Goal: Task Accomplishment & Management: Manage account settings

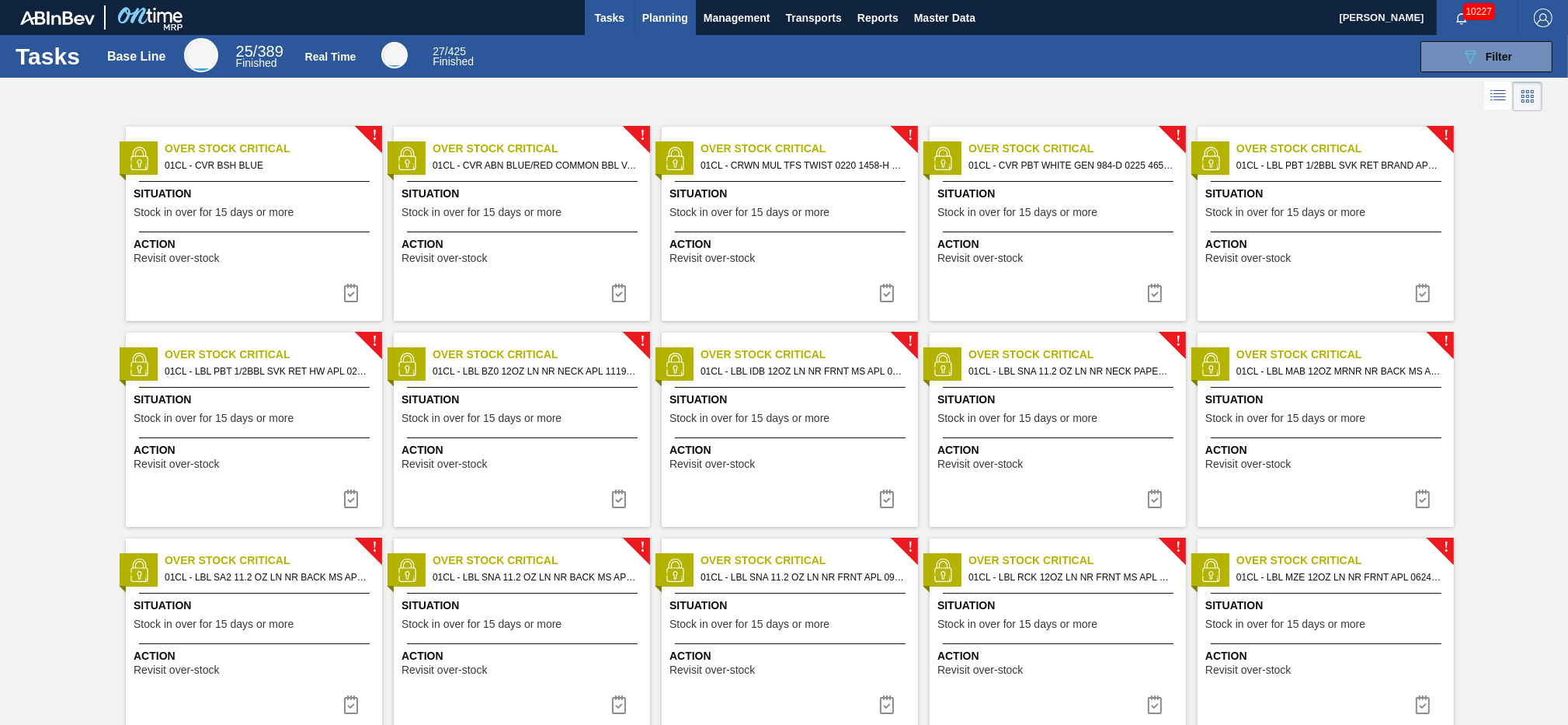
click at [662, 33] on button "Planning" at bounding box center [665, 17] width 61 height 35
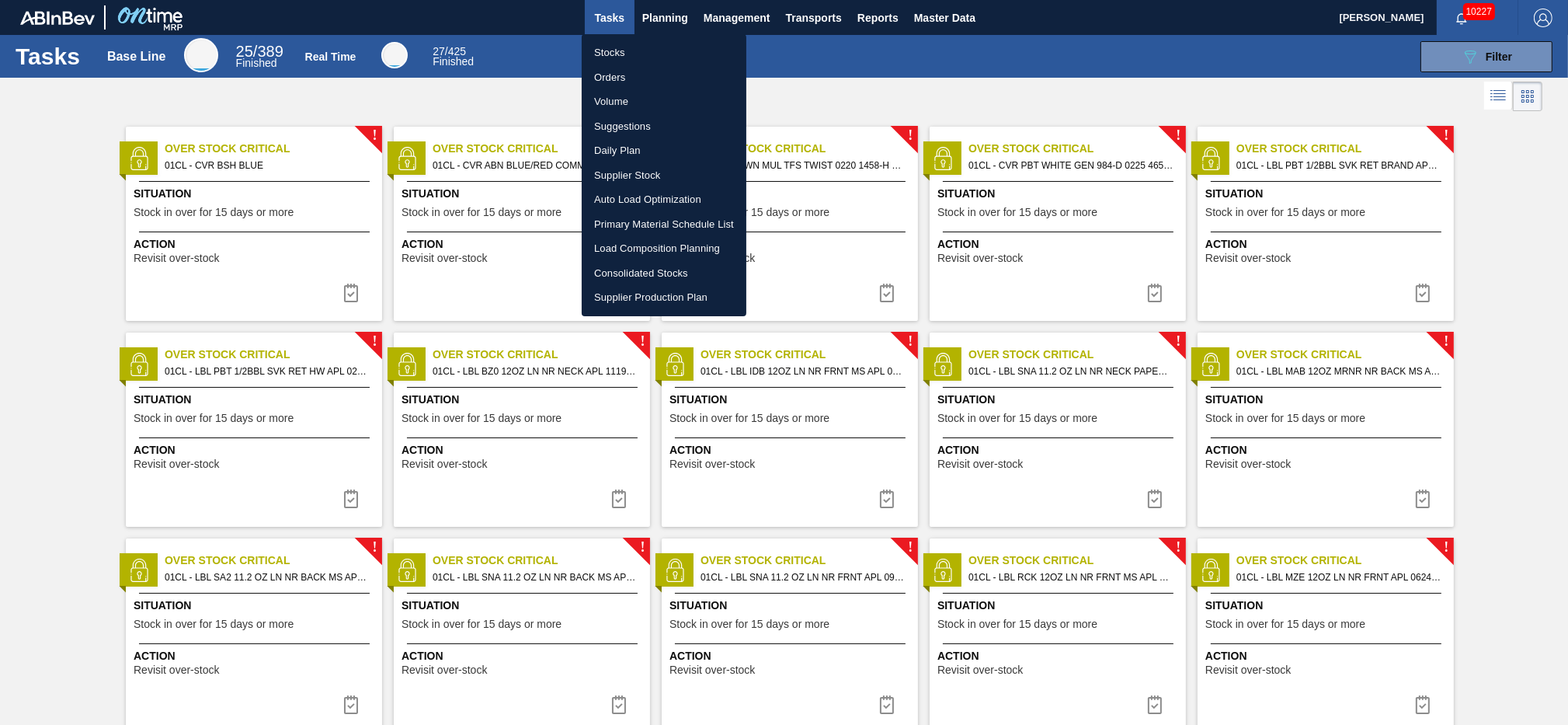
click at [629, 245] on li "Load Composition Planning" at bounding box center [664, 248] width 165 height 25
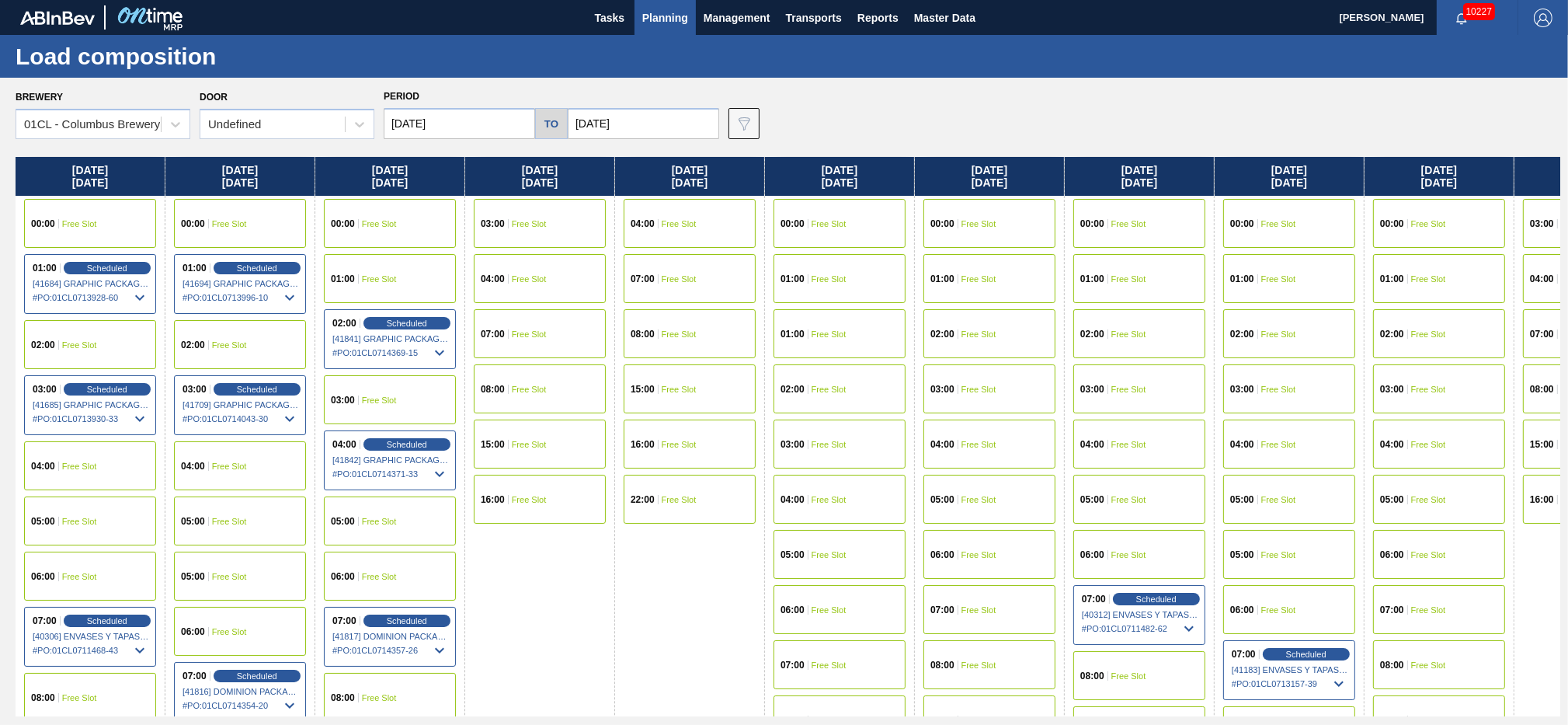
click at [92, 381] on div "03:00 Scheduled [41685] GRAPHIC PACKAGING INTERNATIONA - 0008221069 # PO : 01CL…" at bounding box center [90, 405] width 132 height 60
click at [93, 389] on span "Scheduled" at bounding box center [107, 389] width 44 height 10
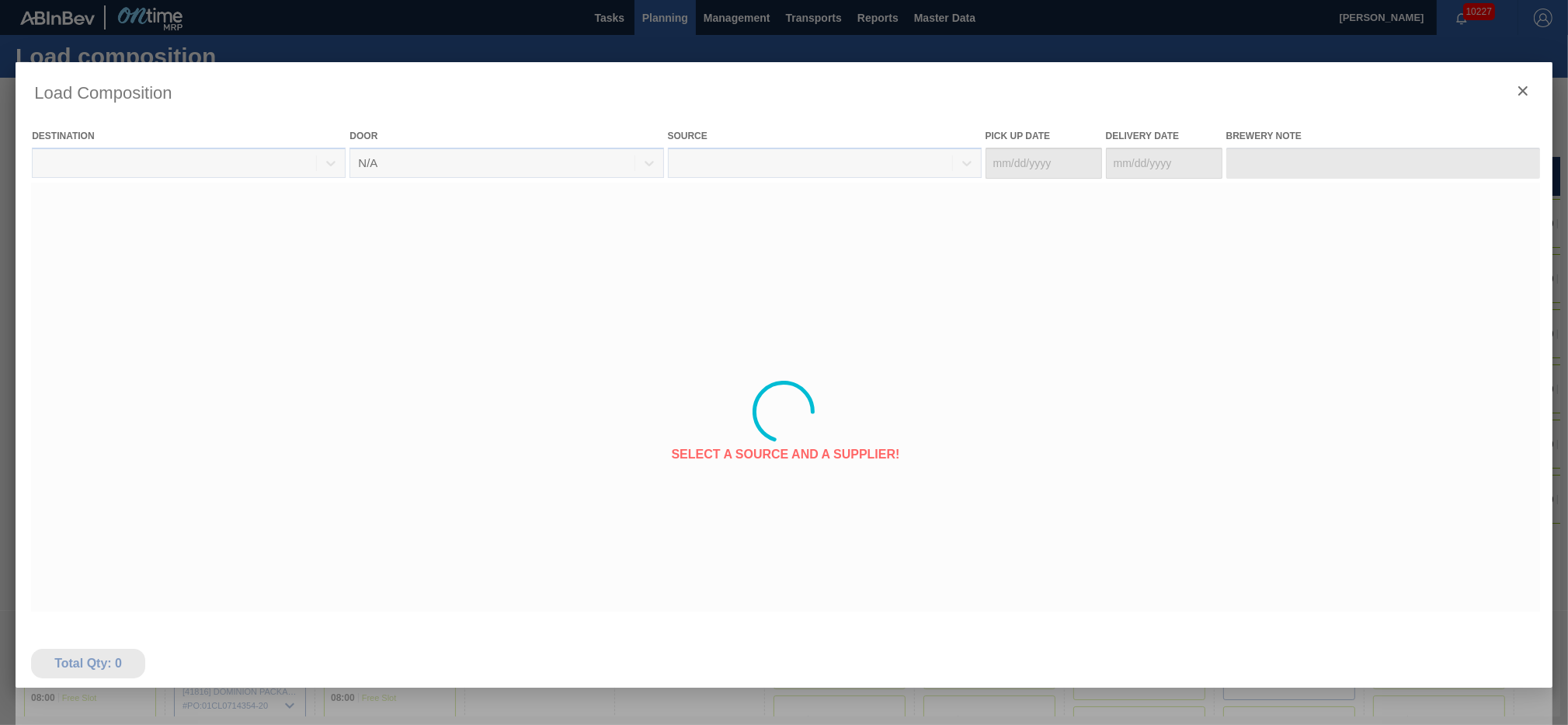
type Date "[DATE]"
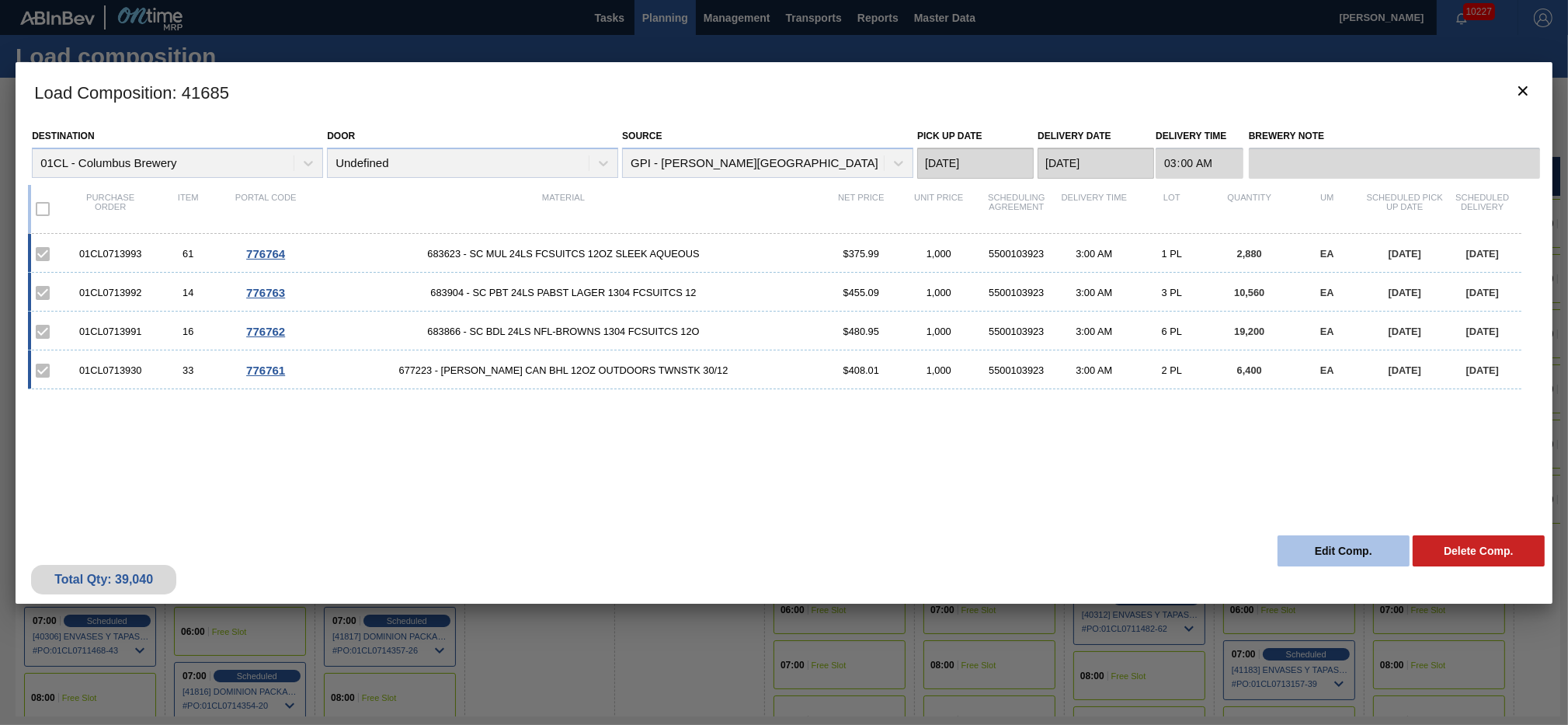
click at [1300, 544] on button "Edit Comp." at bounding box center [1343, 550] width 132 height 31
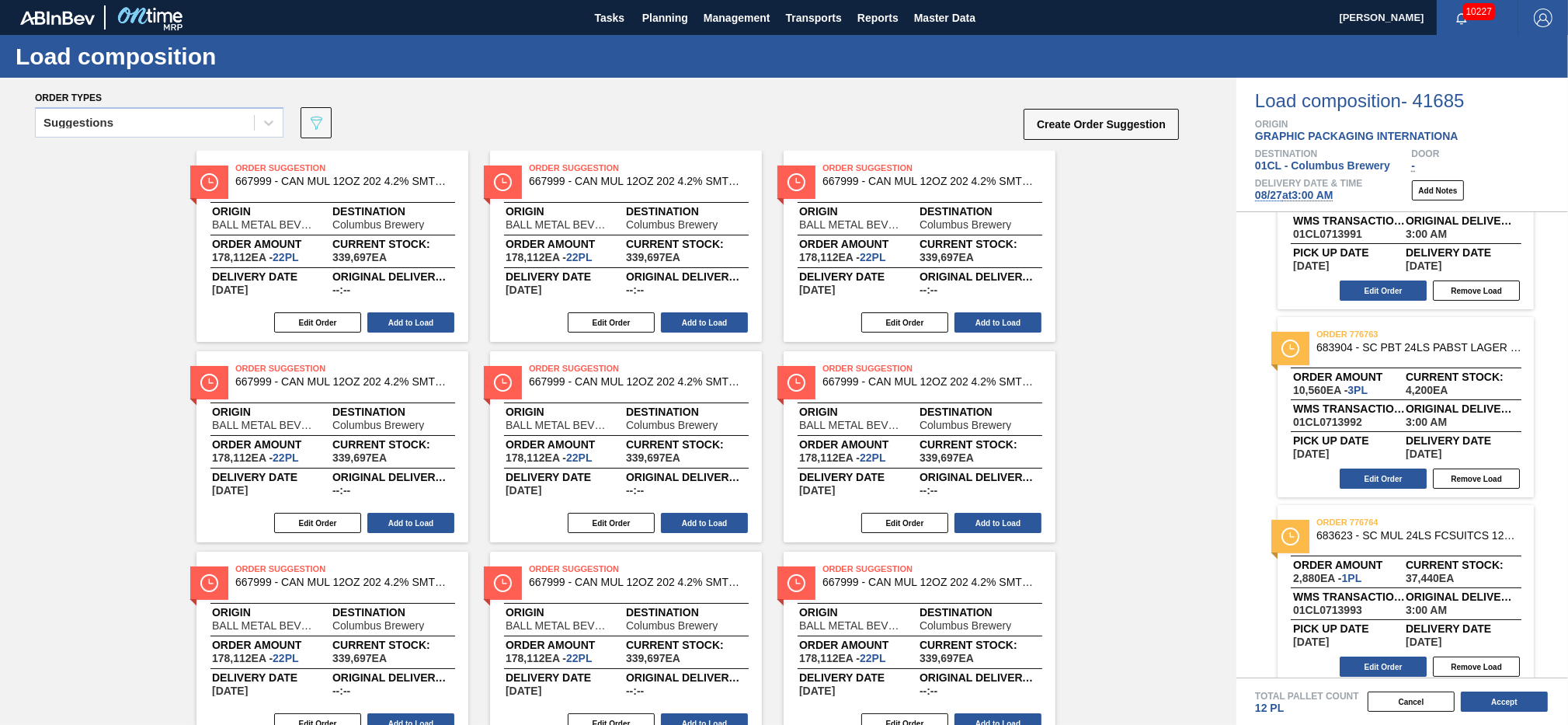
scroll to position [293, 0]
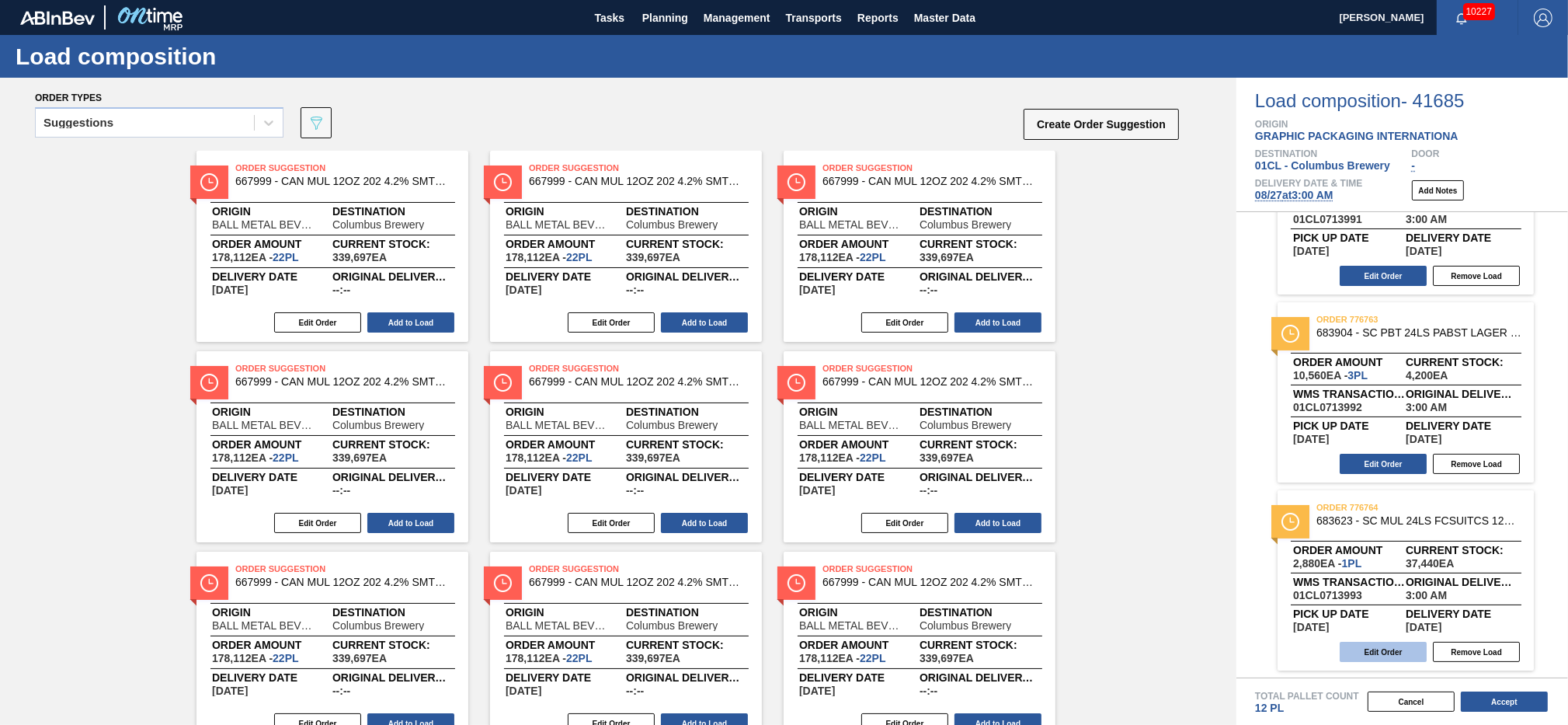
click at [1348, 651] on button "Edit Order" at bounding box center [1384, 651] width 87 height 20
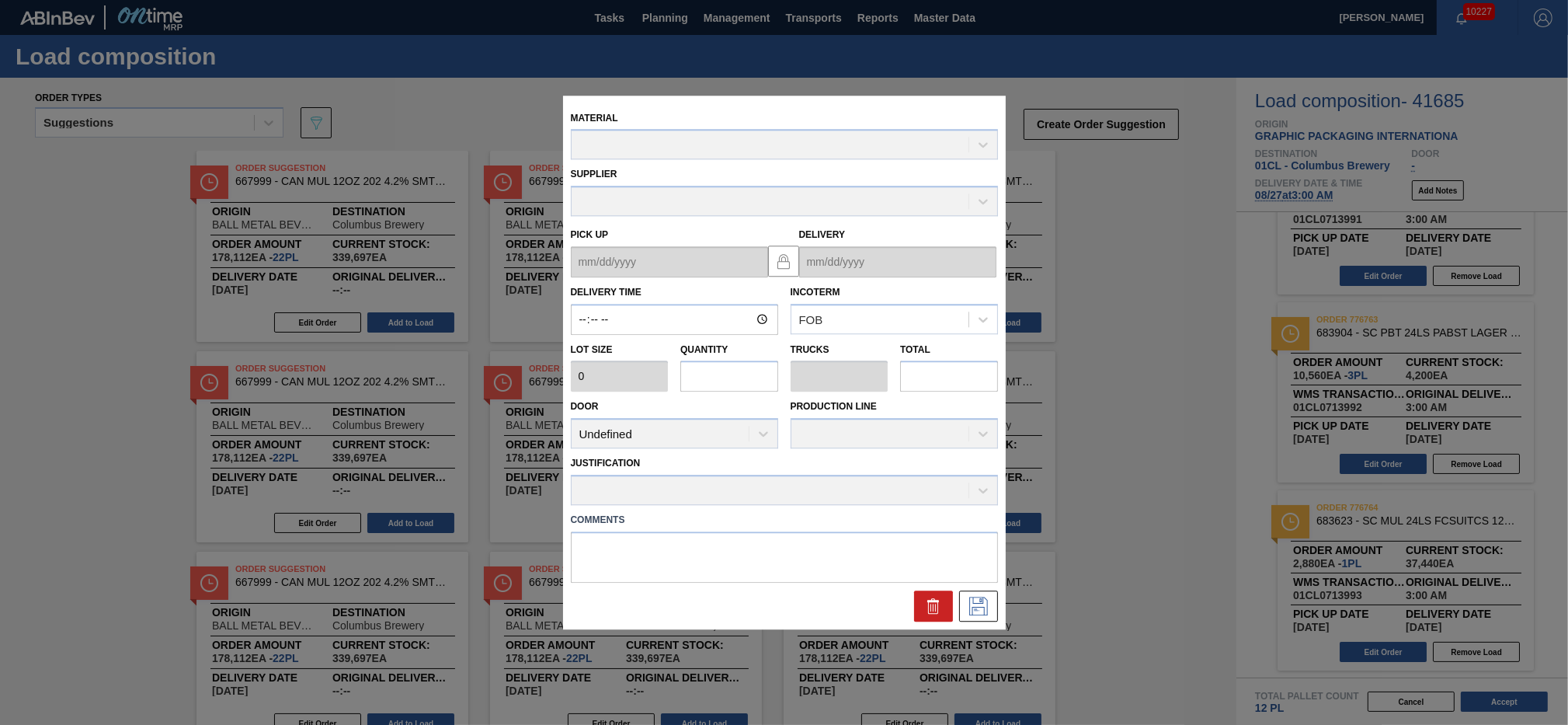
type input "03:00:00"
type input "2,880"
type input "1"
type input "0.038"
type input "2,880"
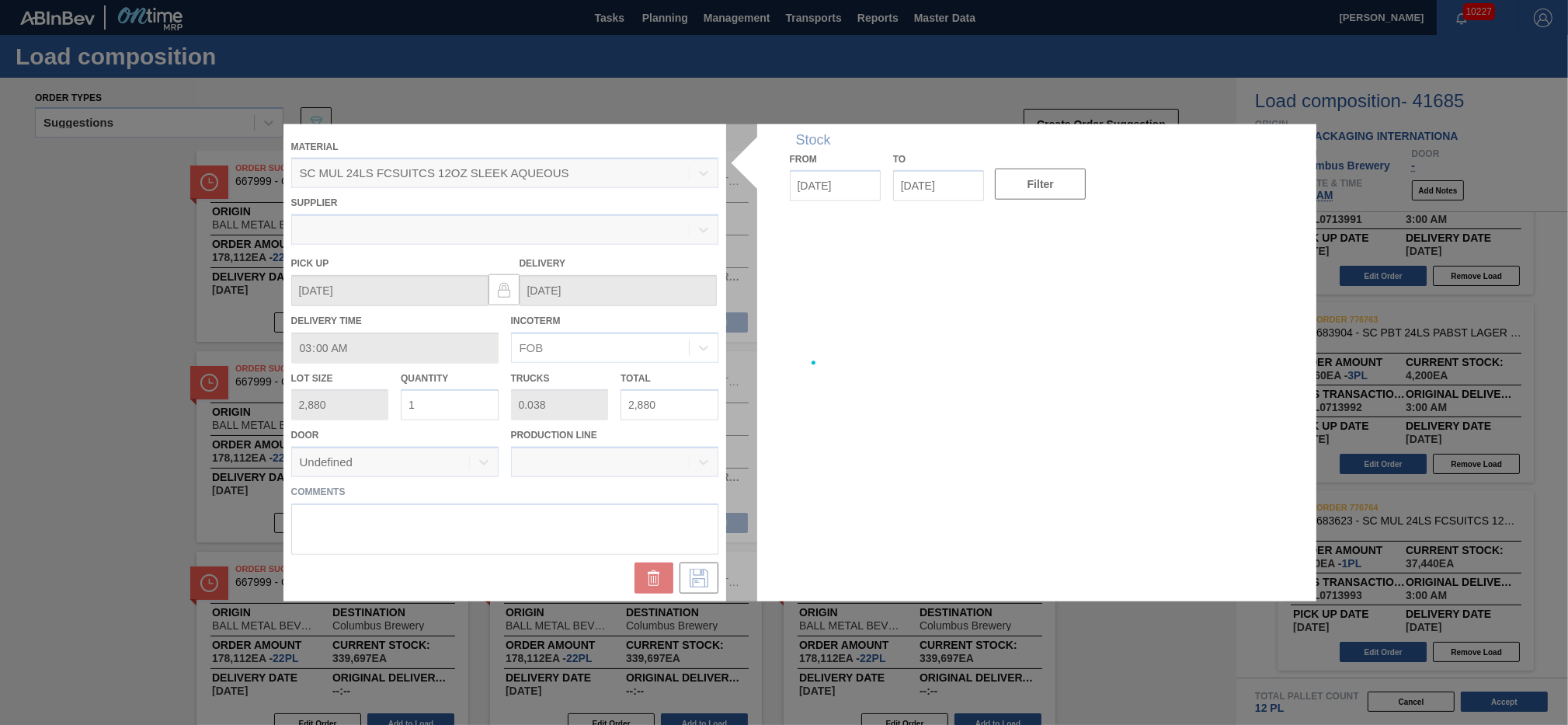
type up "[DATE]"
type input "[DATE]"
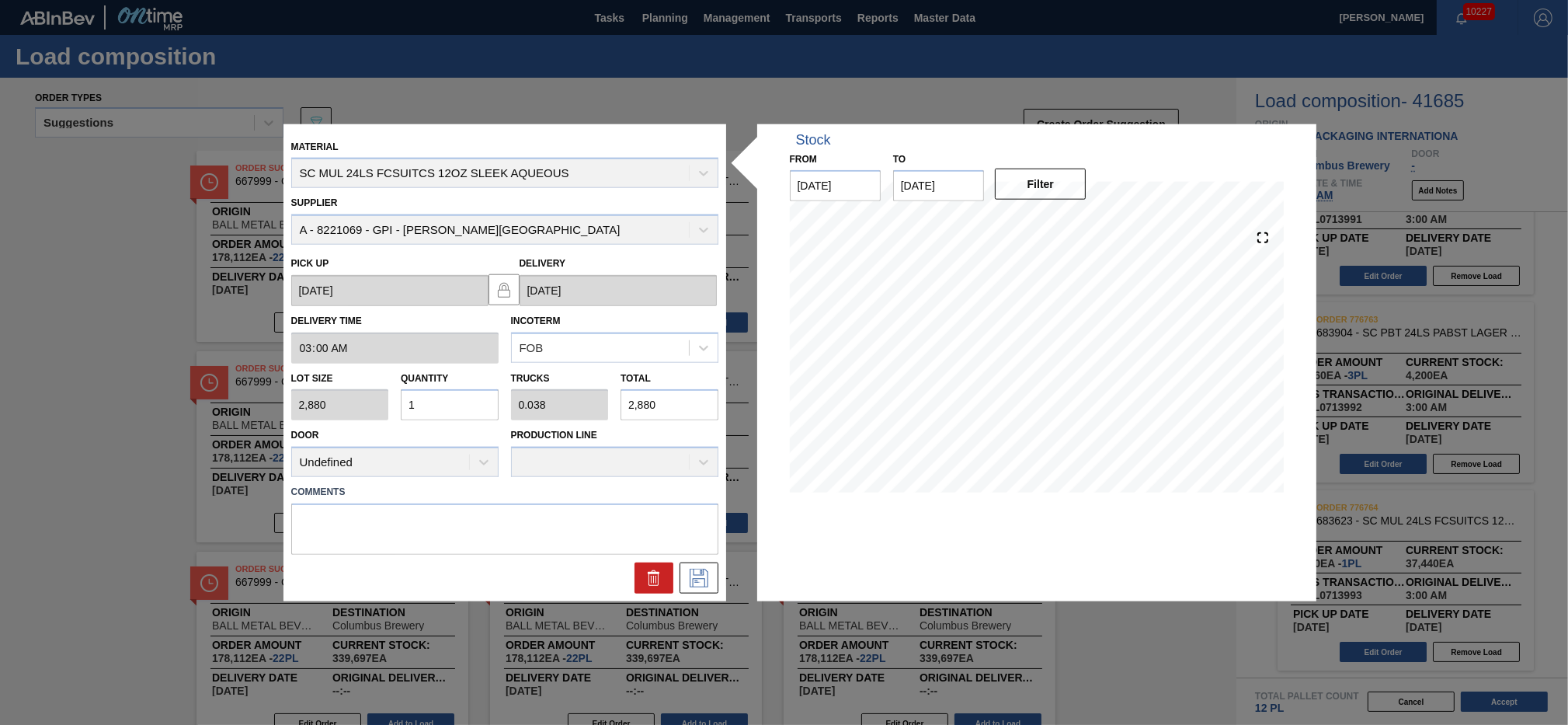
click at [428, 409] on input "1" at bounding box center [449, 405] width 98 height 31
type input "15"
type input "0.577"
type input "43,200"
type input "15"
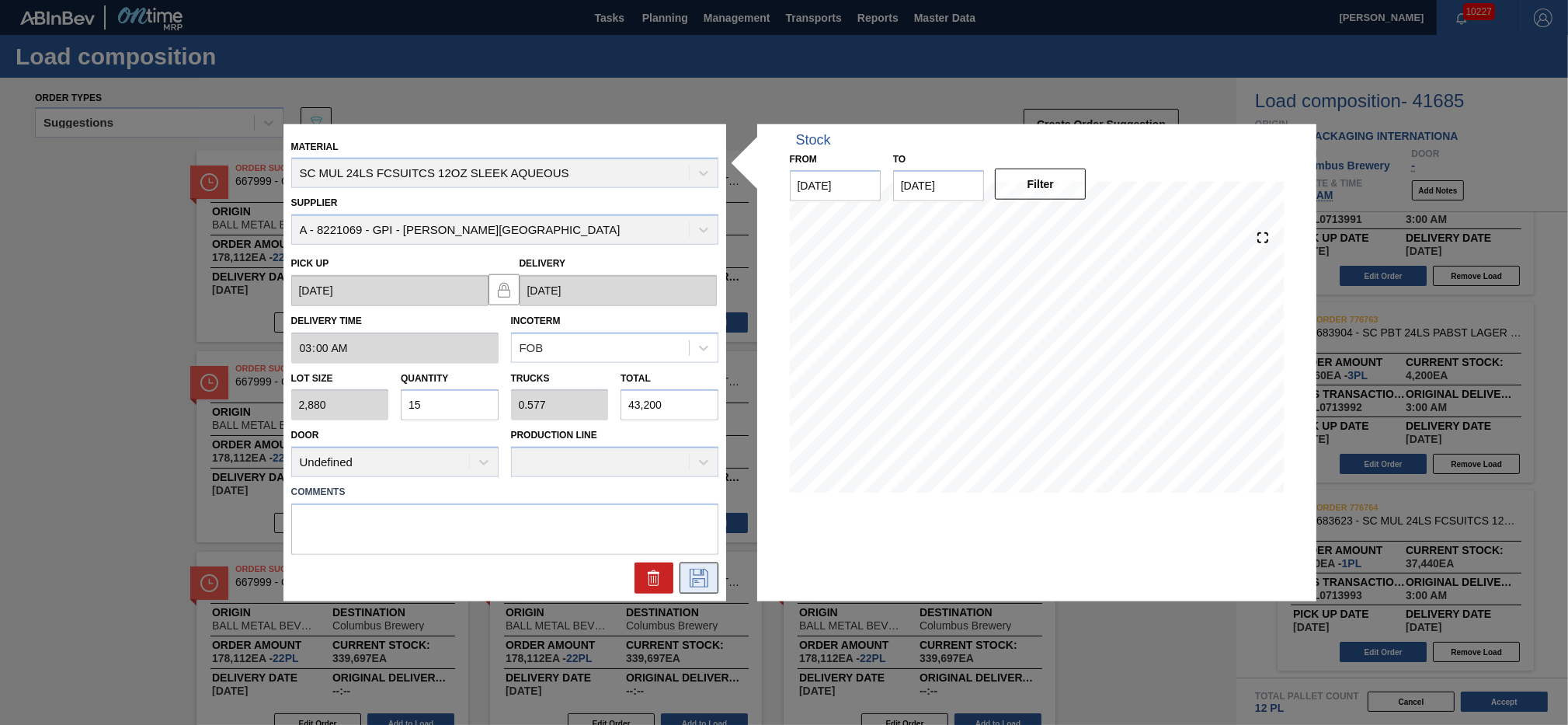
click at [694, 579] on icon at bounding box center [699, 578] width 25 height 19
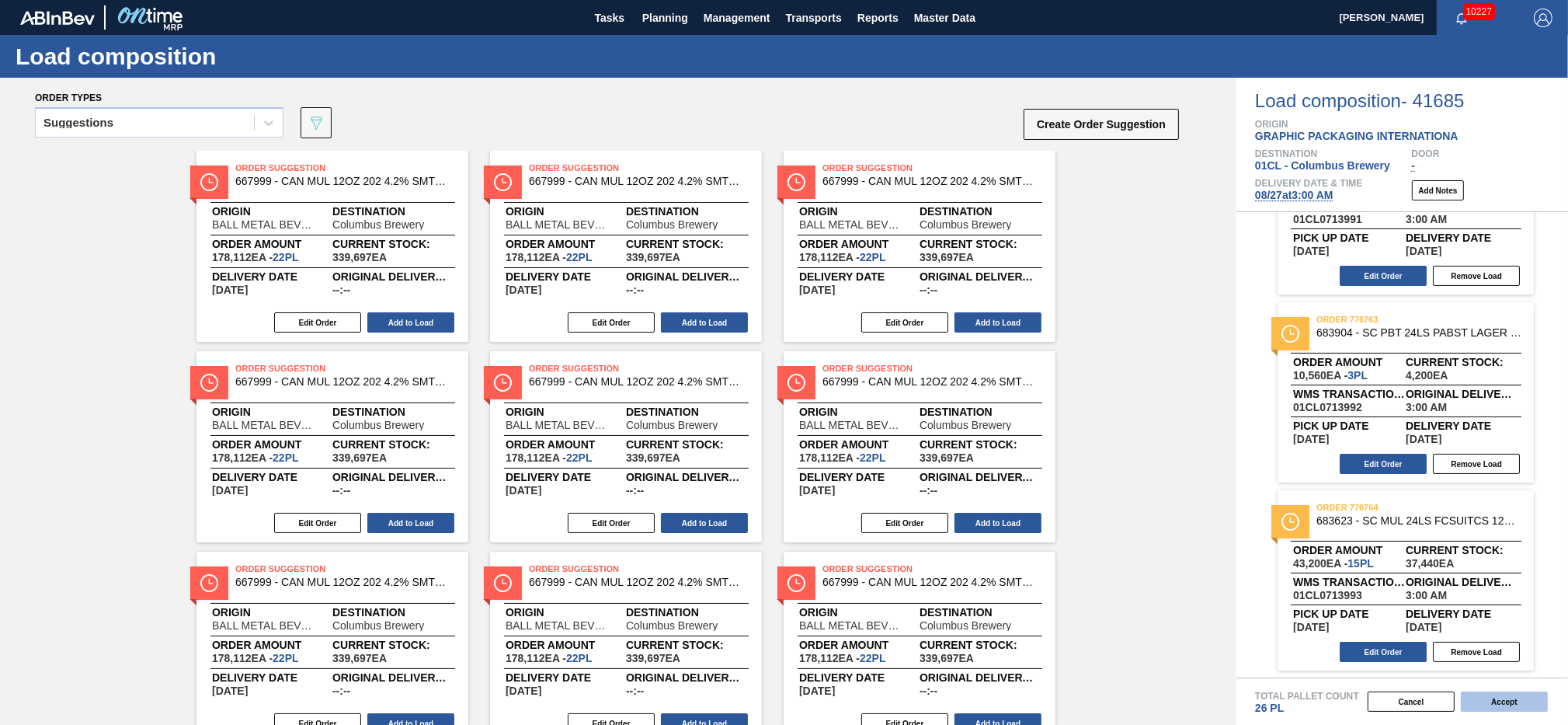
click at [1496, 703] on button "Accept" at bounding box center [1505, 701] width 87 height 20
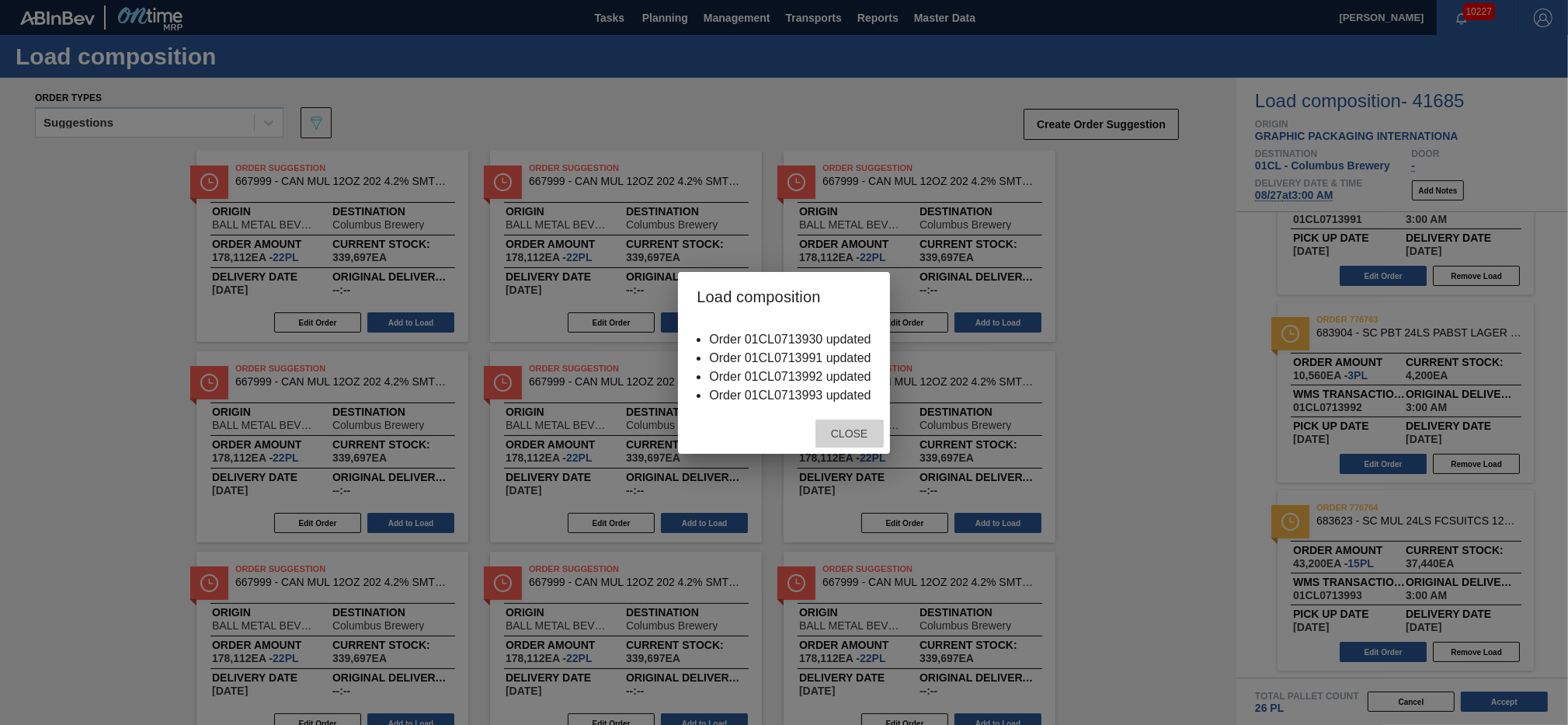
click at [832, 436] on span "Close" at bounding box center [849, 433] width 61 height 12
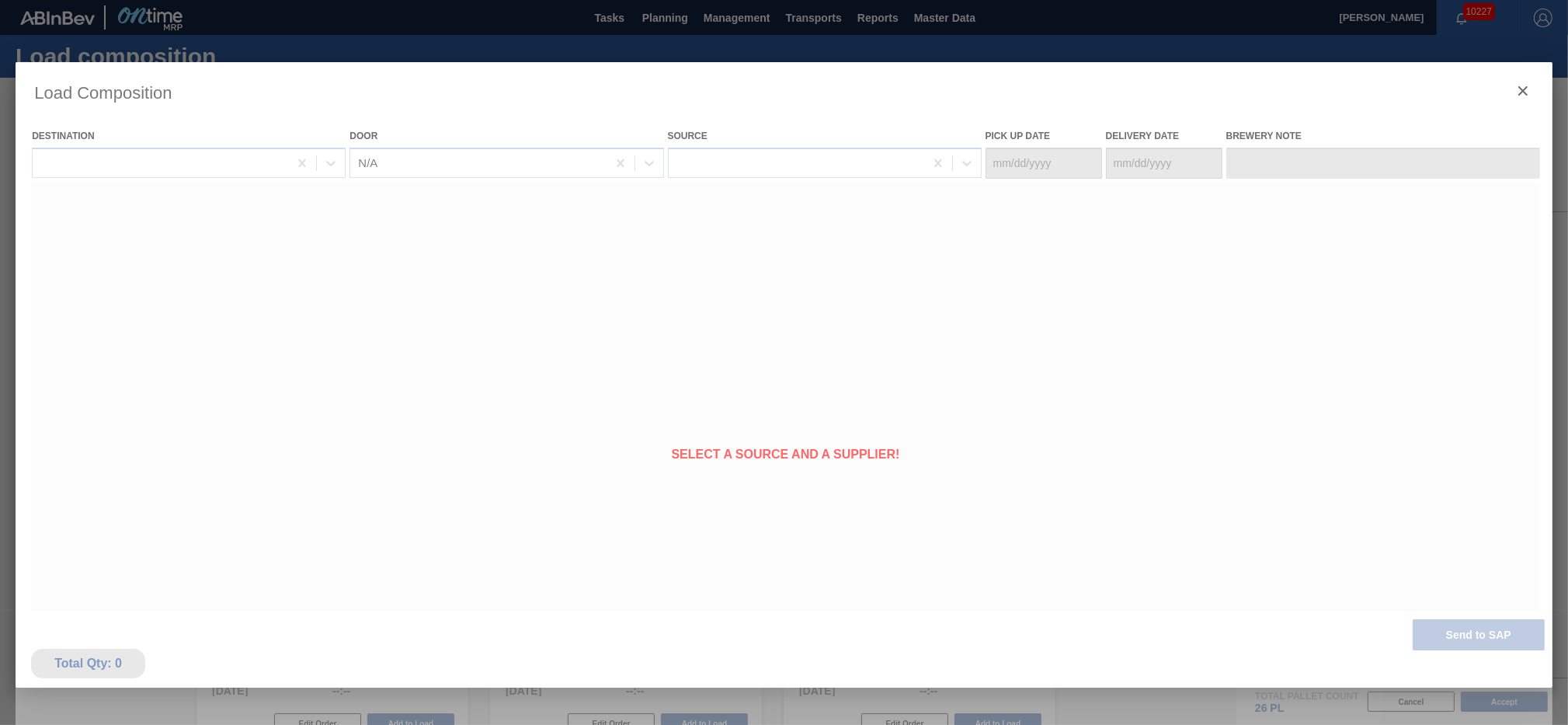
type Date "[DATE]"
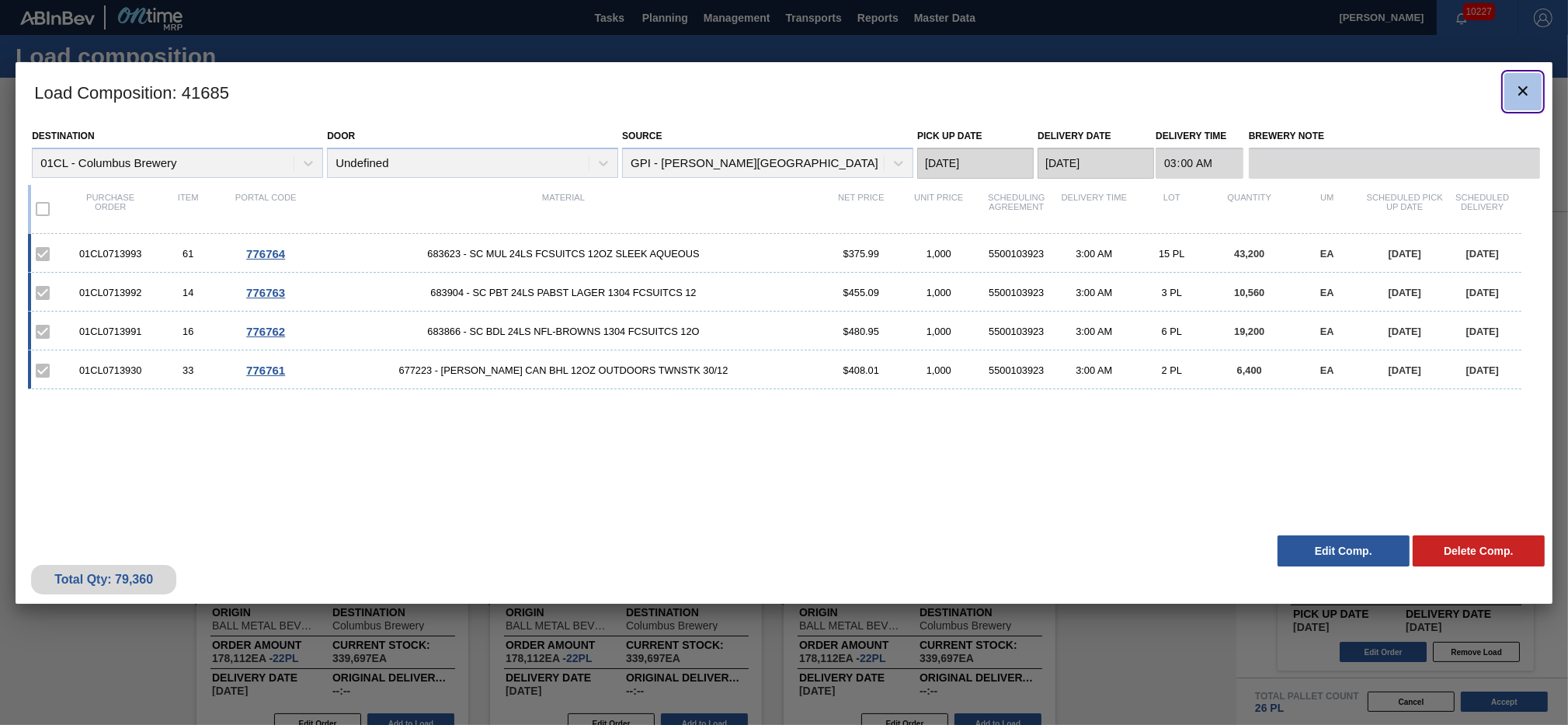
drag, startPoint x: 827, startPoint y: 416, endPoint x: 1524, endPoint y: 82, distance: 772.9
click at [1524, 82] on button "botão de ícone" at bounding box center [1524, 91] width 37 height 37
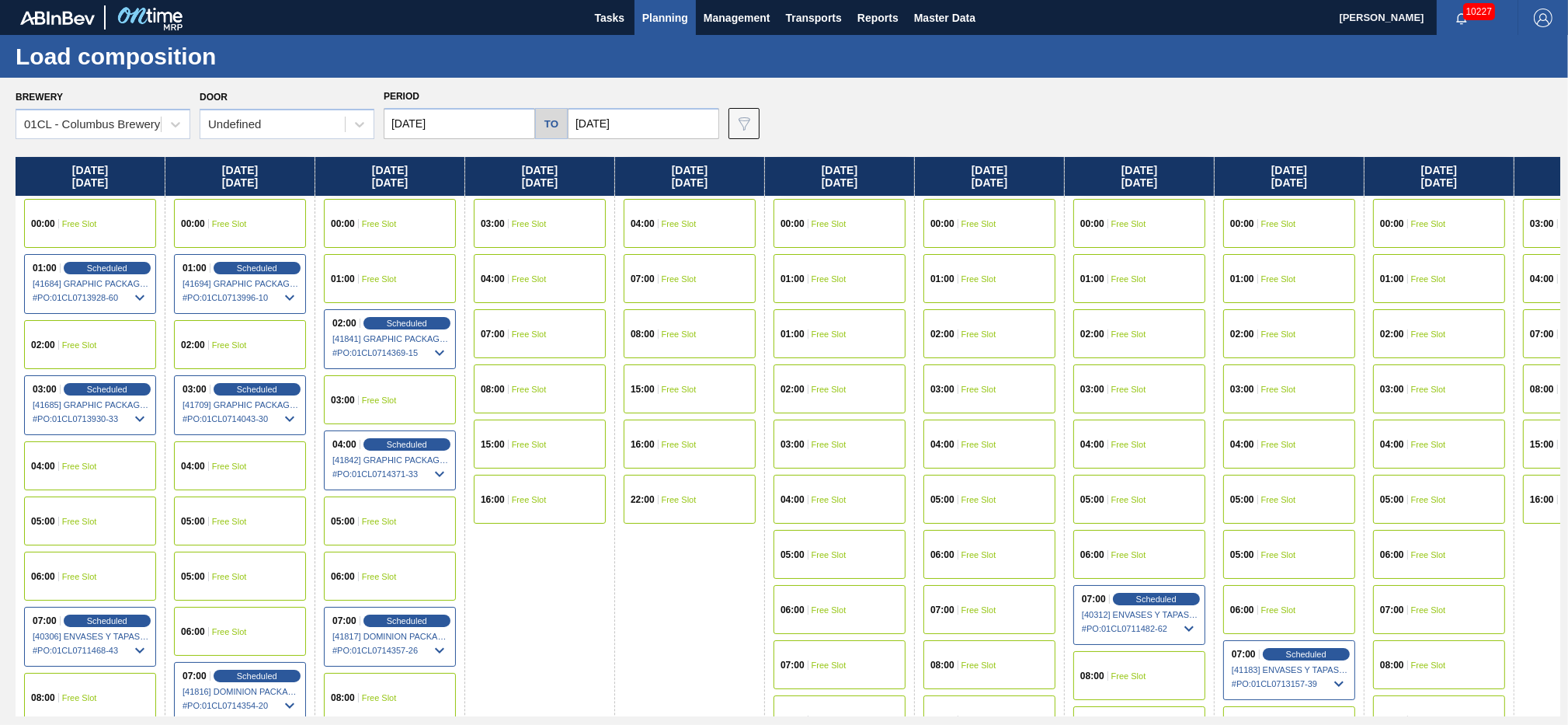
click at [1222, 123] on div "Brewery 01CL - Columbus Brewery Door Undefined Period [DATE] to [DATE] Data vie…" at bounding box center [788, 112] width 1545 height 53
click at [463, 133] on input "[DATE]" at bounding box center [459, 124] width 151 height 31
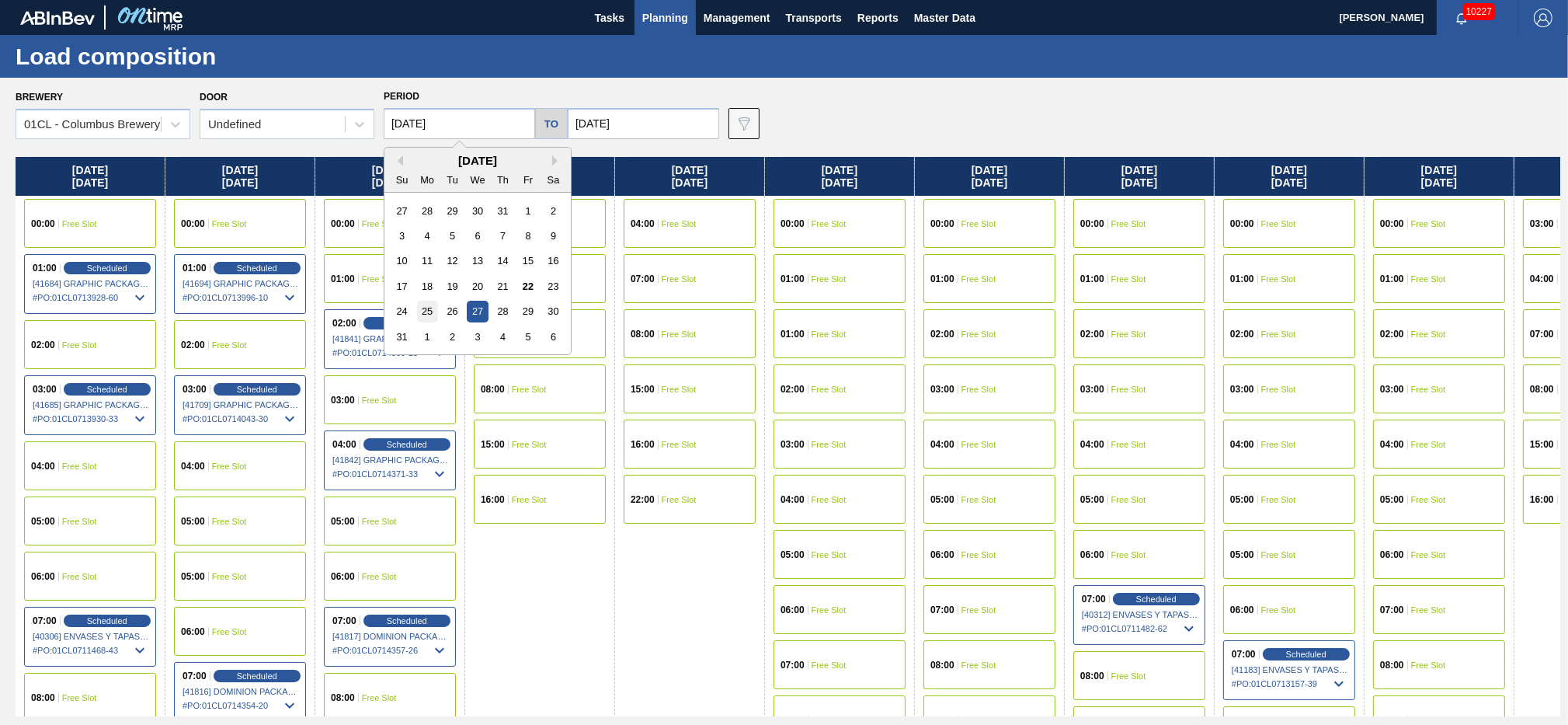
click at [431, 310] on div "25" at bounding box center [428, 311] width 21 height 21
type input "[DATE]"
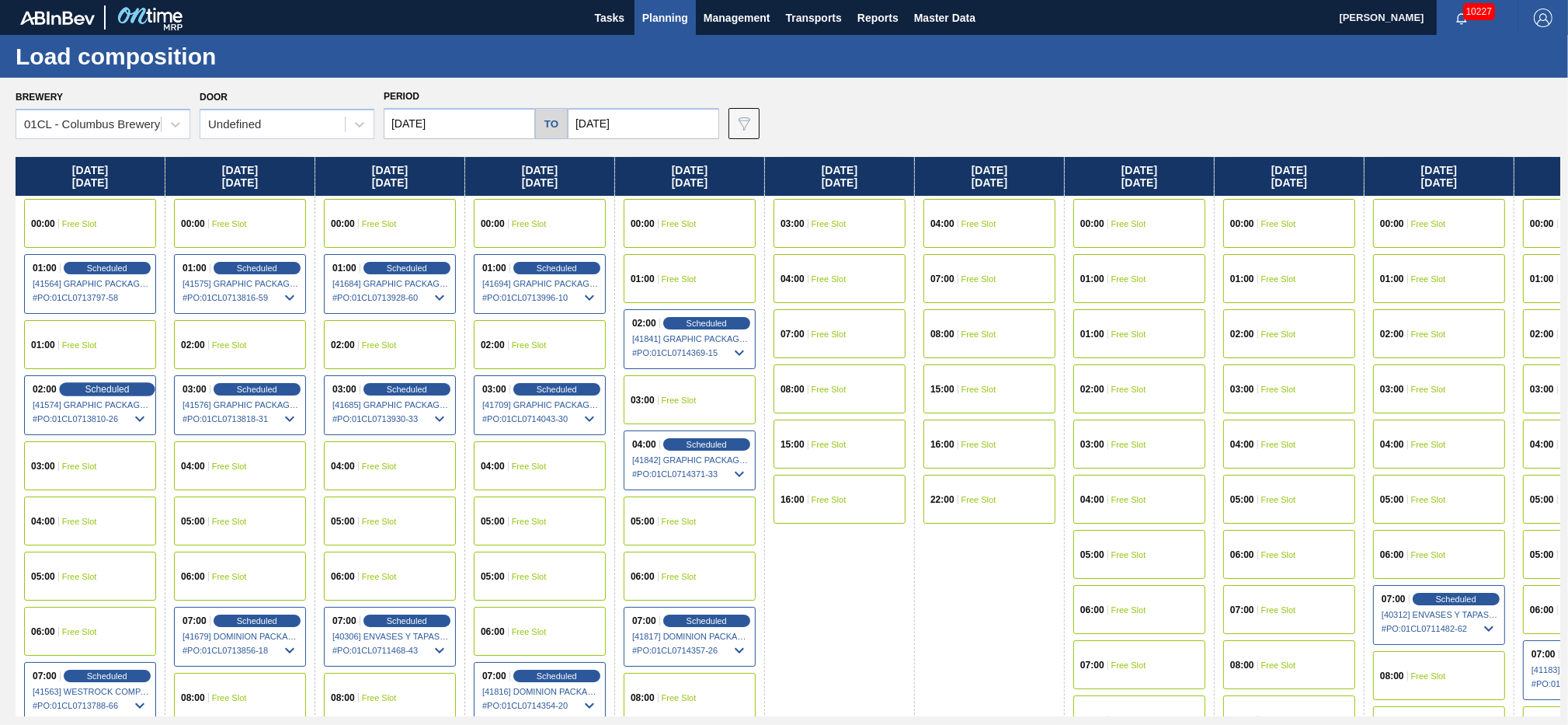
scroll to position [84, 0]
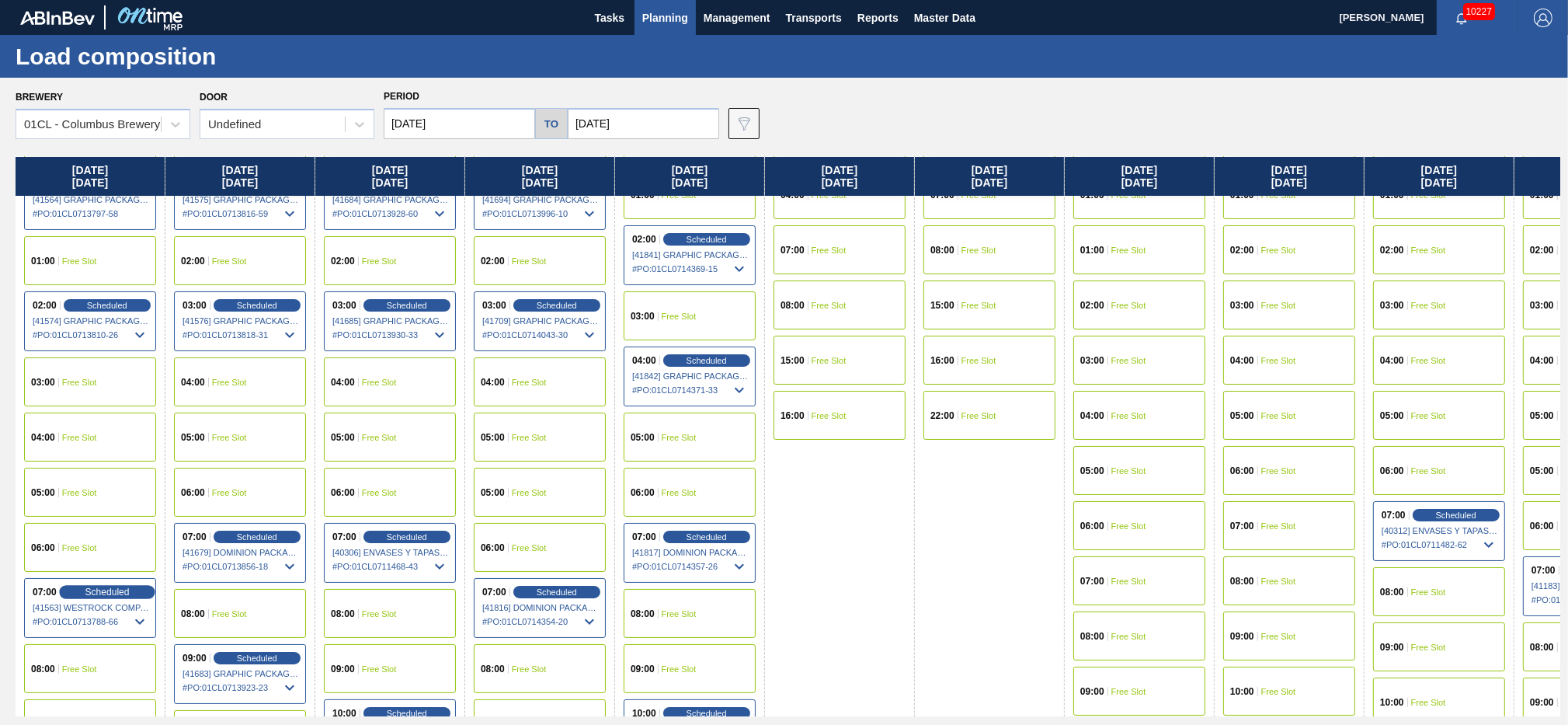
click at [95, 592] on span "Scheduled" at bounding box center [107, 592] width 44 height 10
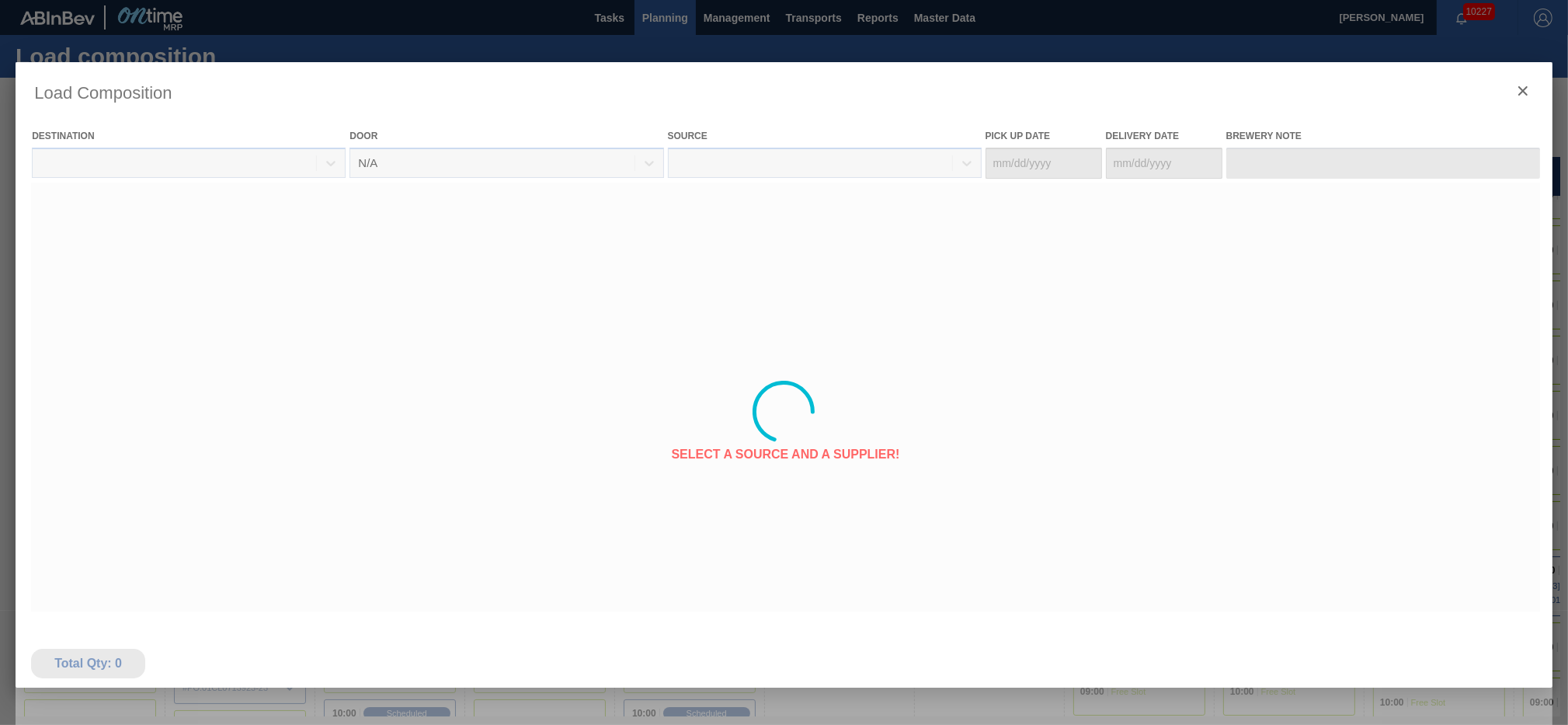
type Date "[DATE]"
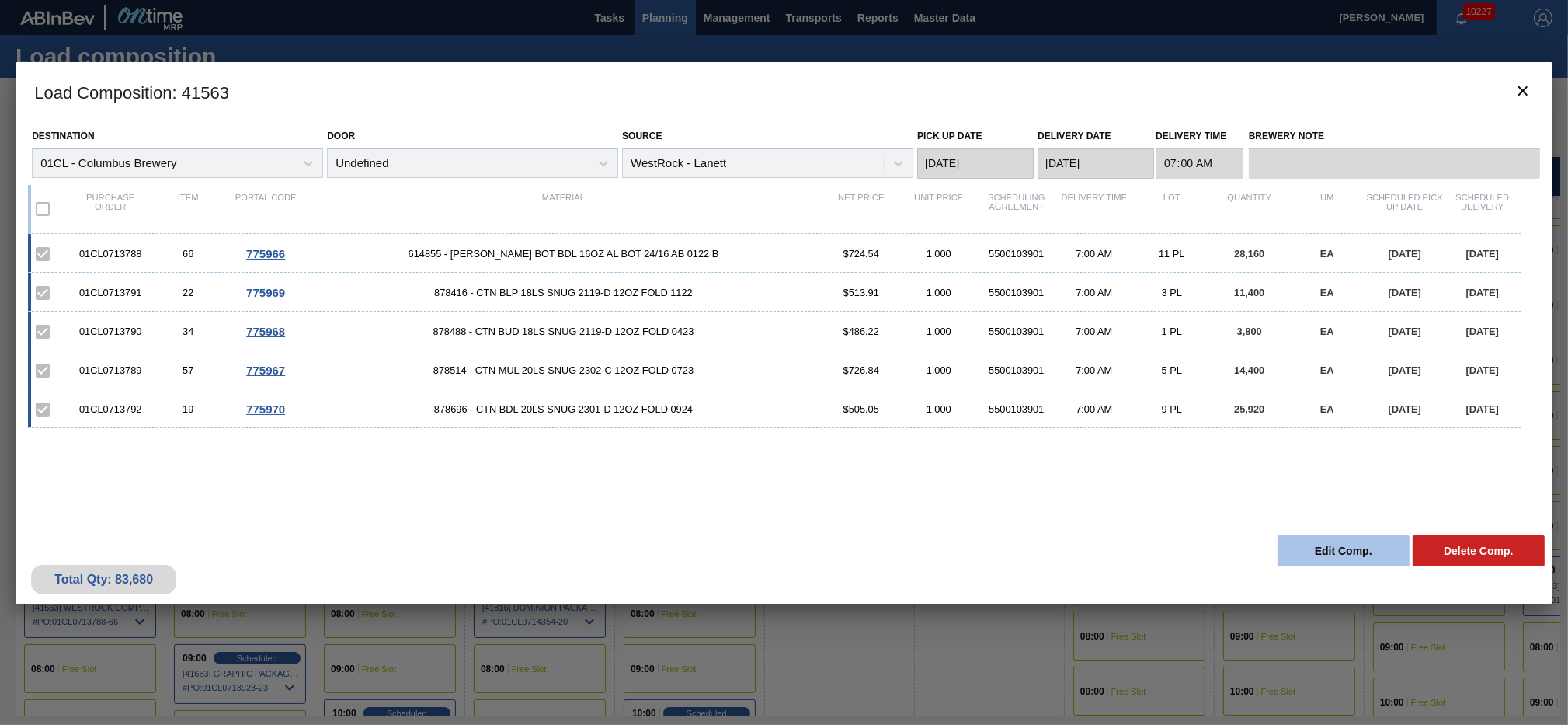
click at [1311, 557] on button "Edit Comp." at bounding box center [1343, 550] width 132 height 31
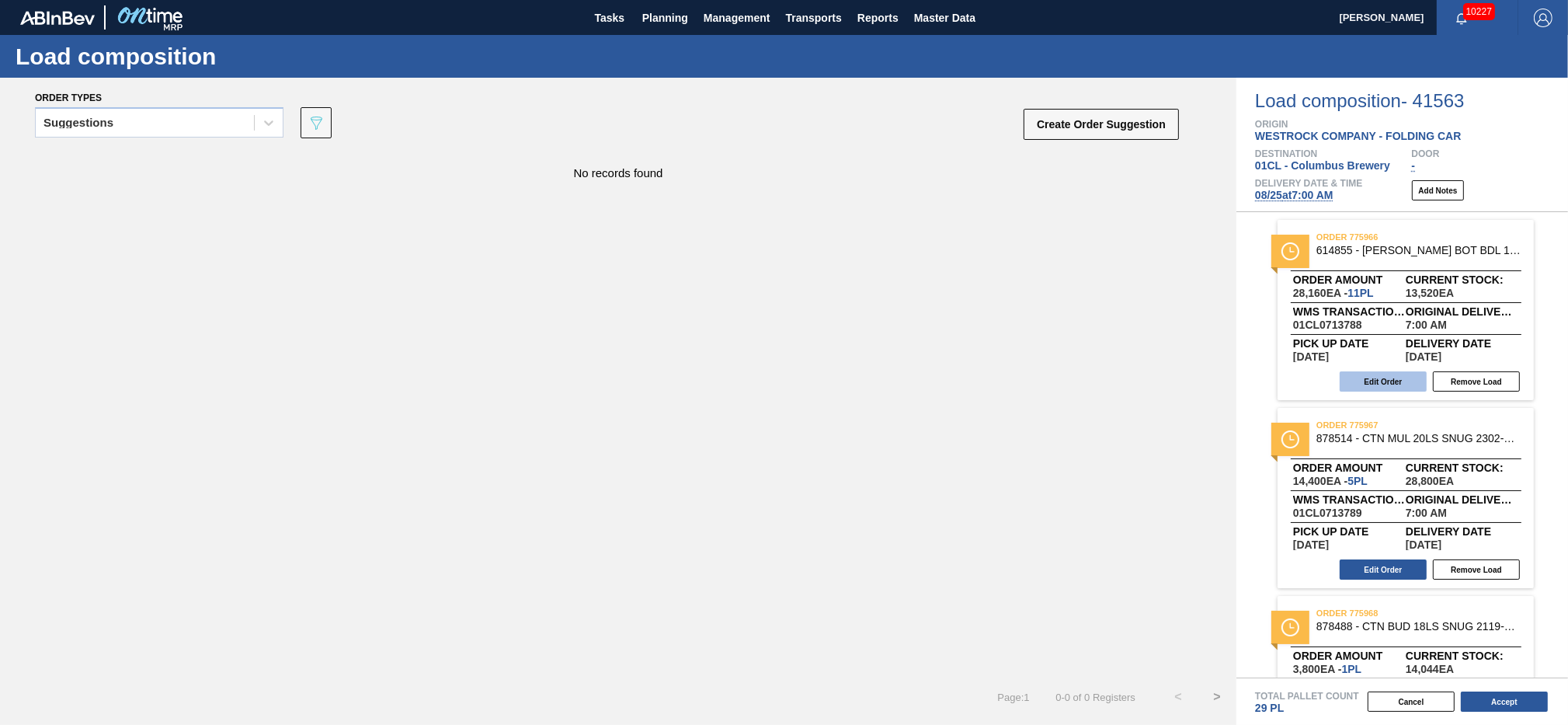
click at [1372, 376] on button "Edit Order" at bounding box center [1384, 381] width 87 height 20
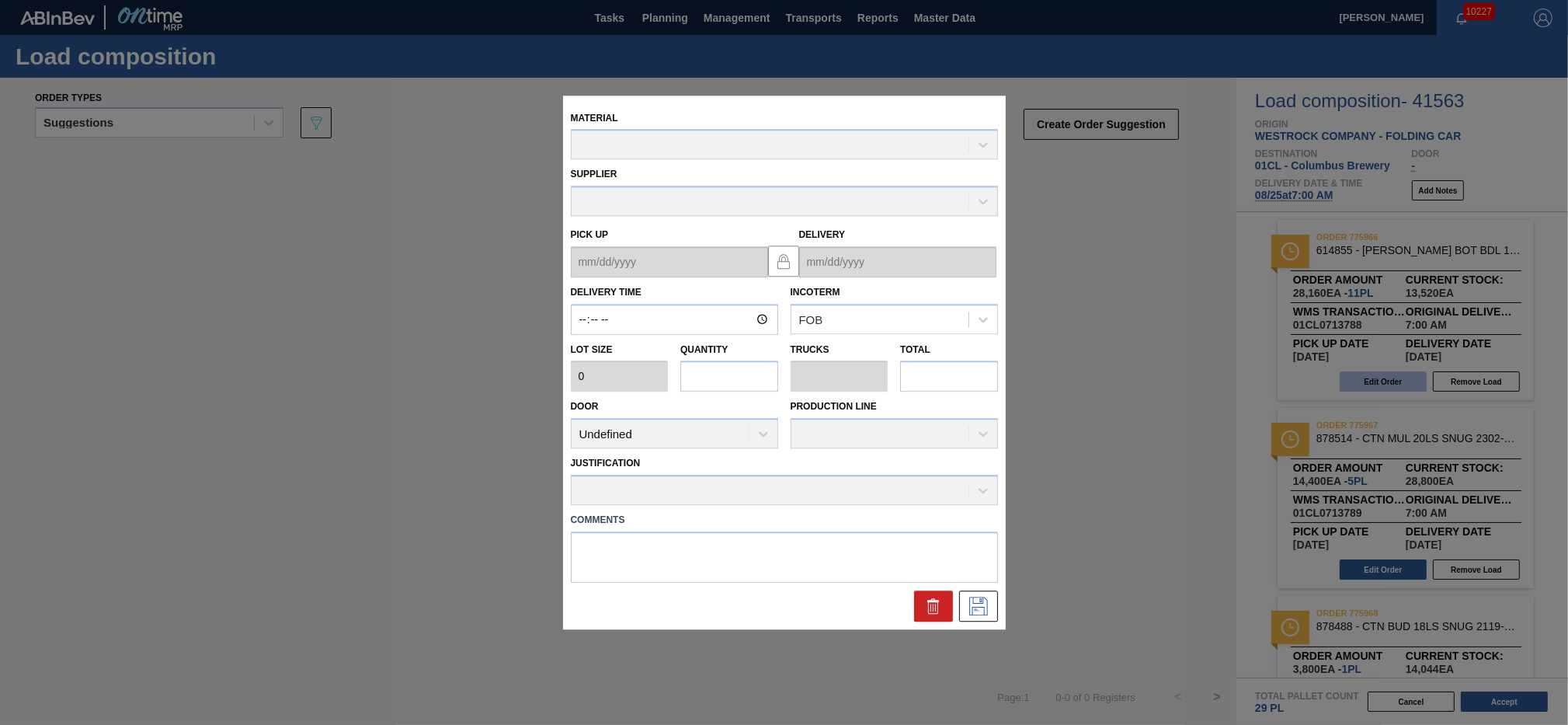
type input "07:00:00"
type input "2,560"
type input "11"
type input "0.458"
type input "28,160"
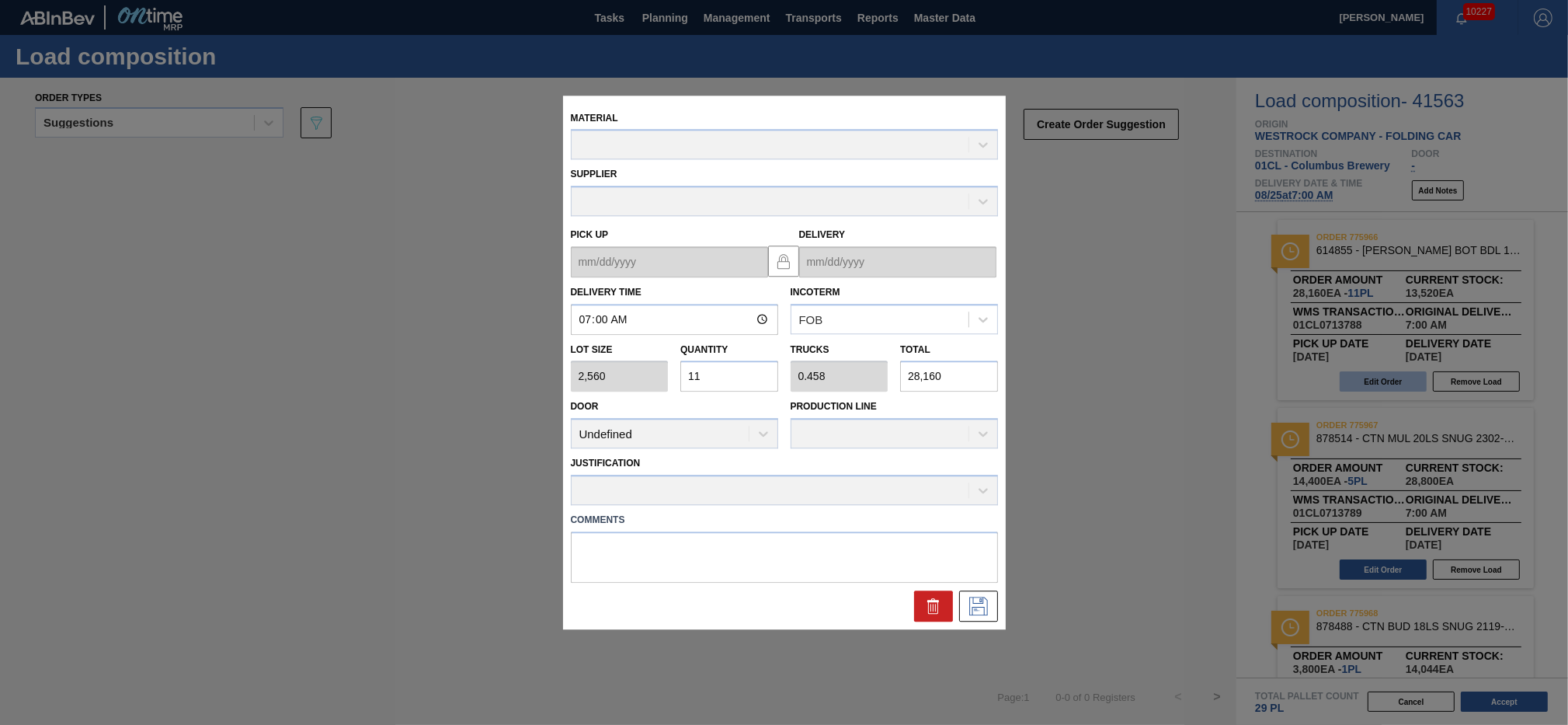
type up "[DATE]"
type input "[DATE]"
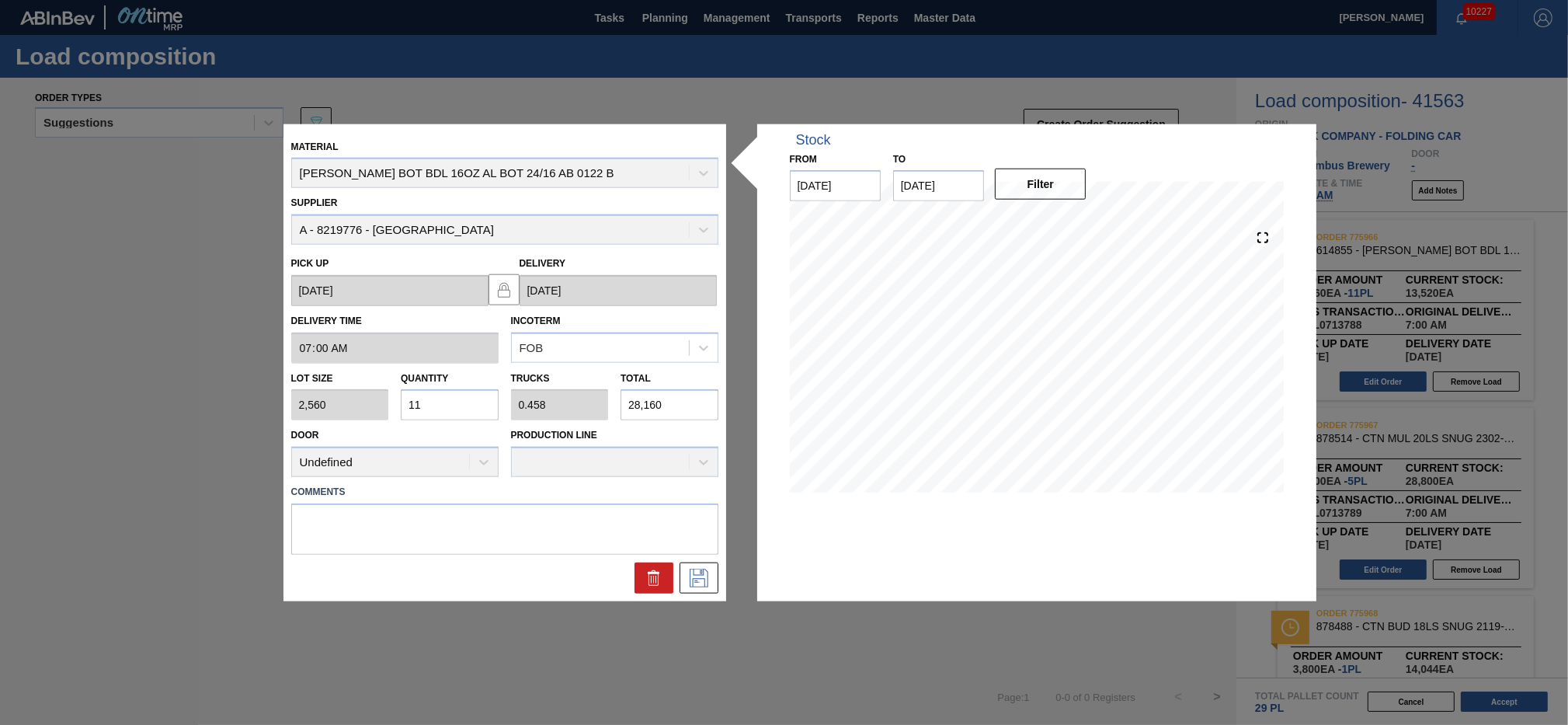
click at [466, 407] on input "11" at bounding box center [449, 405] width 98 height 31
type input "1"
type input "0.042"
type input "2,560"
type input "0"
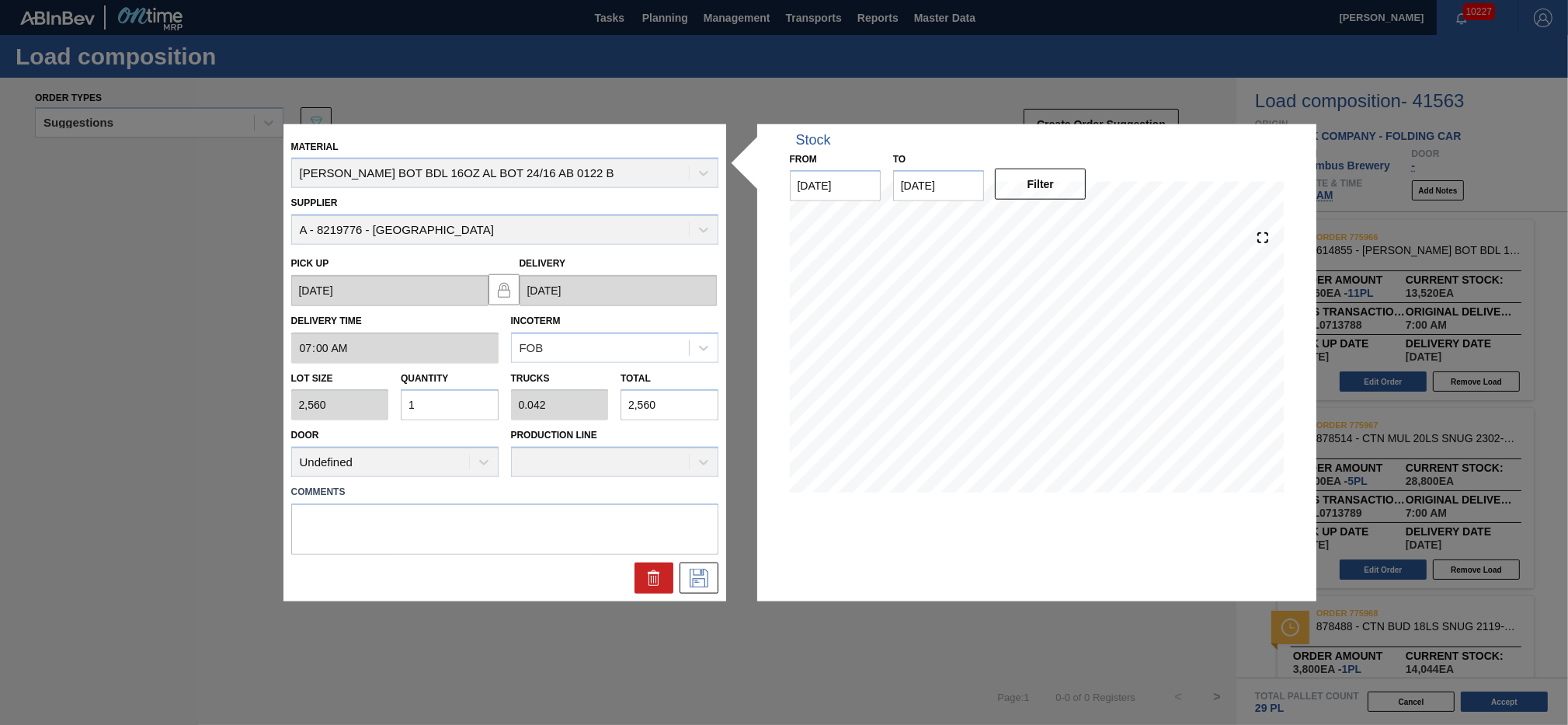
type input "0"
type input "6"
type input "0.25"
type input "15,360"
type input "6"
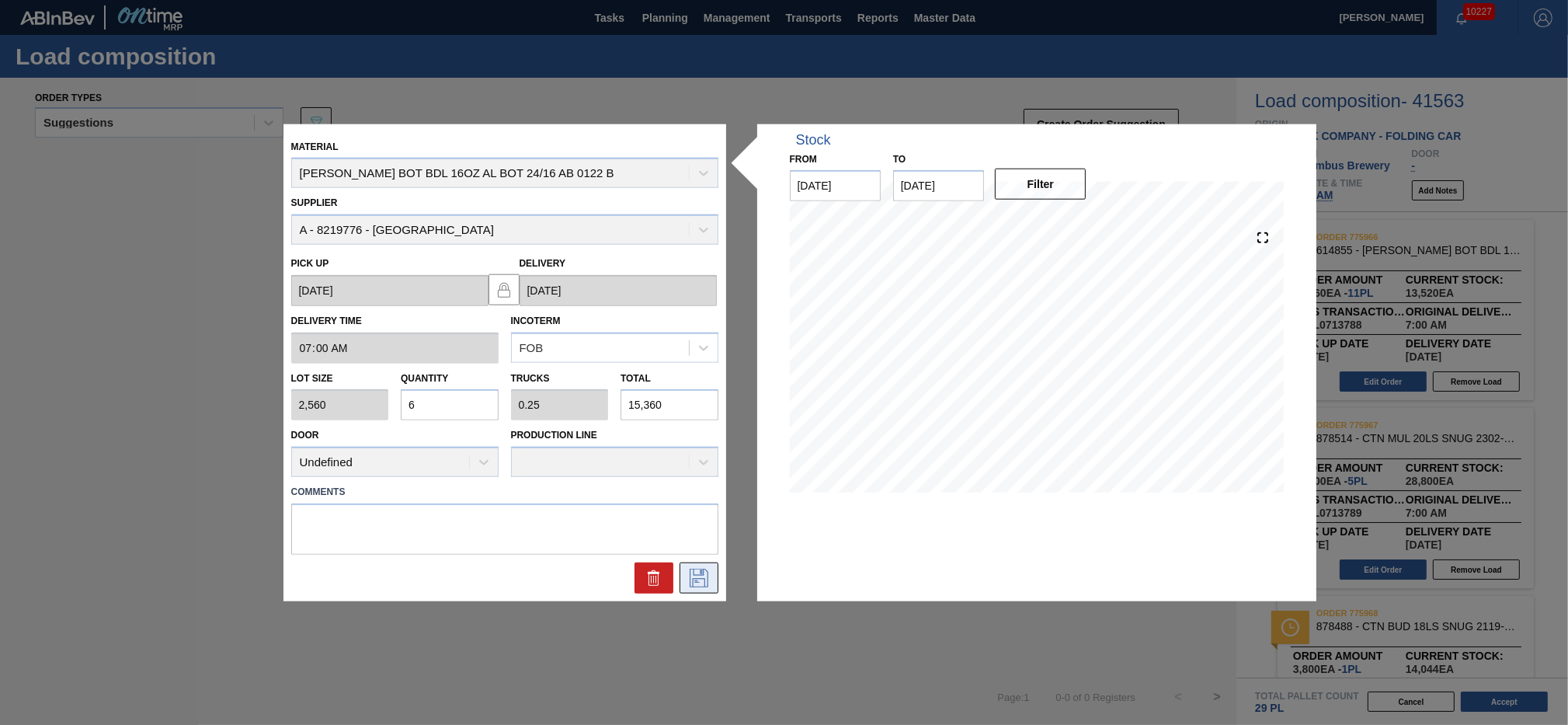
click at [699, 569] on icon at bounding box center [698, 578] width 19 height 19
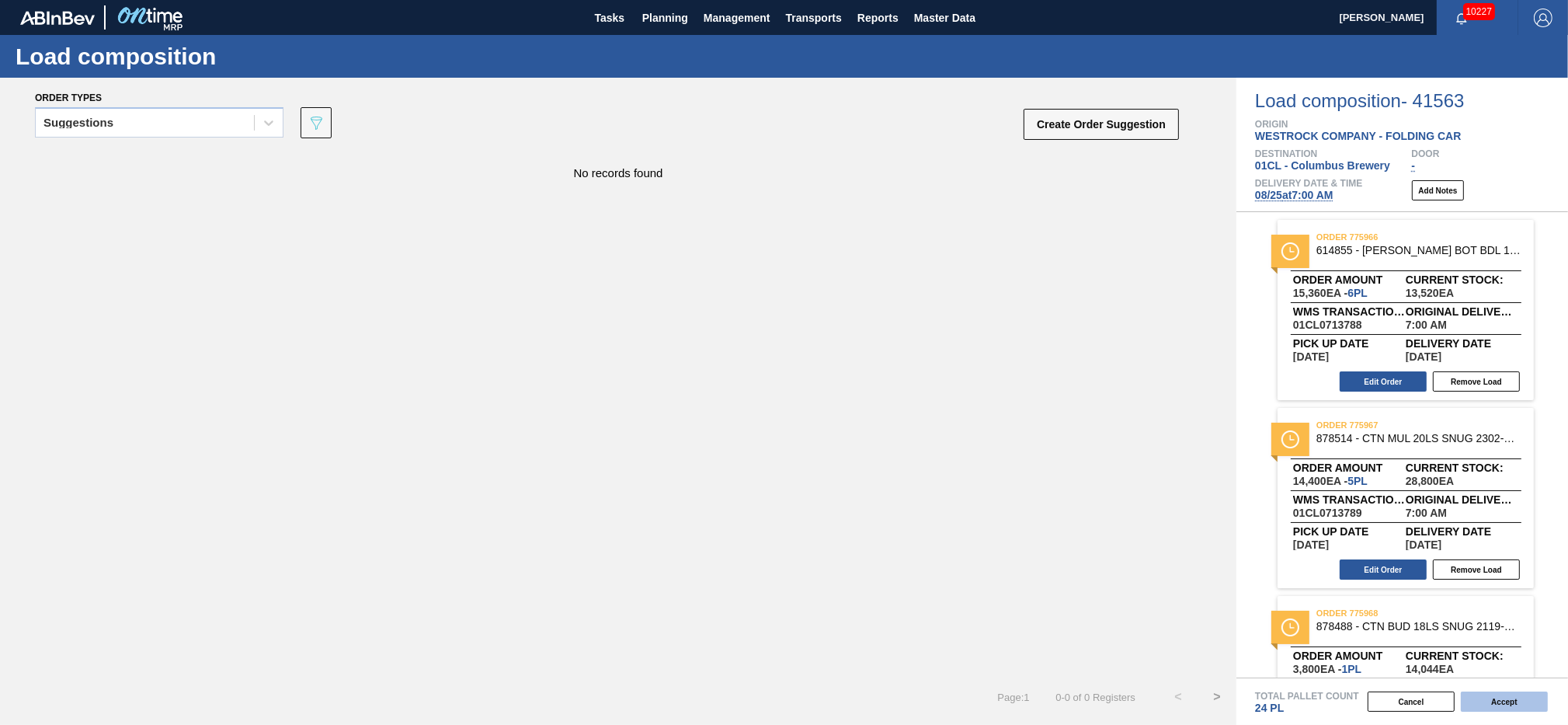
click at [1490, 703] on button "Accept" at bounding box center [1505, 701] width 87 height 20
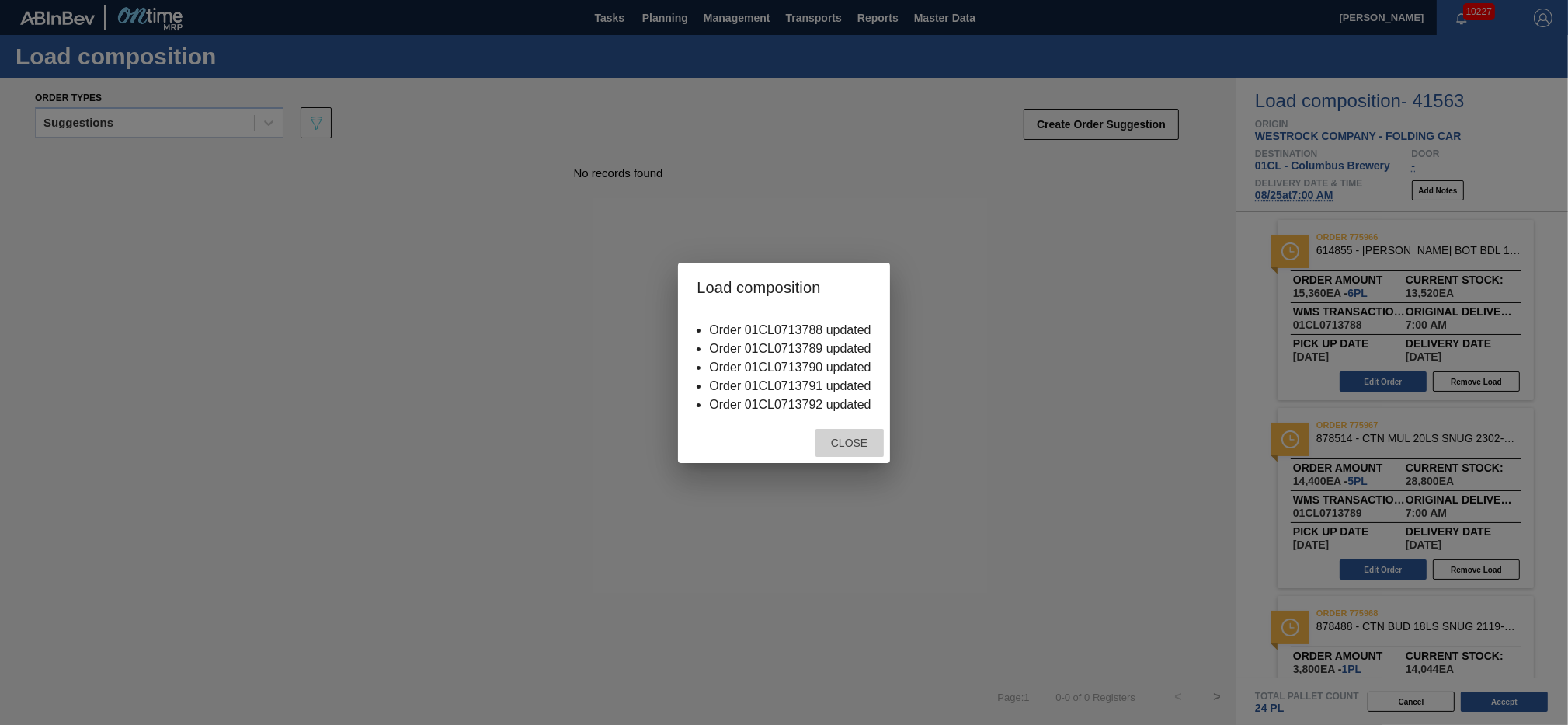
click at [858, 448] on span "Close" at bounding box center [849, 442] width 61 height 12
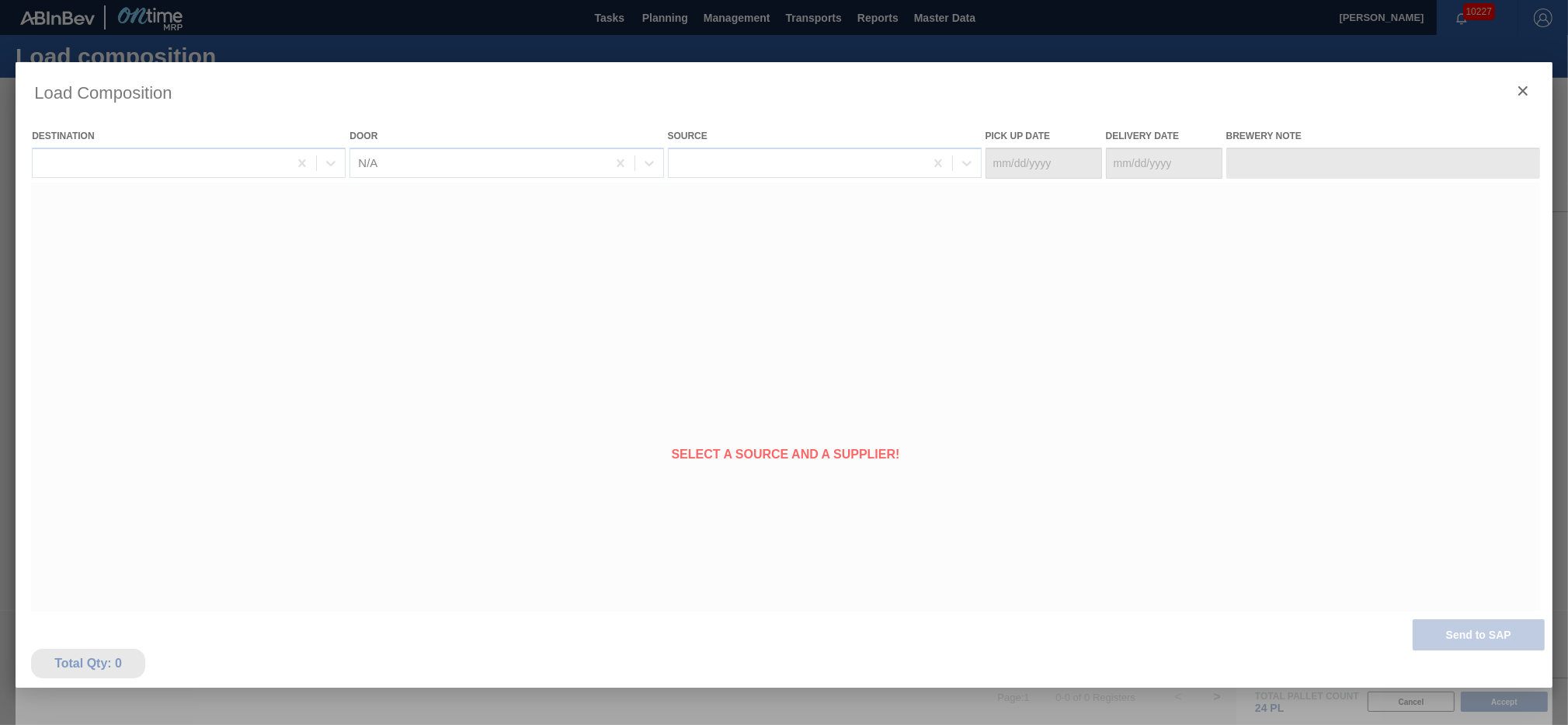
type Date "[DATE]"
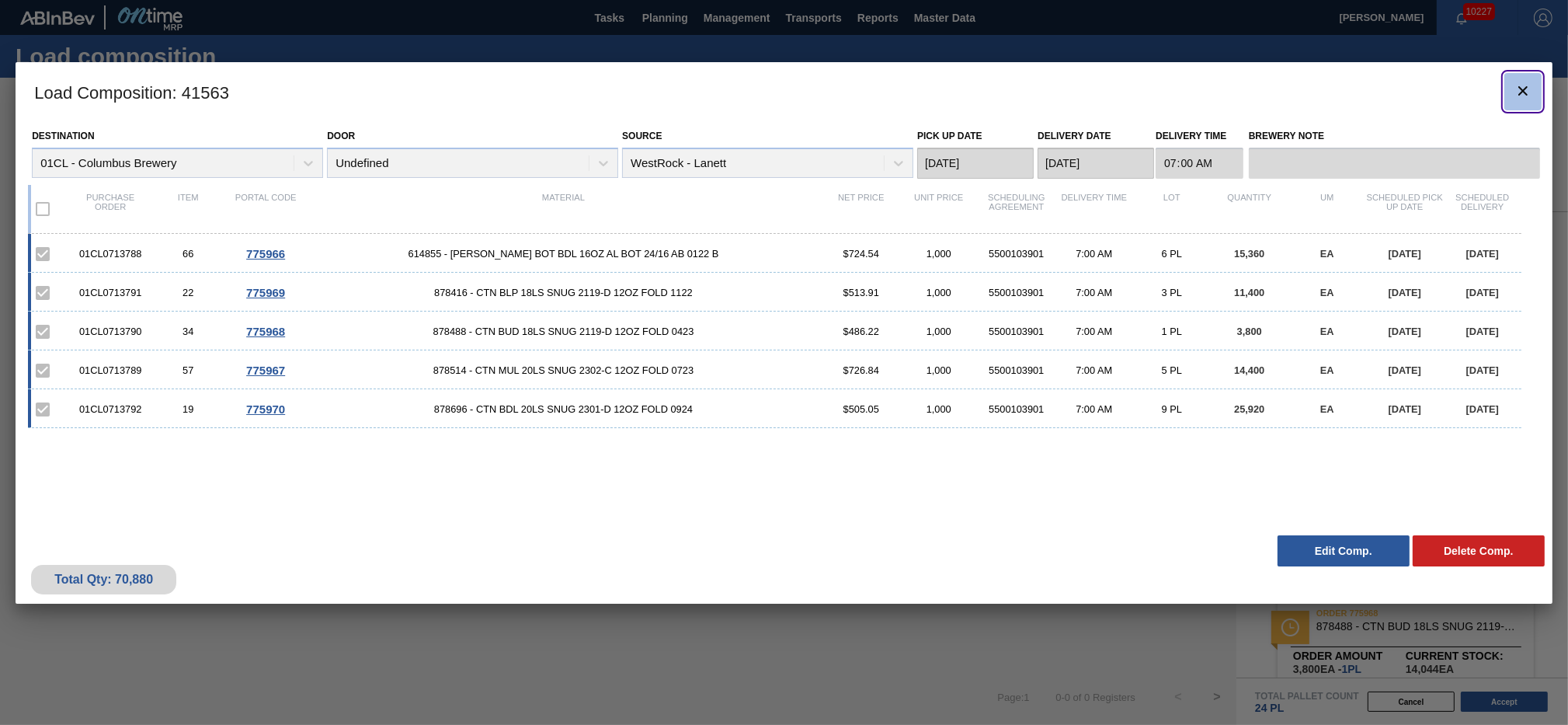
click at [1518, 99] on clb-icon "botão de ícone" at bounding box center [1523, 92] width 19 height 21
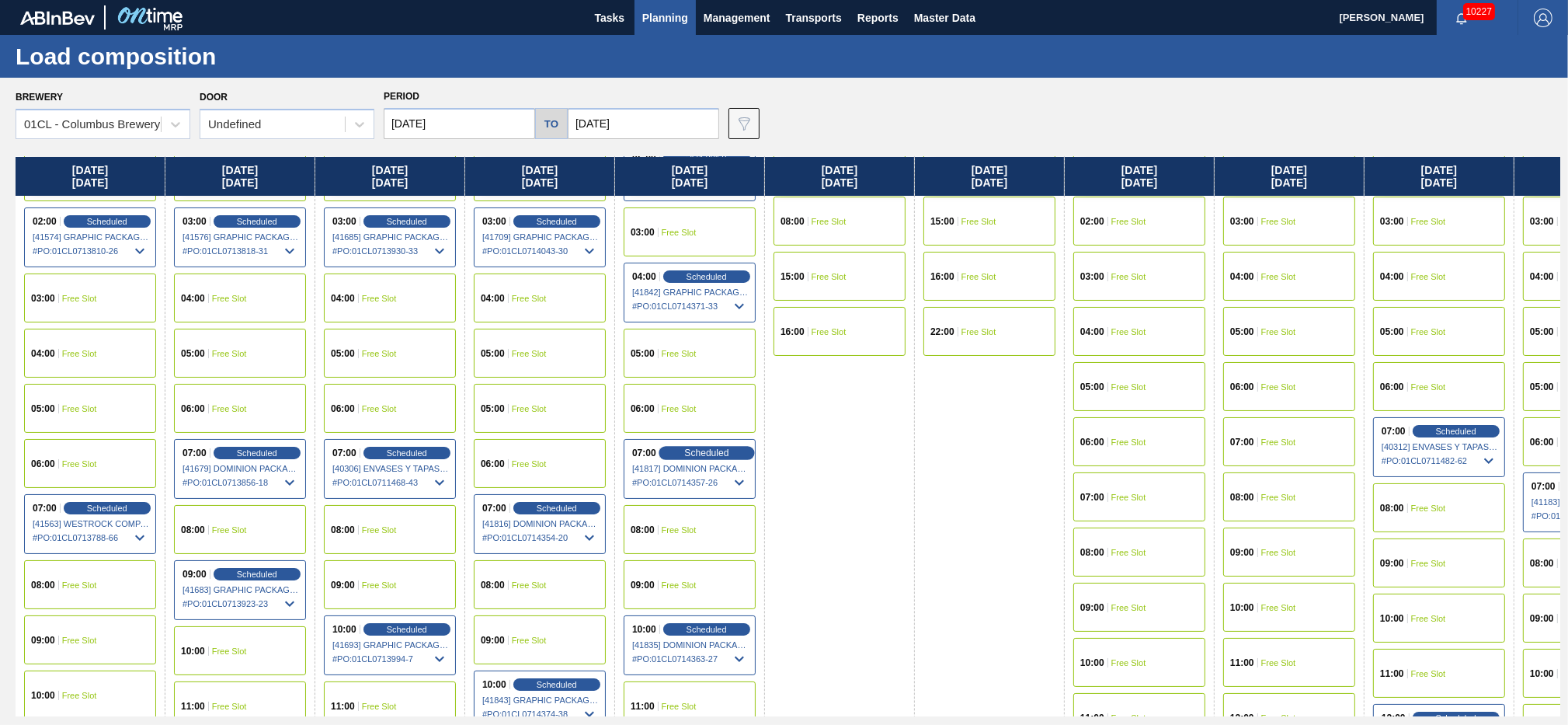
scroll to position [251, 0]
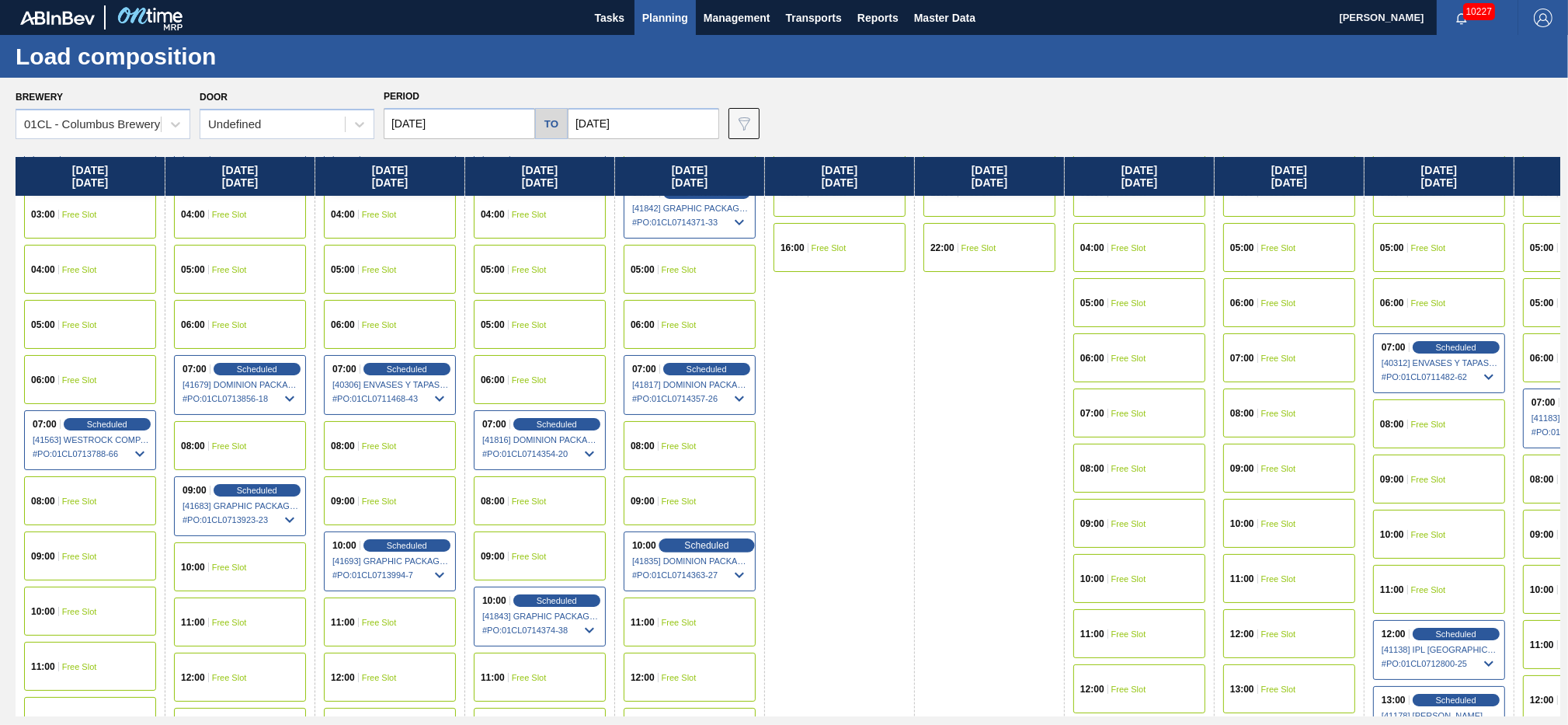
click at [705, 542] on span "Scheduled" at bounding box center [706, 545] width 44 height 10
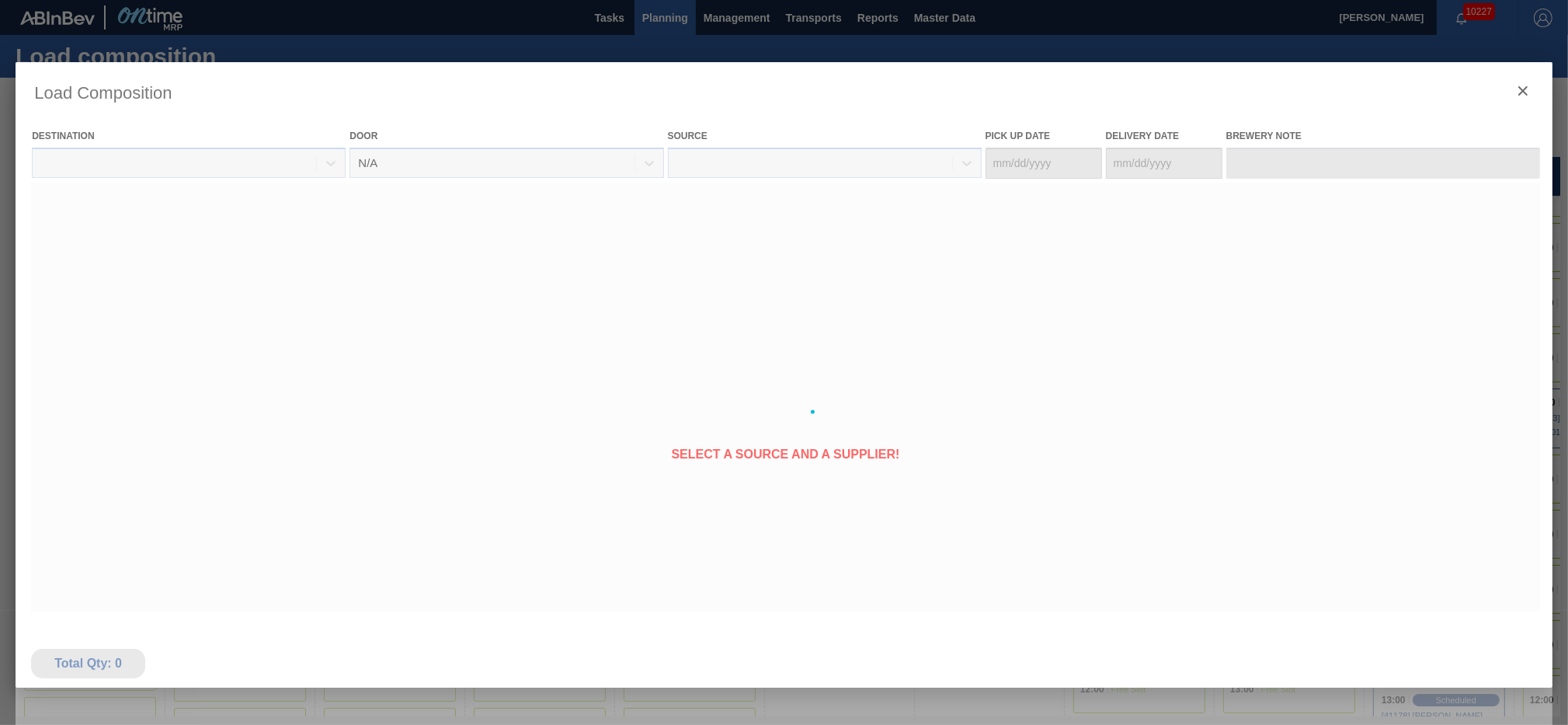
type Date "[DATE]"
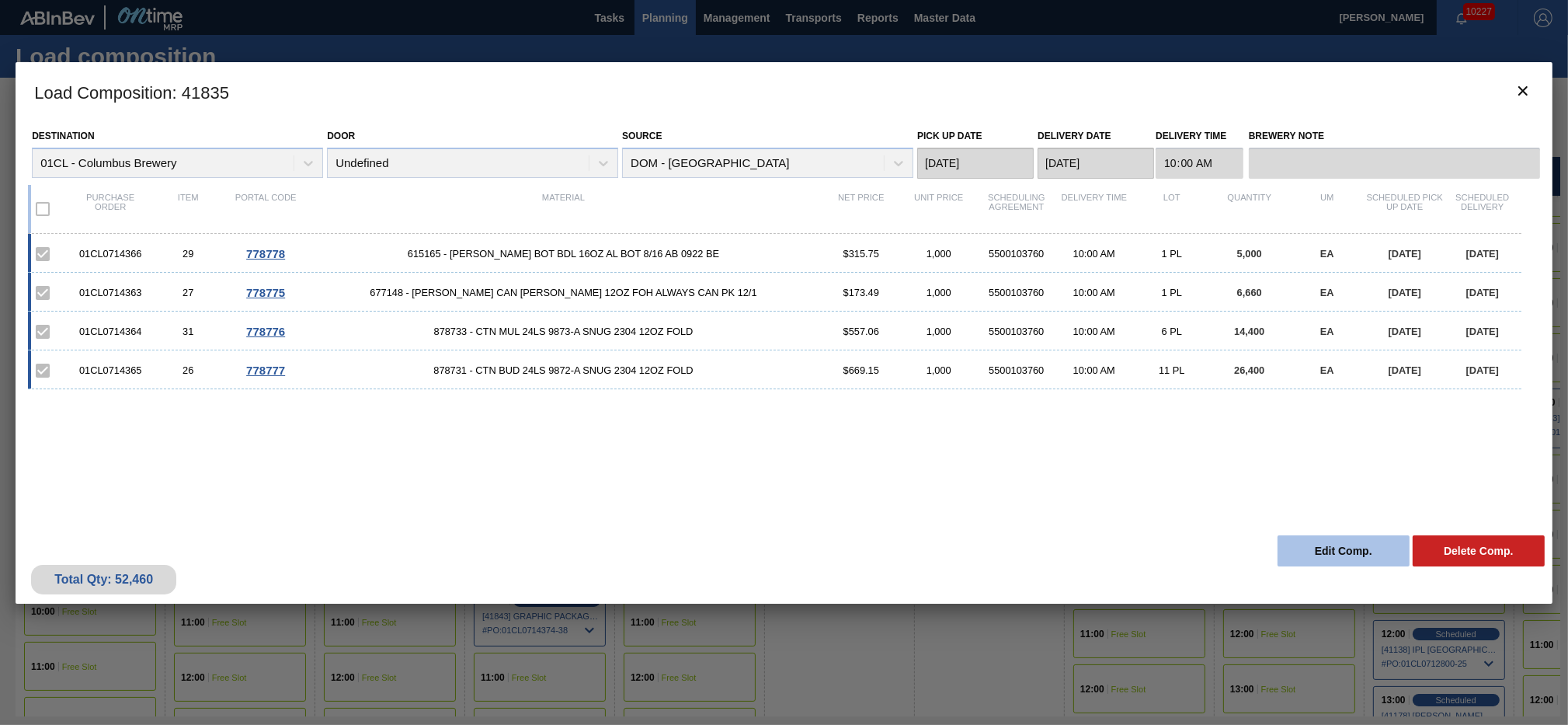
click at [1328, 551] on button "Edit Comp." at bounding box center [1343, 550] width 132 height 31
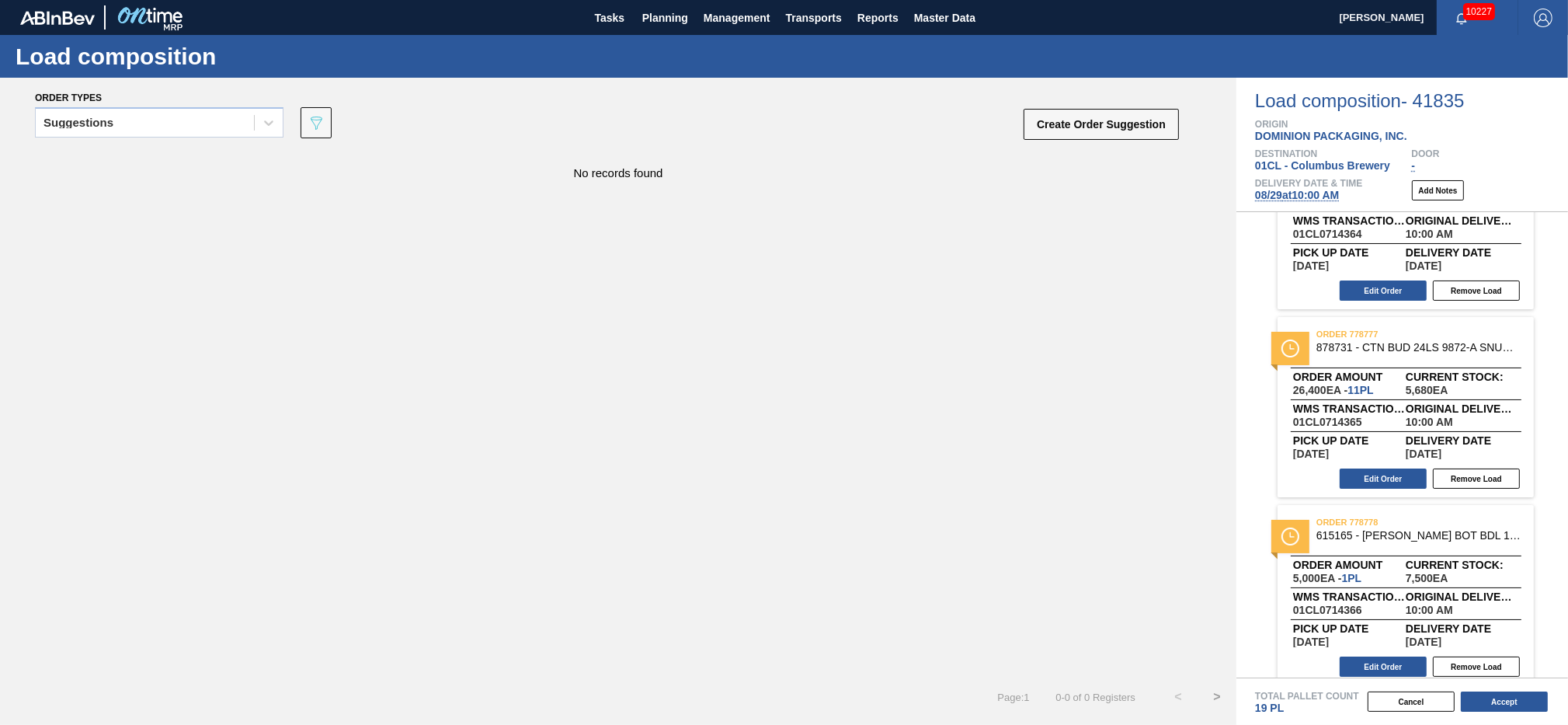
scroll to position [293, 0]
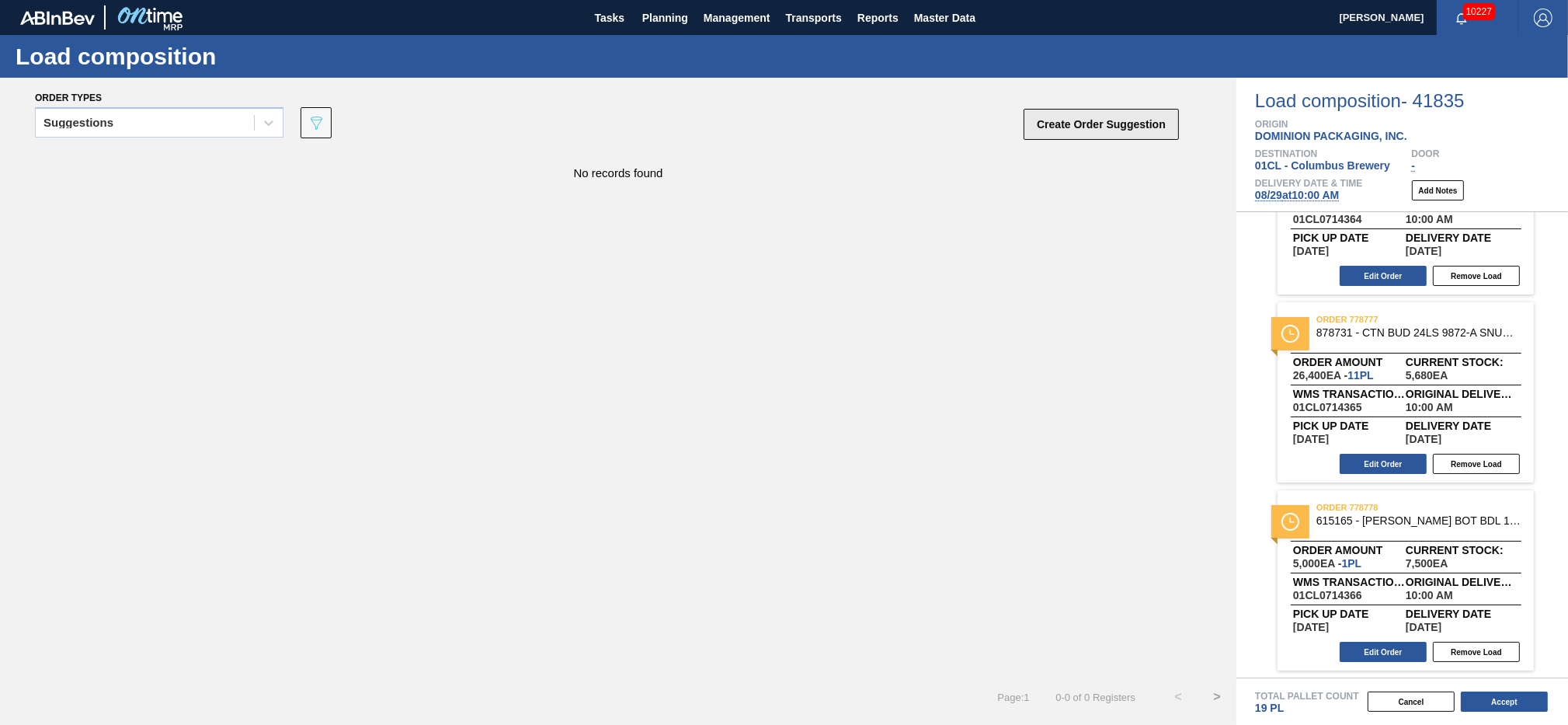
click at [1057, 133] on button "Create Order Suggestion" at bounding box center [1102, 124] width 155 height 31
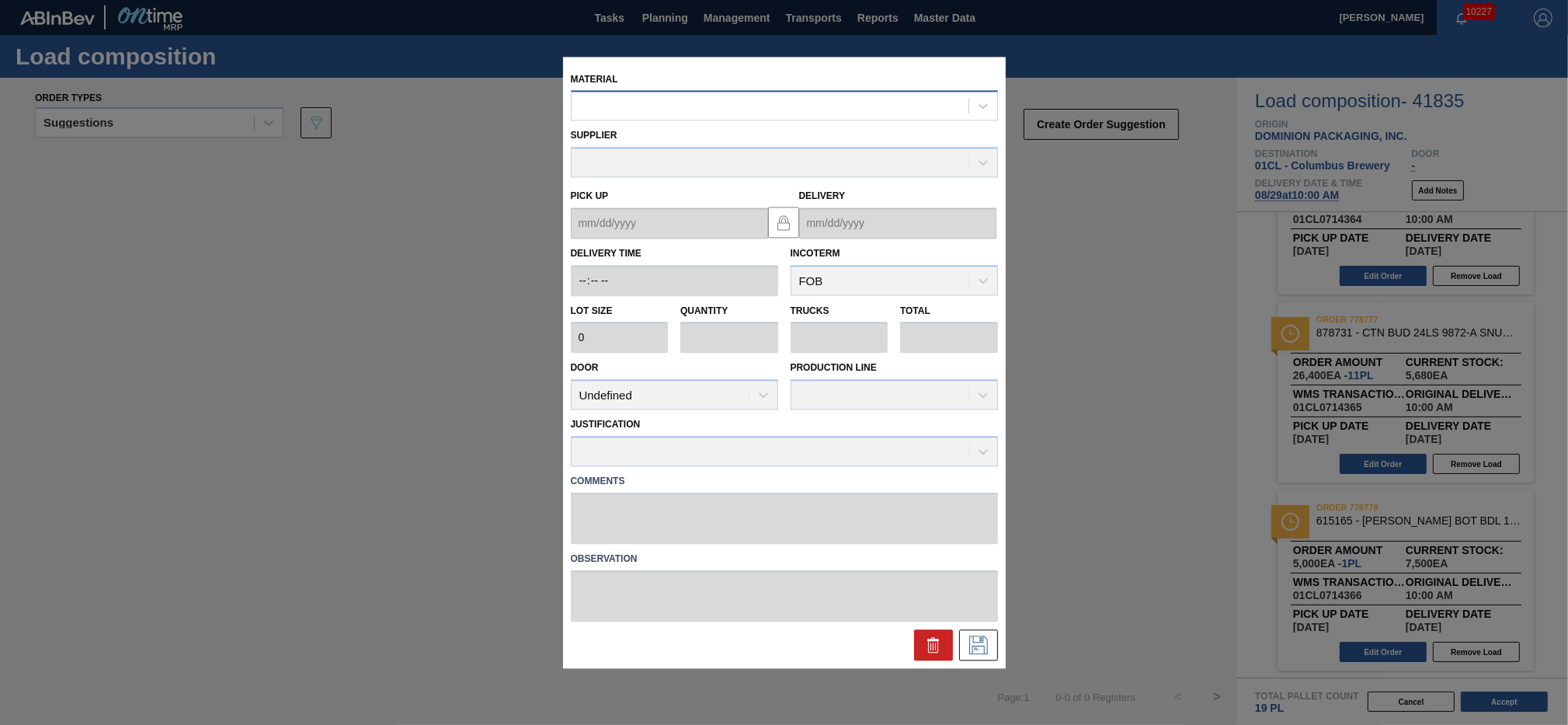
click at [642, 103] on div at bounding box center [769, 106] width 397 height 23
type input "615610"
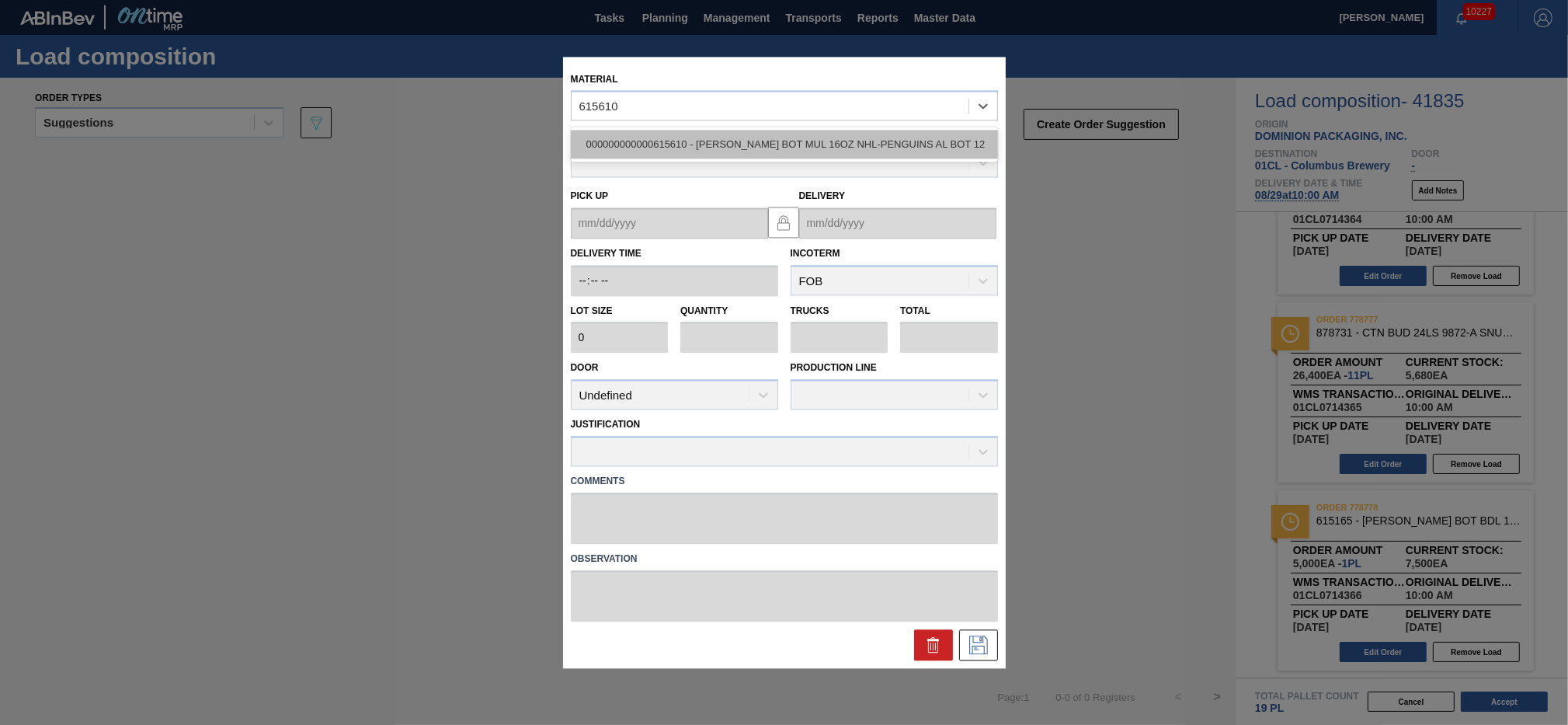
click at [660, 137] on div "000000000000615610 - [PERSON_NAME] BOT MUL 16OZ NHL-PENGUINS AL BOT 12" at bounding box center [784, 145] width 428 height 29
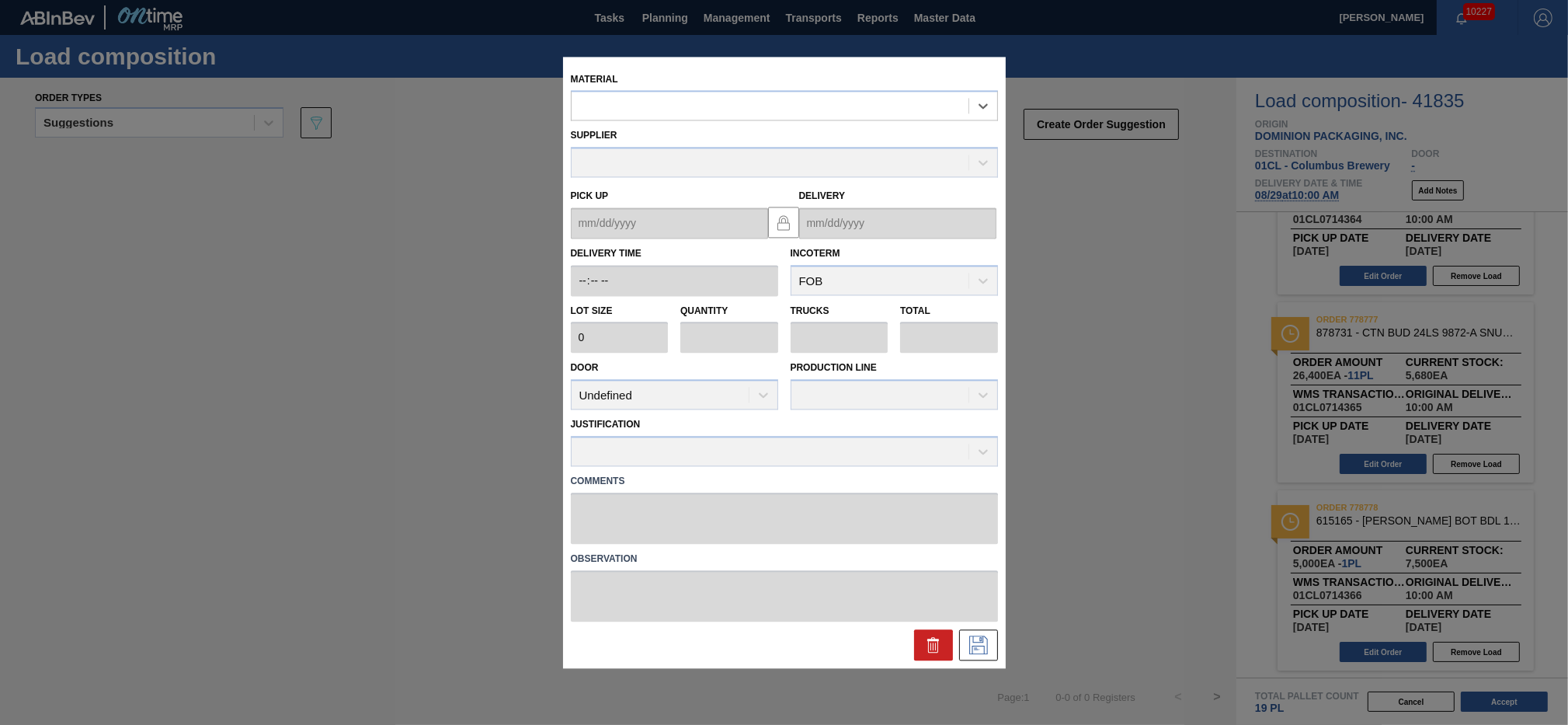
type input "5,000"
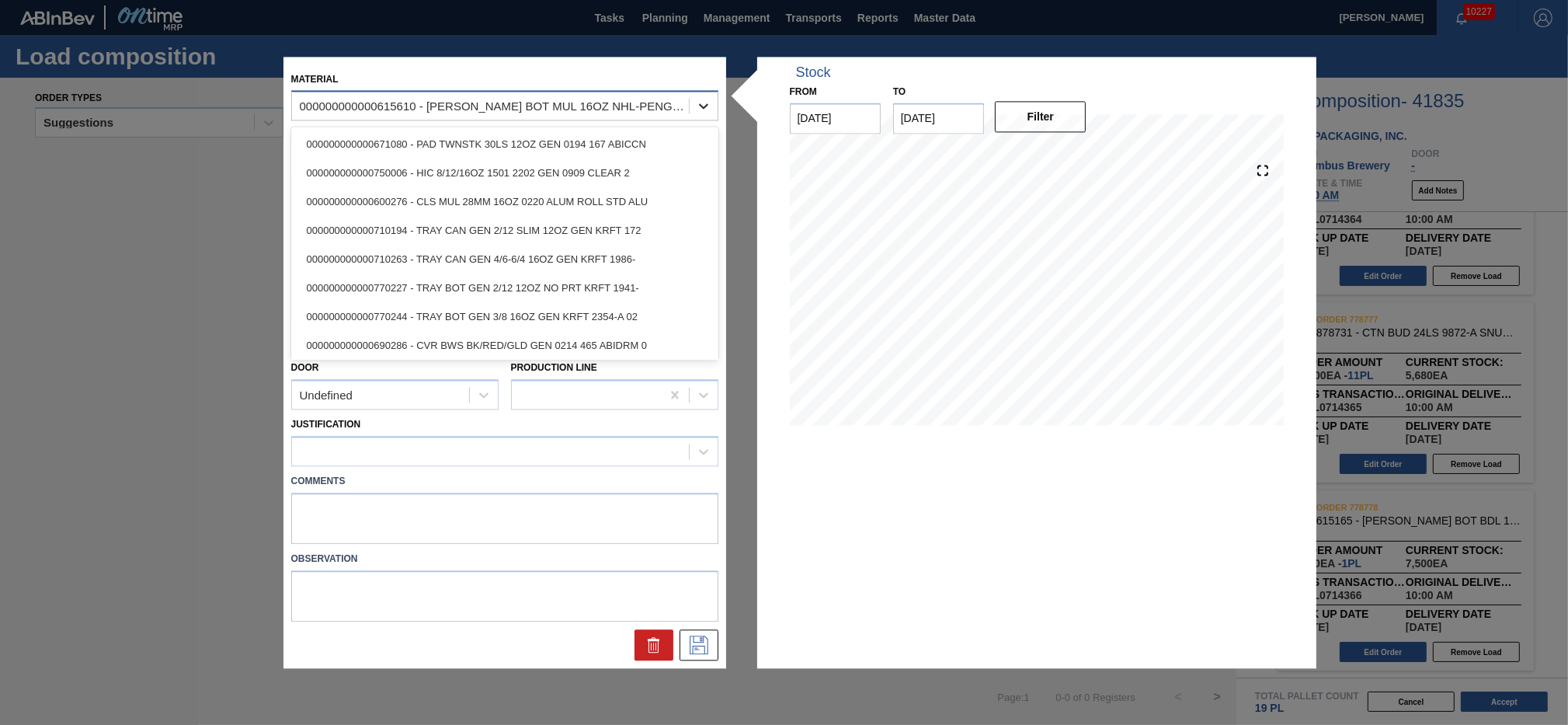
click at [696, 107] on div at bounding box center [703, 106] width 28 height 28
click at [744, 157] on div "Material option 000000000000615610 - [PERSON_NAME] BOT MUL 16OZ NHL-PENGUINS AL…" at bounding box center [785, 362] width 1002 height 611
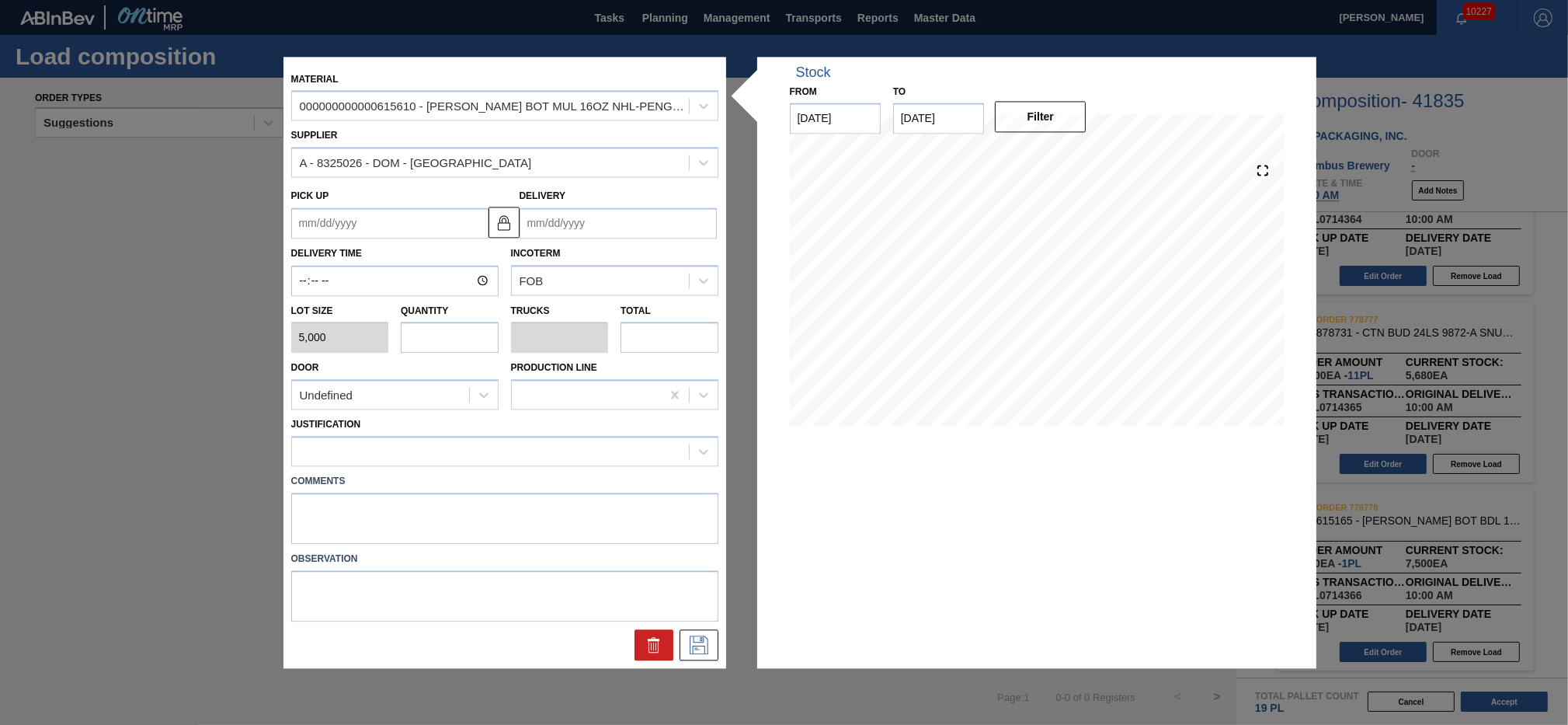
click at [578, 234] on input "Delivery" at bounding box center [618, 223] width 197 height 31
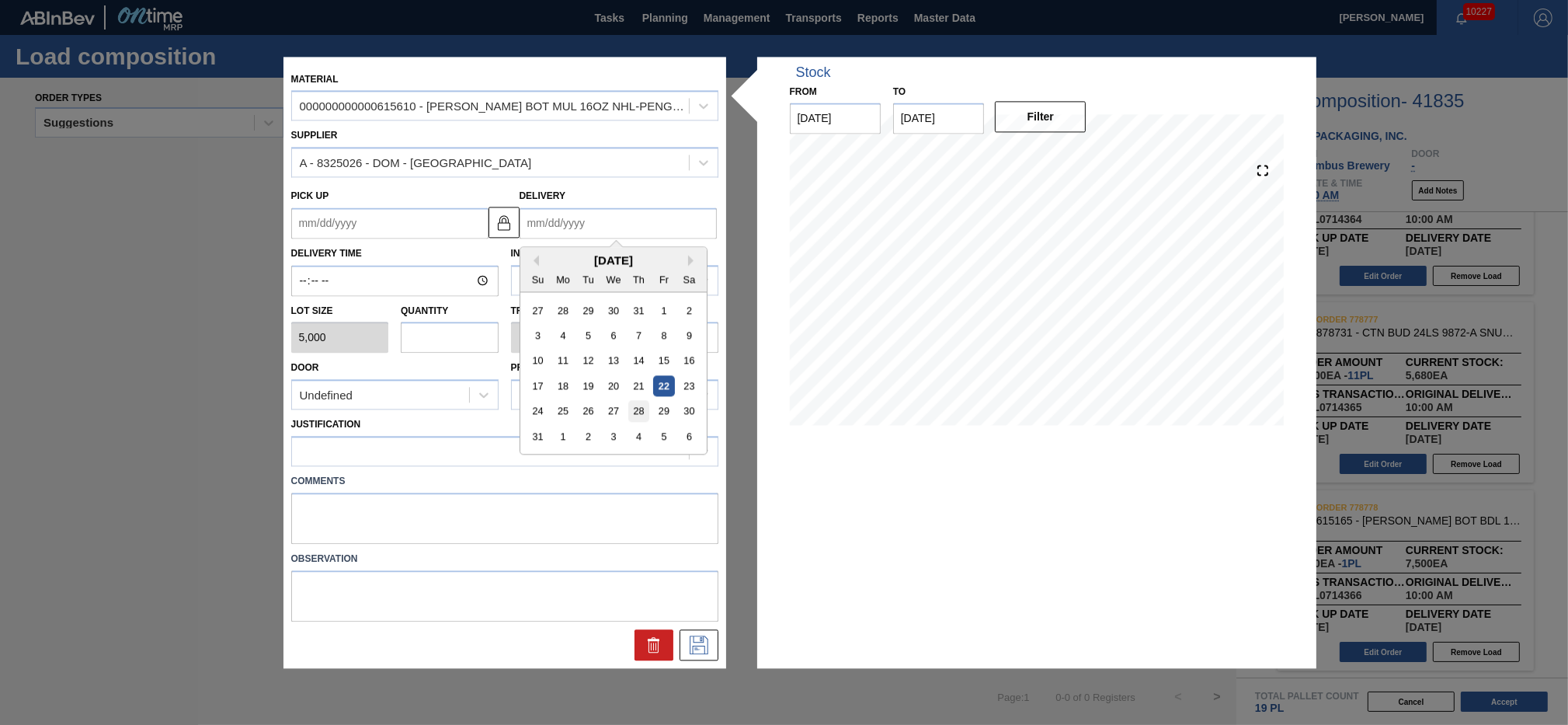
click at [642, 411] on div "28" at bounding box center [639, 411] width 21 height 21
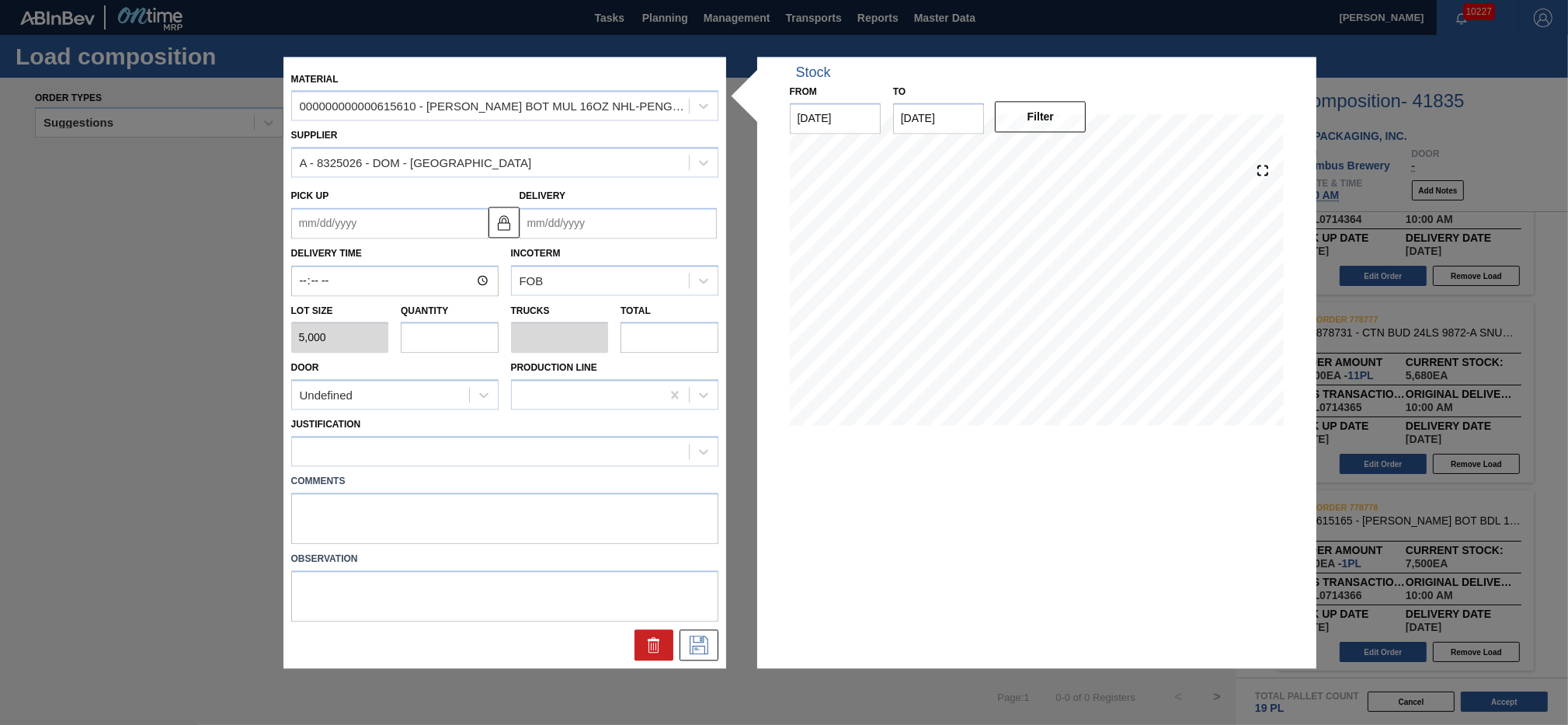
type up "[DATE]"
type input "[DATE]"
click at [639, 226] on input "[DATE]" at bounding box center [618, 223] width 197 height 31
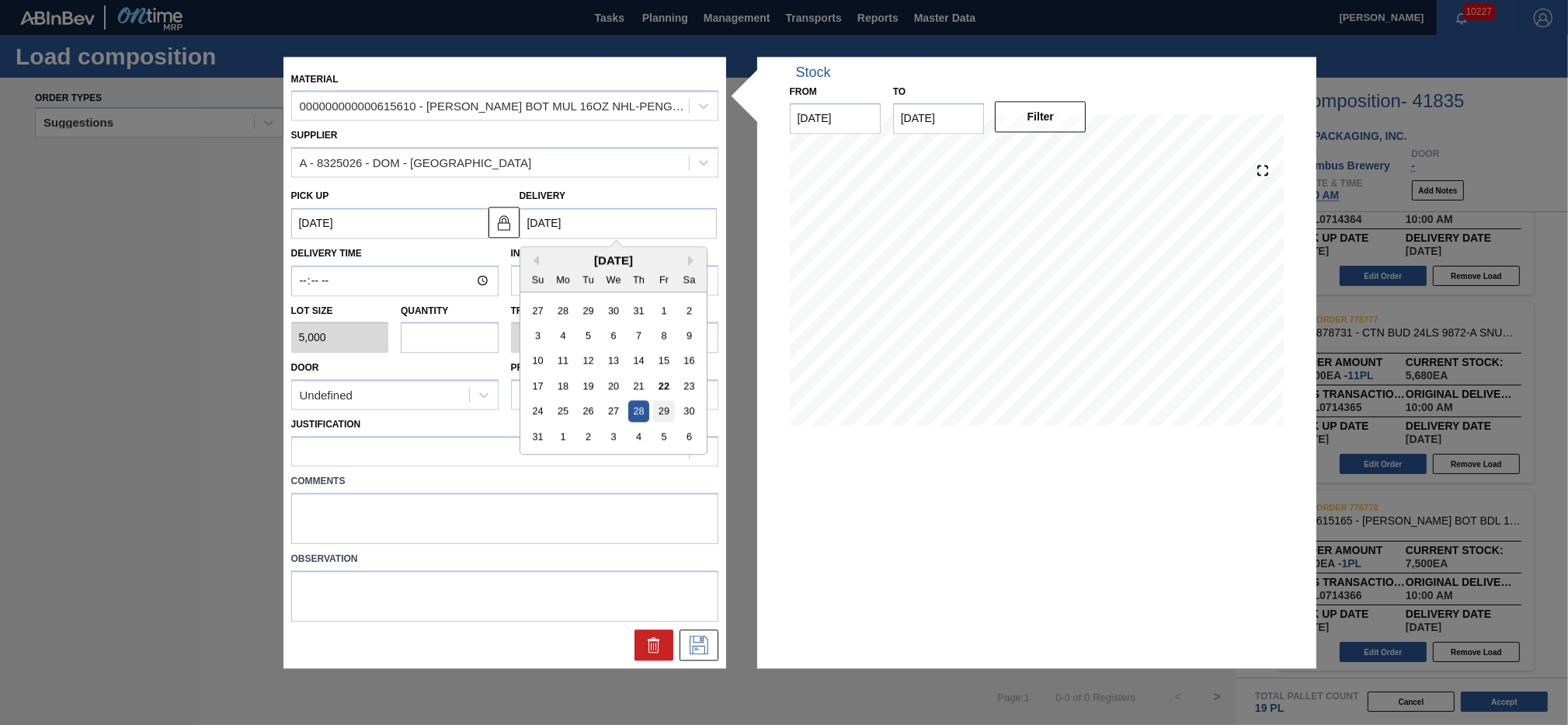
click at [661, 409] on div "29" at bounding box center [664, 411] width 21 height 21
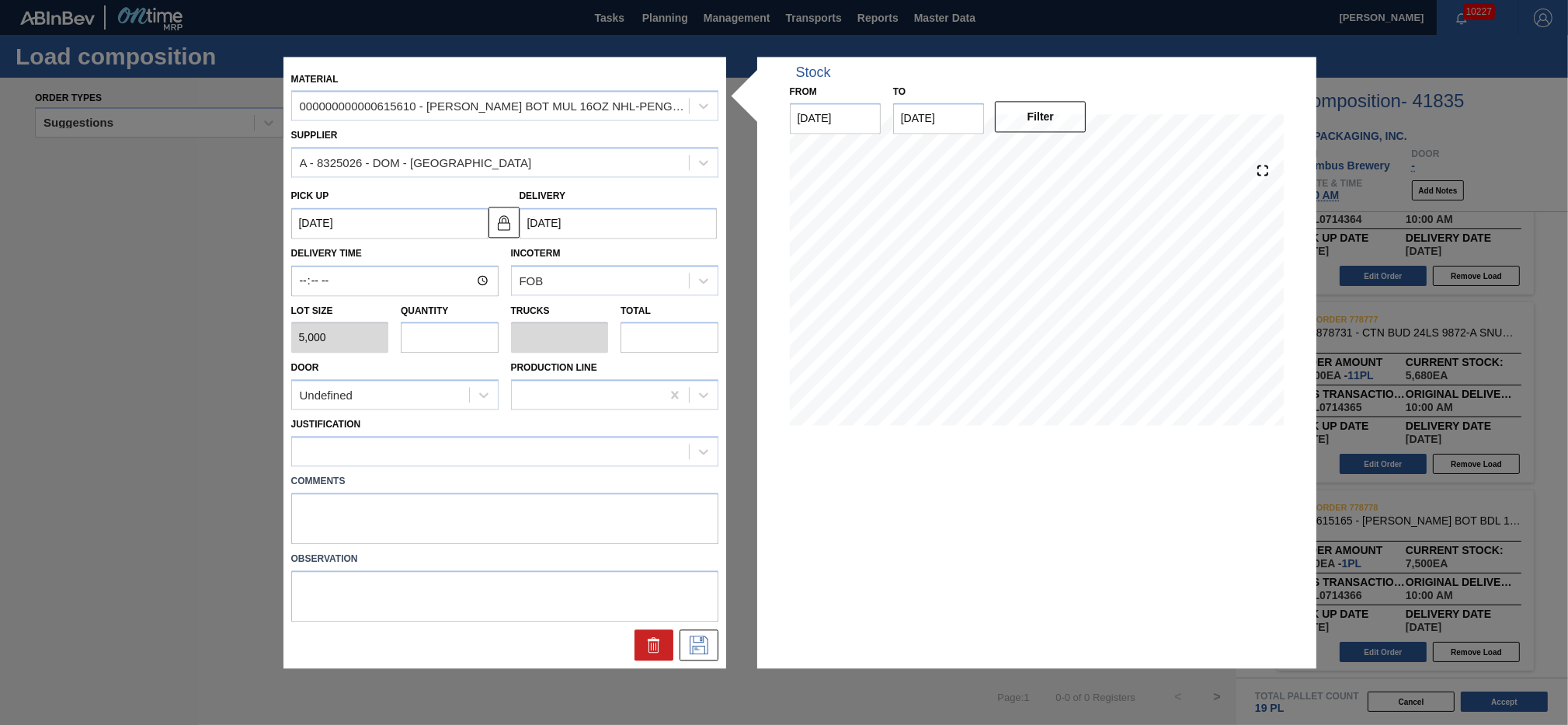
type up "[DATE]"
type input "[DATE]"
click at [462, 336] on input "text" at bounding box center [449, 338] width 98 height 31
click at [648, 340] on input "text" at bounding box center [669, 338] width 98 height 31
type input "0"
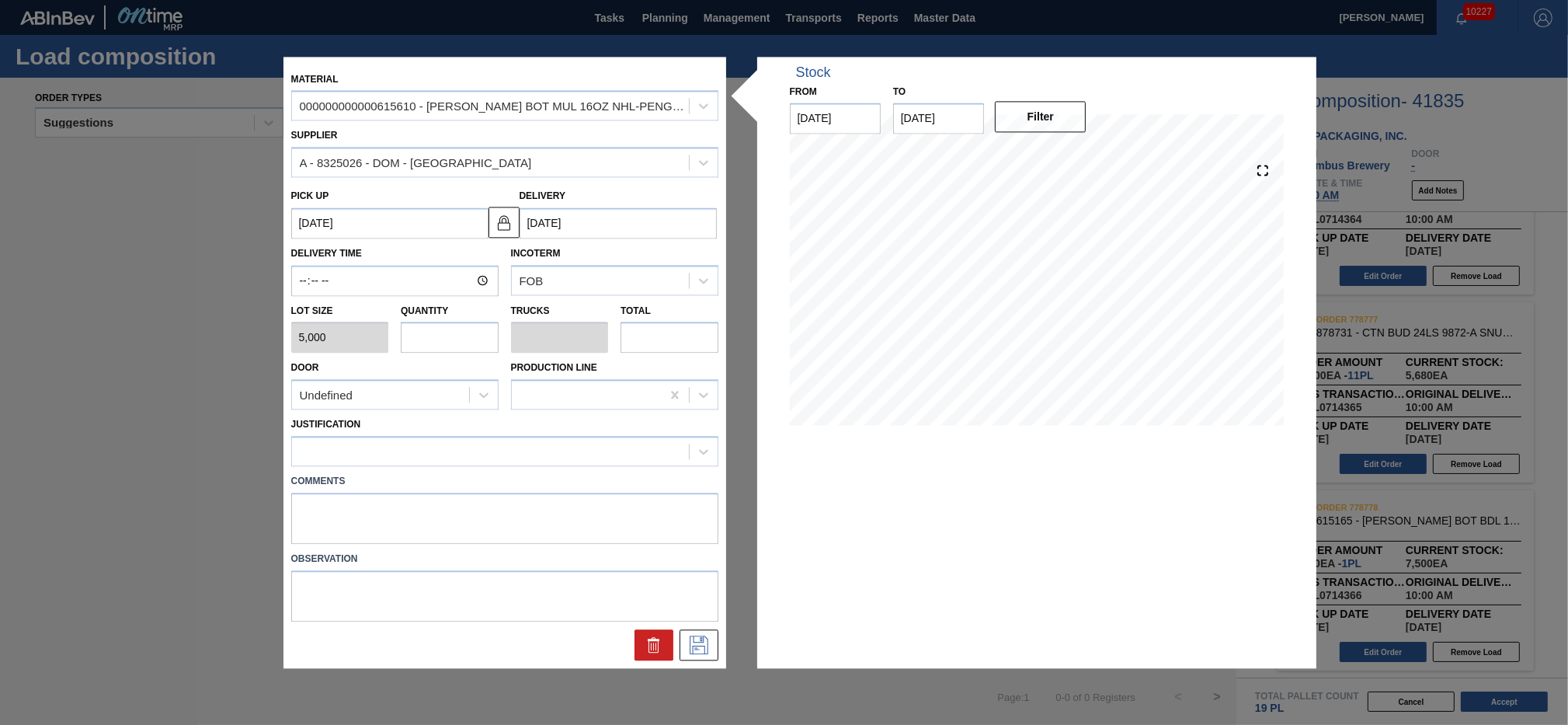
type input "0"
type input "1"
type input "0.003"
type input "17"
type input "0.036"
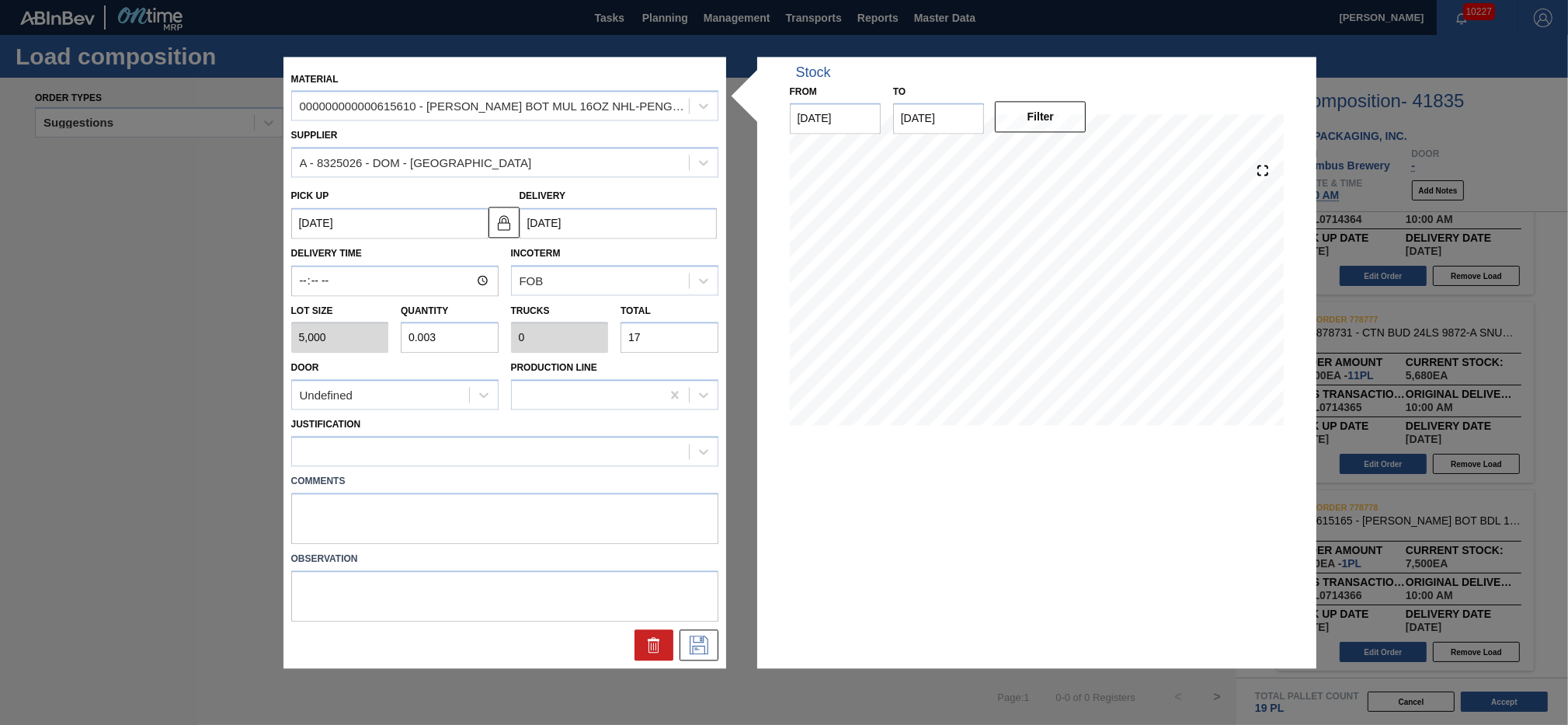
type input "0.001"
type input "178"
type input "0.357"
type input "0.014"
type input "1,787"
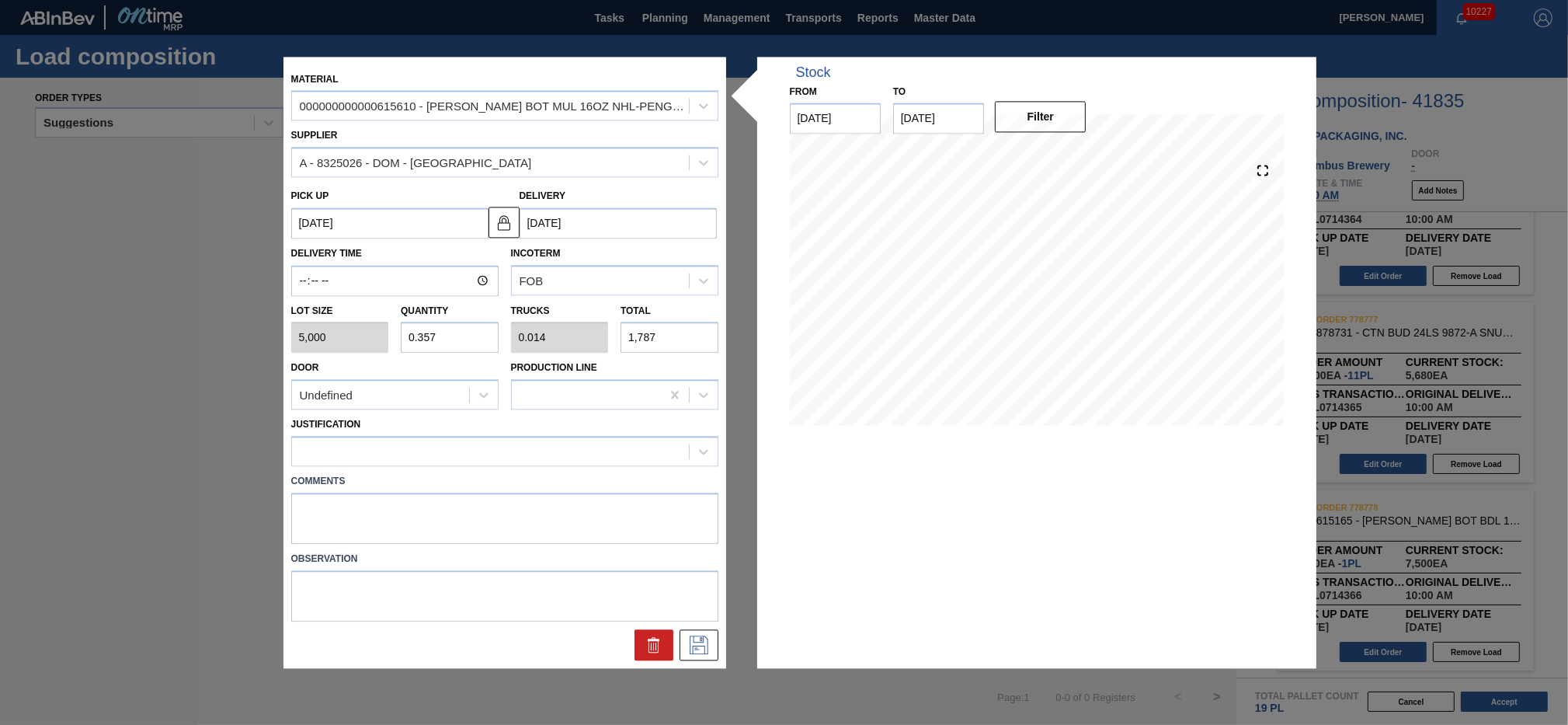
type input "3.575"
type input "0.138"
type input "17,875"
click at [513, 453] on div at bounding box center [490, 452] width 397 height 23
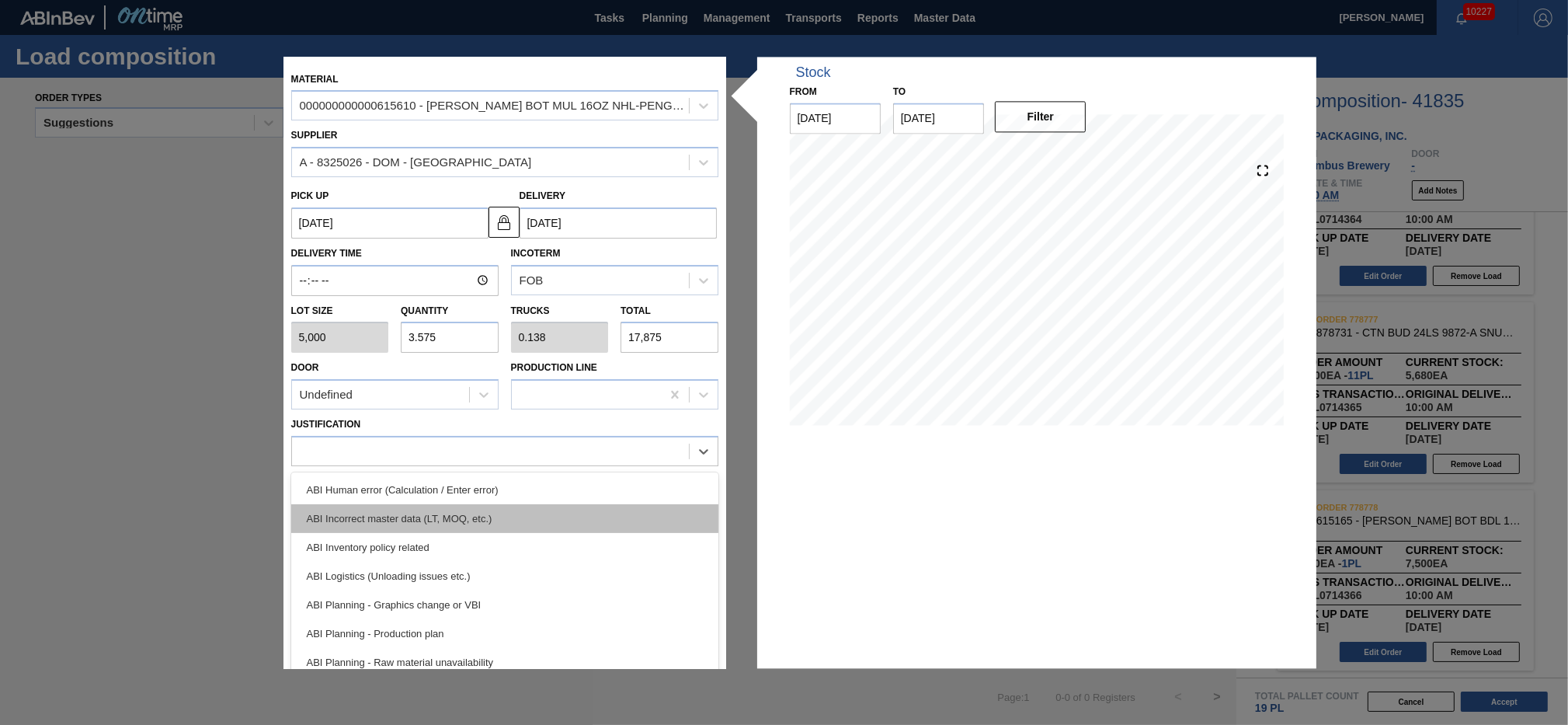
scroll to position [35, 0]
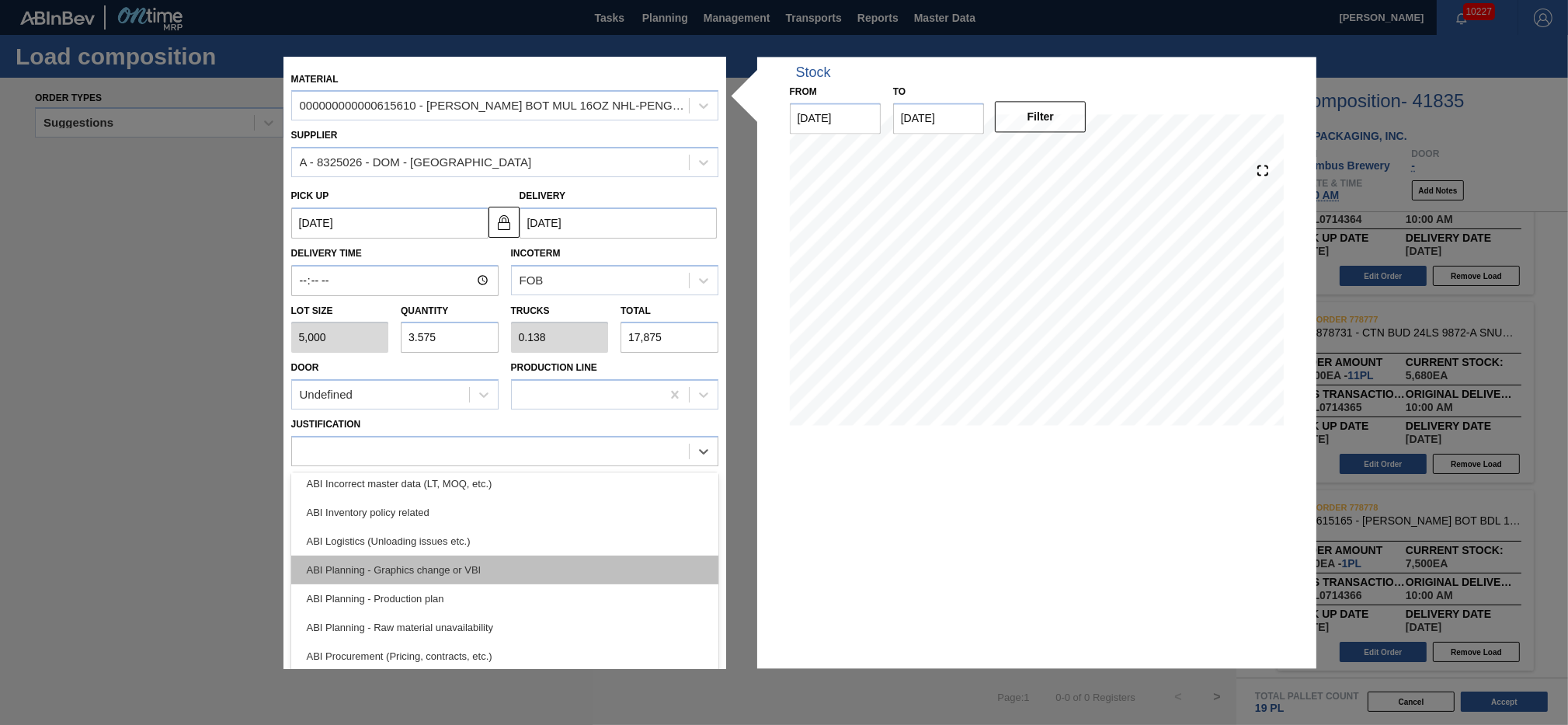
click at [483, 559] on div "ABI Planning - Graphics change or VBI" at bounding box center [504, 570] width 428 height 29
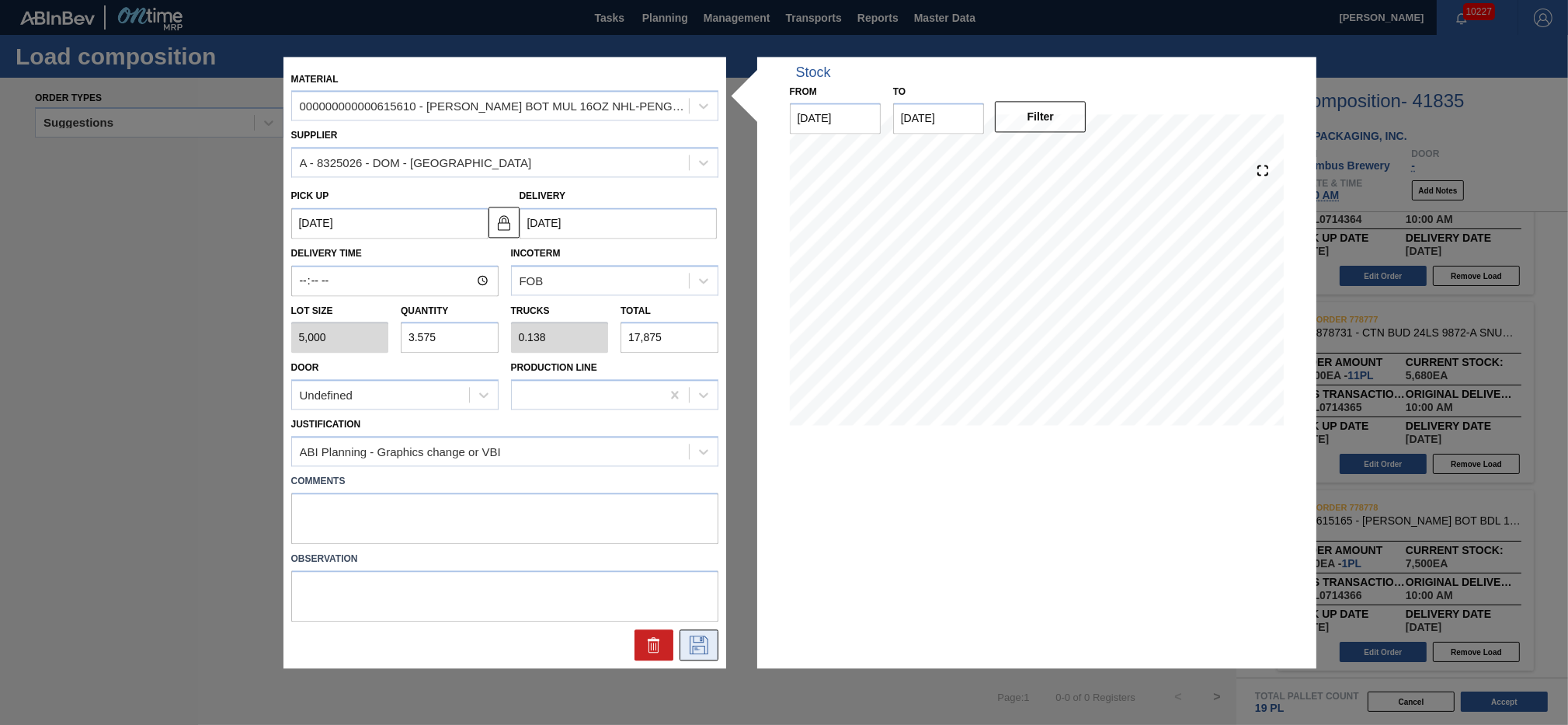
click at [706, 642] on icon at bounding box center [699, 644] width 25 height 19
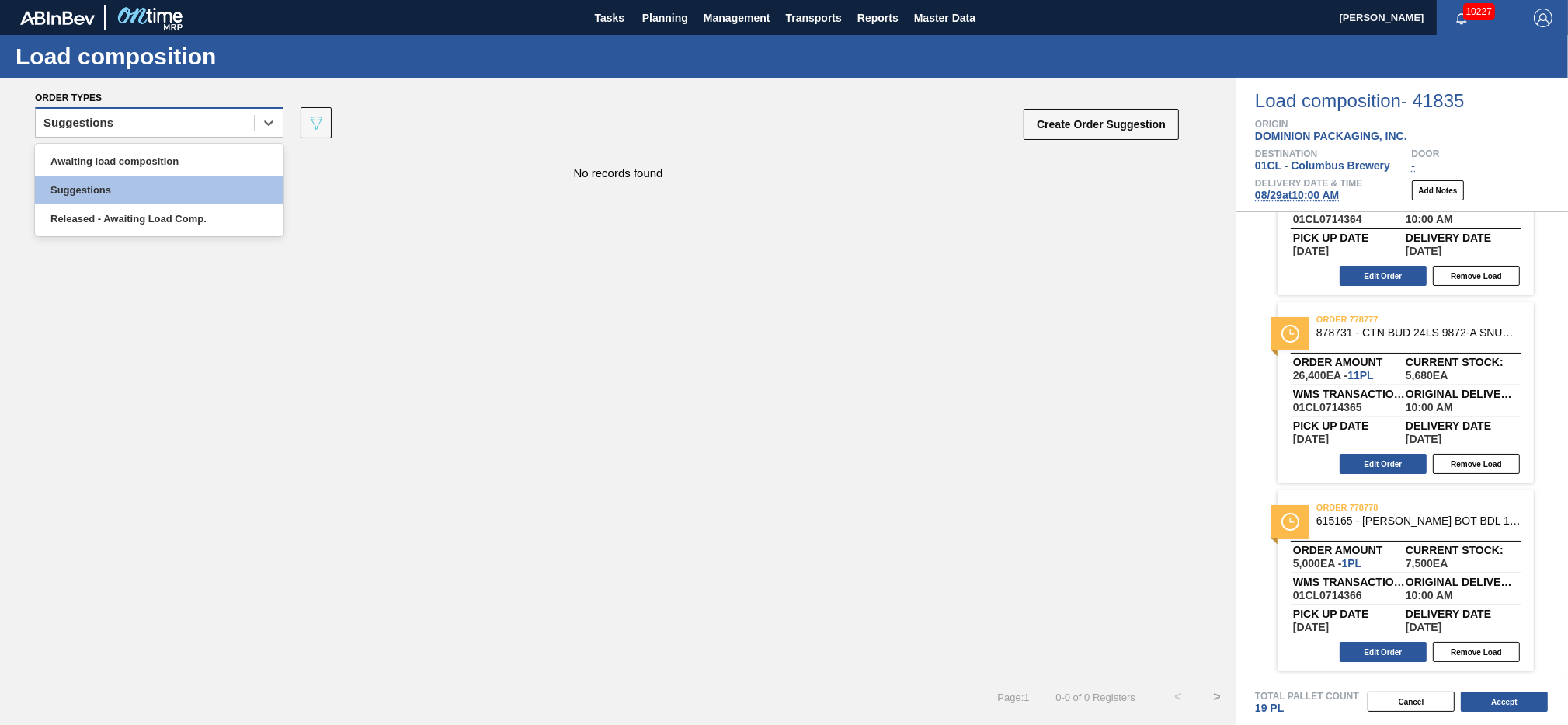
click at [219, 130] on div "Suggestions" at bounding box center [145, 123] width 218 height 23
click at [195, 161] on div "Awaiting load composition" at bounding box center [159, 162] width 249 height 29
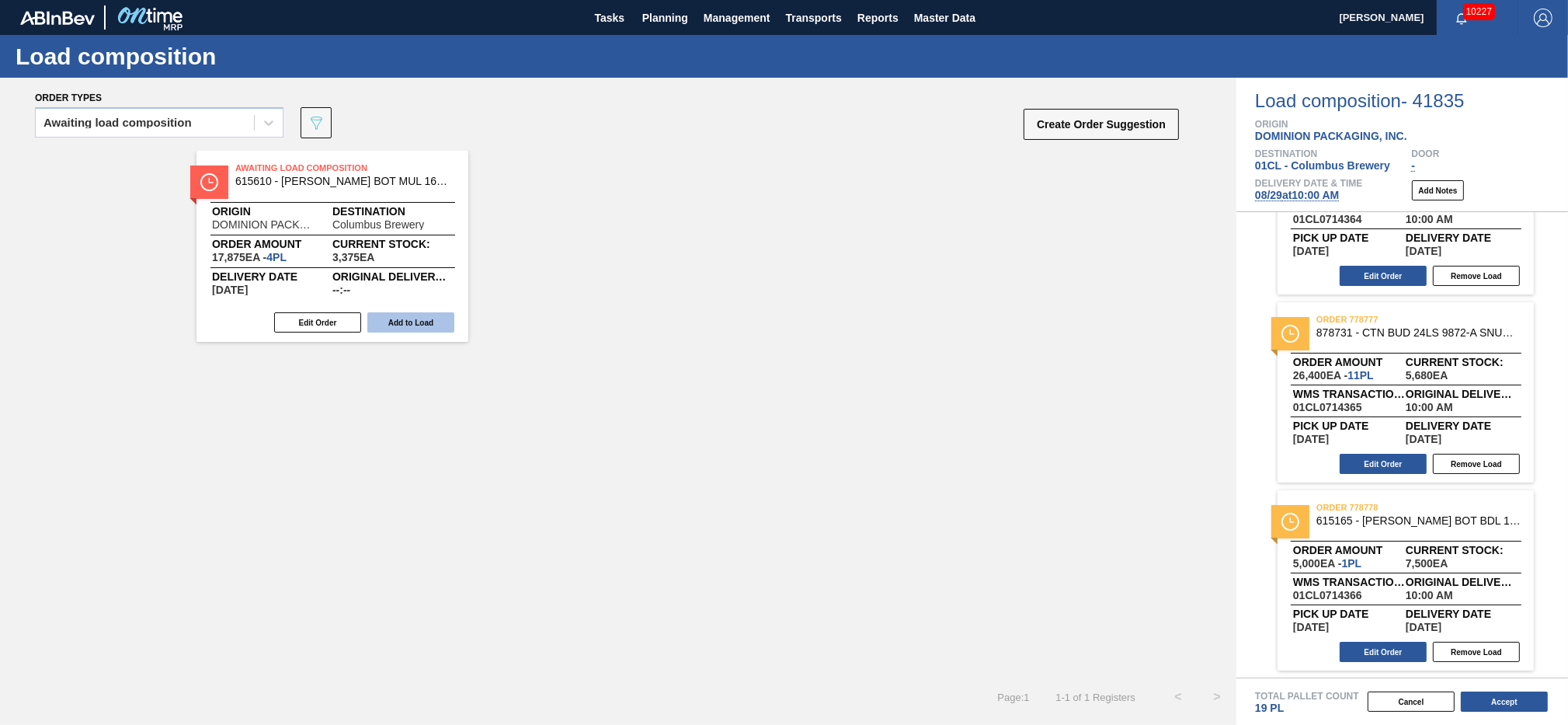
click at [437, 324] on button "Add to Load" at bounding box center [411, 322] width 87 height 20
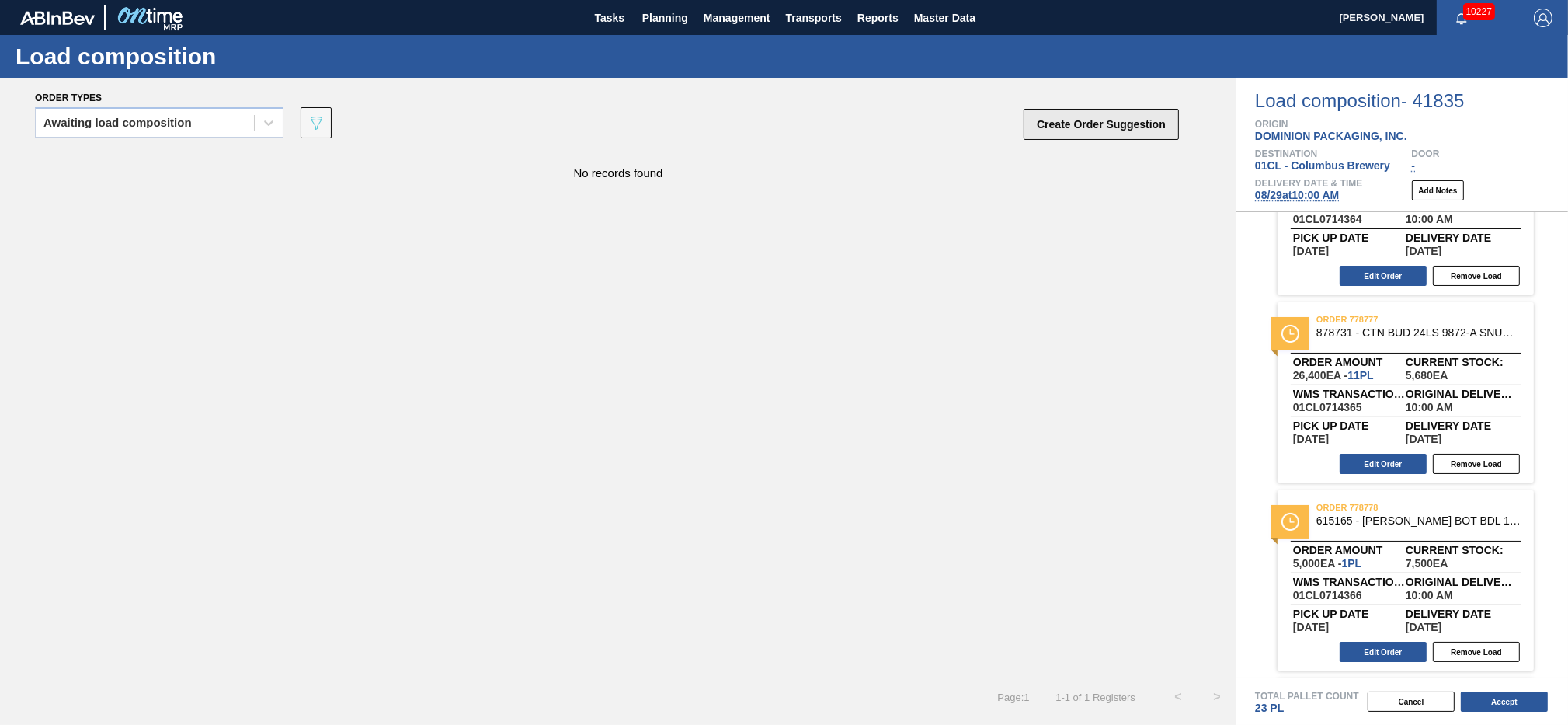
click at [1072, 125] on button "Create Order Suggestion" at bounding box center [1102, 124] width 155 height 31
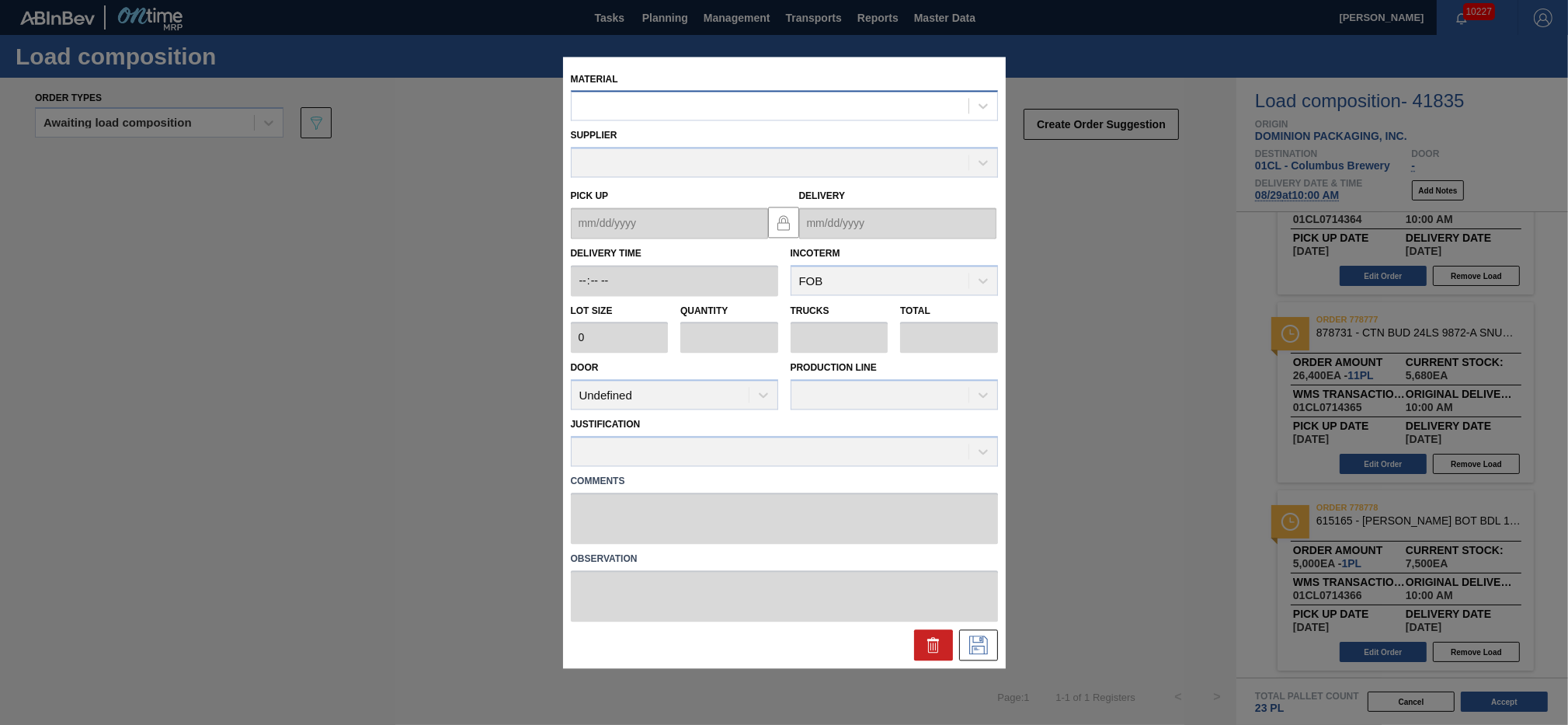
click at [626, 107] on div at bounding box center [769, 106] width 397 height 23
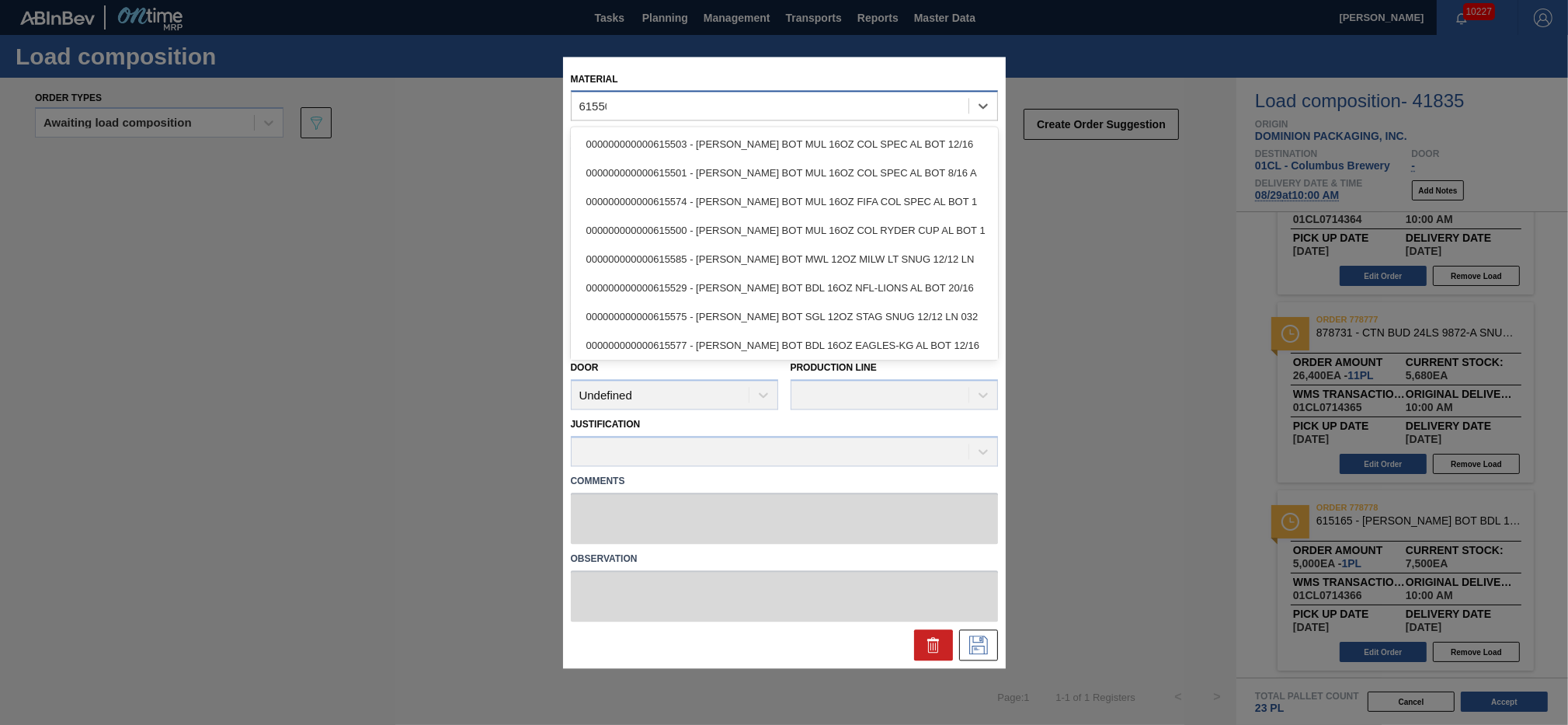
type input "615503"
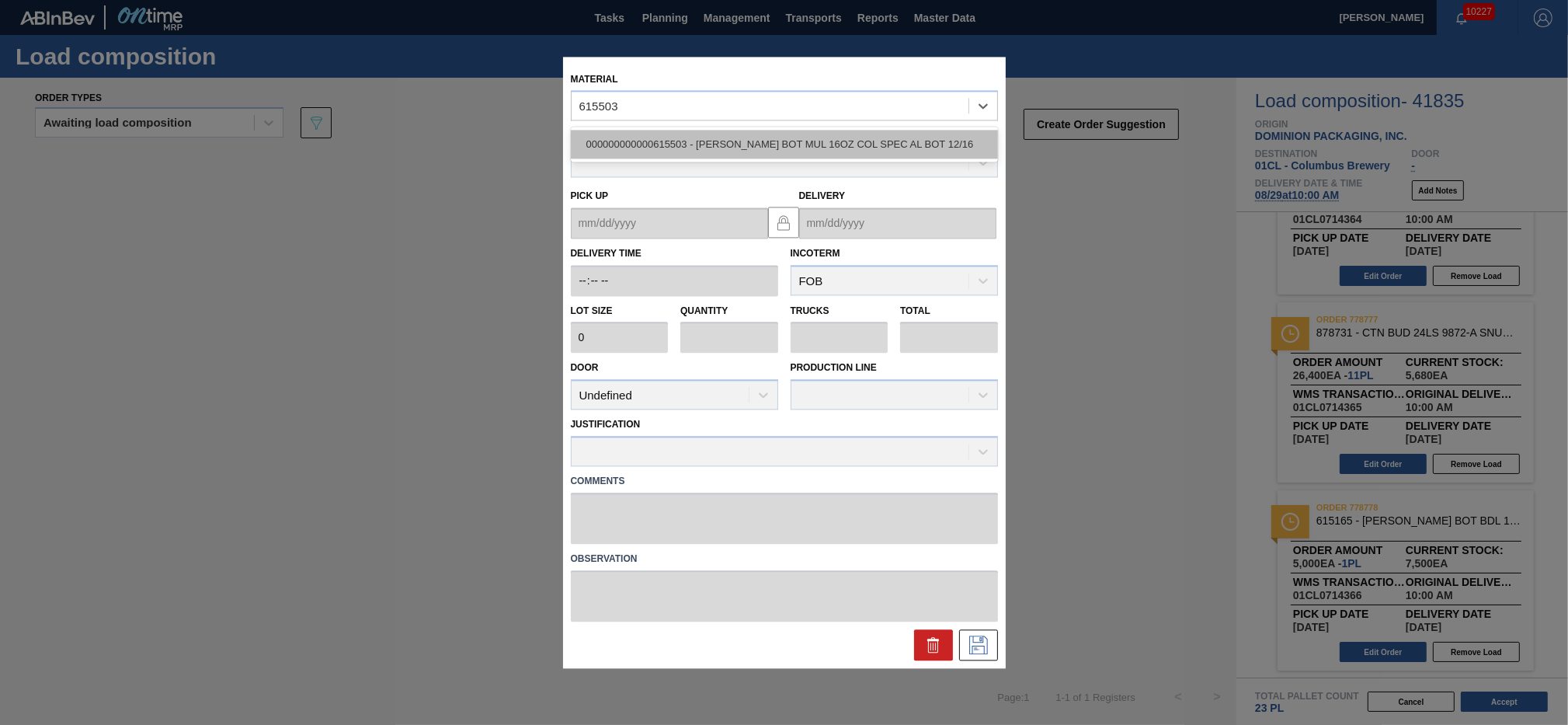
click at [659, 137] on div "000000000000615503 - [PERSON_NAME] BOT MUL 16OZ COL SPEC AL BOT 12/16" at bounding box center [784, 145] width 428 height 29
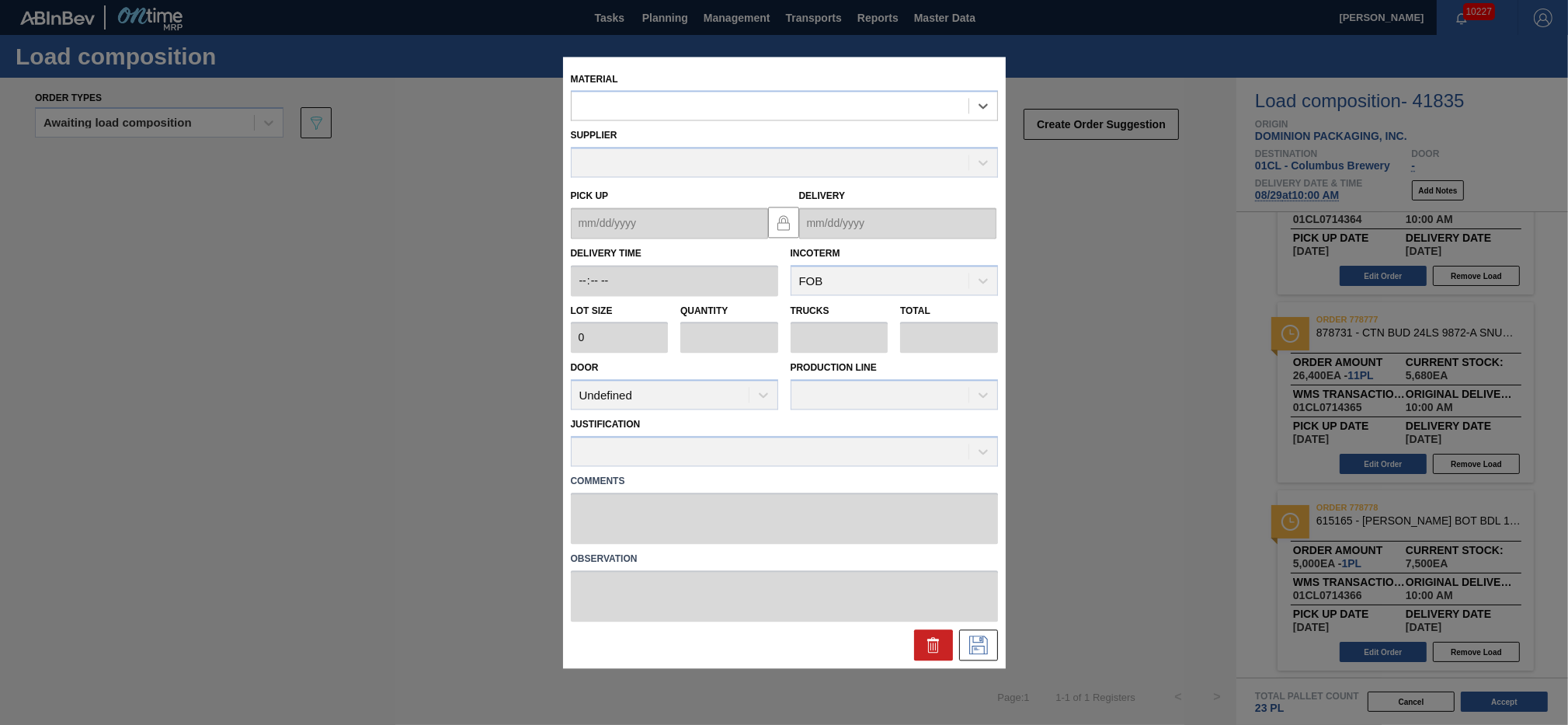
type input "5,000"
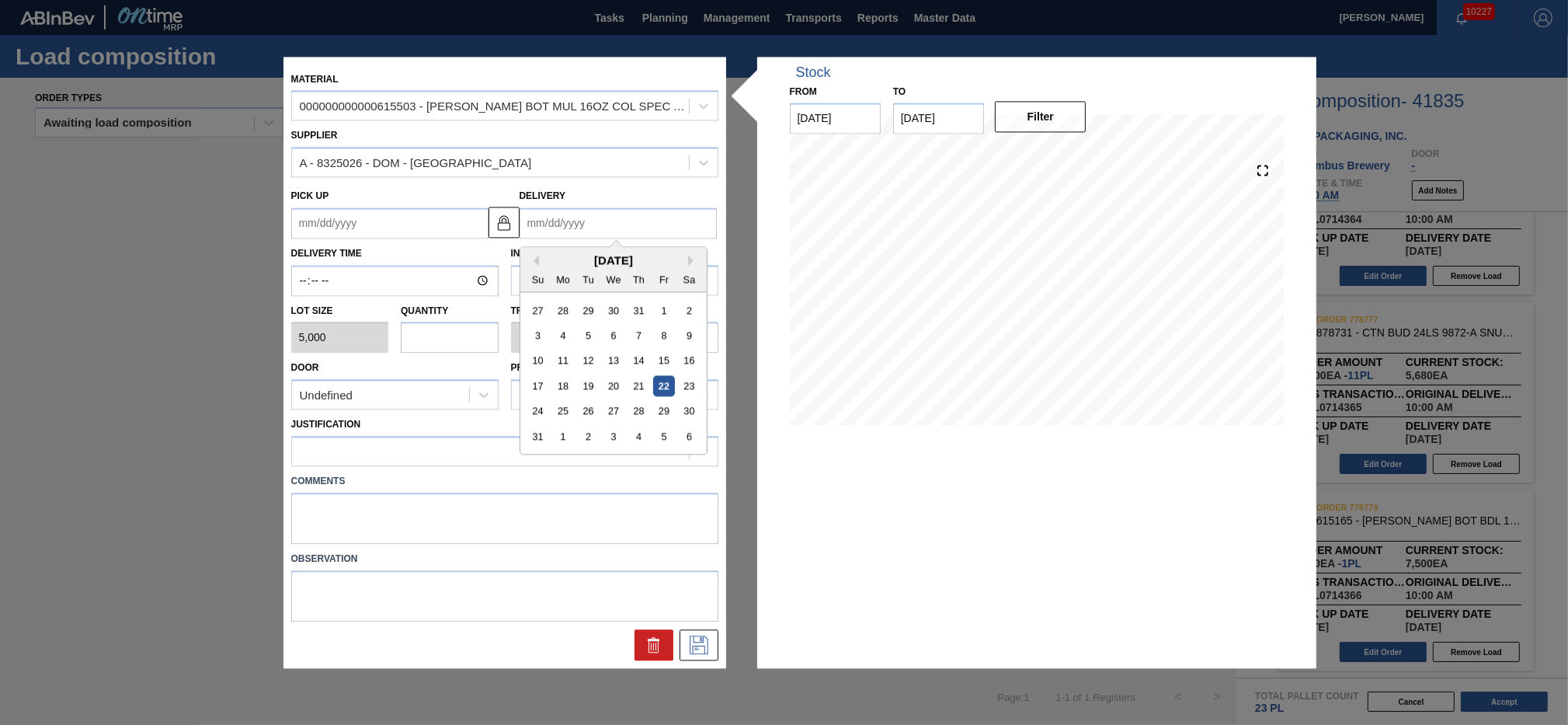
click at [593, 229] on input "Delivery" at bounding box center [618, 223] width 197 height 31
click at [666, 409] on div "29" at bounding box center [664, 411] width 21 height 21
type up "[DATE]"
type input "[DATE]"
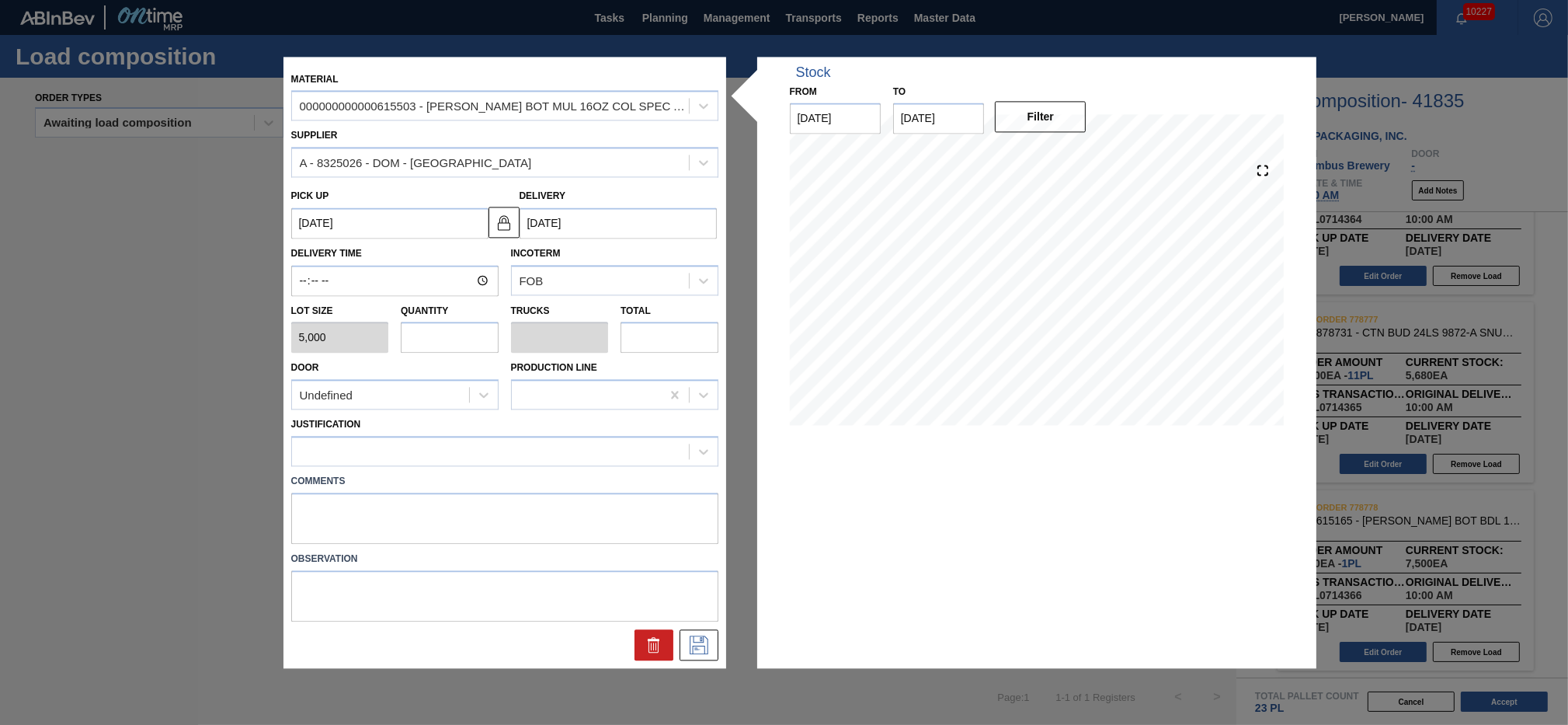
click at [449, 336] on input "text" at bounding box center [449, 338] width 98 height 31
type input "1"
type input "0.038"
type input "5,000"
type input "1"
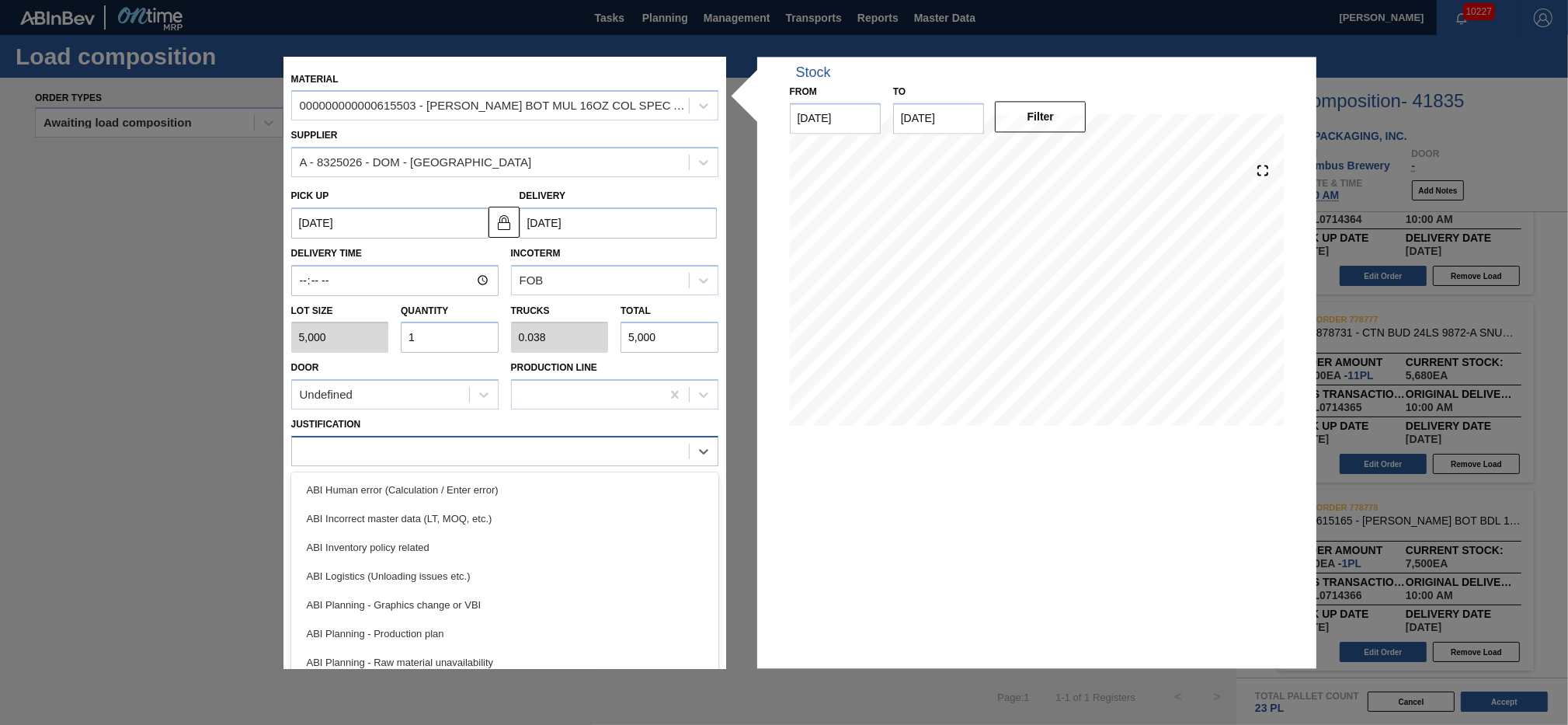
click at [648, 452] on div at bounding box center [490, 452] width 397 height 23
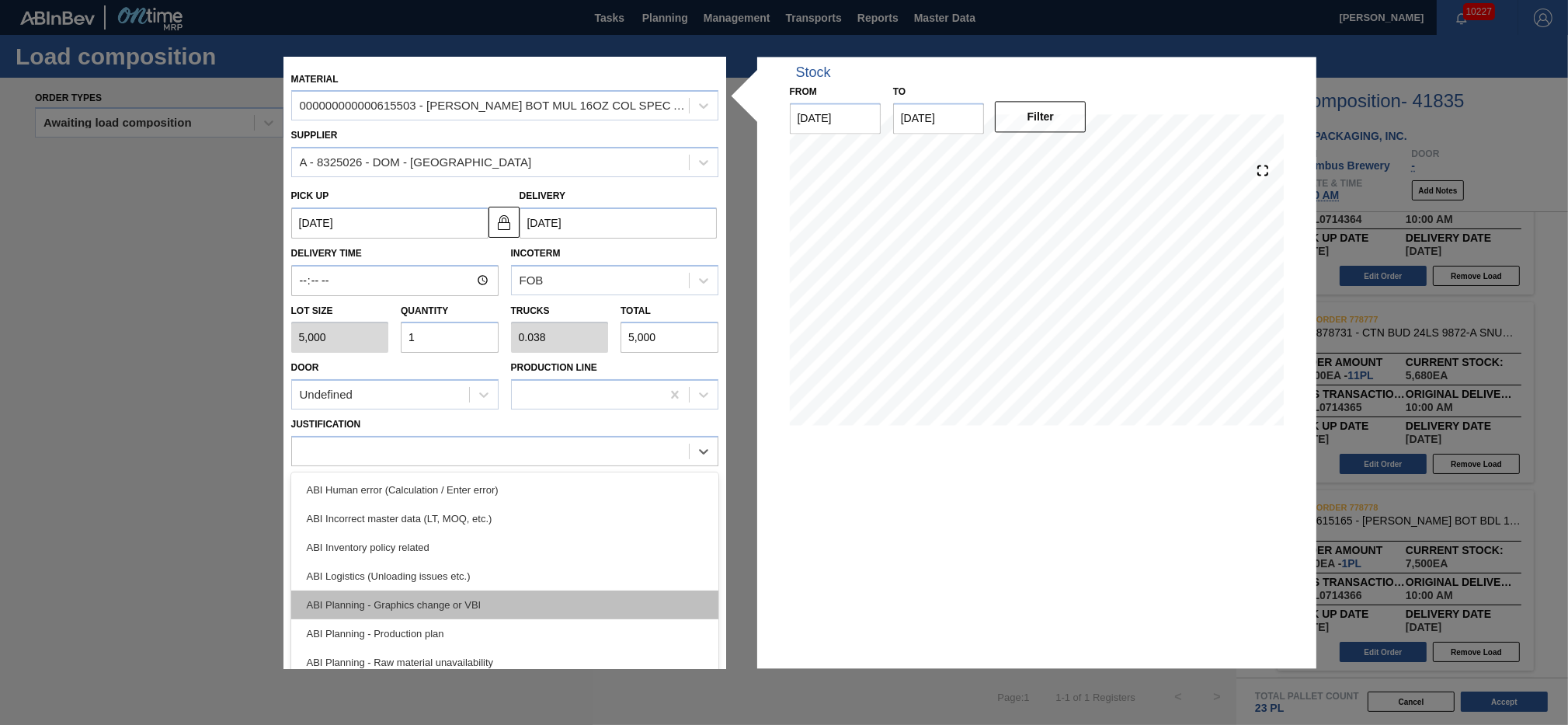
click at [542, 594] on div "ABI Planning - Graphics change or VBI" at bounding box center [504, 605] width 428 height 29
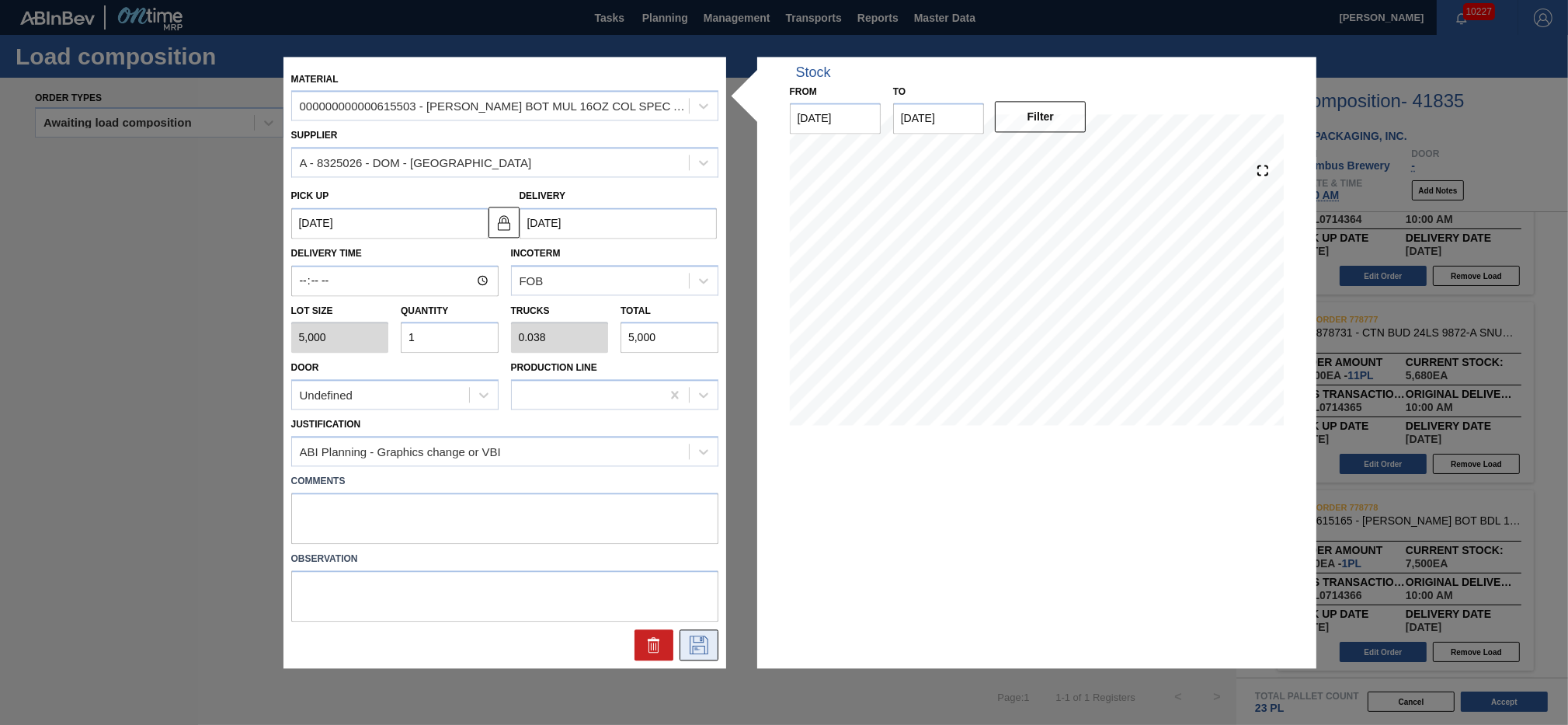
click at [703, 639] on icon at bounding box center [698, 644] width 19 height 19
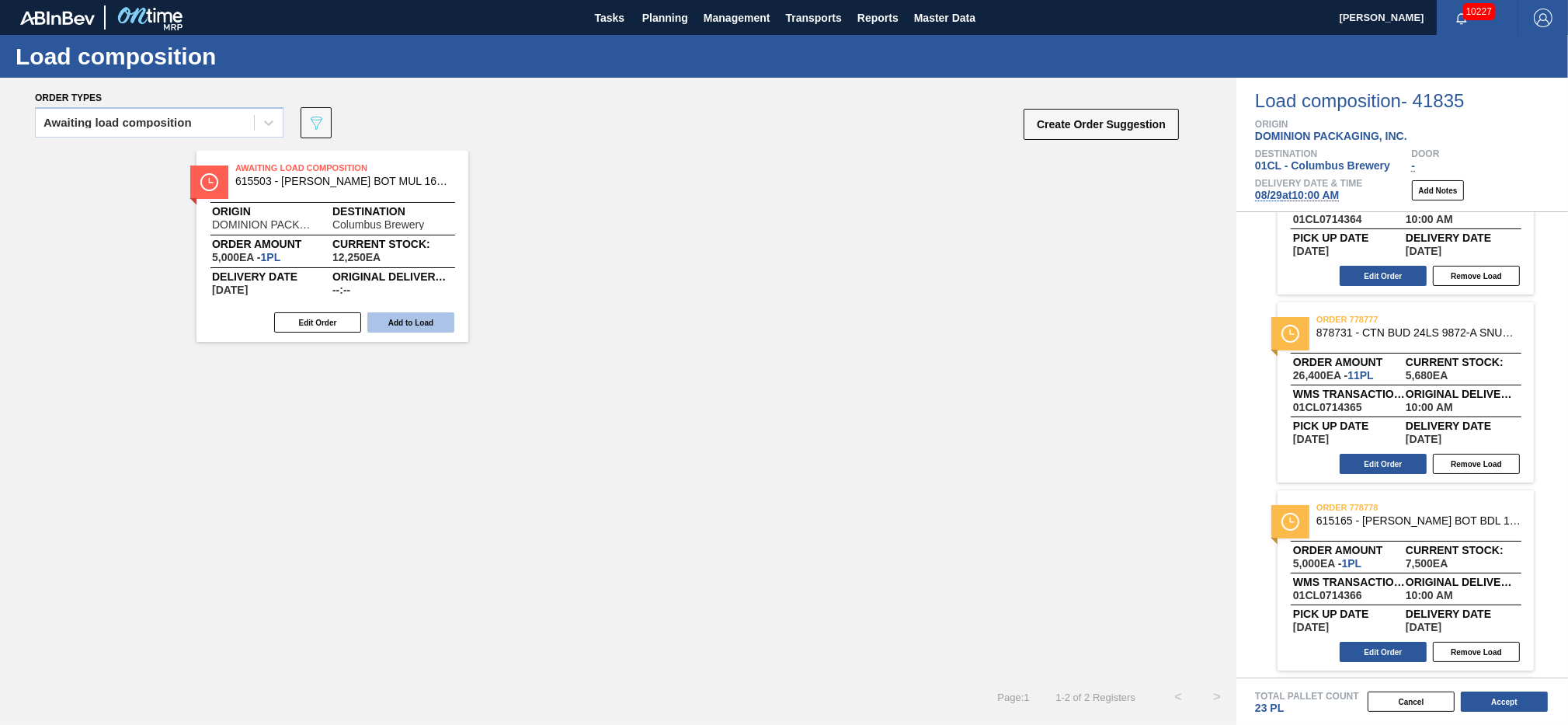
click at [403, 319] on button "Add to Load" at bounding box center [411, 322] width 87 height 20
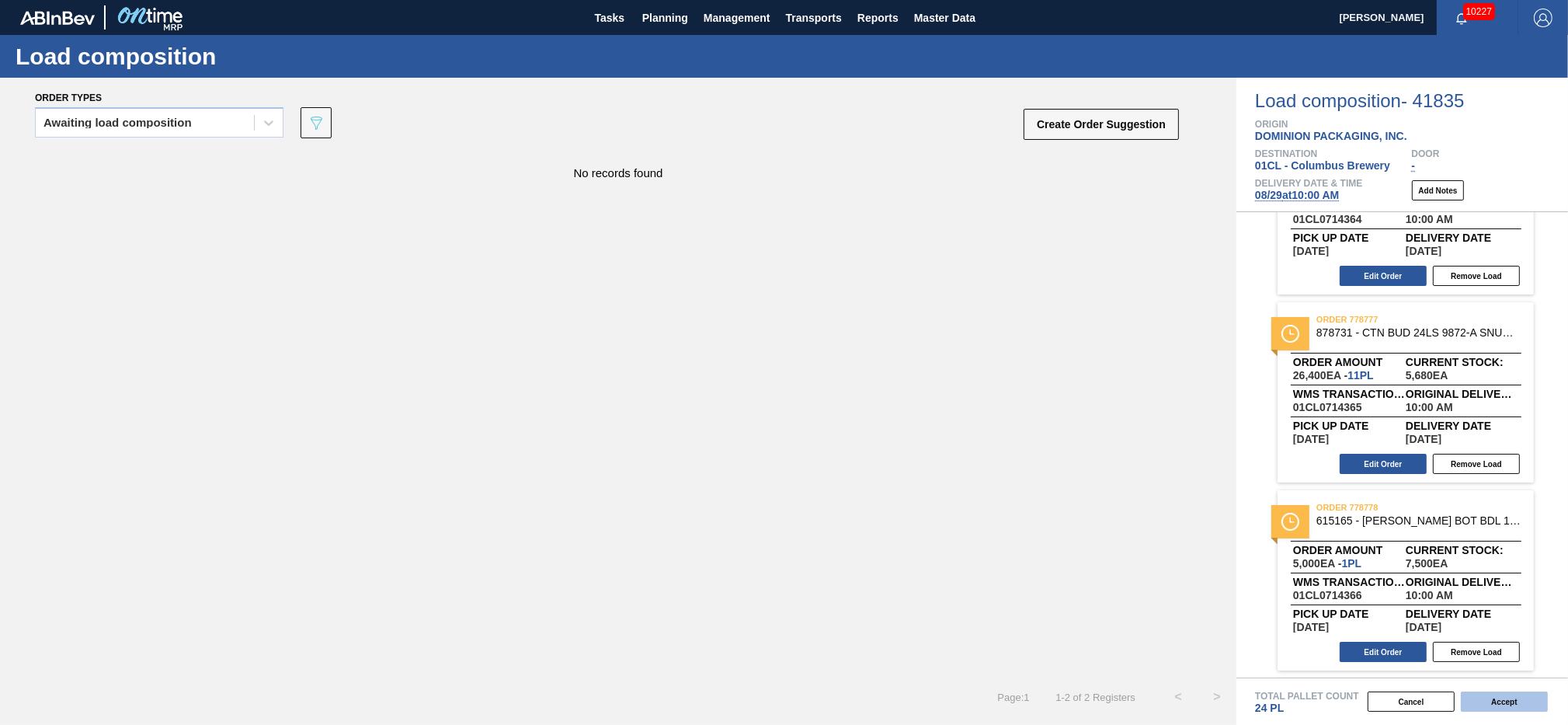
click at [1489, 702] on button "Accept" at bounding box center [1505, 701] width 87 height 20
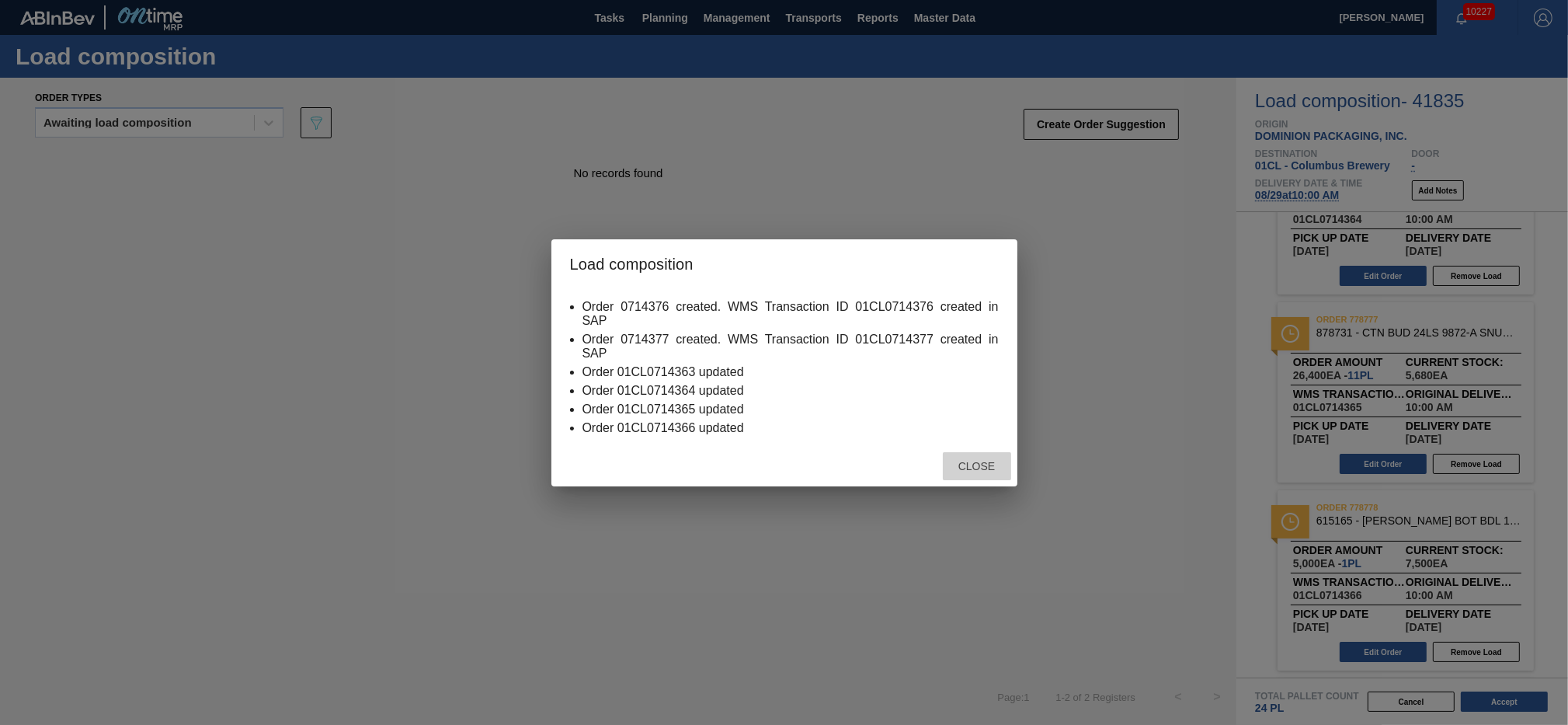
click at [988, 460] on span "Close" at bounding box center [977, 466] width 61 height 12
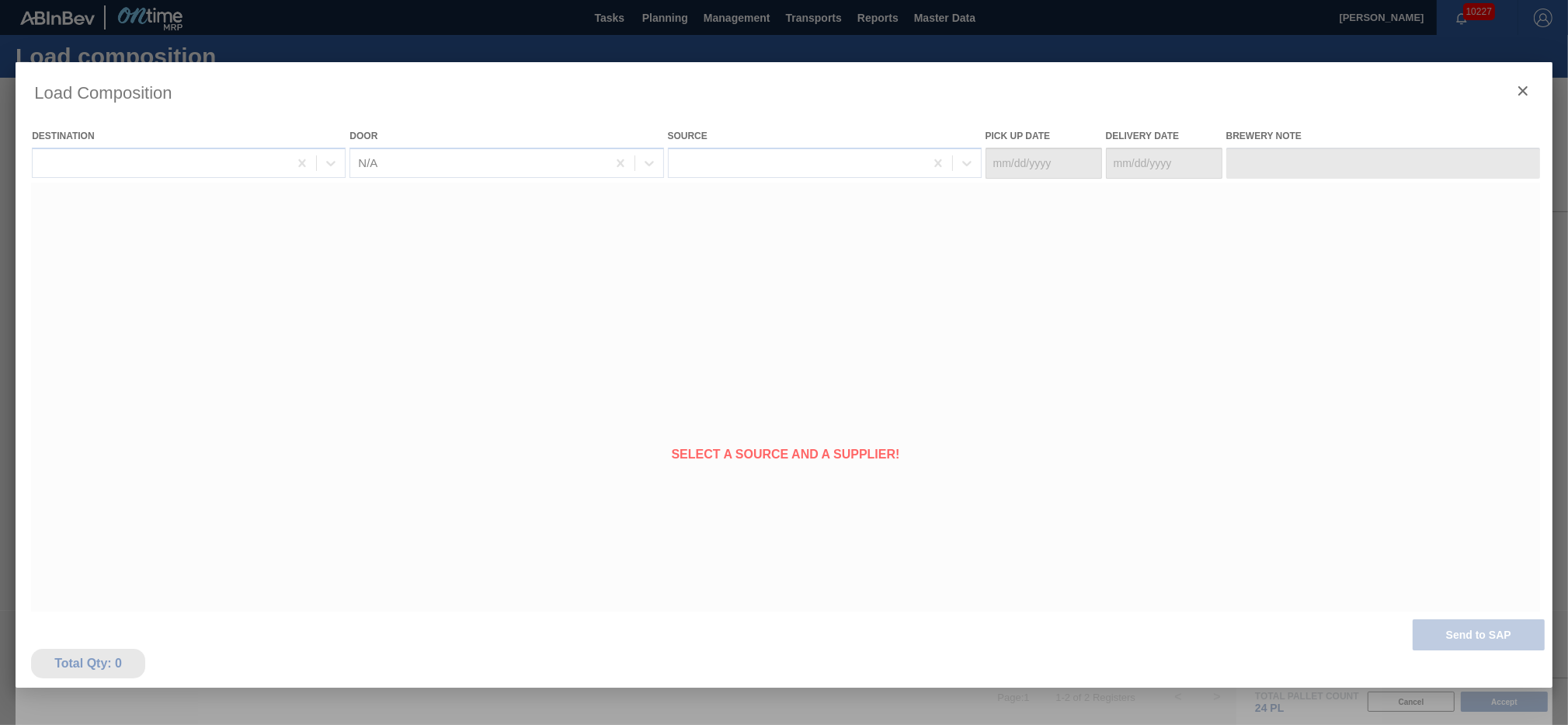
type Date "[DATE]"
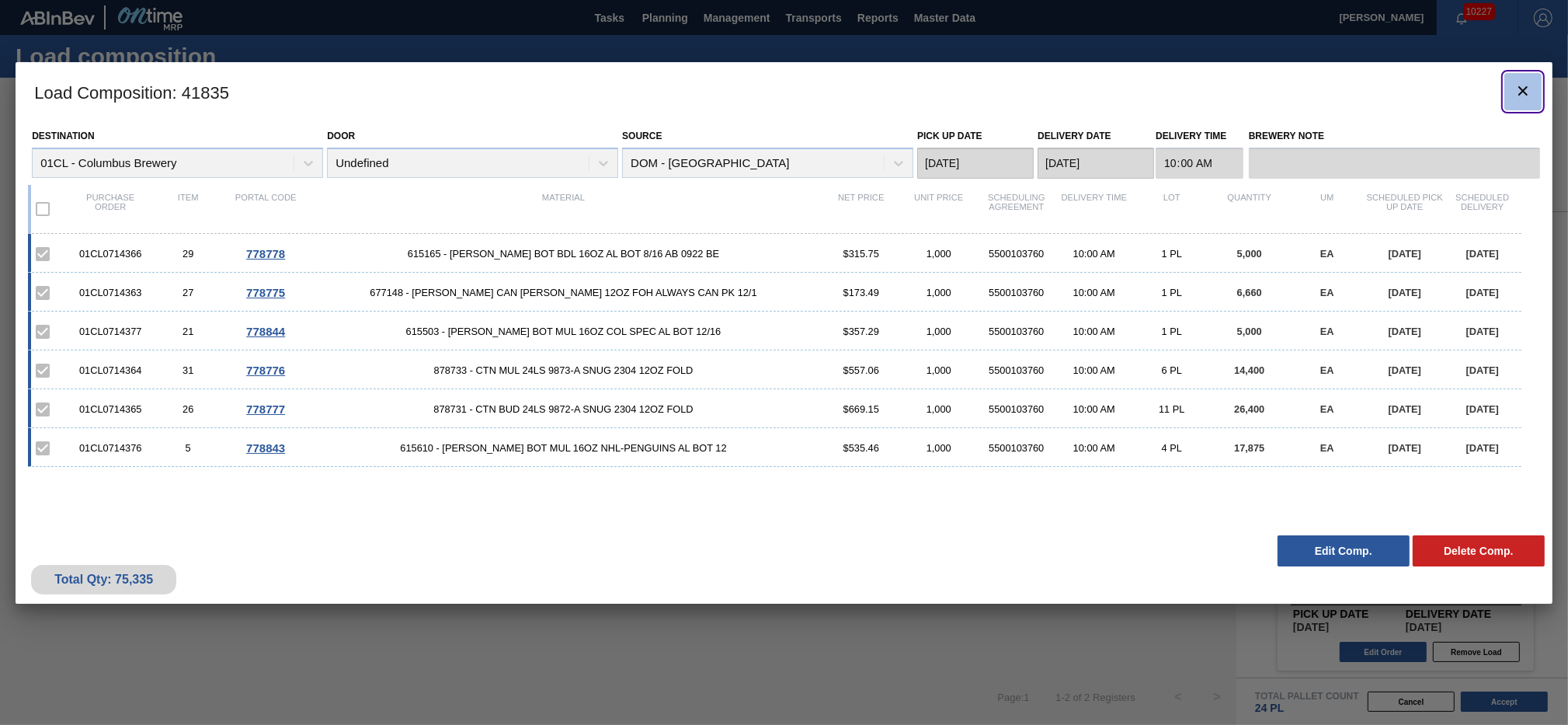
click at [1511, 94] on button "botão de ícone" at bounding box center [1524, 91] width 37 height 37
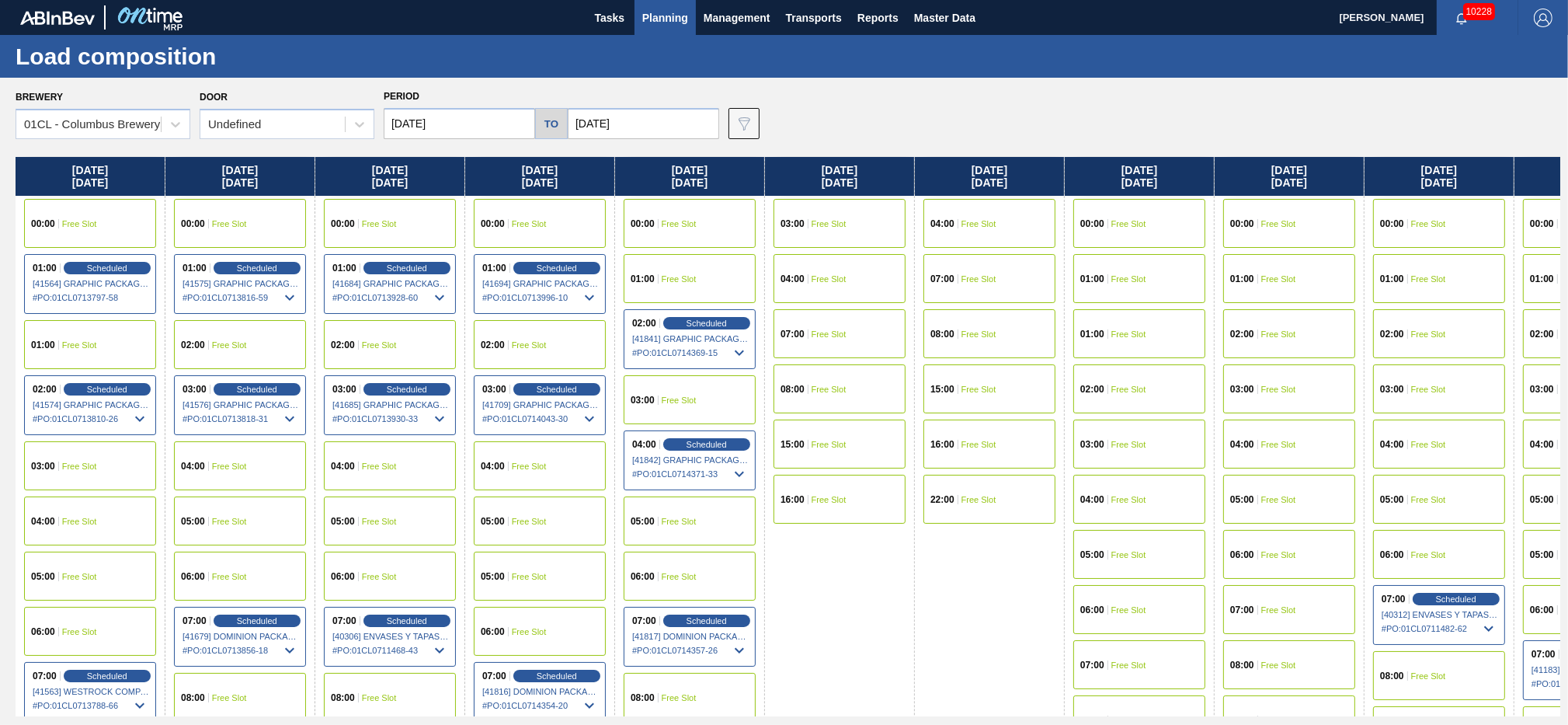
scroll to position [84, 0]
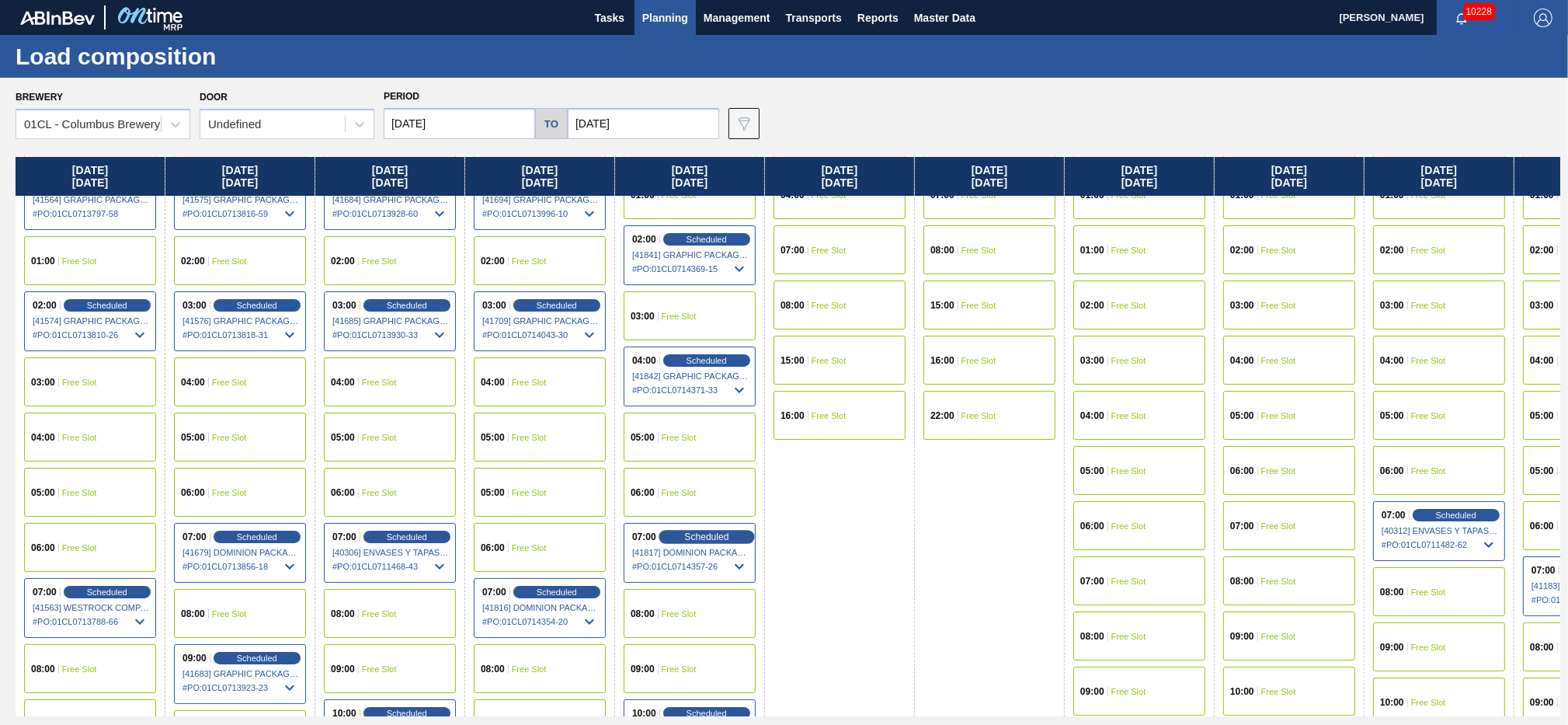
click at [687, 533] on span "Scheduled" at bounding box center [706, 536] width 44 height 10
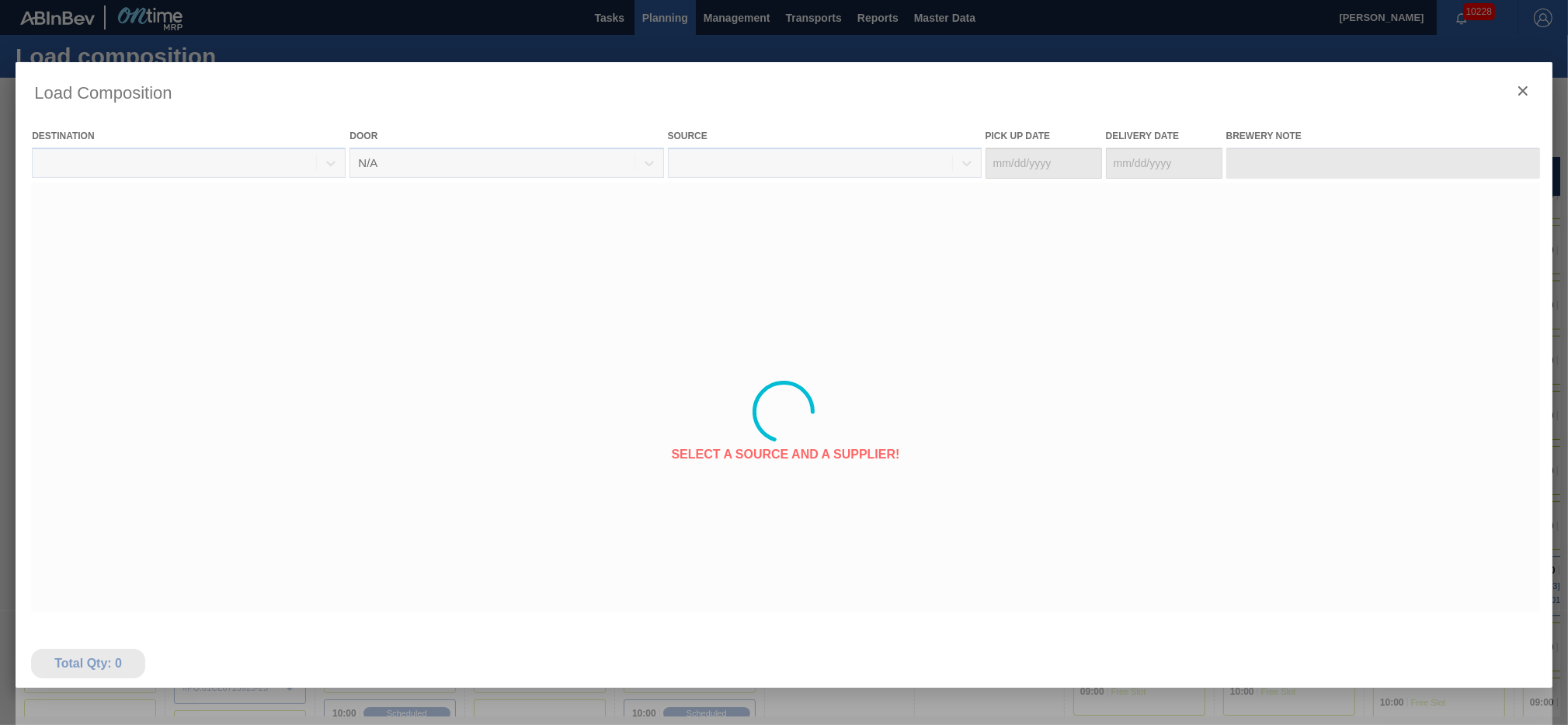
type Date "[DATE]"
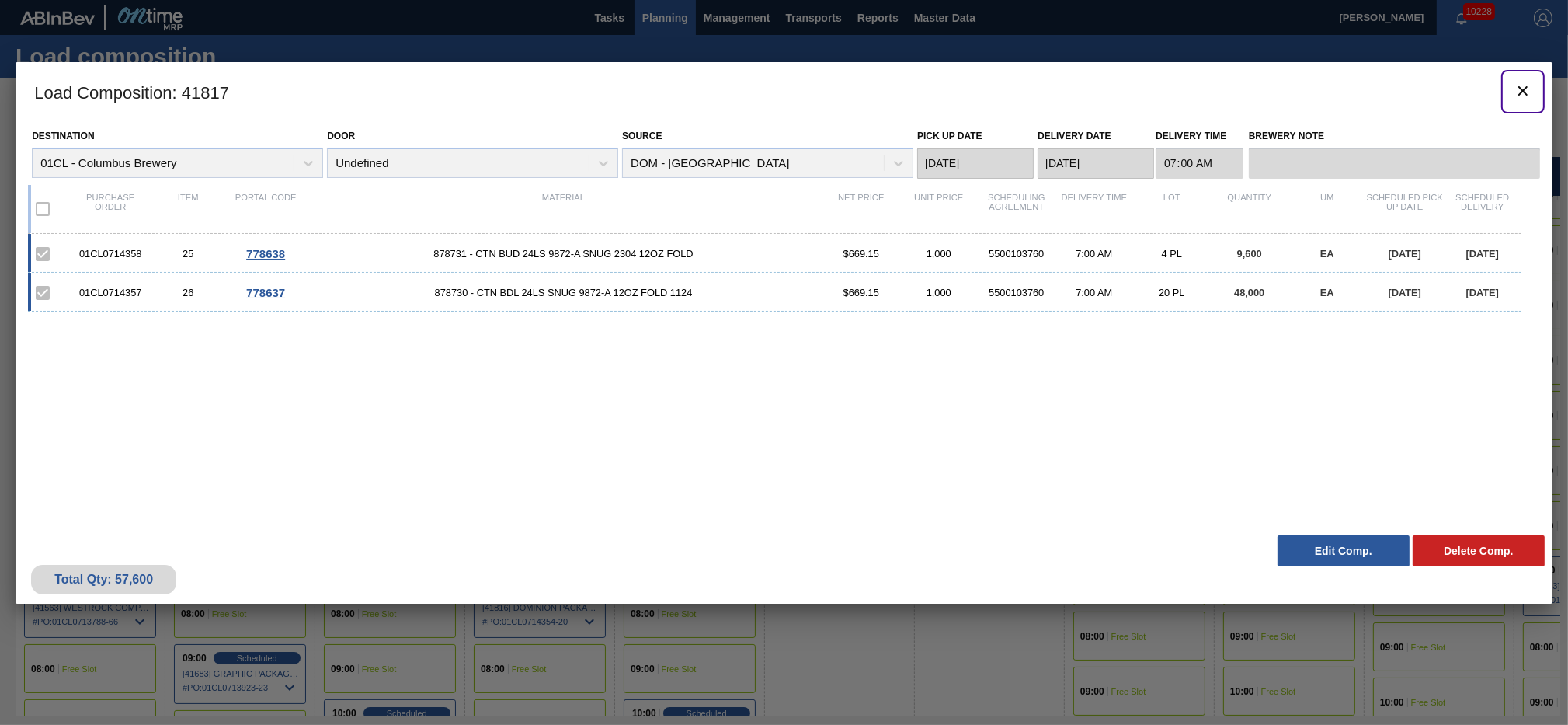
click at [1528, 91] on icon "botão de ícone" at bounding box center [1523, 91] width 19 height 19
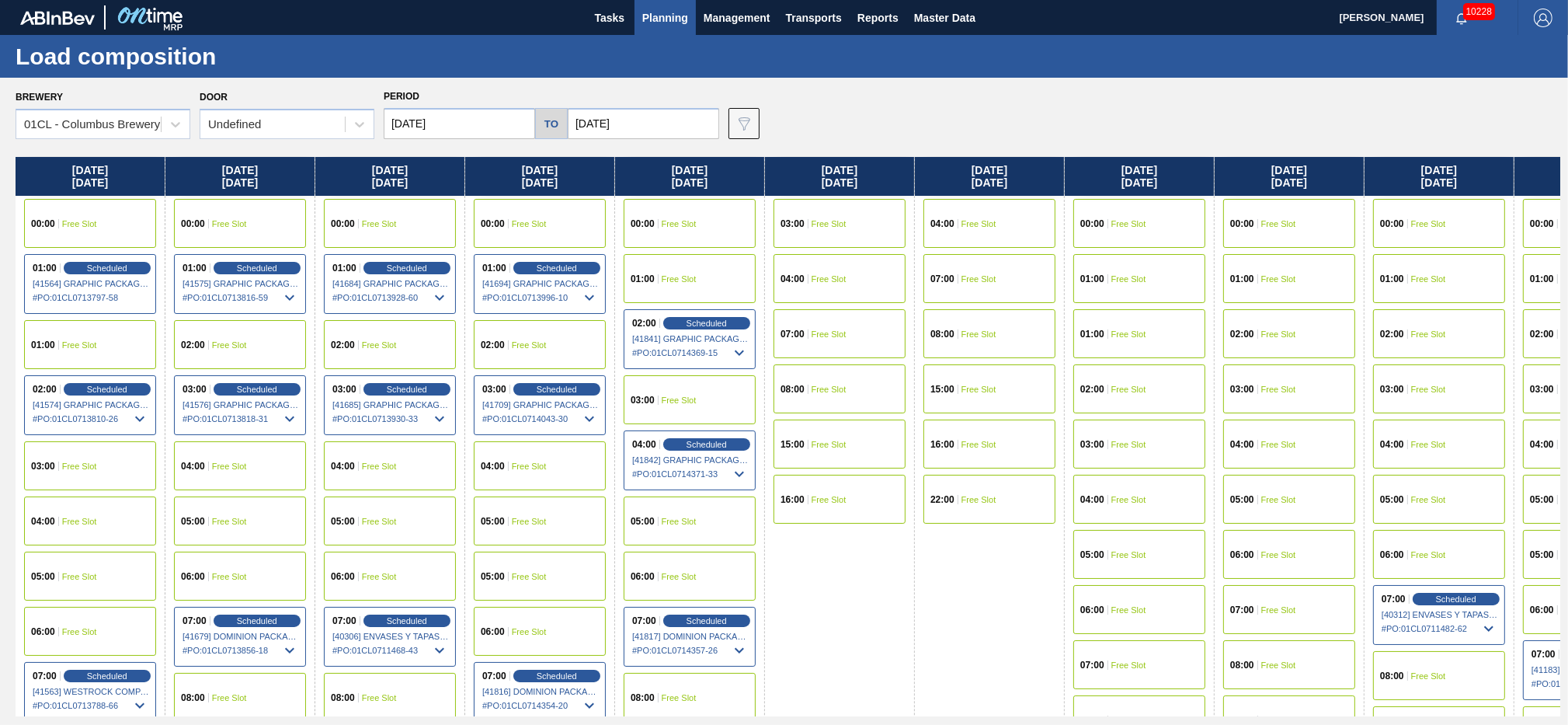
scroll to position [168, 0]
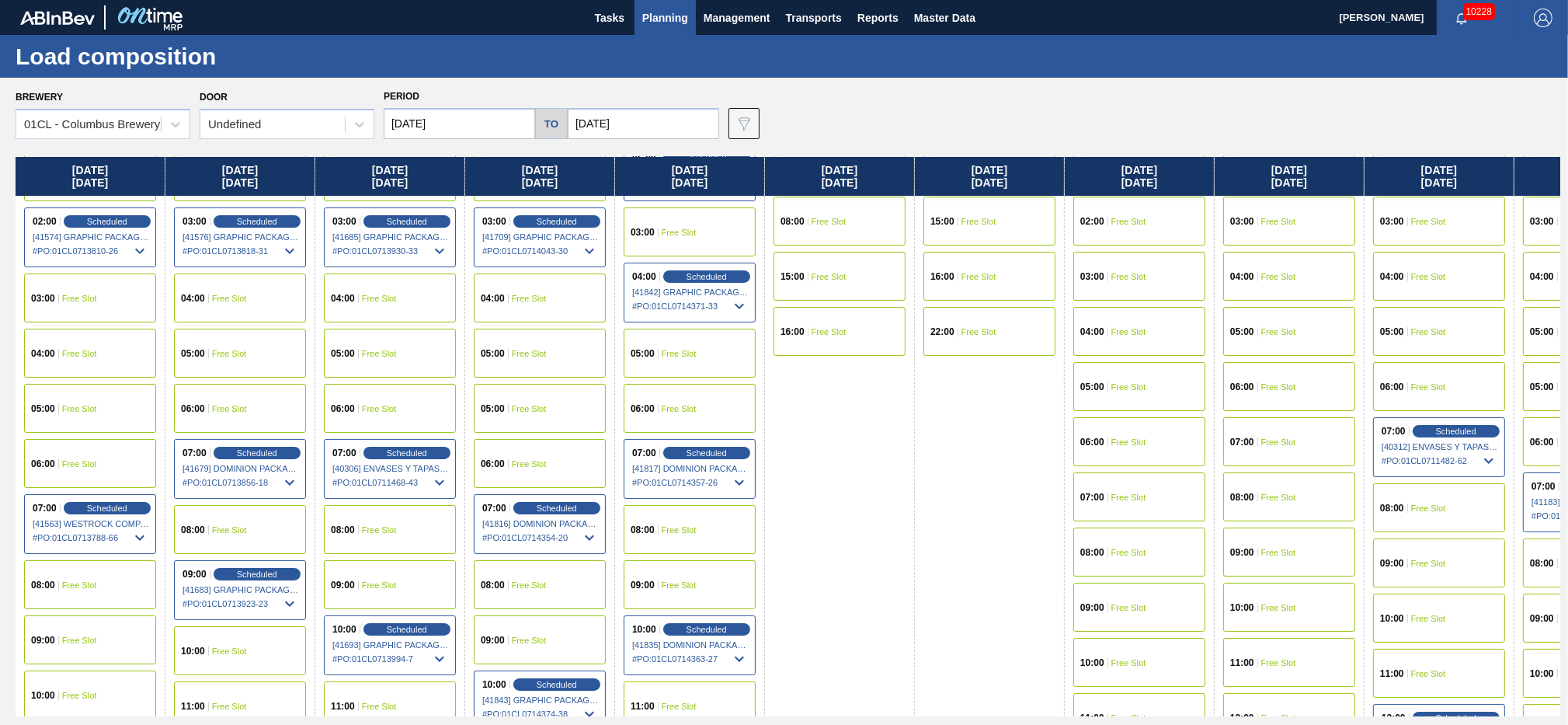
click at [705, 620] on div "10:00 Scheduled [41835] DOMINION PACKAGING, INC. - 0008325026 # PO : 01CL071436…" at bounding box center [689, 645] width 132 height 60
click at [701, 629] on span "Scheduled" at bounding box center [706, 629] width 44 height 10
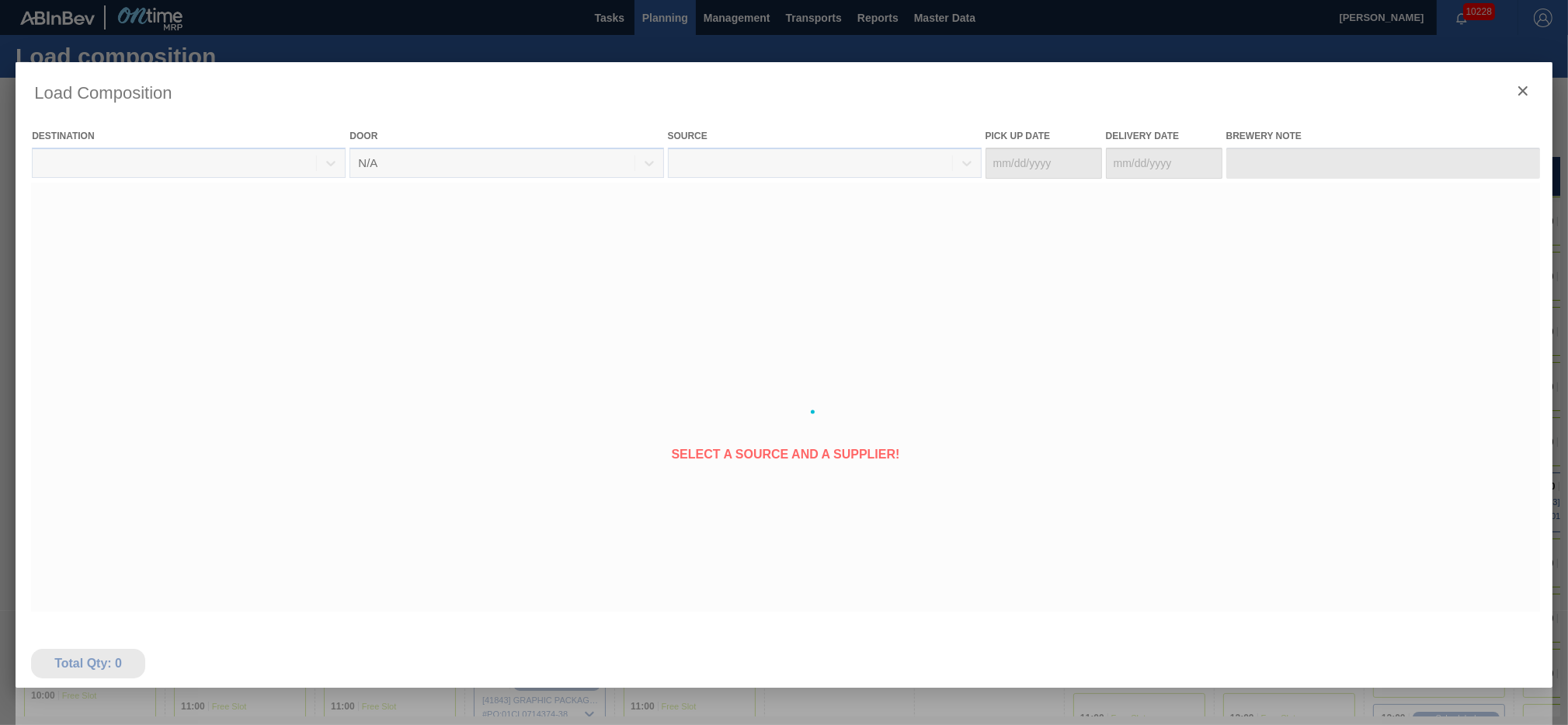
type Date "[DATE]"
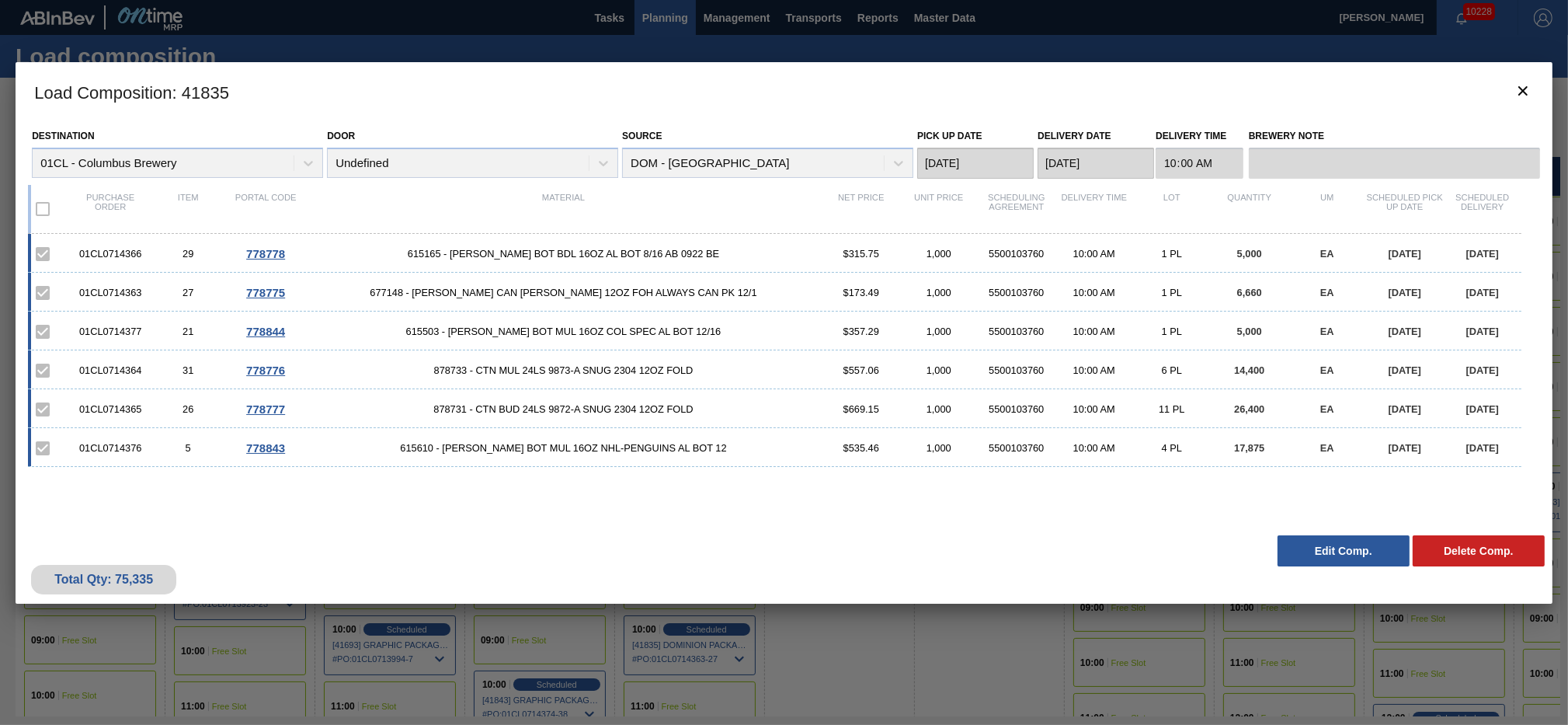
click at [1308, 535] on button "Edit Comp." at bounding box center [1343, 550] width 132 height 31
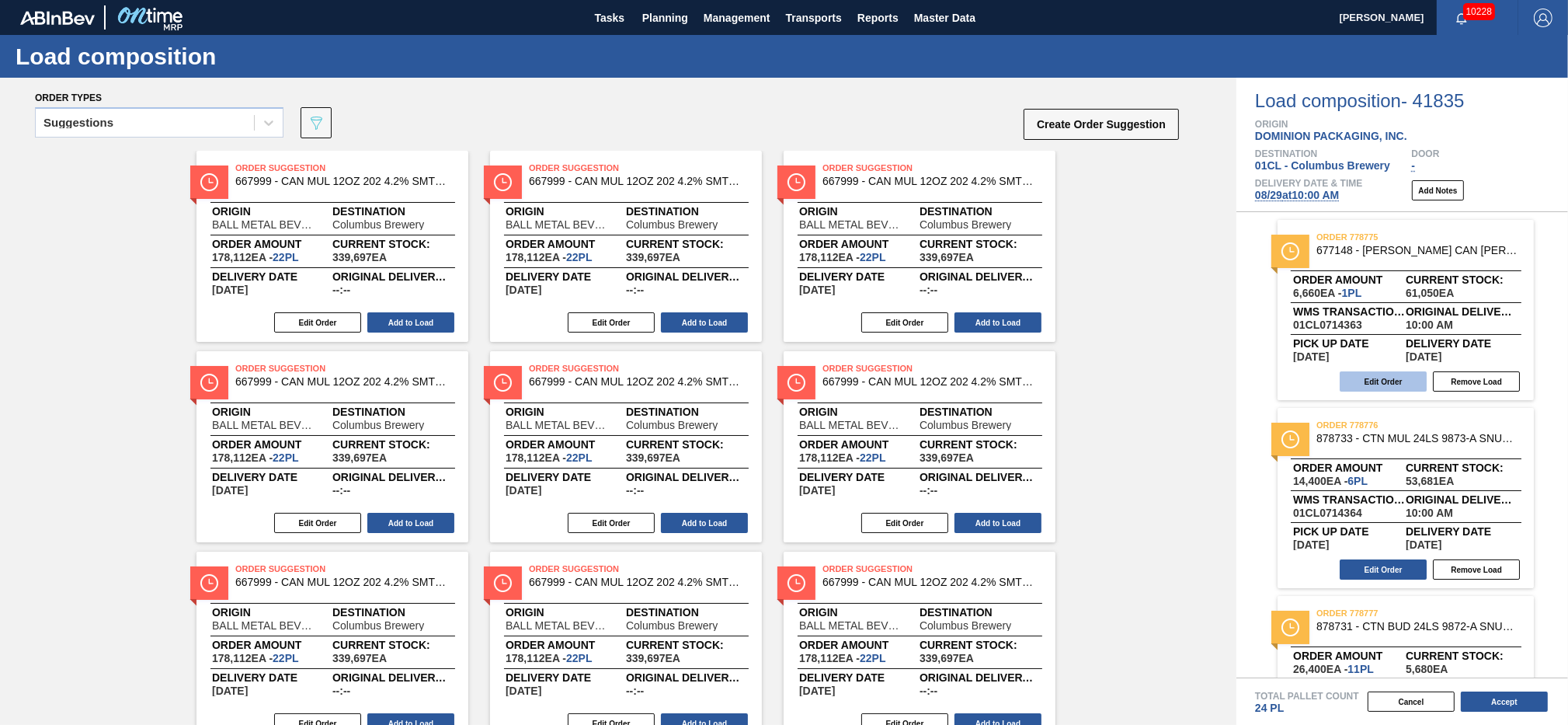
click at [1380, 378] on button "Edit Order" at bounding box center [1384, 381] width 87 height 20
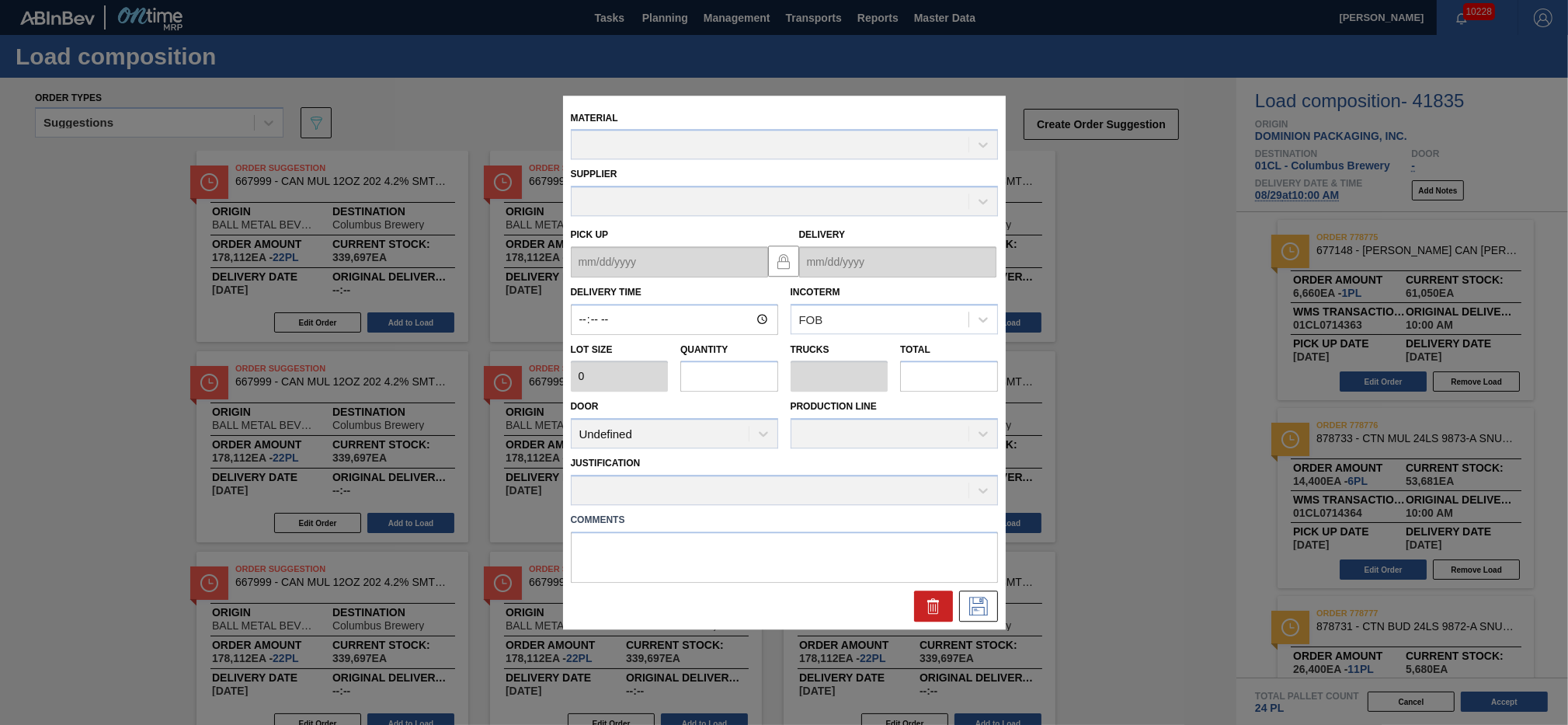
type input "10:00:00"
type input "6,660"
type input "1"
type input "0.04"
type input "6,660"
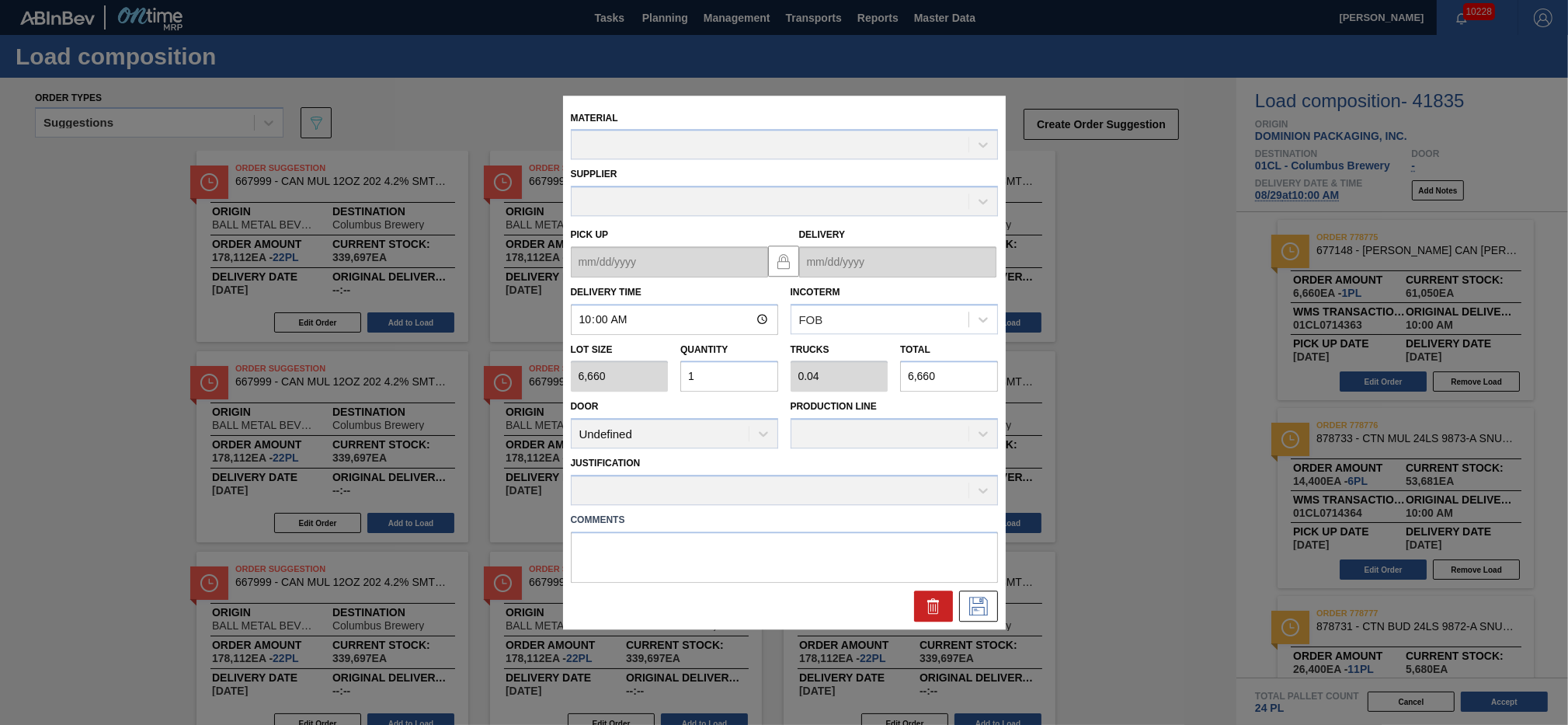
type up "[DATE]"
type input "[DATE]"
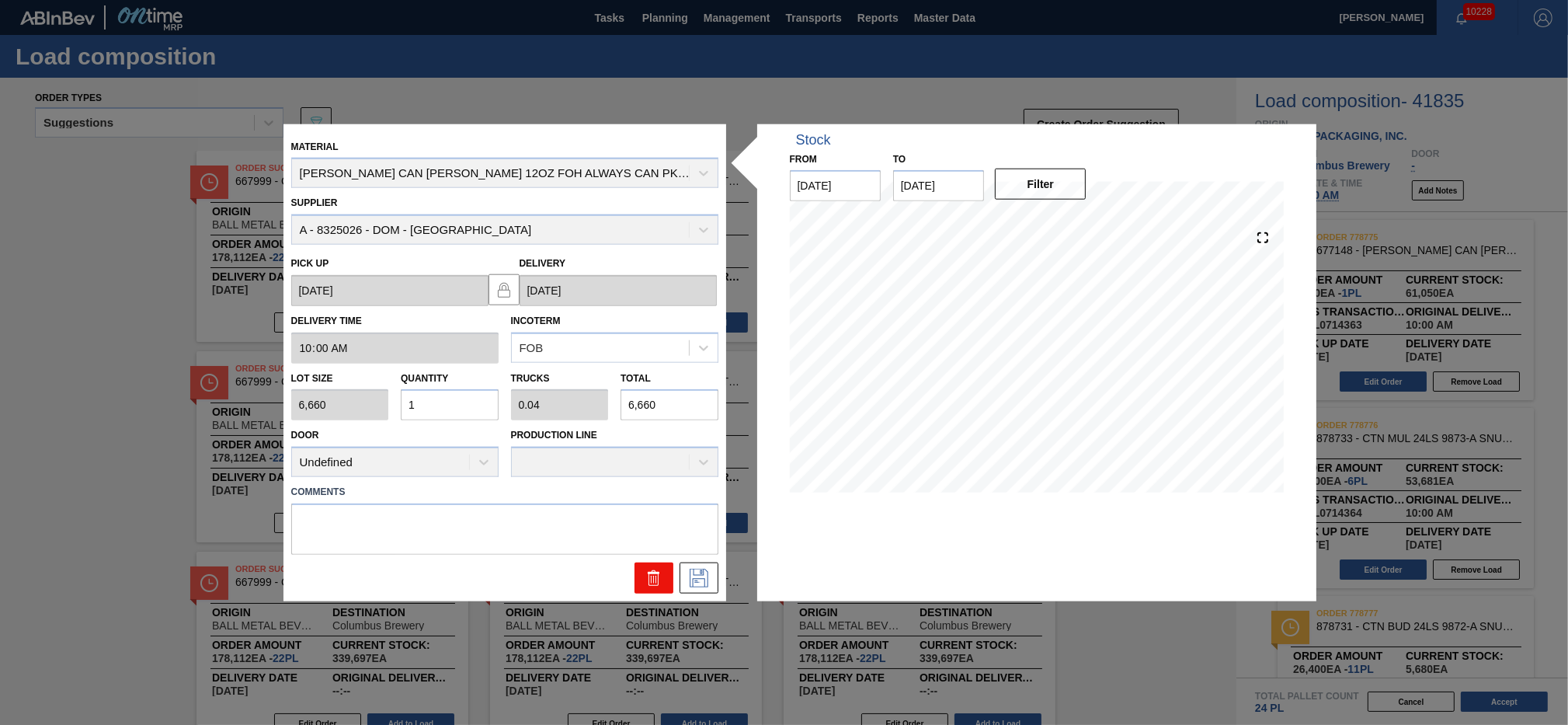
click at [653, 580] on icon at bounding box center [653, 580] width 1 height 8
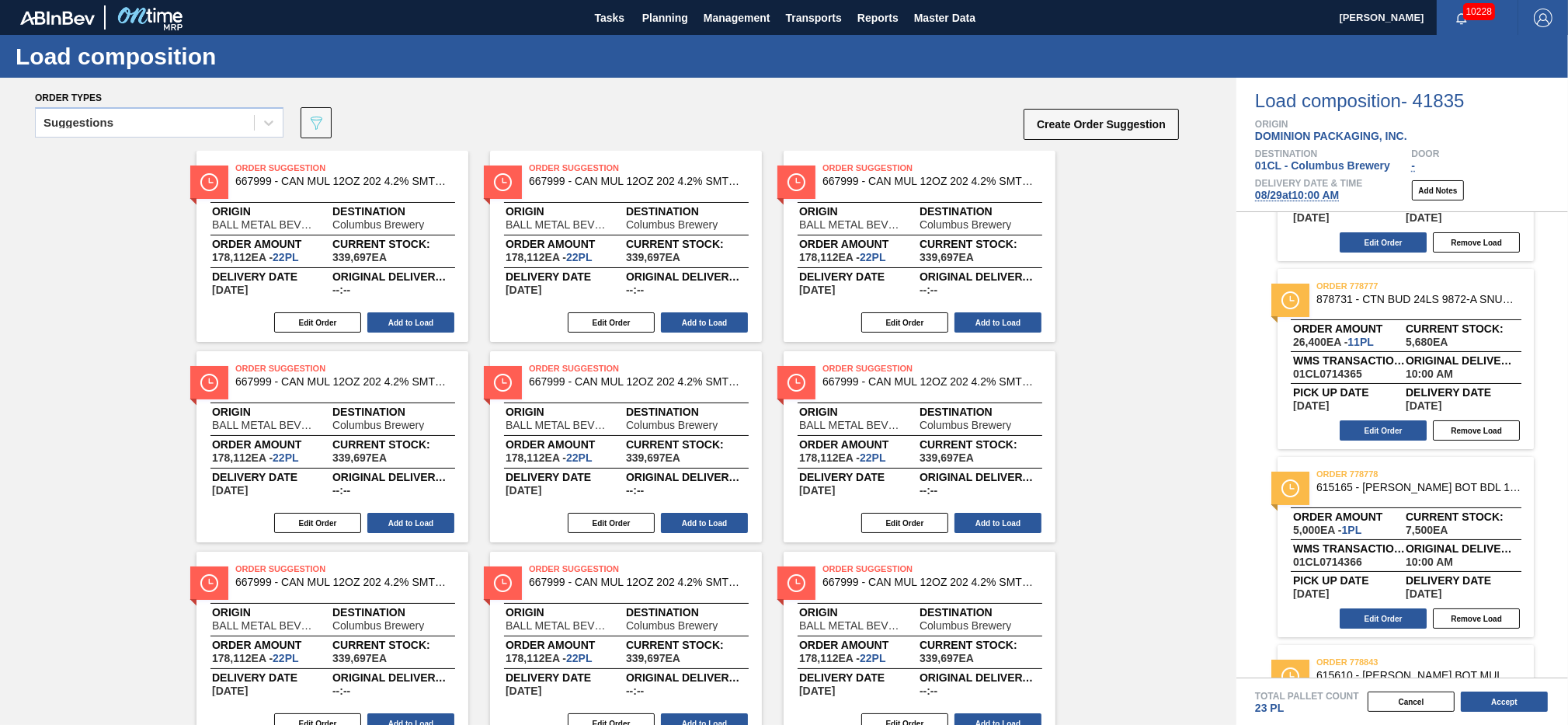
scroll to position [482, 0]
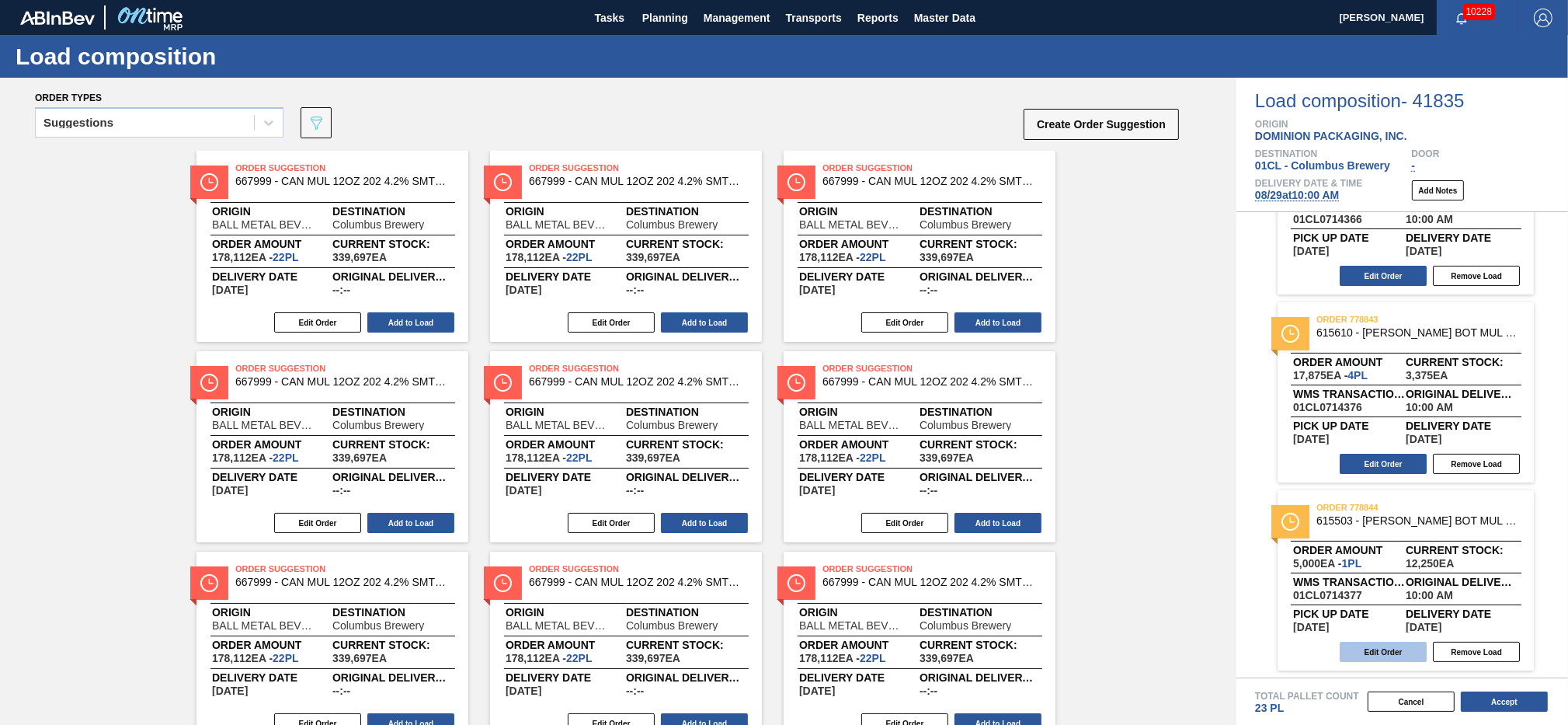
click at [1378, 655] on button "Edit Order" at bounding box center [1384, 651] width 87 height 20
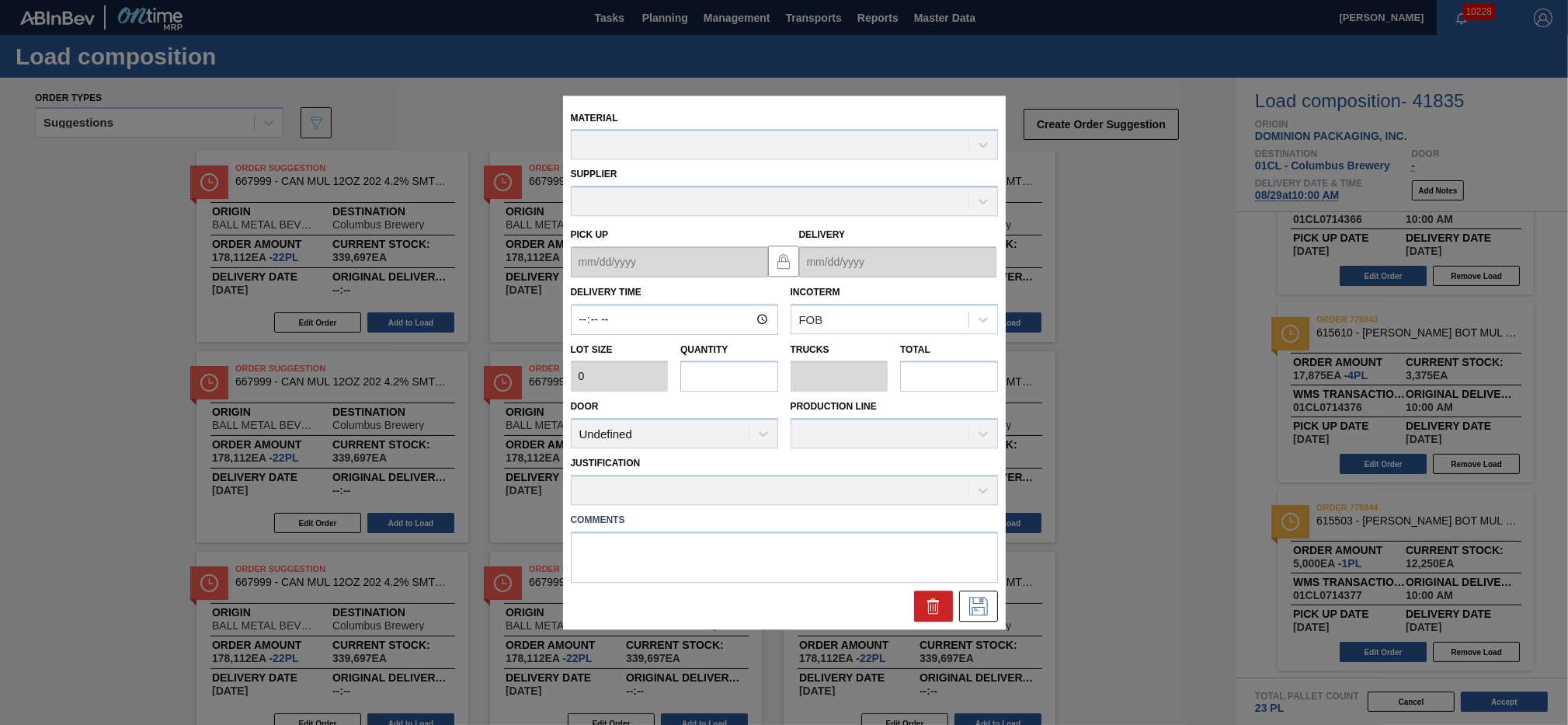
type input "10:00:00"
type input "5,000"
type input "1"
type input "0.038"
type input "5,000"
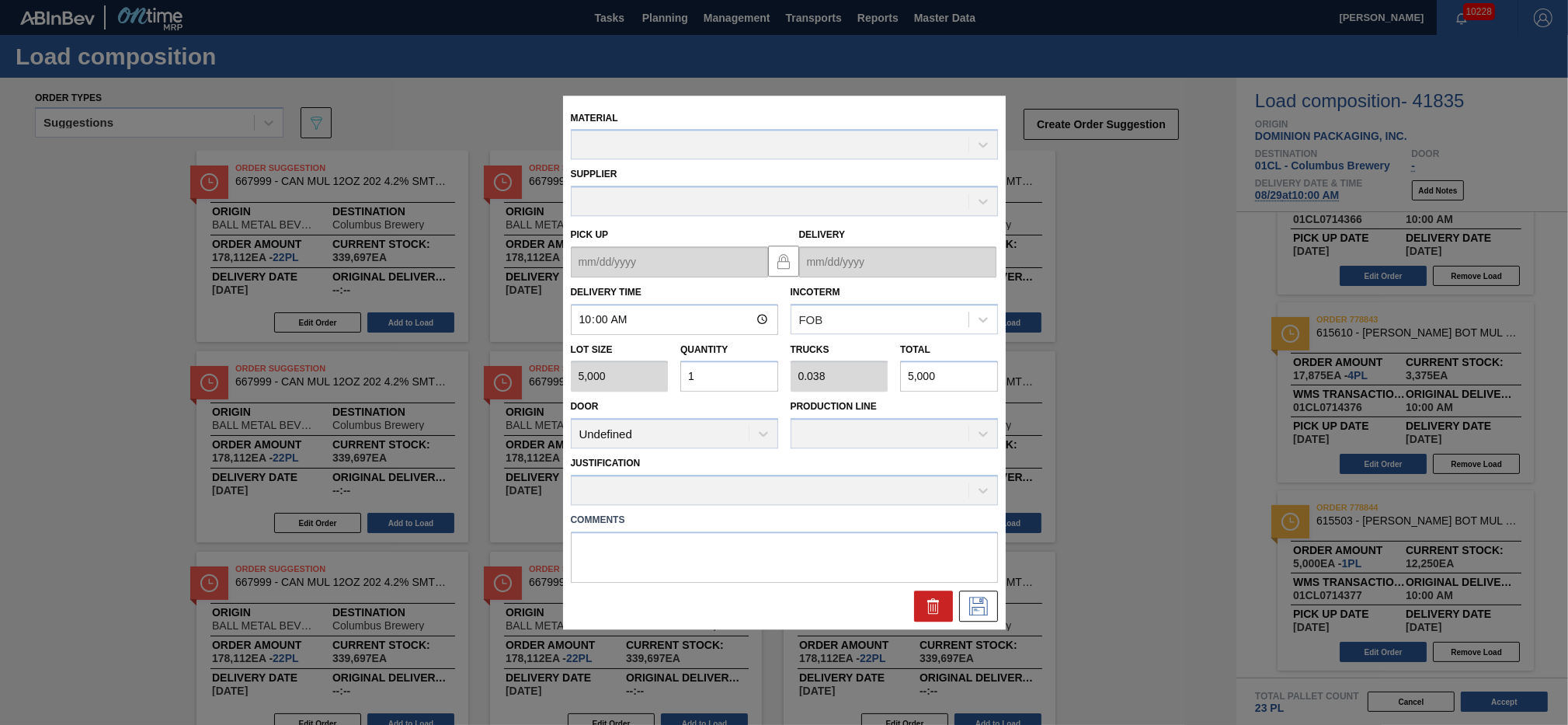
type up "[DATE]"
type input "[DATE]"
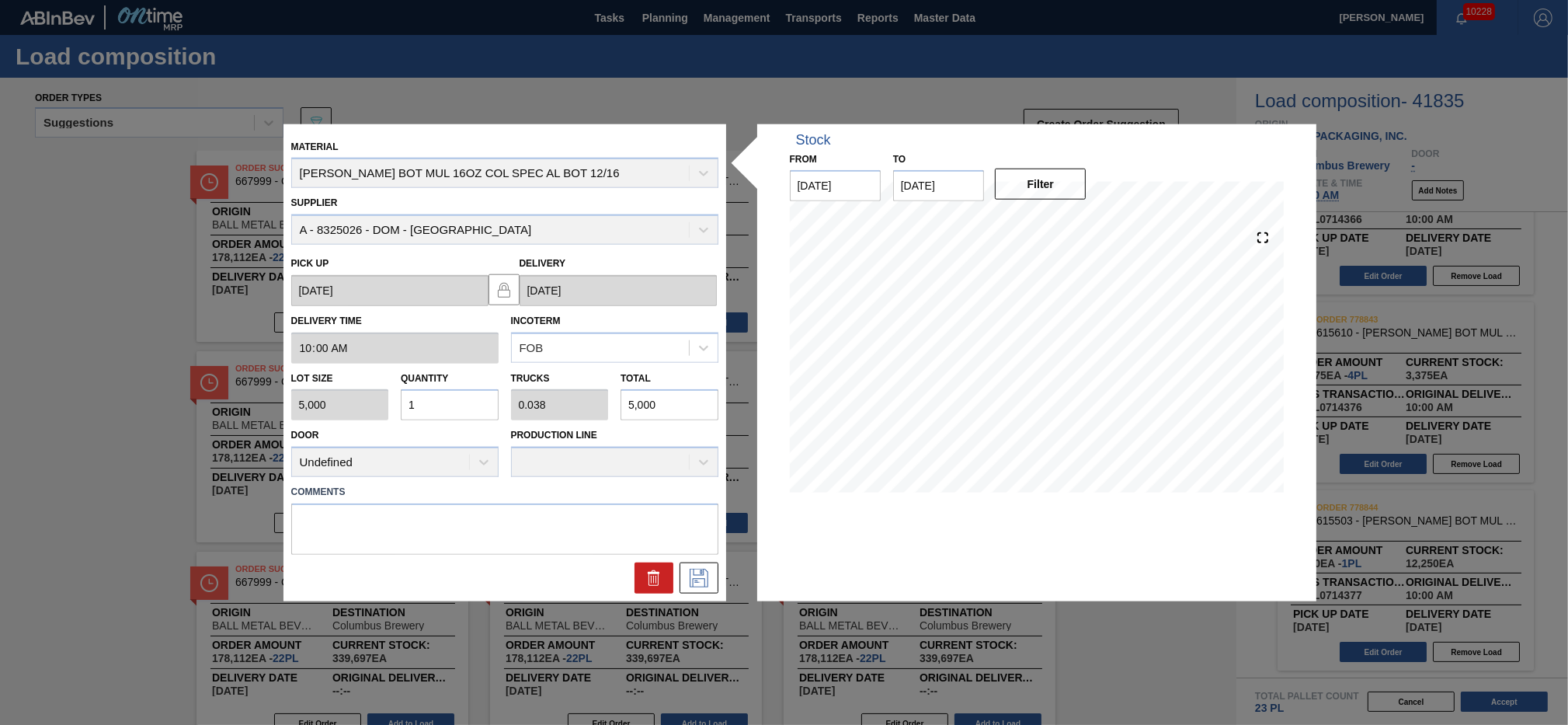
click at [431, 407] on input "1" at bounding box center [449, 405] width 98 height 31
type input "0"
type input "2"
type input "0.077"
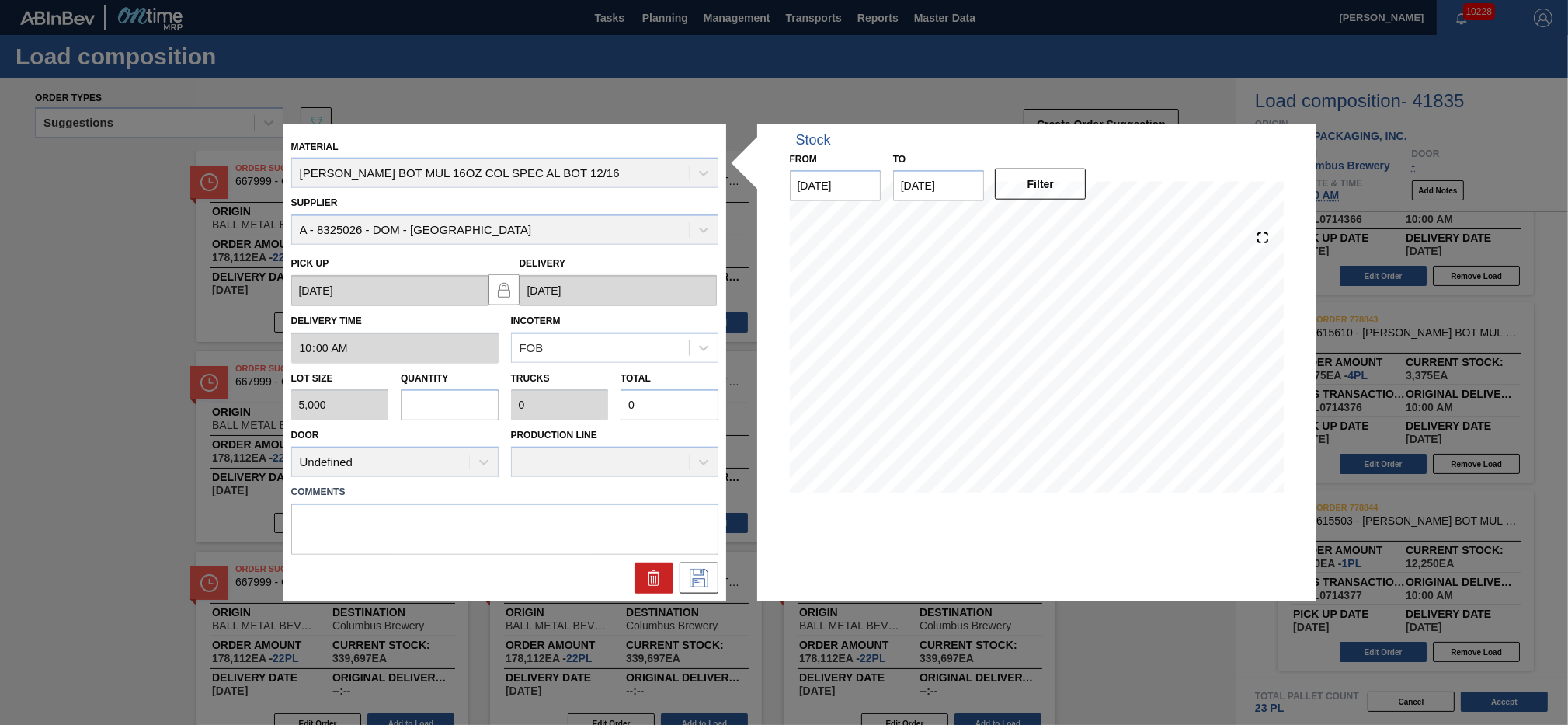
type input "10,000"
type input "2"
click at [693, 576] on icon at bounding box center [699, 578] width 25 height 19
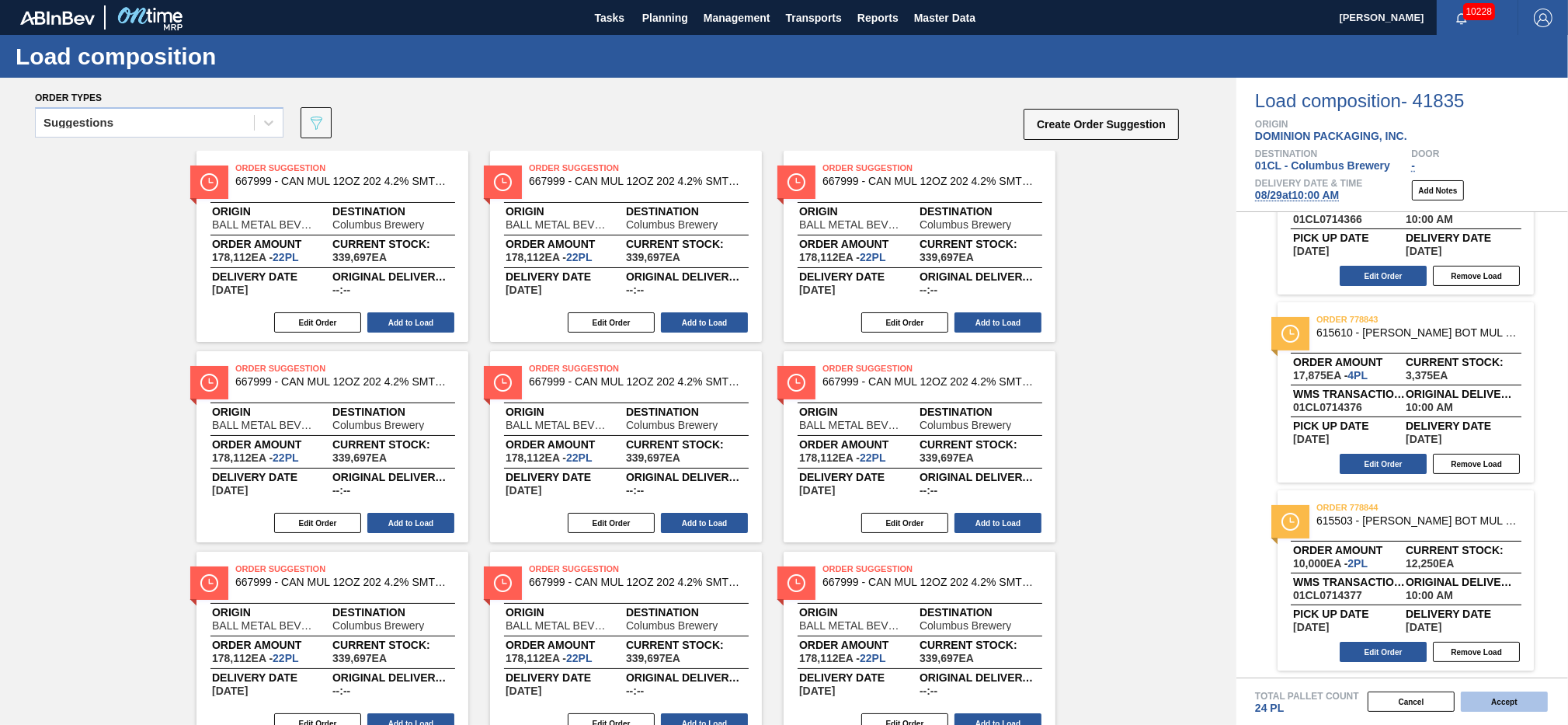
click at [1504, 703] on button "Accept" at bounding box center [1505, 701] width 87 height 20
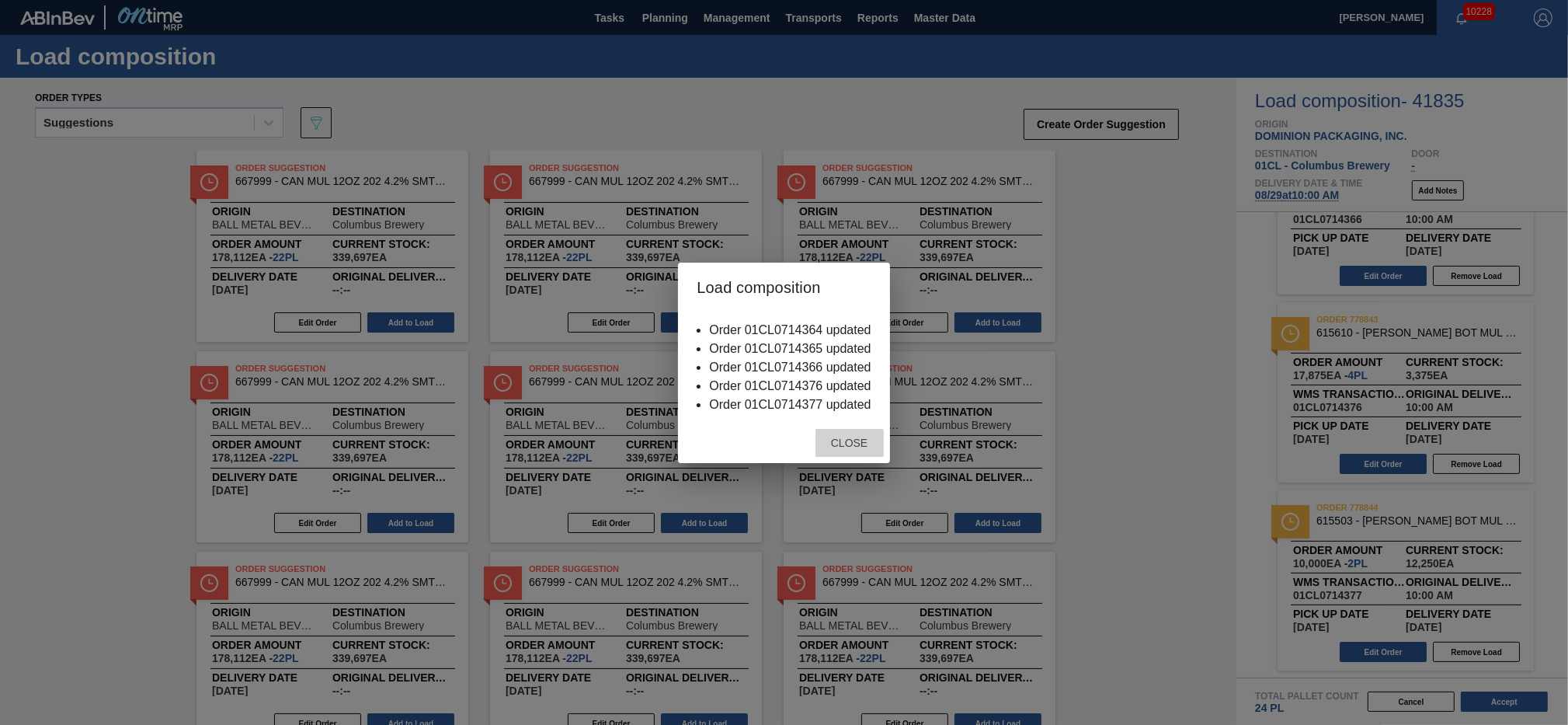
click at [861, 441] on span "Close" at bounding box center [849, 442] width 61 height 12
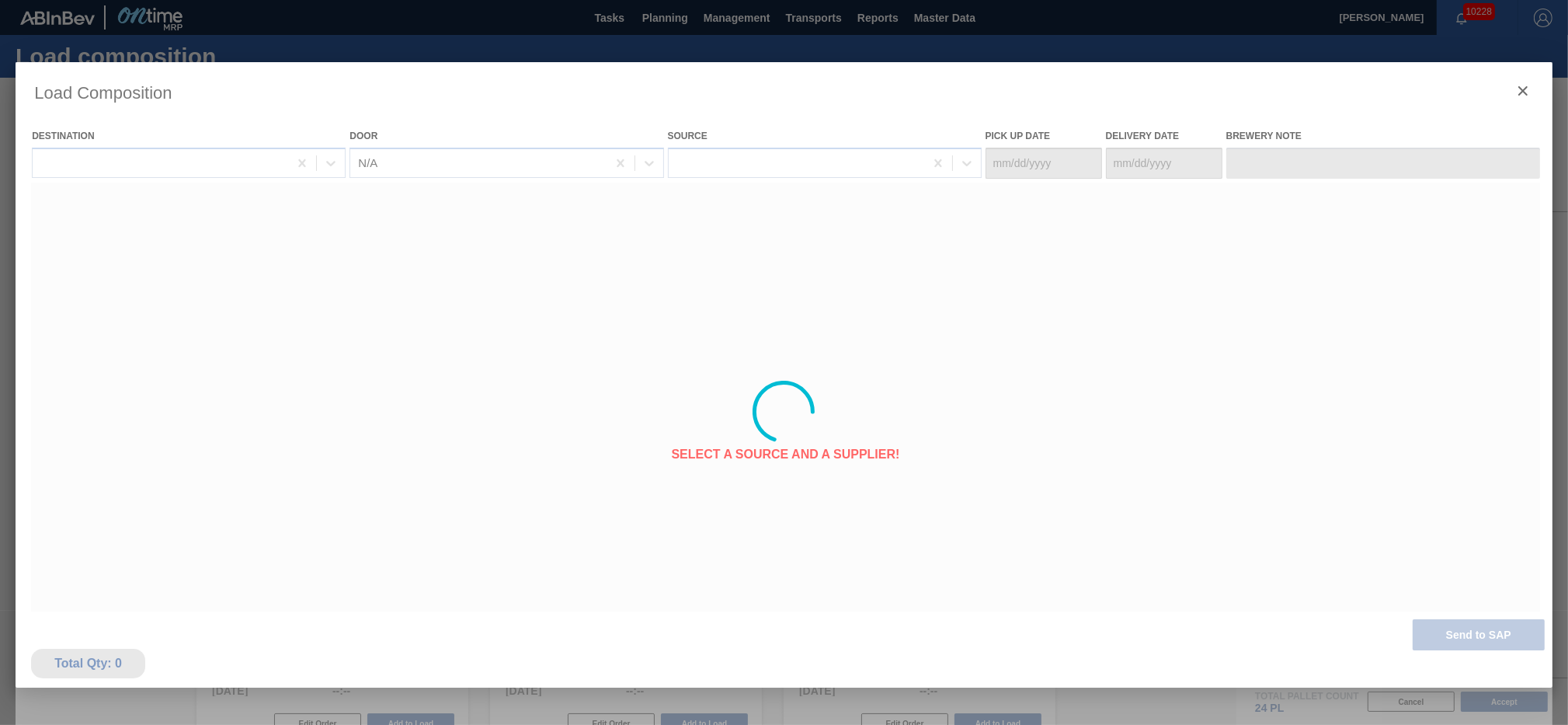
type Date "[DATE]"
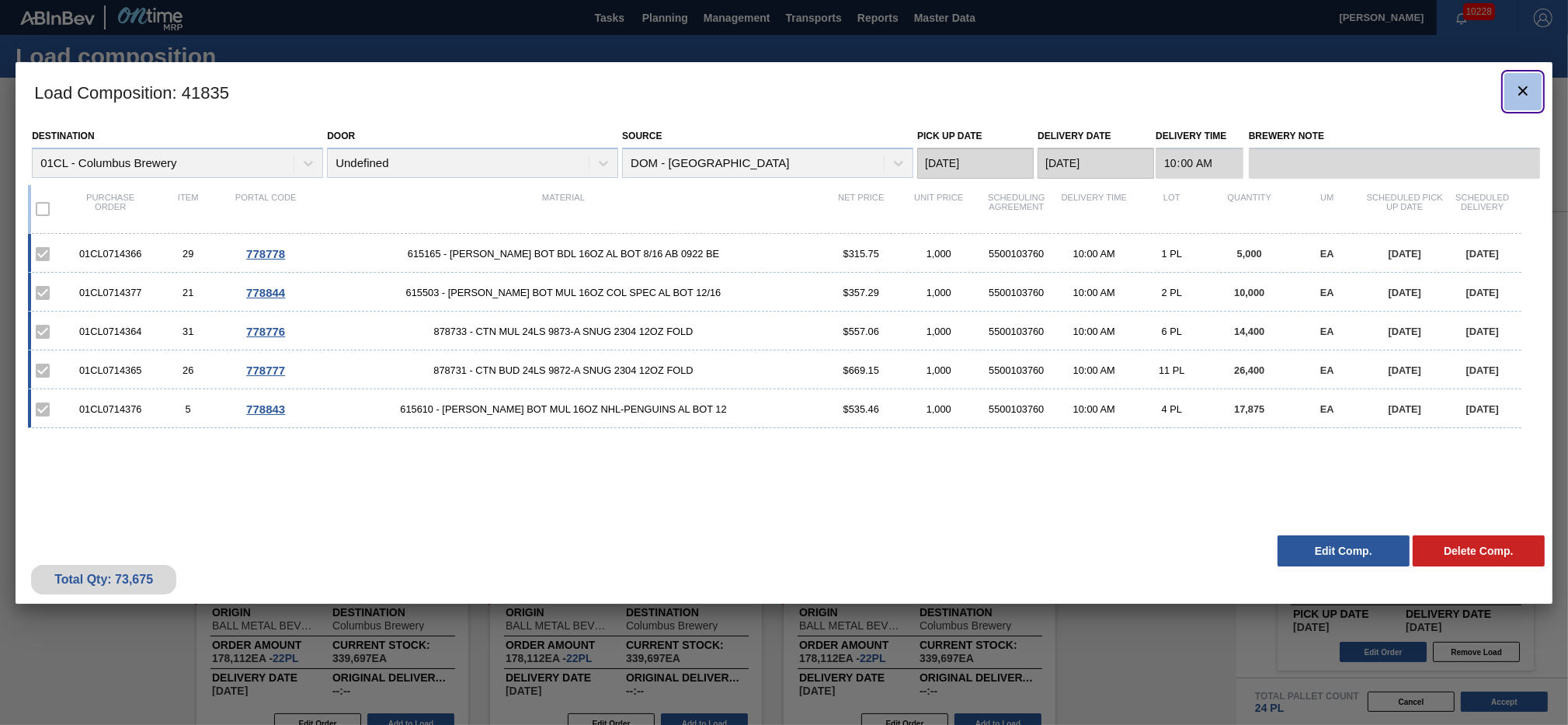
click at [1514, 85] on icon "botão de ícone" at bounding box center [1523, 91] width 19 height 19
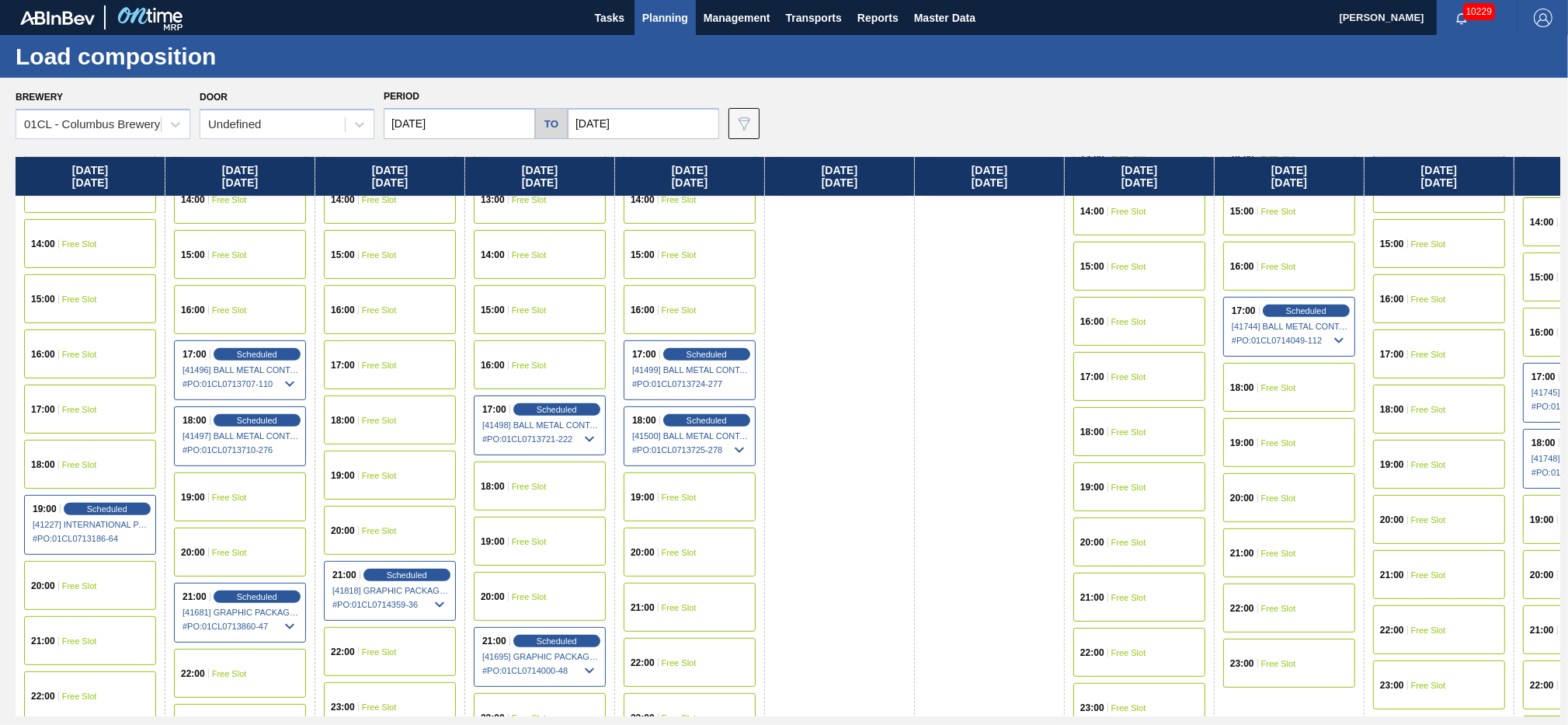
scroll to position [924, 0]
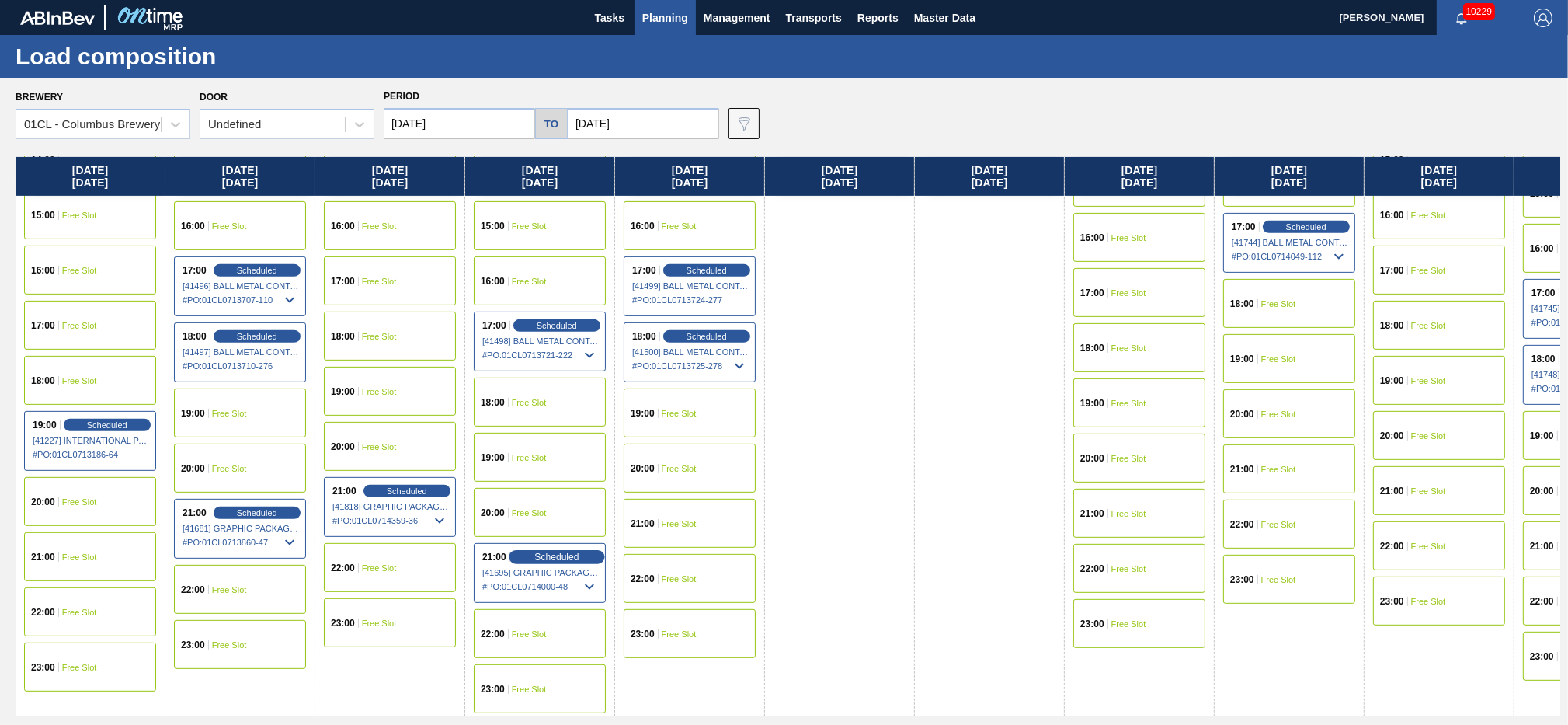
click at [542, 559] on span "Scheduled" at bounding box center [556, 556] width 44 height 10
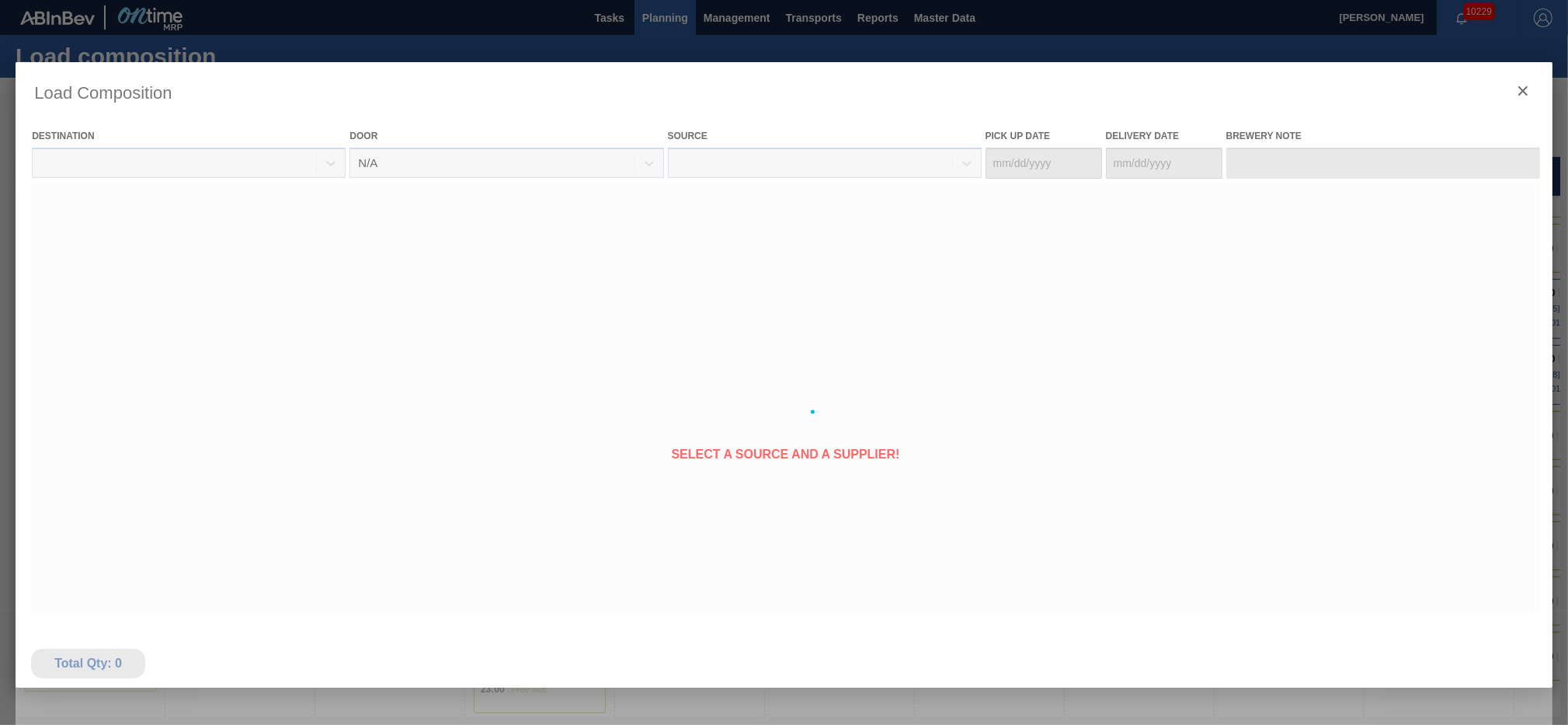
type Date "[DATE]"
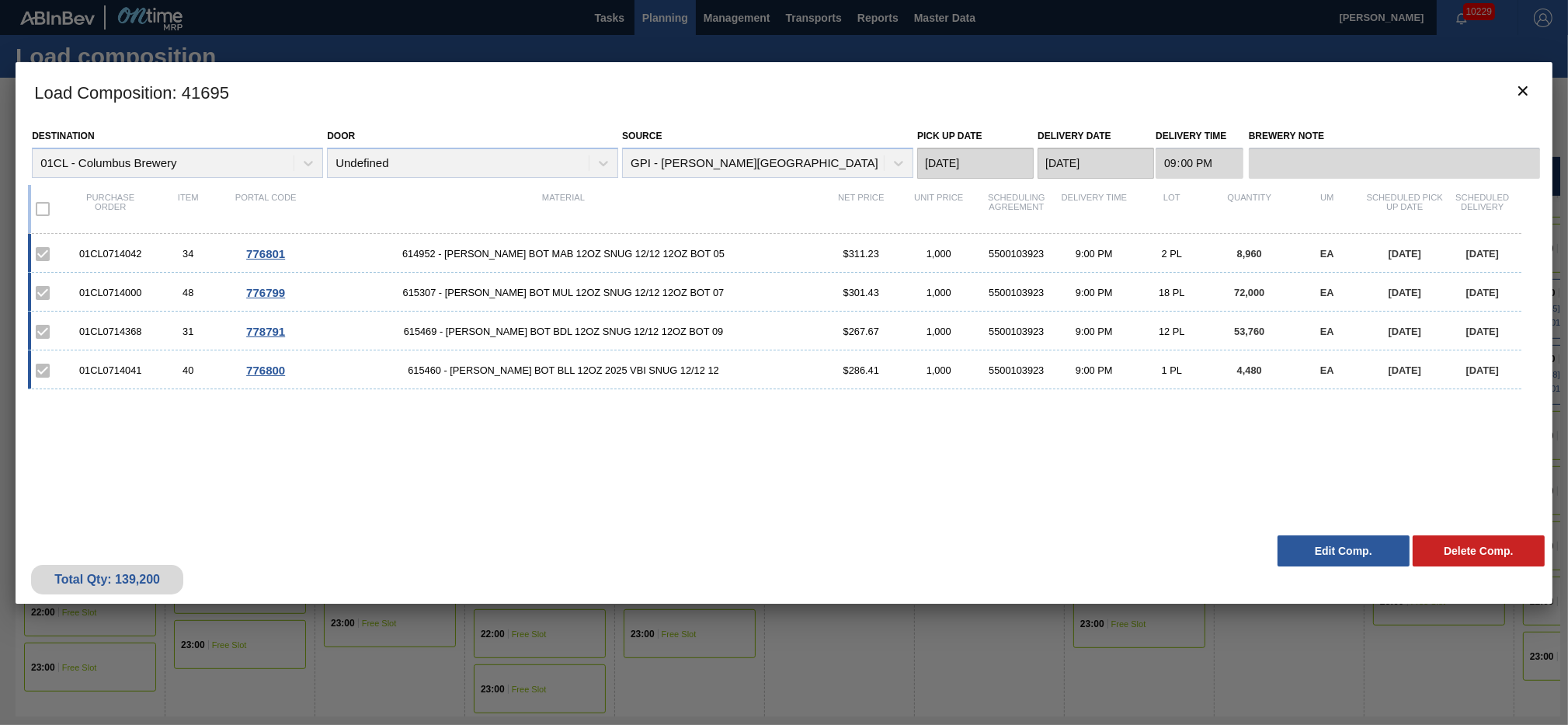
click at [1321, 543] on button "Edit Comp." at bounding box center [1343, 550] width 132 height 31
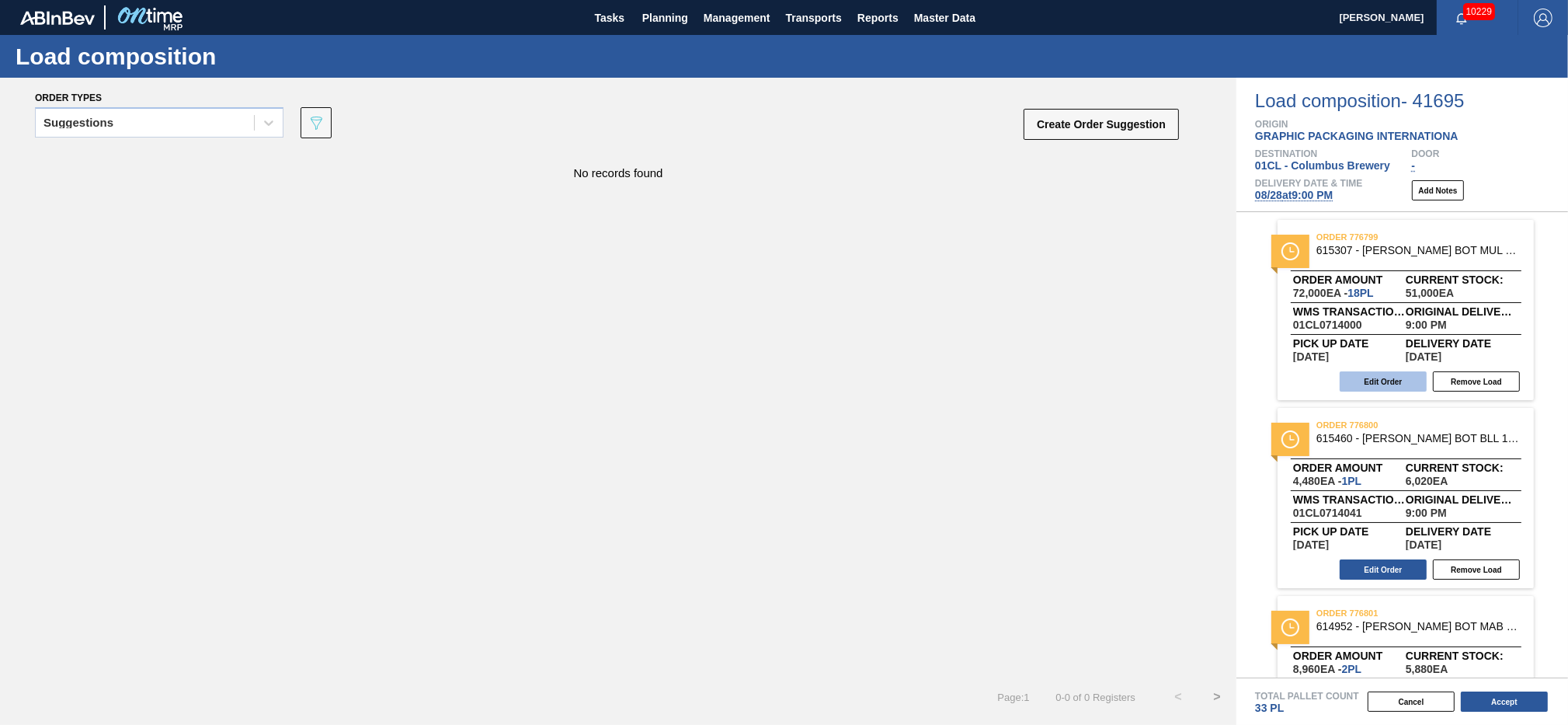
click at [1372, 373] on button "Edit Order" at bounding box center [1384, 381] width 87 height 20
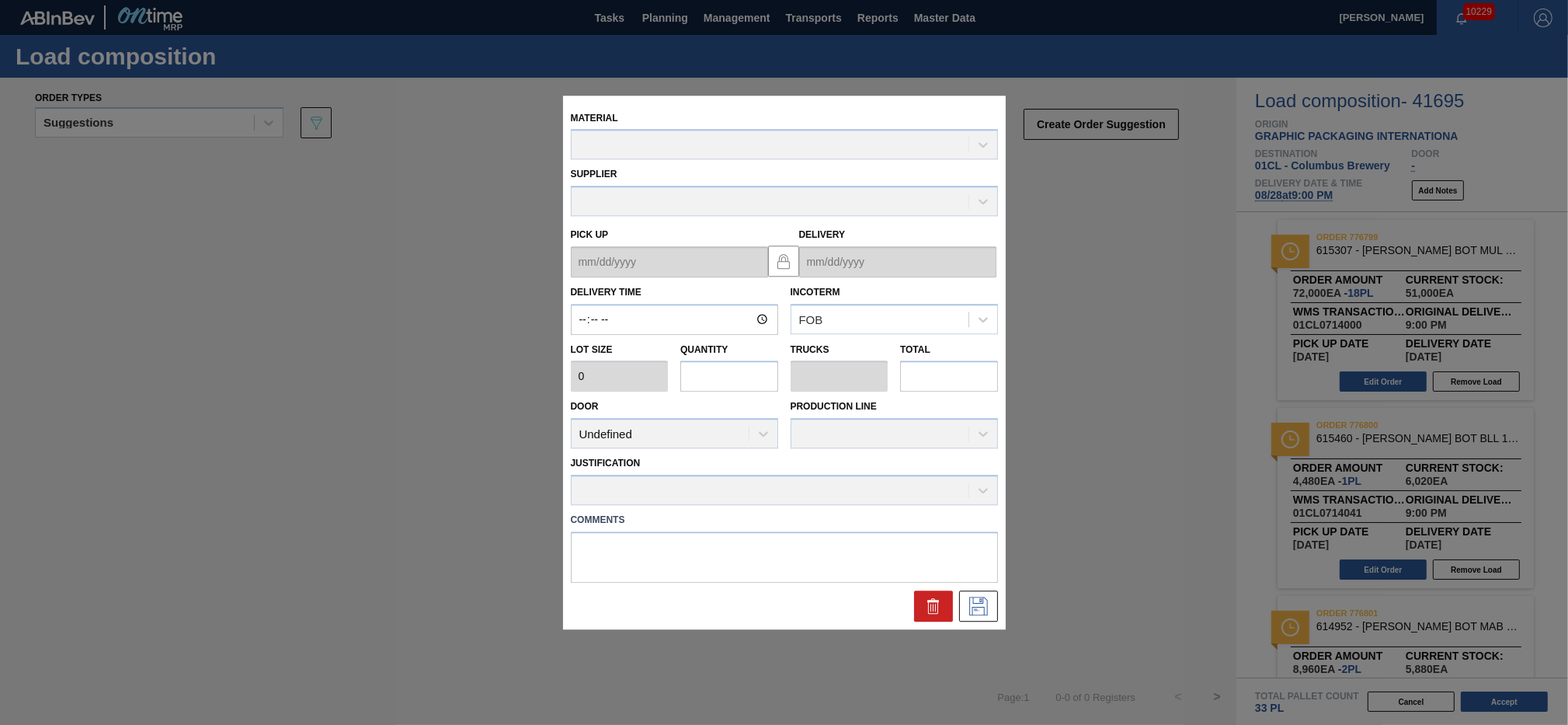
type input "21:00:00"
type input "4,000"
type input "18"
type input "0.692"
type input "72,000"
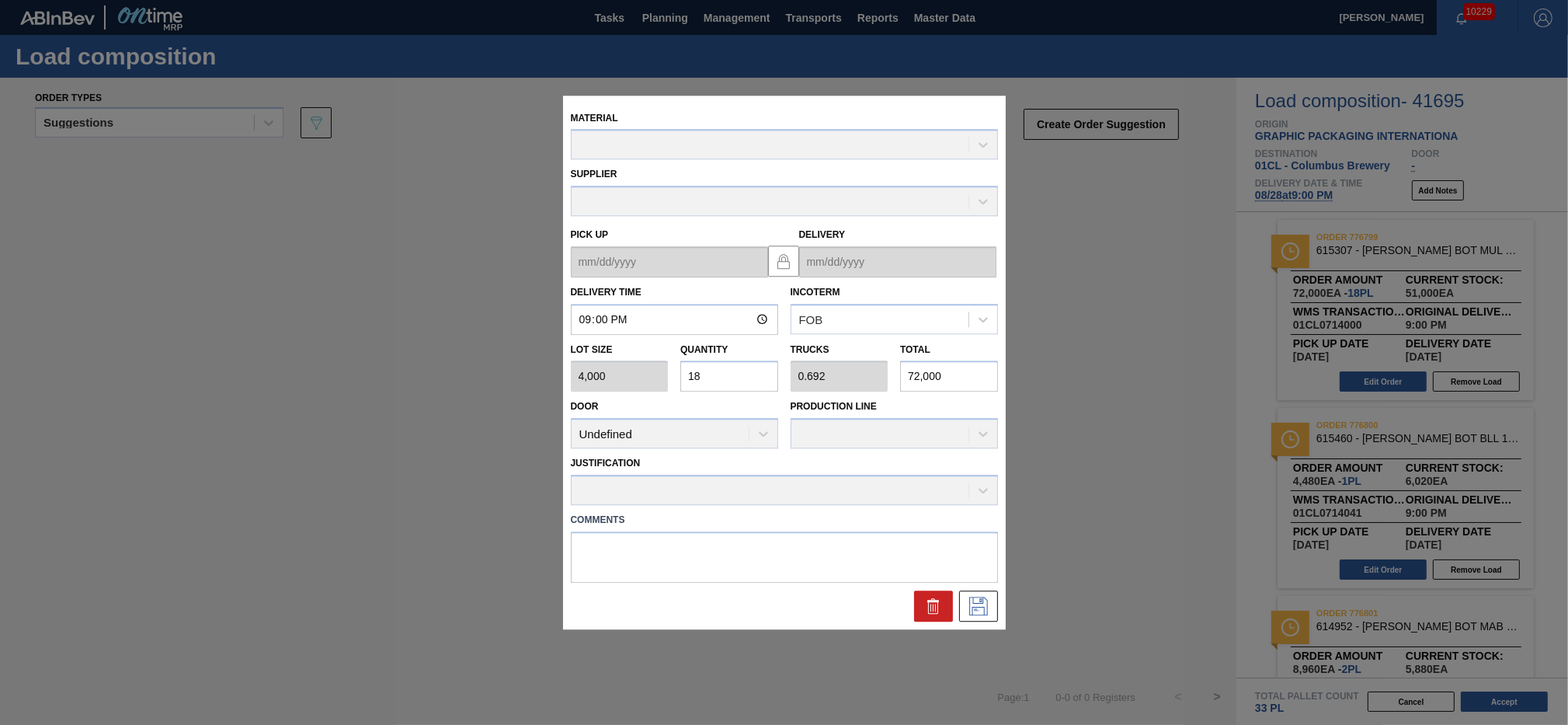
type up "[DATE]"
type input "[DATE]"
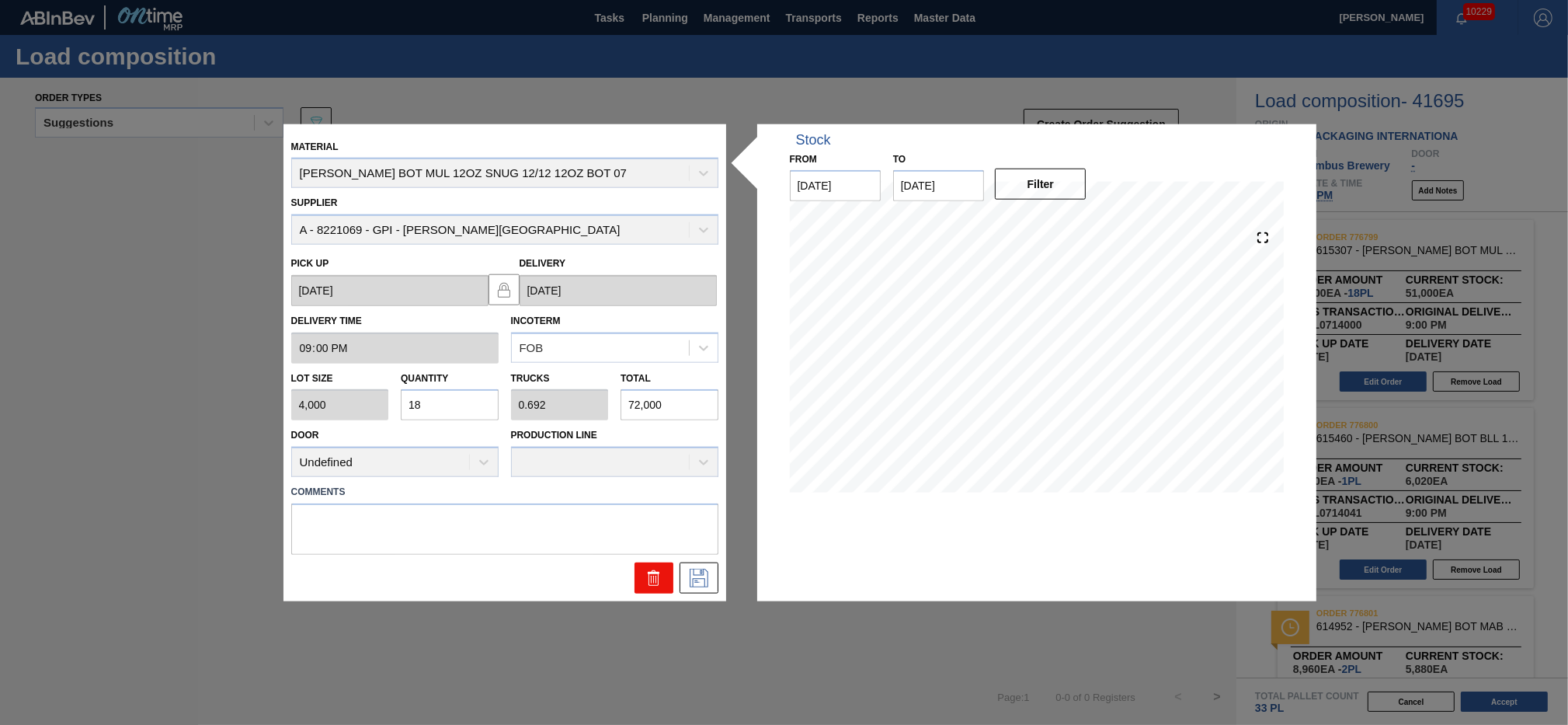
click at [652, 581] on icon at bounding box center [654, 578] width 19 height 19
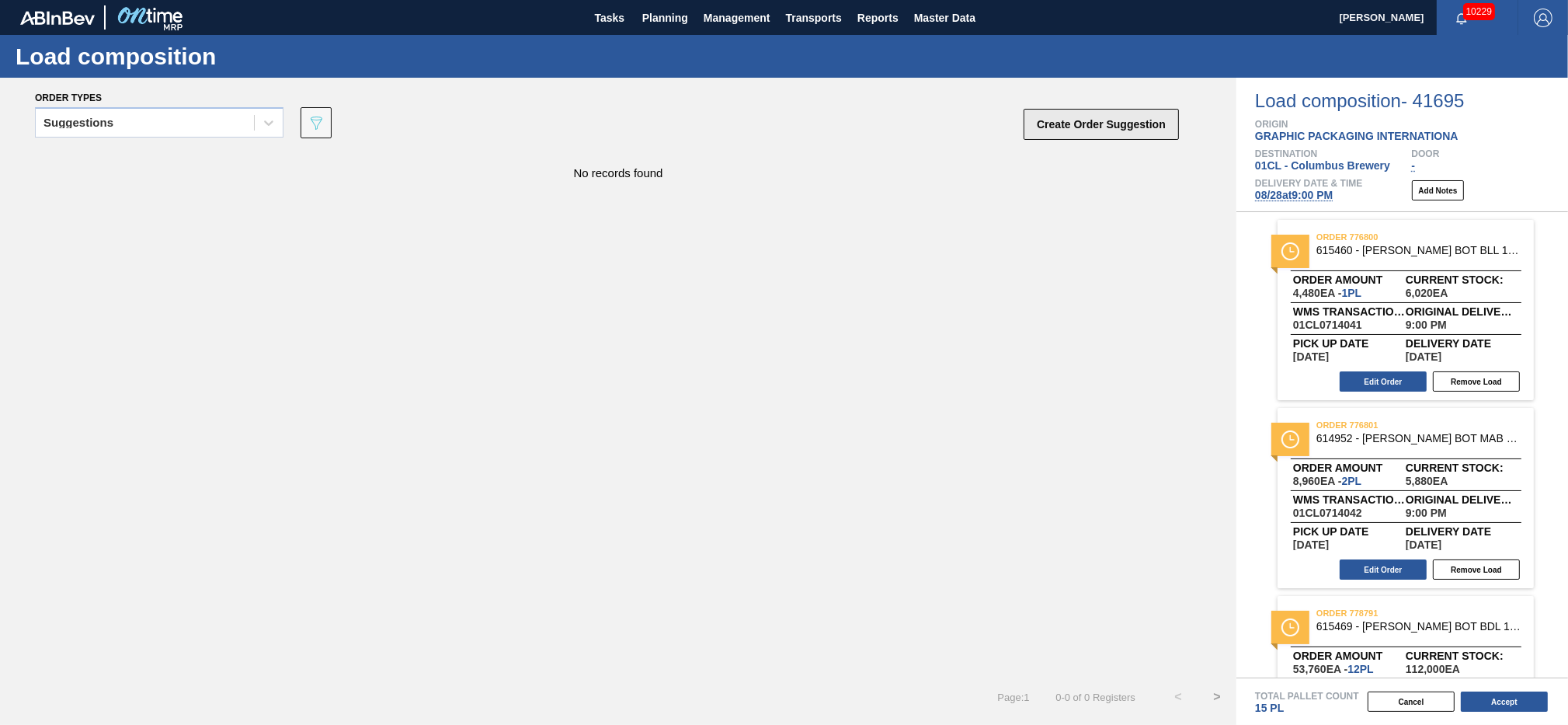
click at [1107, 120] on button "Create Order Suggestion" at bounding box center [1102, 124] width 155 height 31
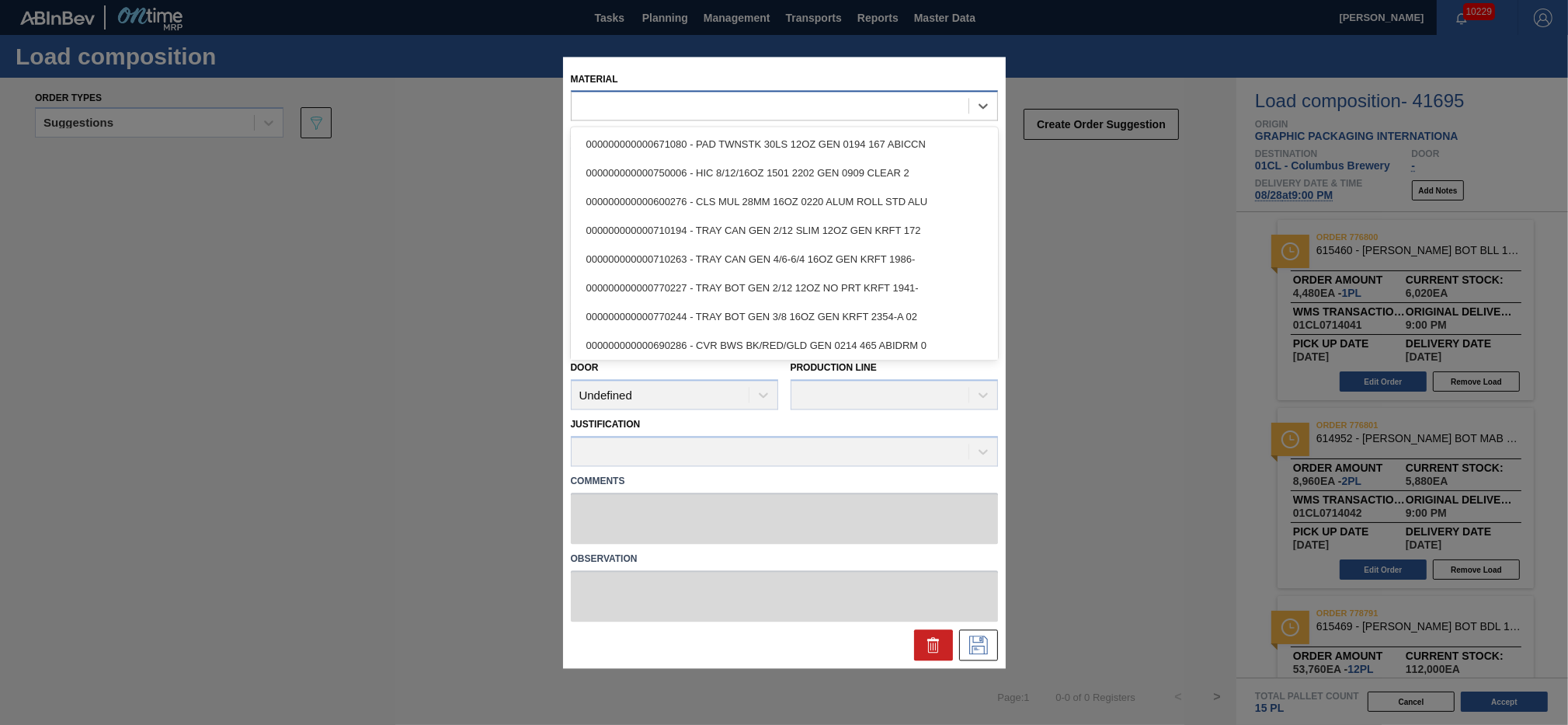
click at [676, 110] on div at bounding box center [769, 106] width 397 height 23
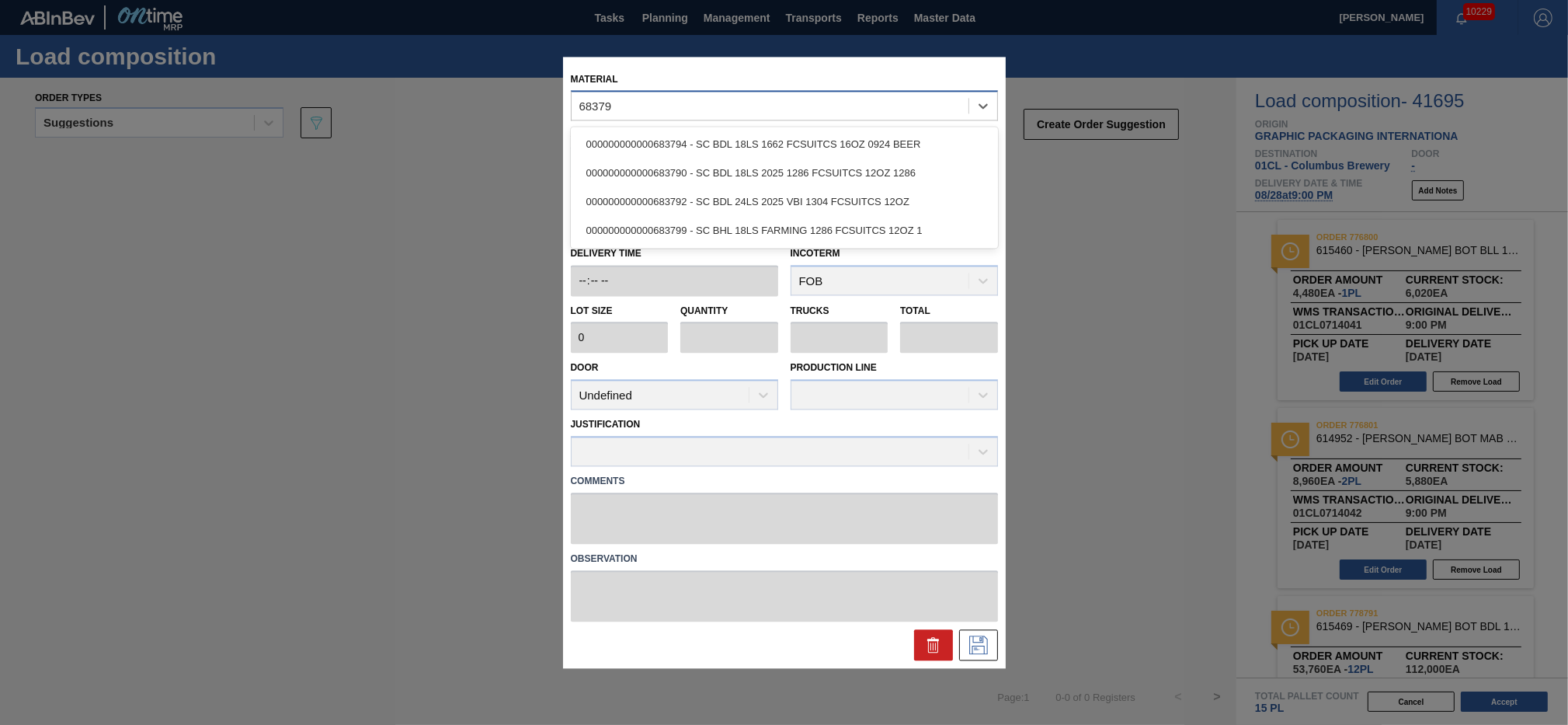
type input "683792"
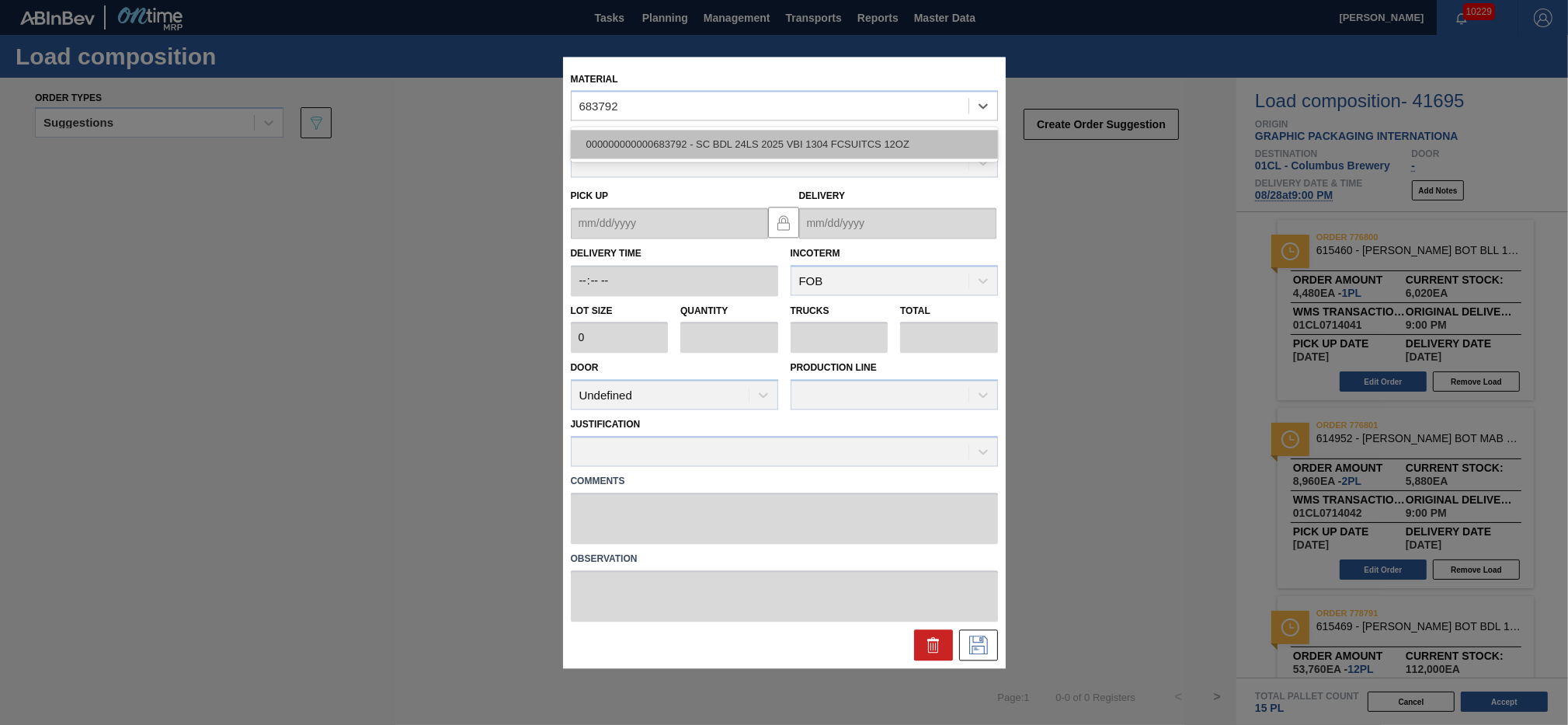
click at [712, 145] on div "000000000000683792 - SC BDL 24LS 2025 VBI 1304 FCSUITCS 12OZ" at bounding box center [784, 145] width 428 height 29
type input "3,200"
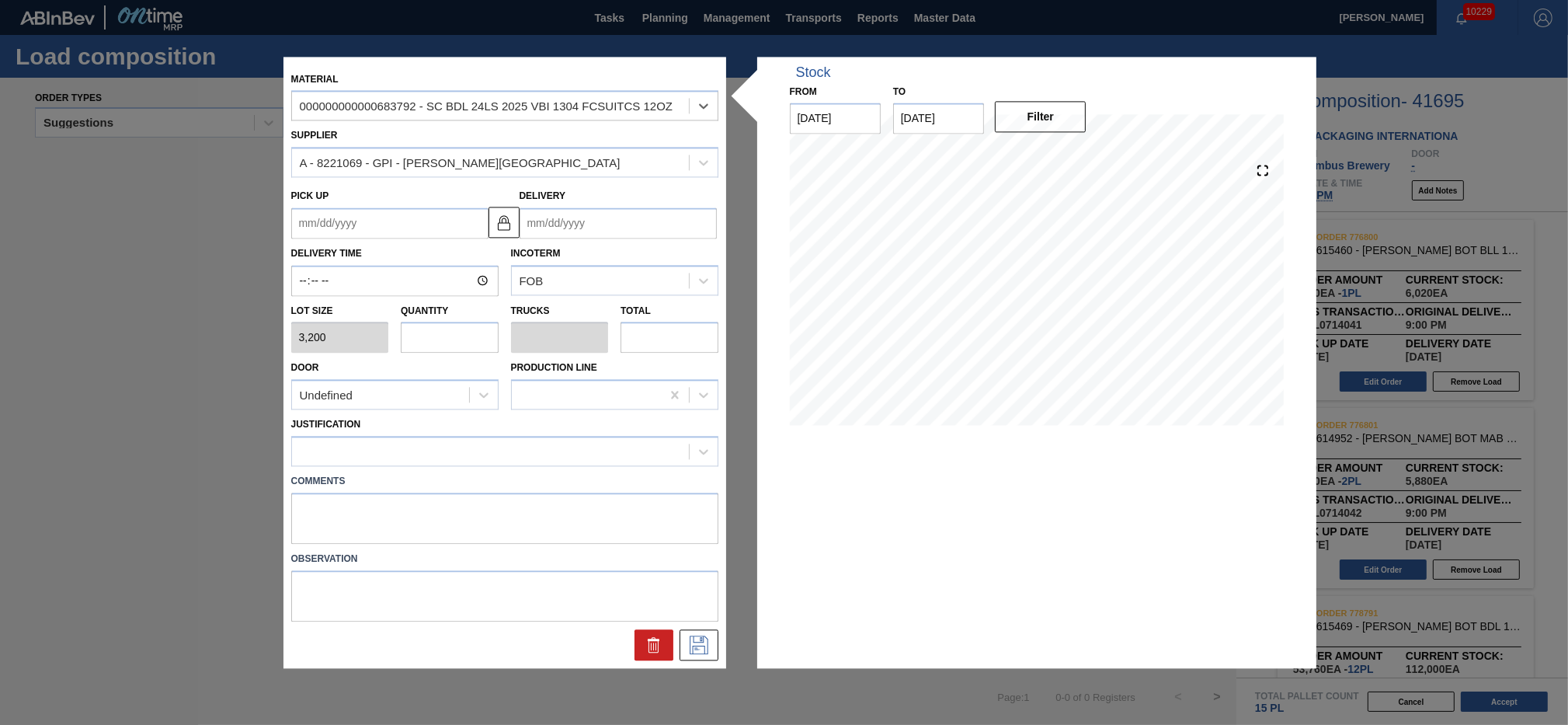
click at [638, 210] on input "Delivery" at bounding box center [618, 223] width 197 height 31
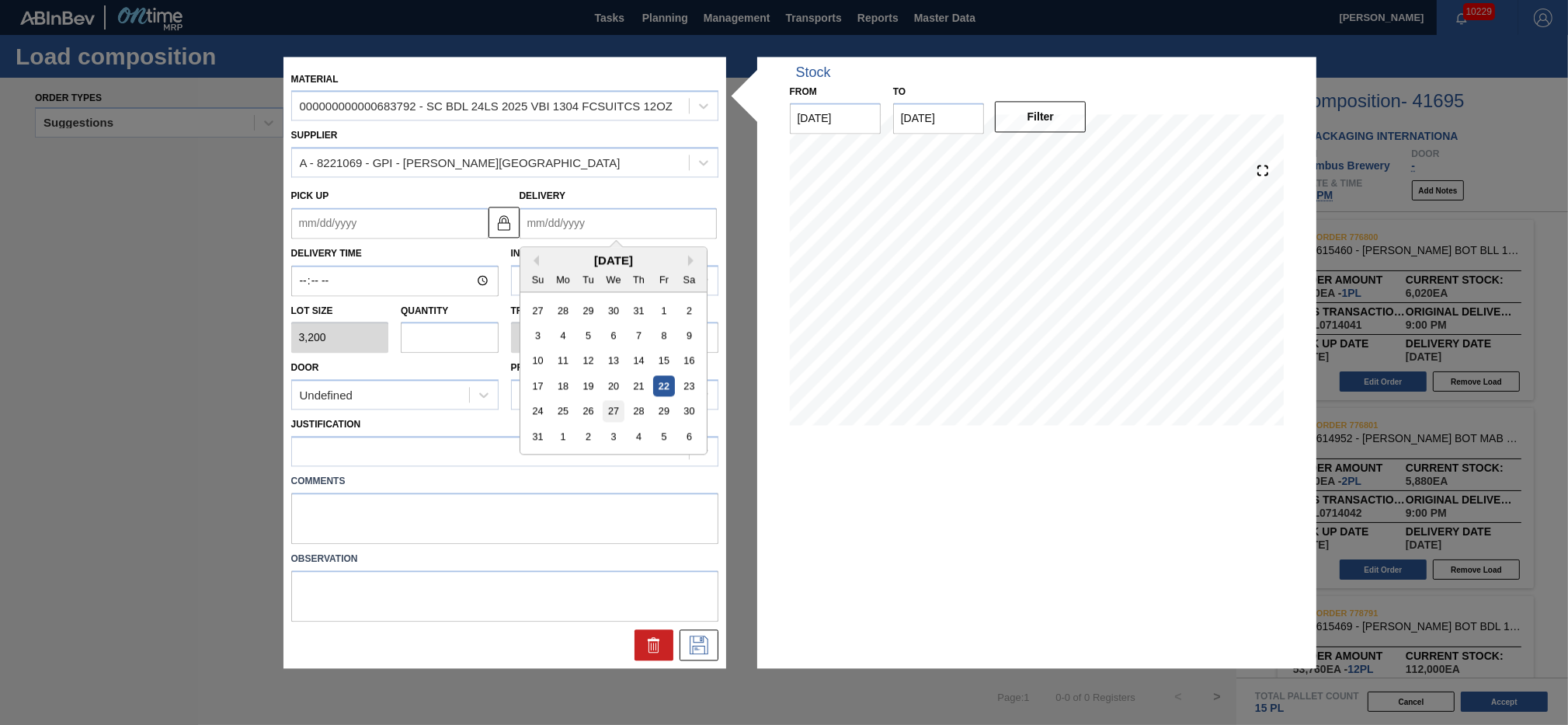
click at [612, 413] on div "27" at bounding box center [613, 411] width 21 height 21
type up "[DATE]"
type input "[DATE]"
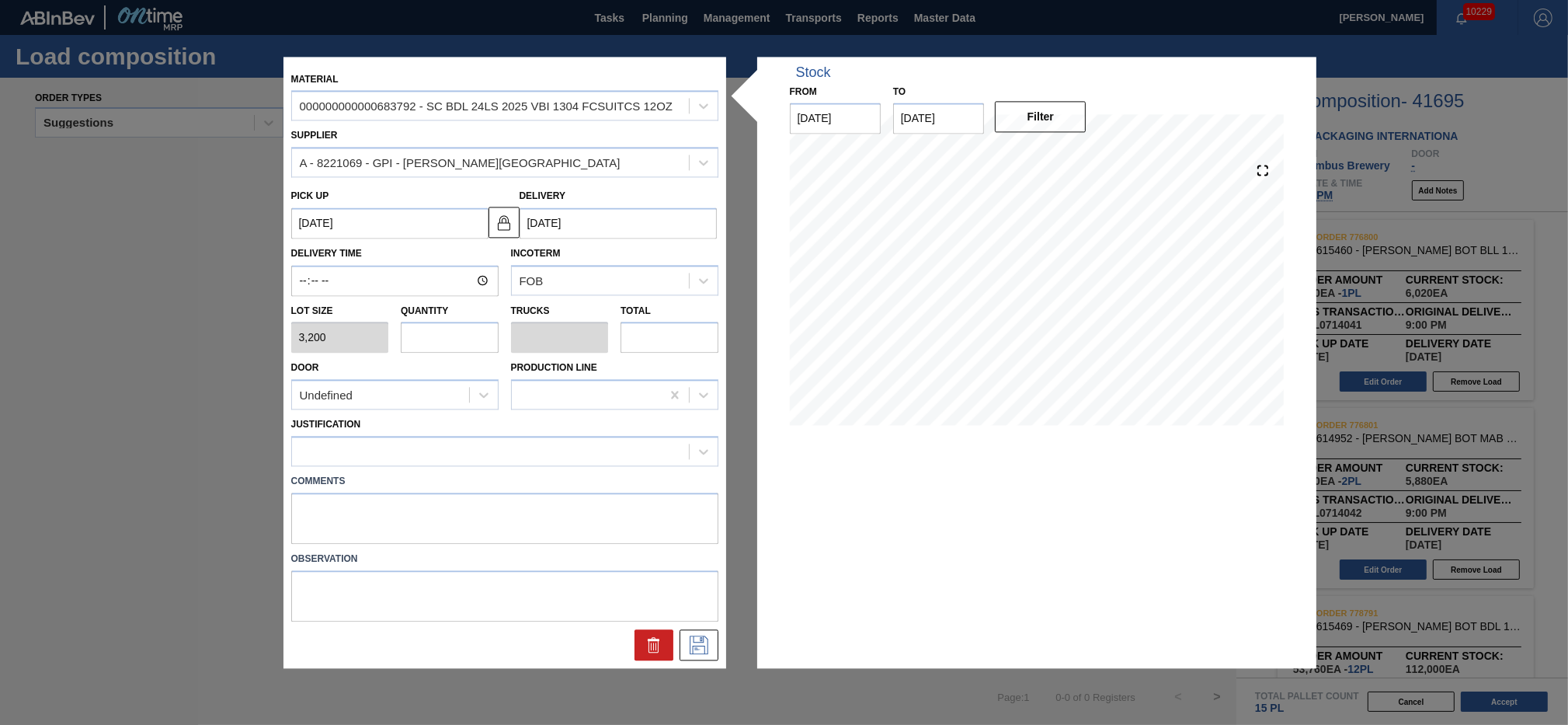
click at [456, 332] on input "text" at bounding box center [449, 338] width 98 height 31
type input "2"
type input "0.077"
type input "6,400"
type input "2"
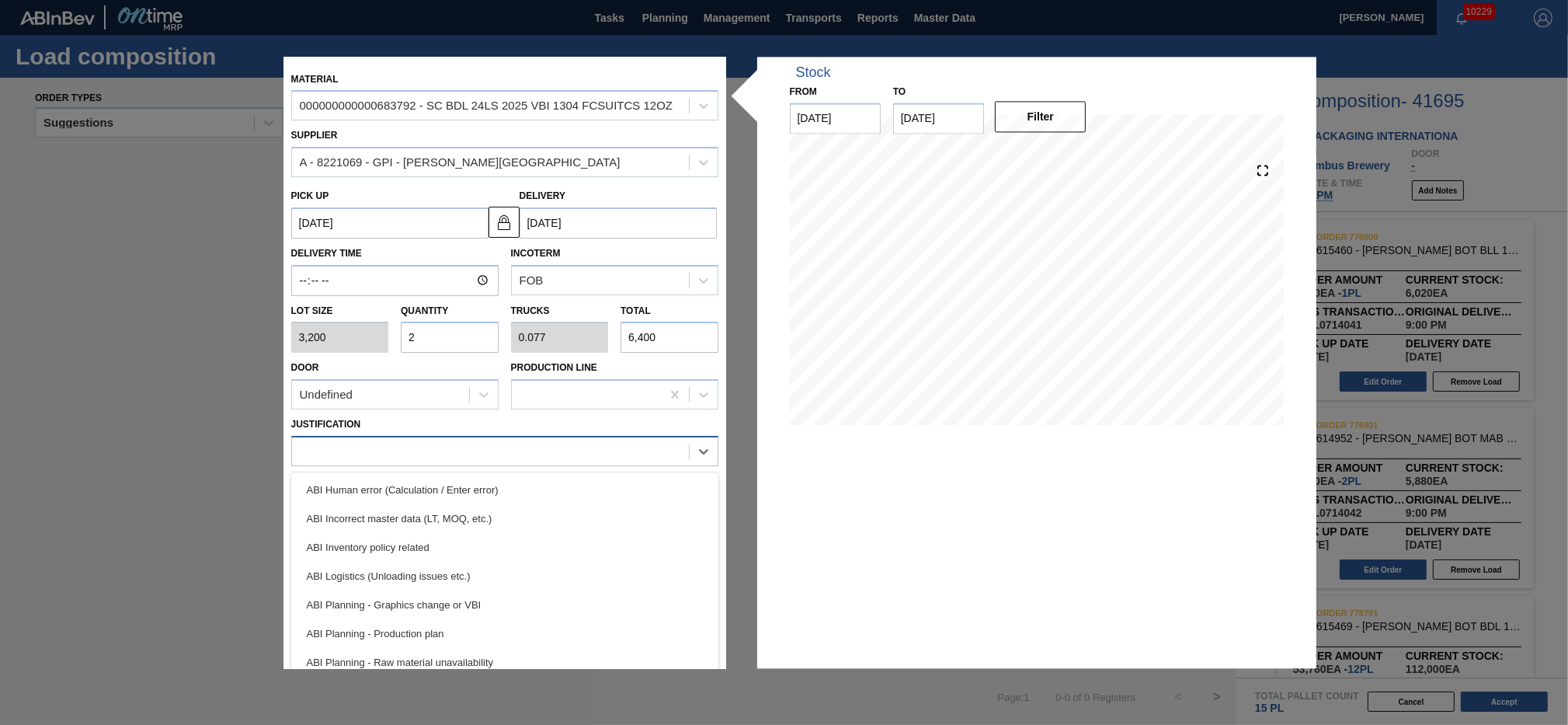
click at [487, 449] on div at bounding box center [490, 452] width 397 height 23
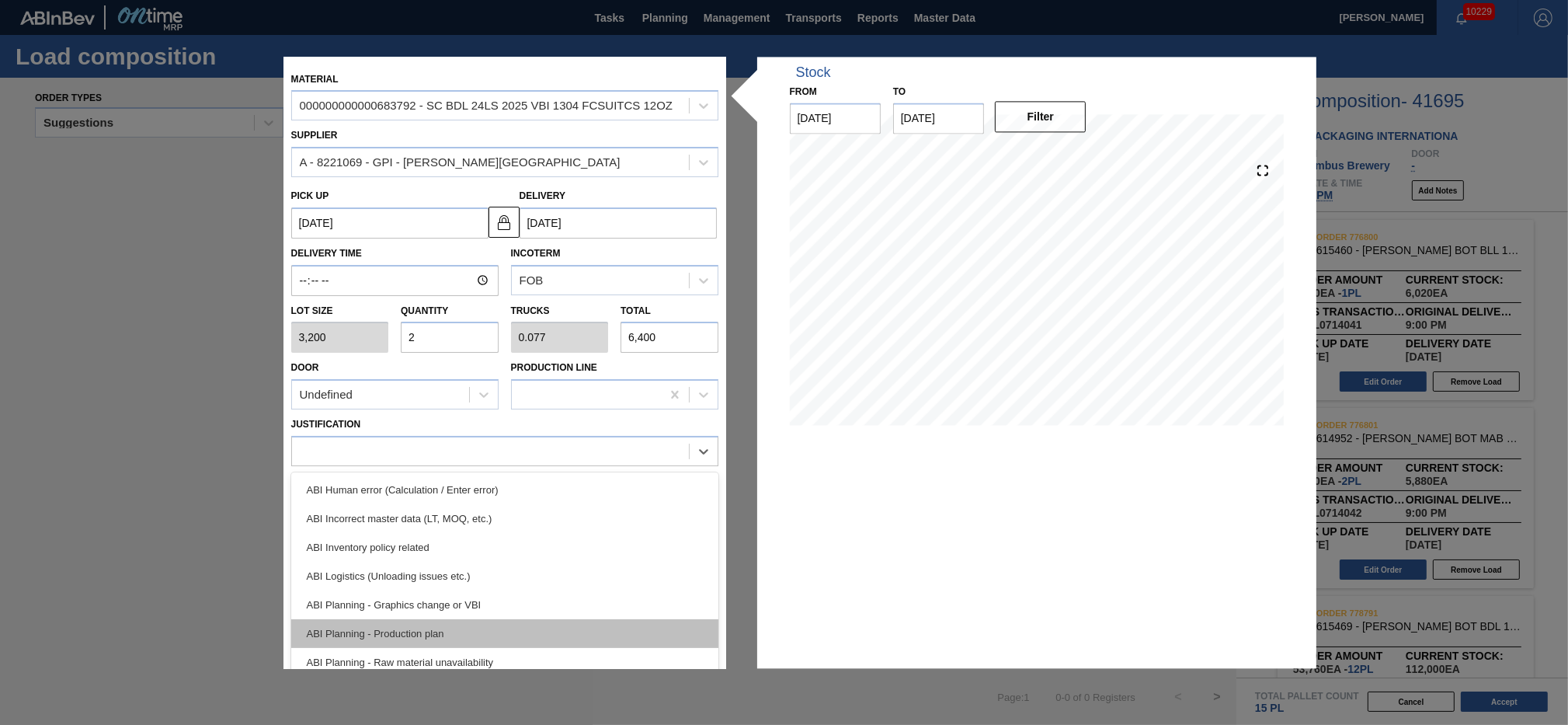
click at [523, 630] on div "ABI Planning - Production plan" at bounding box center [504, 634] width 428 height 29
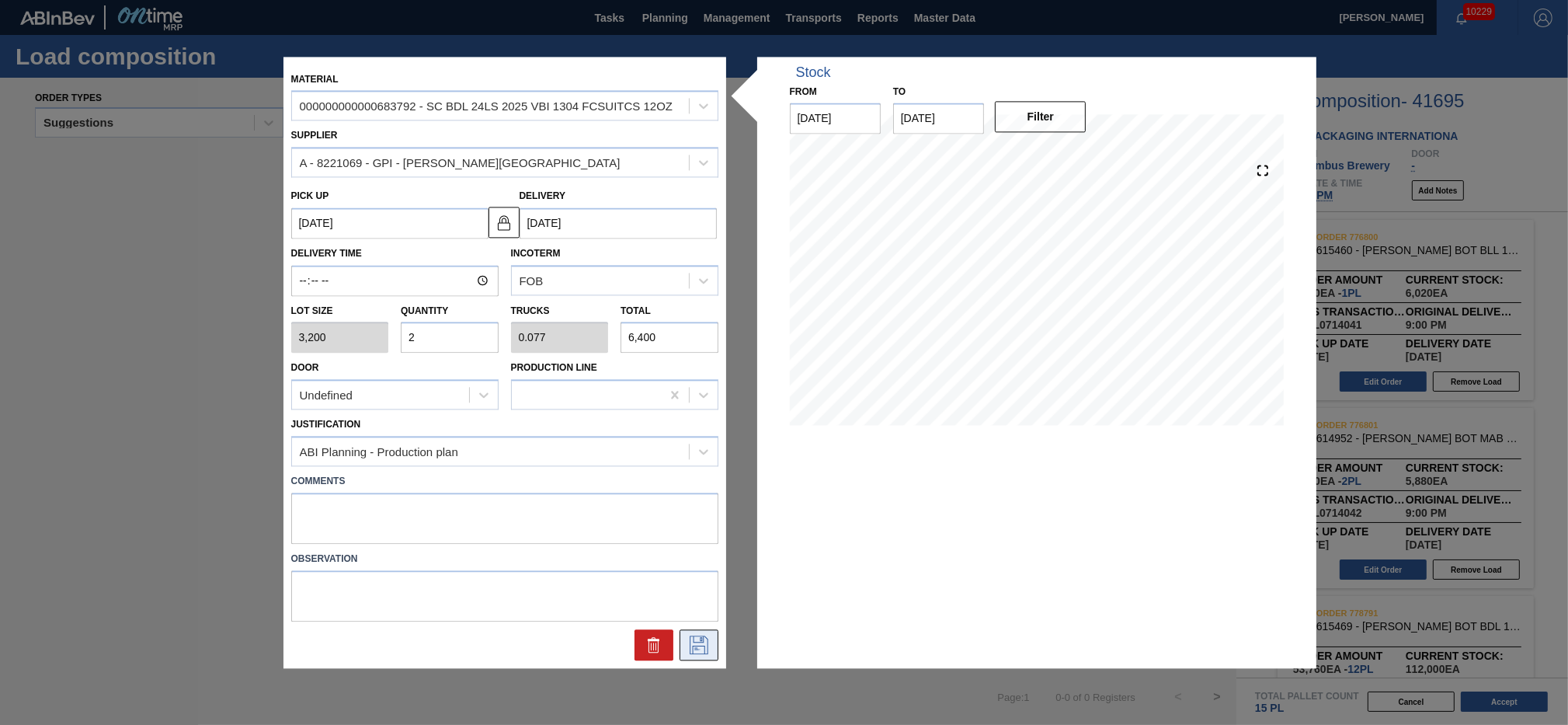
click at [690, 635] on icon at bounding box center [698, 644] width 19 height 19
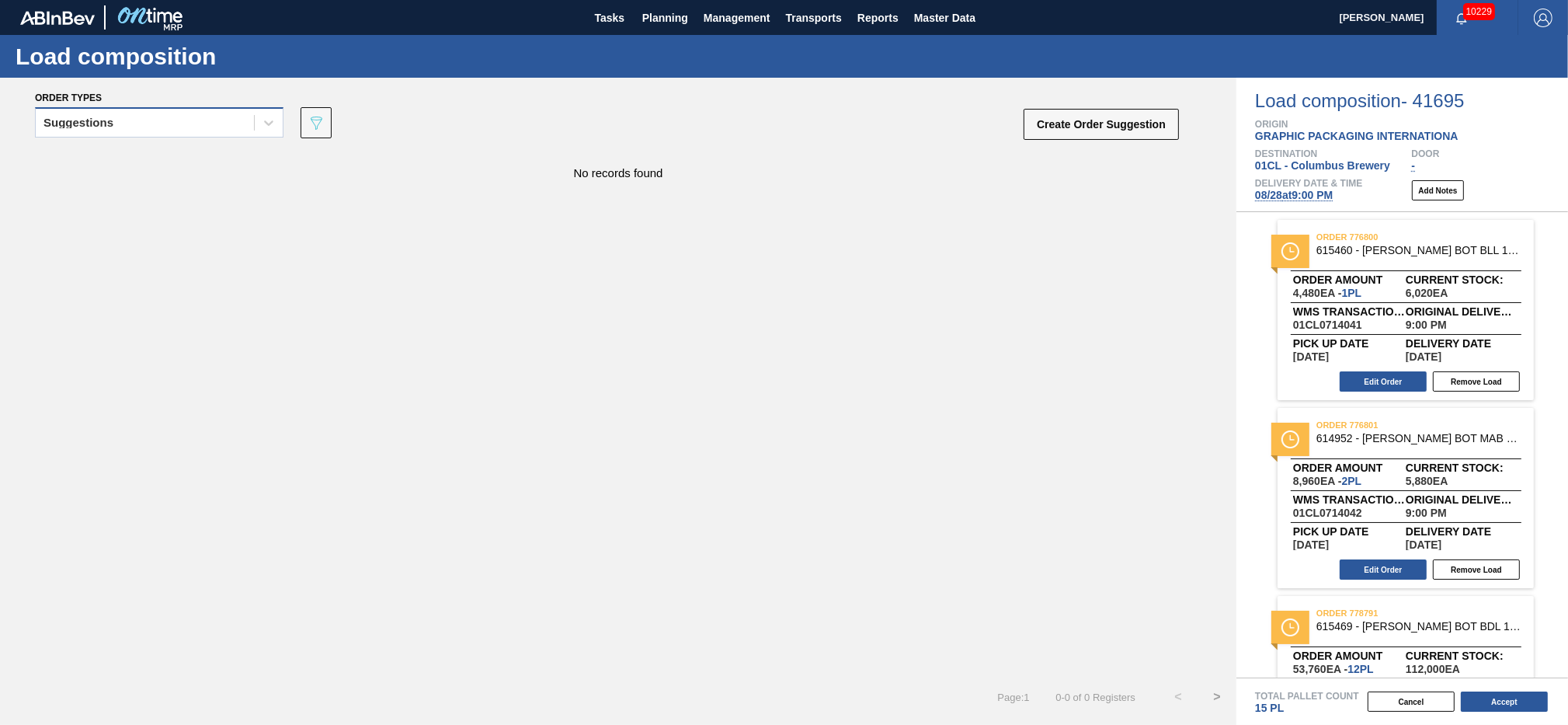
click at [239, 120] on div "Suggestions" at bounding box center [145, 123] width 218 height 23
click at [141, 141] on div "Suggestions" at bounding box center [159, 128] width 249 height 40
click at [172, 124] on div "Suggestions" at bounding box center [145, 123] width 218 height 23
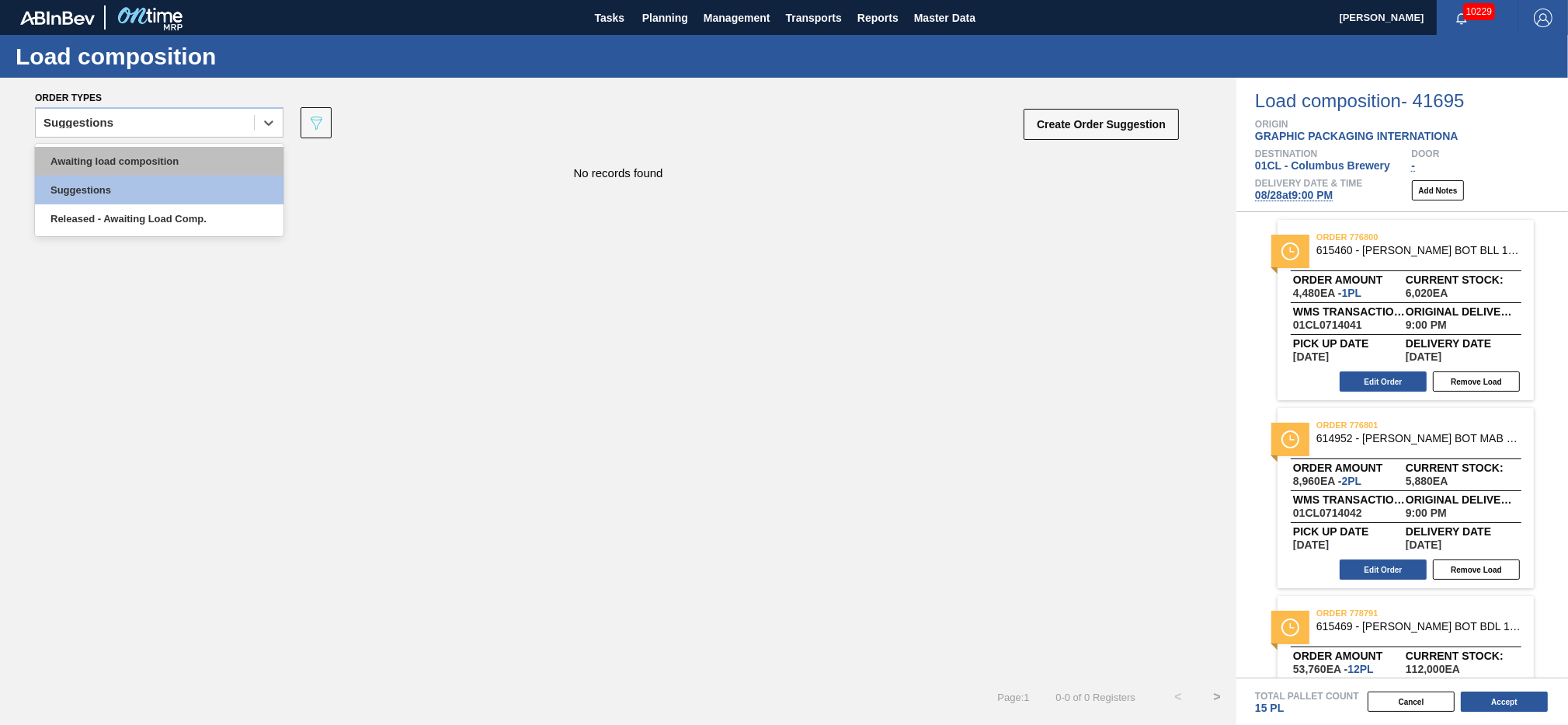
click at [135, 160] on div "Awaiting load composition" at bounding box center [159, 162] width 249 height 29
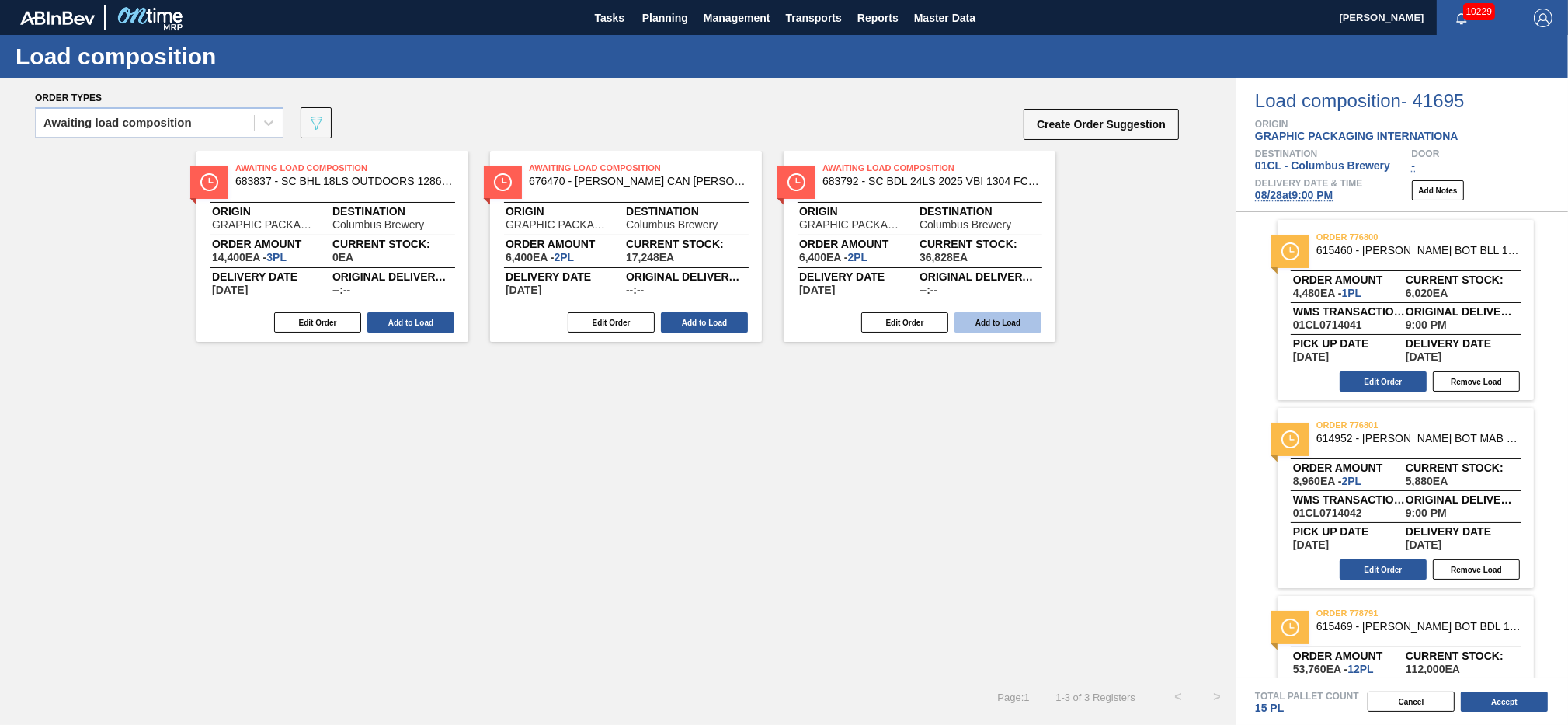
click at [974, 316] on button "Add to Load" at bounding box center [998, 322] width 87 height 20
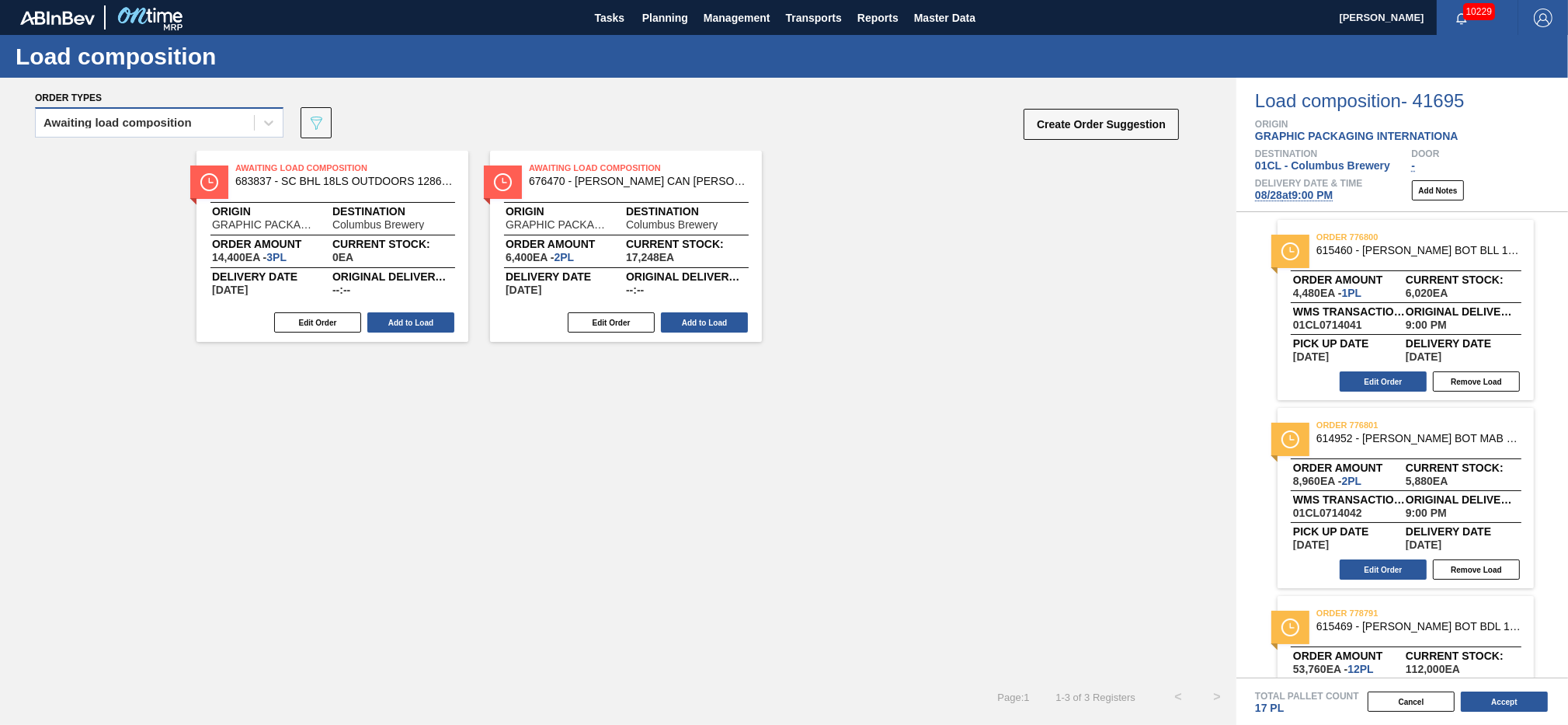
click at [212, 119] on div "Awaiting load composition" at bounding box center [145, 123] width 218 height 23
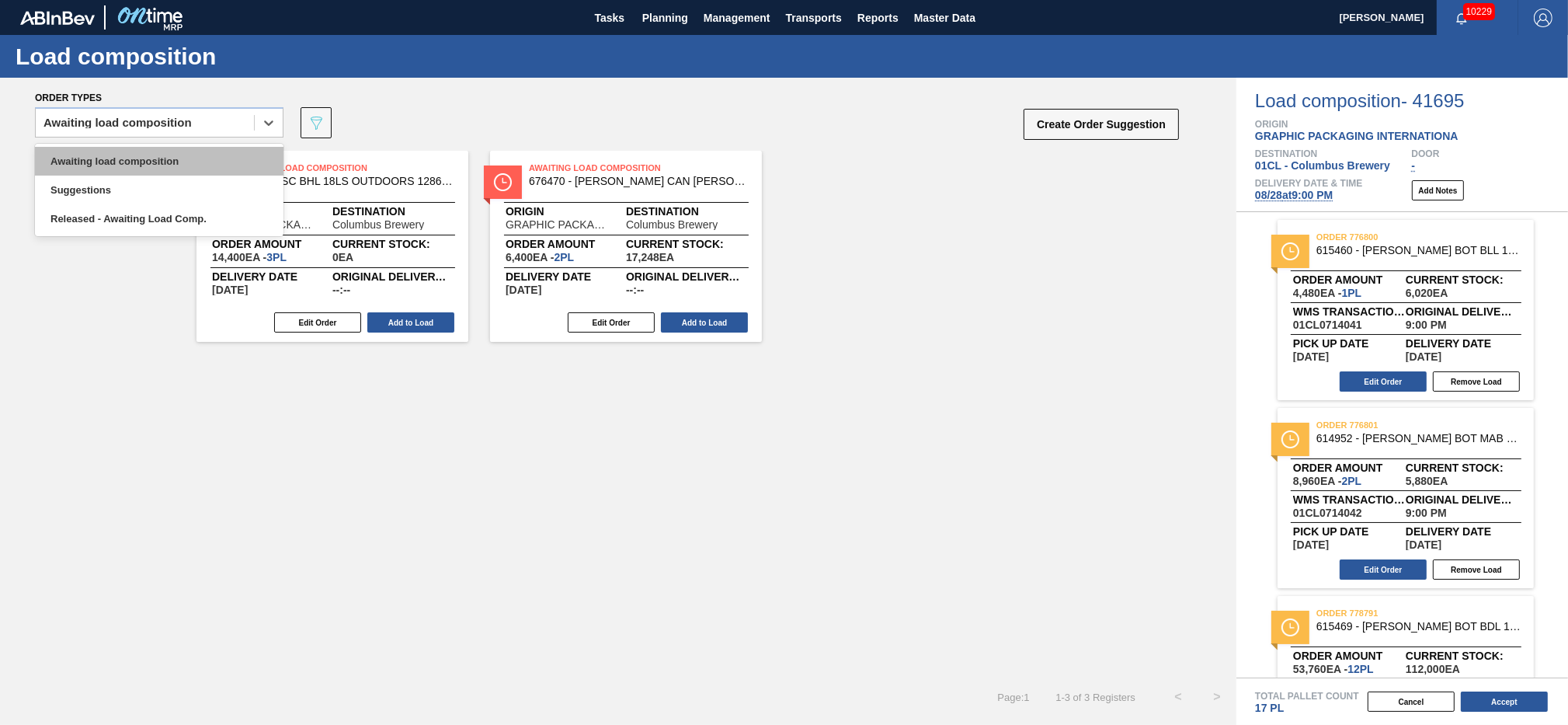
click at [175, 155] on div "Awaiting load composition" at bounding box center [159, 162] width 249 height 29
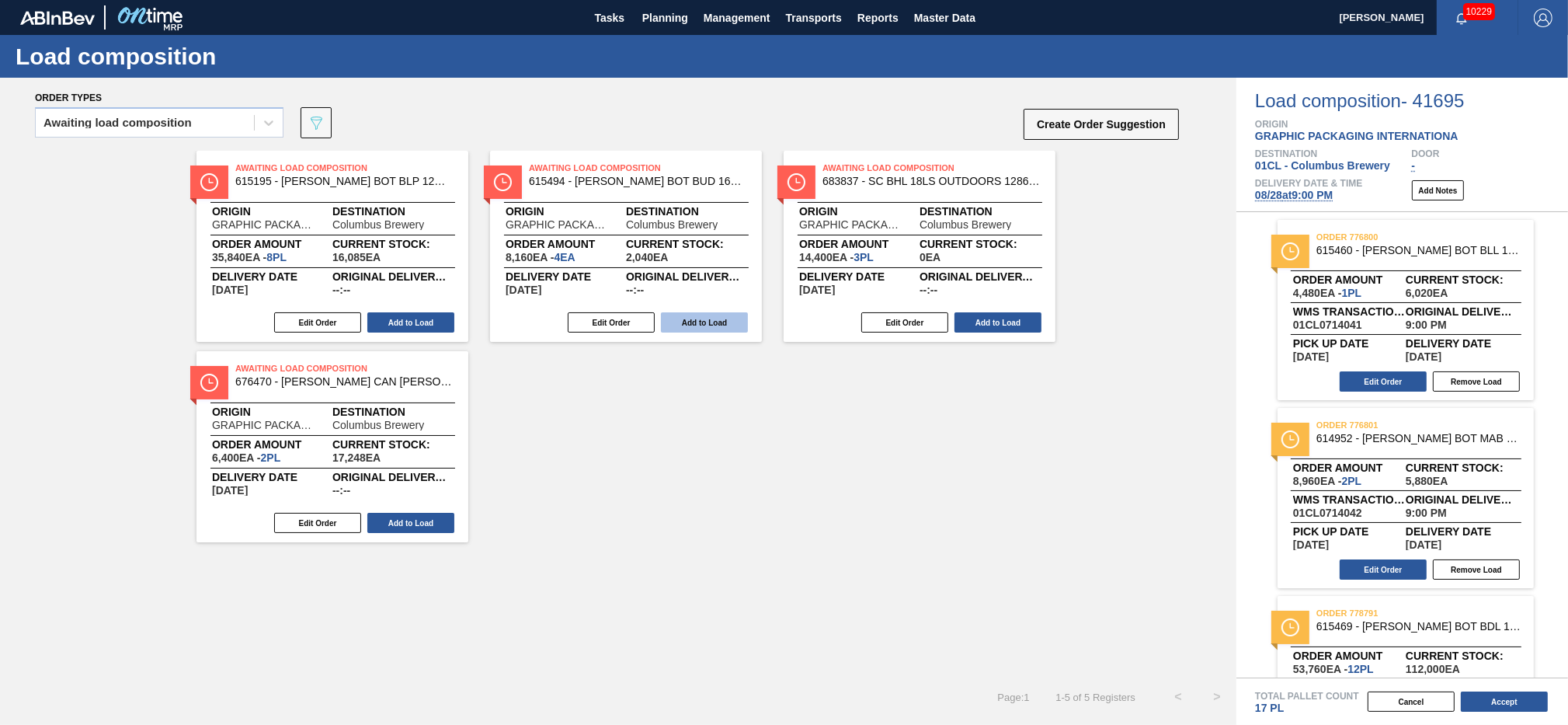
click at [692, 321] on button "Add to Load" at bounding box center [705, 322] width 87 height 20
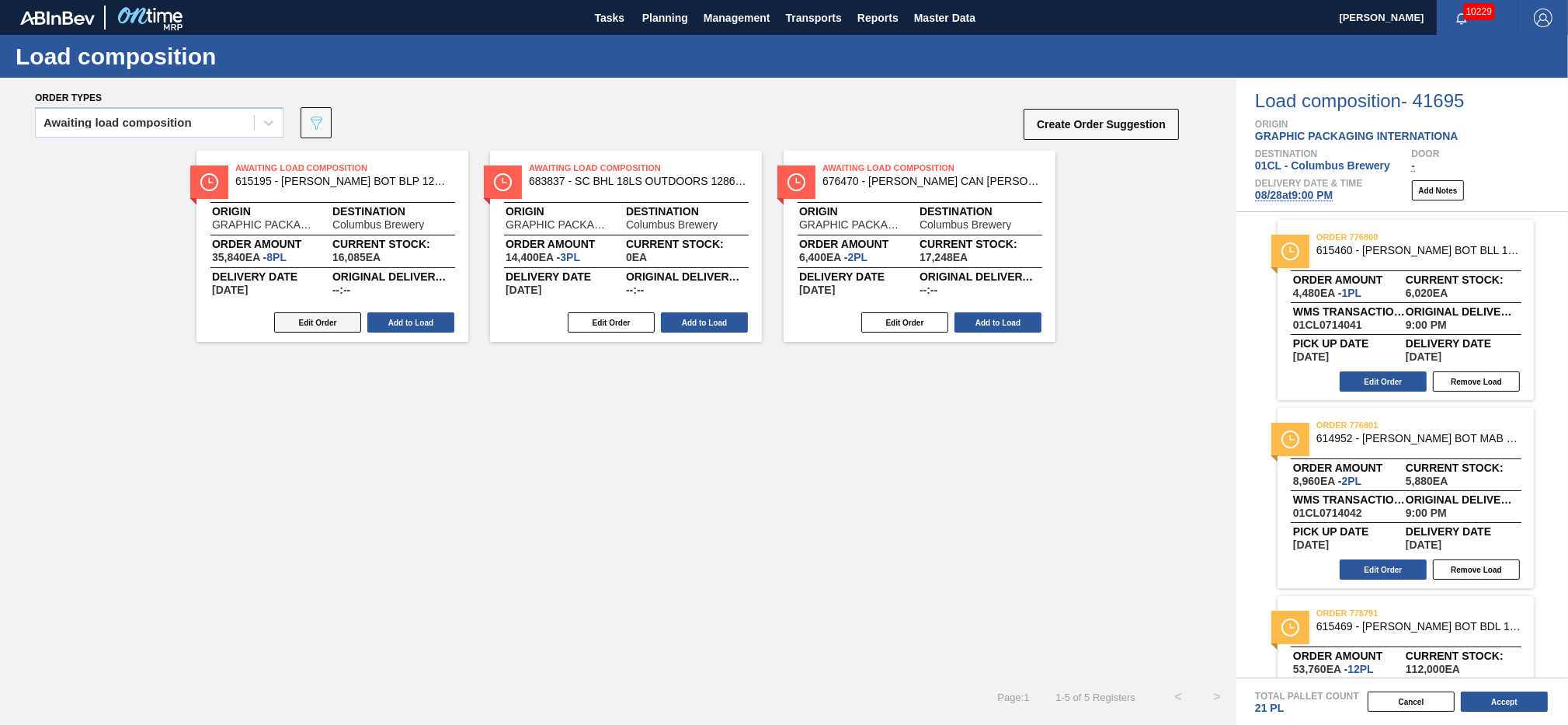
click at [325, 320] on button "Edit Order" at bounding box center [318, 322] width 87 height 20
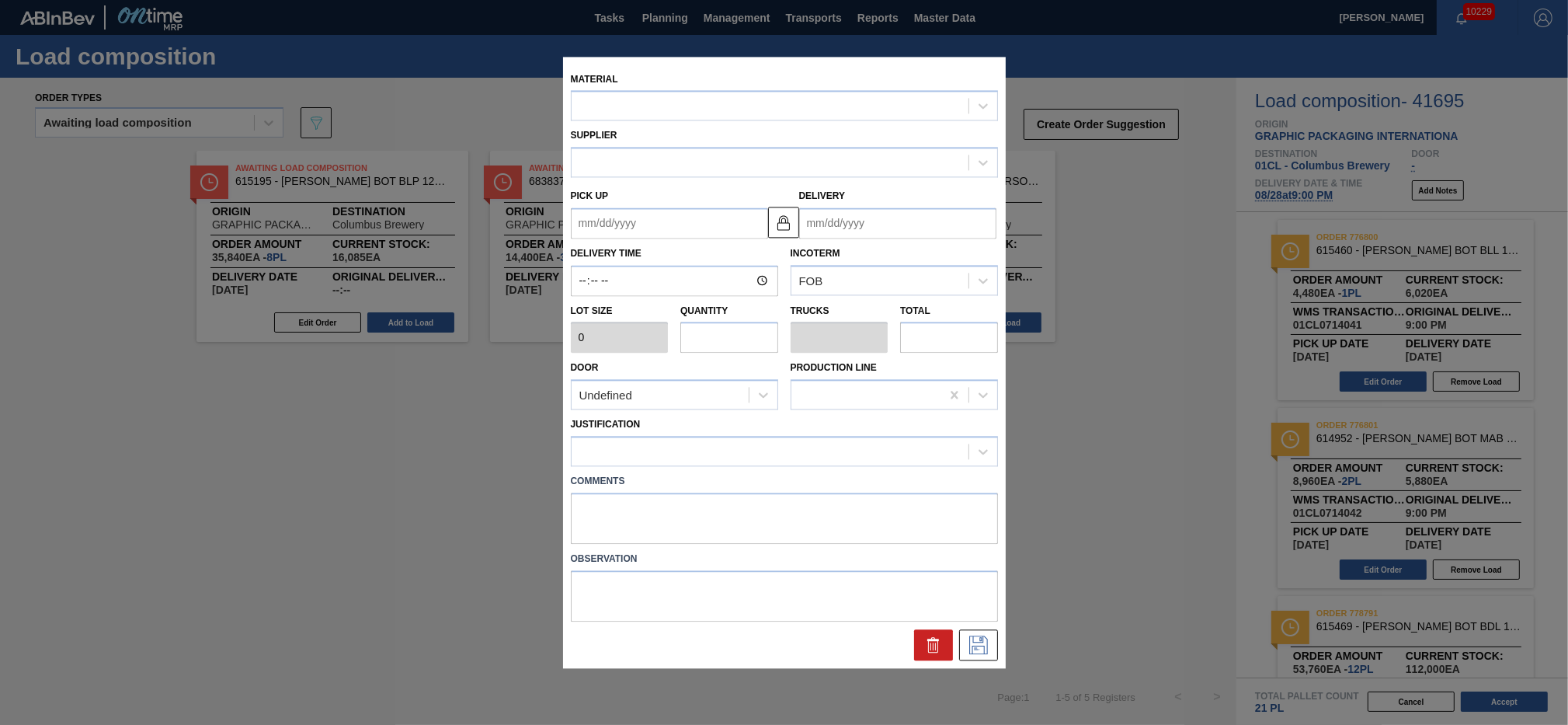
type input "4,480"
type input "8"
type input "0.308"
type input "35,840"
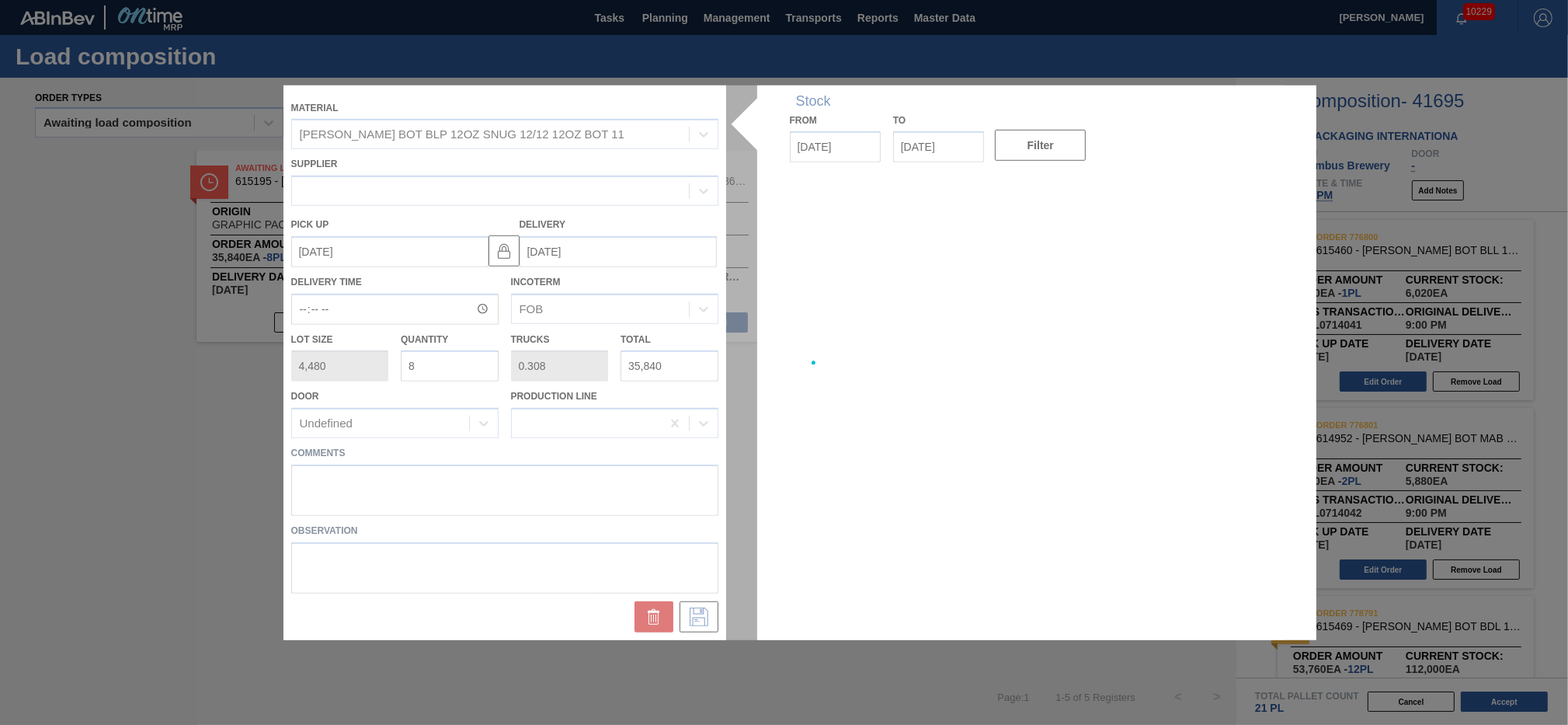
type up "[DATE]"
type input "[DATE]"
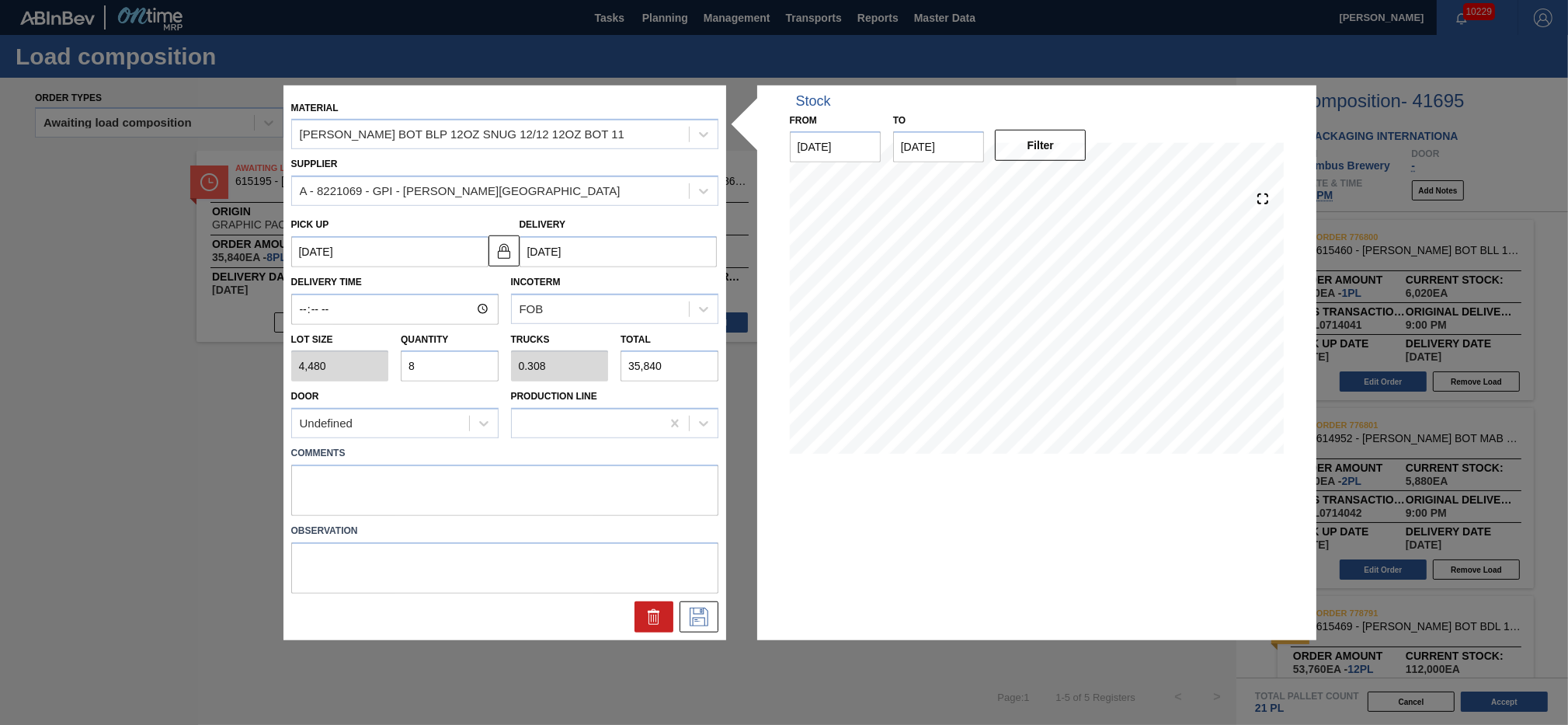
click at [443, 368] on input "8" at bounding box center [449, 365] width 98 height 31
type input "0"
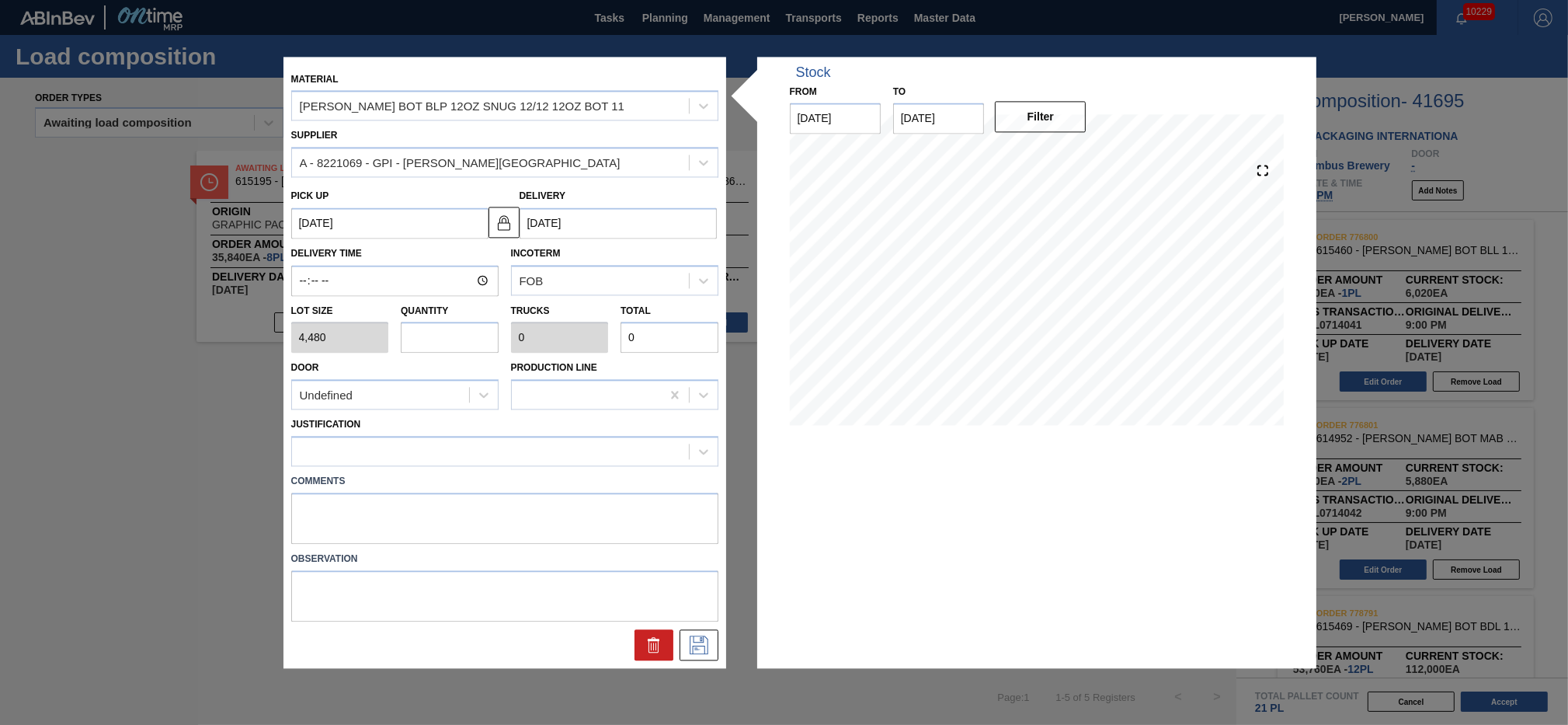
type input "5"
type input "0.192"
type input "22,400"
type input "5"
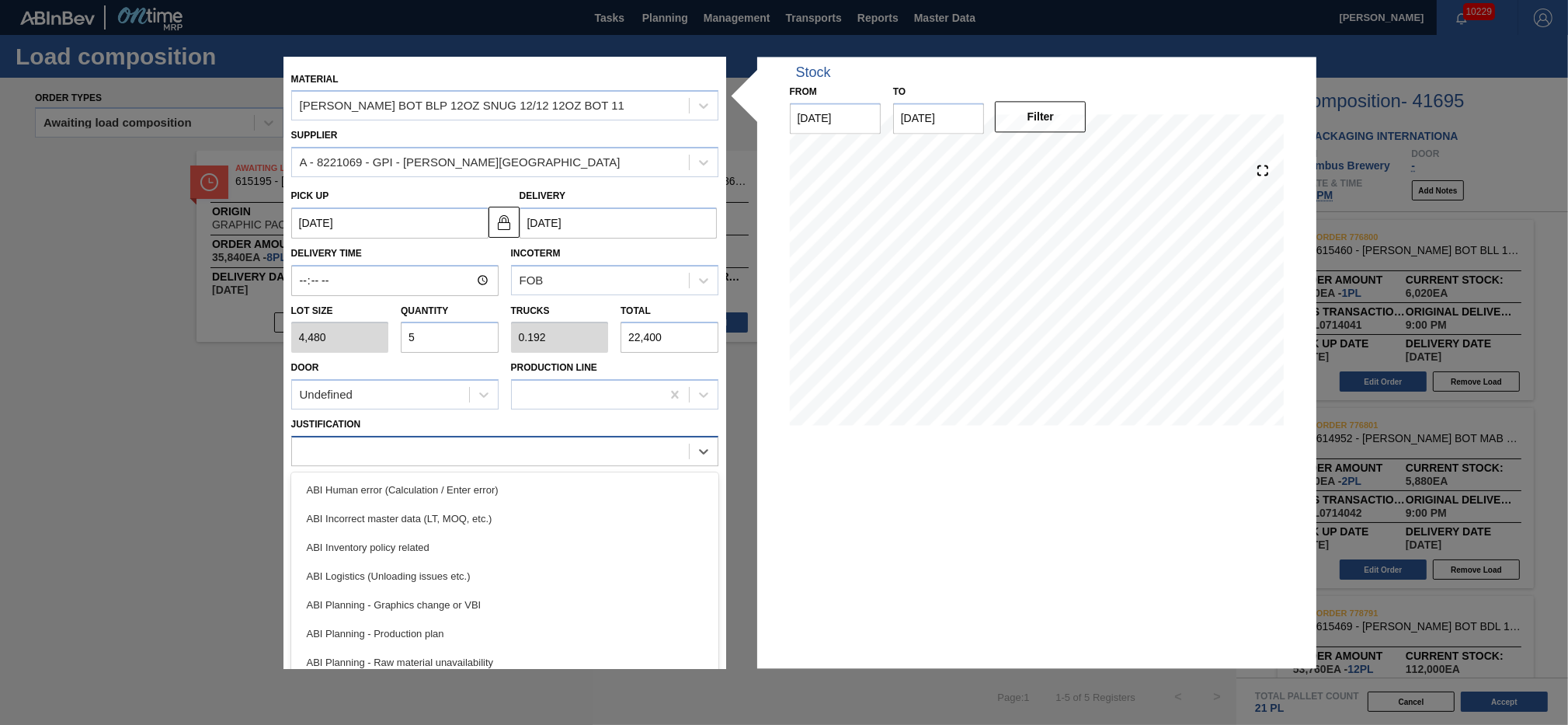
click at [440, 451] on div at bounding box center [490, 452] width 397 height 23
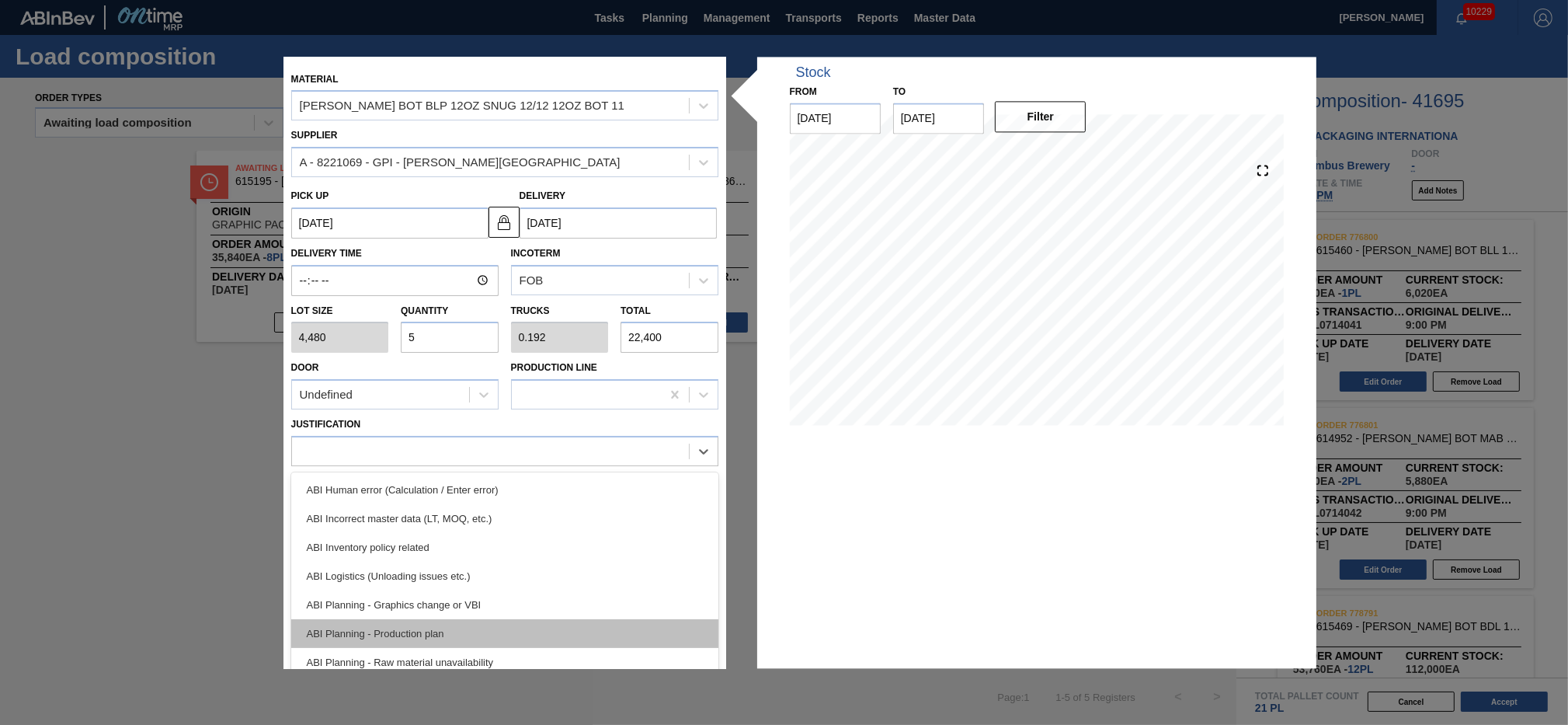
click at [475, 622] on div "ABI Planning - Production plan" at bounding box center [504, 634] width 428 height 29
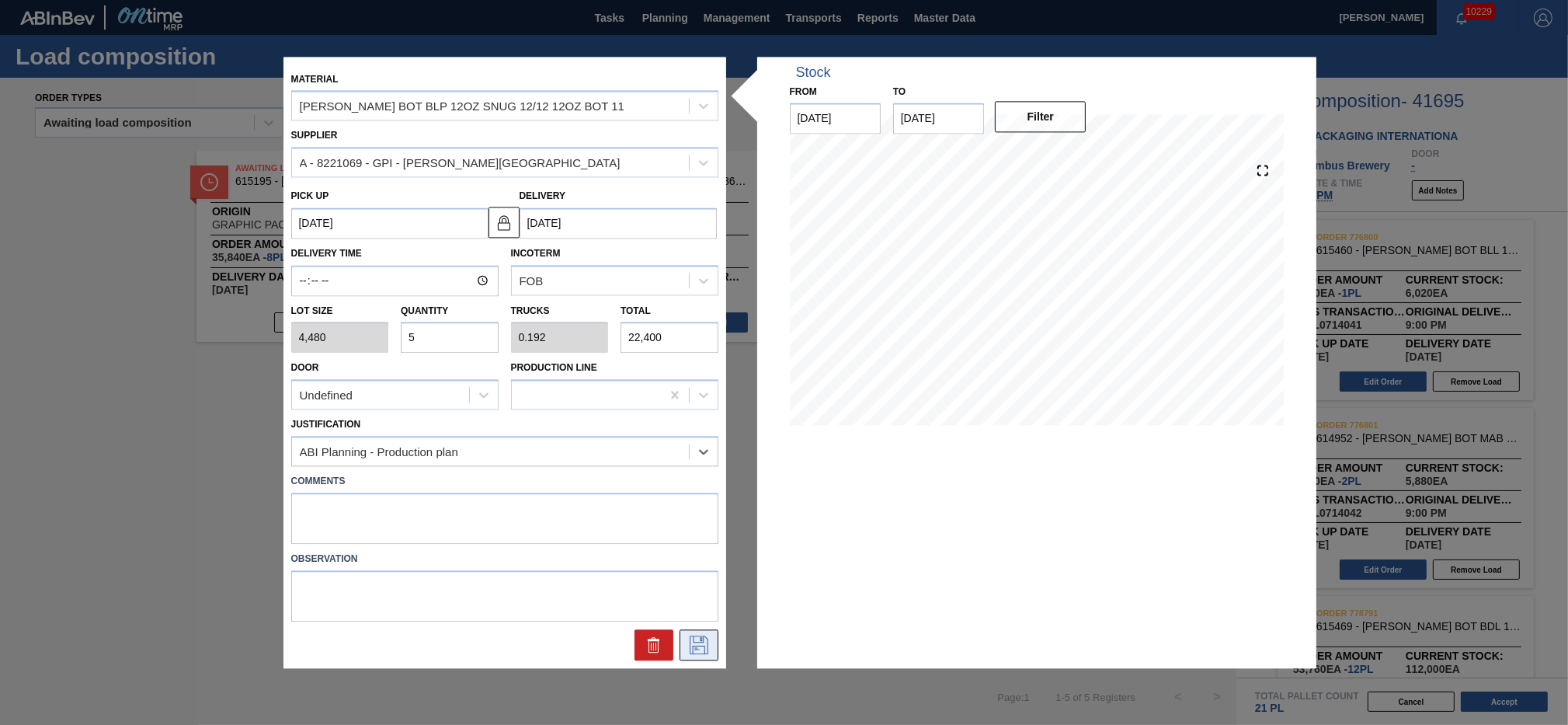
click at [698, 635] on icon at bounding box center [699, 644] width 25 height 19
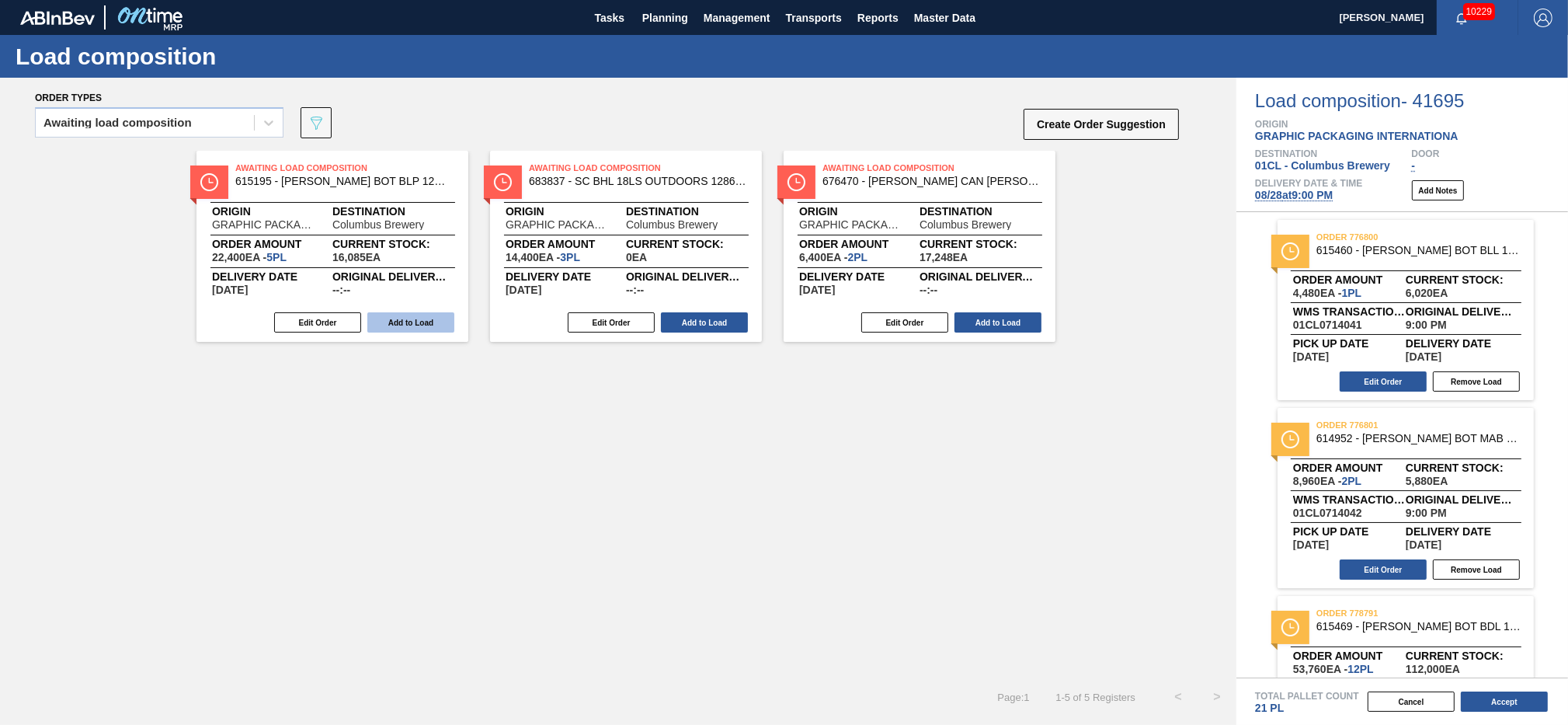
click at [421, 325] on button "Add to Load" at bounding box center [411, 322] width 87 height 20
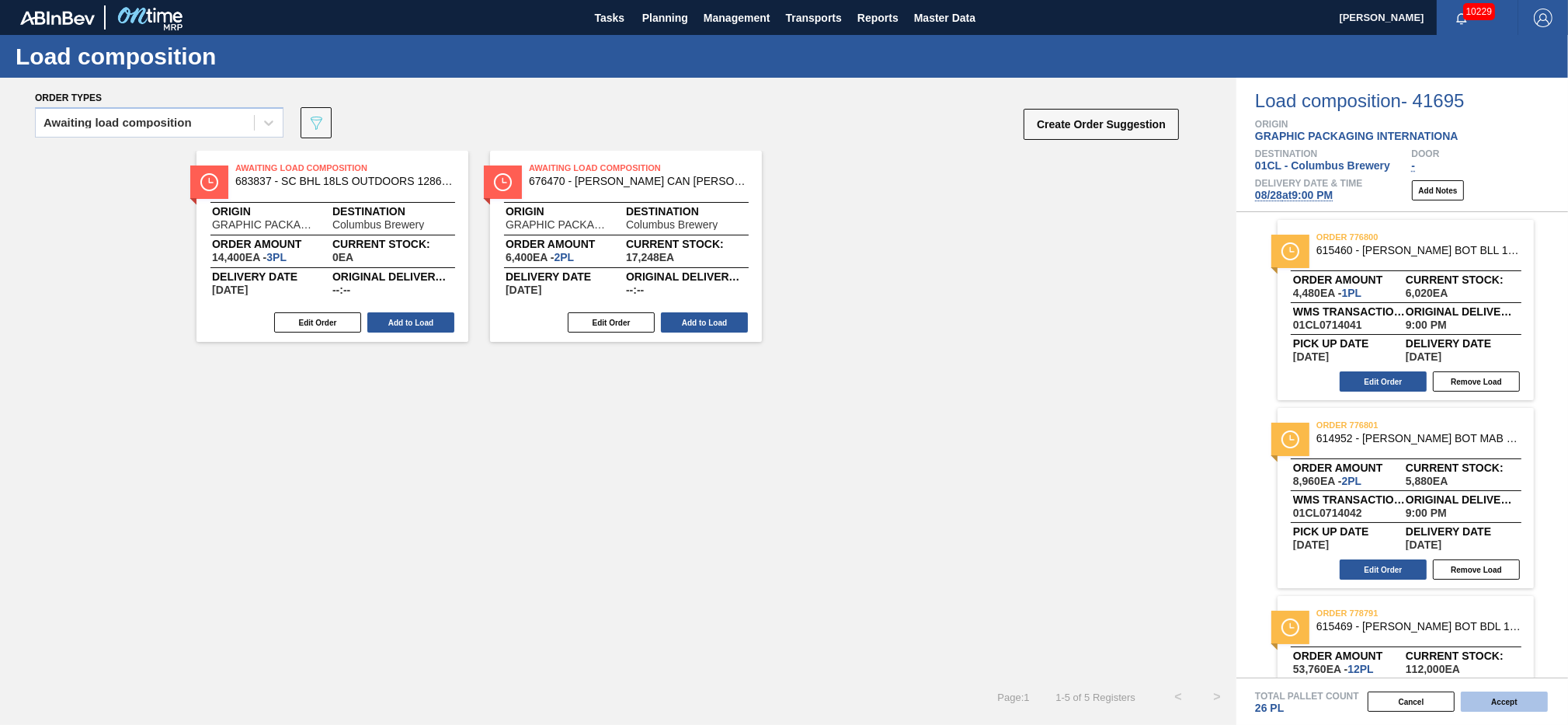
click at [1493, 705] on button "Accept" at bounding box center [1505, 701] width 87 height 20
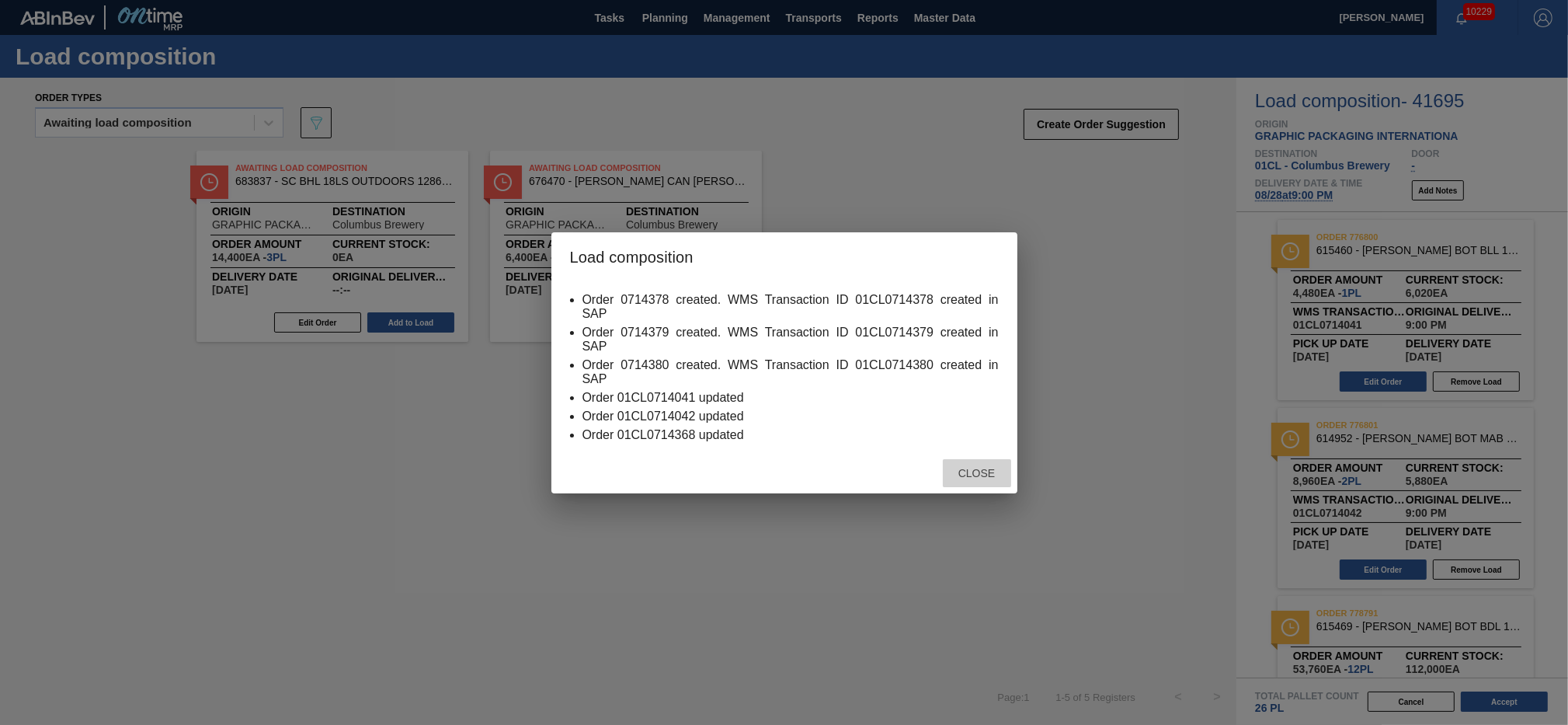
click at [980, 470] on span "Close" at bounding box center [977, 473] width 61 height 12
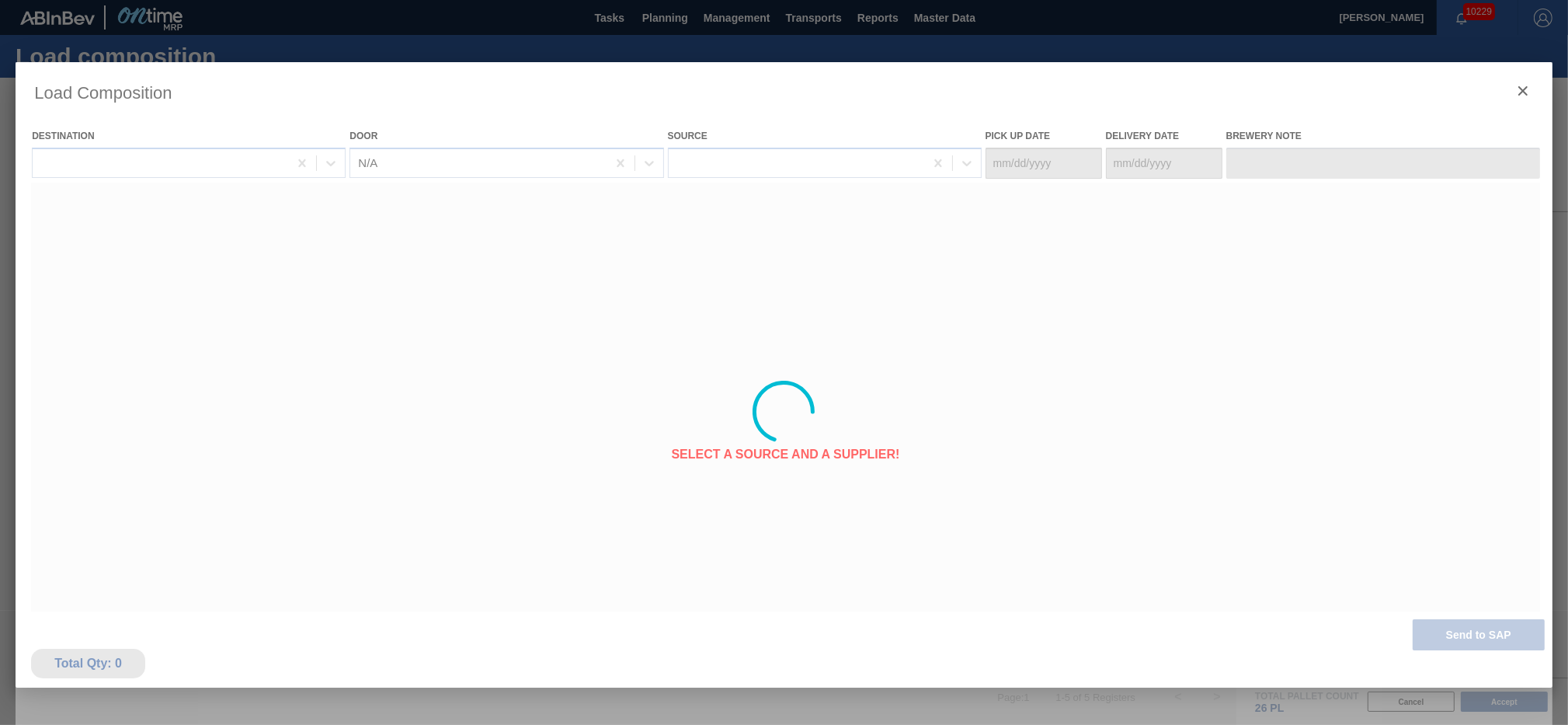
type Date "[DATE]"
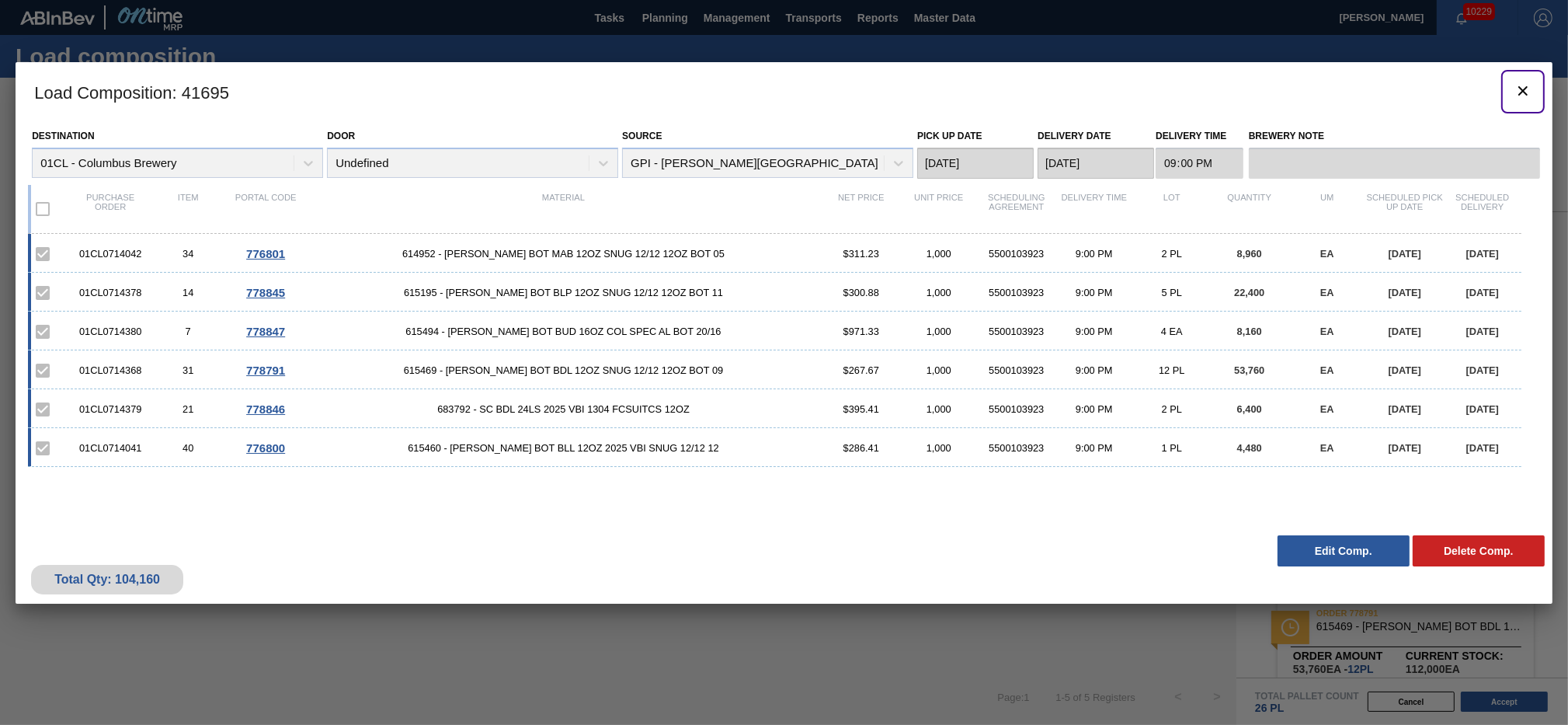
click at [1524, 94] on icon "botão de ícone" at bounding box center [1523, 91] width 19 height 19
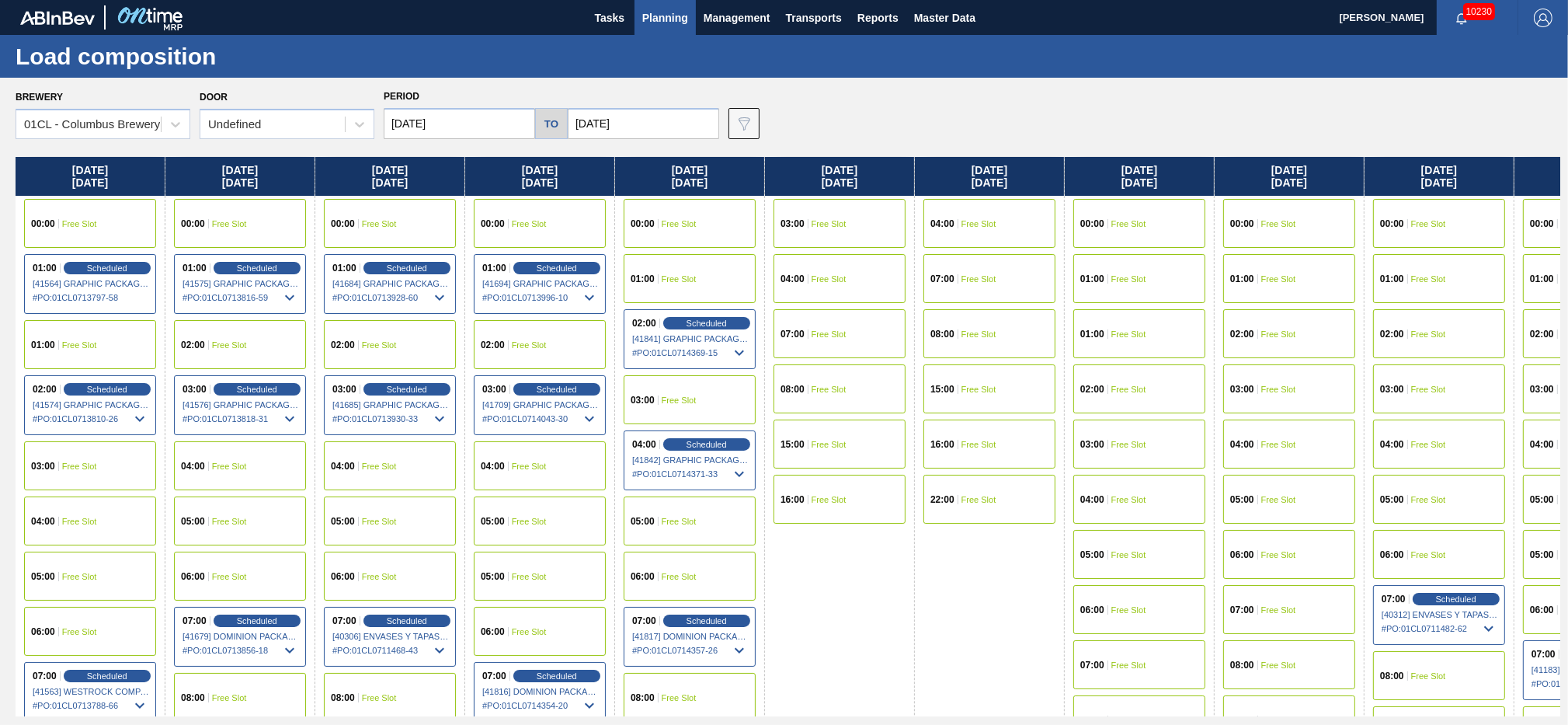
click at [378, 381] on div "03:00 Scheduled [41685] GRAPHIC PACKAGING INTERNATIONA - 0008221069 # PO : 01CL…" at bounding box center [390, 405] width 132 height 60
click at [413, 389] on span "Scheduled" at bounding box center [407, 389] width 44 height 10
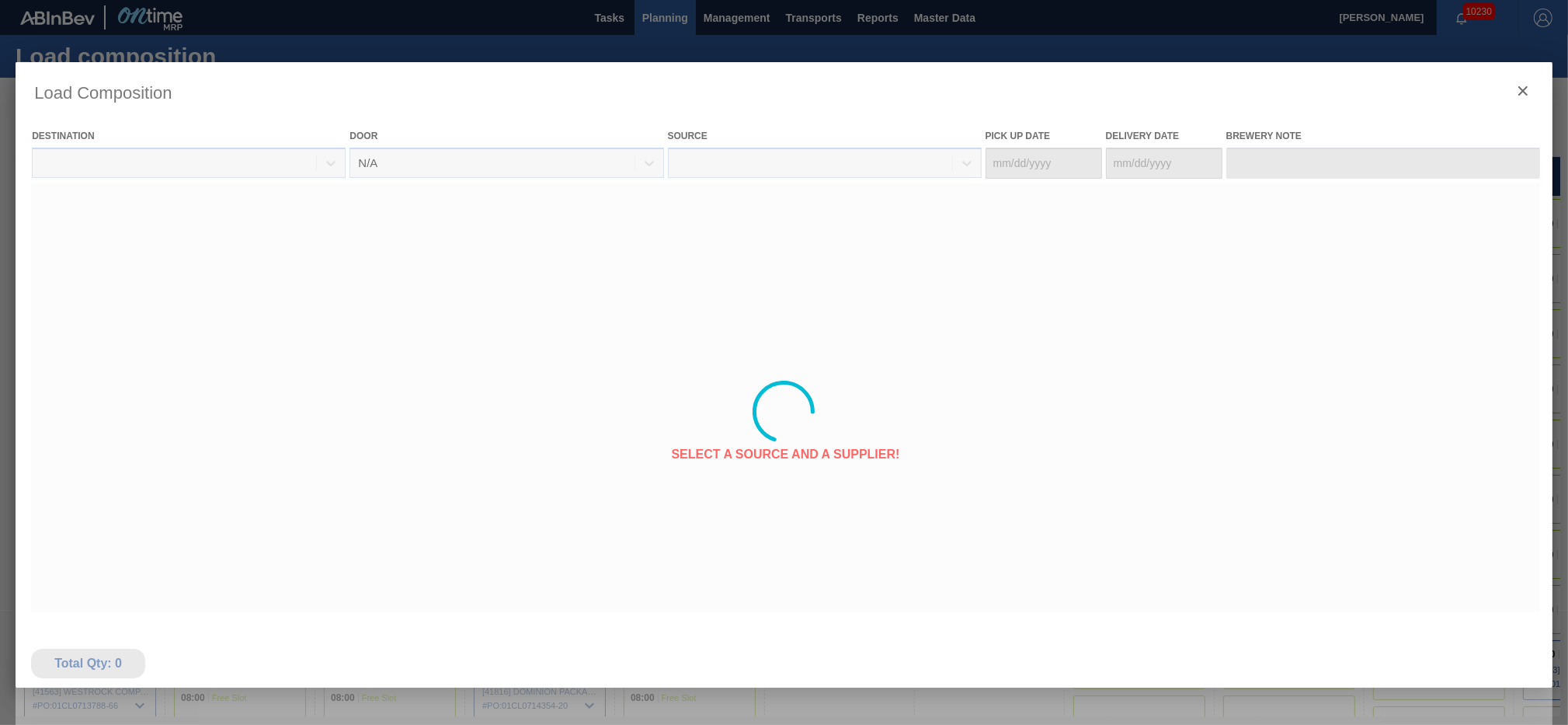
type Date "[DATE]"
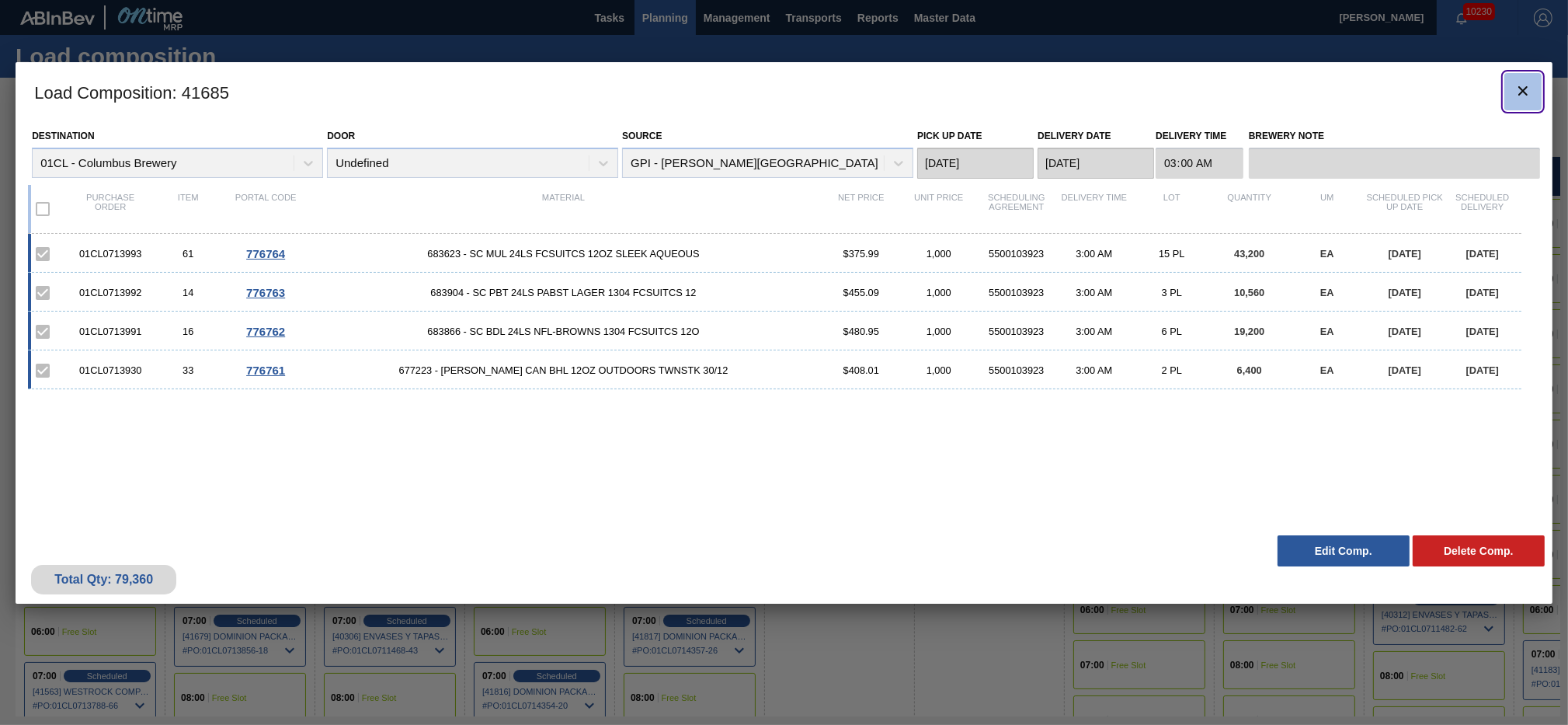
click at [1515, 91] on icon "botão de ícone" at bounding box center [1523, 91] width 19 height 19
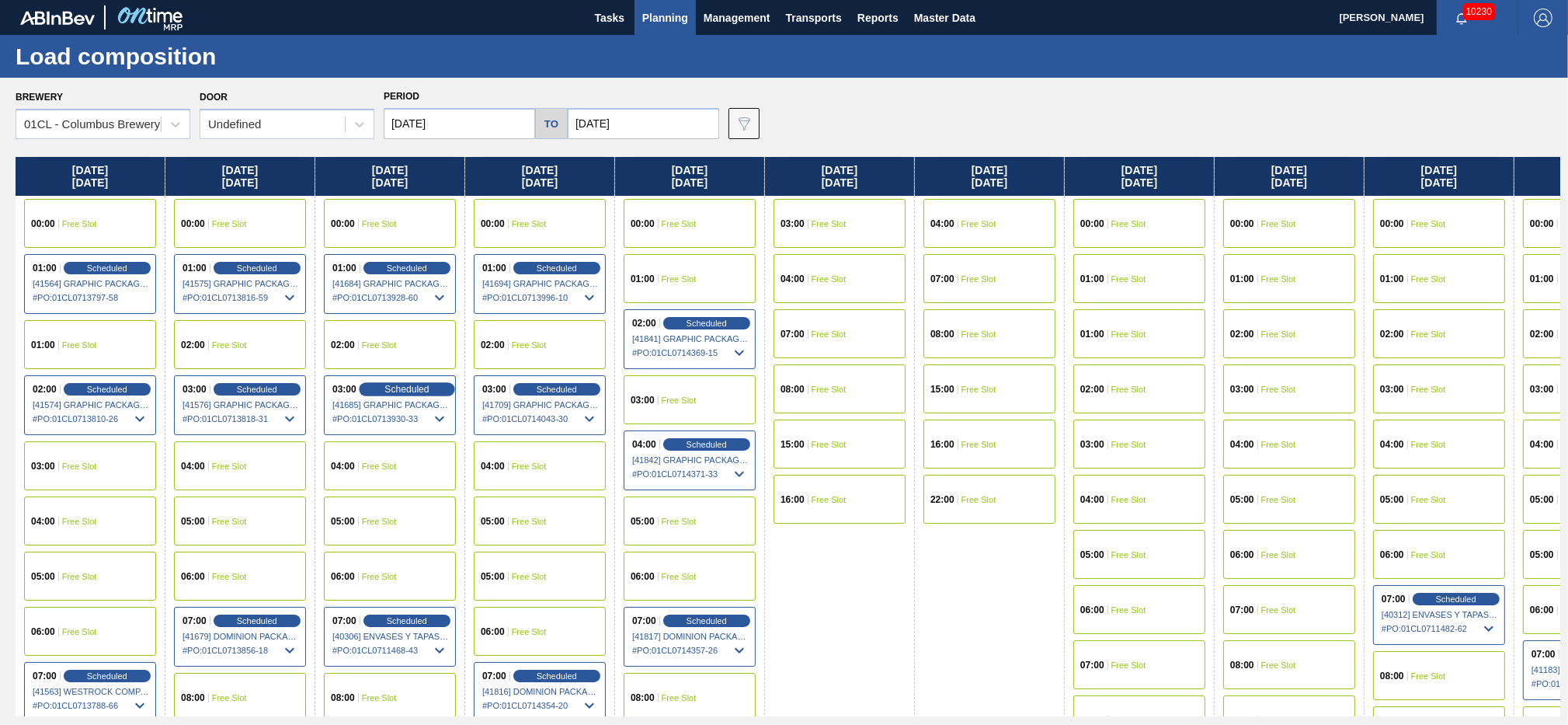
click at [400, 385] on span "Scheduled" at bounding box center [407, 389] width 44 height 10
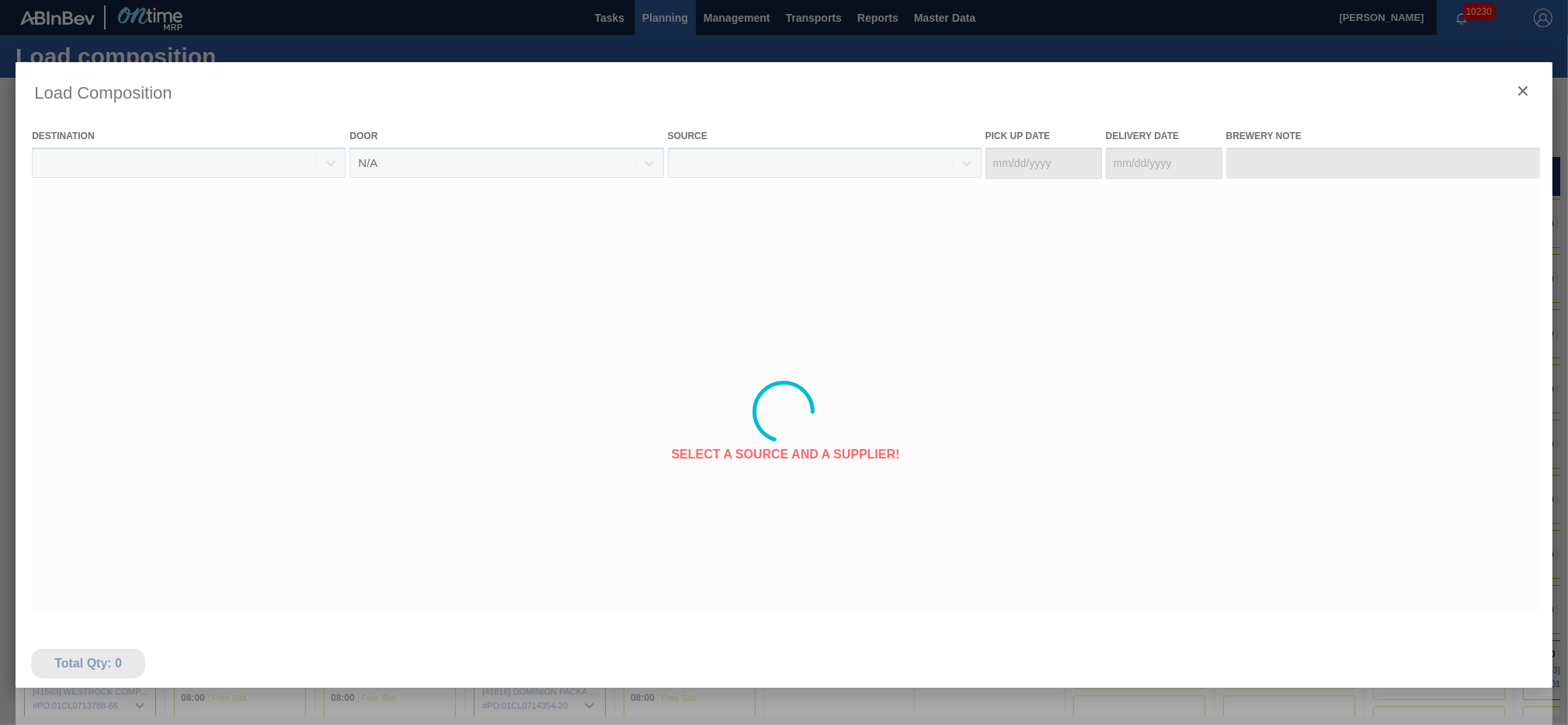
type Date "[DATE]"
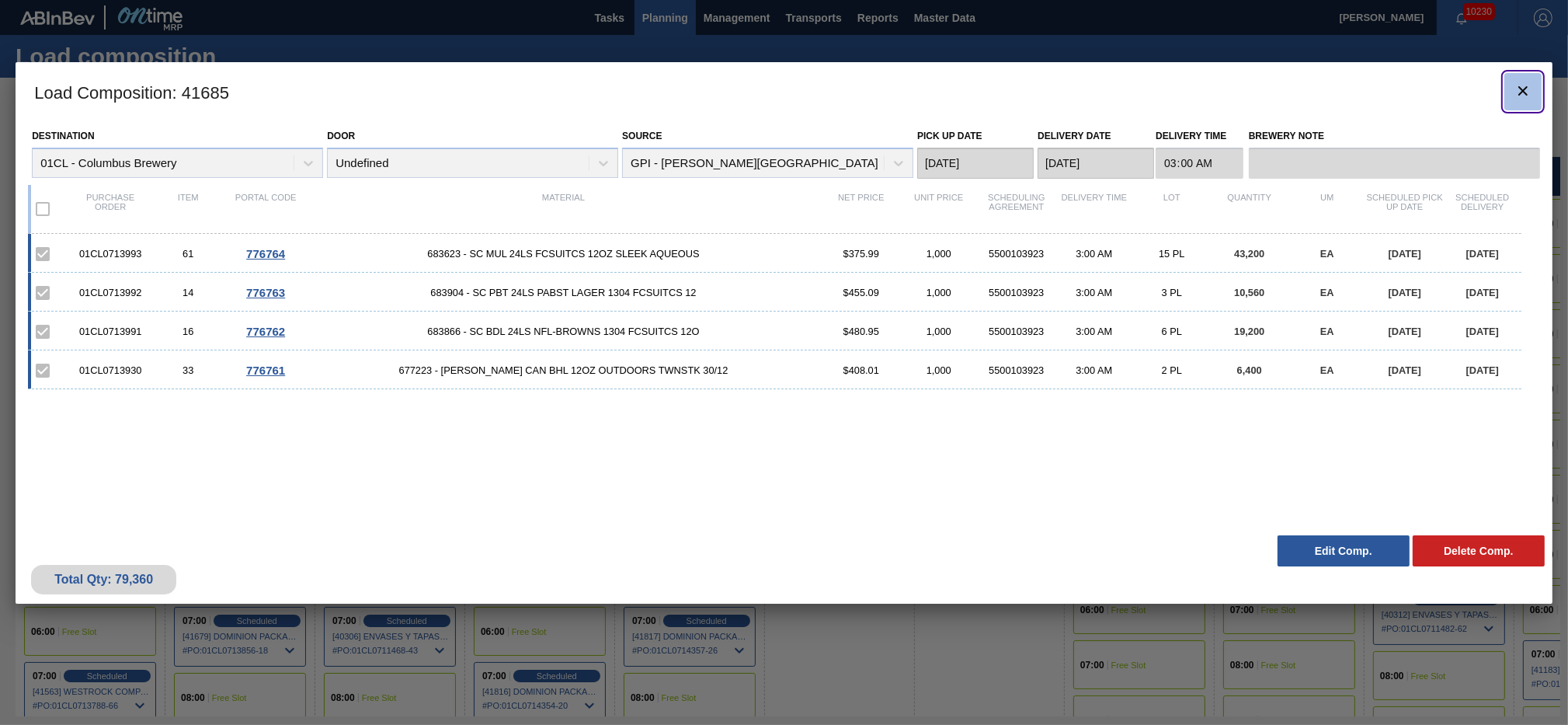
click at [1517, 83] on icon "botão de ícone" at bounding box center [1523, 91] width 19 height 19
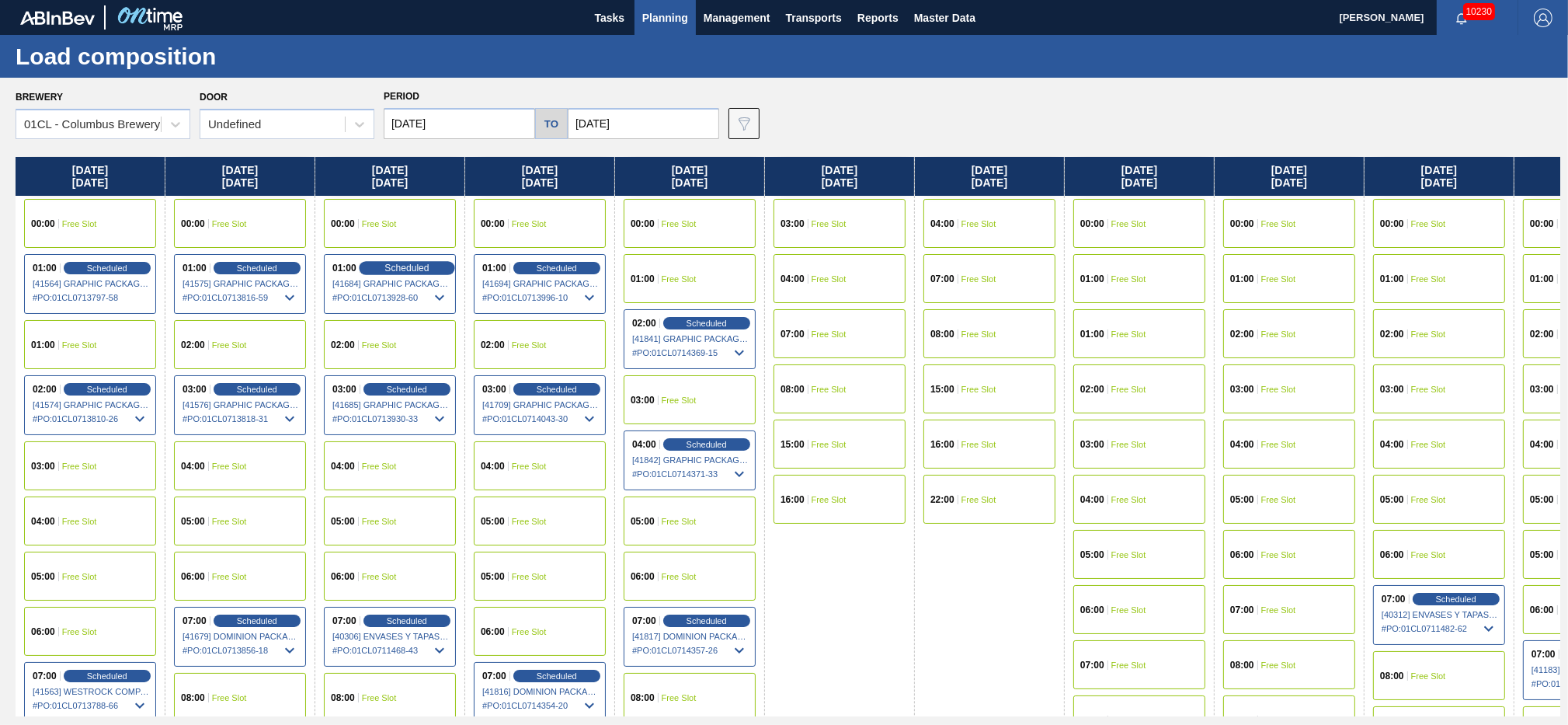
click at [390, 264] on span "Scheduled" at bounding box center [407, 268] width 44 height 10
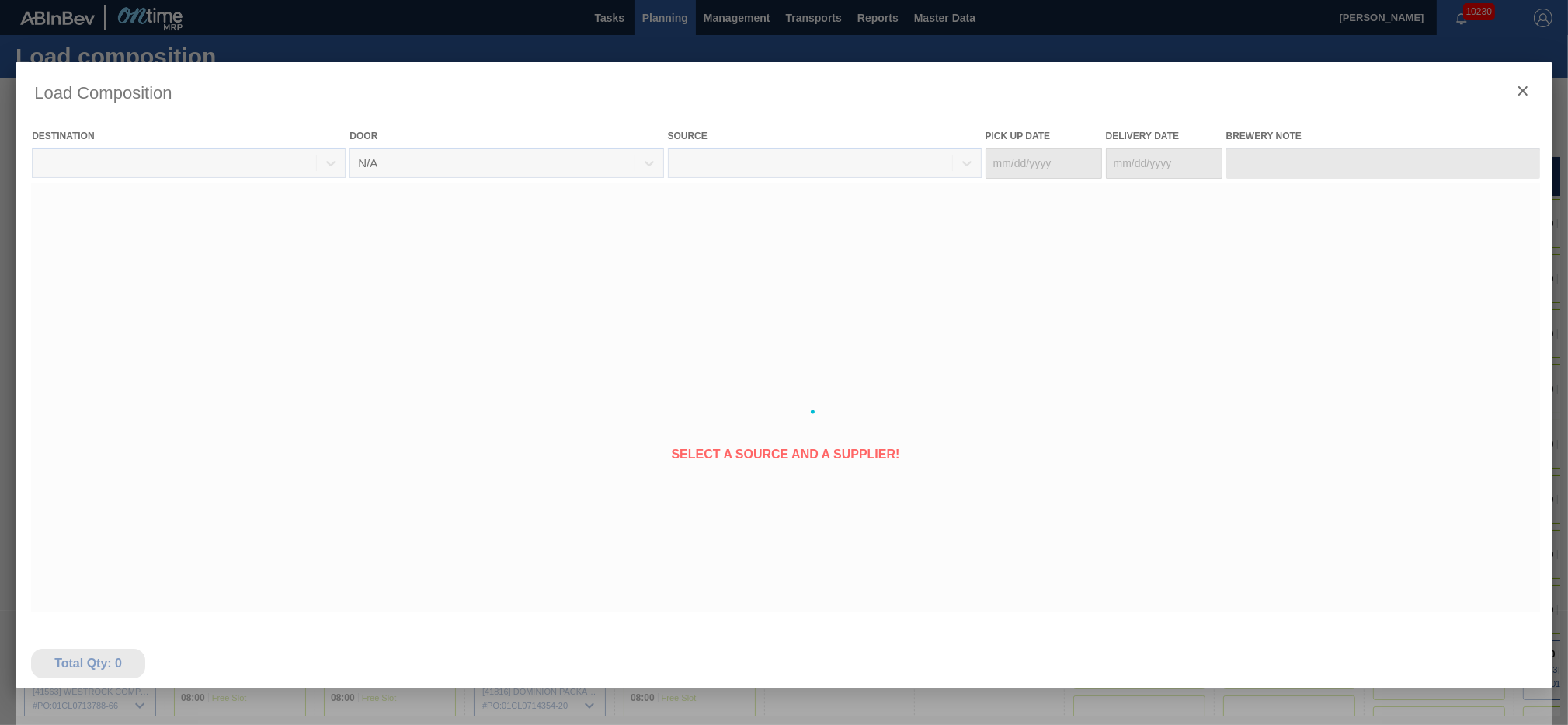
type Date "[DATE]"
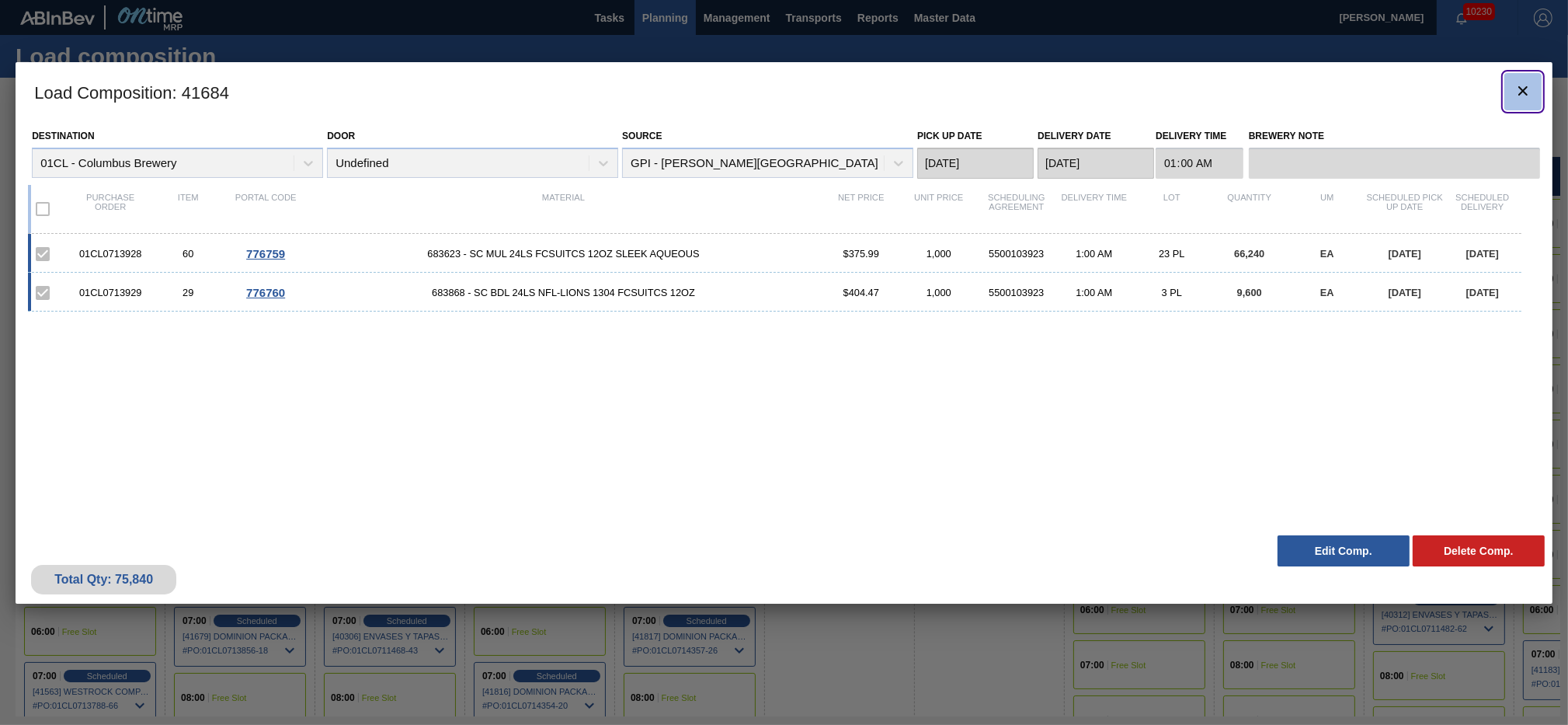
click at [1528, 86] on icon "botão de ícone" at bounding box center [1523, 91] width 19 height 19
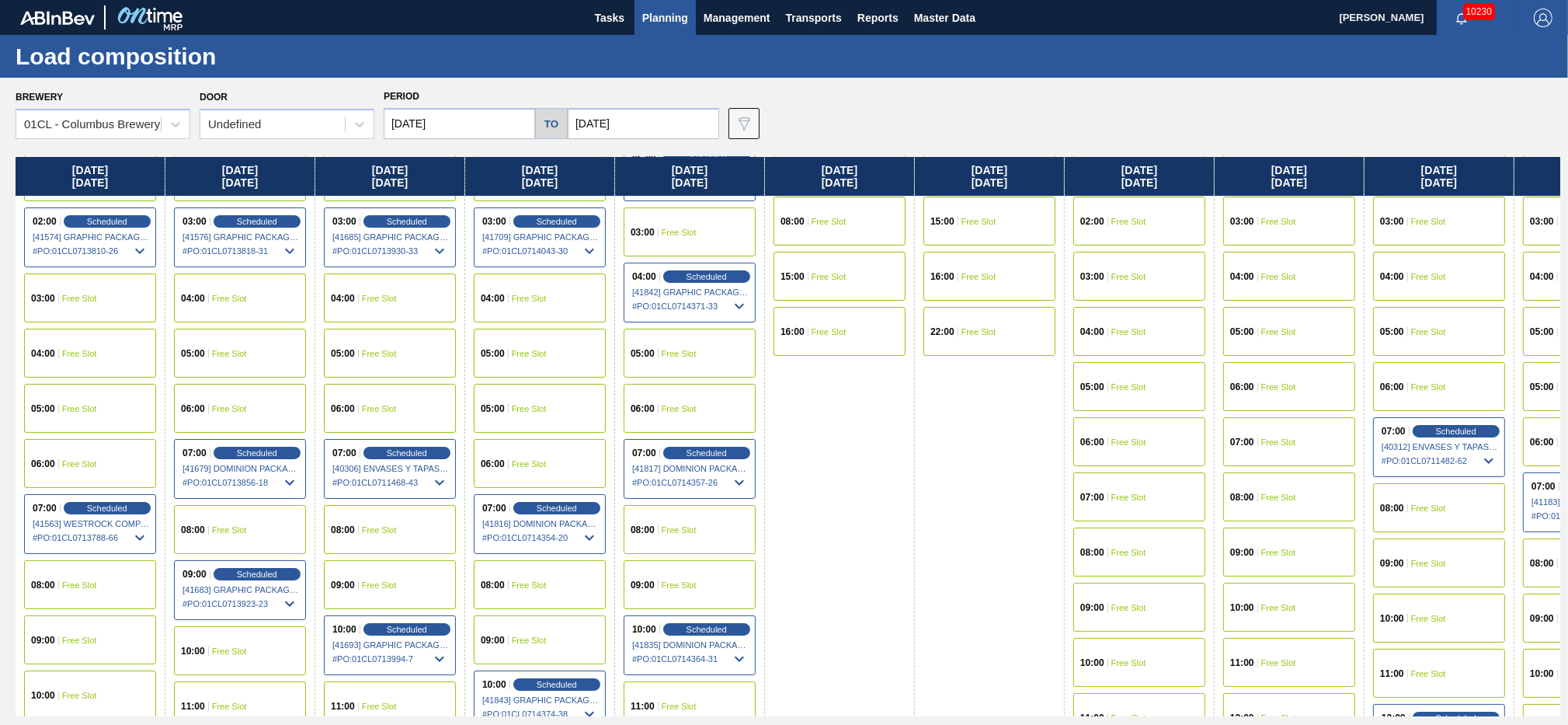
scroll to position [251, 0]
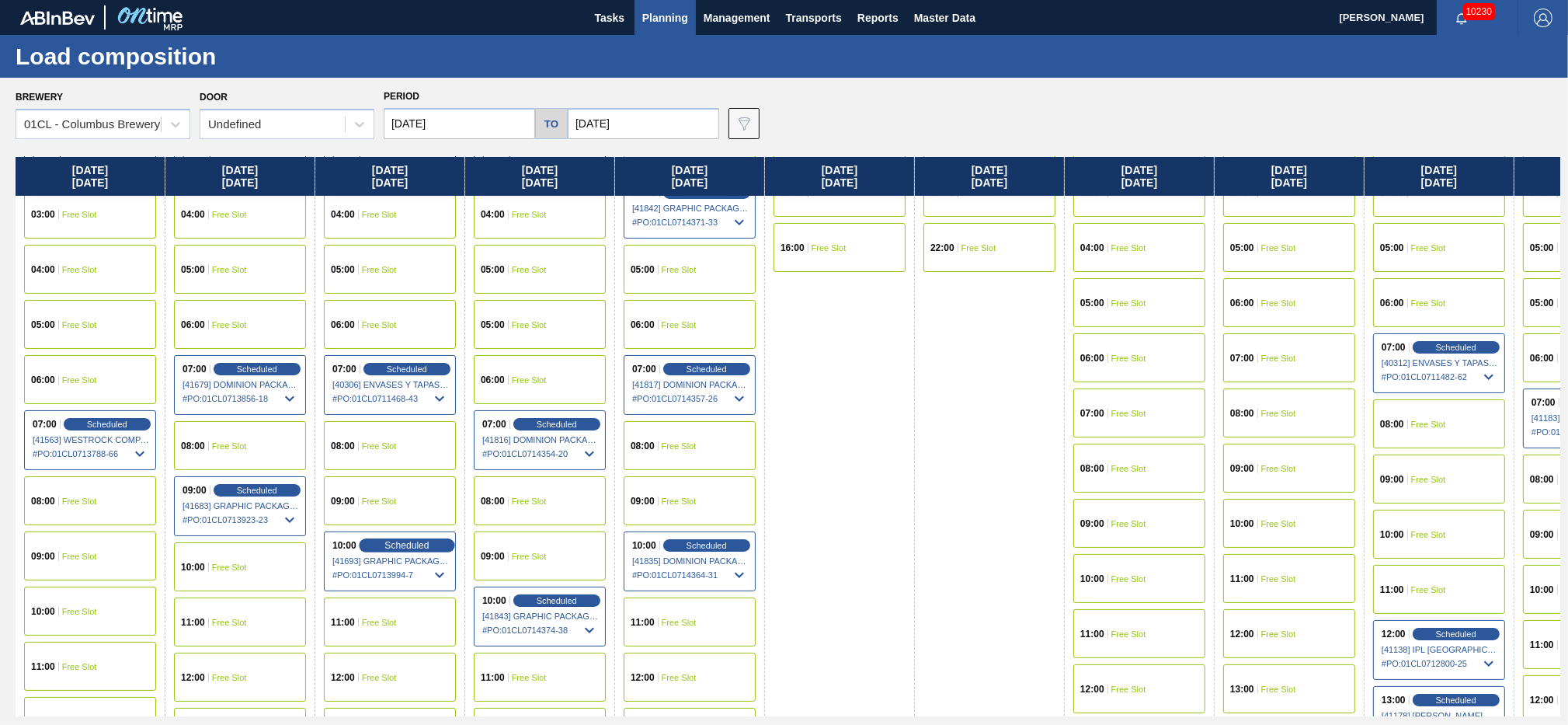
click at [398, 539] on div "Scheduled" at bounding box center [407, 545] width 95 height 14
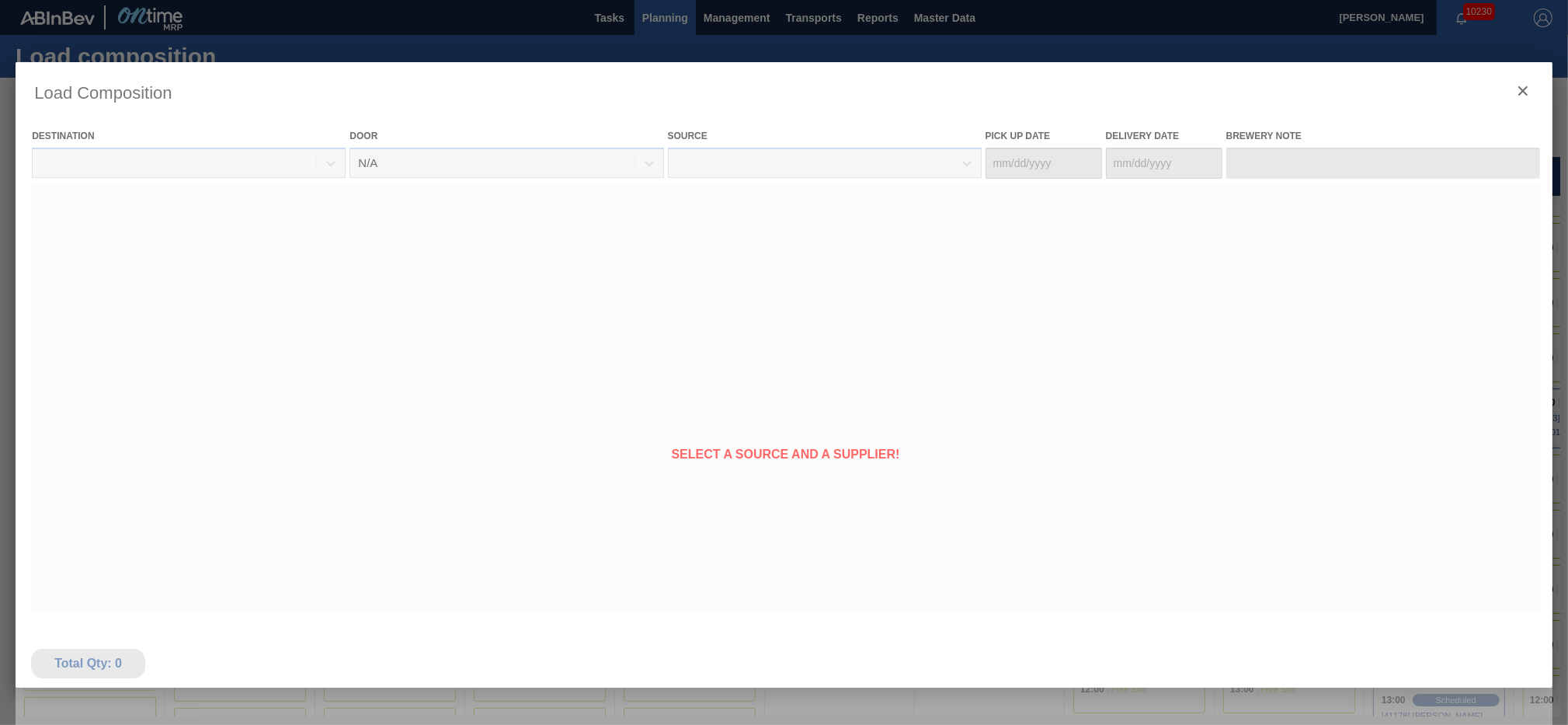
type Date "[DATE]"
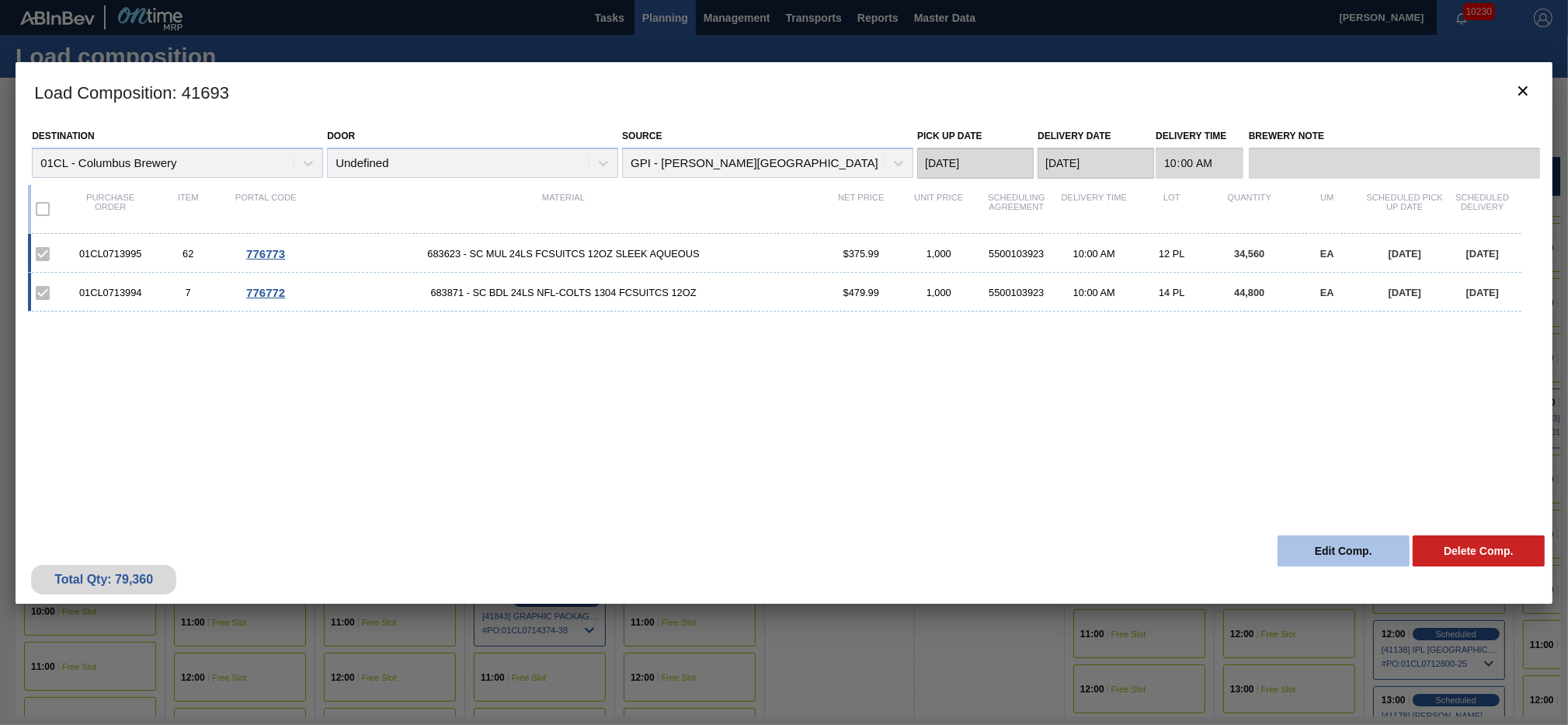
click at [1295, 552] on button "Edit Comp." at bounding box center [1343, 550] width 132 height 31
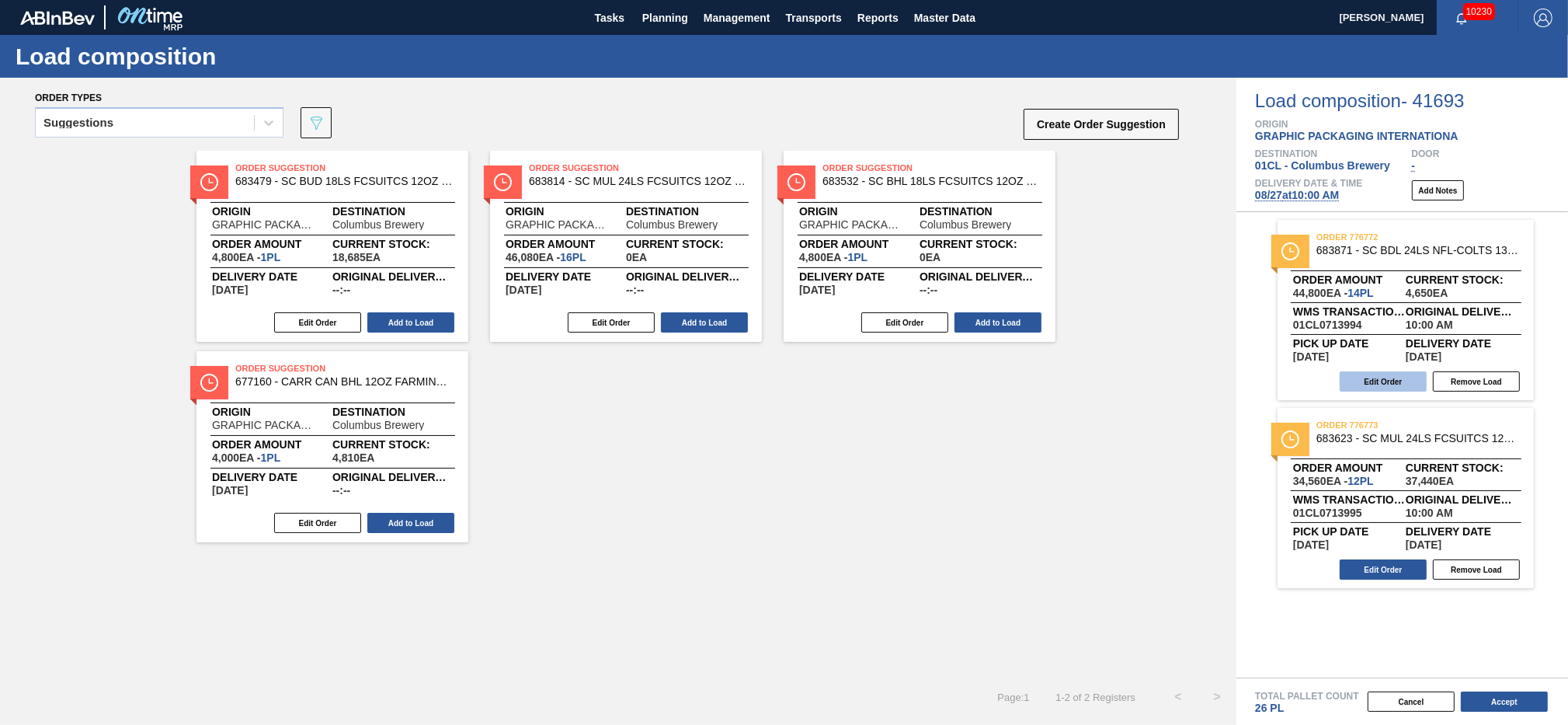
click at [1382, 390] on button "Edit Order" at bounding box center [1384, 381] width 87 height 20
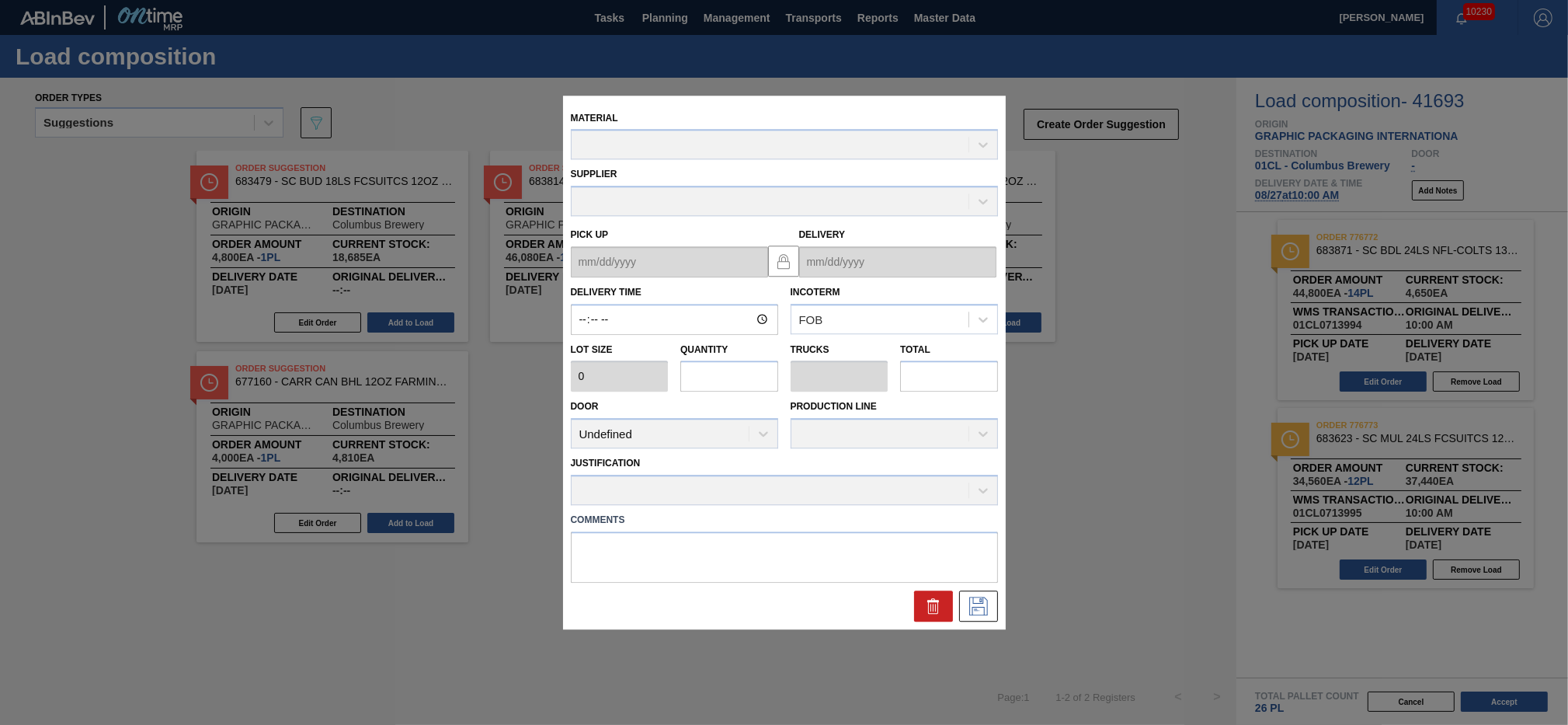
type input "10:00:00"
type input "3,200"
type input "14"
type input "0.538"
type input "44,800"
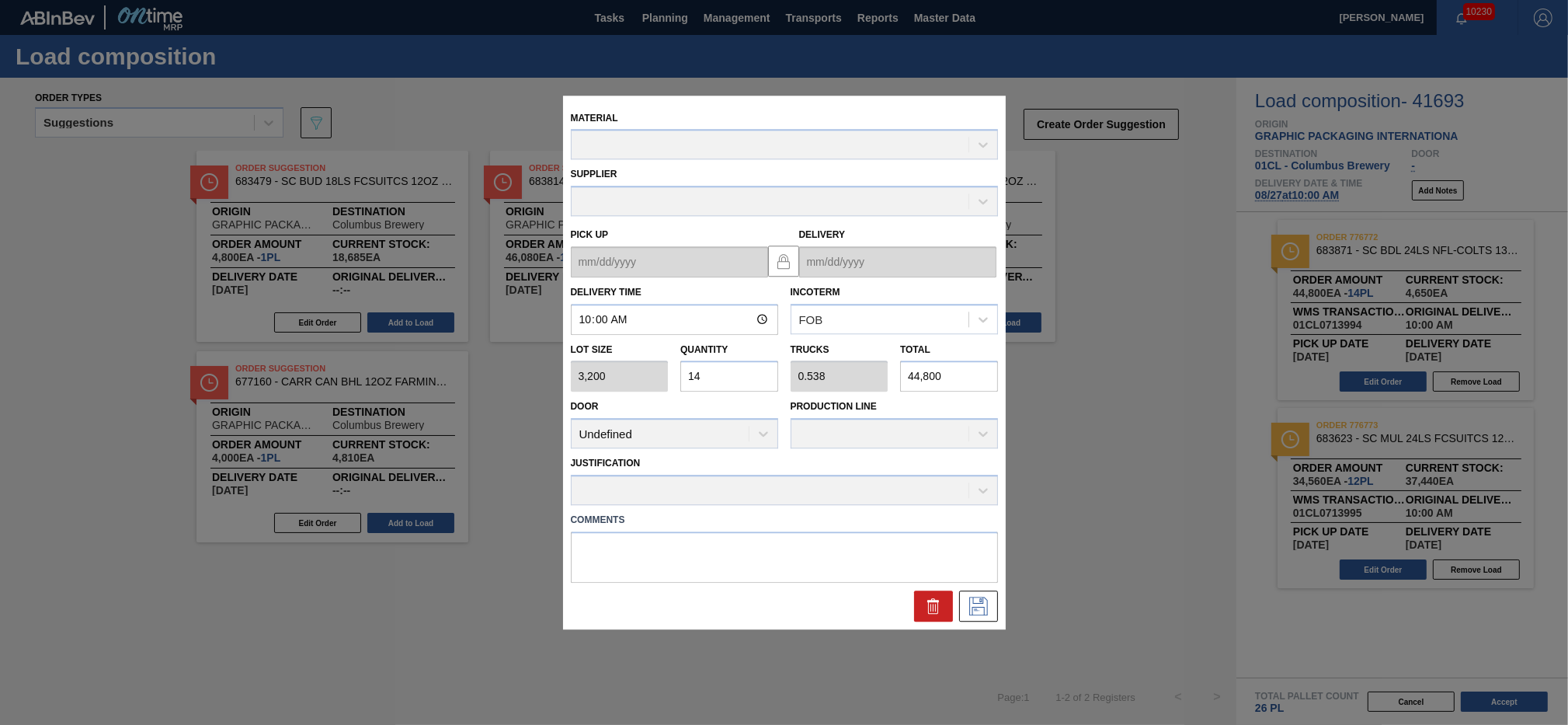
type up "[DATE]"
type input "[DATE]"
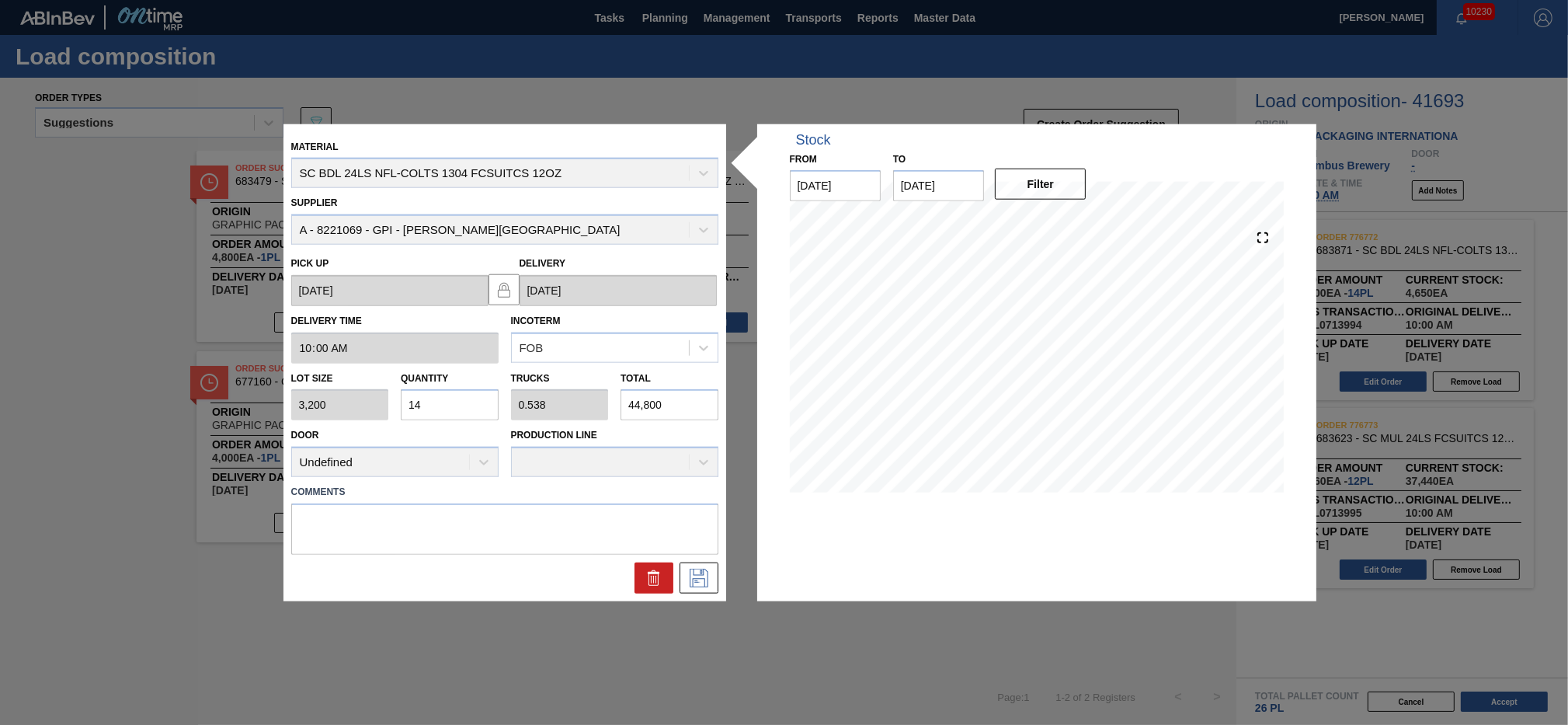
click at [663, 399] on input "44,800" at bounding box center [669, 405] width 98 height 31
type input "1.4"
type input "0.054"
type input "4,480"
type input "0.14"
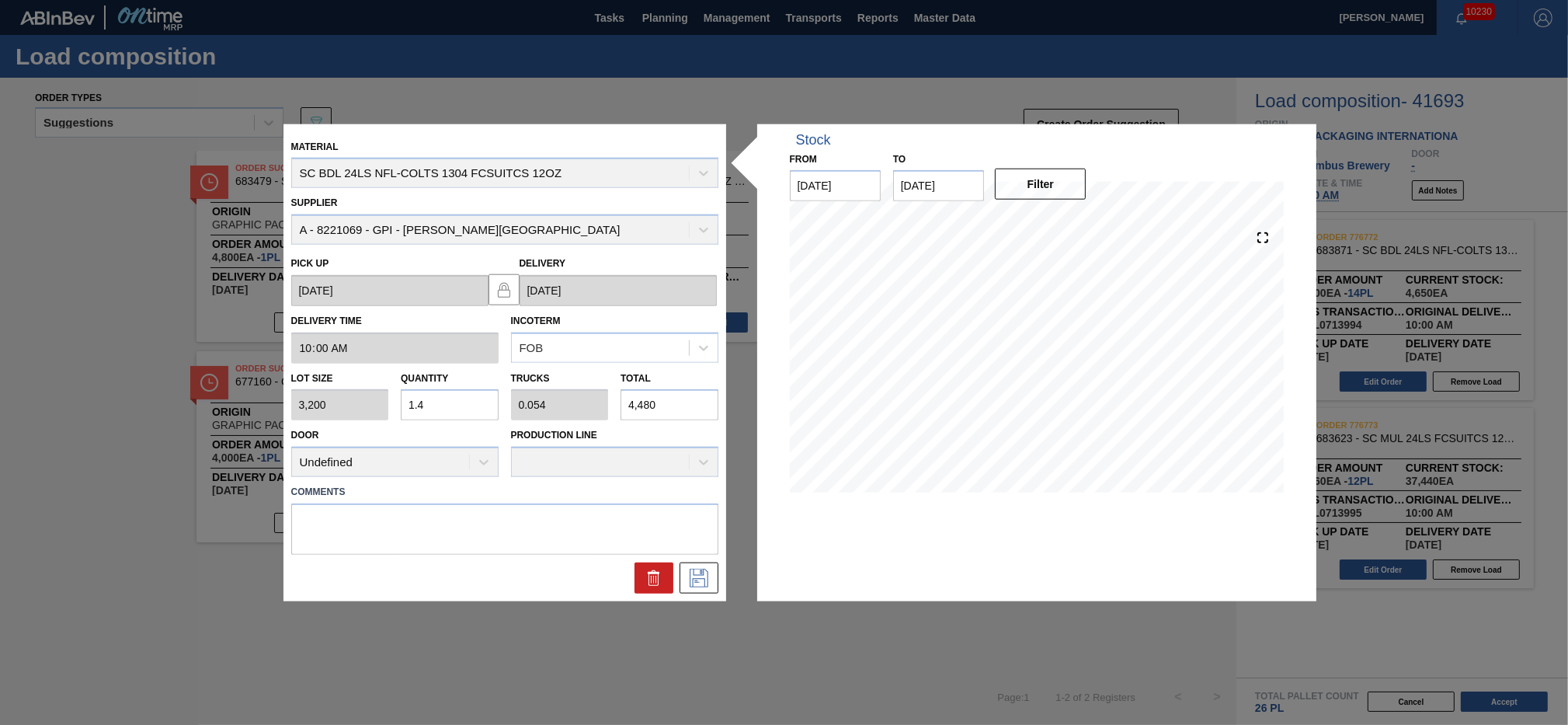
type input "0.005"
type input "448"
type input "0.014"
type input "0.001"
type input "44"
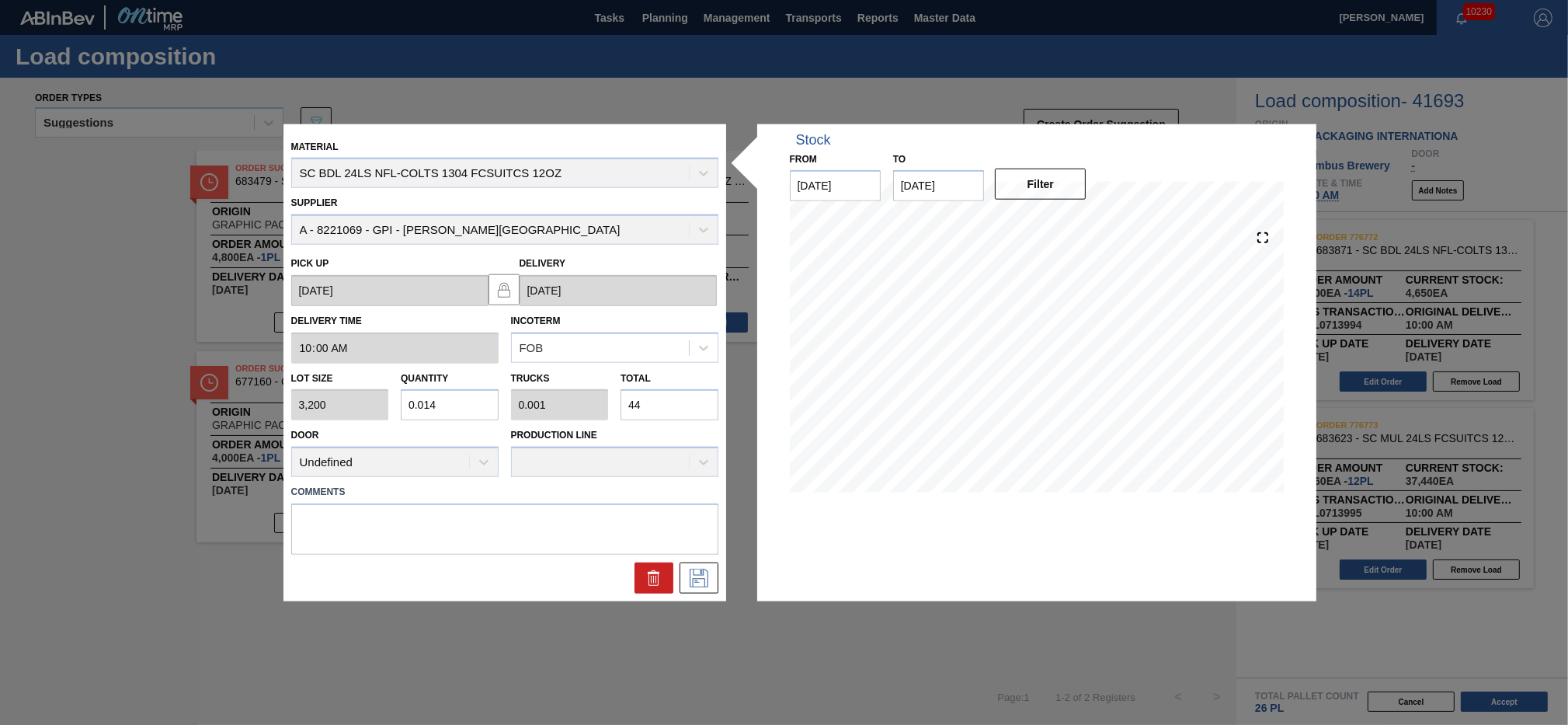
type input "0.001"
type input "0"
type input "4"
type input "0"
type input "0.001"
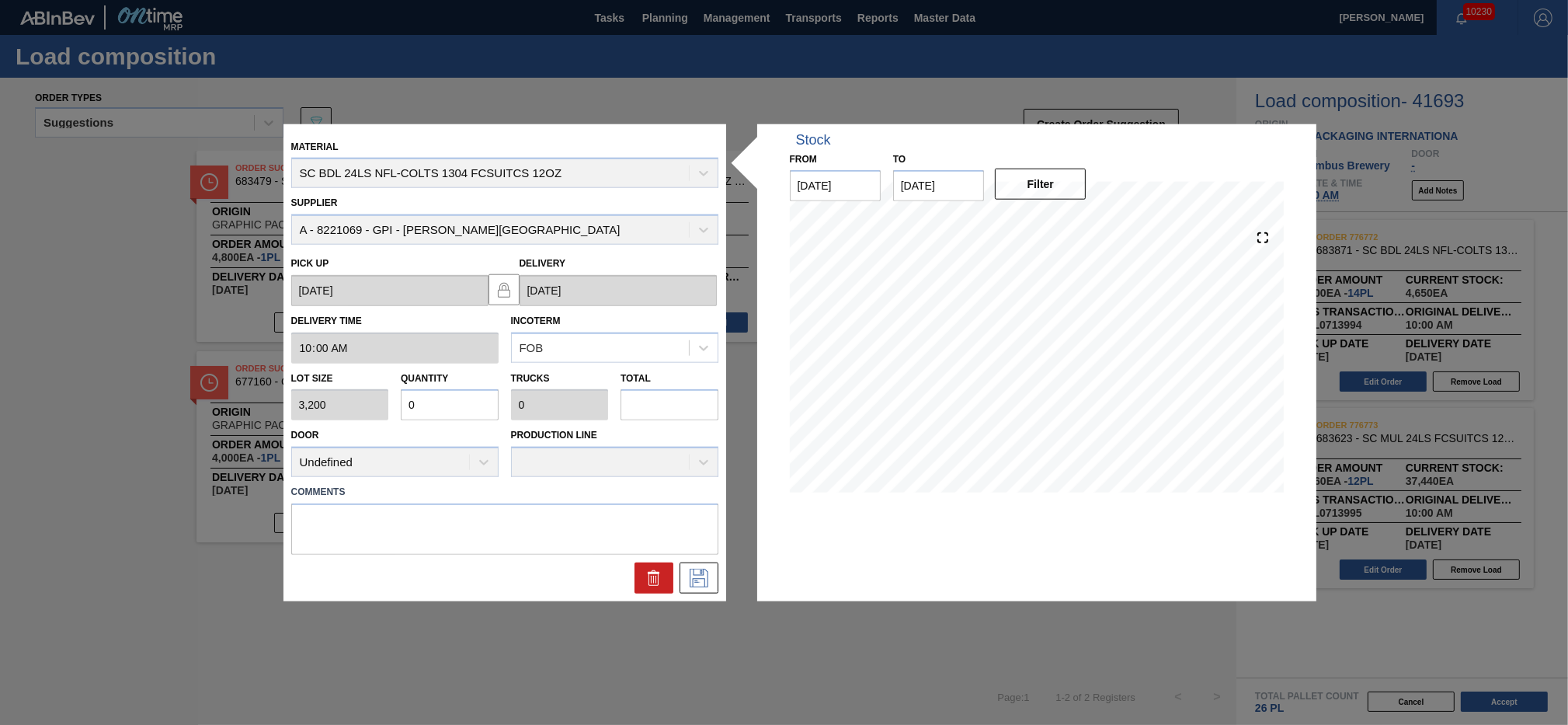
type input "3"
type input "0.012"
type input "37"
type input "0.116"
type input "0.004"
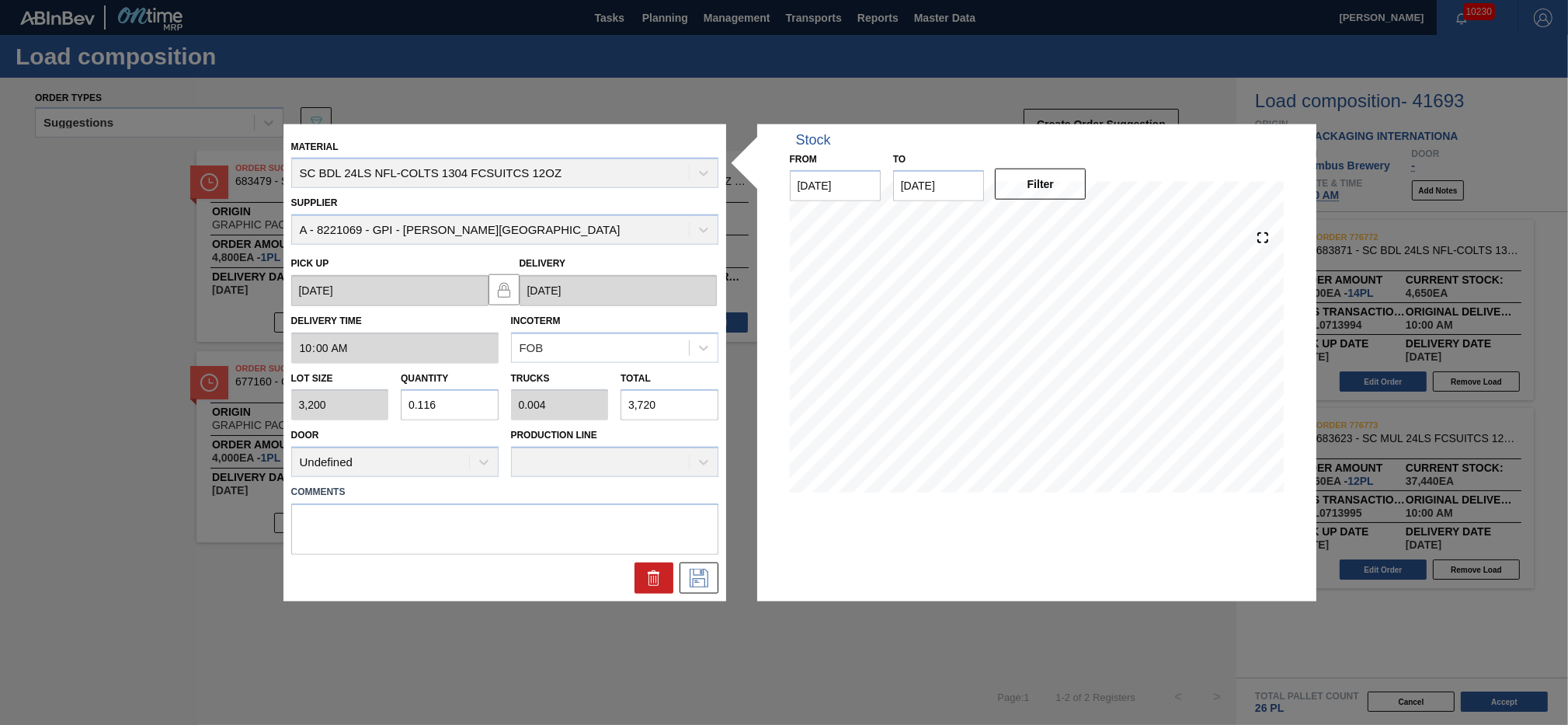
type input "37,200"
type input "11.625"
type input "0.447"
type input "37,200"
click at [690, 579] on icon at bounding box center [699, 578] width 25 height 19
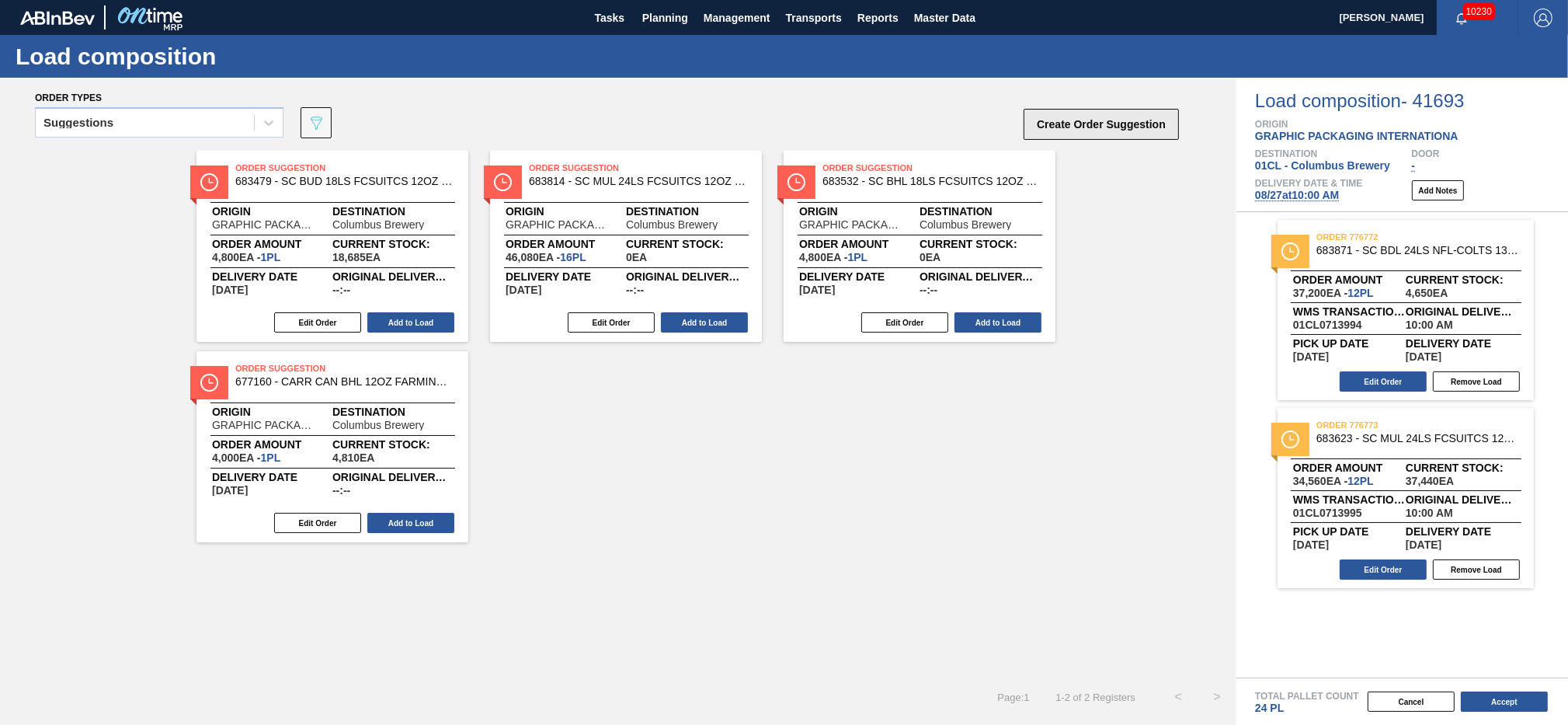
click at [1113, 120] on button "Create Order Suggestion" at bounding box center [1102, 124] width 155 height 31
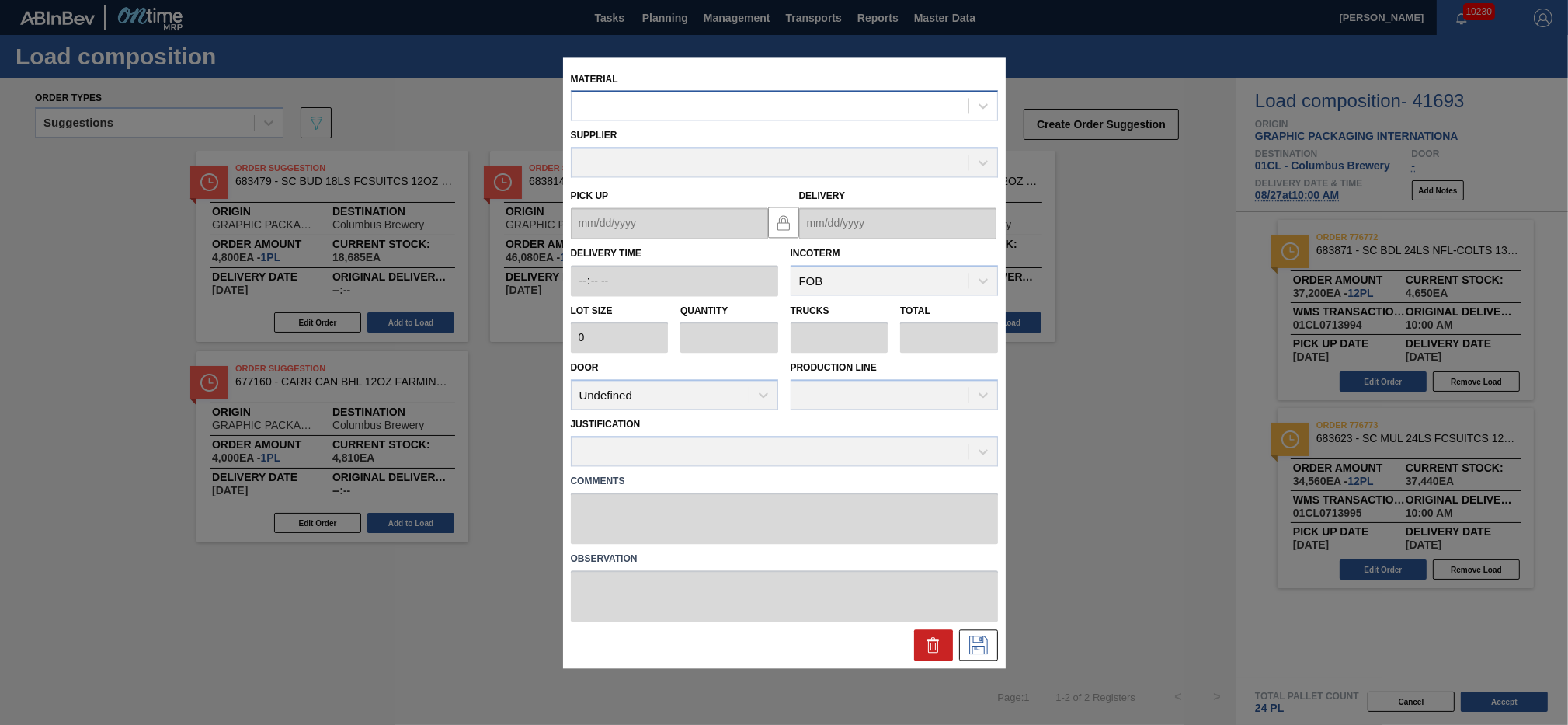
click at [676, 112] on div at bounding box center [769, 106] width 397 height 23
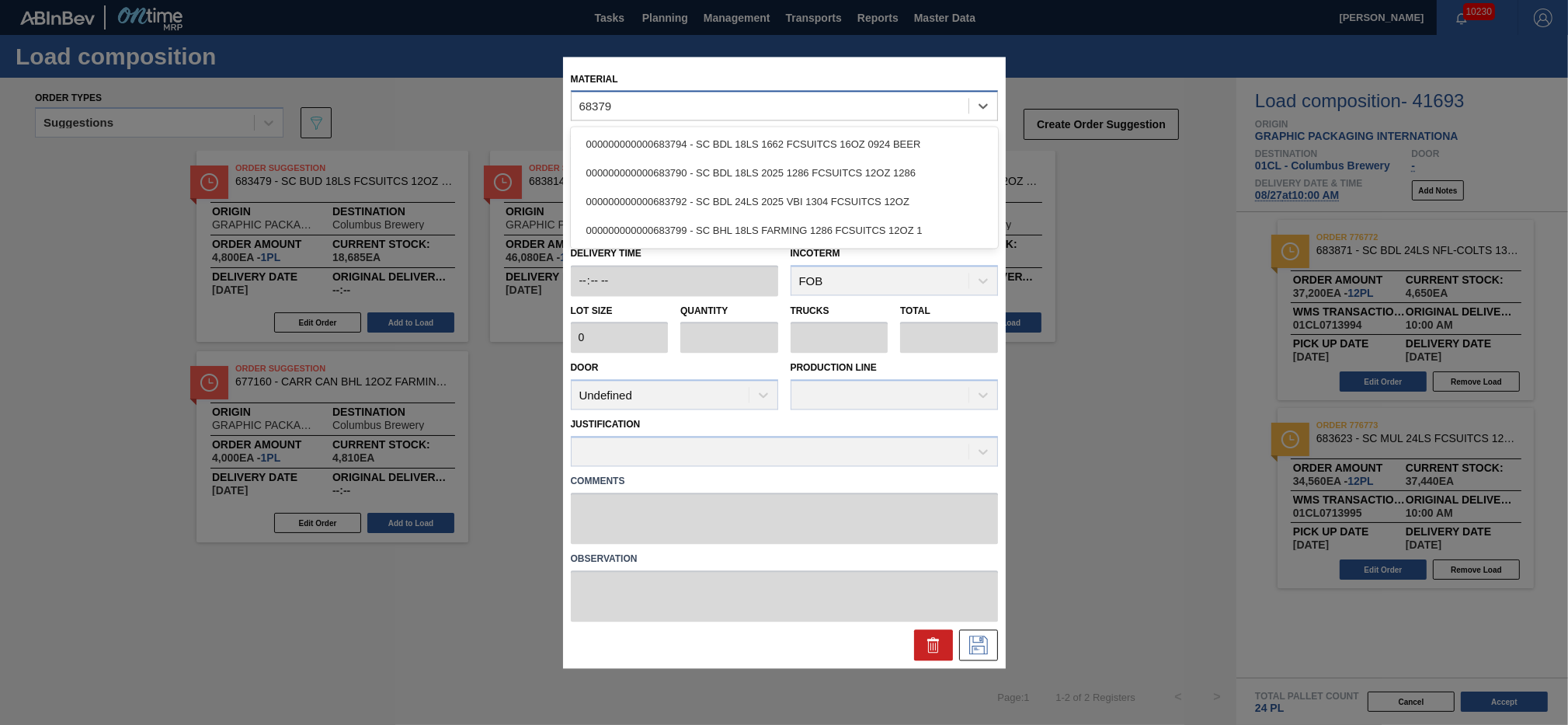
type input "683792"
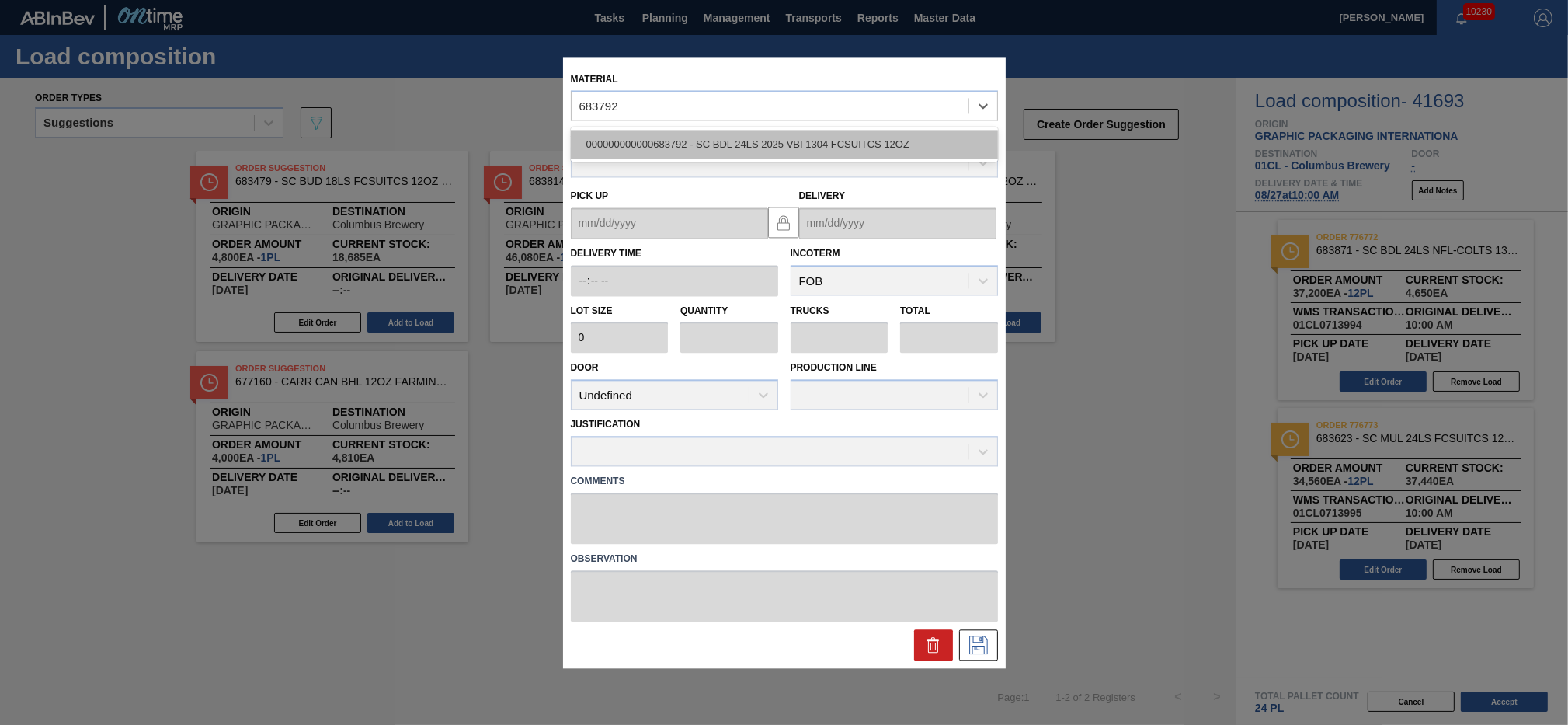
click at [682, 140] on div "000000000000683792 - SC BDL 24LS 2025 VBI 1304 FCSUITCS 12OZ" at bounding box center [784, 145] width 428 height 29
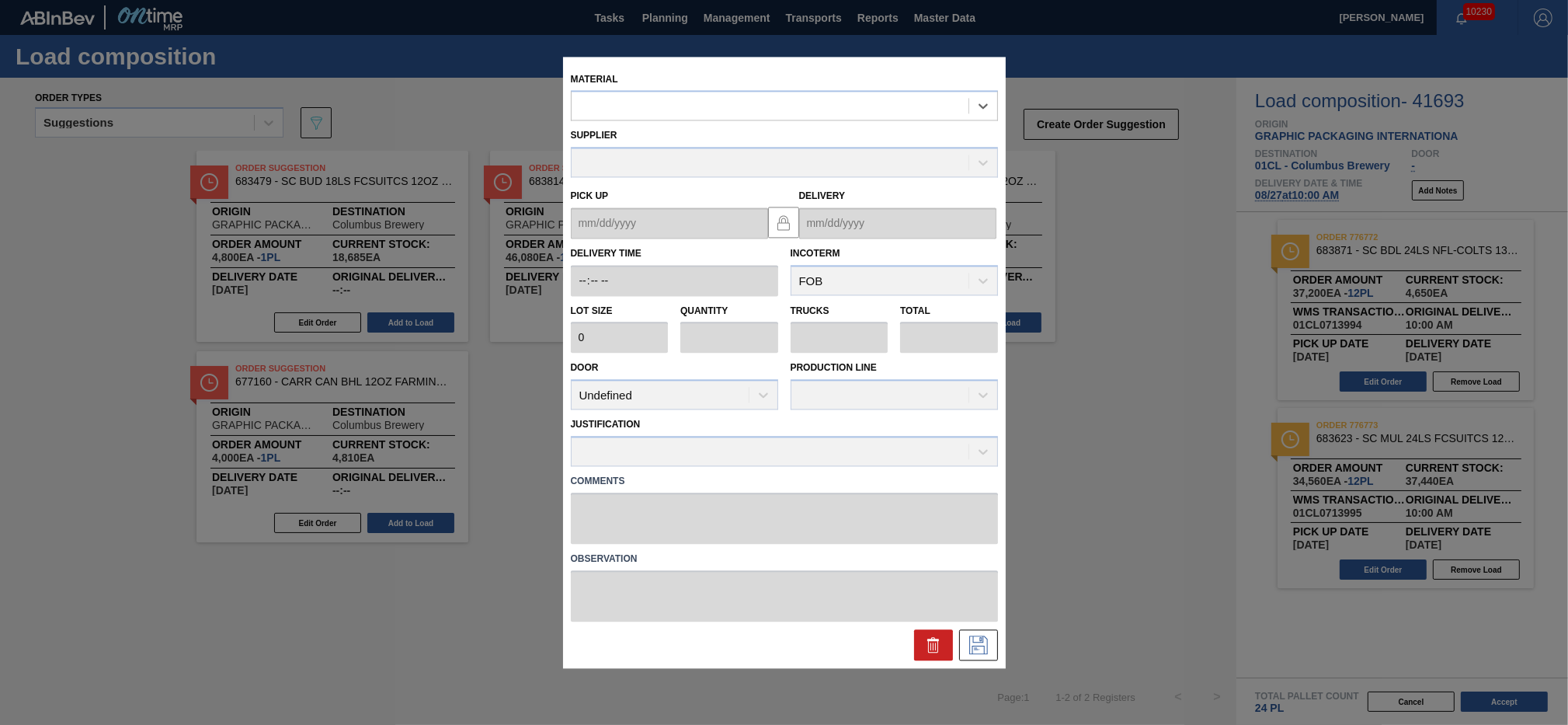
type input "3,200"
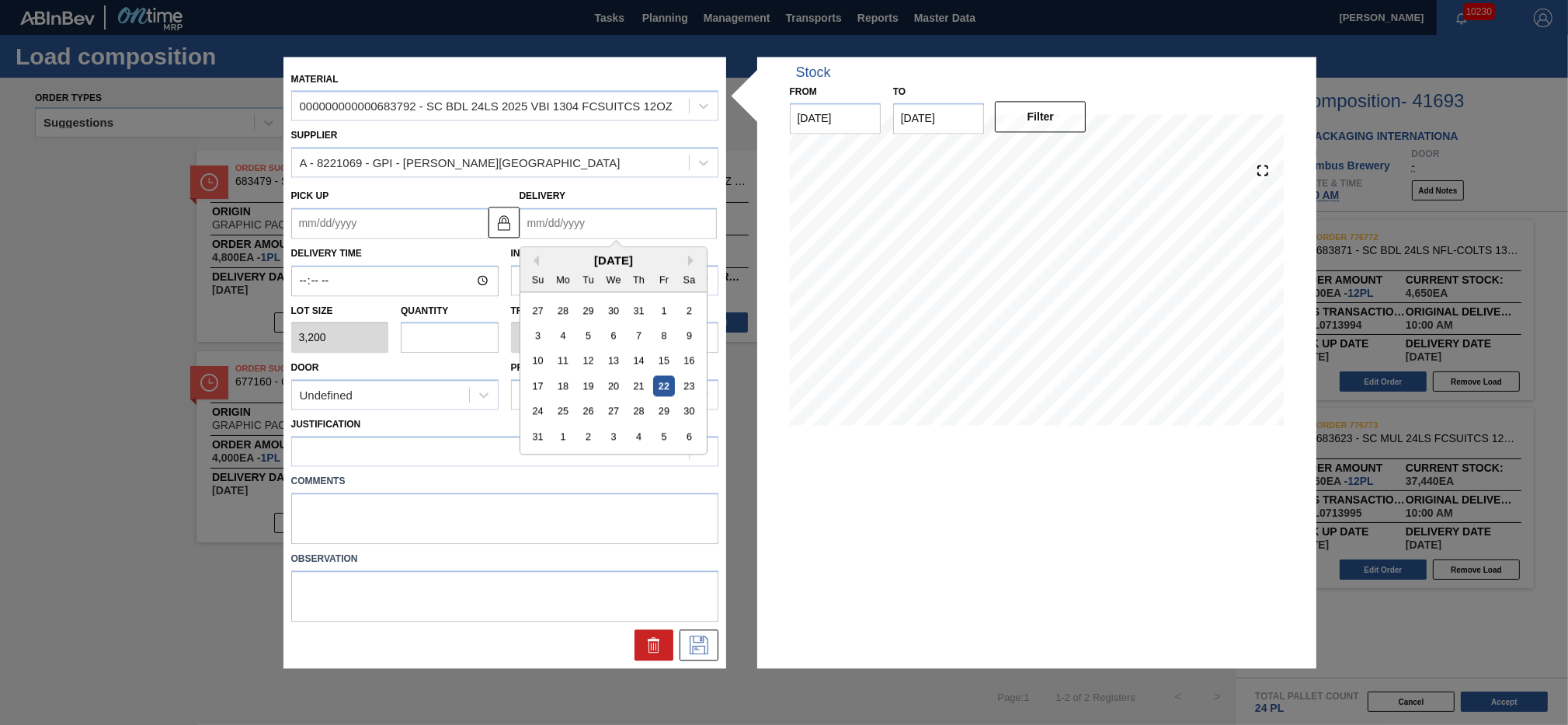
click at [598, 230] on input "Delivery" at bounding box center [618, 223] width 197 height 31
drag, startPoint x: 642, startPoint y: 413, endPoint x: 594, endPoint y: 406, distance: 48.5
click at [634, 410] on div "28" at bounding box center [639, 411] width 21 height 21
type up "[DATE]"
type input "[DATE]"
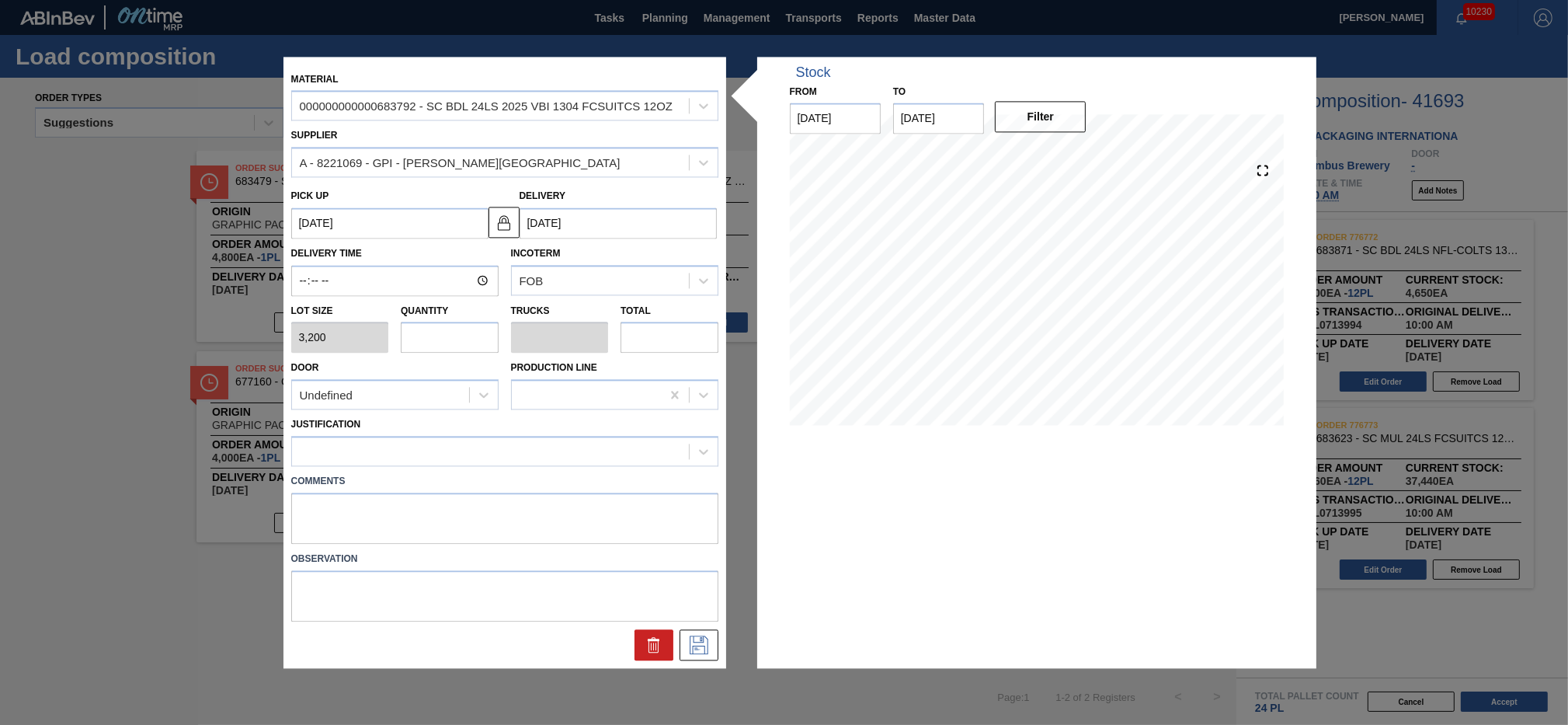
click at [473, 332] on input "text" at bounding box center [449, 338] width 98 height 31
type input "2"
type input "0.077"
type input "6,400"
type input "2"
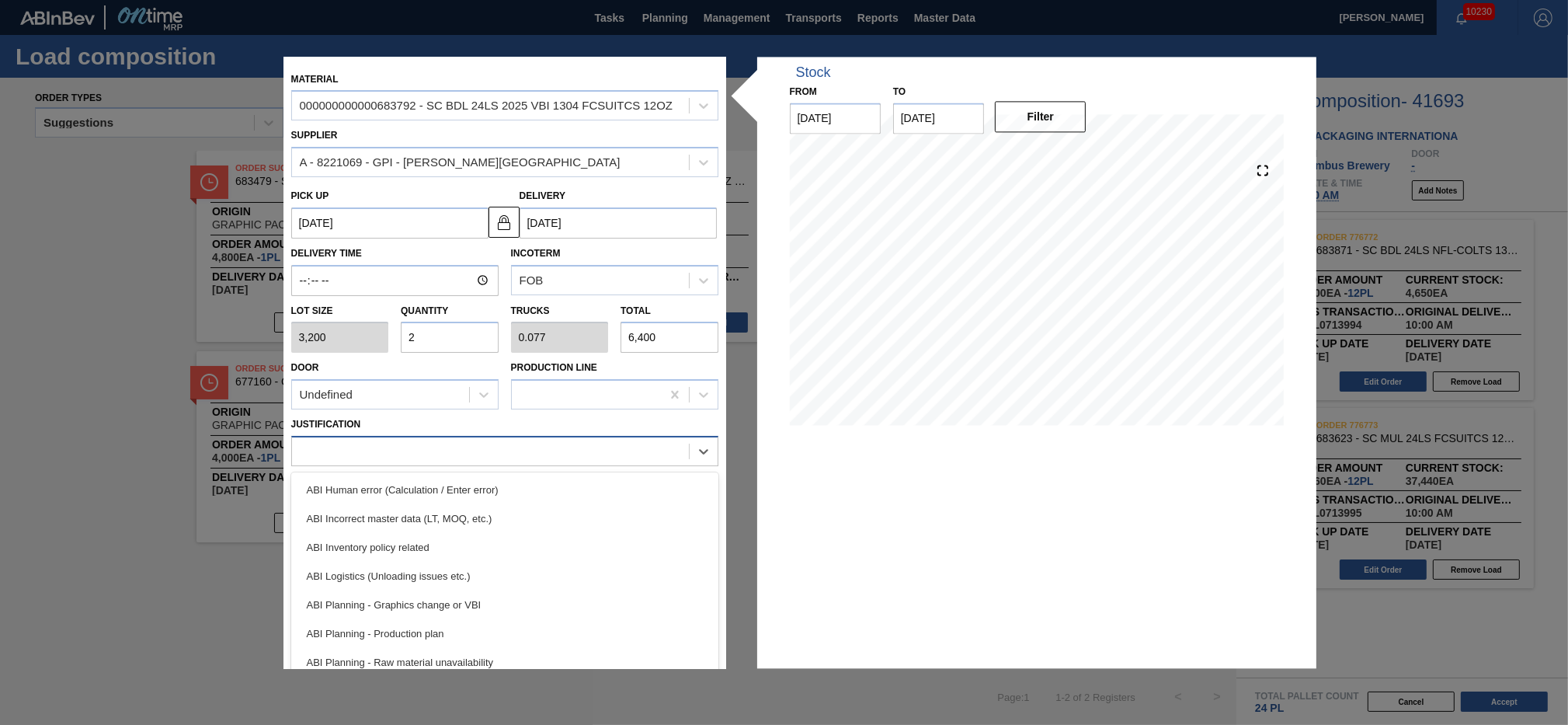
click at [472, 449] on div at bounding box center [490, 452] width 397 height 23
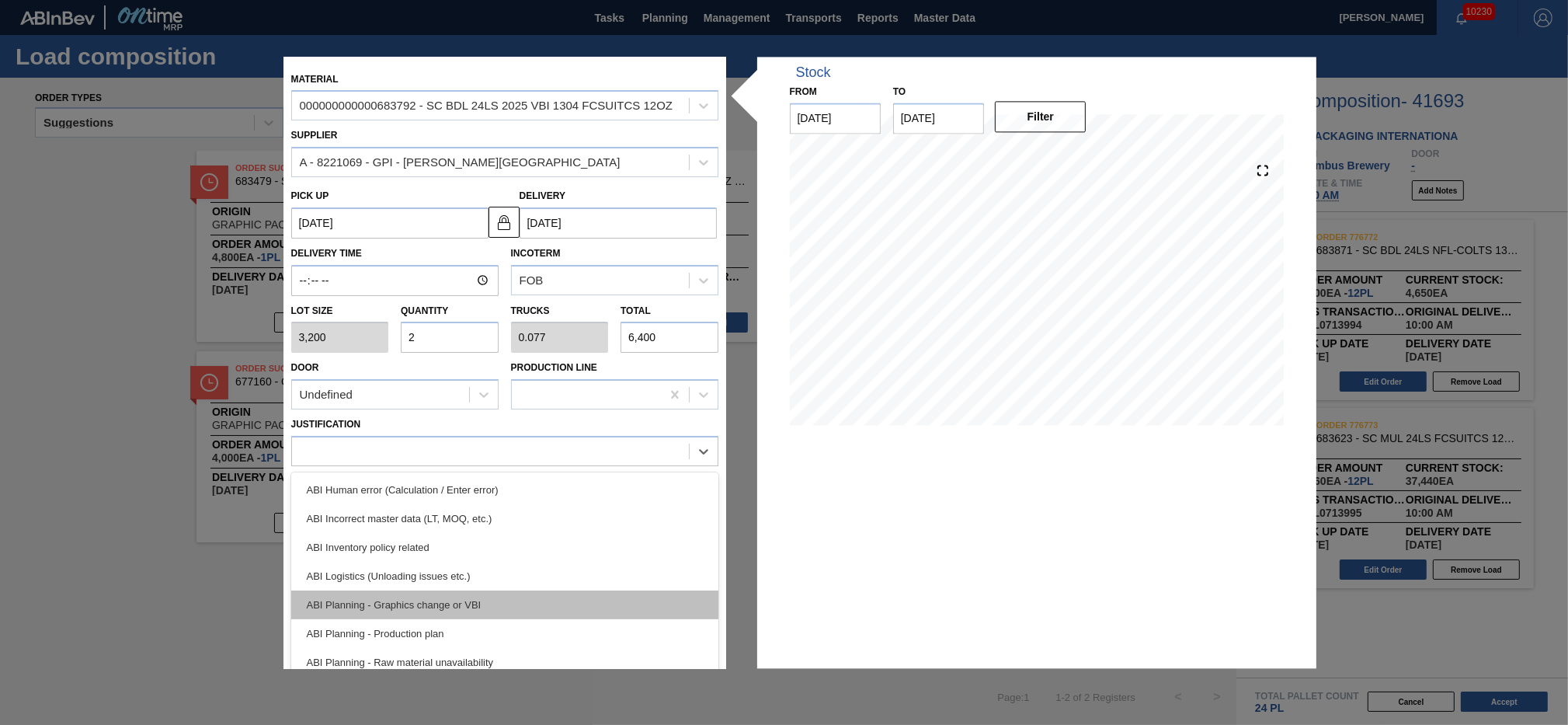
click at [491, 600] on div "ABI Planning - Graphics change or VBI" at bounding box center [504, 605] width 428 height 29
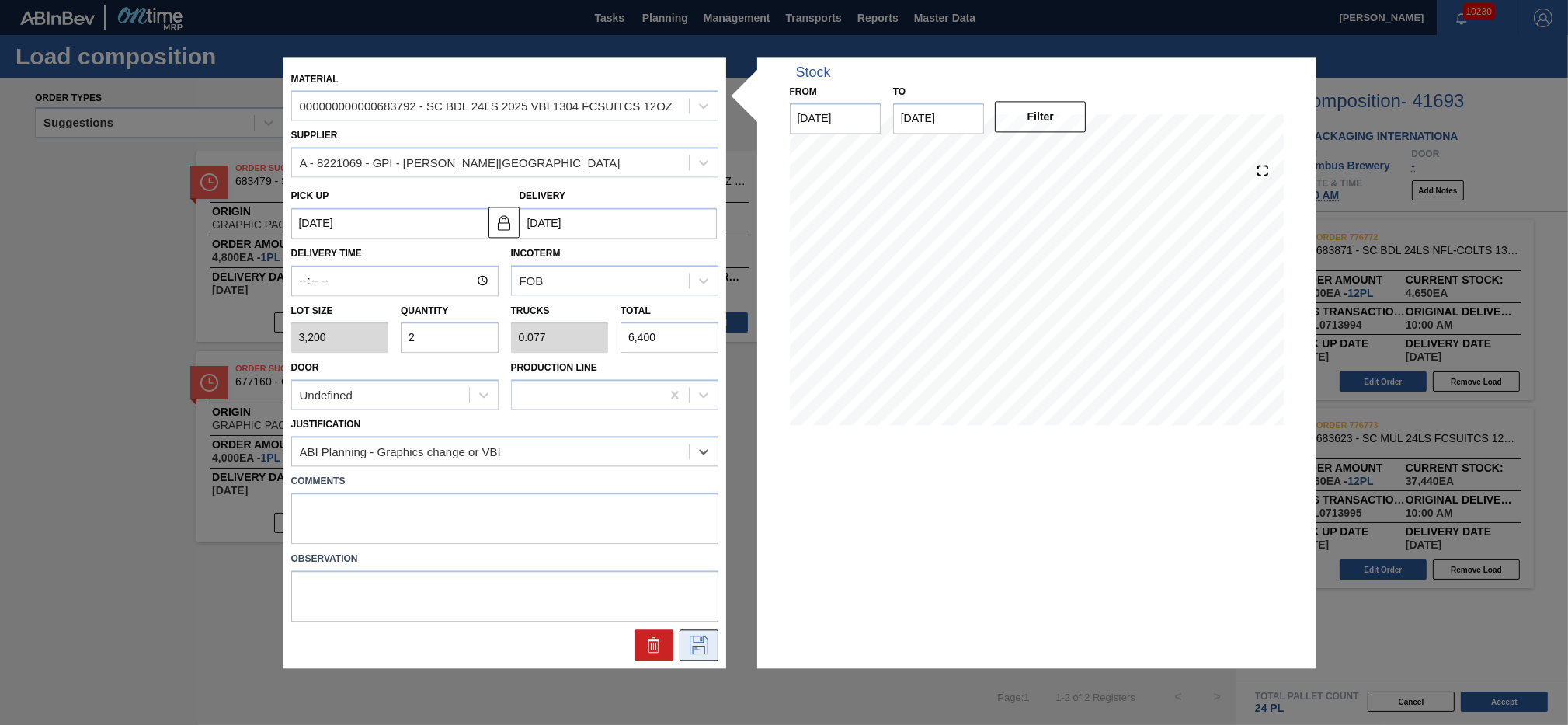
click at [702, 639] on icon at bounding box center [699, 644] width 25 height 19
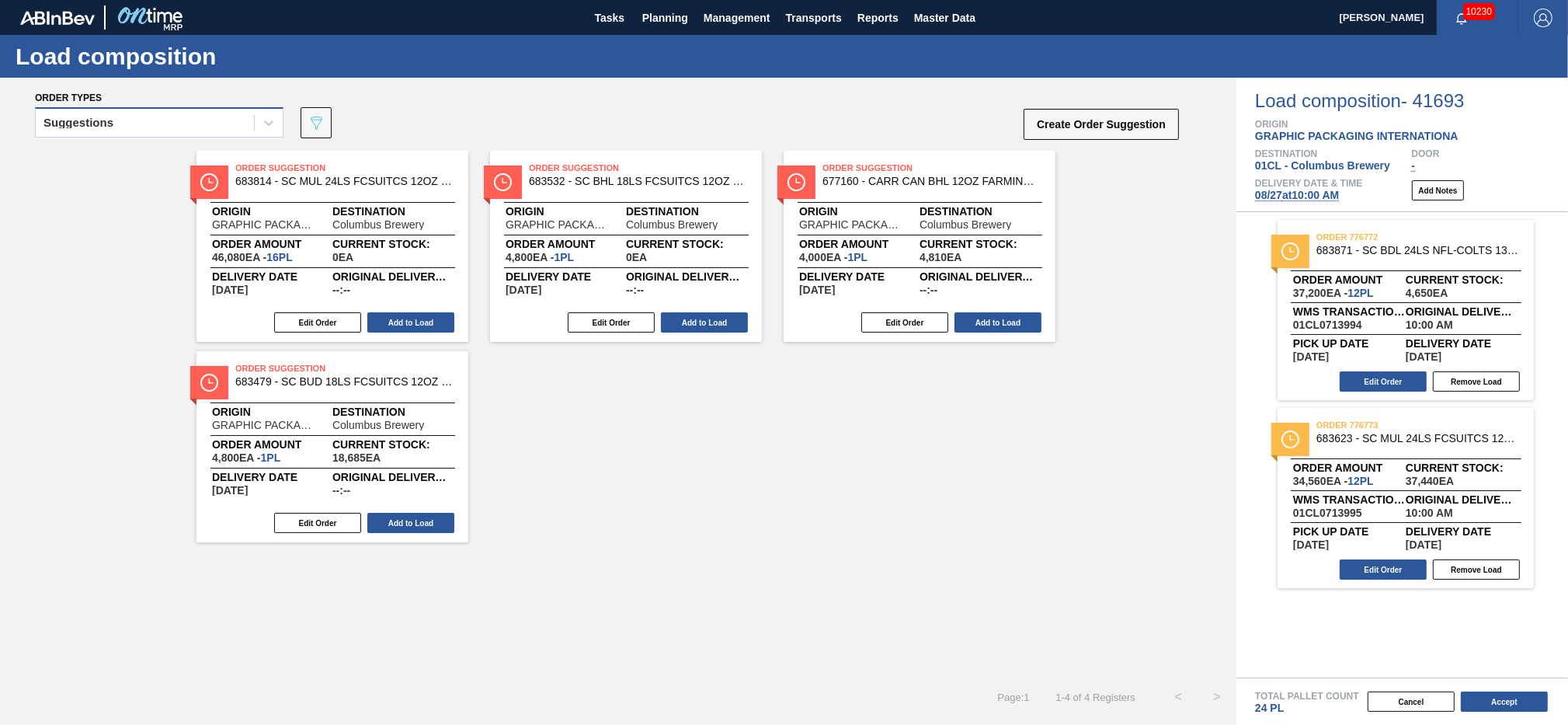
click at [229, 112] on div "Suggestions" at bounding box center [145, 123] width 218 height 23
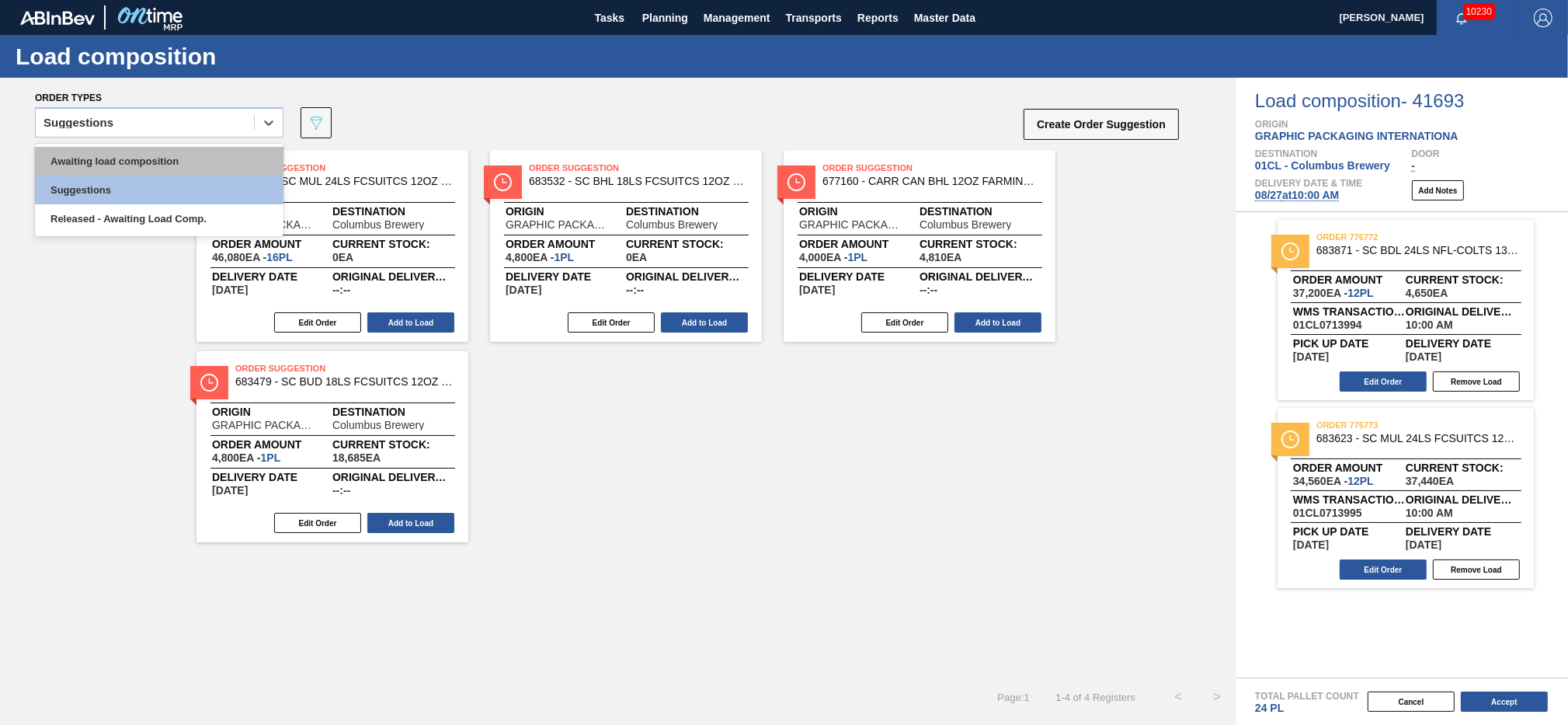
click at [184, 156] on div "Awaiting load composition" at bounding box center [159, 162] width 249 height 29
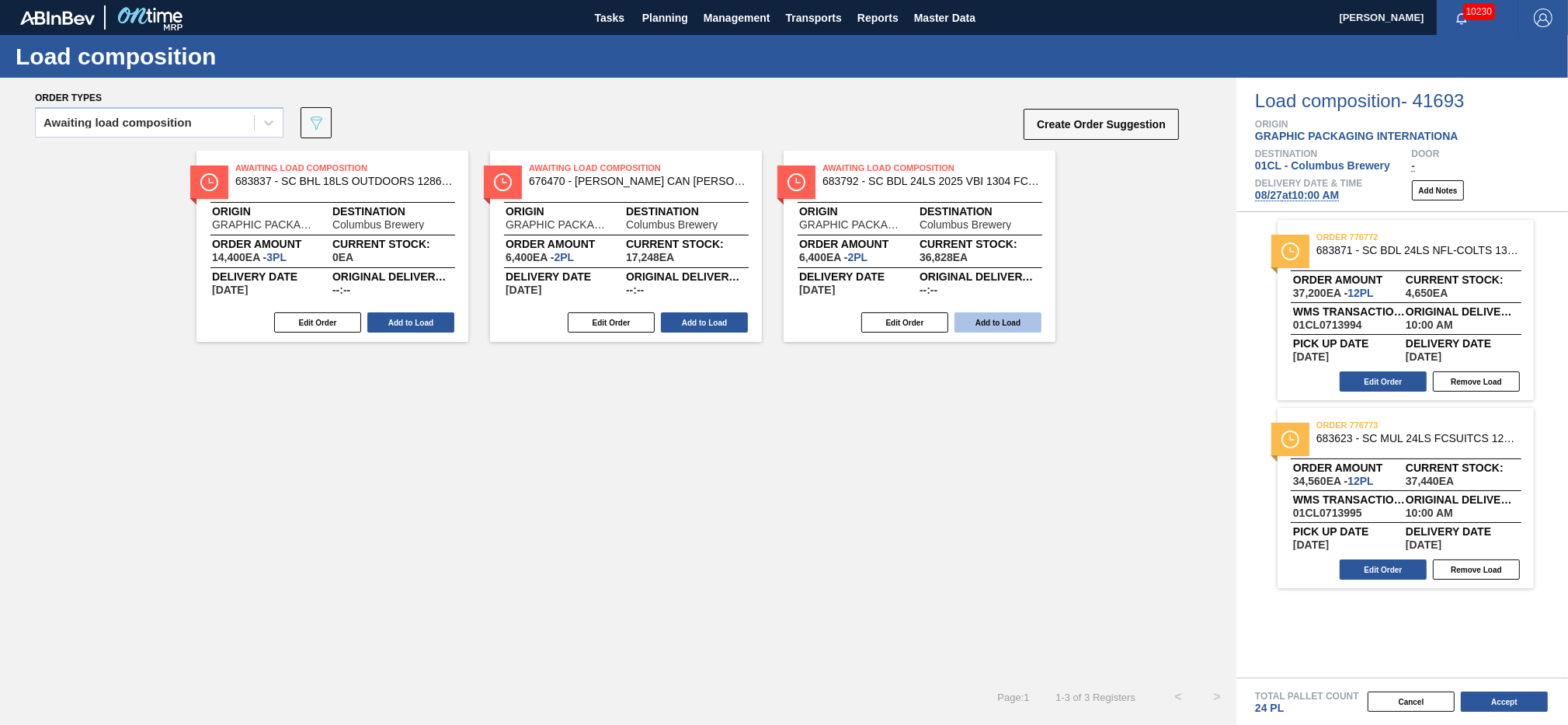
click at [988, 322] on button "Add to Load" at bounding box center [998, 322] width 87 height 20
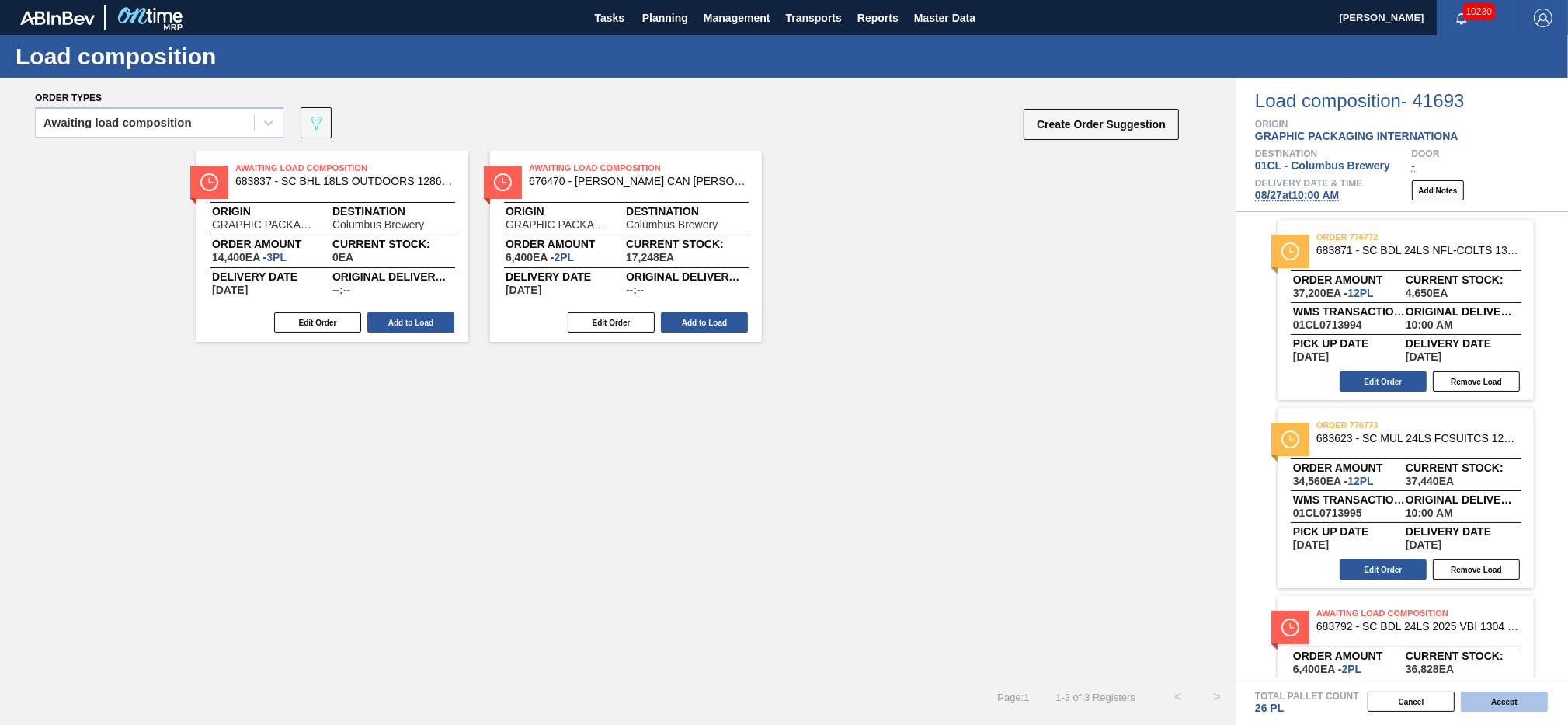
click at [1484, 701] on button "Accept" at bounding box center [1505, 701] width 87 height 20
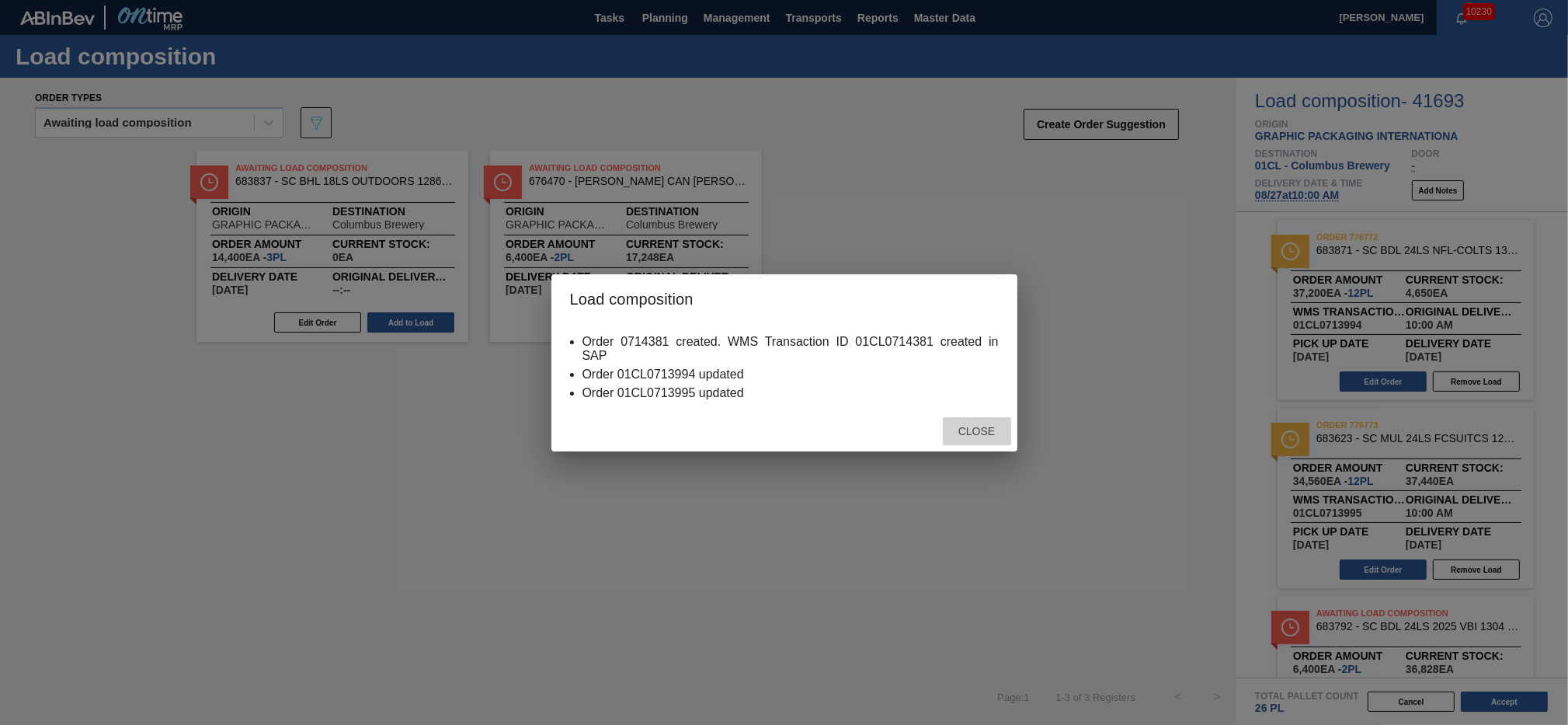
click at [972, 432] on span "Close" at bounding box center [977, 431] width 61 height 12
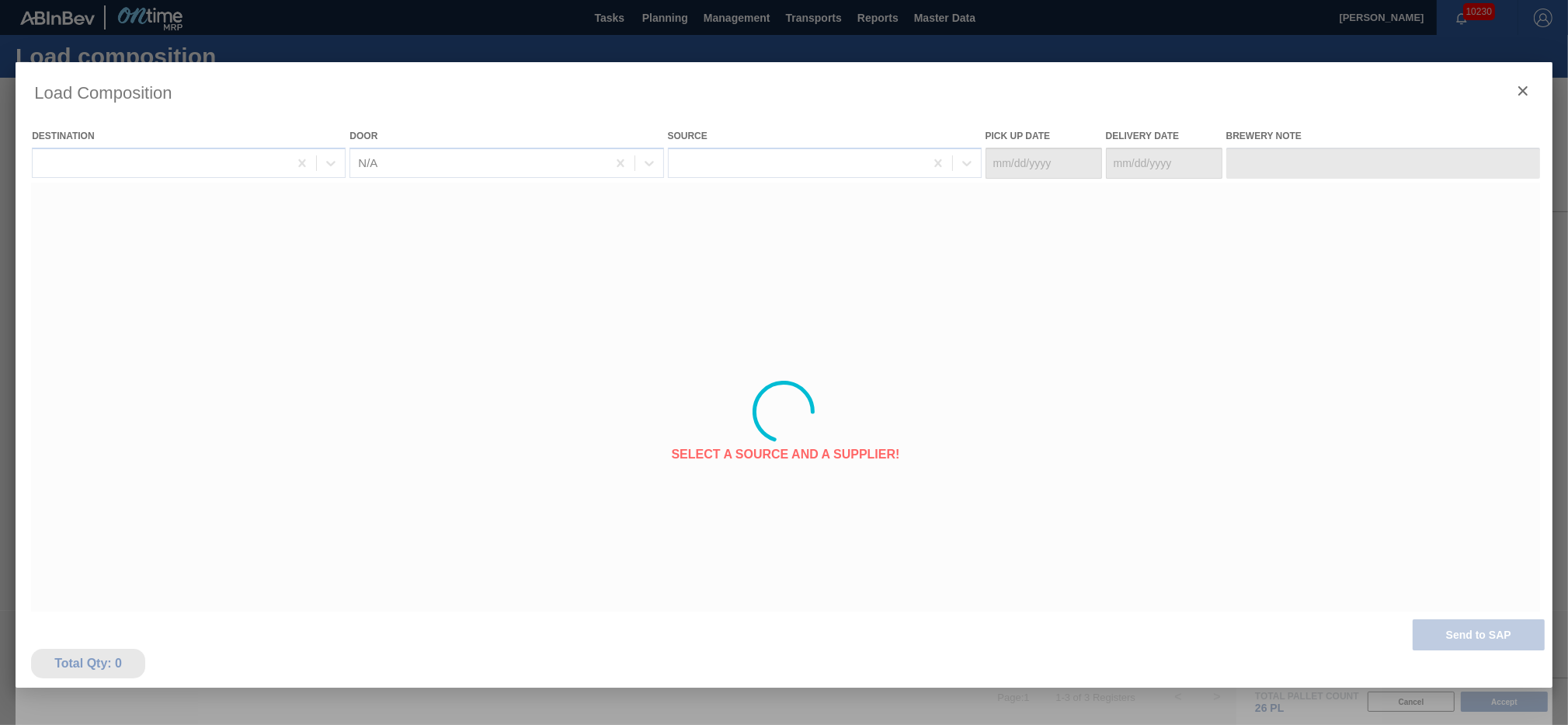
type Date "[DATE]"
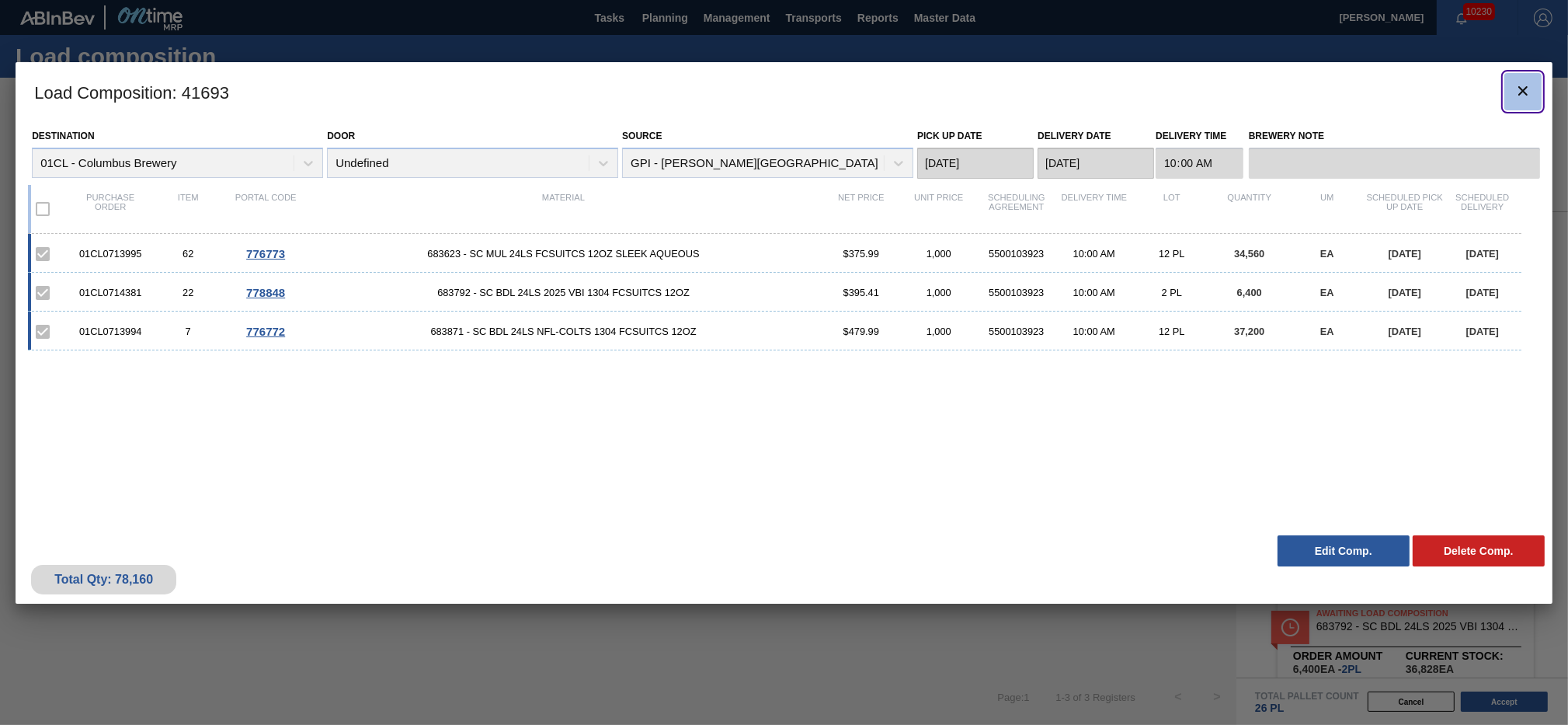
click at [1520, 87] on icon "botão de ícone" at bounding box center [1524, 91] width 10 height 10
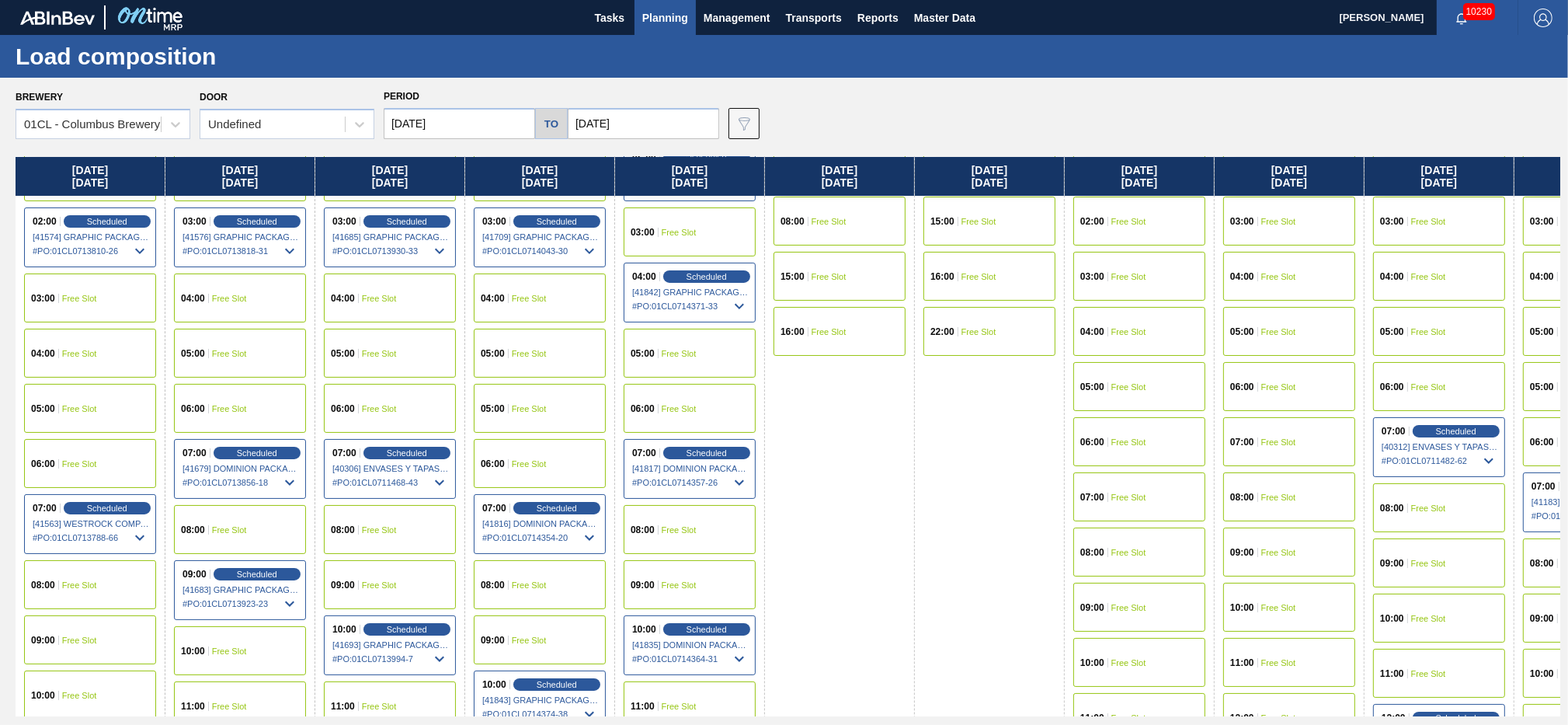
scroll to position [251, 0]
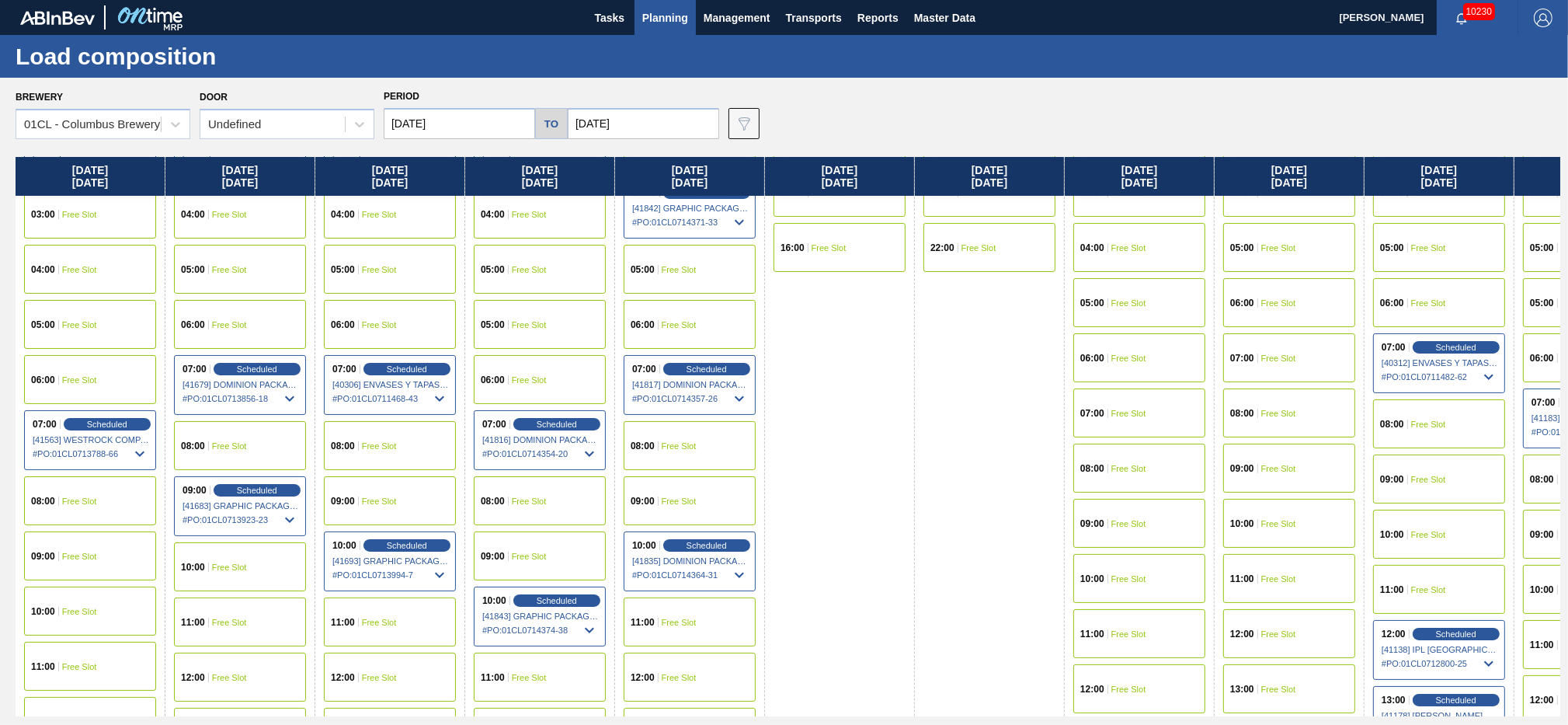
click at [709, 538] on div "10:00 Scheduled [41835] DOMINION PACKAGING, INC. - 0008325026 # PO : 01CL071436…" at bounding box center [689, 561] width 132 height 60
click at [689, 551] on div "Scheduled" at bounding box center [706, 545] width 95 height 14
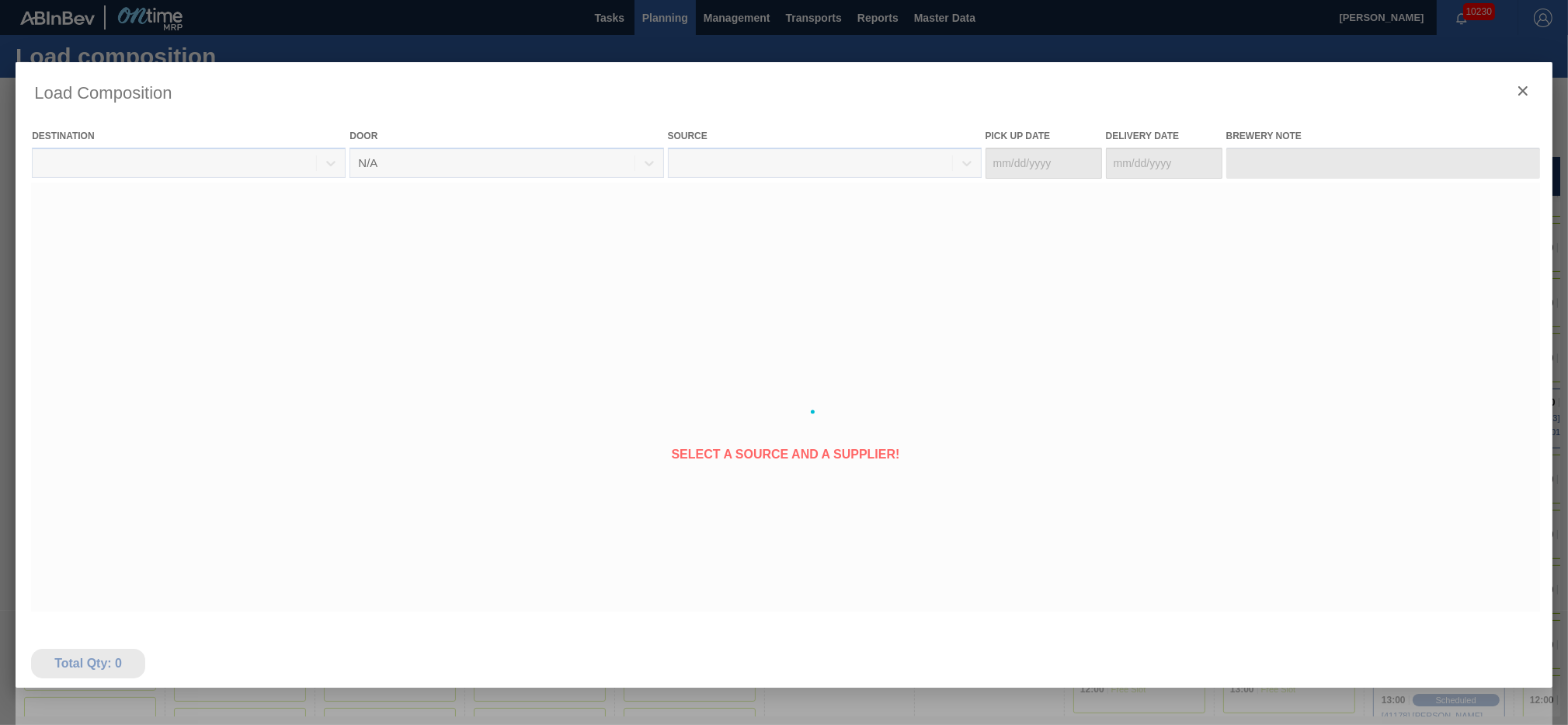
type Date "[DATE]"
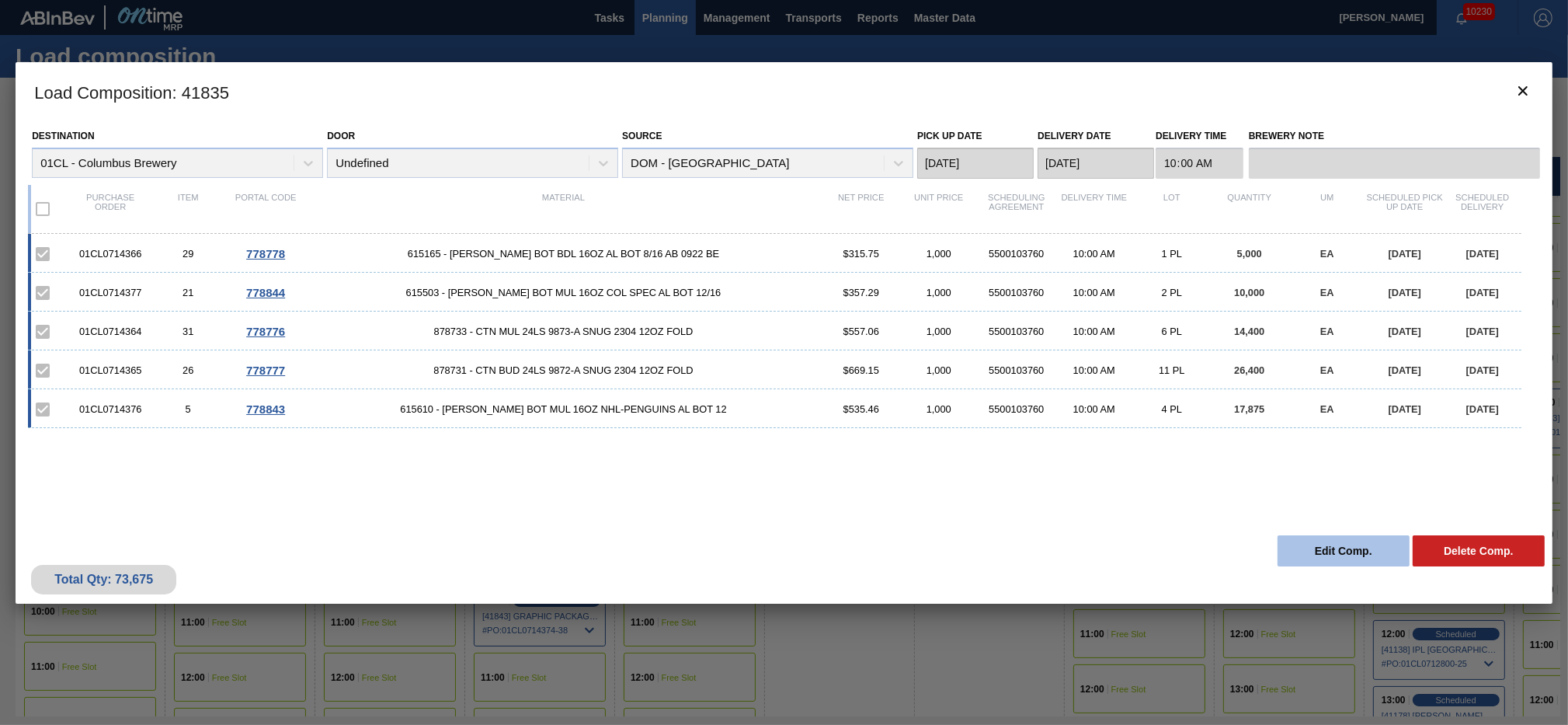
click at [1343, 550] on button "Edit Comp." at bounding box center [1343, 550] width 132 height 31
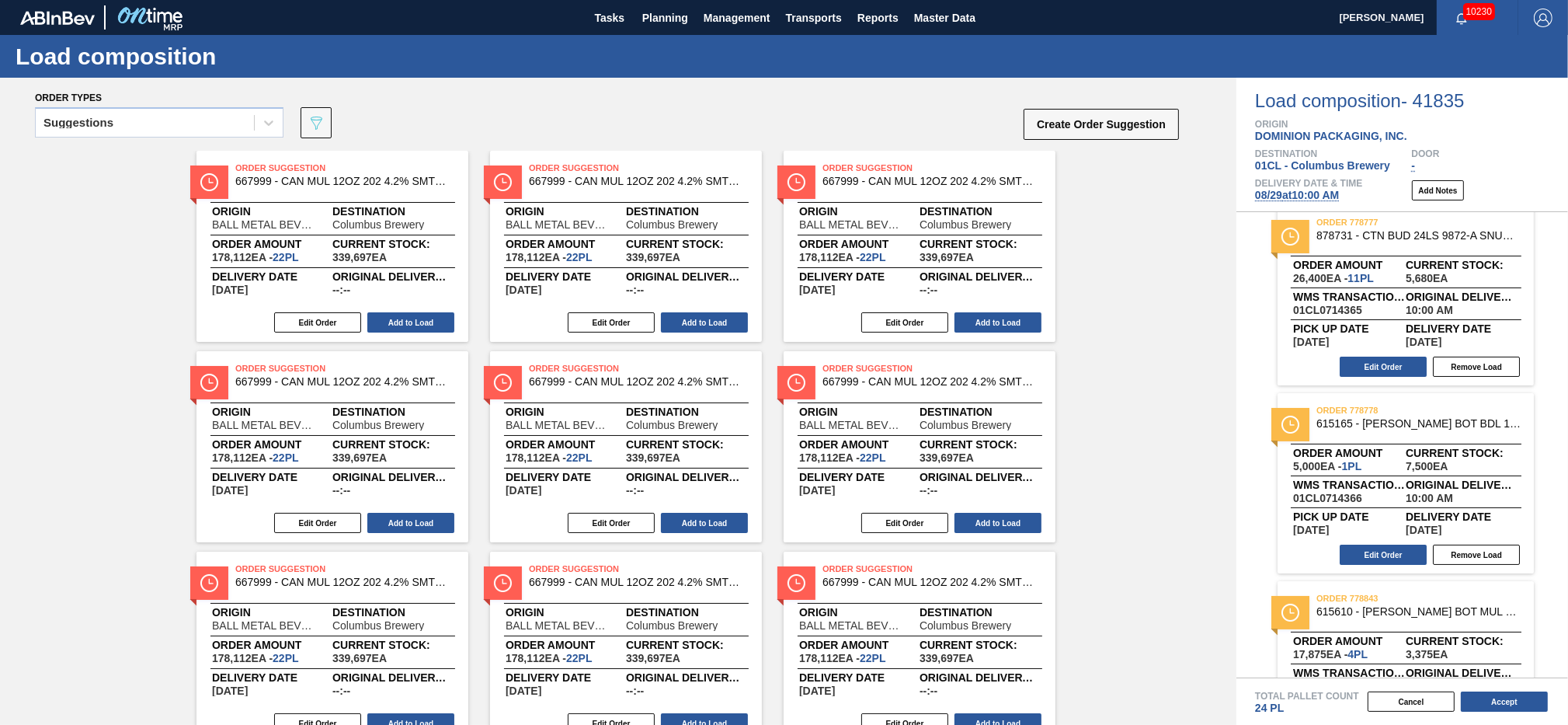
scroll to position [342, 0]
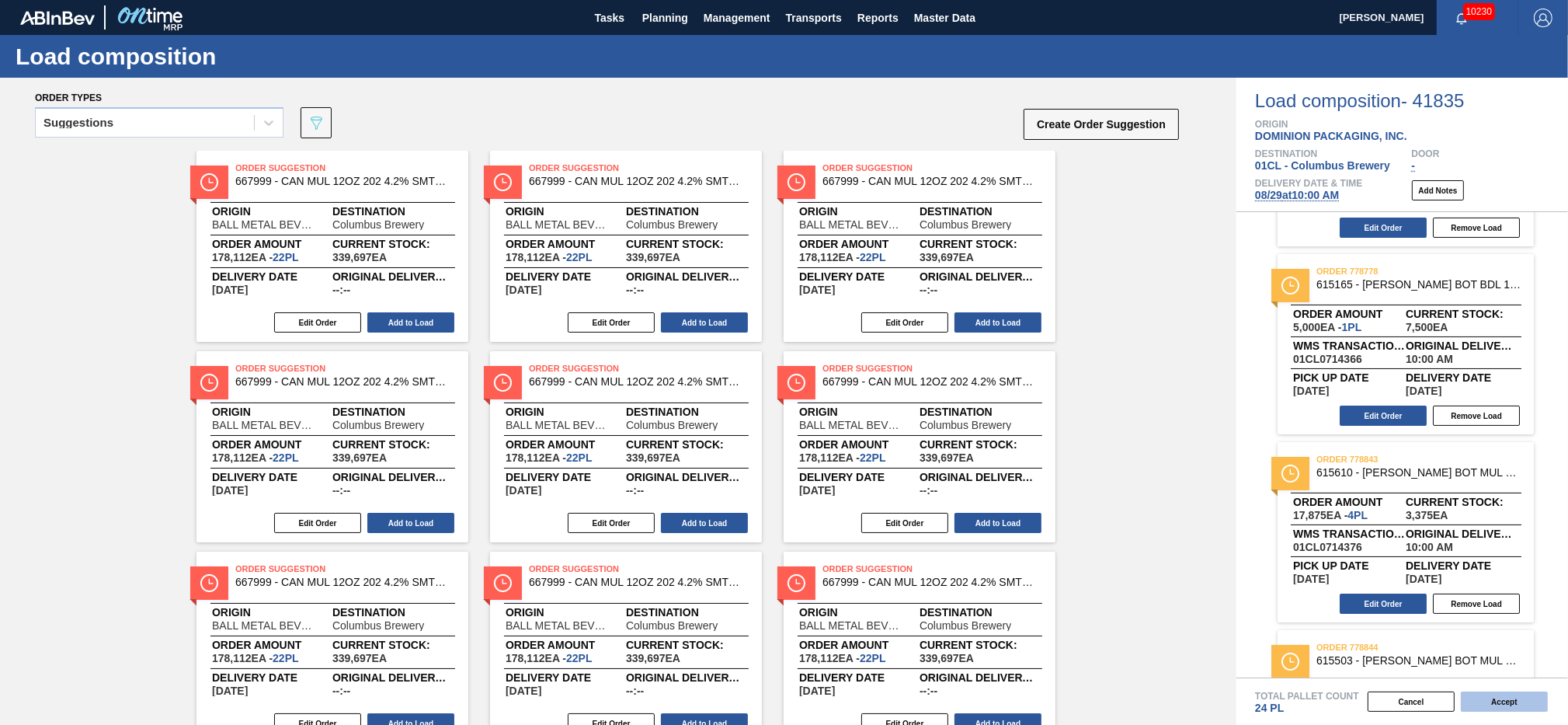
click at [1502, 693] on button "Accept" at bounding box center [1505, 701] width 87 height 20
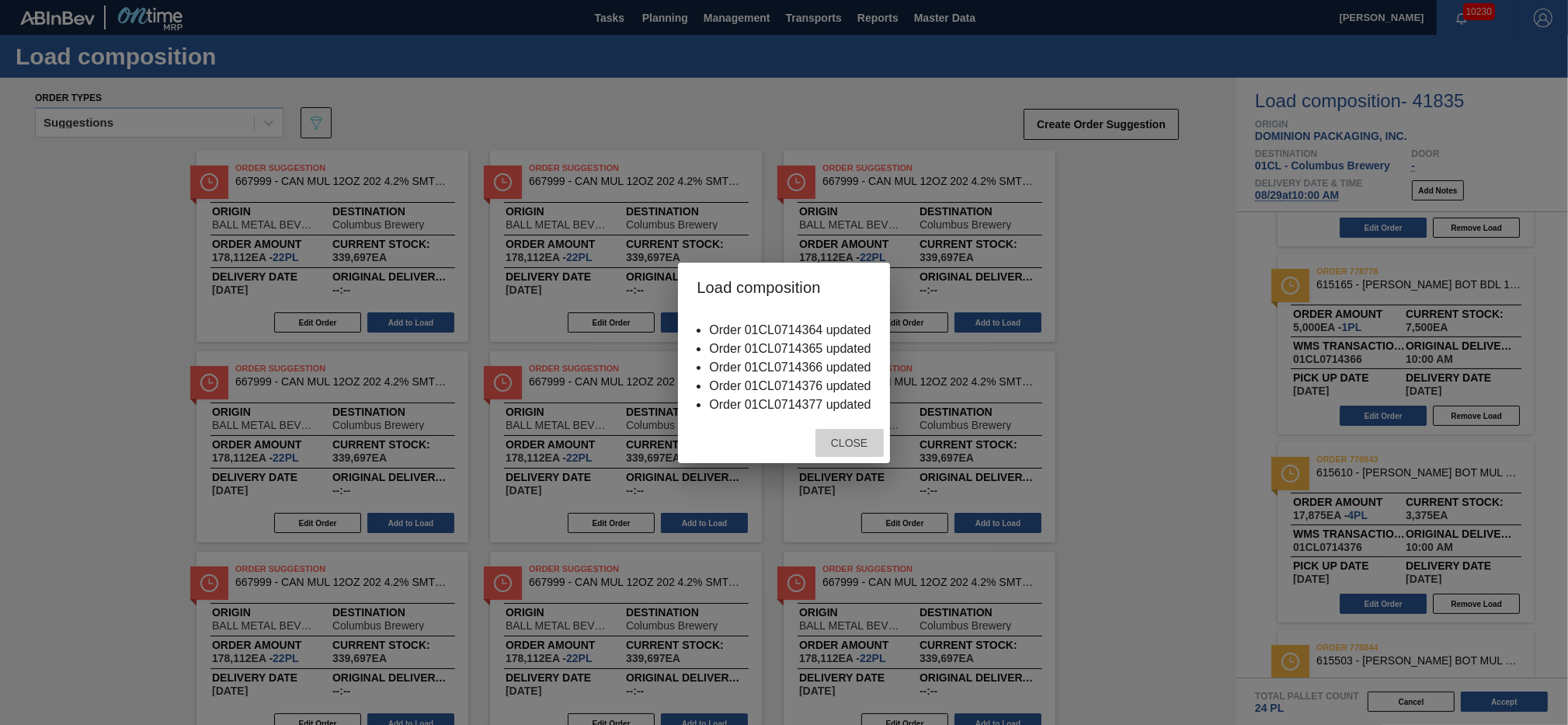
click at [849, 449] on span "Close" at bounding box center [849, 442] width 61 height 12
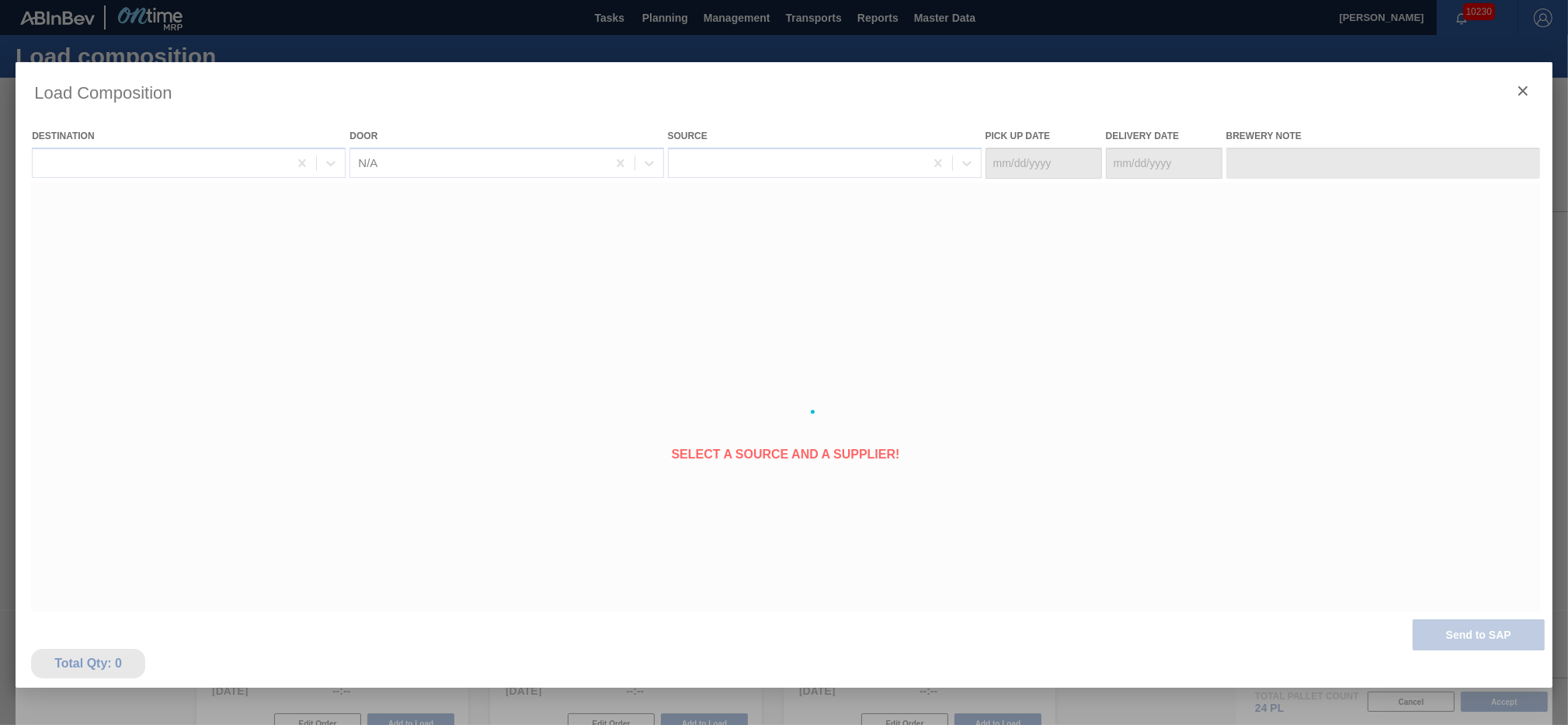
type Date "[DATE]"
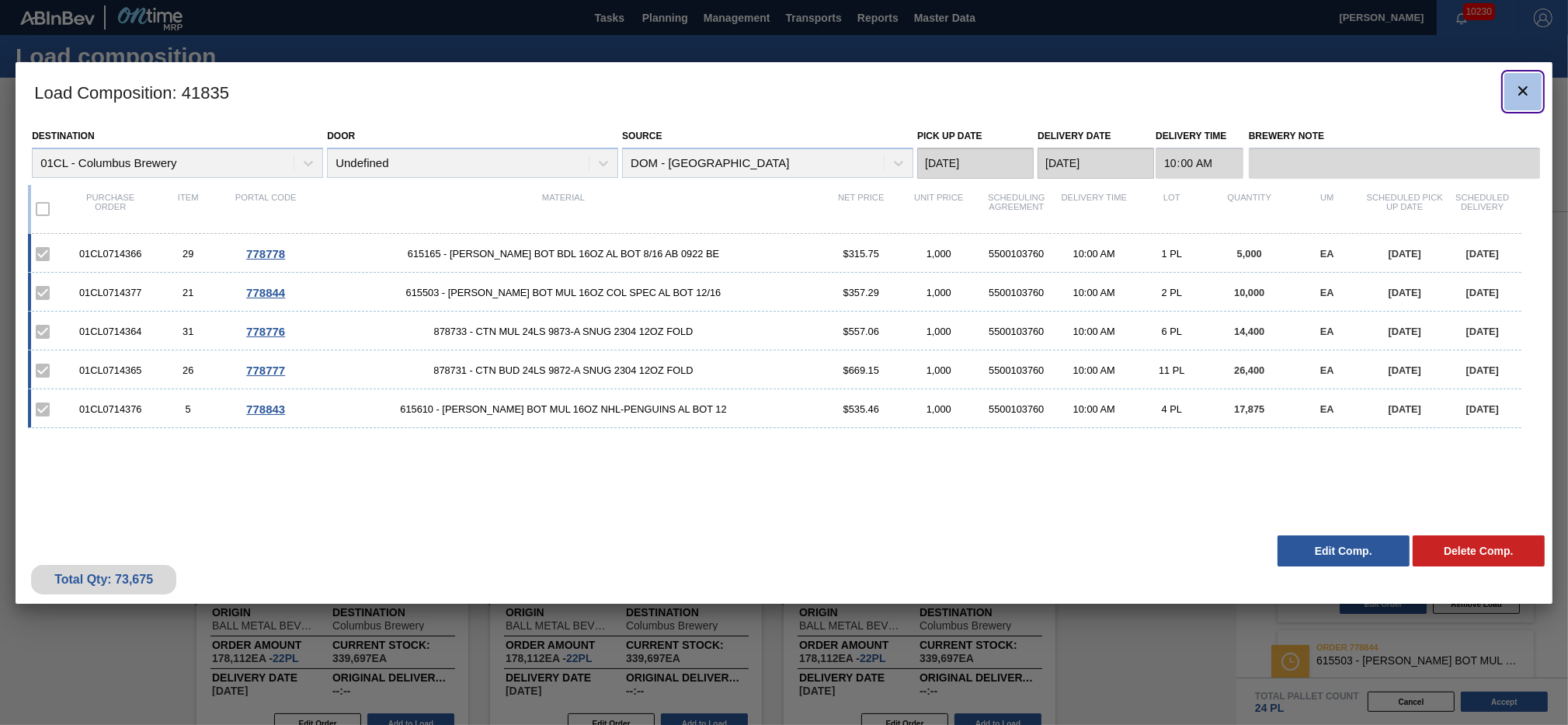
click at [1532, 83] on icon "botão de ícone" at bounding box center [1523, 91] width 19 height 19
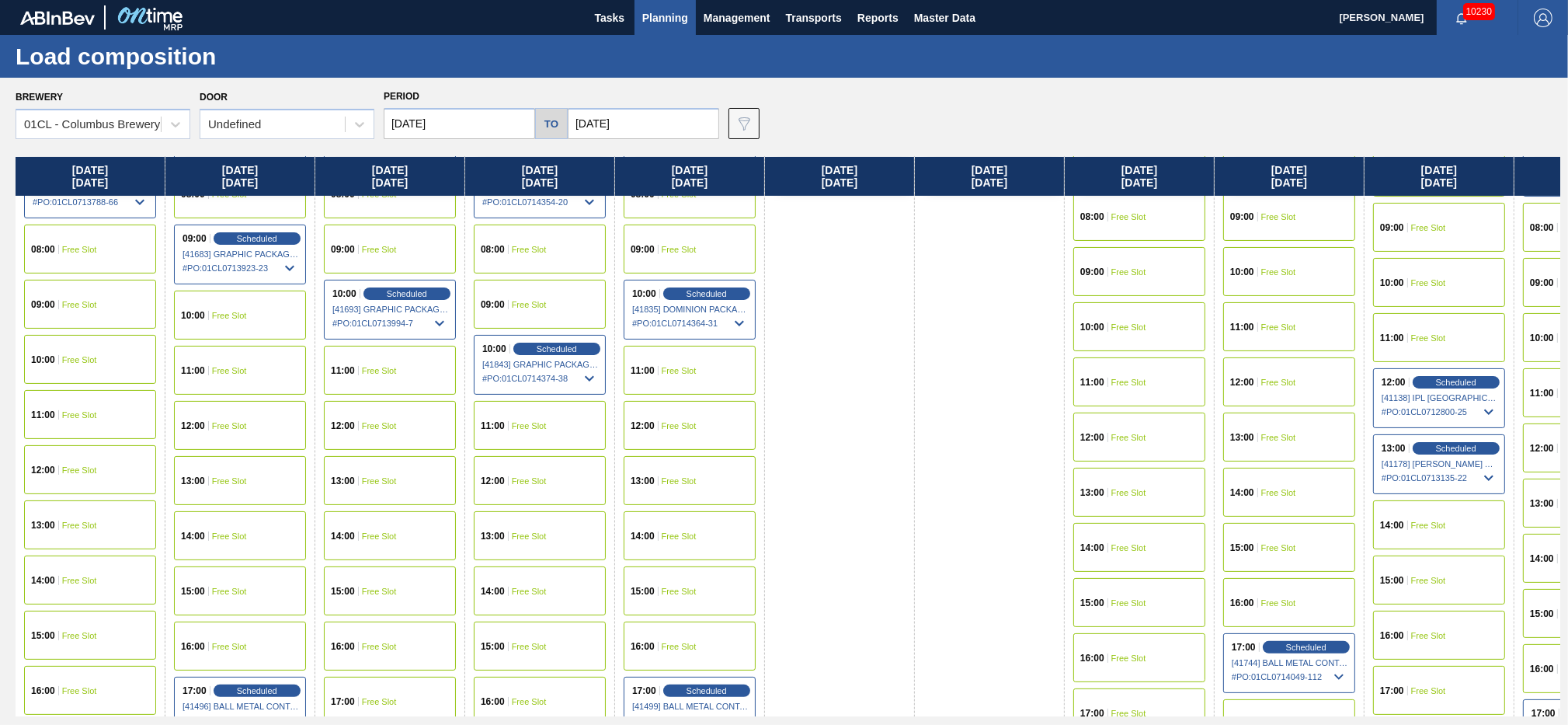
scroll to position [924, 0]
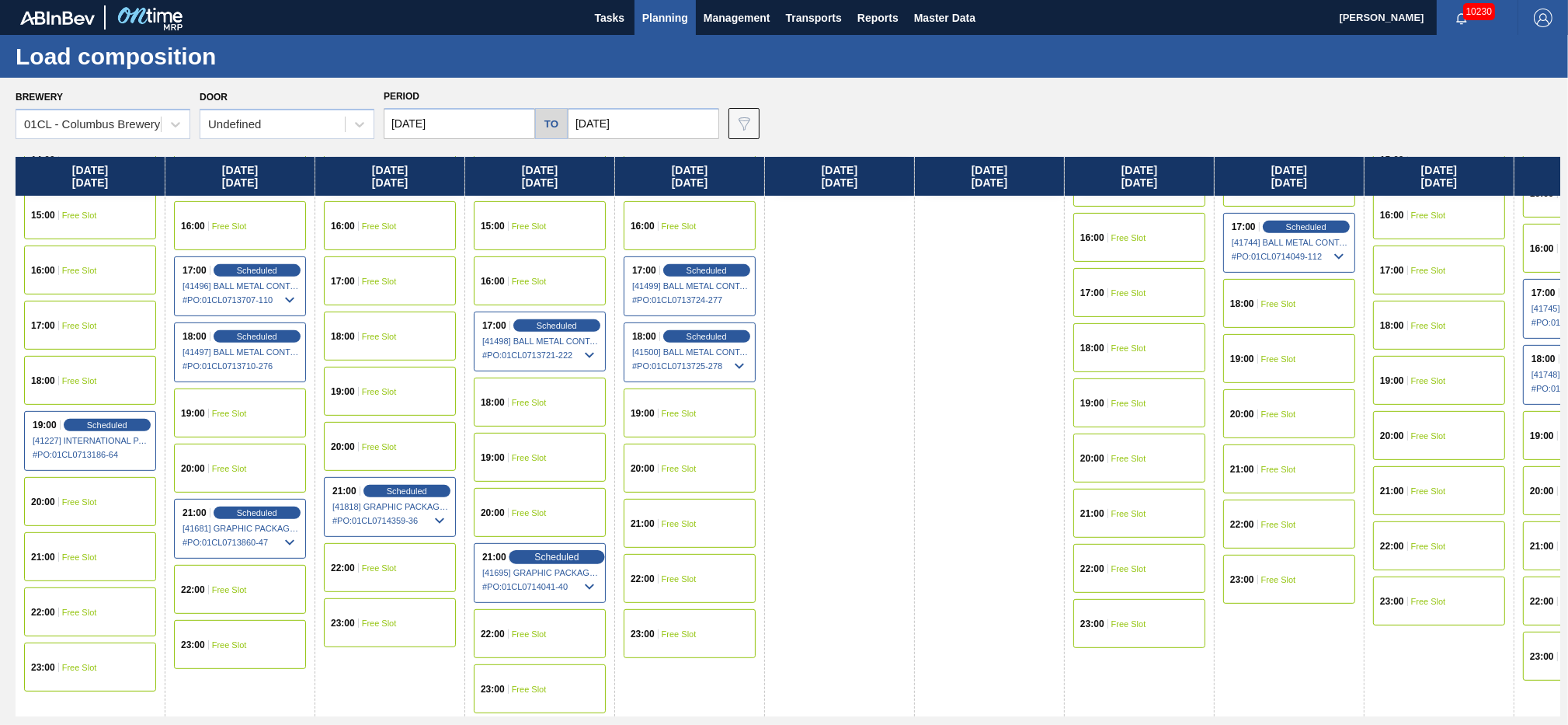
click at [553, 554] on span "Scheduled" at bounding box center [556, 556] width 44 height 10
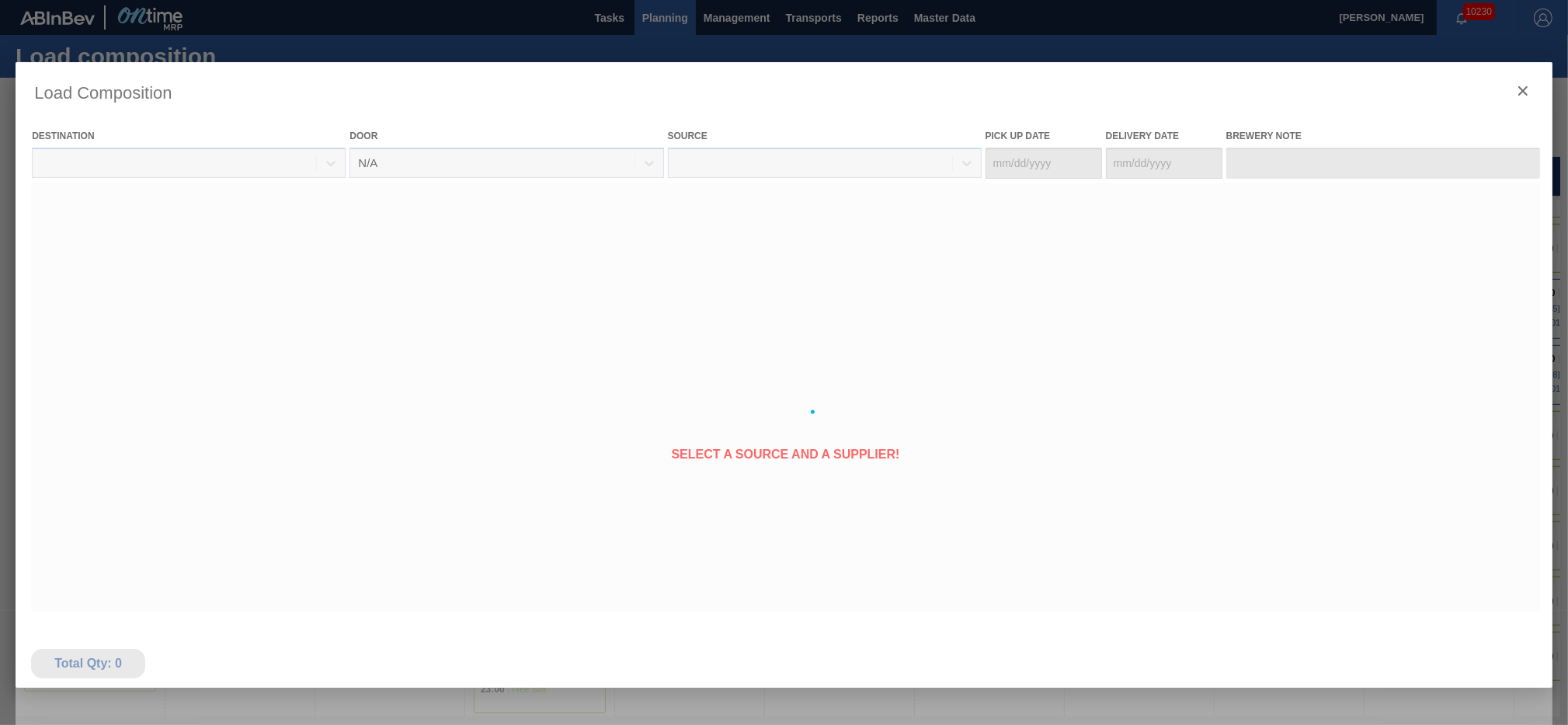
type Date "[DATE]"
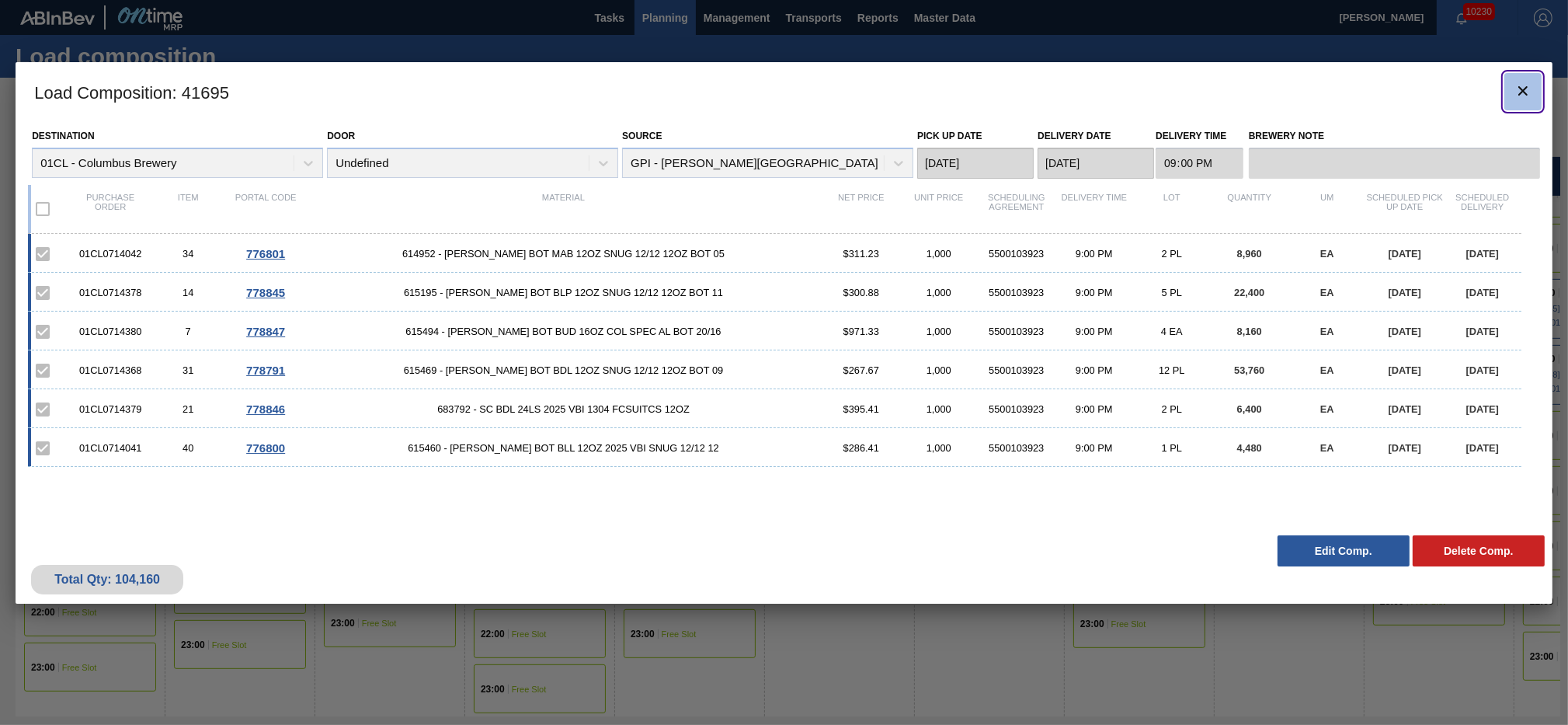
click at [1510, 91] on button "botão de ícone" at bounding box center [1524, 91] width 37 height 37
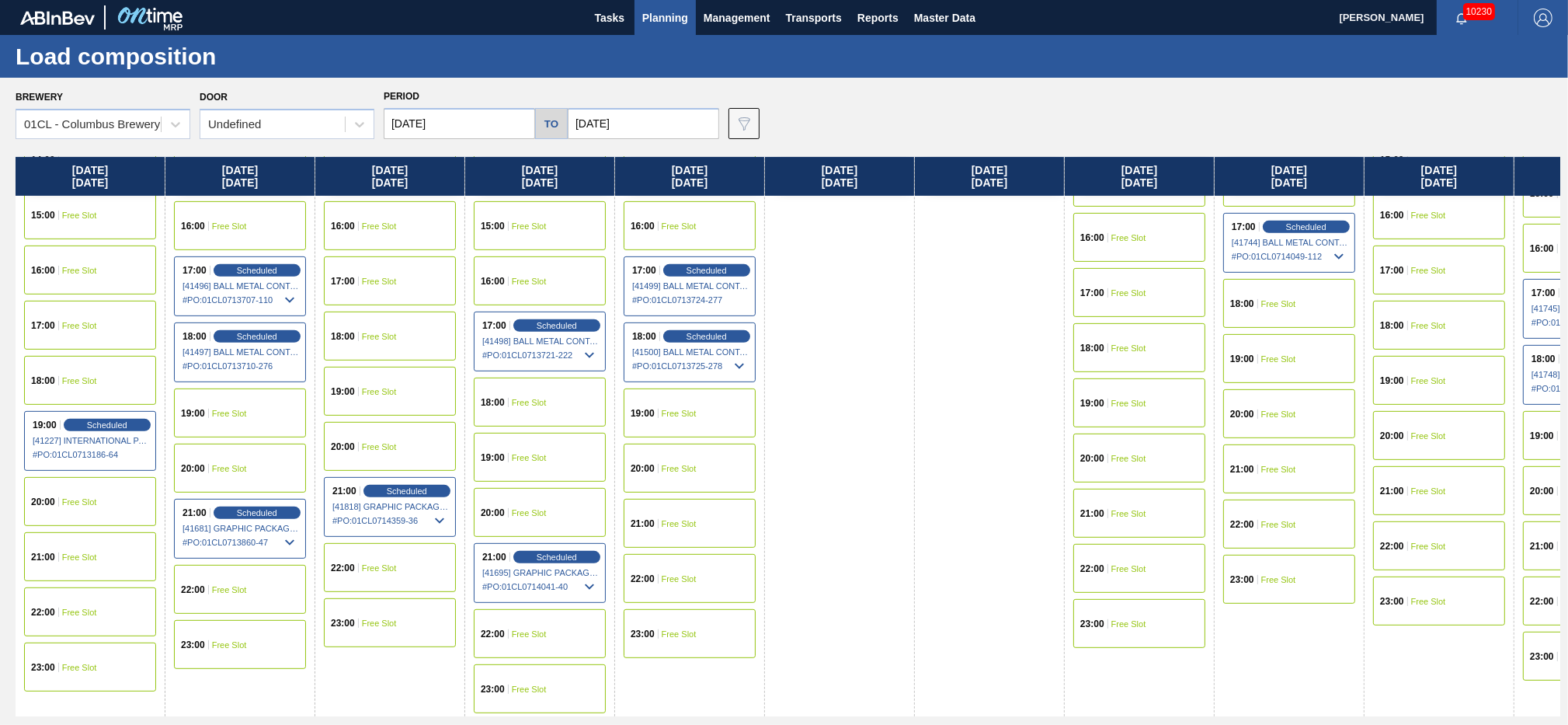
click at [388, 487] on span "Scheduled" at bounding box center [407, 491] width 40 height 10
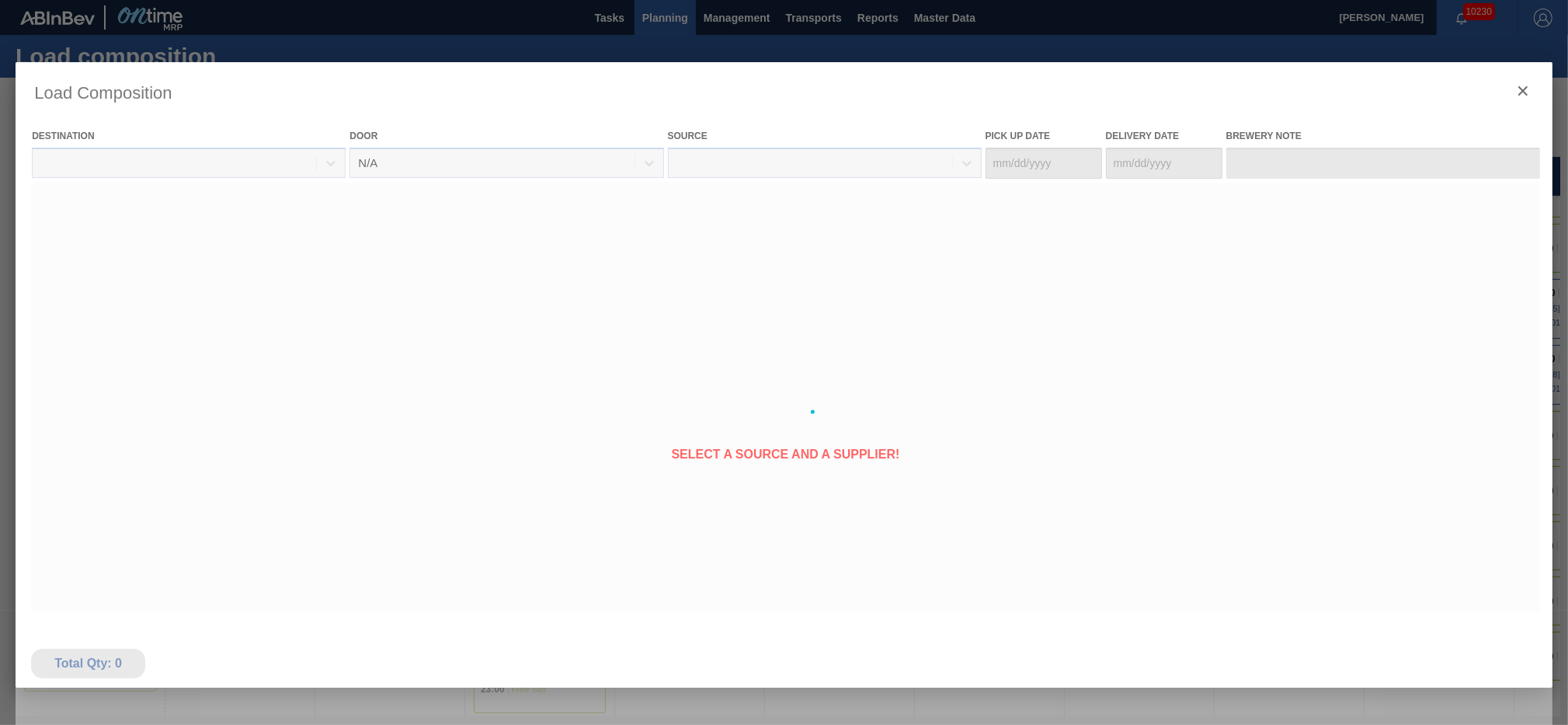
type Date "[DATE]"
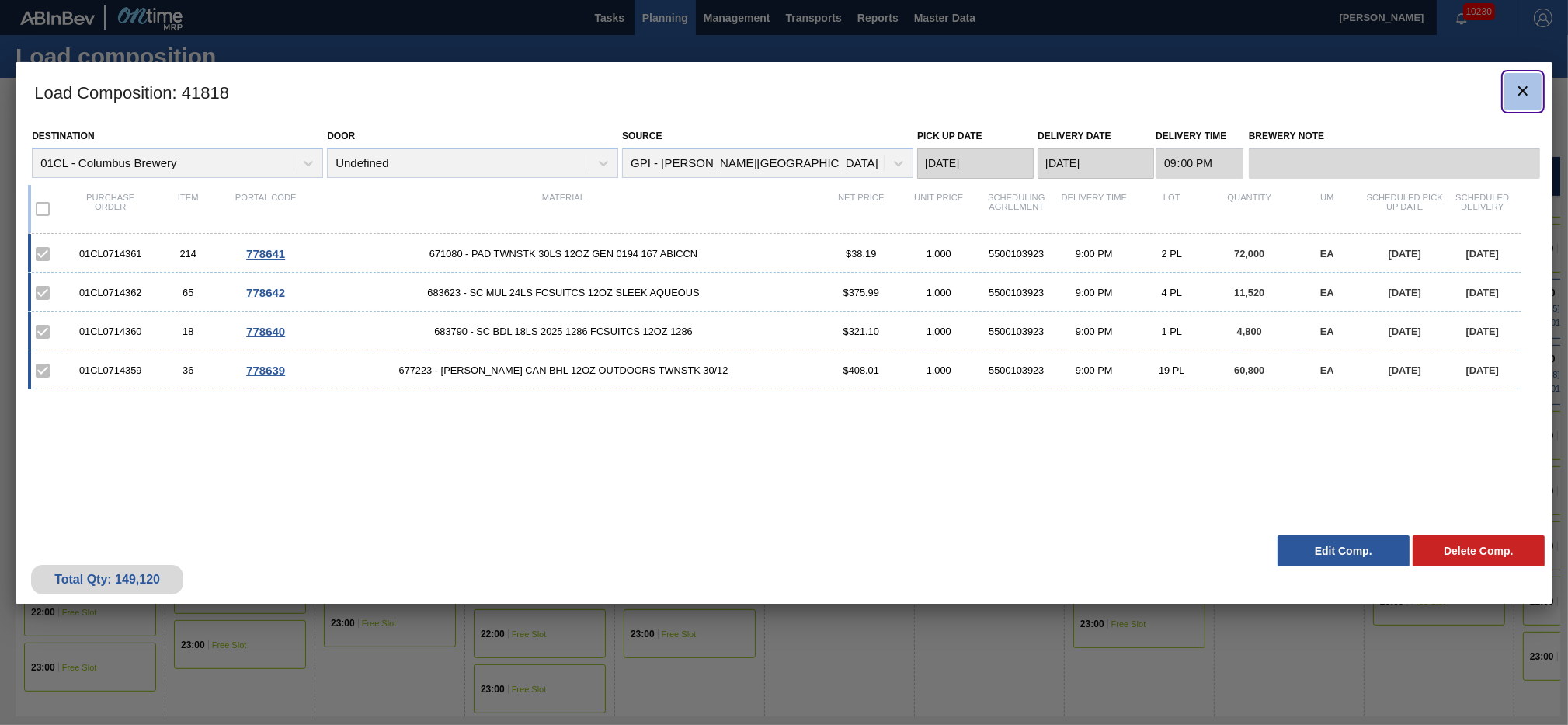
click at [1523, 84] on icon "botão de ícone" at bounding box center [1523, 91] width 19 height 19
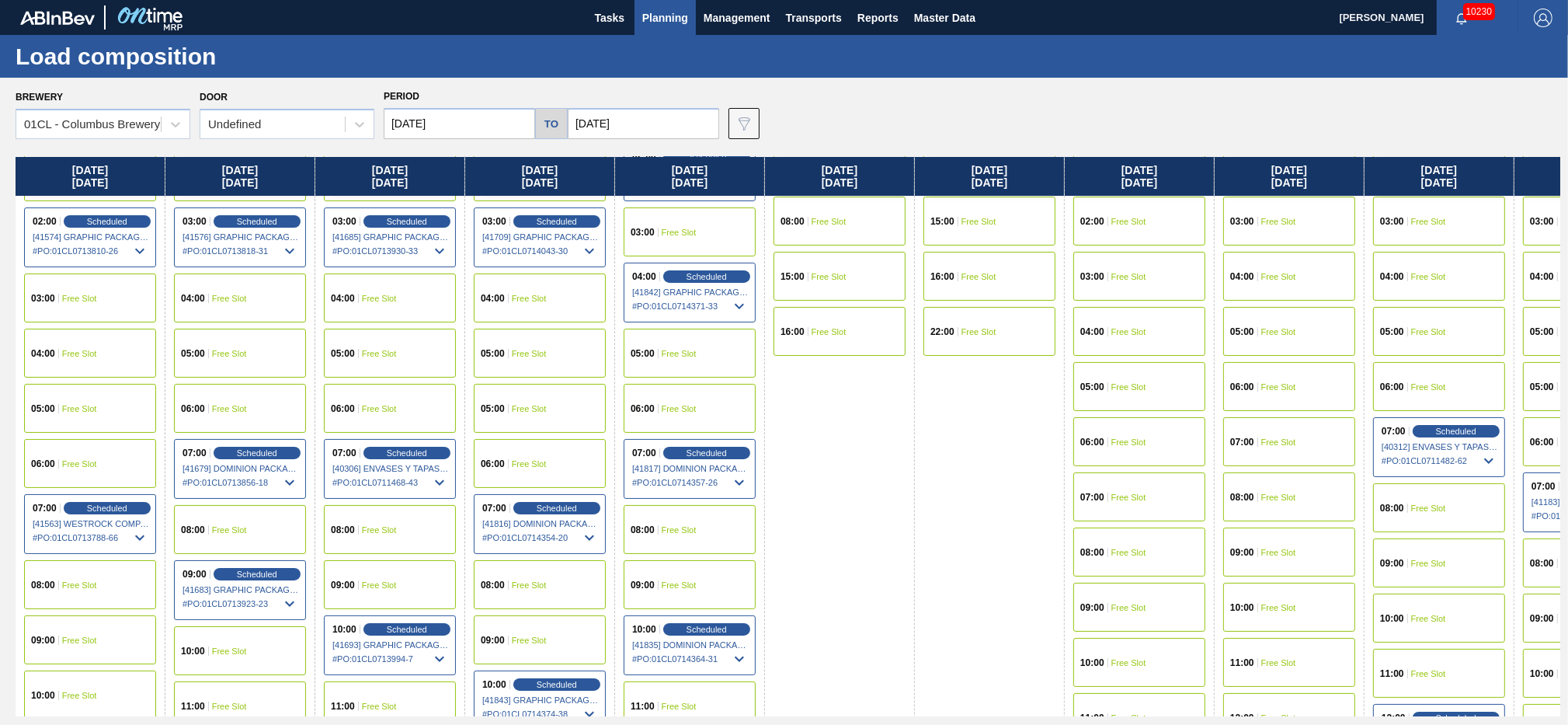
scroll to position [335, 0]
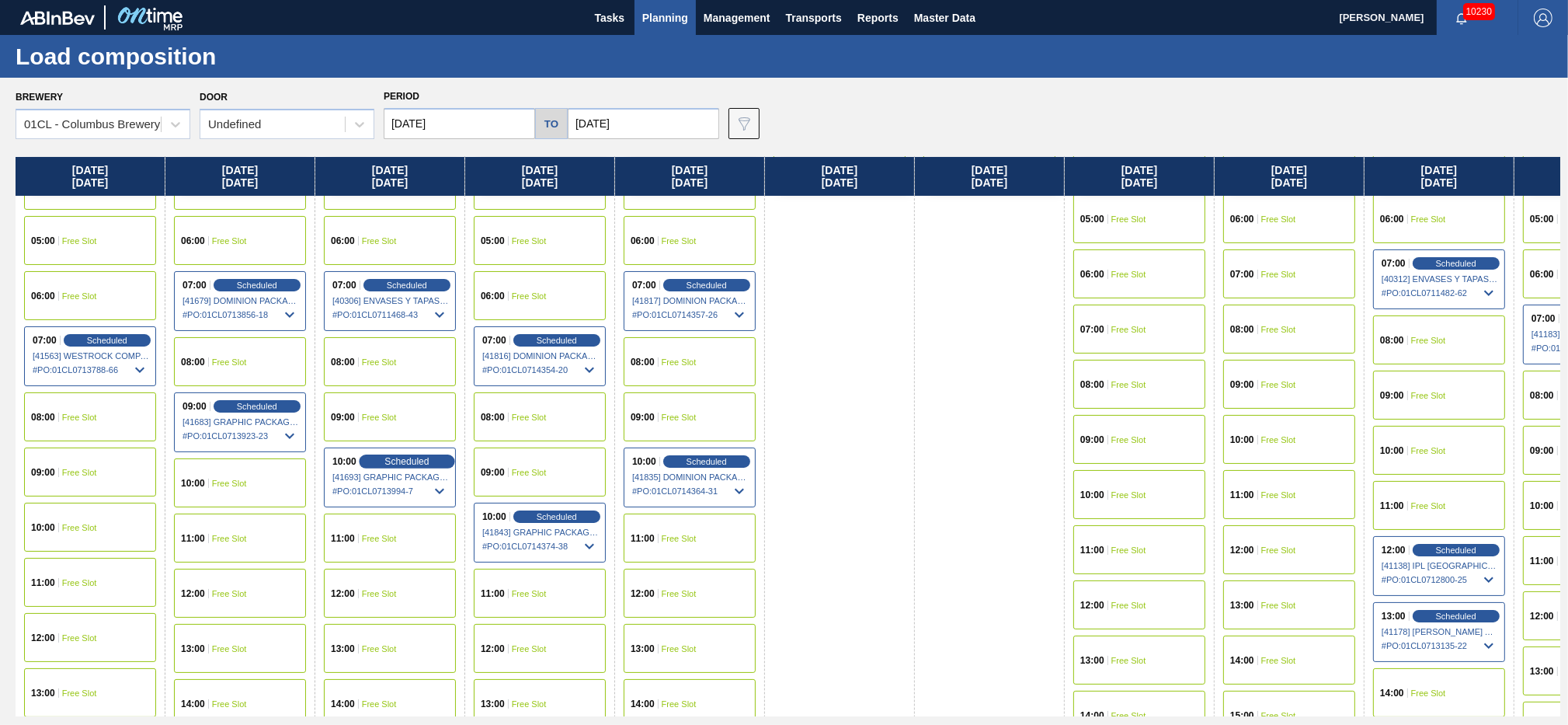
click at [411, 466] on span "Scheduled" at bounding box center [407, 461] width 44 height 10
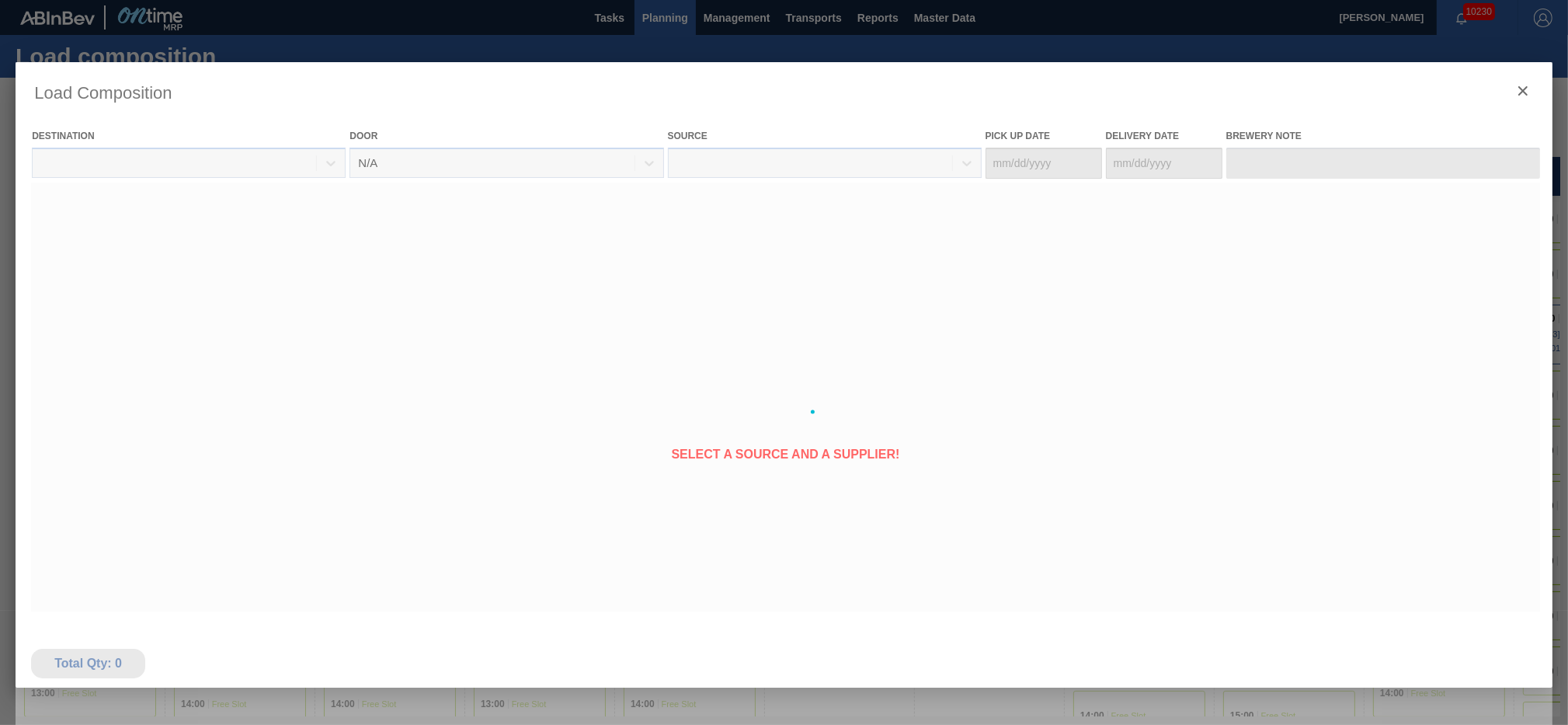
type Date "[DATE]"
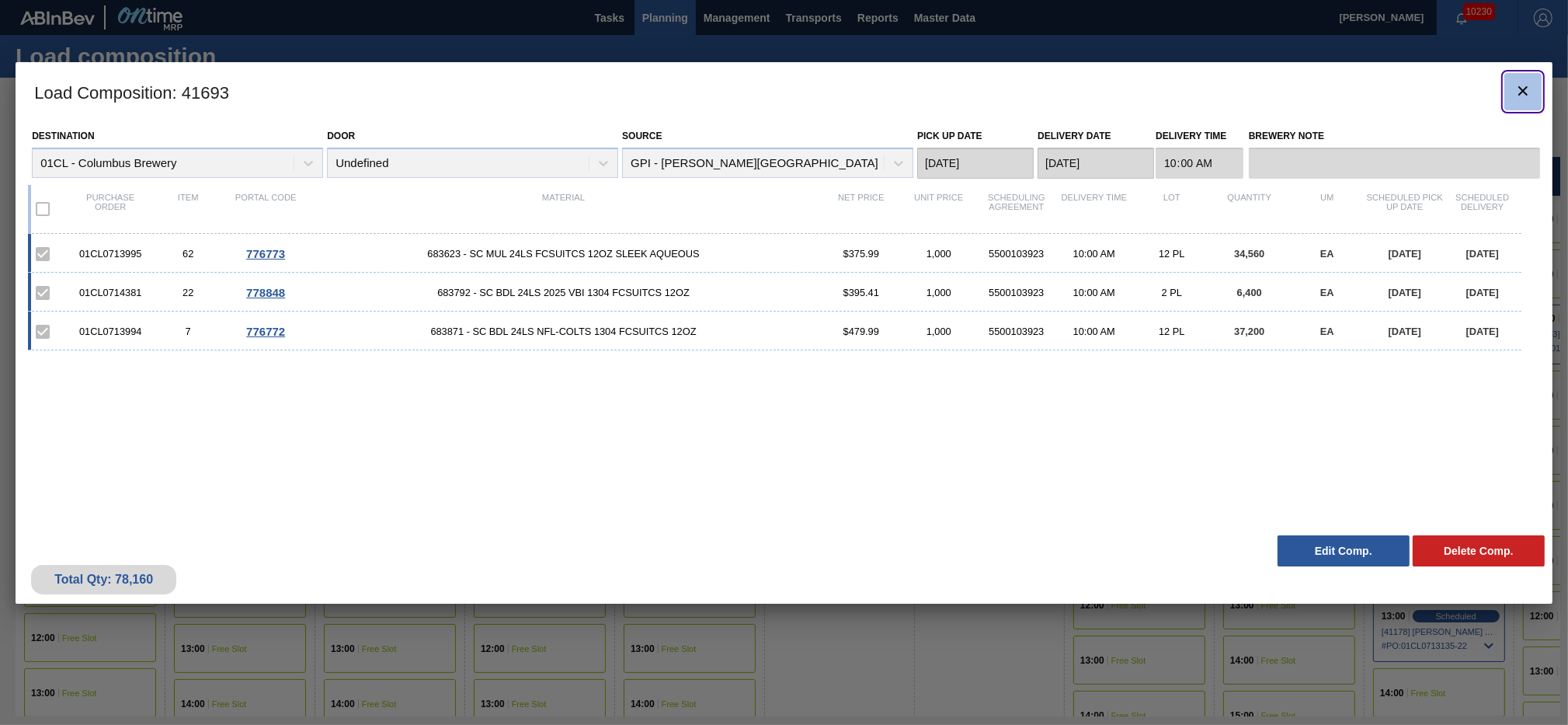
click at [1522, 97] on icon "botão de ícone" at bounding box center [1523, 91] width 19 height 19
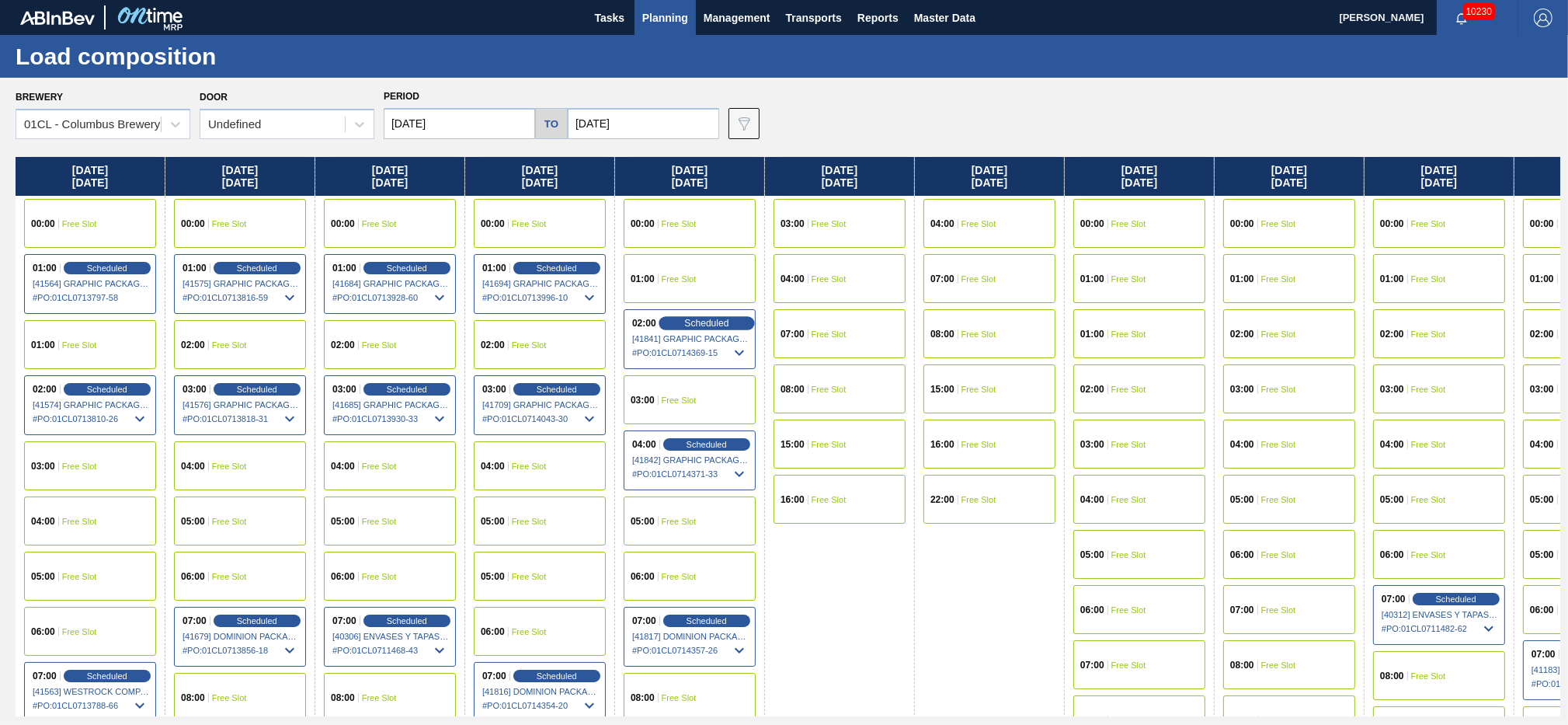
click at [696, 328] on span "Scheduled" at bounding box center [706, 322] width 44 height 10
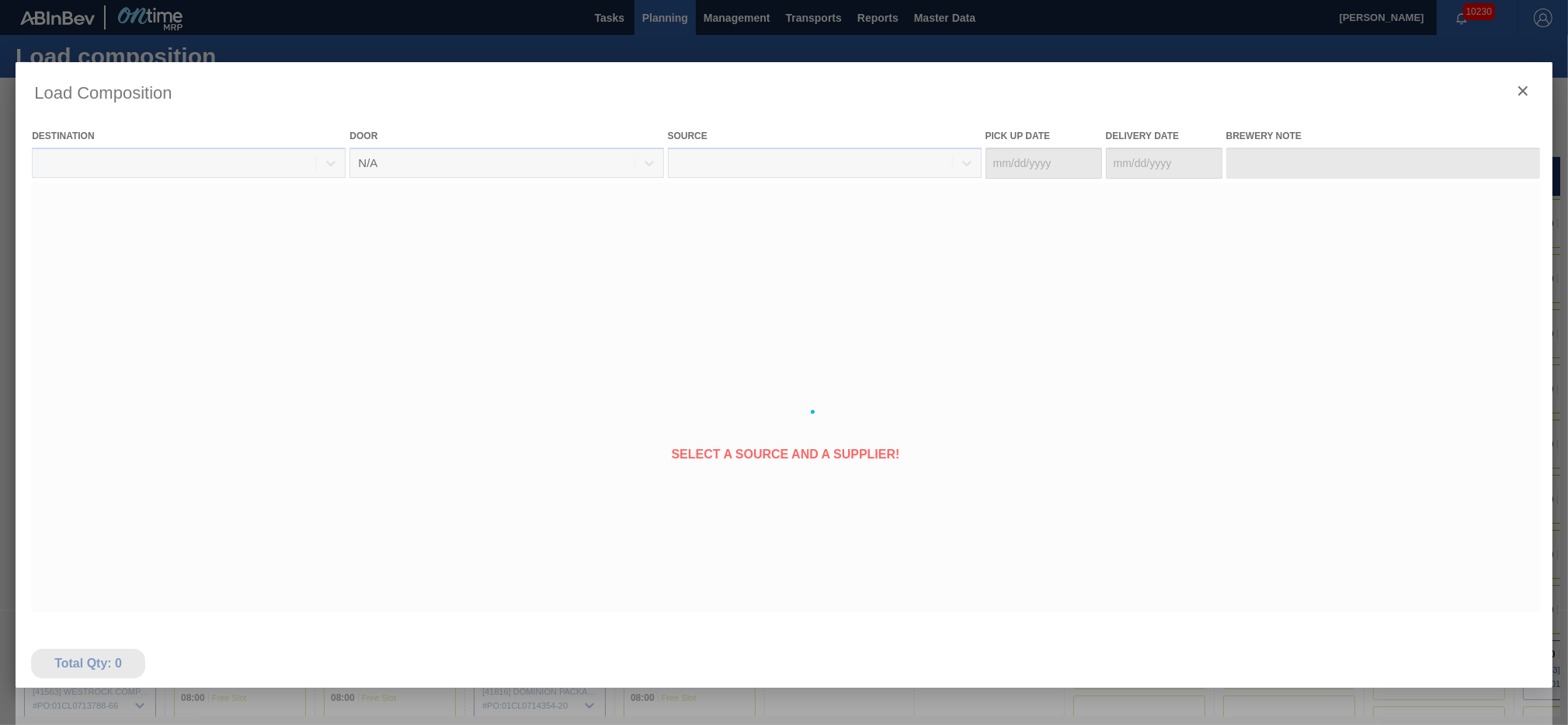
type Date "[DATE]"
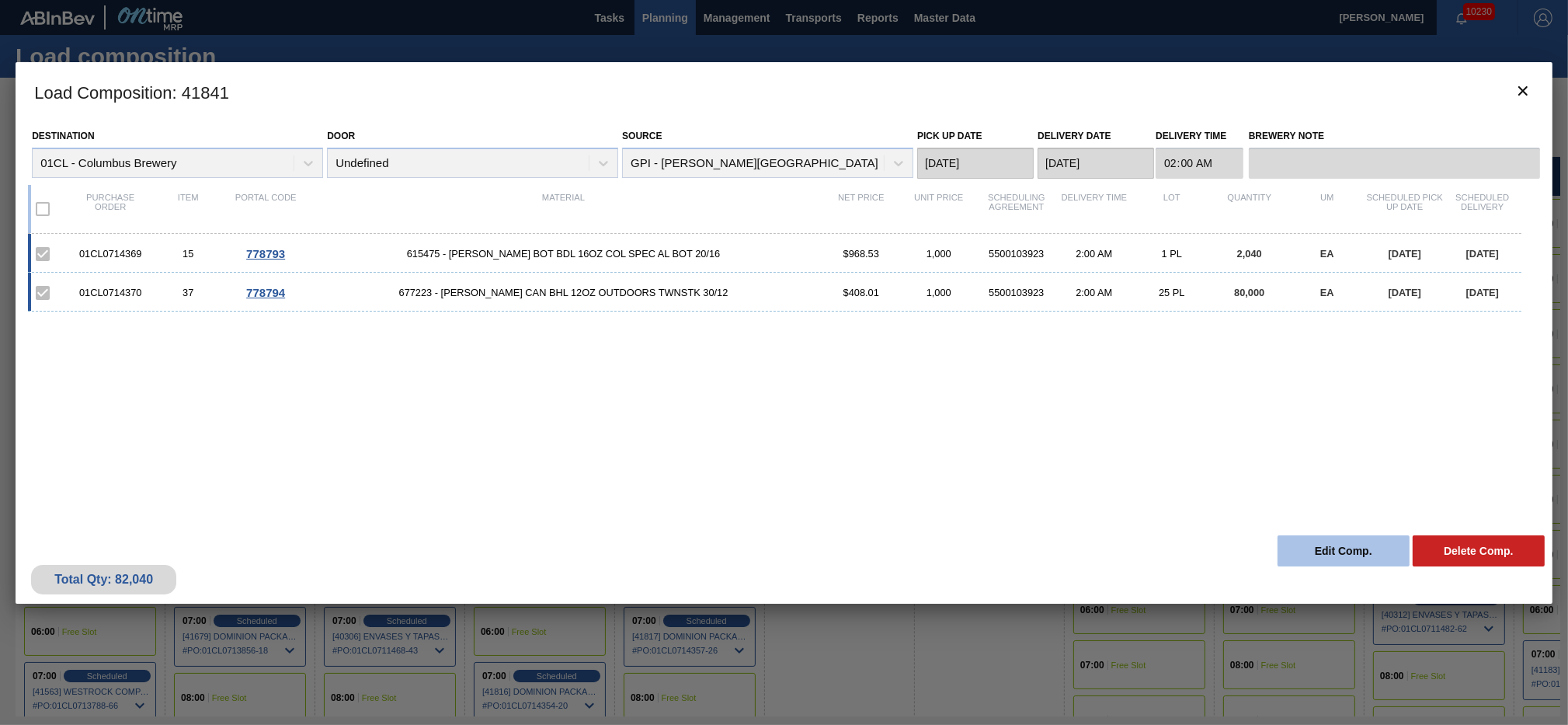
click at [1307, 542] on button "Edit Comp." at bounding box center [1343, 550] width 132 height 31
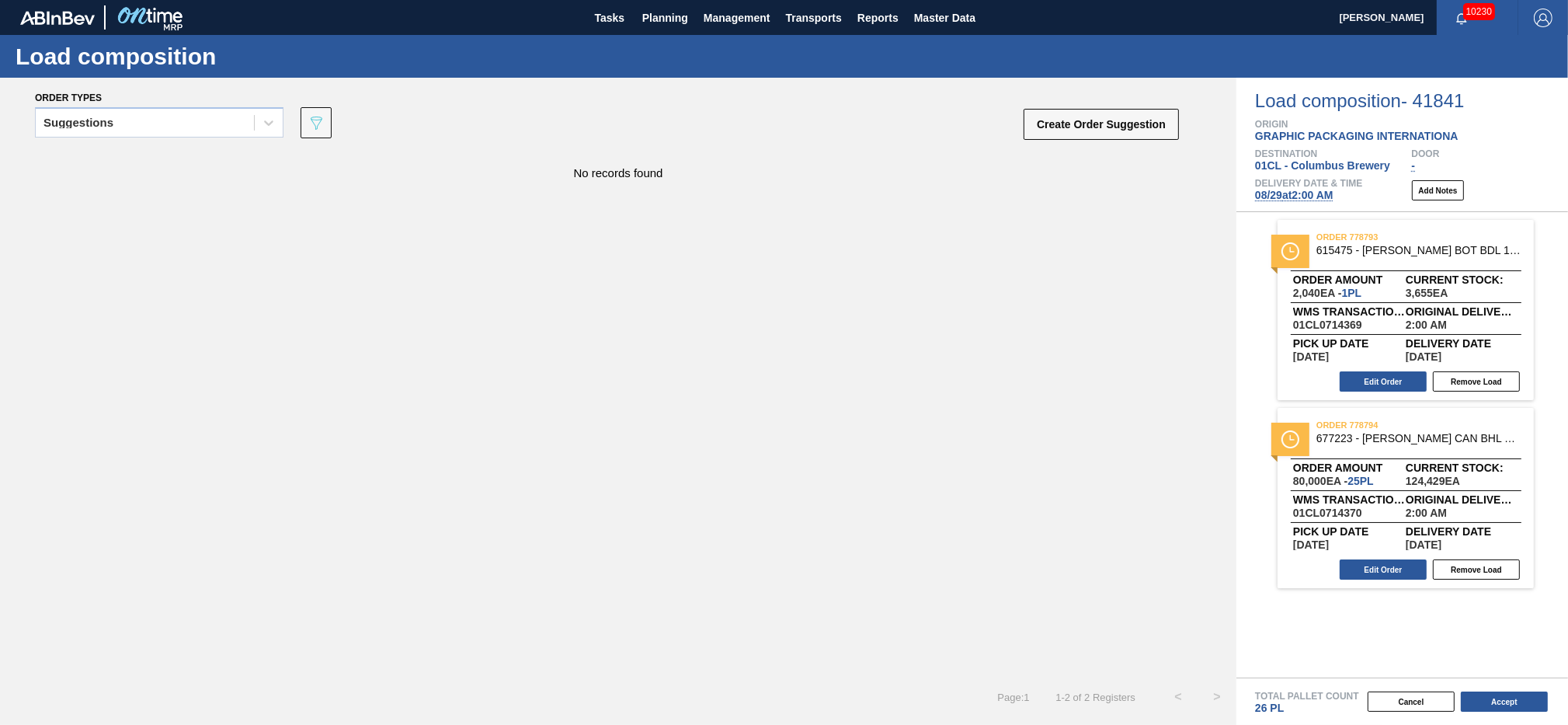
click at [1060, 128] on button "Create Order Suggestion" at bounding box center [1102, 124] width 155 height 31
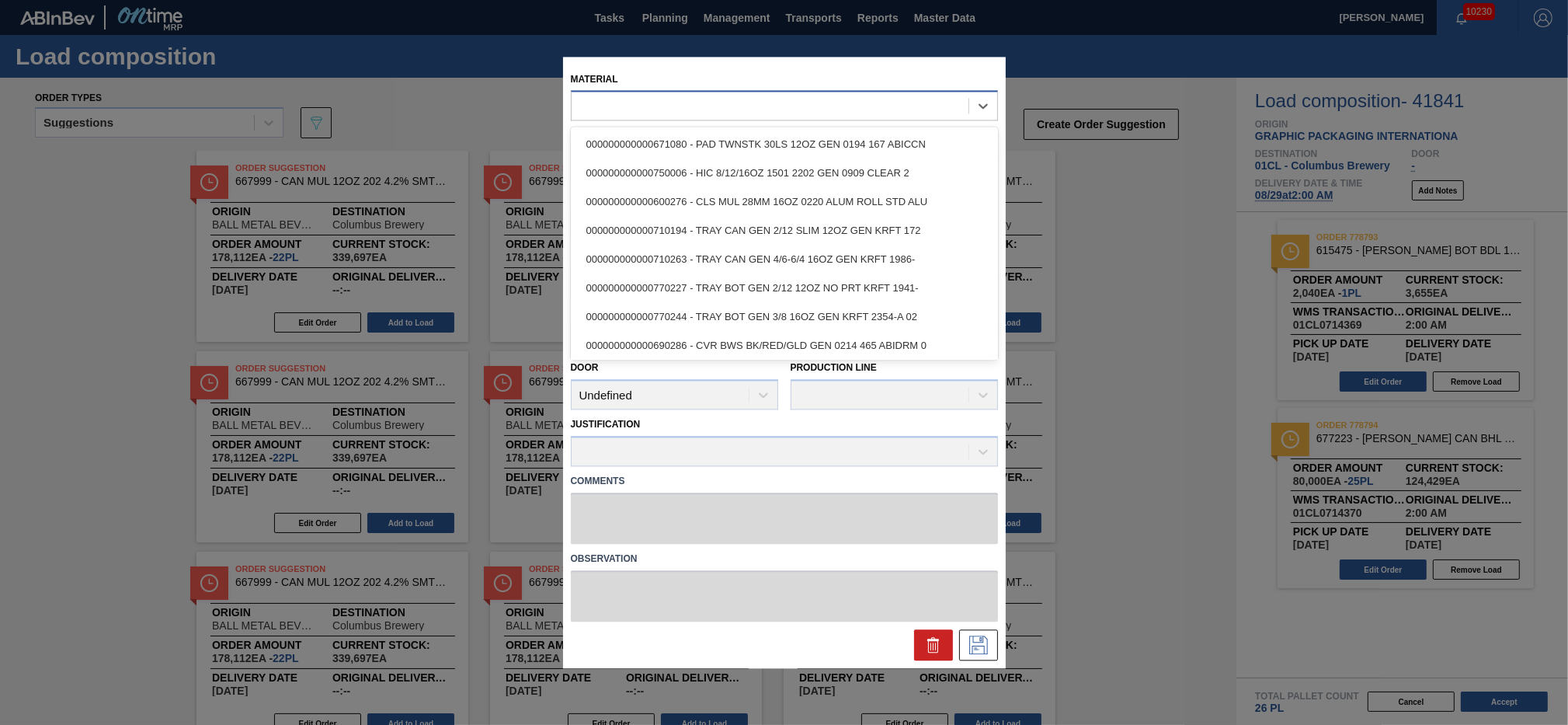
click at [634, 113] on div at bounding box center [769, 106] width 397 height 23
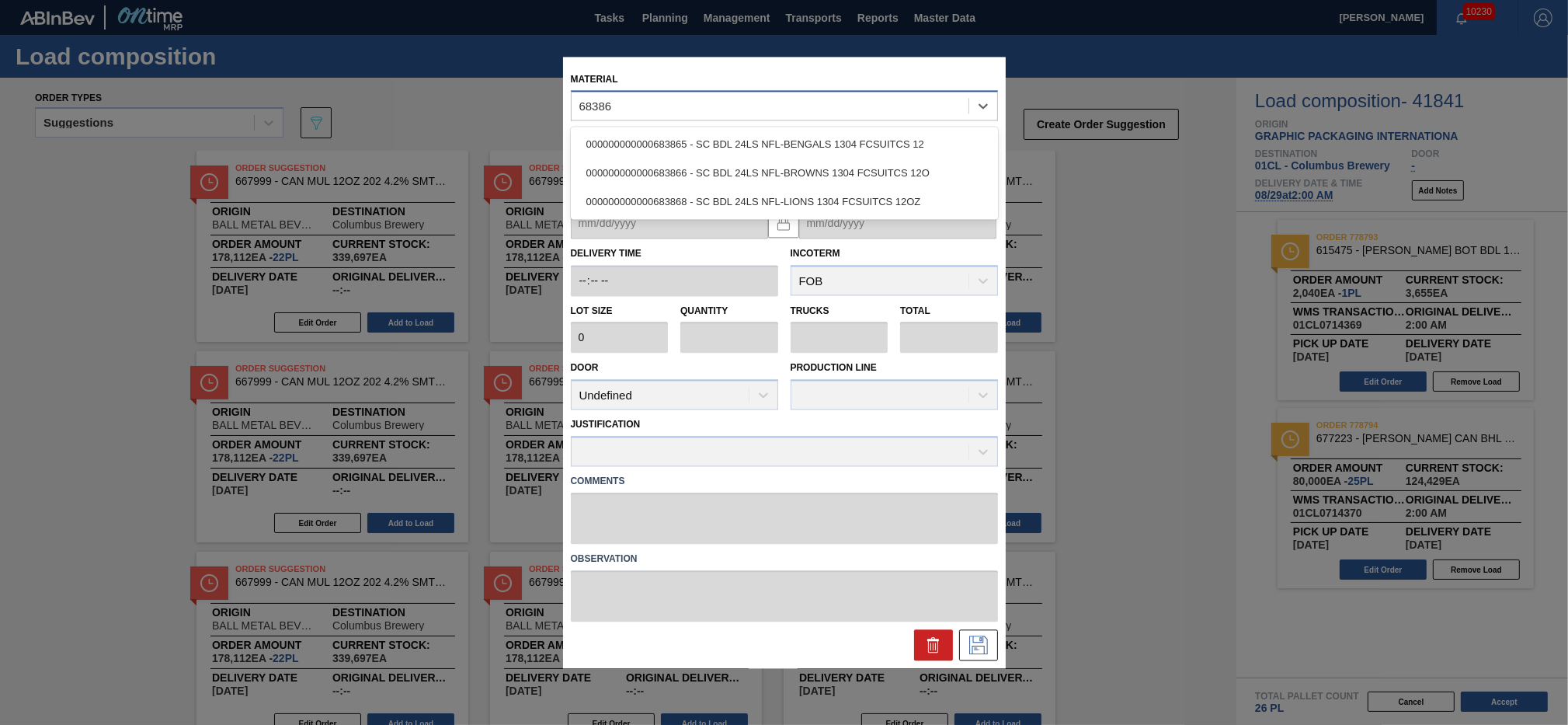
type input "683865"
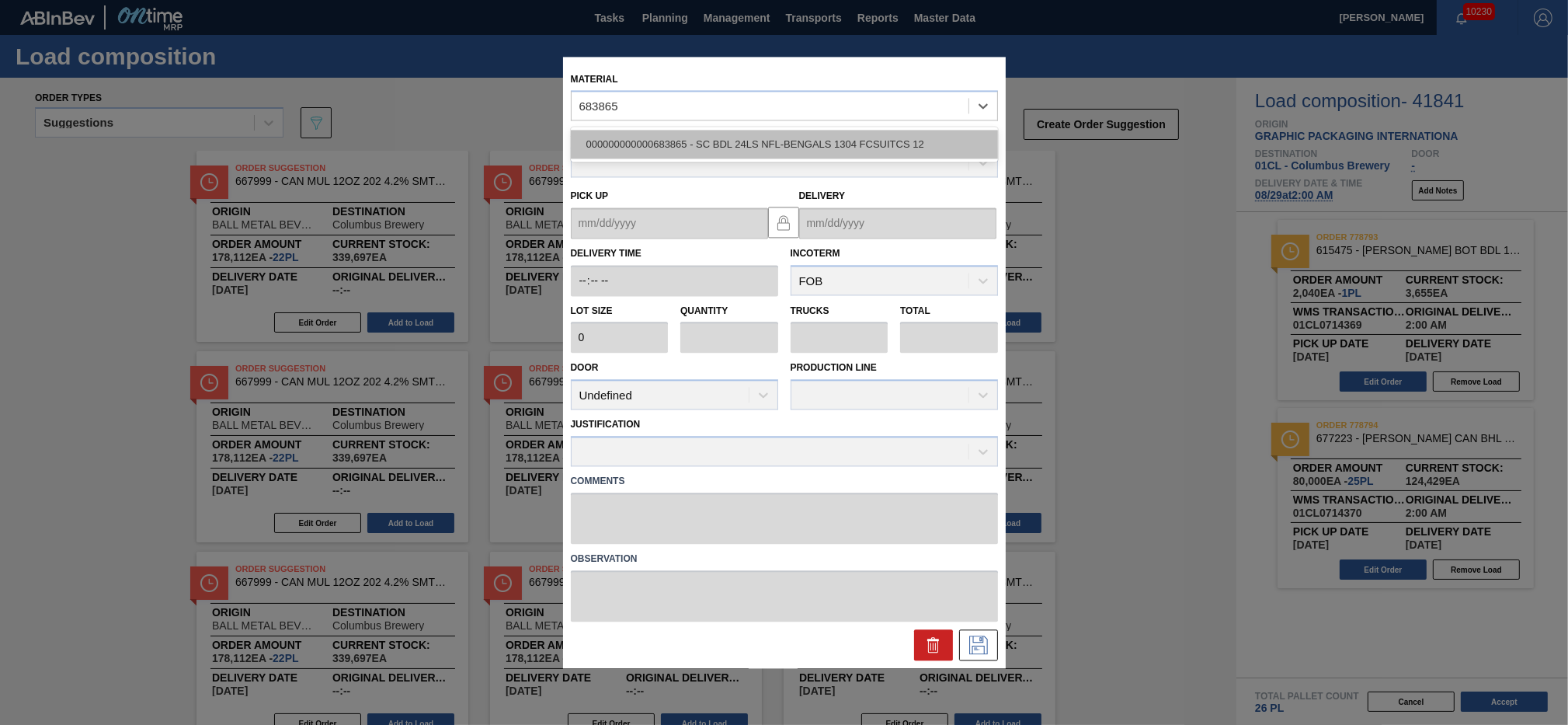
click at [710, 150] on div "000000000000683865 - SC BDL 24LS NFL-BENGALS 1304 FCSUITCS 12" at bounding box center [784, 145] width 428 height 29
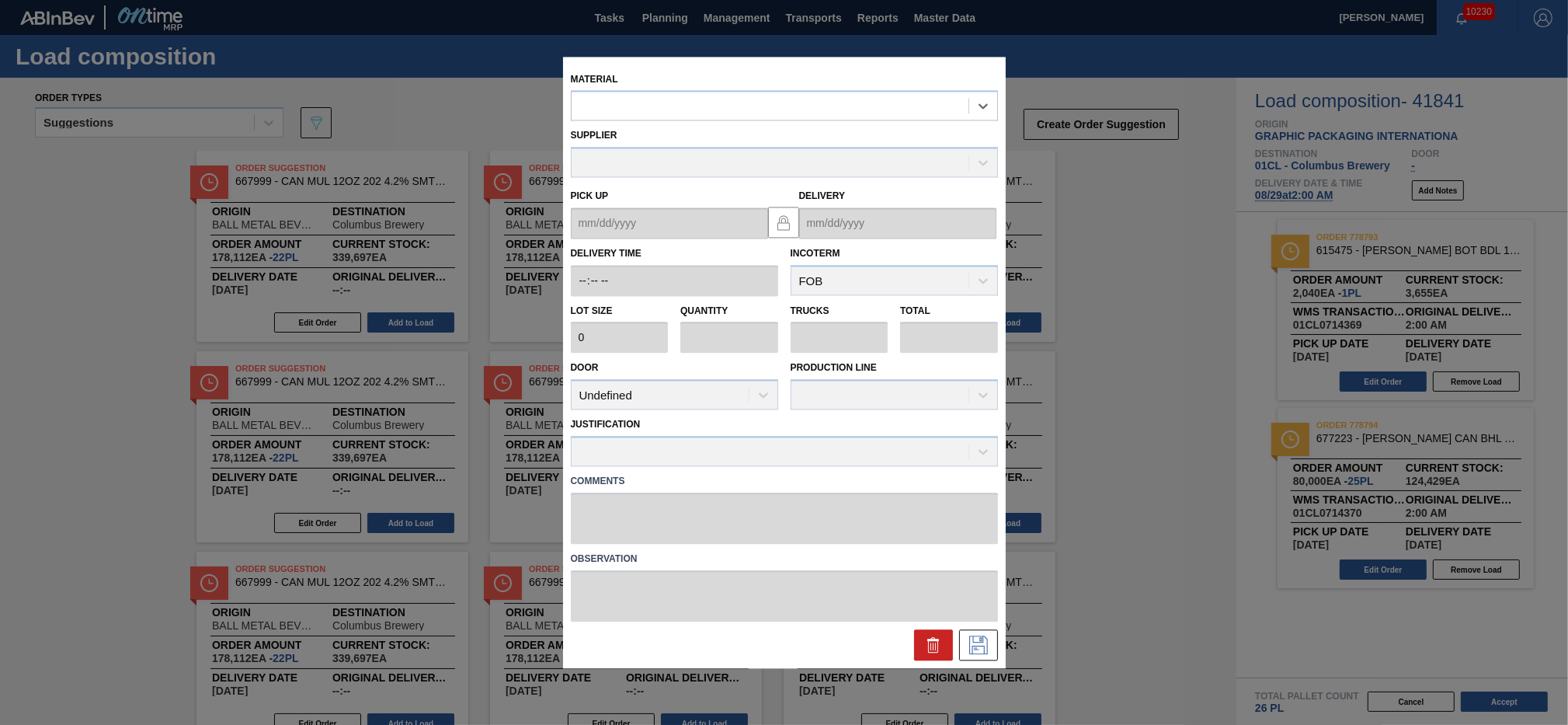
type input "3,200"
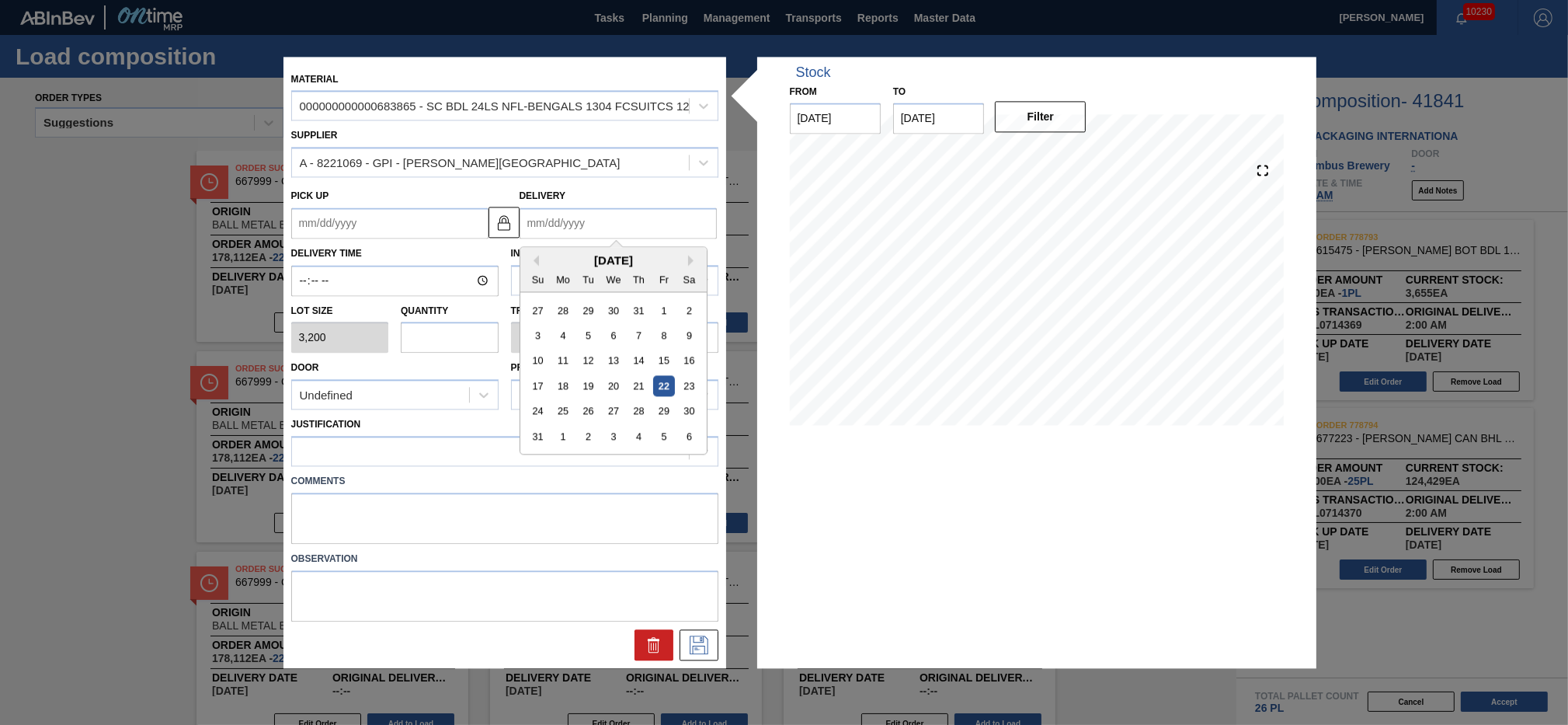
click at [641, 228] on input "Delivery" at bounding box center [618, 223] width 197 height 31
click at [663, 410] on div "29" at bounding box center [664, 411] width 21 height 21
type up "[DATE]"
type input "[DATE]"
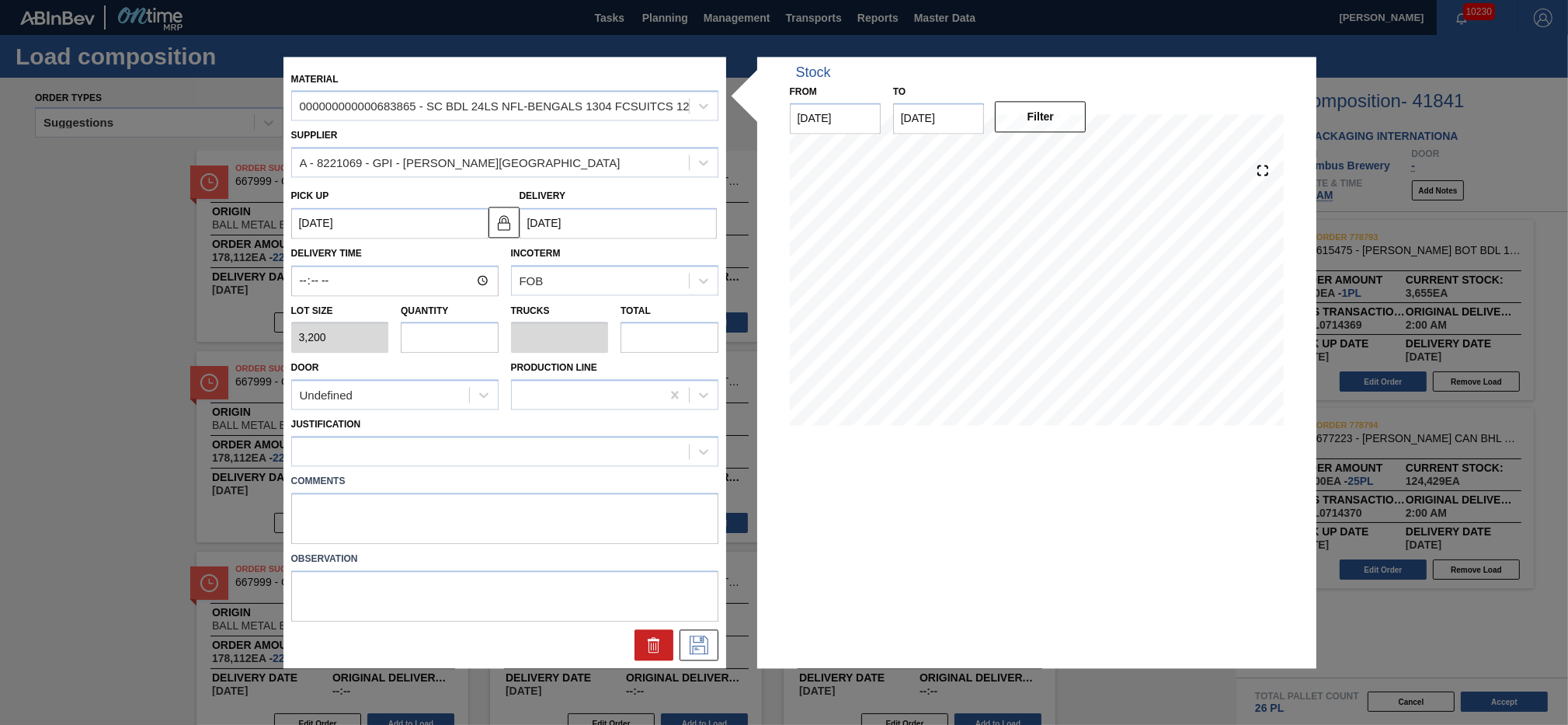
click at [451, 336] on input "text" at bounding box center [449, 338] width 98 height 31
type input "2"
type input "0.077"
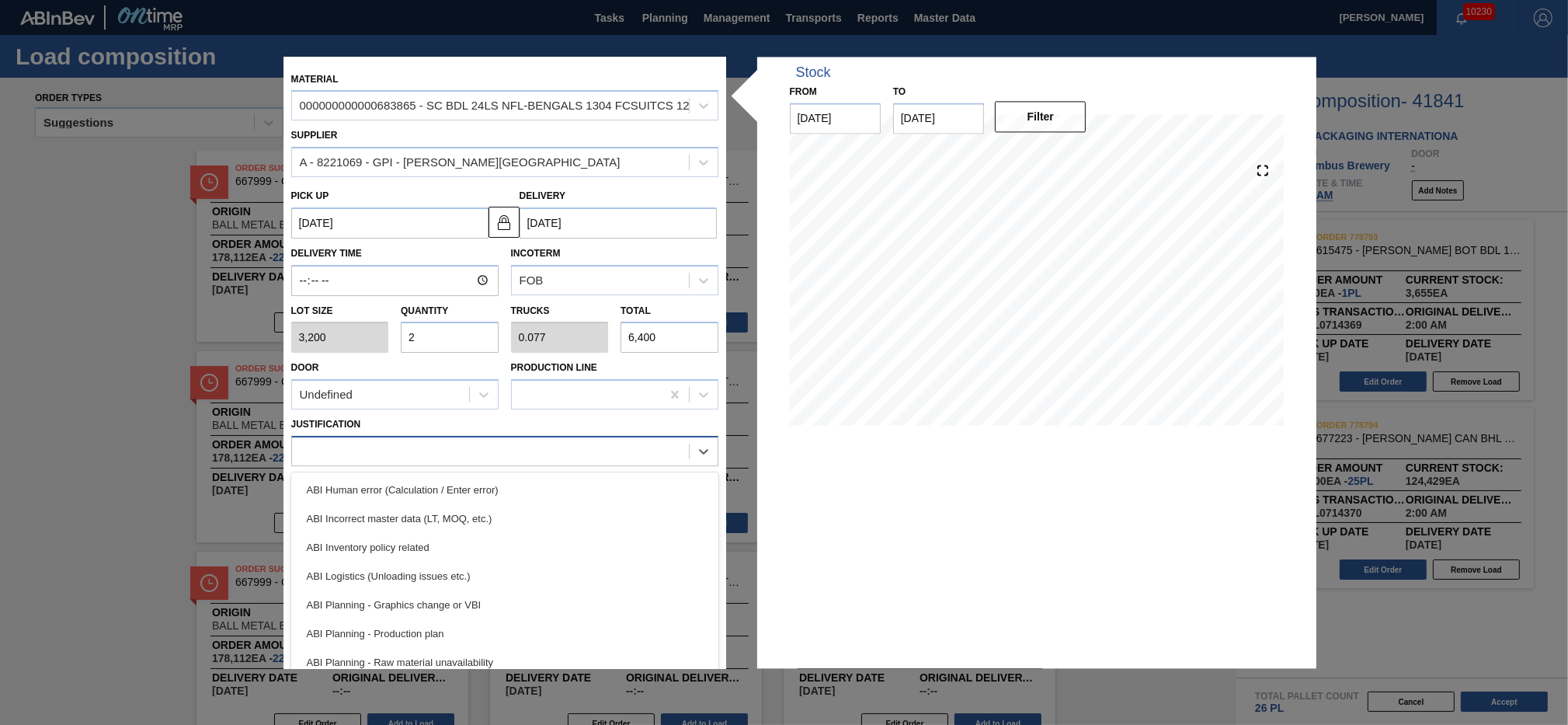
click at [477, 453] on div at bounding box center [490, 452] width 397 height 23
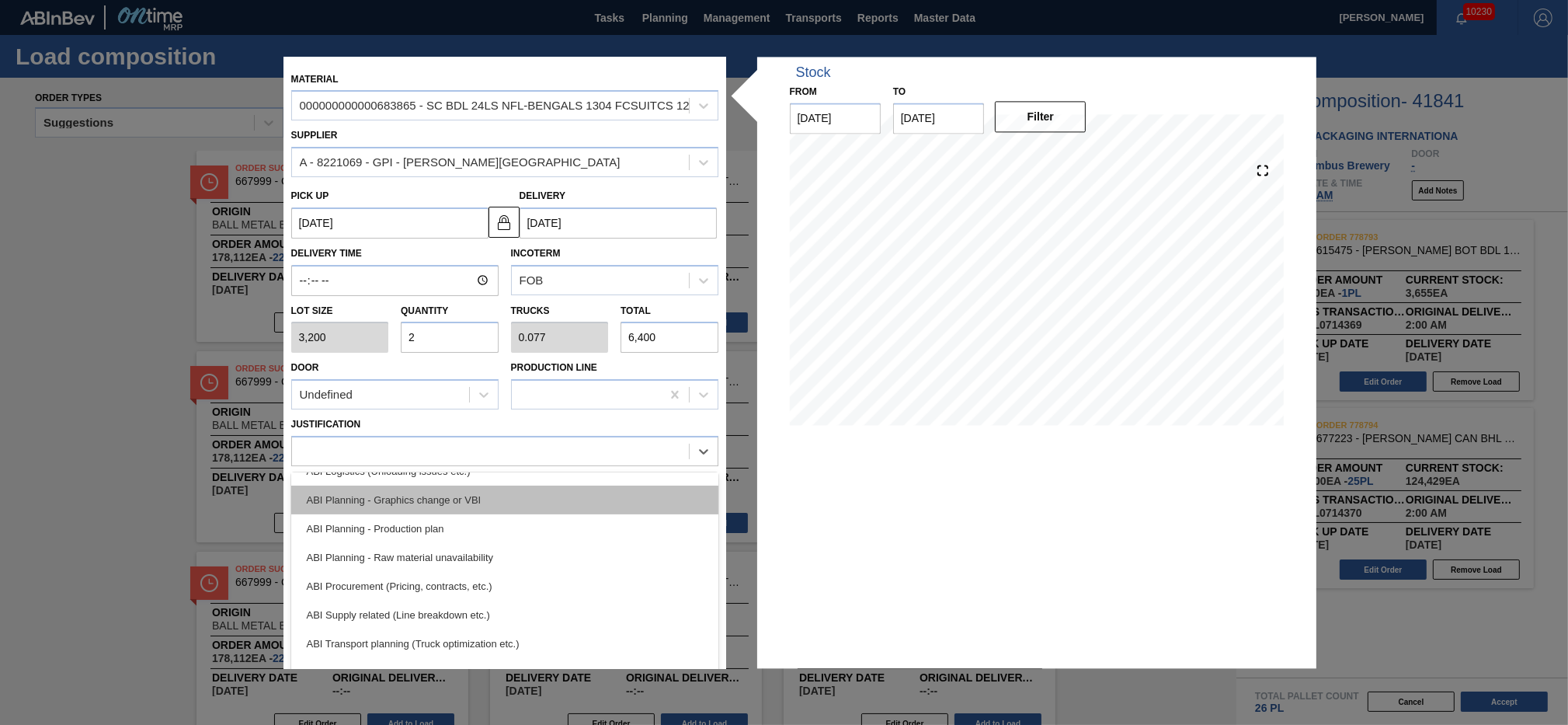
scroll to position [175, 0]
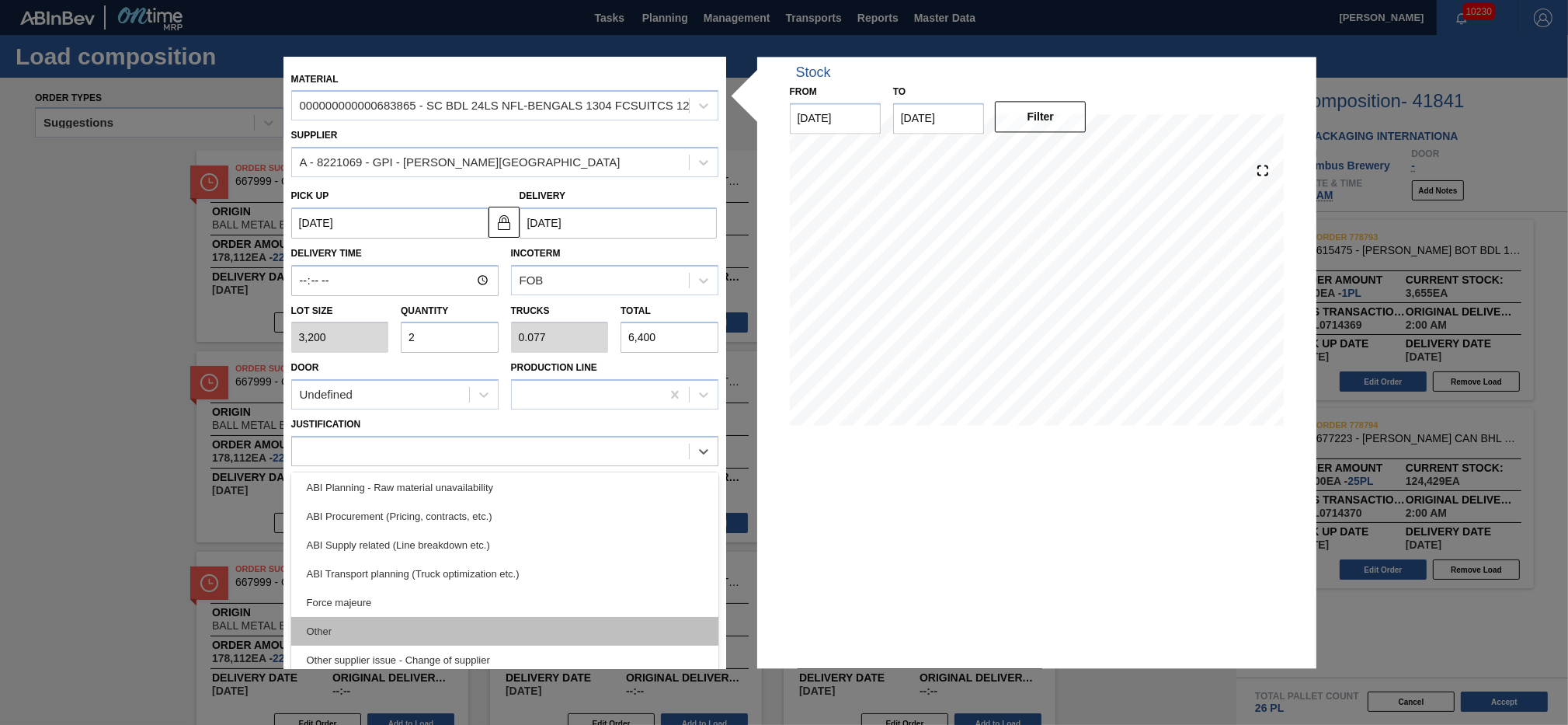
click at [475, 622] on div "Other" at bounding box center [504, 631] width 428 height 29
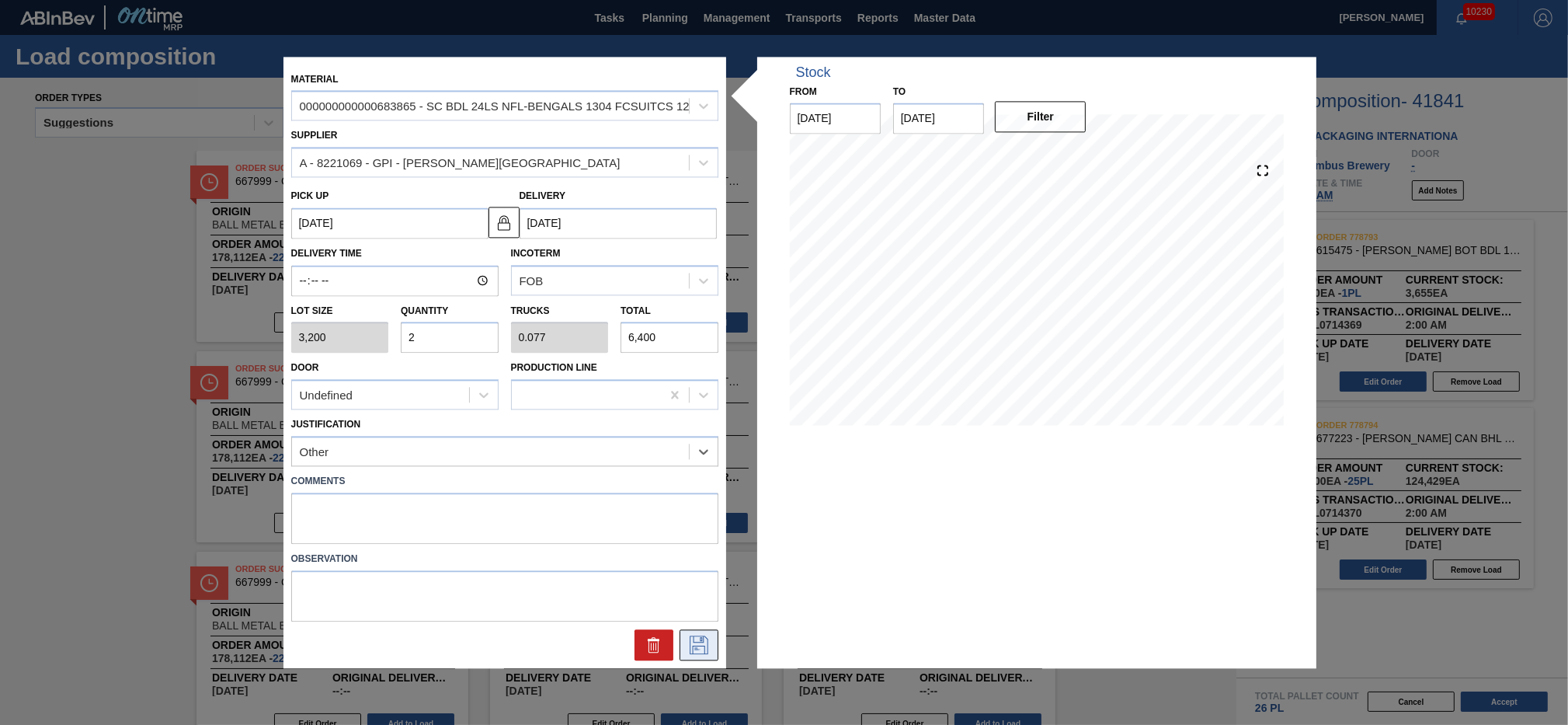
click at [698, 643] on icon at bounding box center [699, 644] width 25 height 19
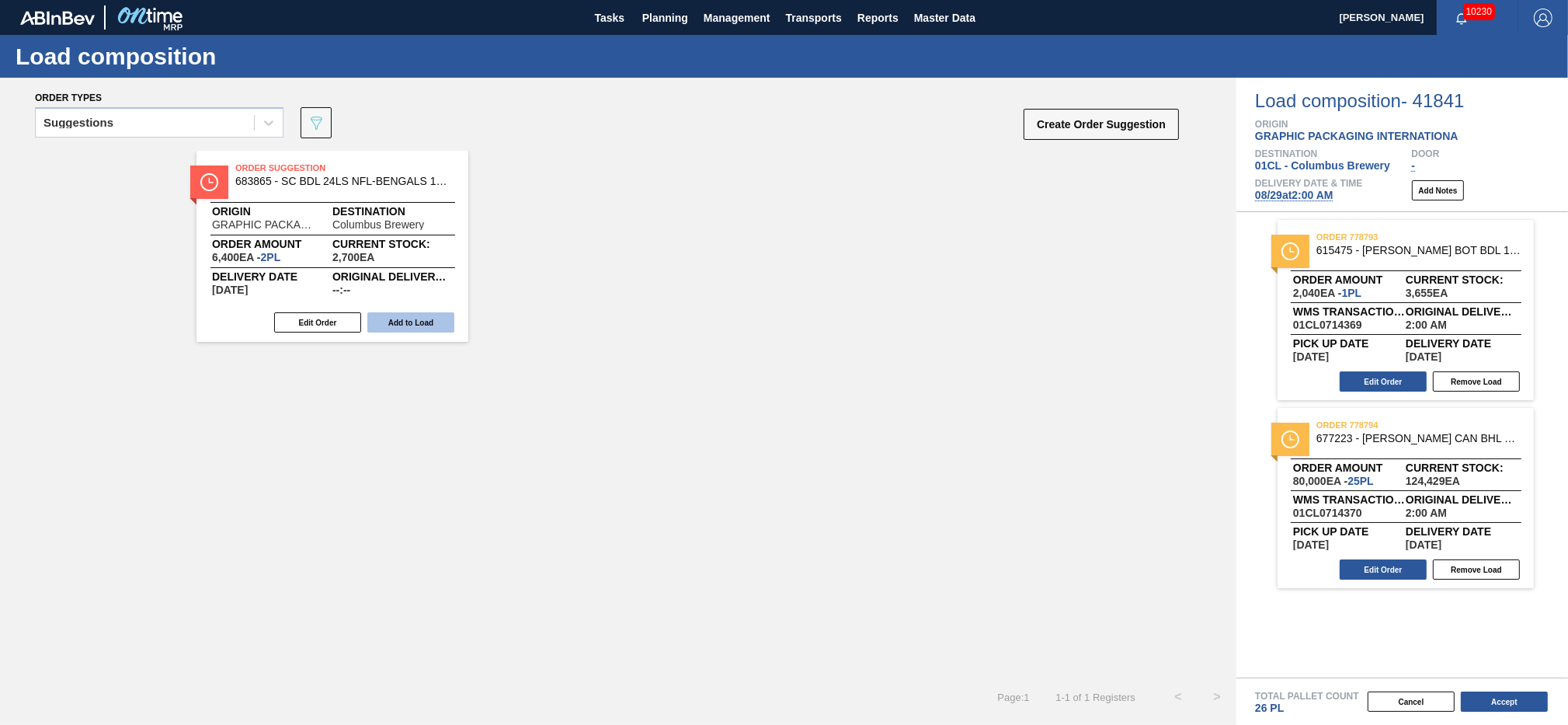
click at [410, 325] on button "Add to Load" at bounding box center [411, 322] width 87 height 20
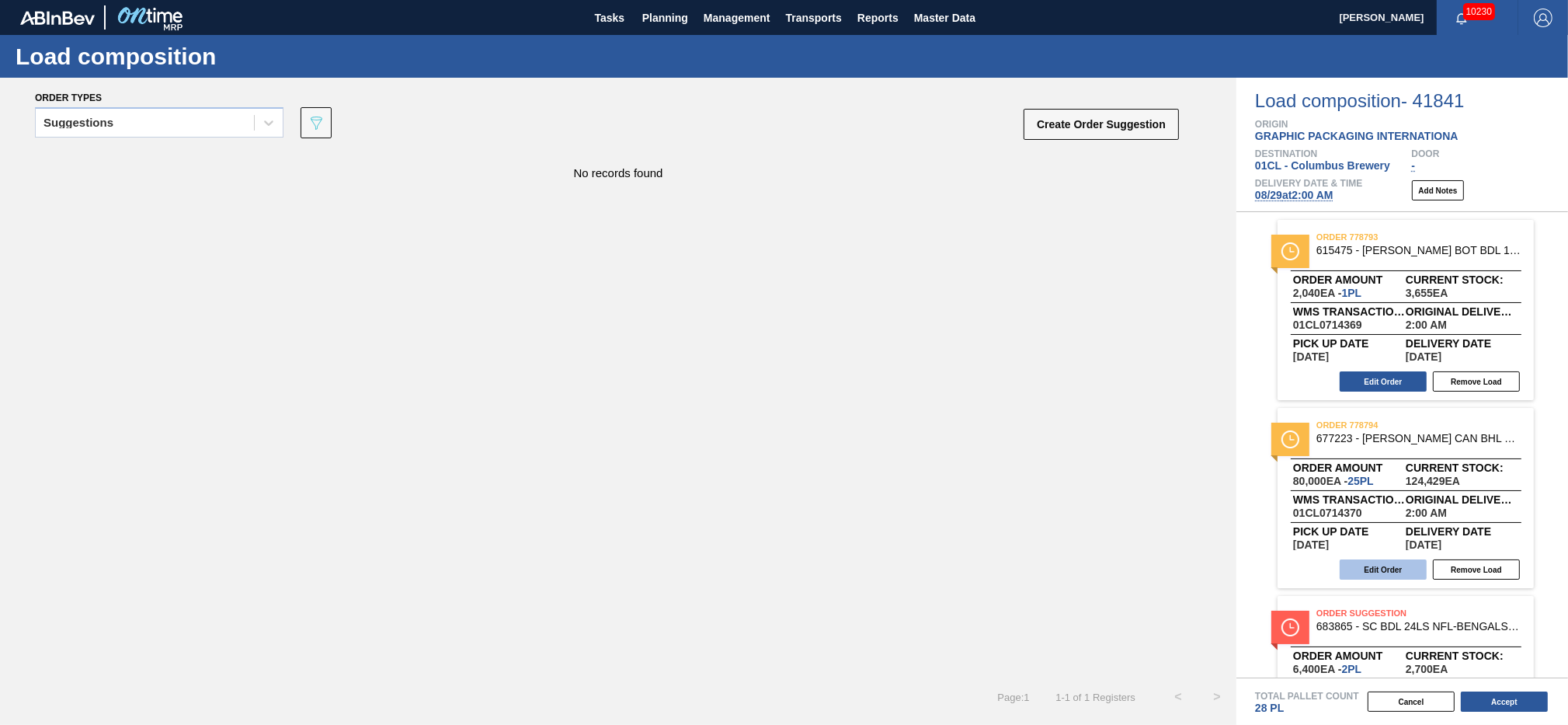
click at [1364, 559] on button "Edit Order" at bounding box center [1384, 569] width 87 height 20
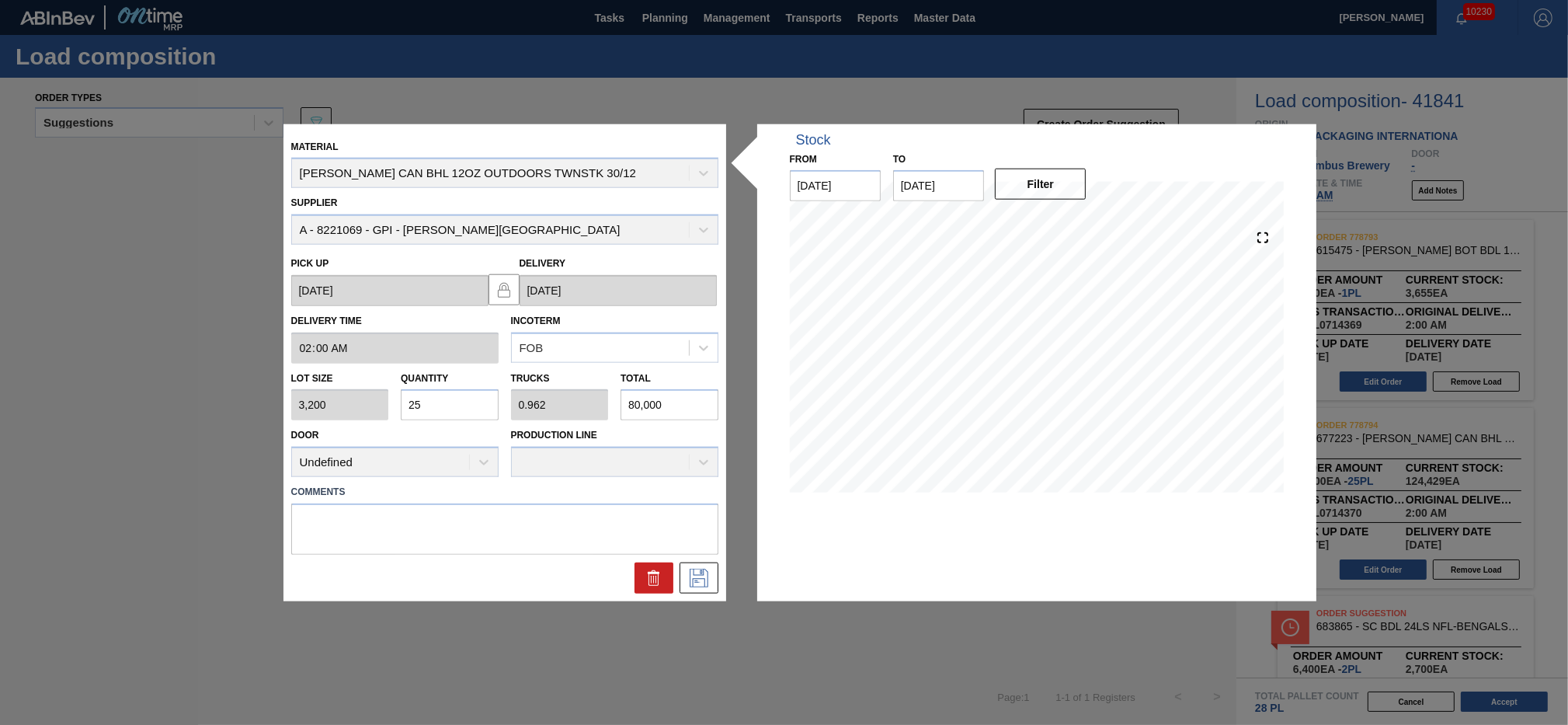
click at [453, 395] on input "25" at bounding box center [449, 405] width 98 height 31
click at [702, 580] on icon at bounding box center [699, 578] width 25 height 19
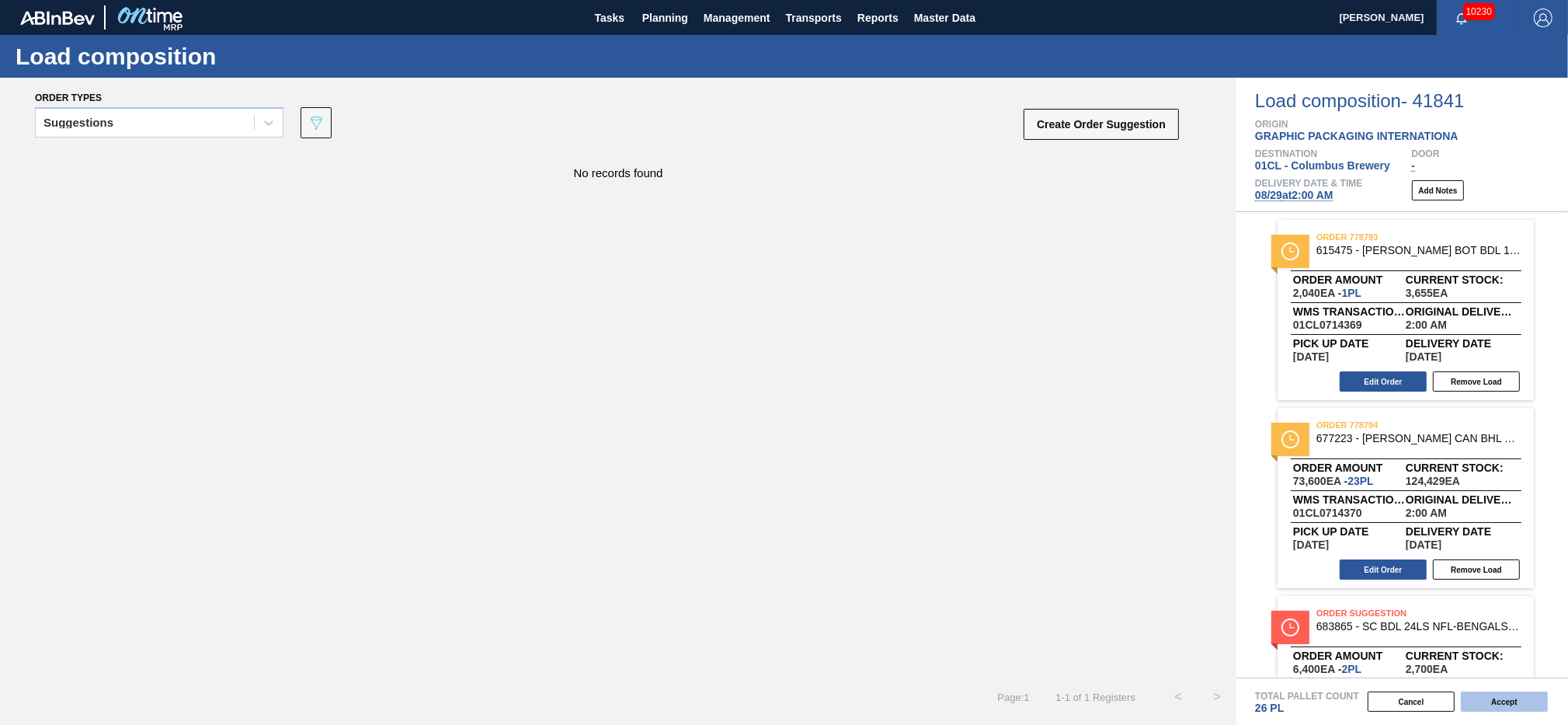
click at [1502, 706] on button "Accept" at bounding box center [1505, 701] width 87 height 20
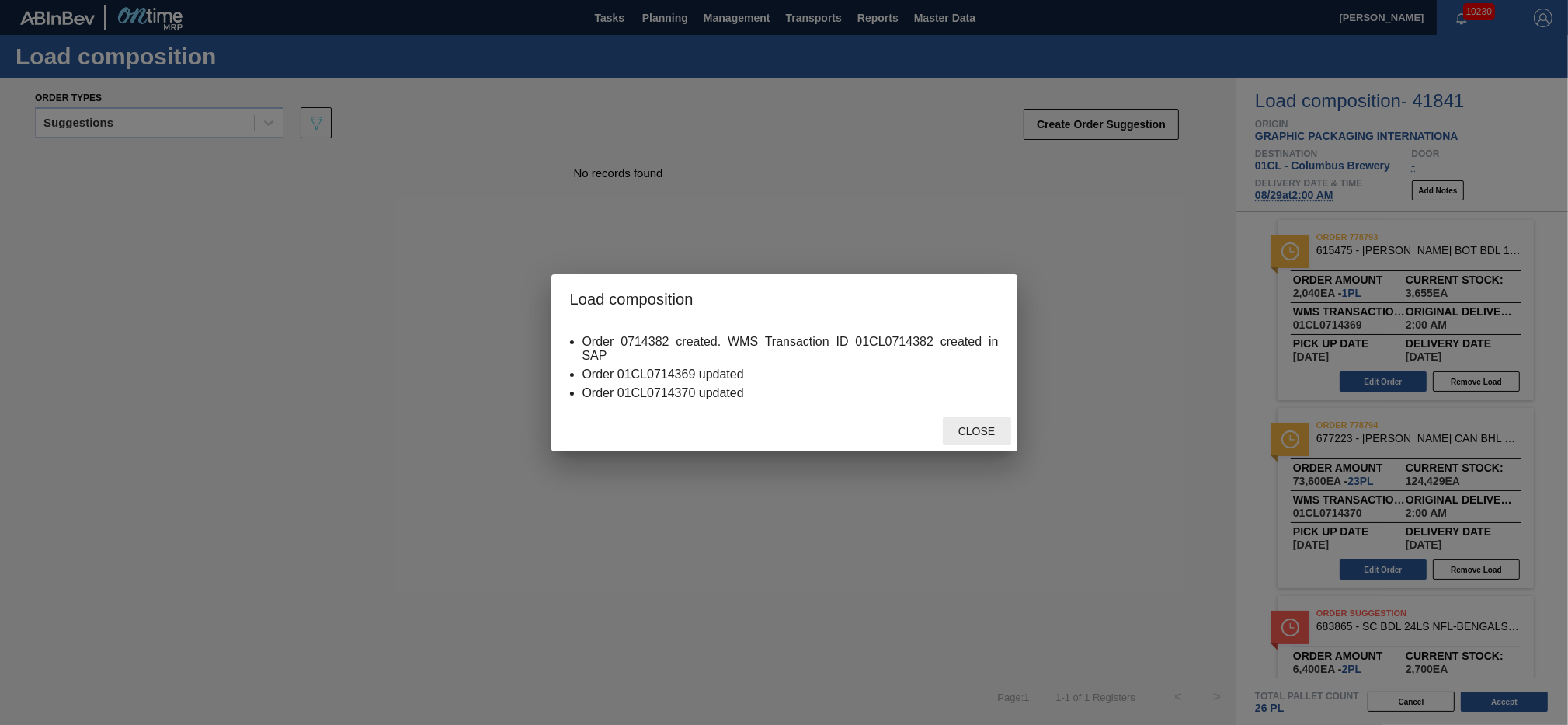
click at [972, 431] on span "Close" at bounding box center [977, 431] width 61 height 12
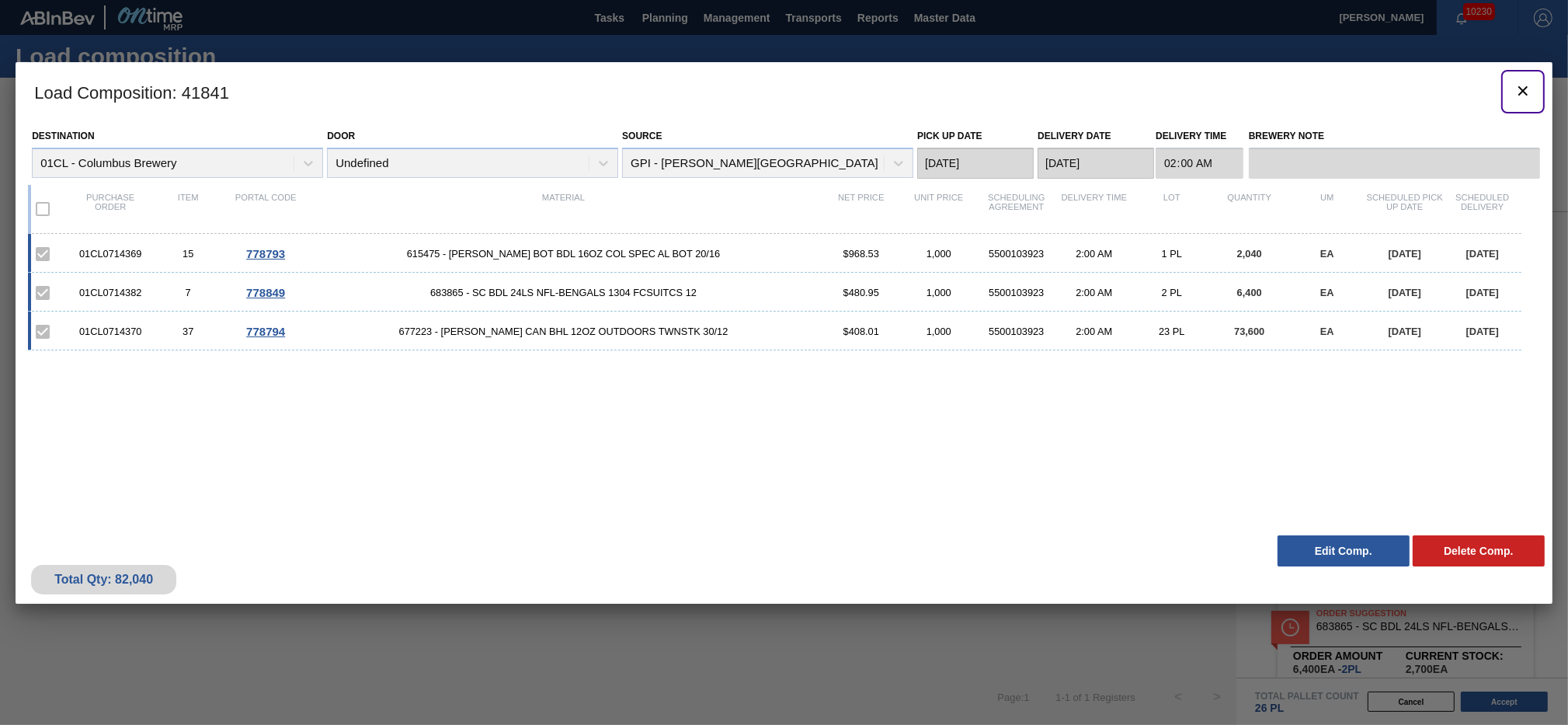
click at [1515, 90] on icon "botão de ícone" at bounding box center [1523, 91] width 19 height 19
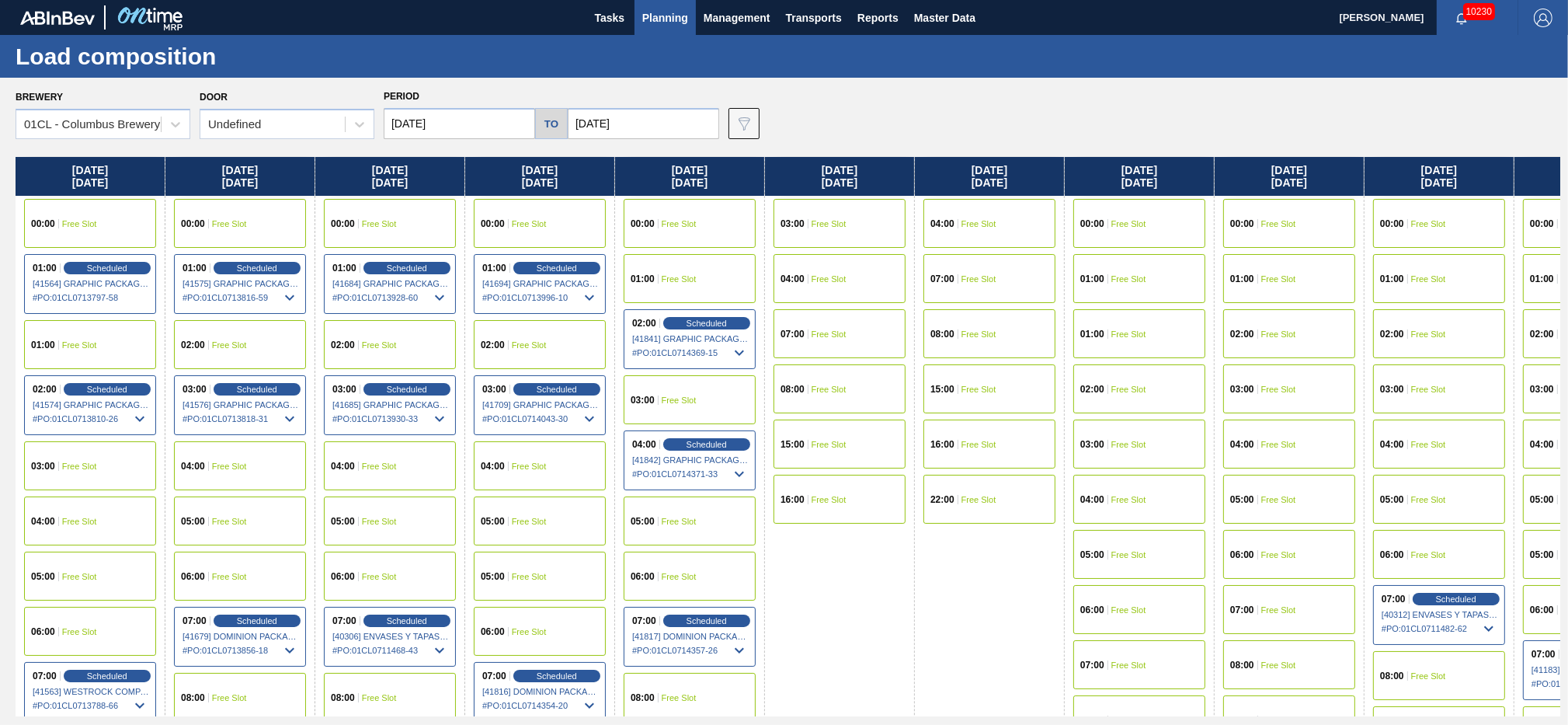
scroll to position [84, 0]
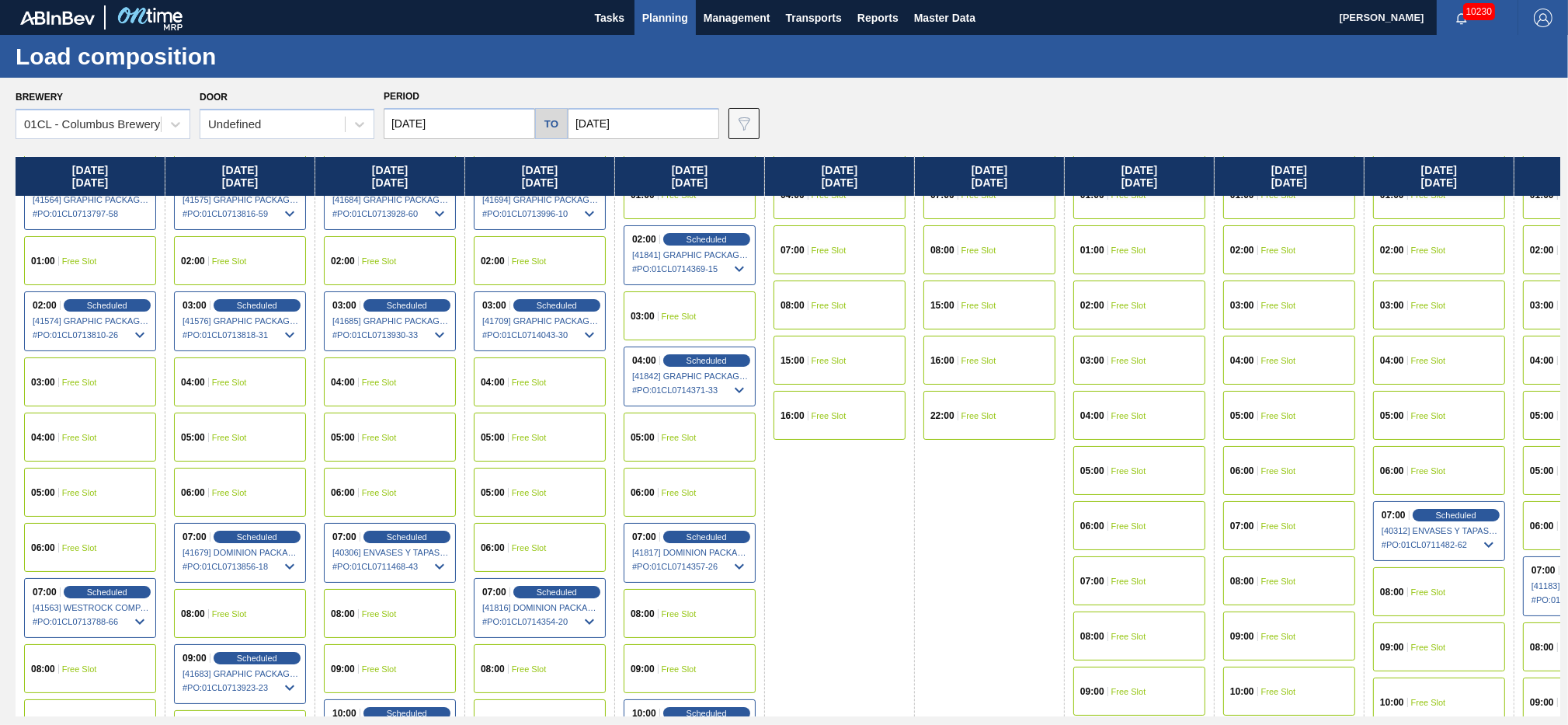
click at [1267, 353] on div "04:00 Free Slot" at bounding box center [1289, 360] width 132 height 49
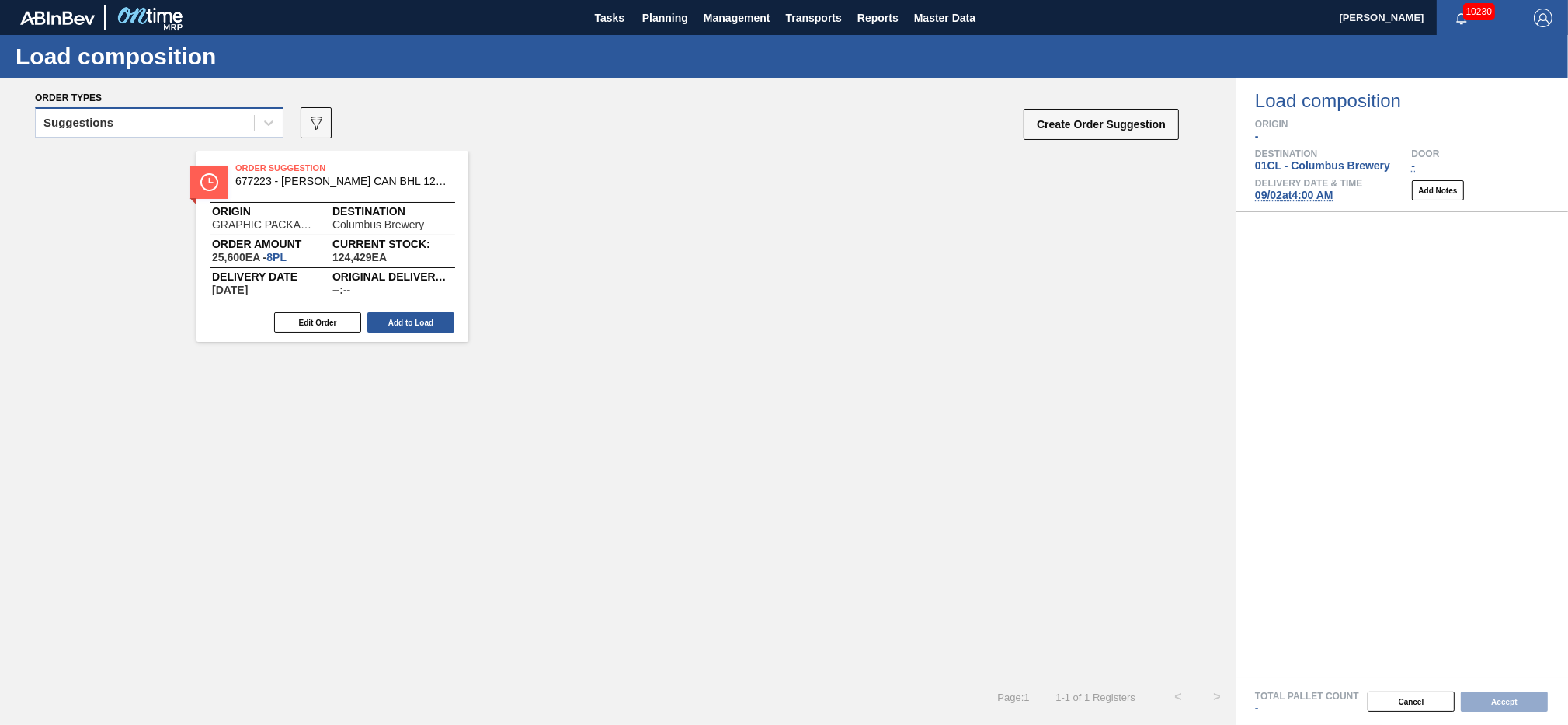
click at [237, 128] on div "Suggestions" at bounding box center [145, 123] width 218 height 23
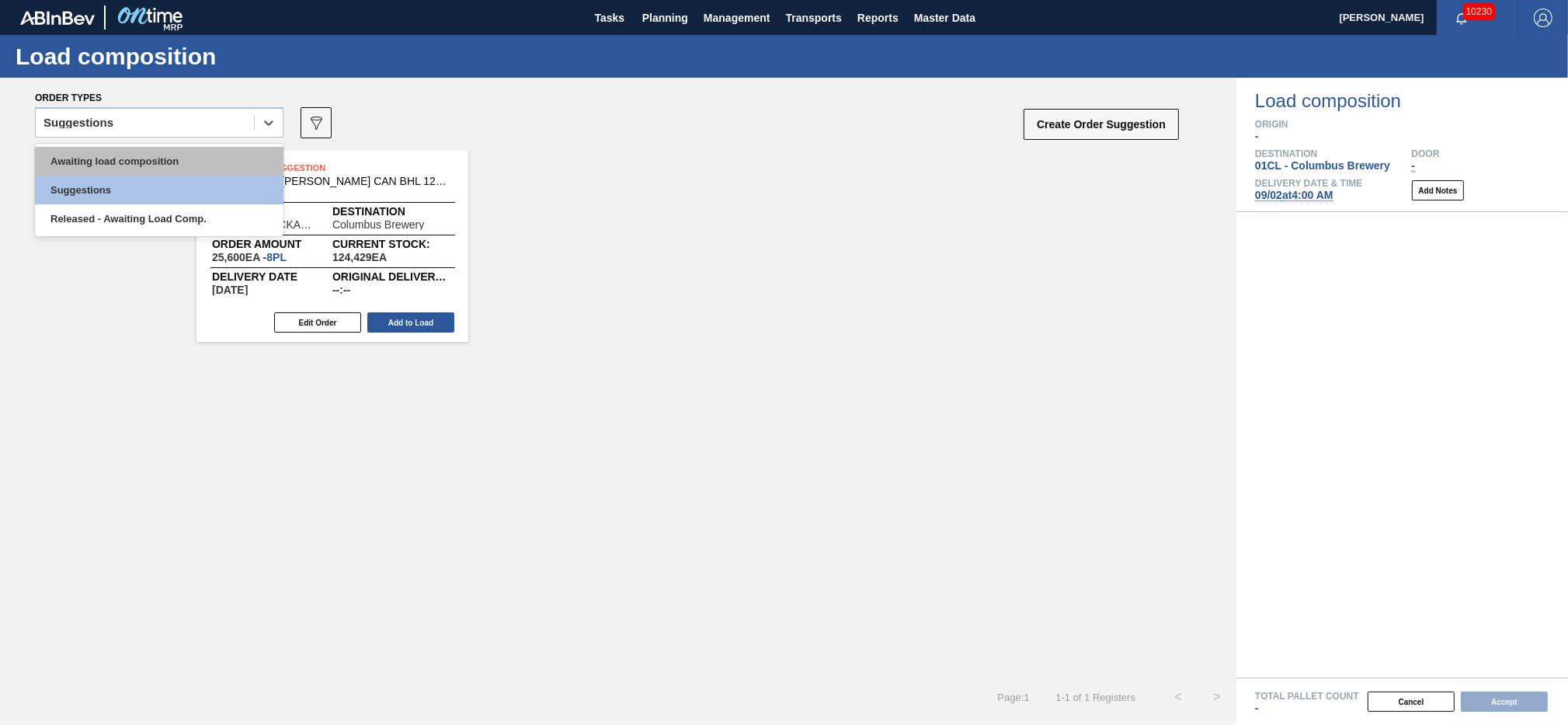
click at [201, 153] on div "Awaiting load composition" at bounding box center [159, 162] width 249 height 29
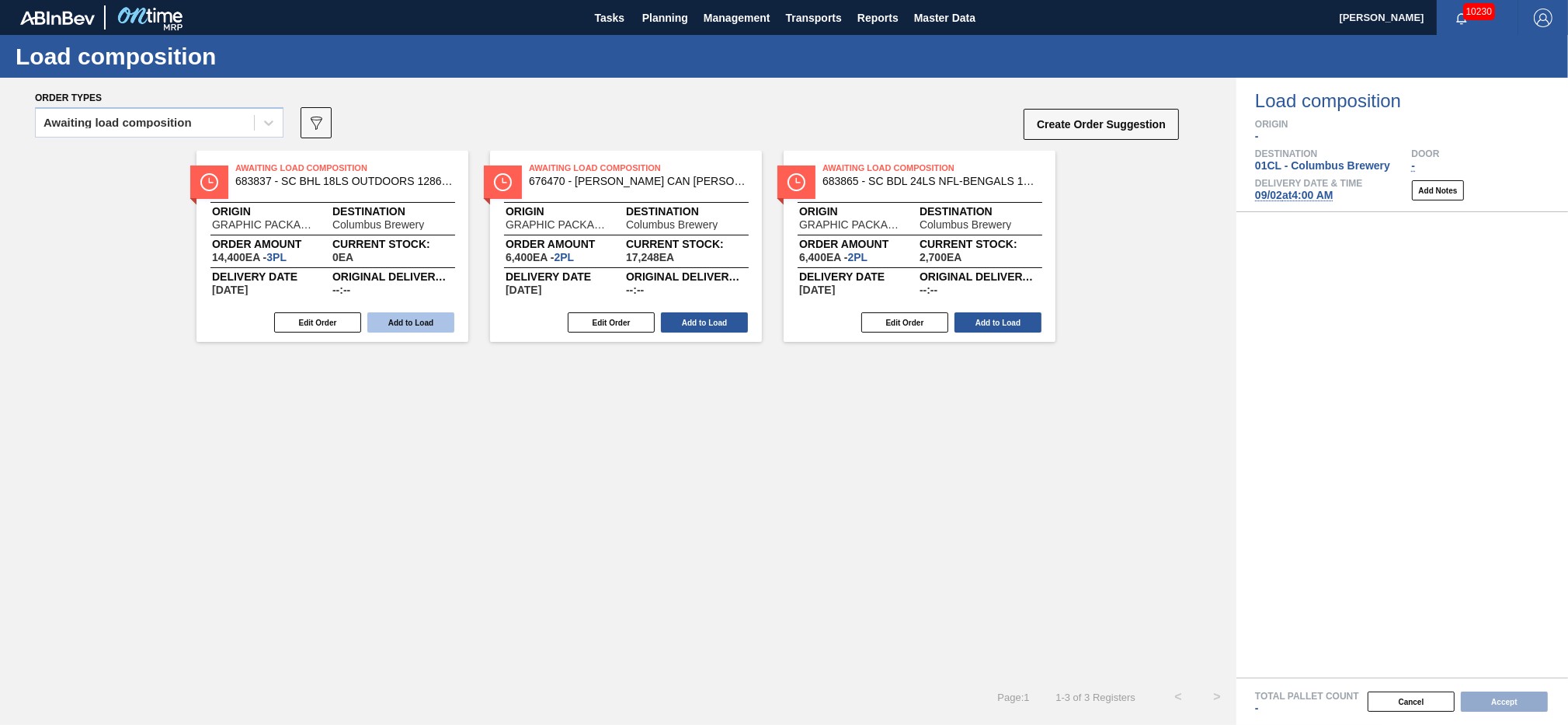
click at [415, 319] on button "Add to Load" at bounding box center [411, 322] width 87 height 20
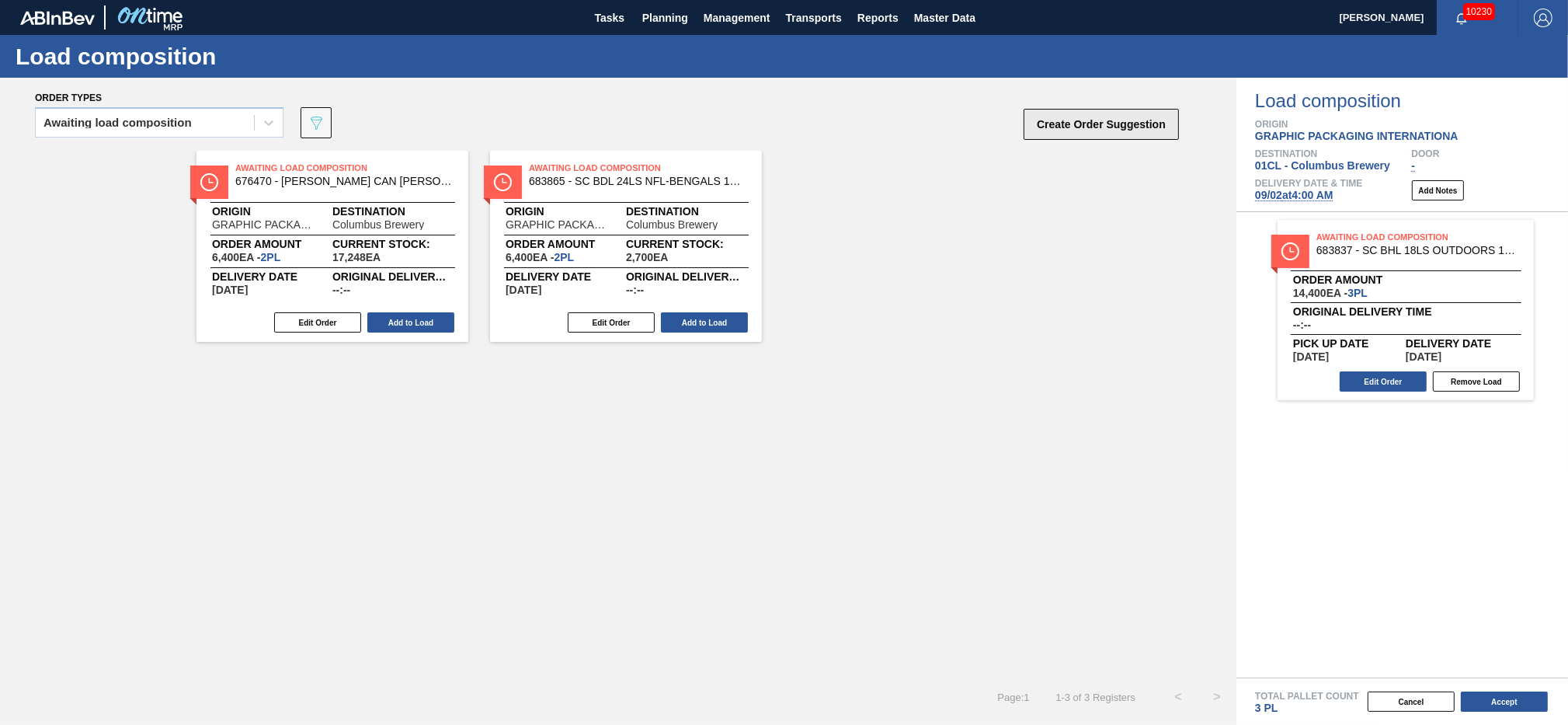
click at [1080, 125] on button "Create Order Suggestion" at bounding box center [1102, 124] width 155 height 31
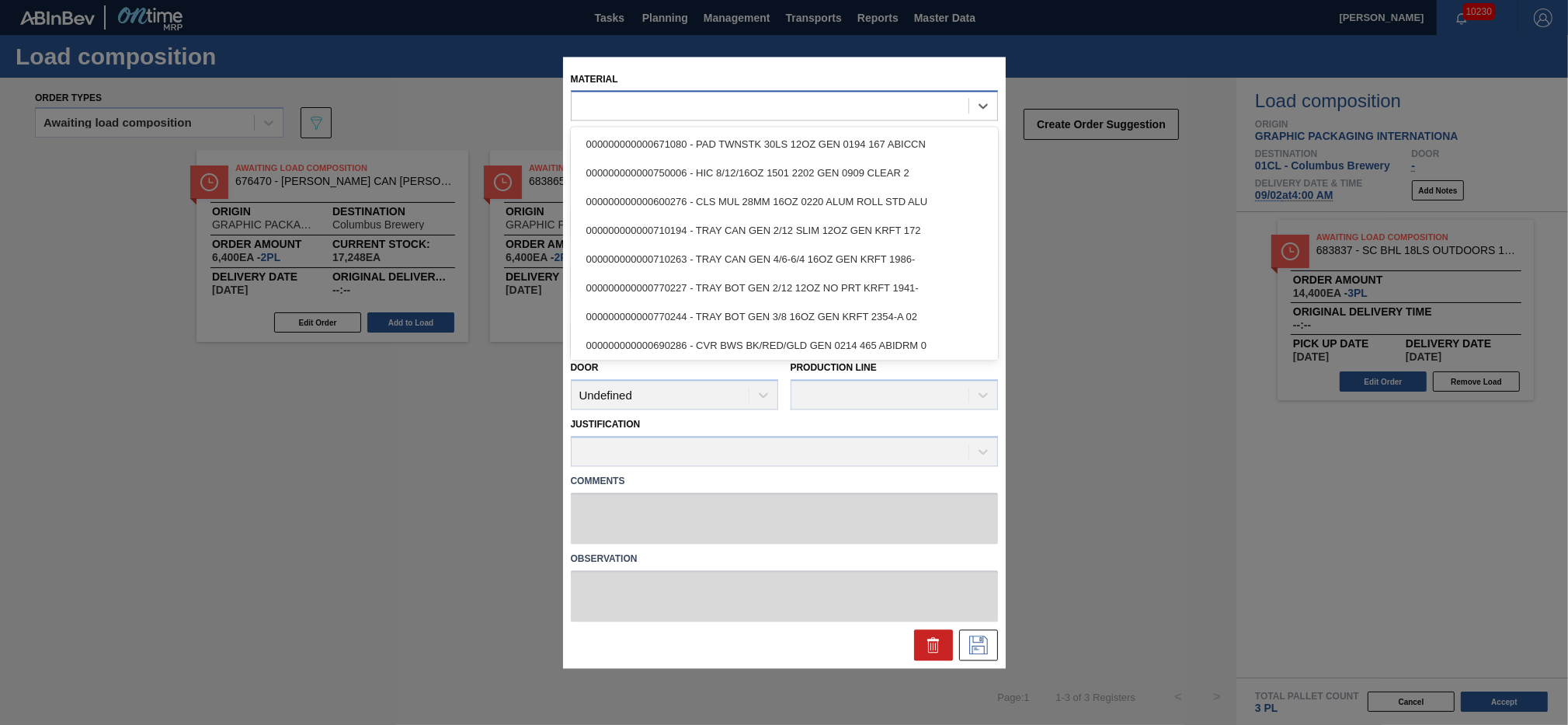
click at [637, 110] on div at bounding box center [769, 106] width 397 height 23
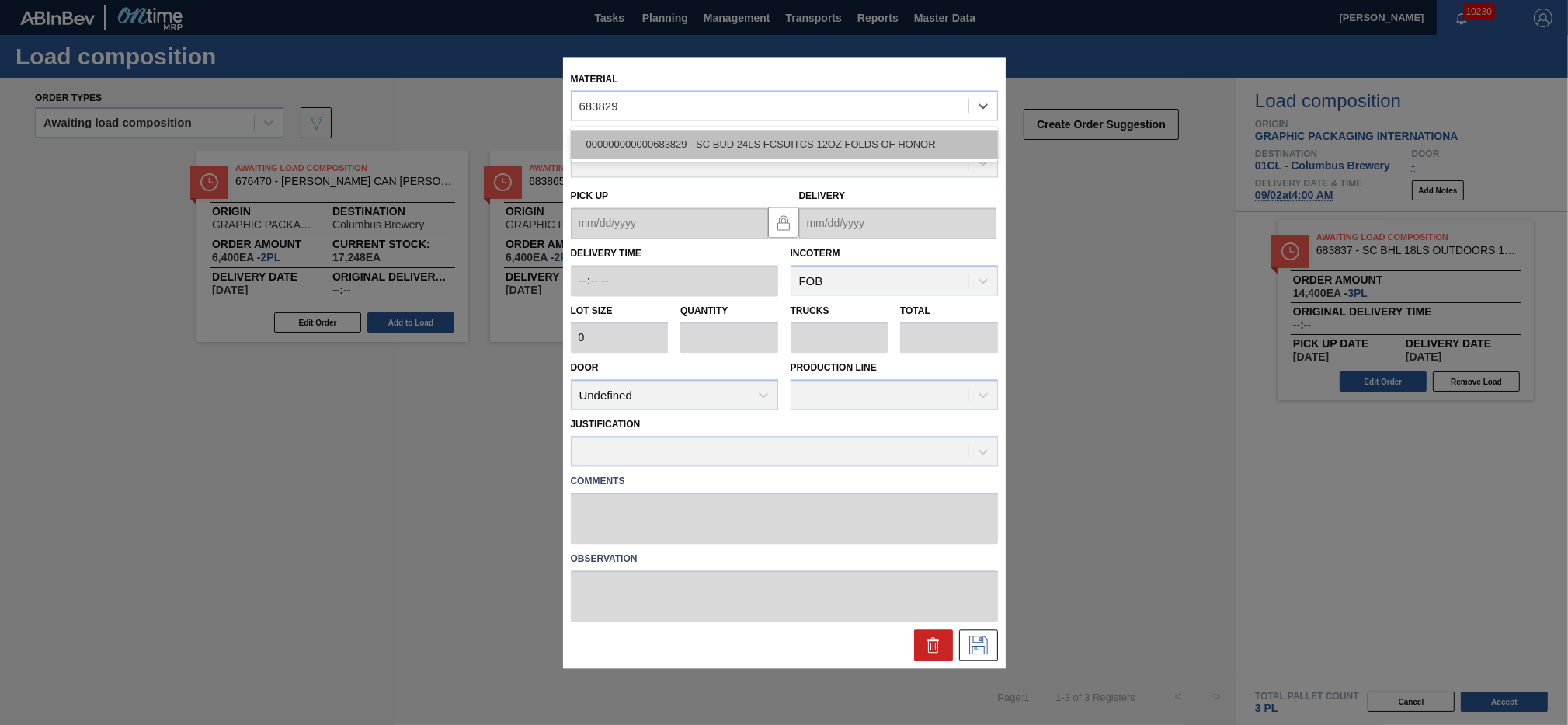
click at [703, 150] on div "000000000000683829 - SC BUD 24LS FCSUITCS 12OZ FOLDS OF HONOR" at bounding box center [784, 145] width 428 height 29
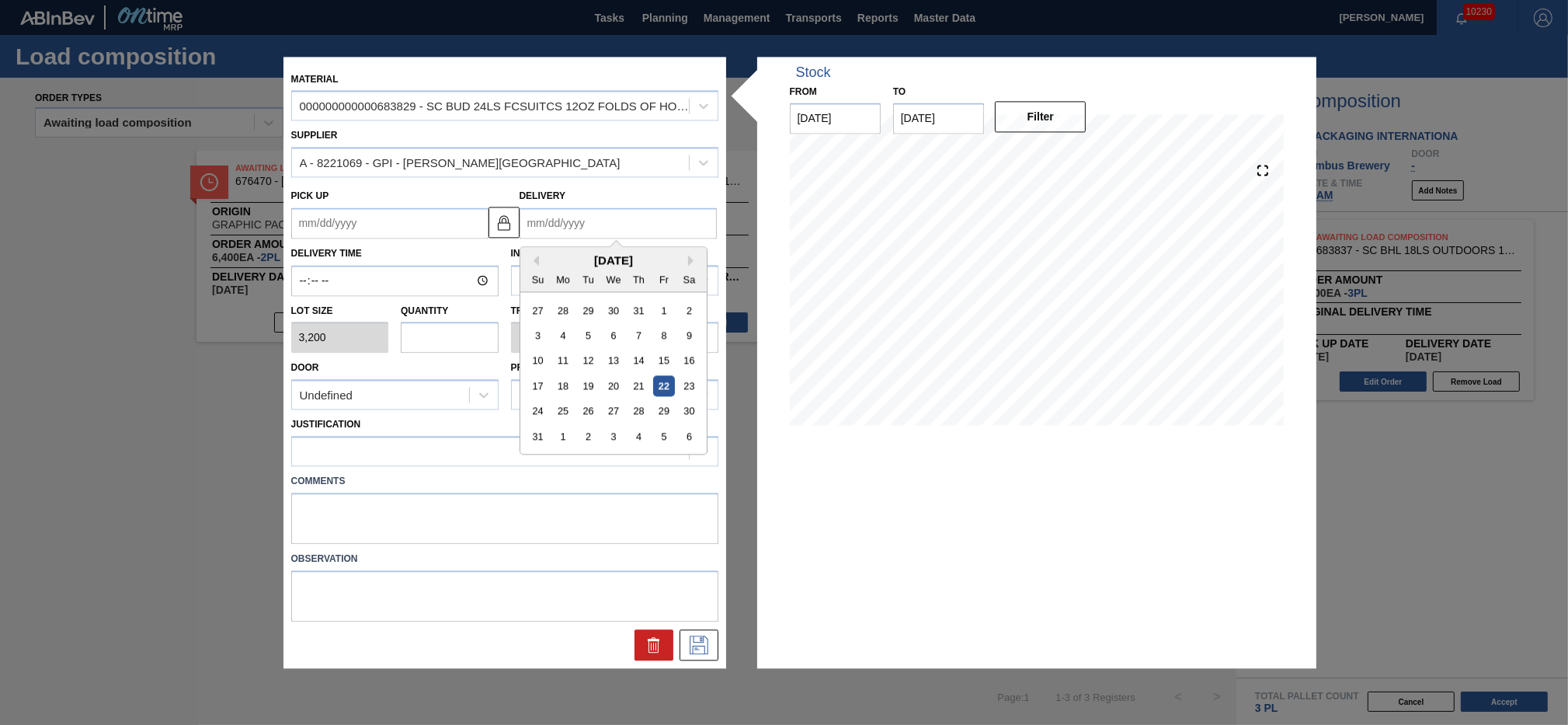
drag, startPoint x: 703, startPoint y: 150, endPoint x: 611, endPoint y: 228, distance: 120.6
click at [611, 228] on input "Delivery" at bounding box center [618, 223] width 197 height 31
click at [640, 407] on div "28" at bounding box center [639, 411] width 21 height 21
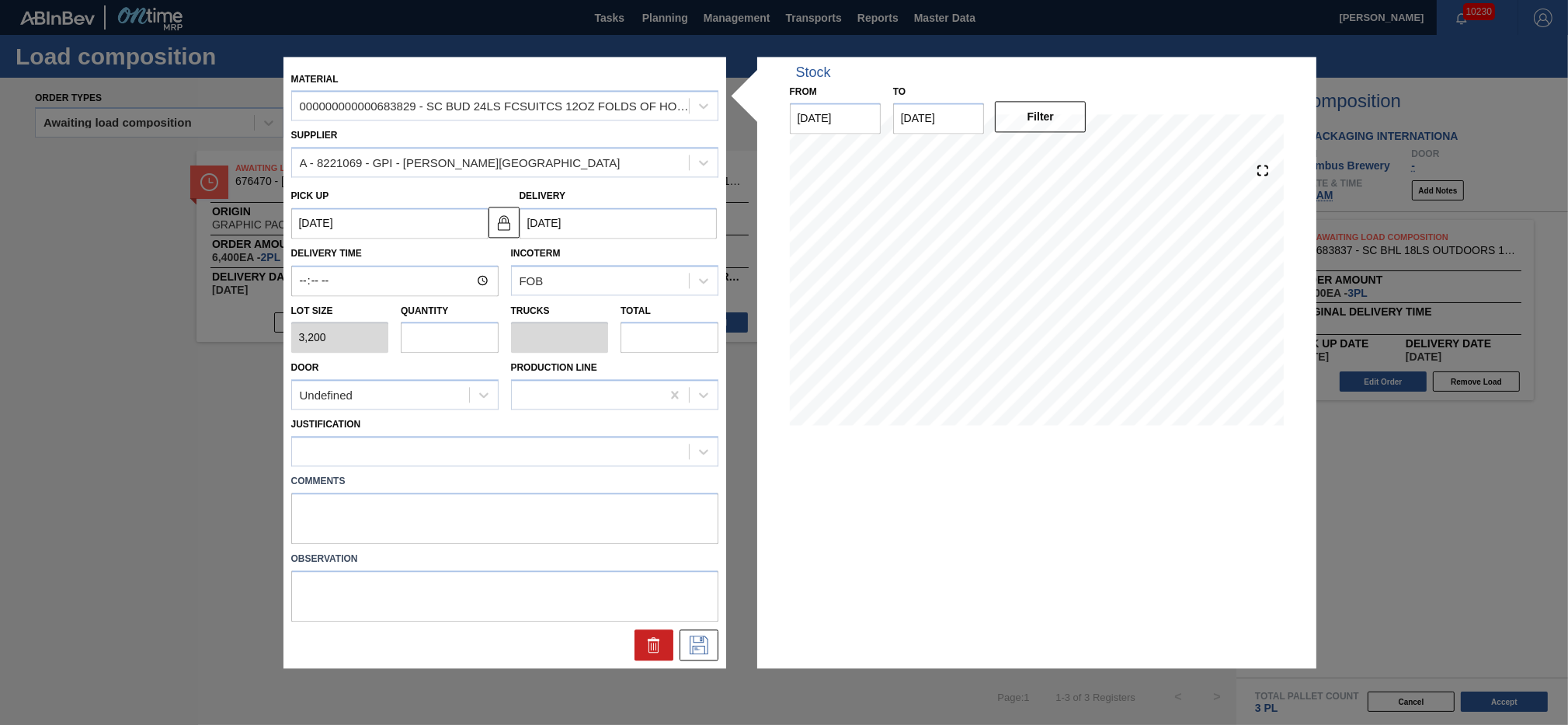
click at [438, 344] on input "text" at bounding box center [449, 338] width 98 height 31
click at [664, 345] on input "text" at bounding box center [669, 338] width 98 height 31
click at [529, 462] on div at bounding box center [504, 450] width 428 height 30
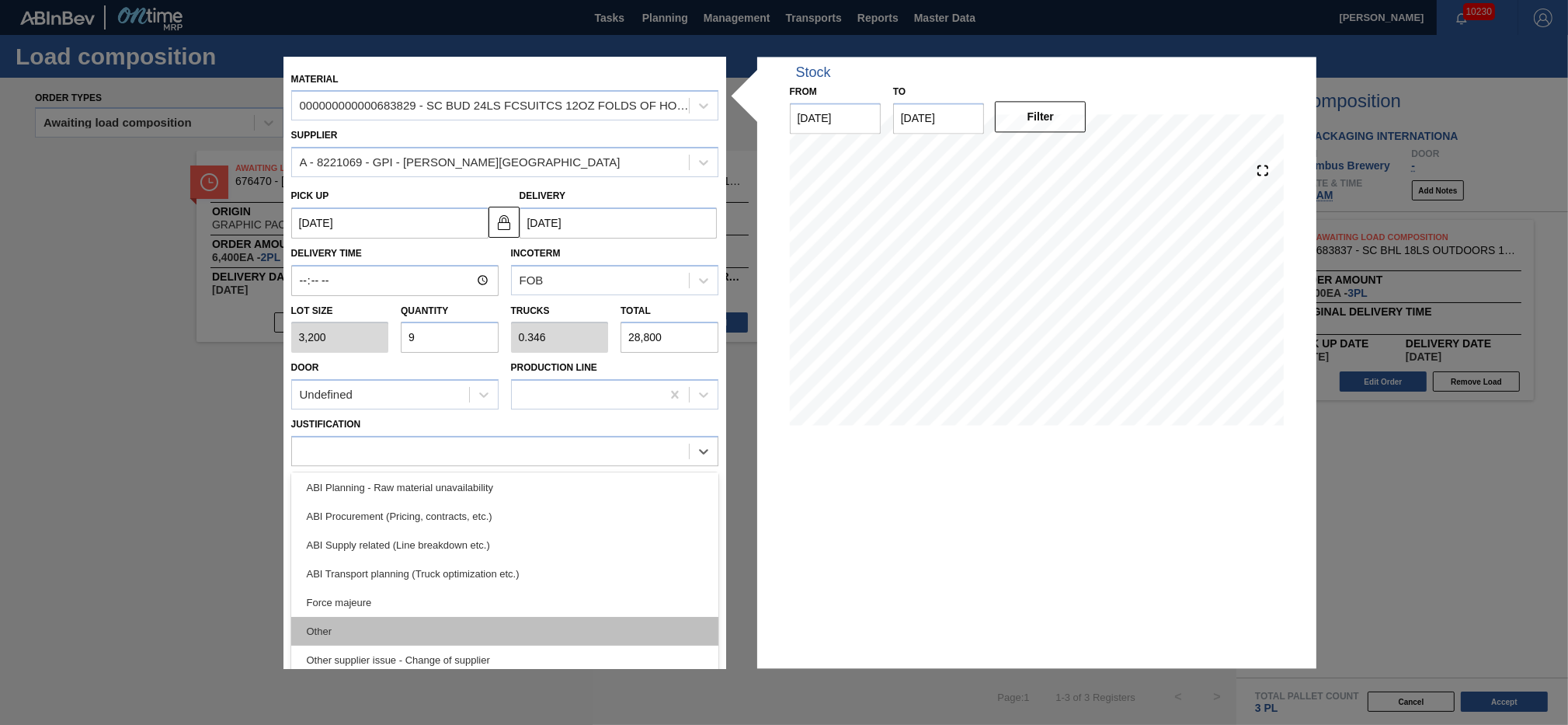
scroll to position [290, 0]
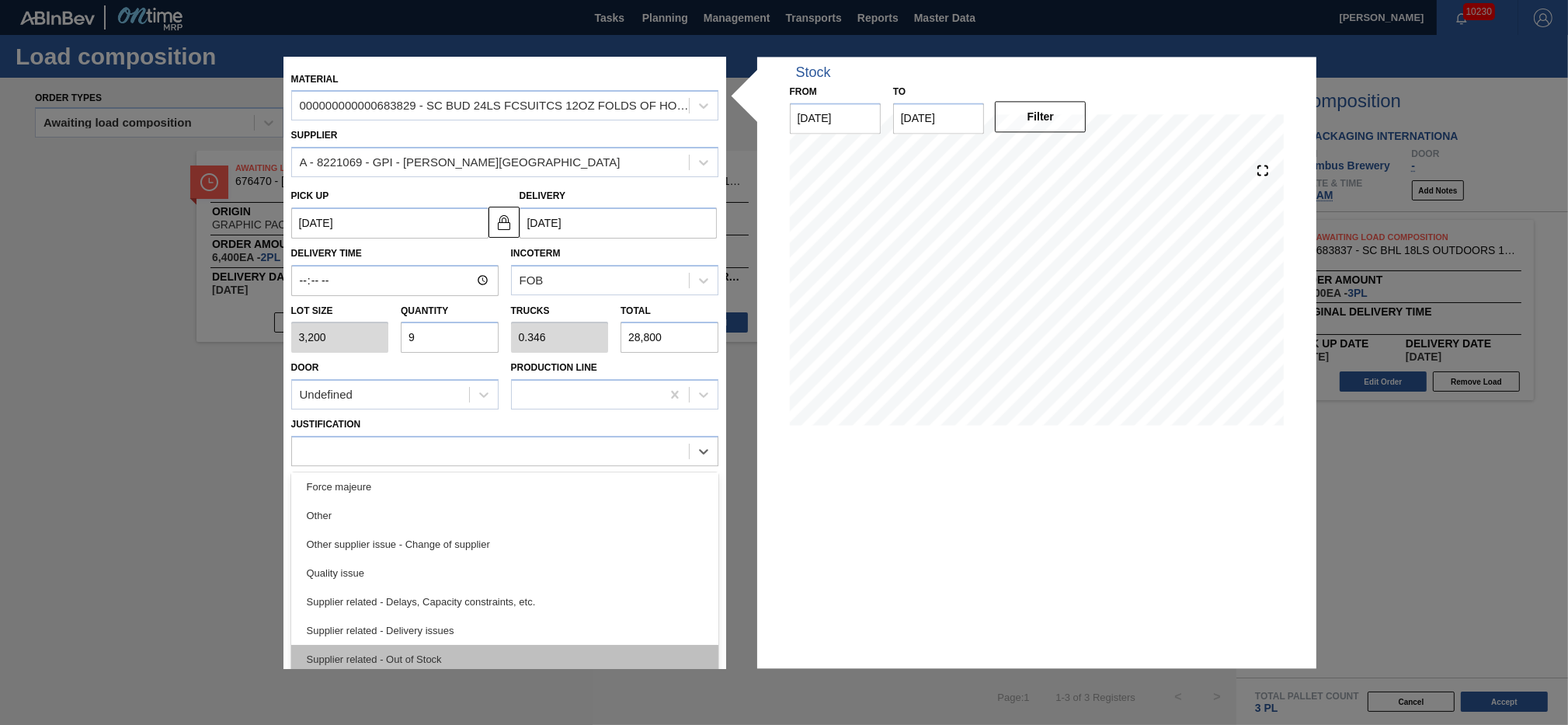
click at [497, 648] on div "Supplier related - Out of Stock" at bounding box center [504, 660] width 428 height 29
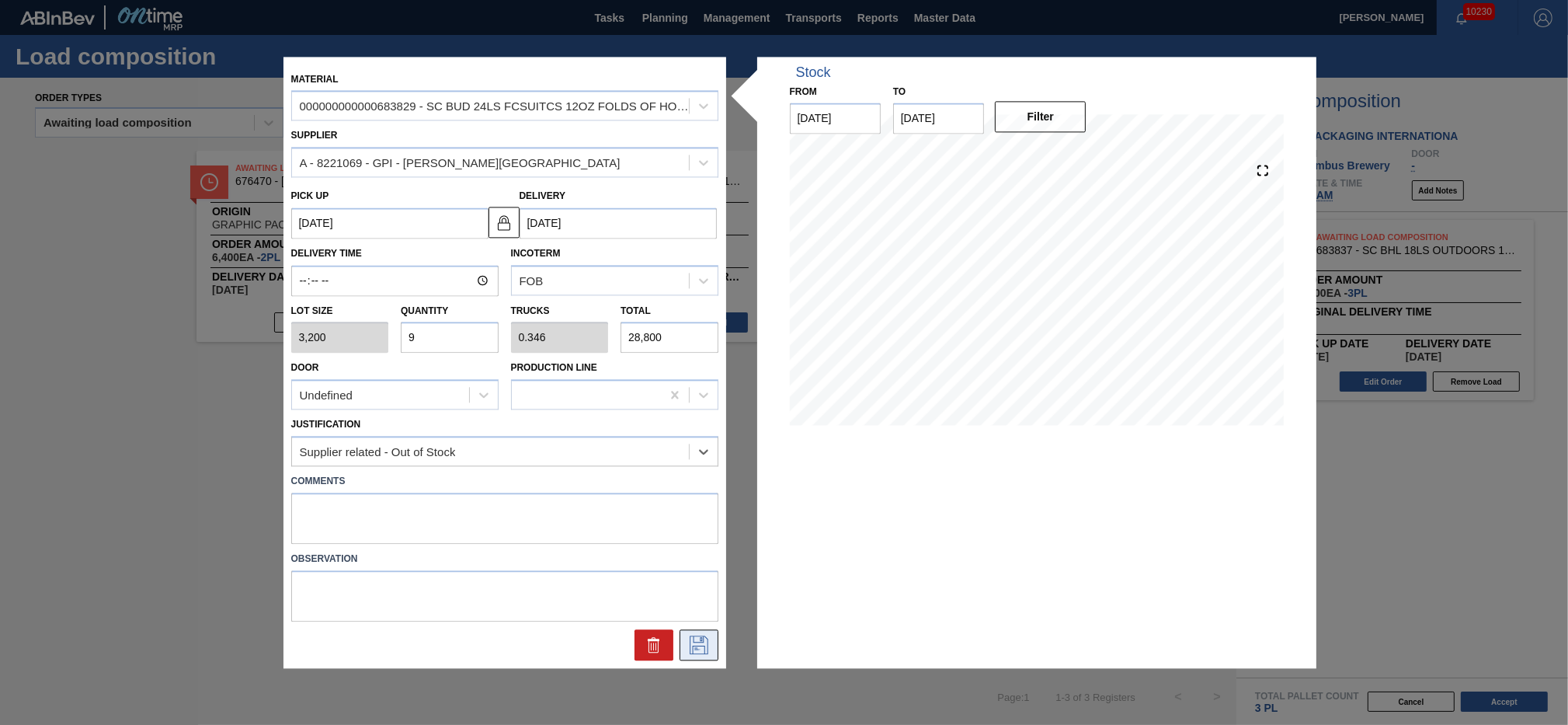
click at [696, 643] on icon at bounding box center [699, 644] width 25 height 19
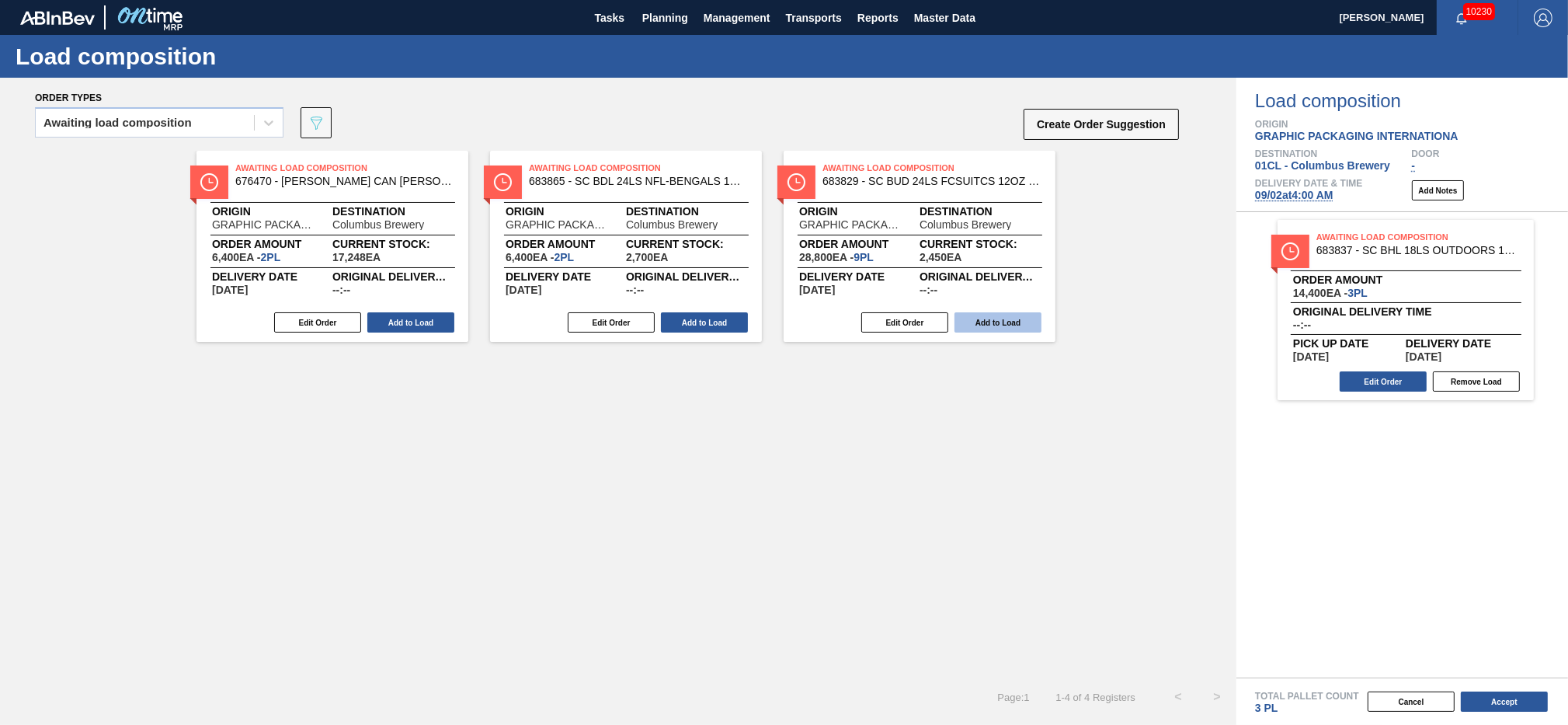
click at [990, 325] on button "Add to Load" at bounding box center [998, 322] width 87 height 20
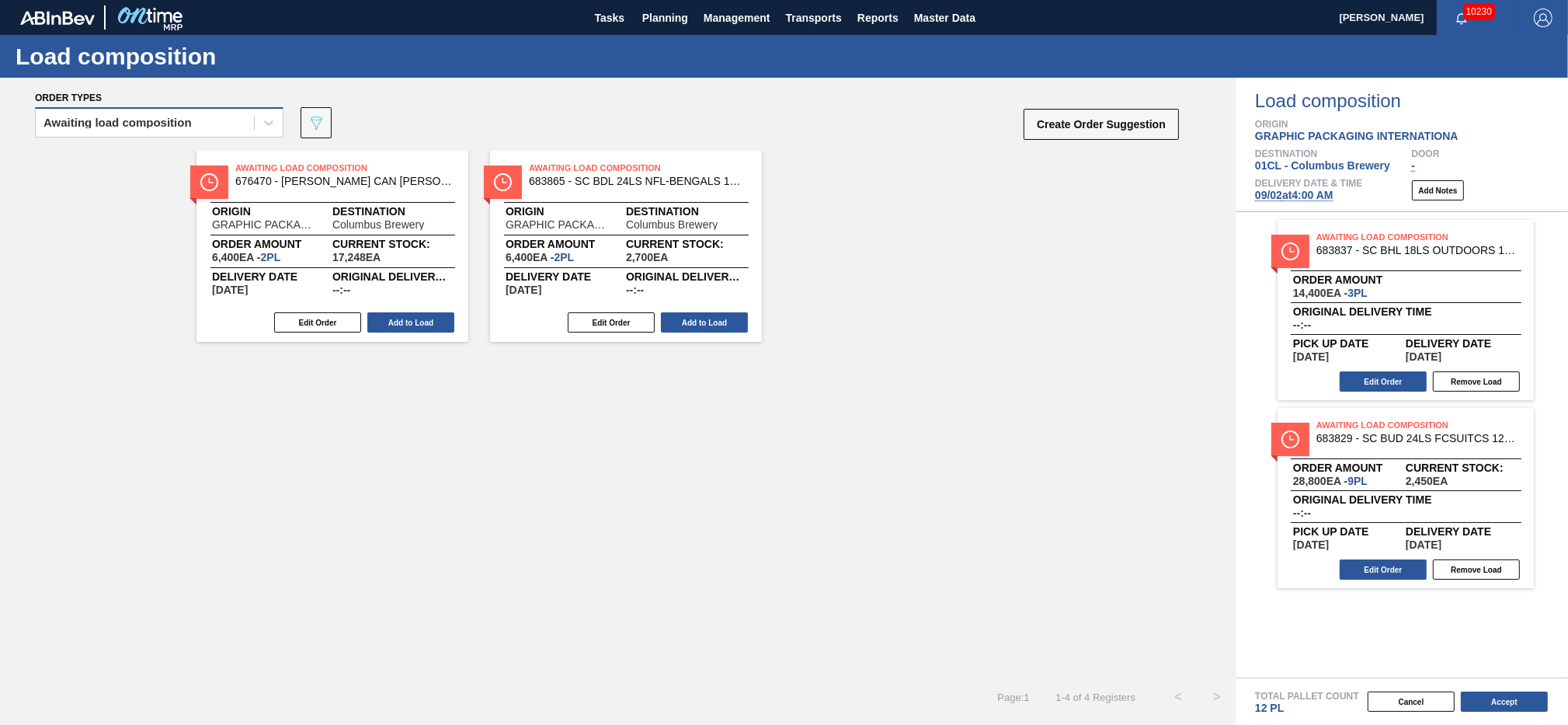
click at [220, 120] on div "Awaiting load composition" at bounding box center [145, 123] width 218 height 23
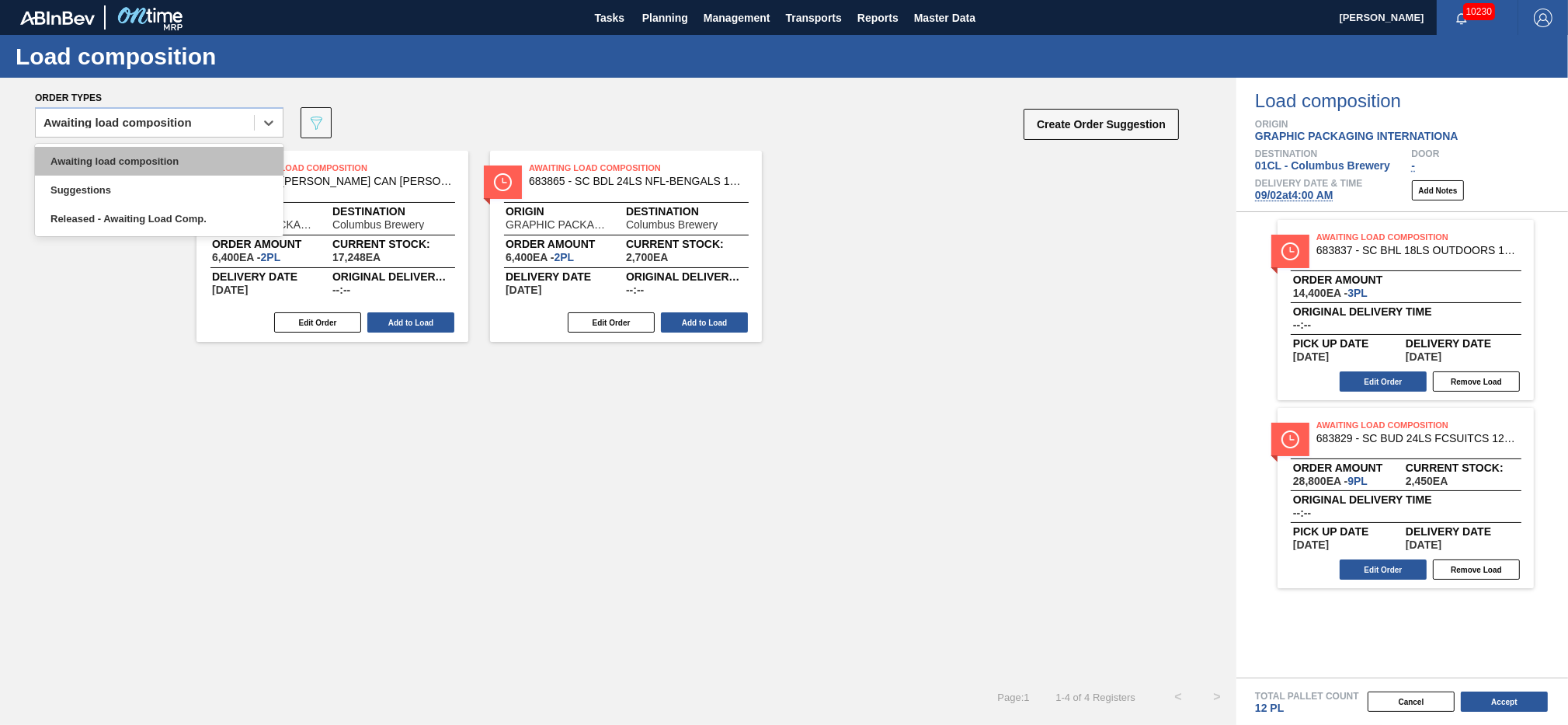
click at [185, 155] on div "Awaiting load composition" at bounding box center [159, 162] width 249 height 29
click at [206, 121] on div "Awaiting load composition" at bounding box center [145, 123] width 218 height 23
click at [174, 150] on div "Awaiting load composition" at bounding box center [159, 162] width 249 height 29
click at [221, 119] on div "Awaiting load composition" at bounding box center [145, 123] width 218 height 23
click at [204, 165] on div "Awaiting load composition" at bounding box center [159, 162] width 249 height 29
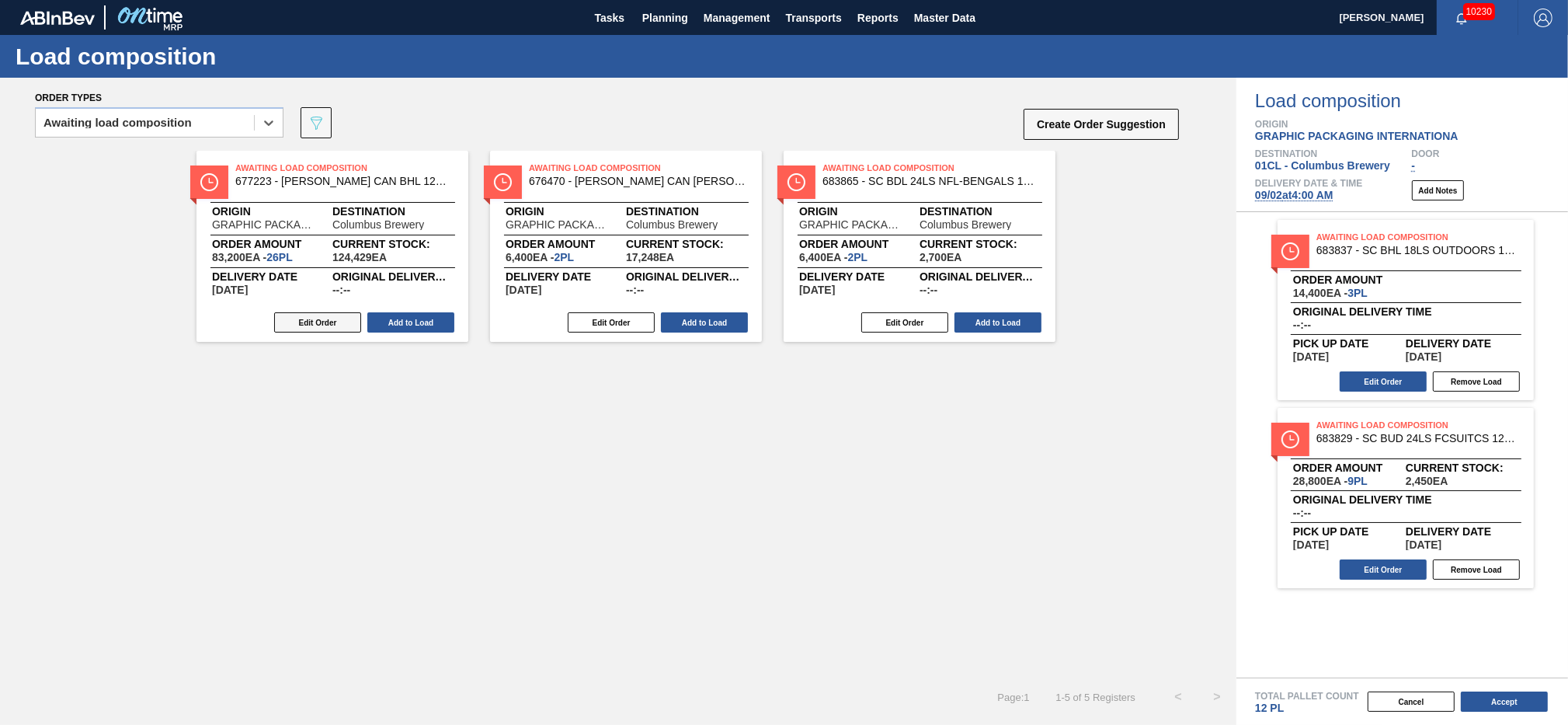
click at [318, 327] on button "Edit Order" at bounding box center [318, 322] width 87 height 20
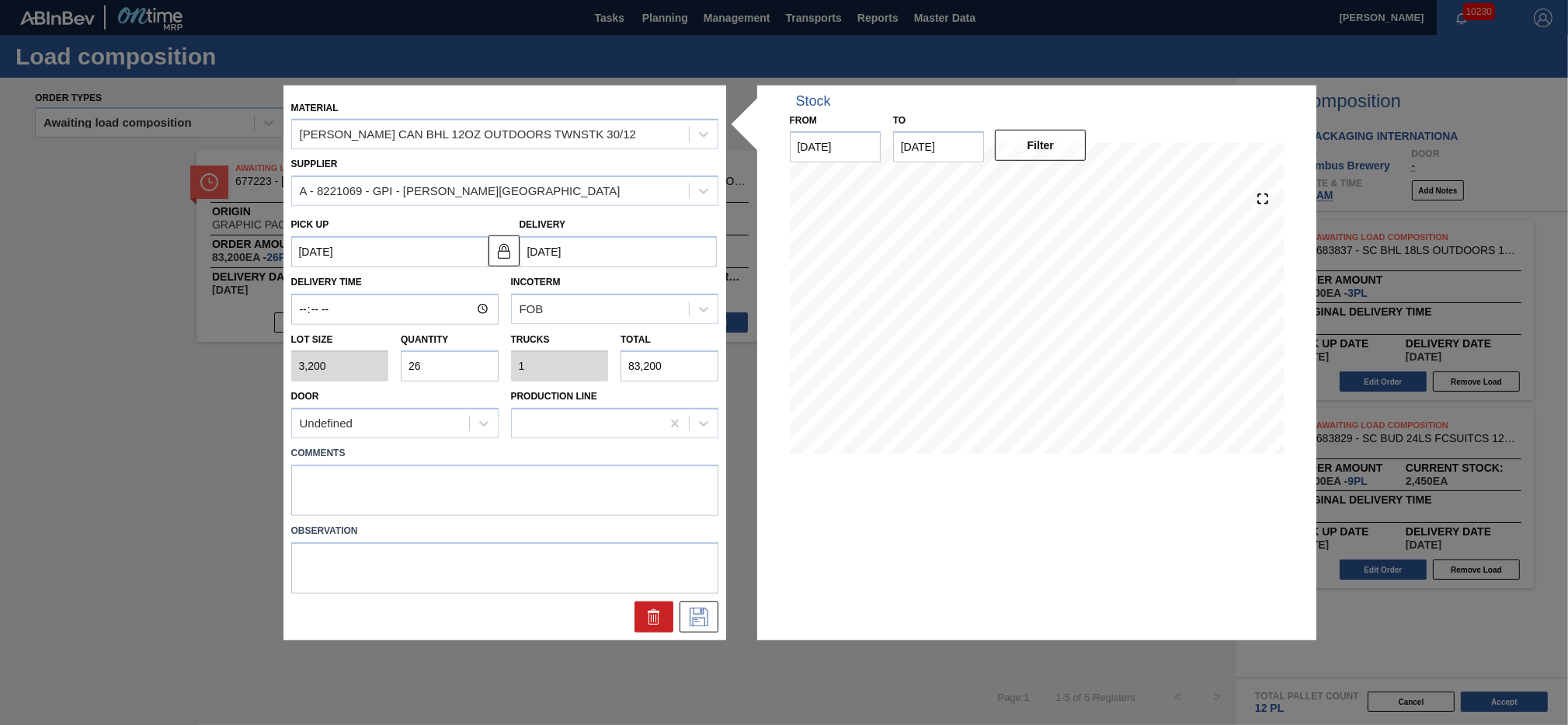
click at [440, 360] on input "26" at bounding box center [449, 365] width 98 height 31
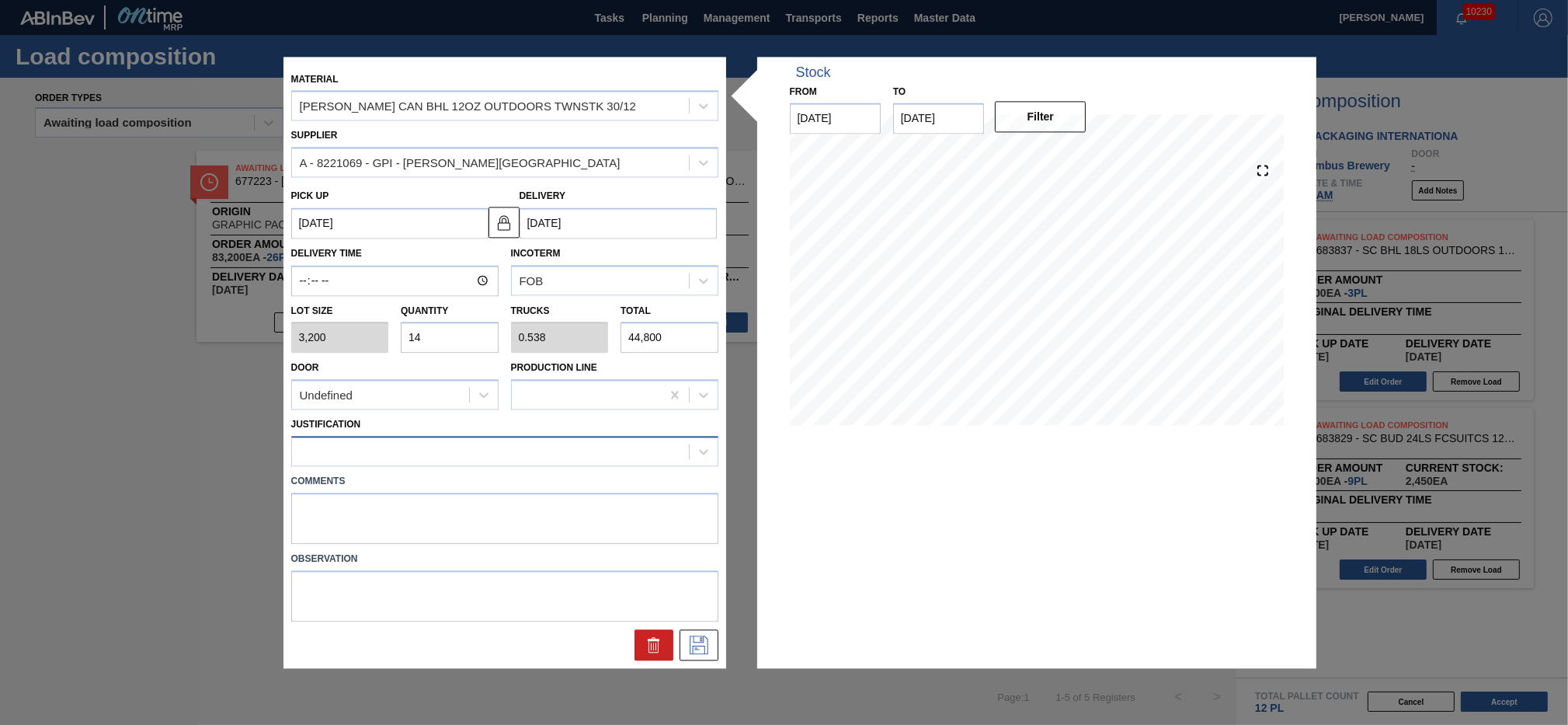
click at [654, 449] on div at bounding box center [490, 452] width 397 height 23
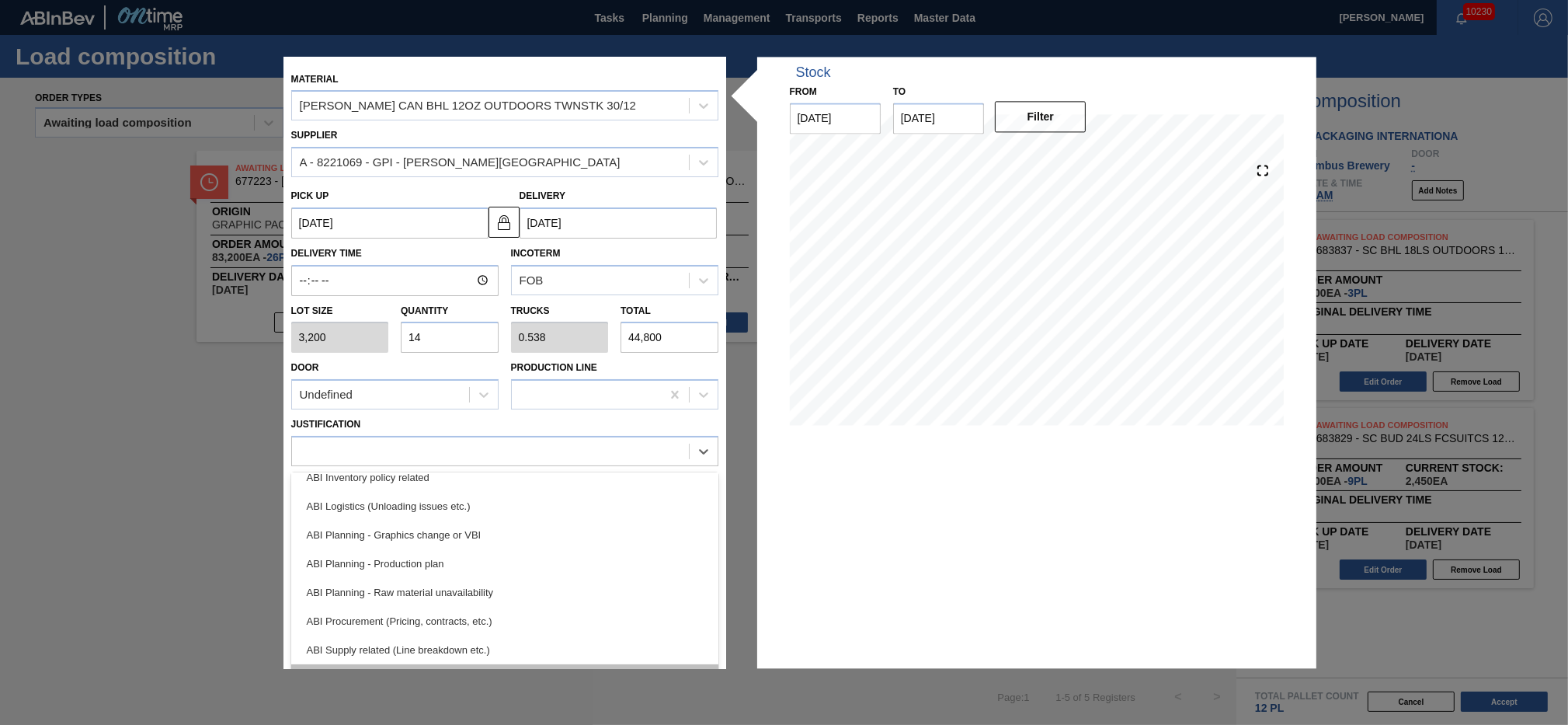
scroll to position [105, 0]
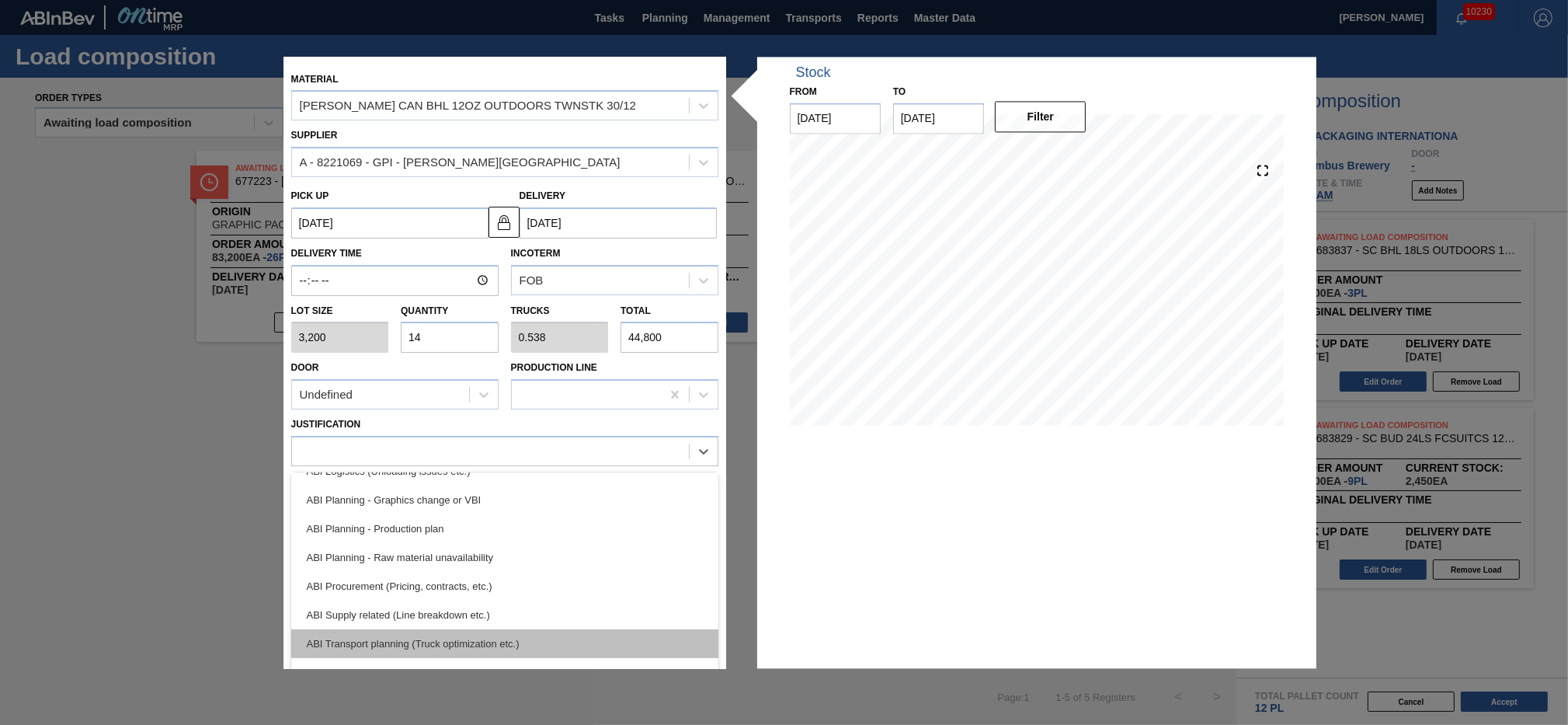
click at [563, 635] on div "ABI Transport planning (Truck optimization etc.)" at bounding box center [504, 643] width 428 height 29
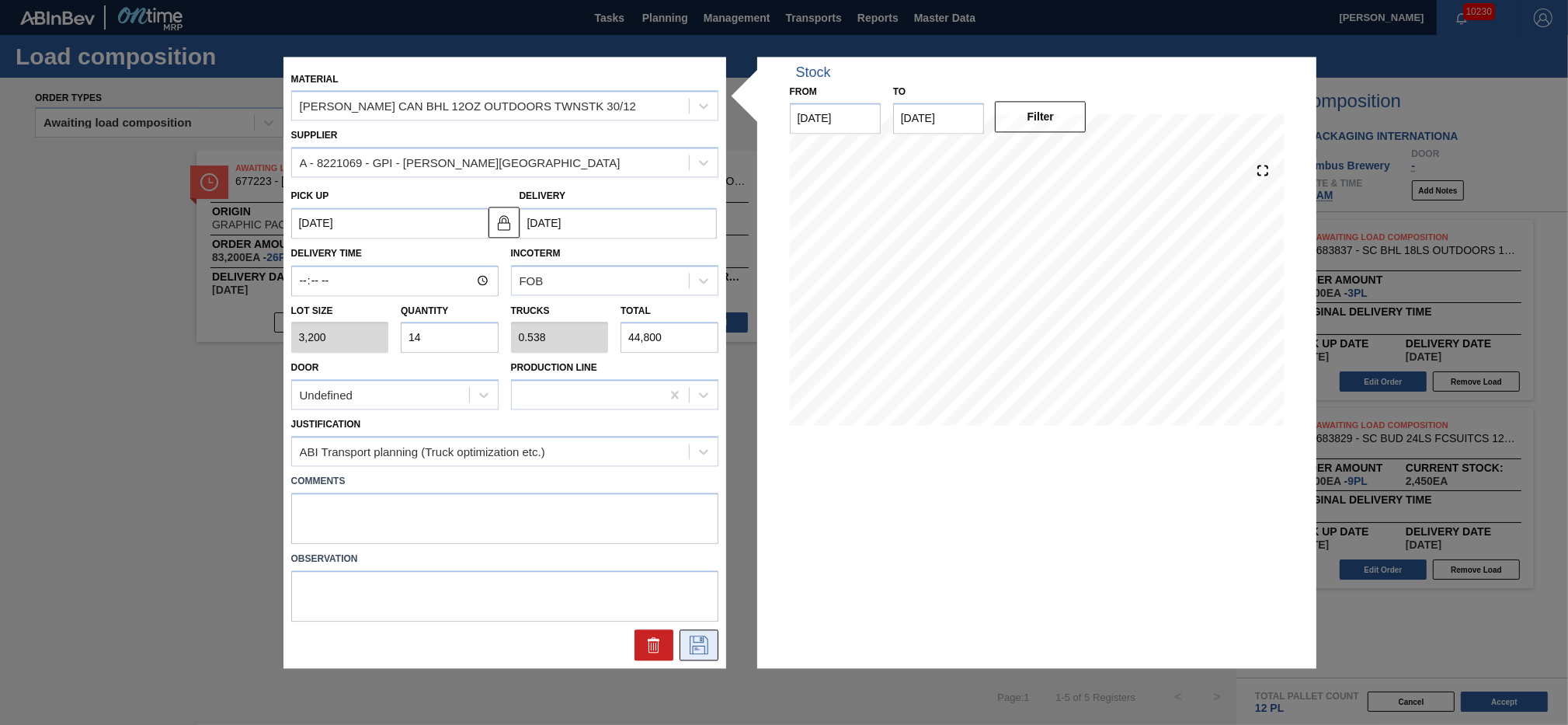
click at [711, 642] on button at bounding box center [699, 644] width 39 height 31
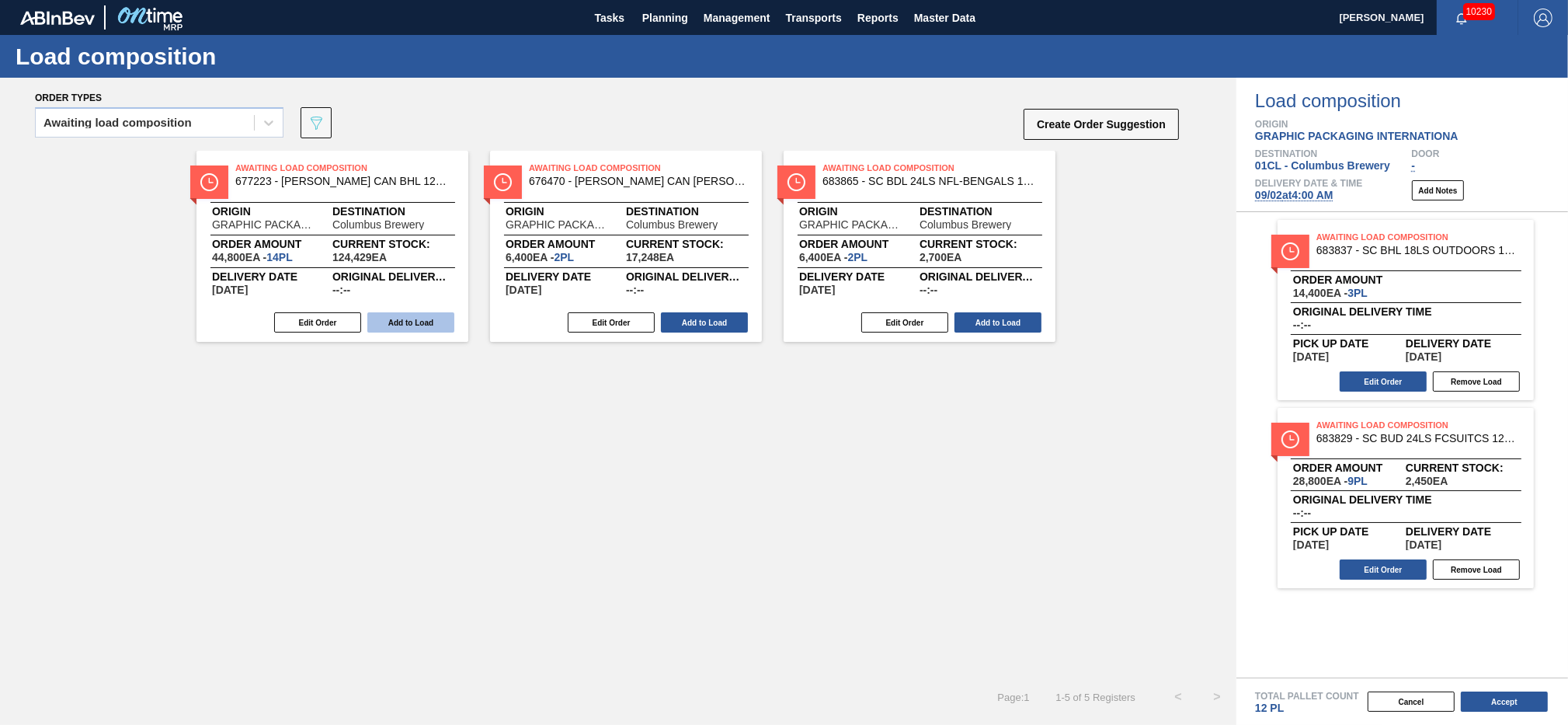
click at [424, 324] on button "Add to Load" at bounding box center [411, 322] width 87 height 20
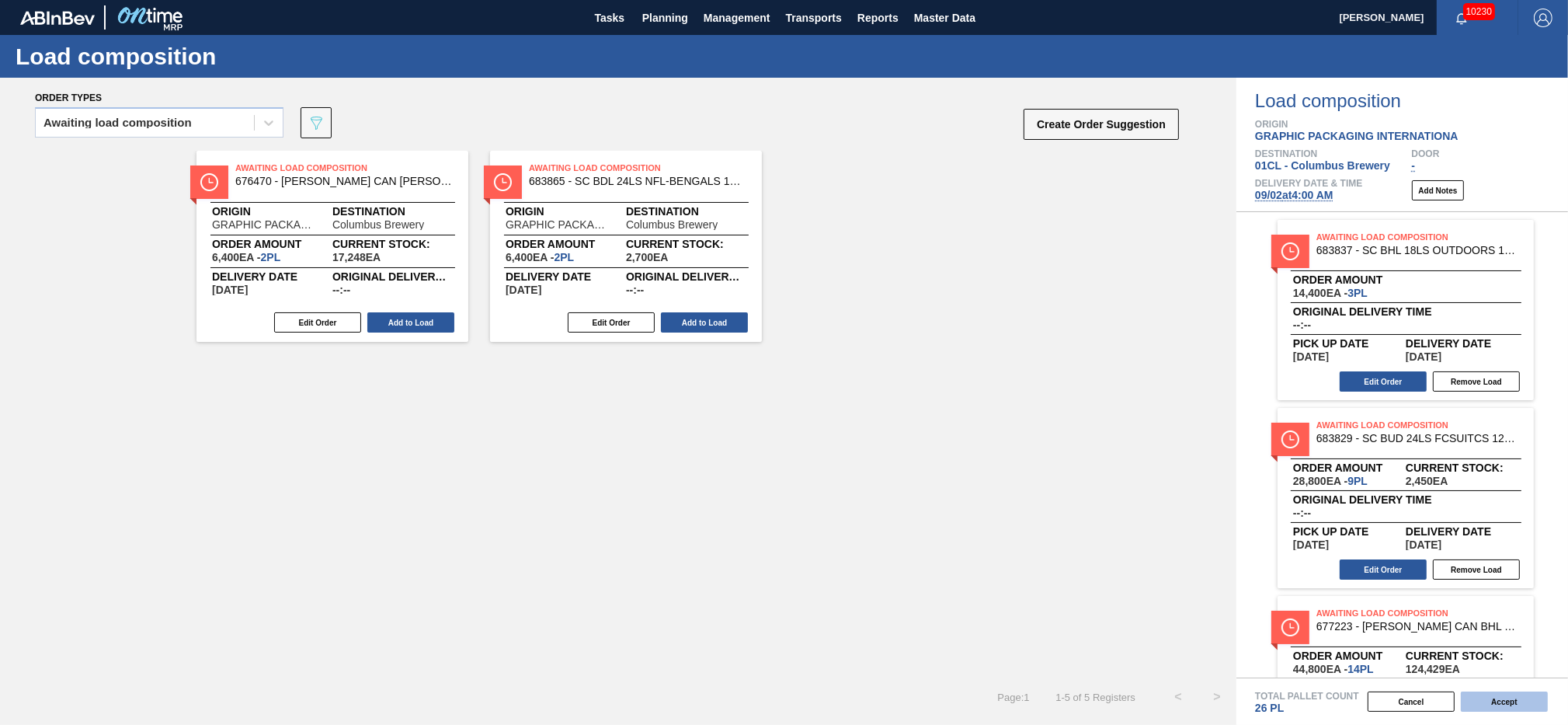
click at [1508, 705] on button "Accept" at bounding box center [1505, 701] width 87 height 20
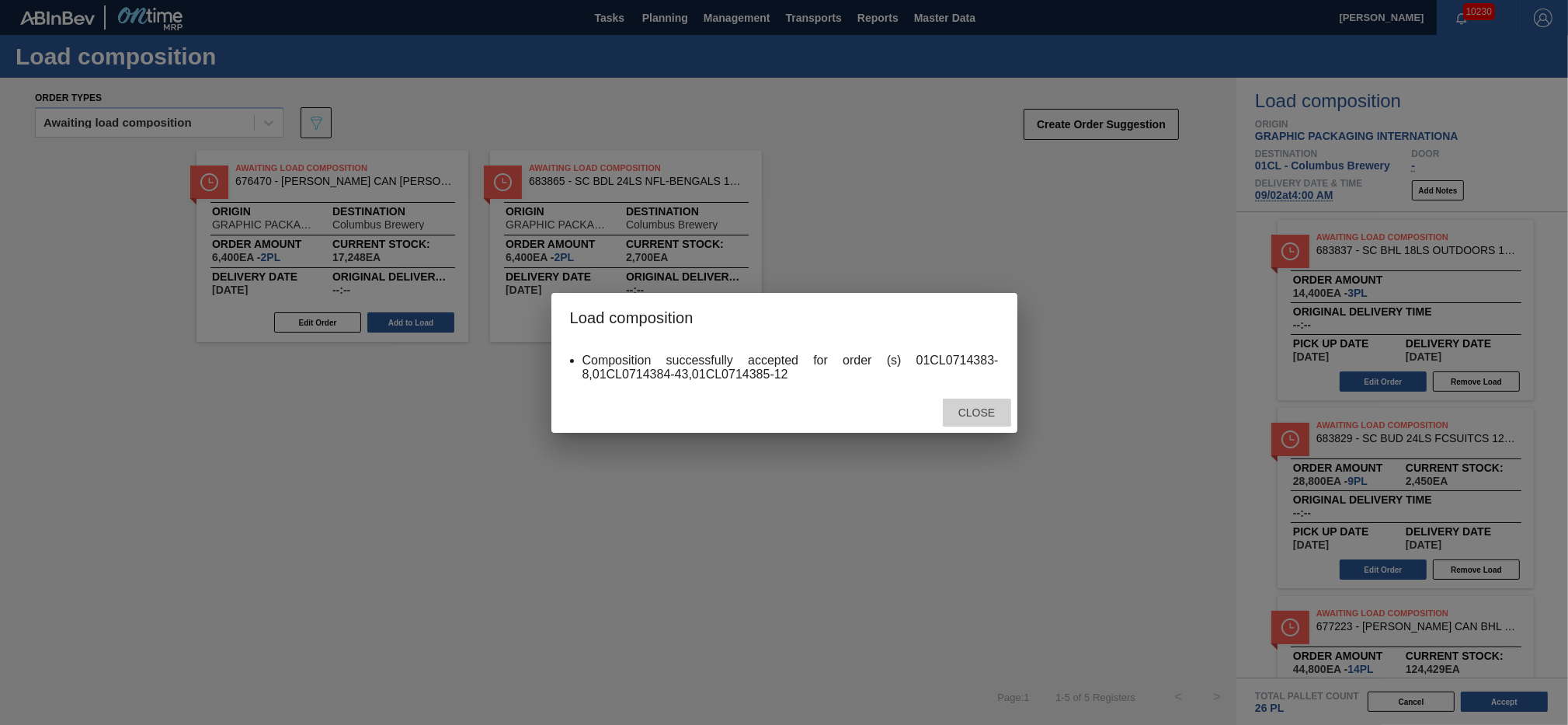
click at [976, 406] on div "Close" at bounding box center [977, 413] width 69 height 29
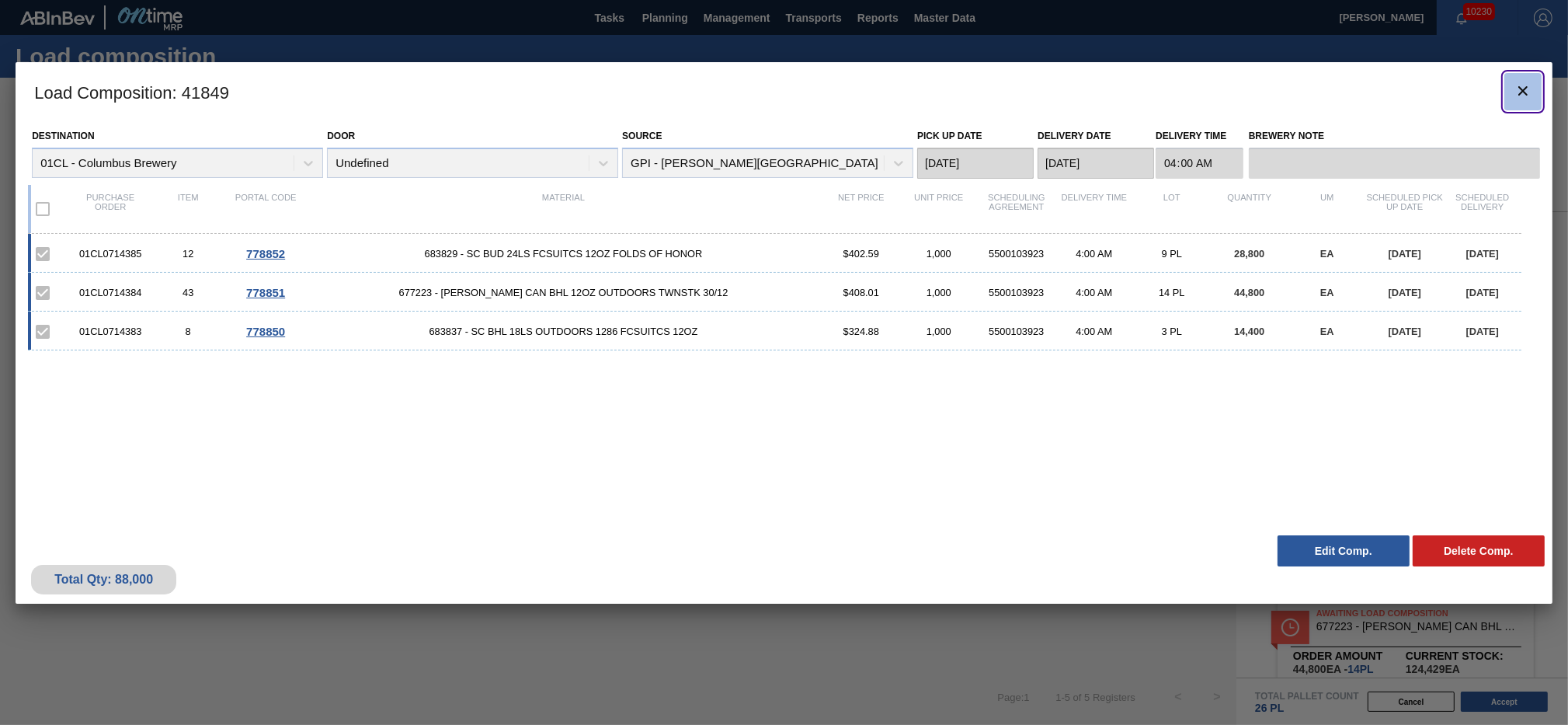
click at [1521, 87] on icon "botão de ícone" at bounding box center [1524, 91] width 10 height 10
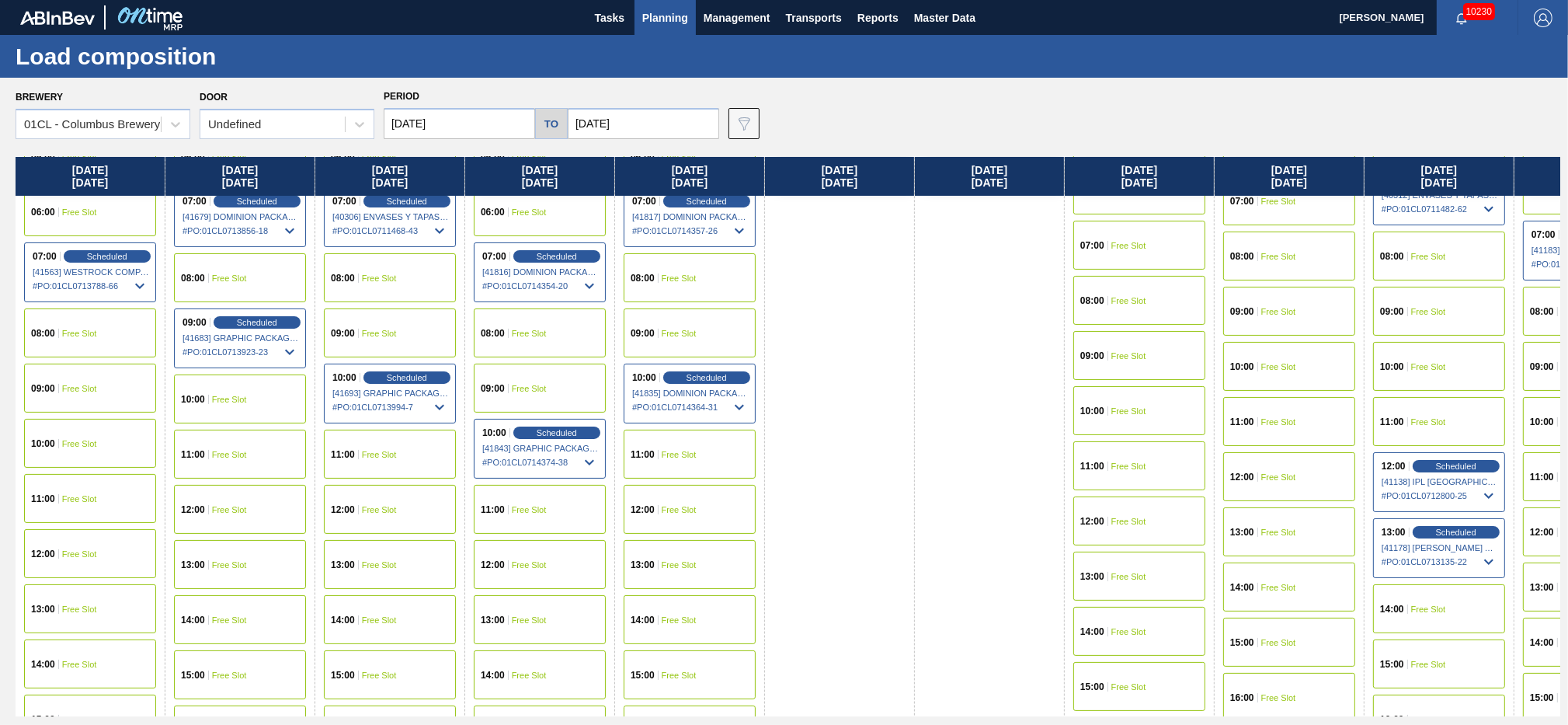
scroll to position [840, 0]
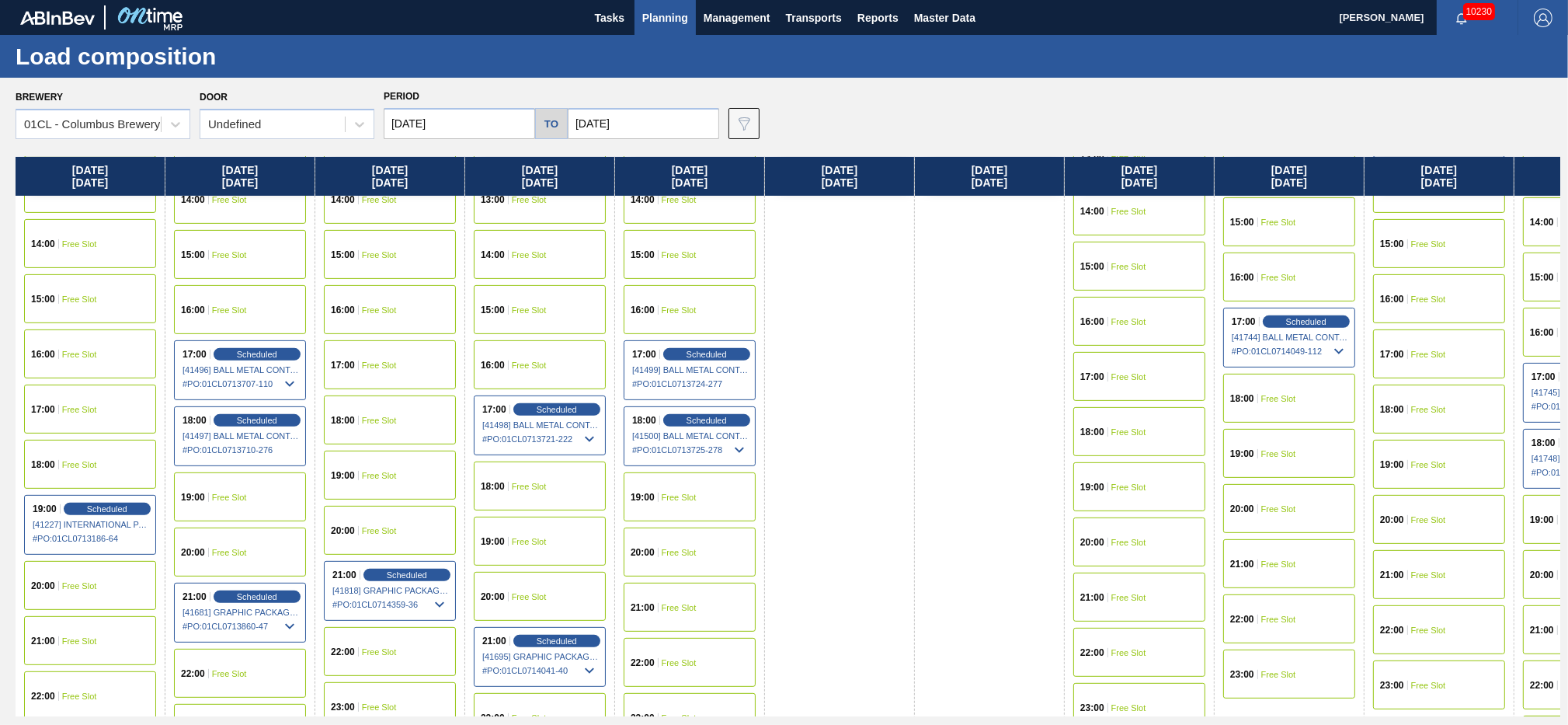
click at [389, 310] on span "Free Slot" at bounding box center [379, 310] width 35 height 10
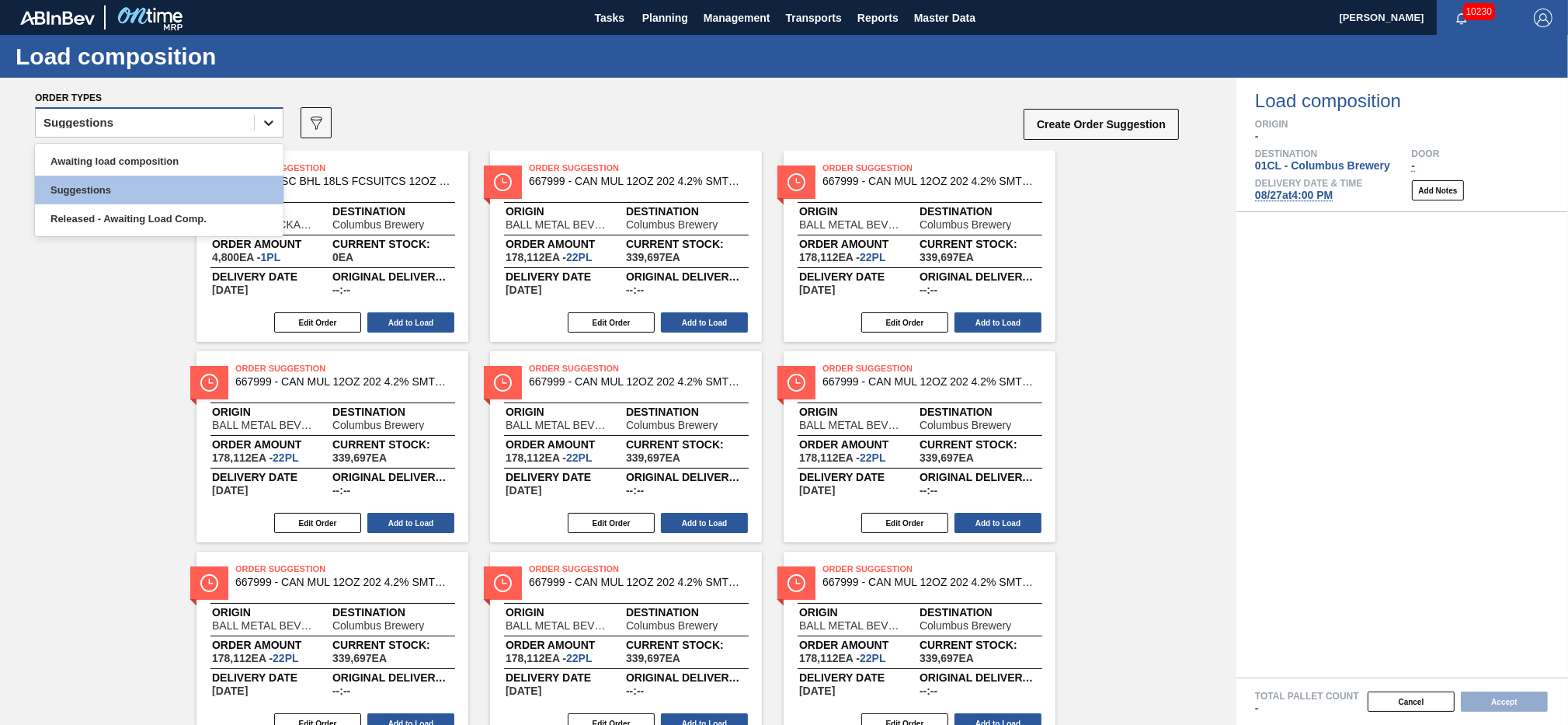
click at [257, 120] on div at bounding box center [268, 123] width 28 height 28
click at [201, 162] on div "Awaiting load composition" at bounding box center [159, 162] width 249 height 29
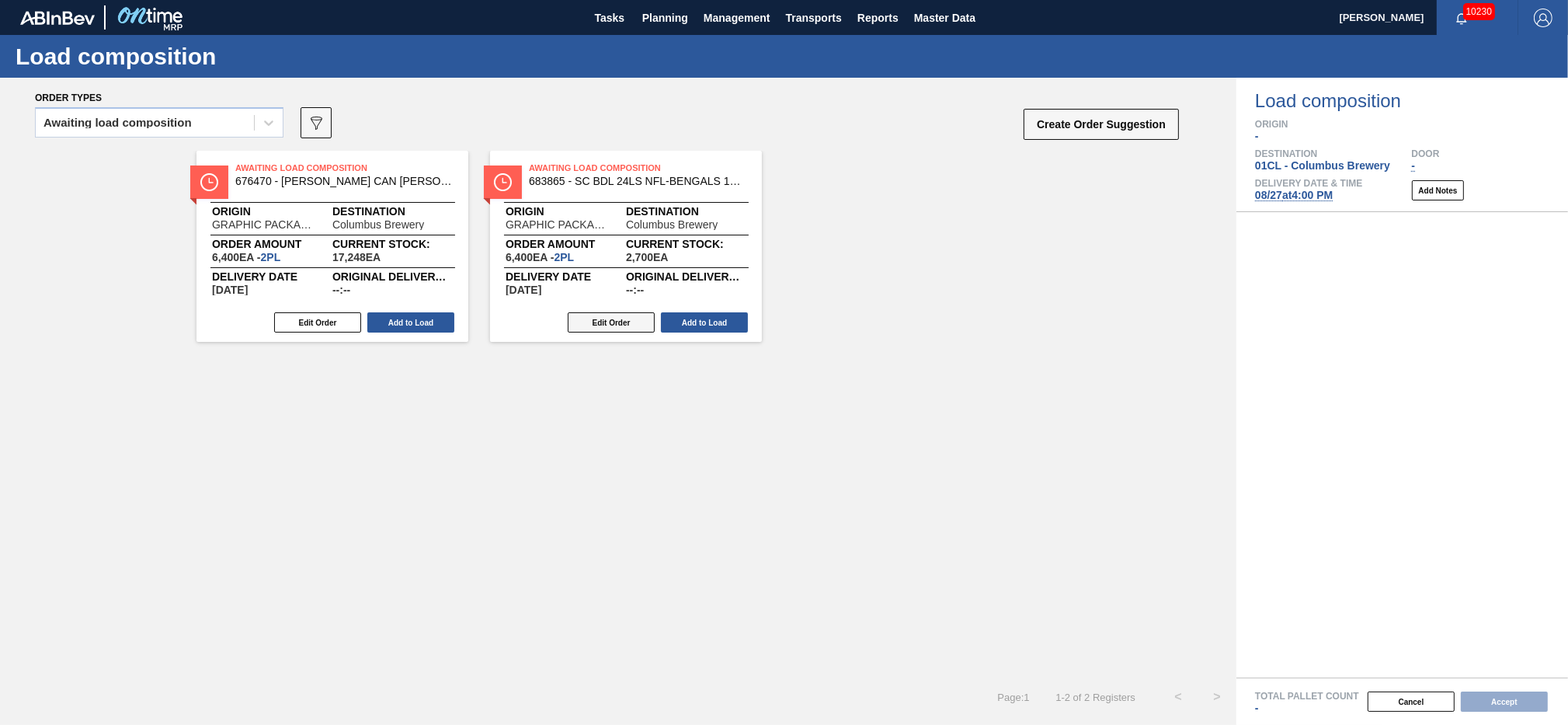
click at [607, 322] on button "Edit Order" at bounding box center [612, 322] width 87 height 20
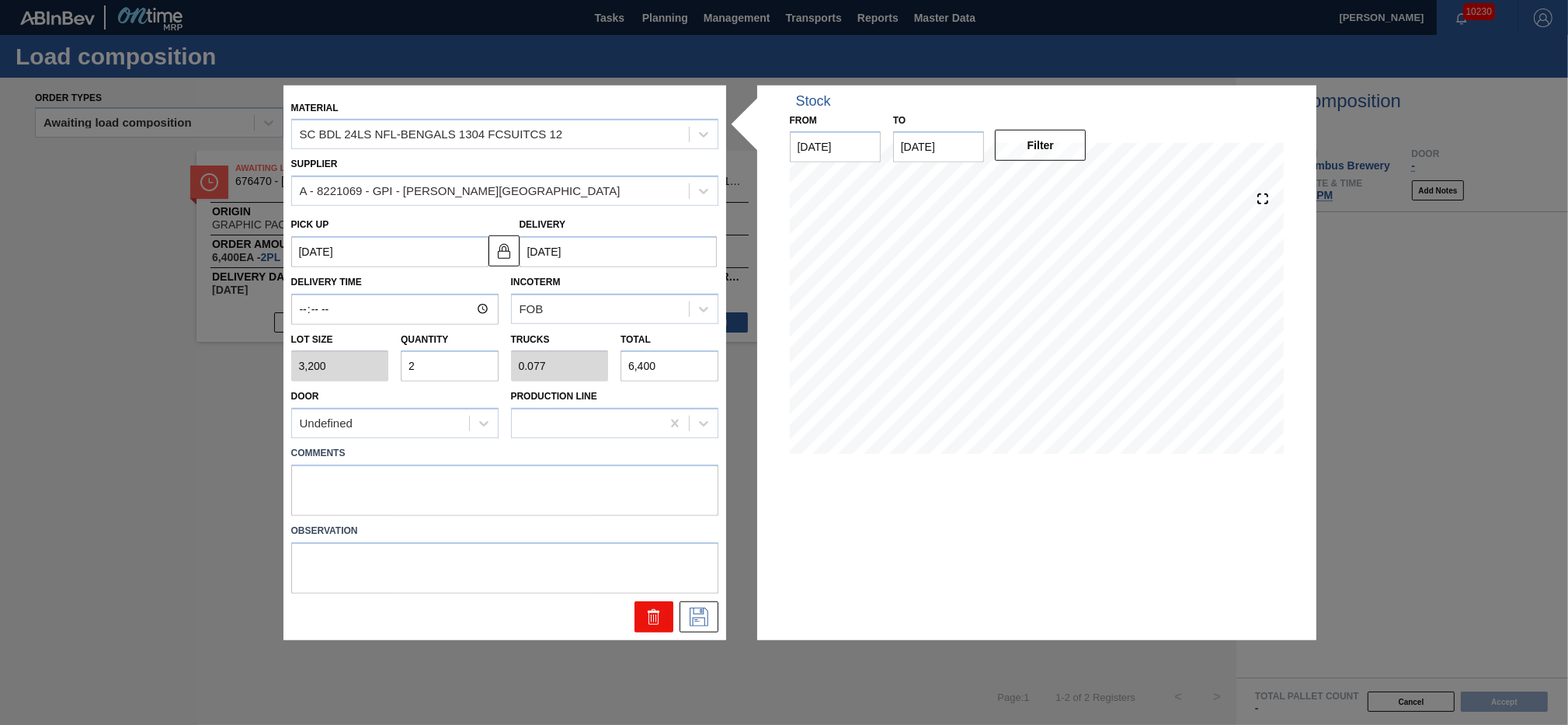
click at [660, 619] on icon at bounding box center [654, 617] width 19 height 19
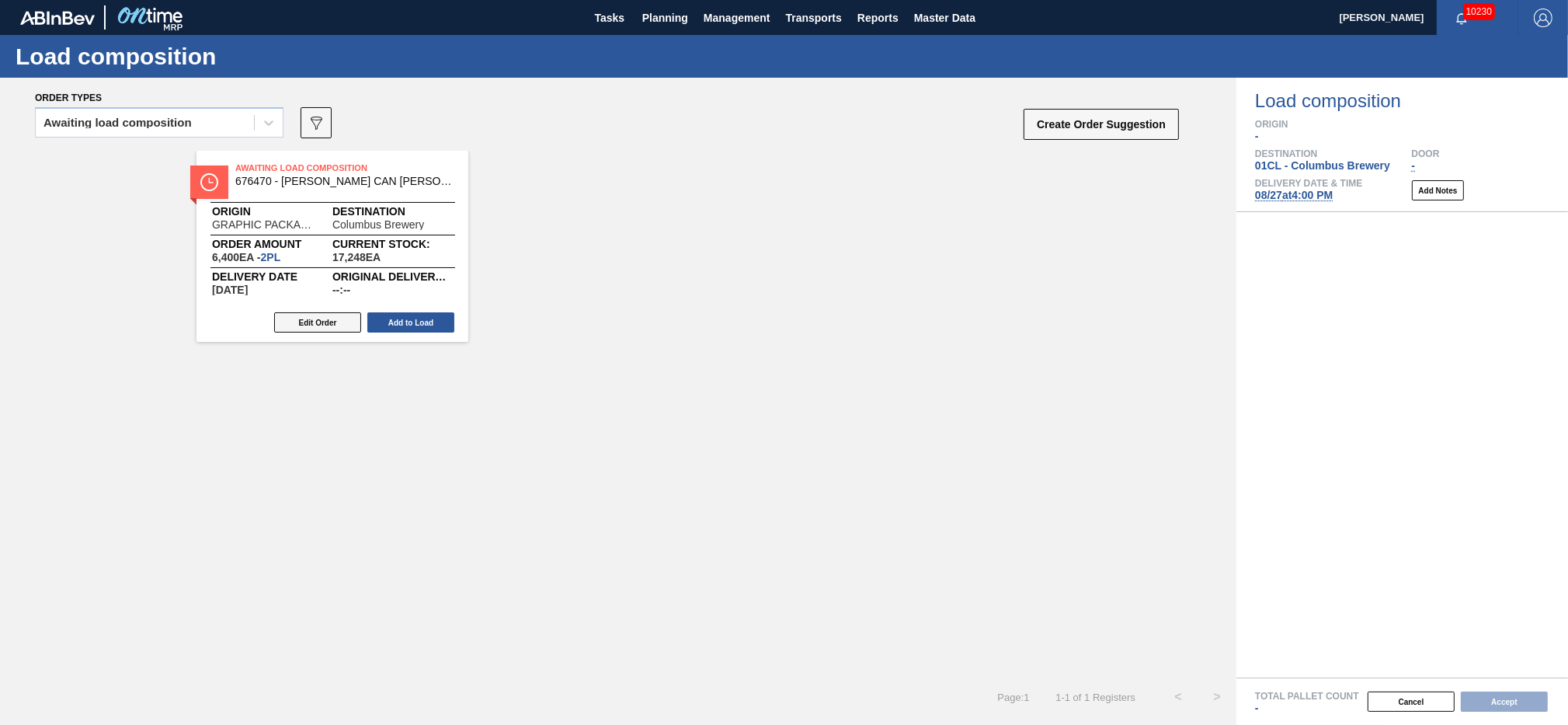
click at [318, 328] on button "Edit Order" at bounding box center [318, 322] width 87 height 20
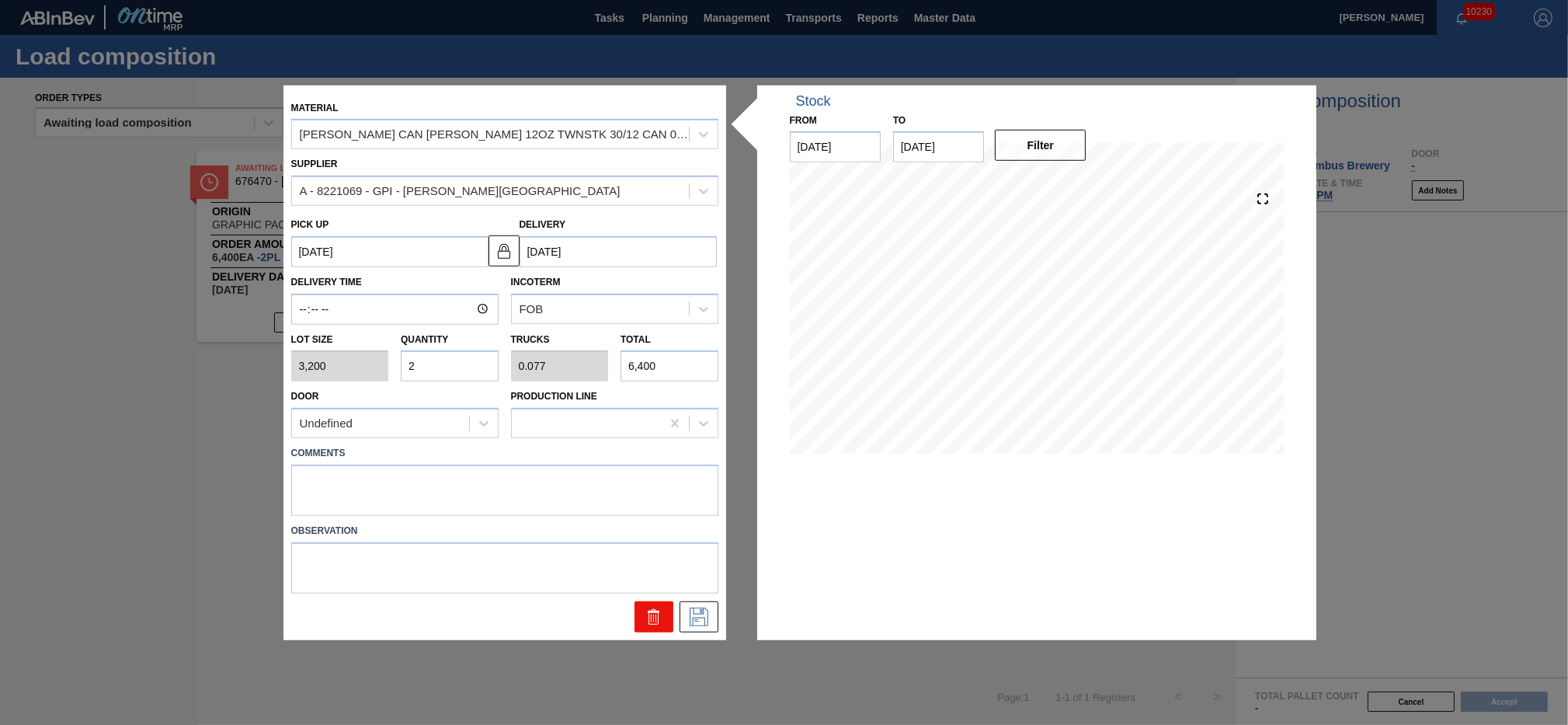
click at [647, 621] on icon at bounding box center [654, 617] width 19 height 19
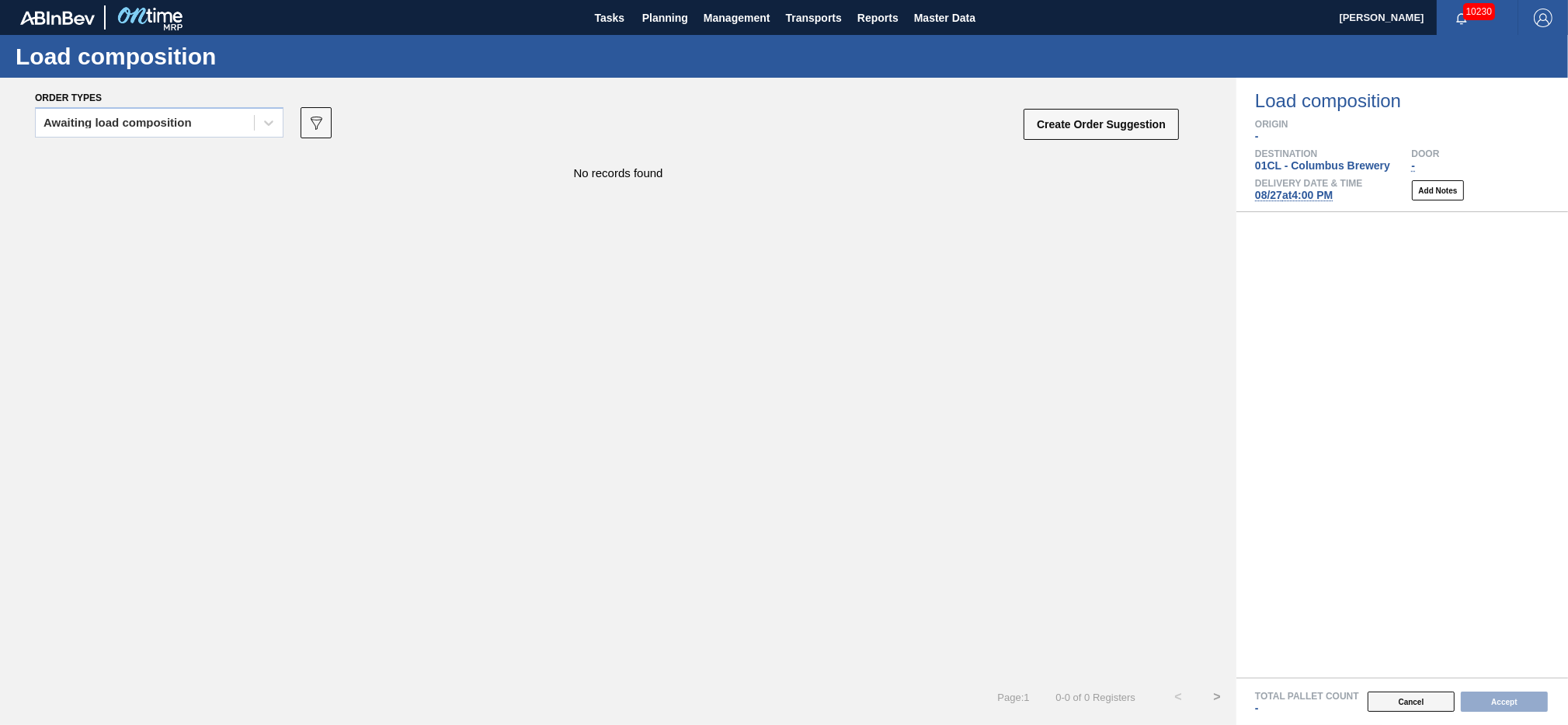
click at [1418, 701] on button "Cancel" at bounding box center [1411, 701] width 87 height 20
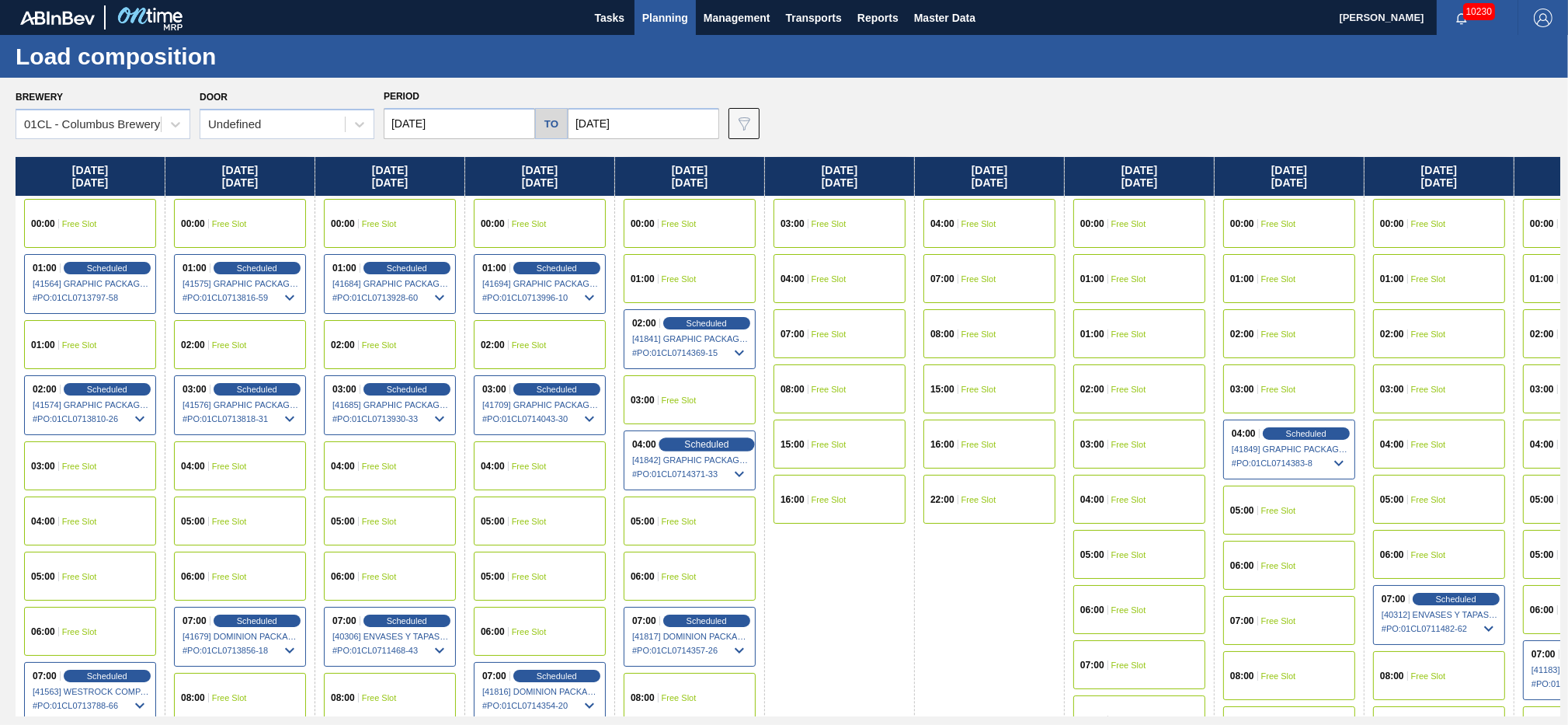
click at [711, 442] on span "Scheduled" at bounding box center [706, 444] width 44 height 10
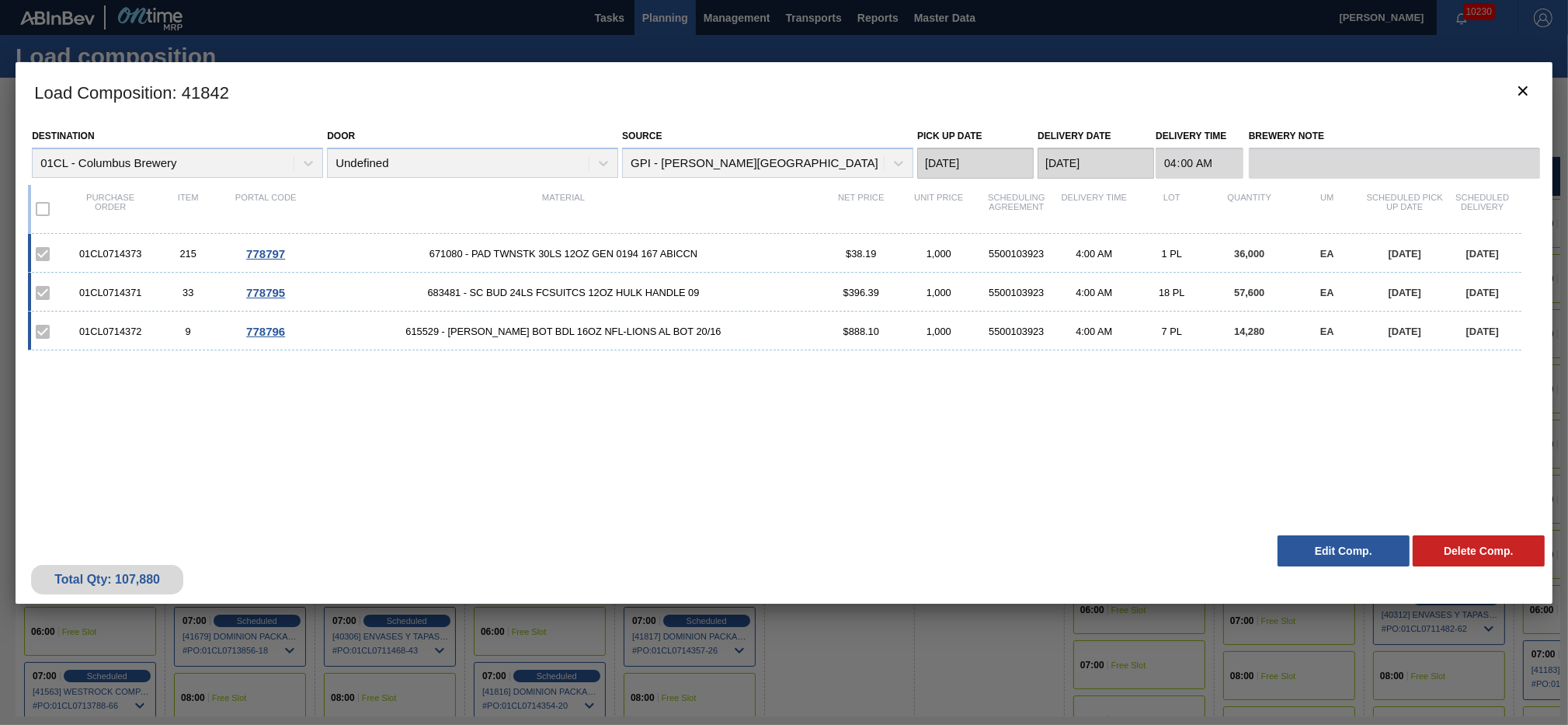
click at [1345, 556] on button "Edit Comp." at bounding box center [1343, 550] width 132 height 31
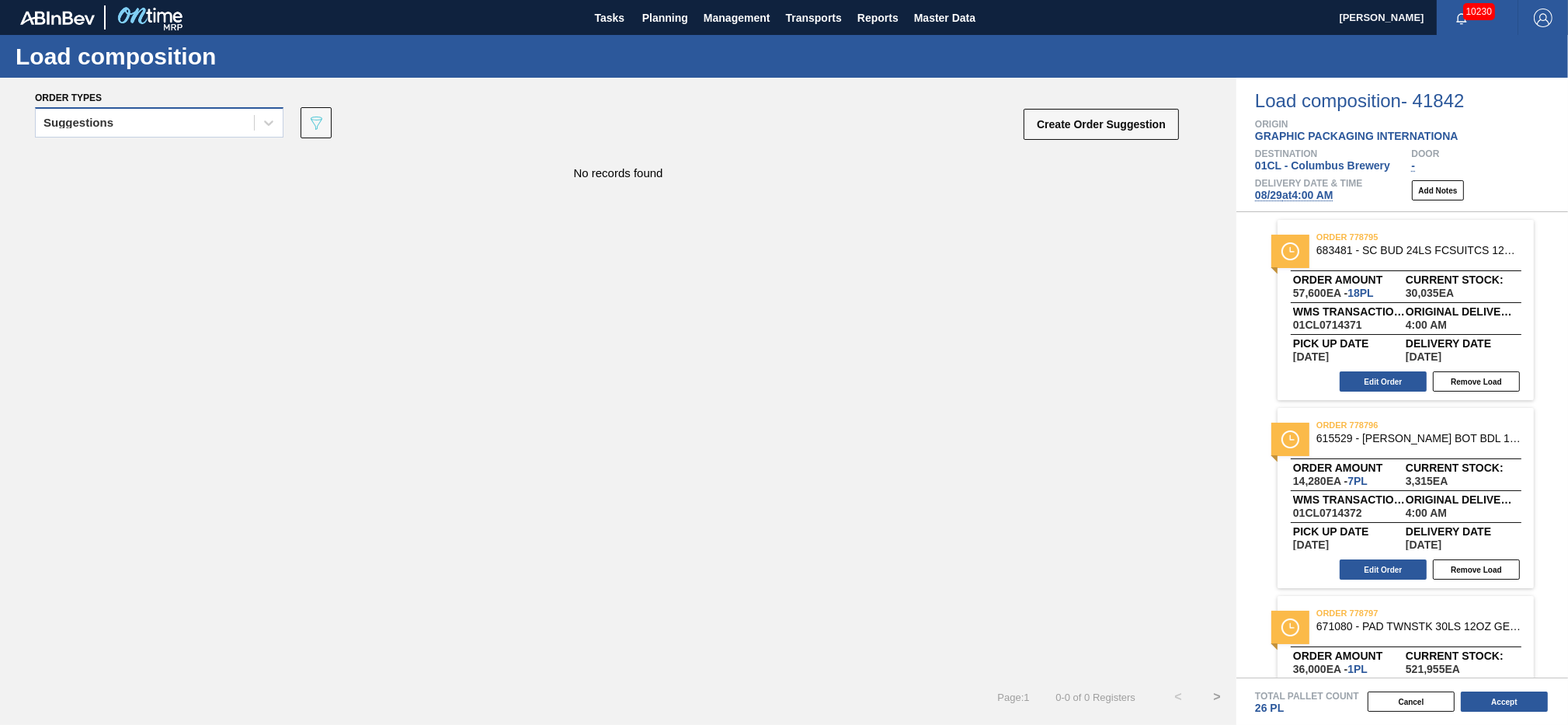
click at [163, 117] on div "Suggestions" at bounding box center [145, 123] width 218 height 23
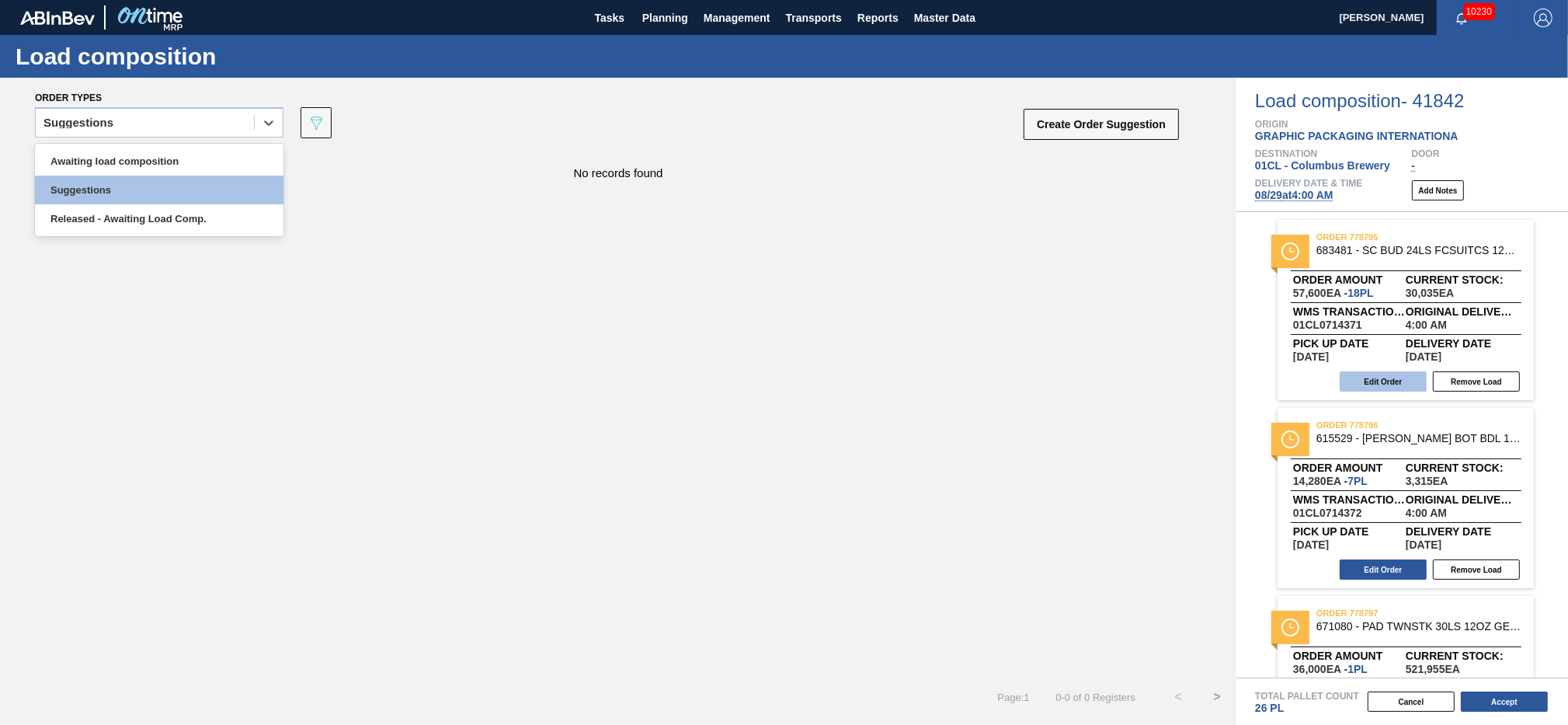
click at [1389, 377] on button "Edit Order" at bounding box center [1384, 381] width 87 height 20
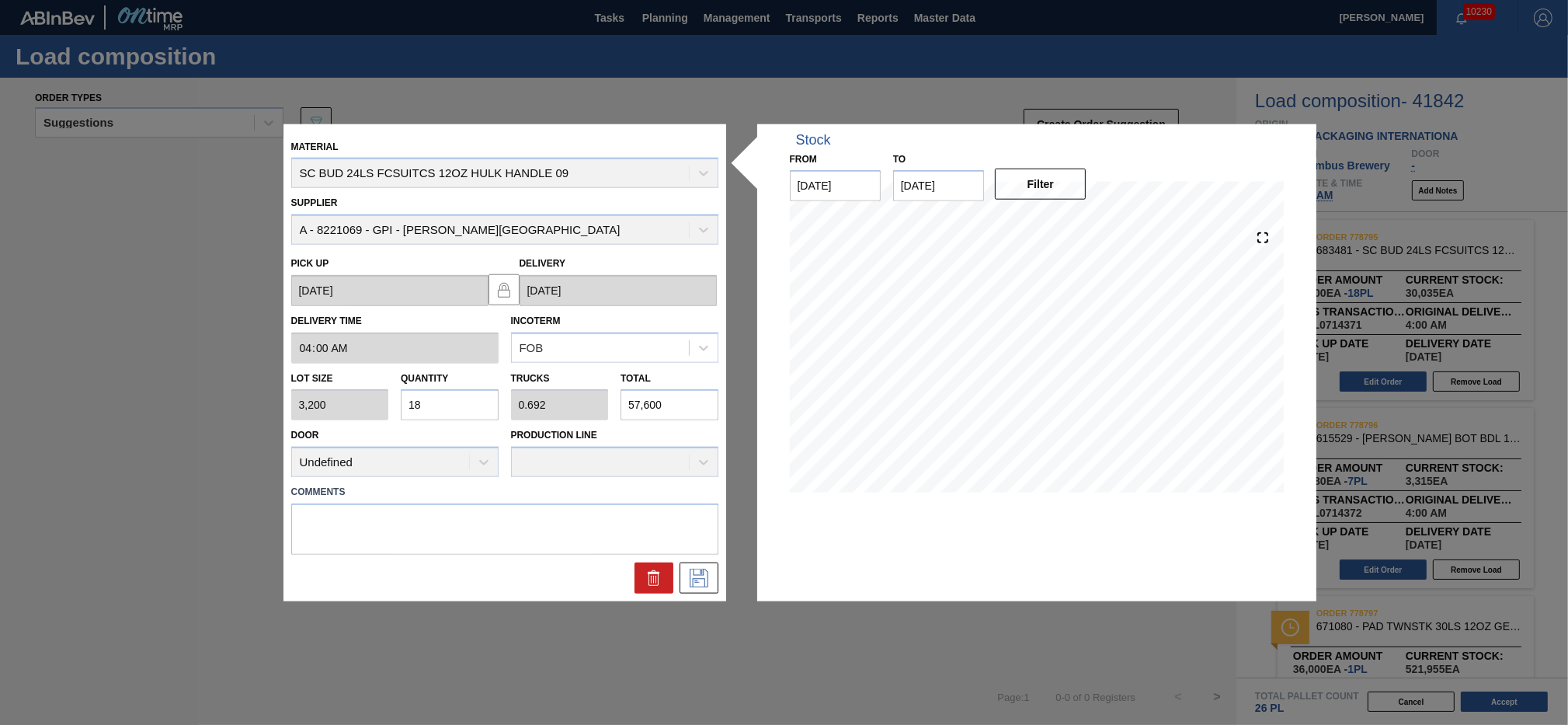
click at [440, 401] on input "18" at bounding box center [449, 405] width 98 height 31
click at [701, 581] on icon at bounding box center [699, 578] width 25 height 19
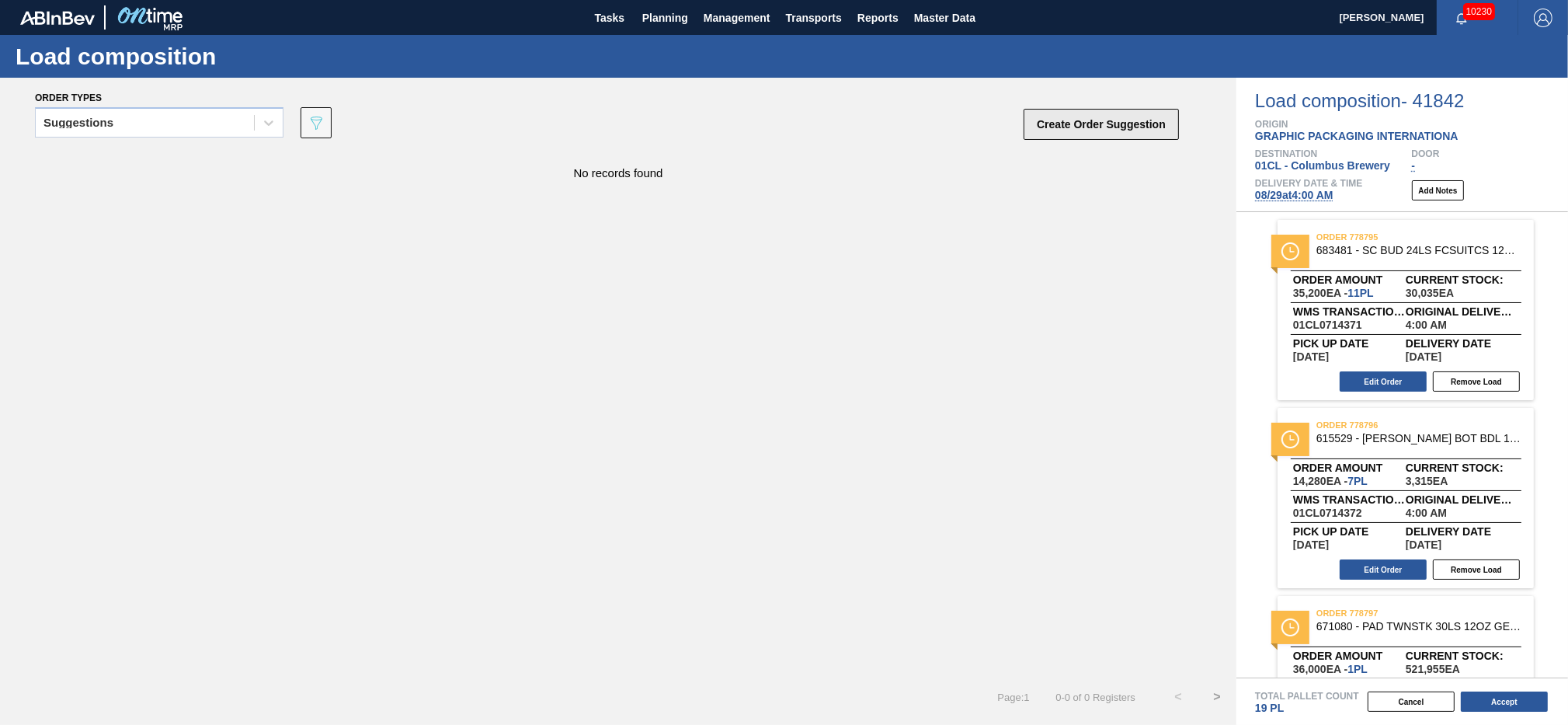
click at [1069, 133] on button "Create Order Suggestion" at bounding box center [1102, 124] width 155 height 31
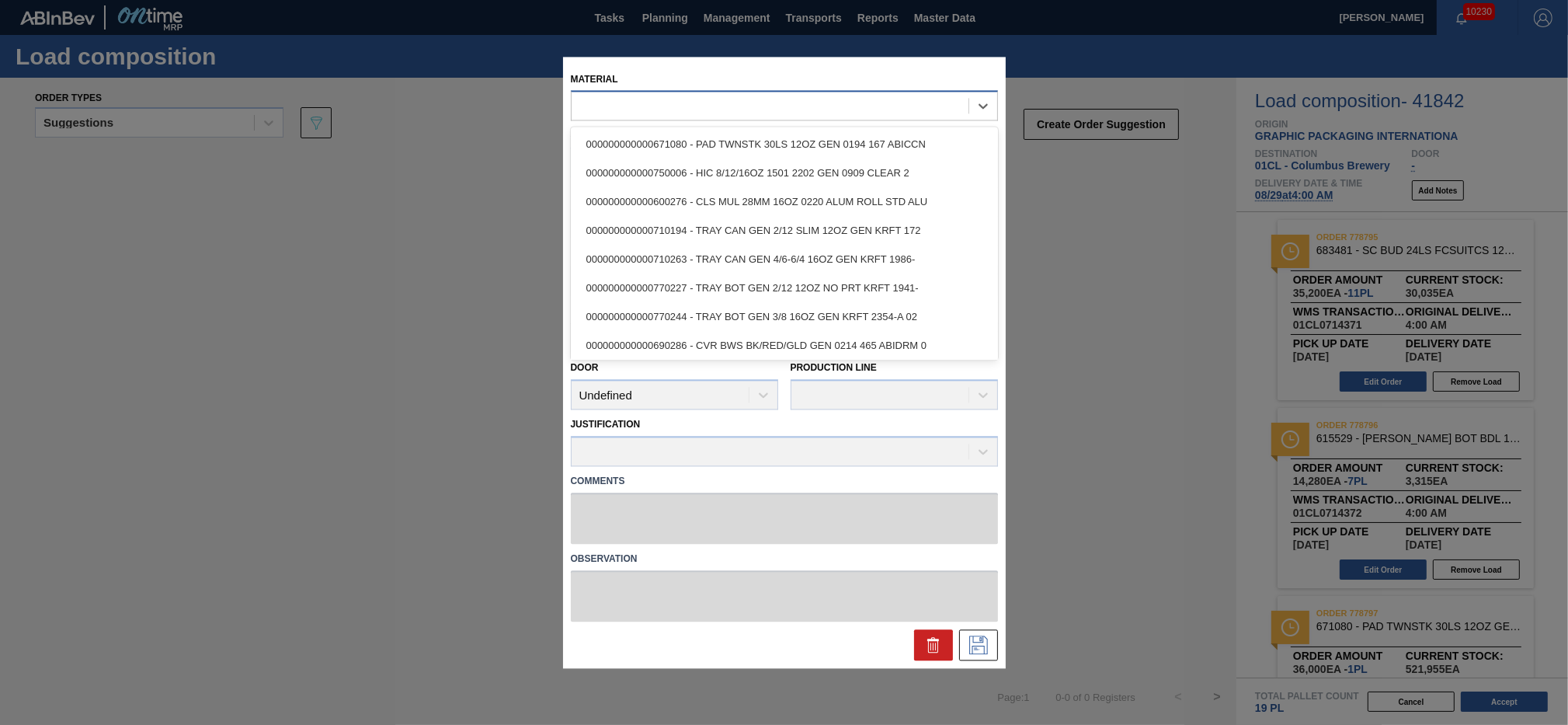
click at [649, 100] on div at bounding box center [769, 106] width 397 height 23
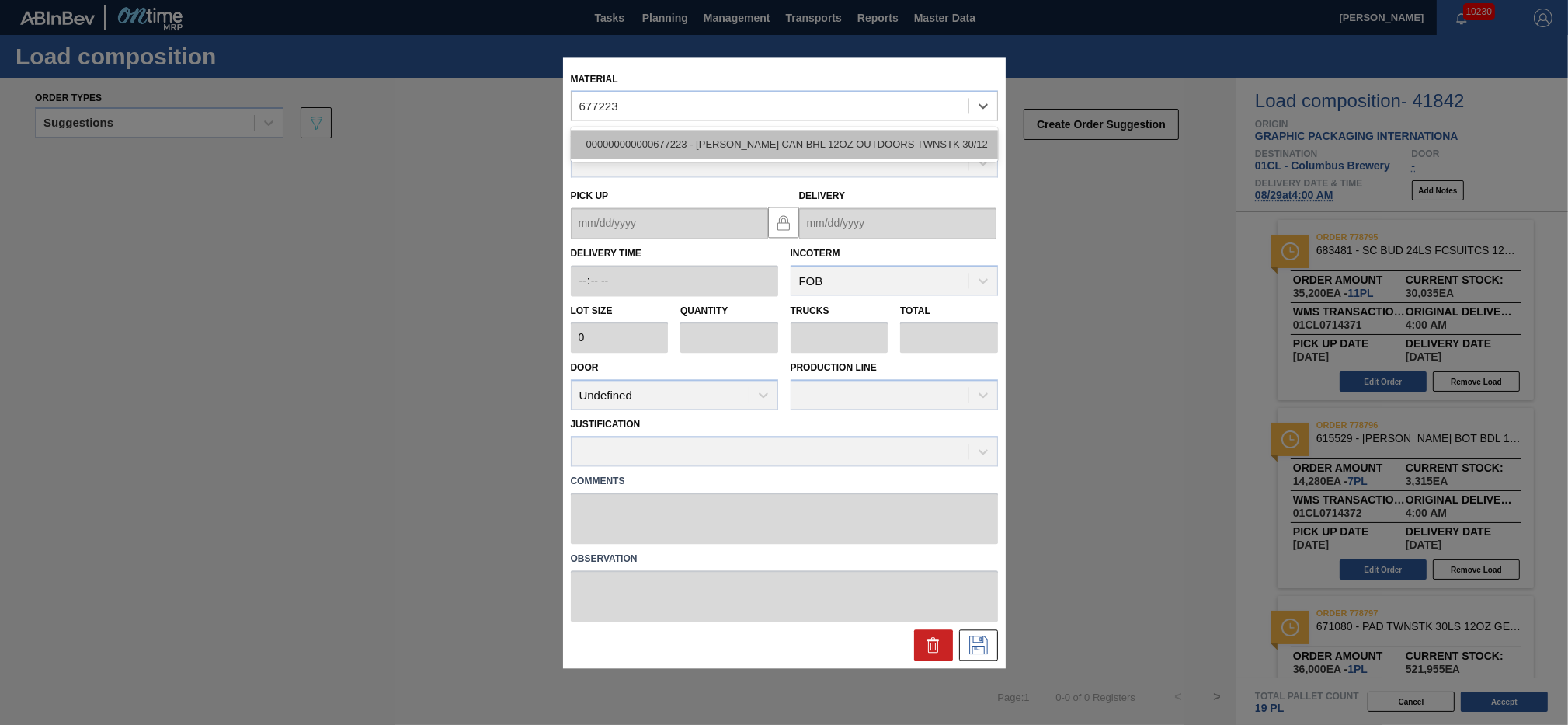
click at [698, 148] on div "000000000000677223 - [PERSON_NAME] CAN BHL 12OZ OUTDOORS TWNSTK 30/12" at bounding box center [784, 145] width 428 height 29
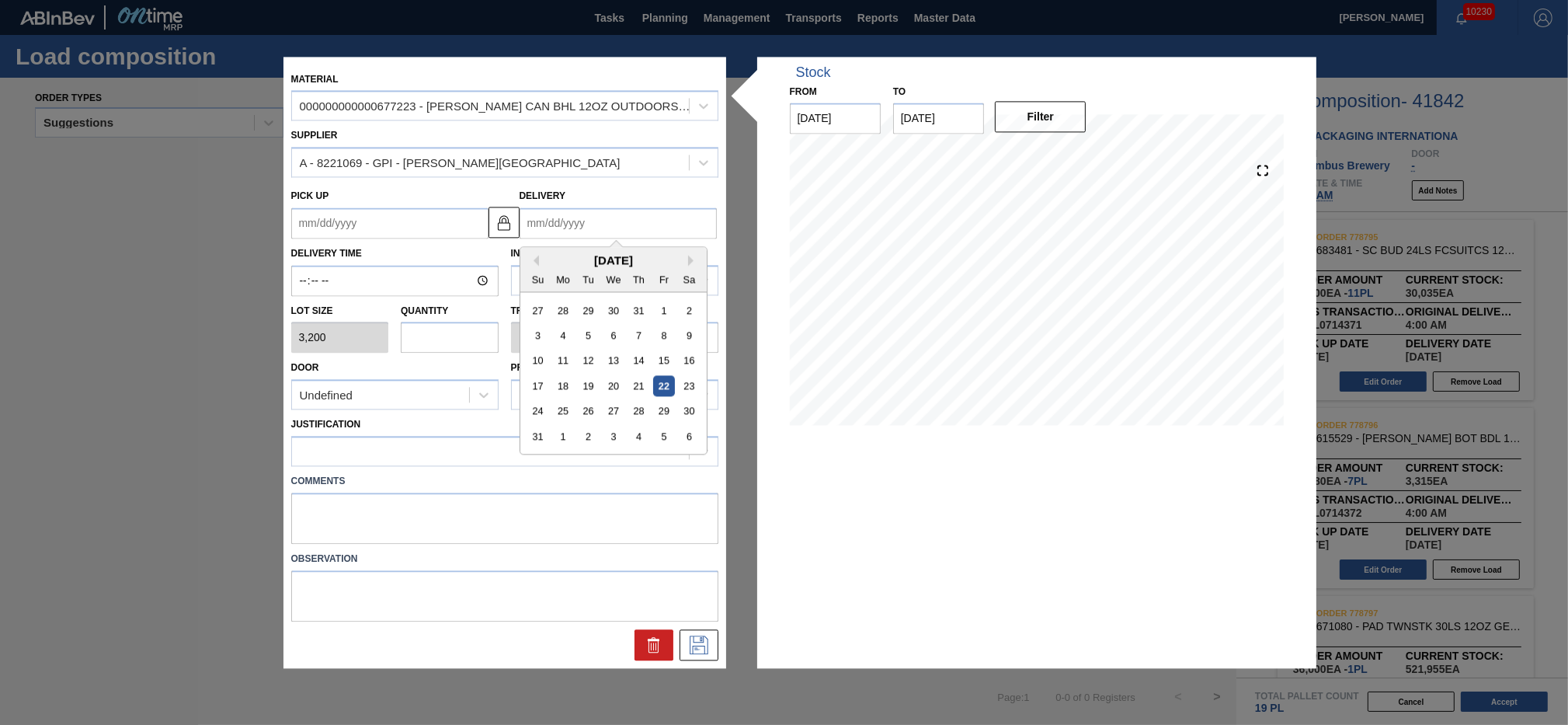
click at [639, 222] on input "Delivery" at bounding box center [618, 223] width 197 height 31
click at [660, 410] on div "29" at bounding box center [664, 411] width 21 height 21
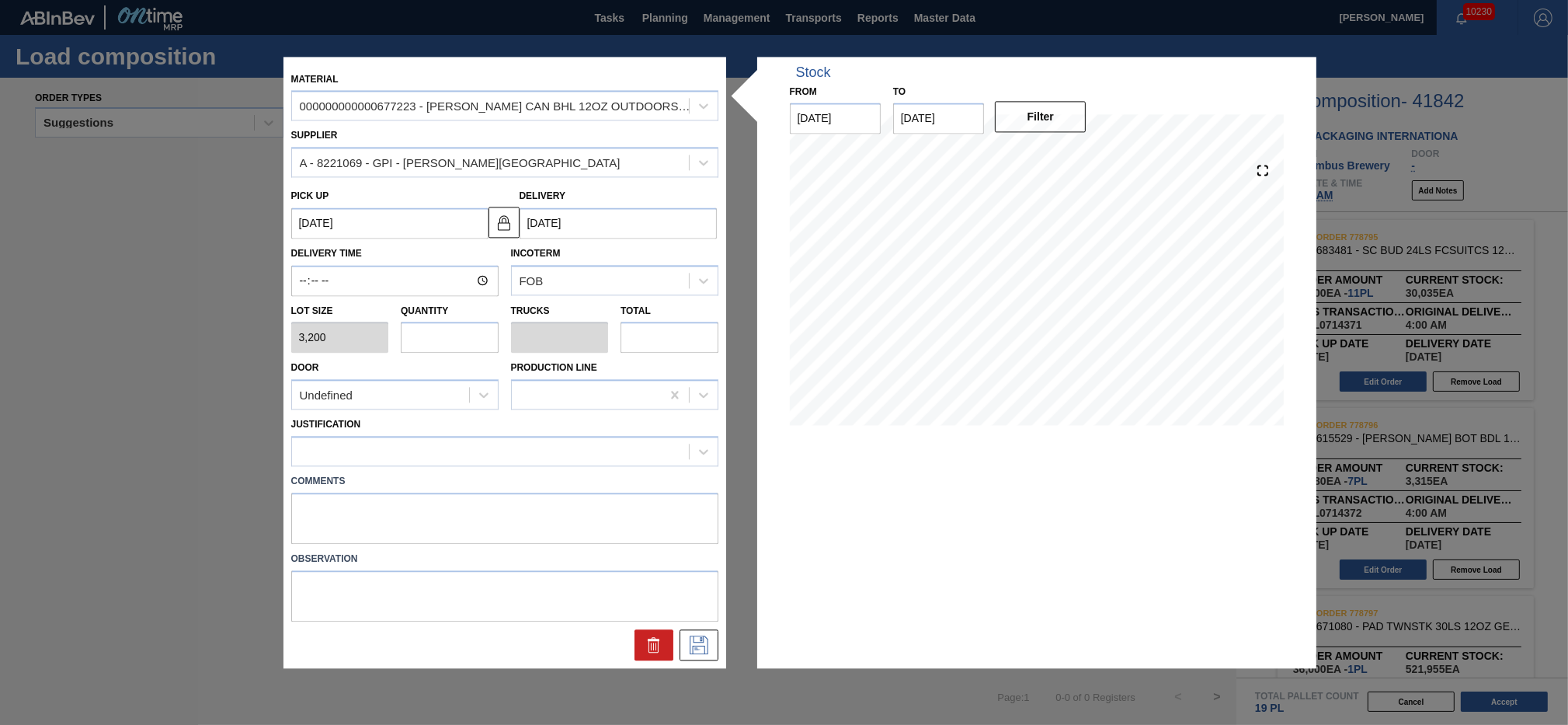
click at [429, 333] on input "text" at bounding box center [449, 338] width 98 height 31
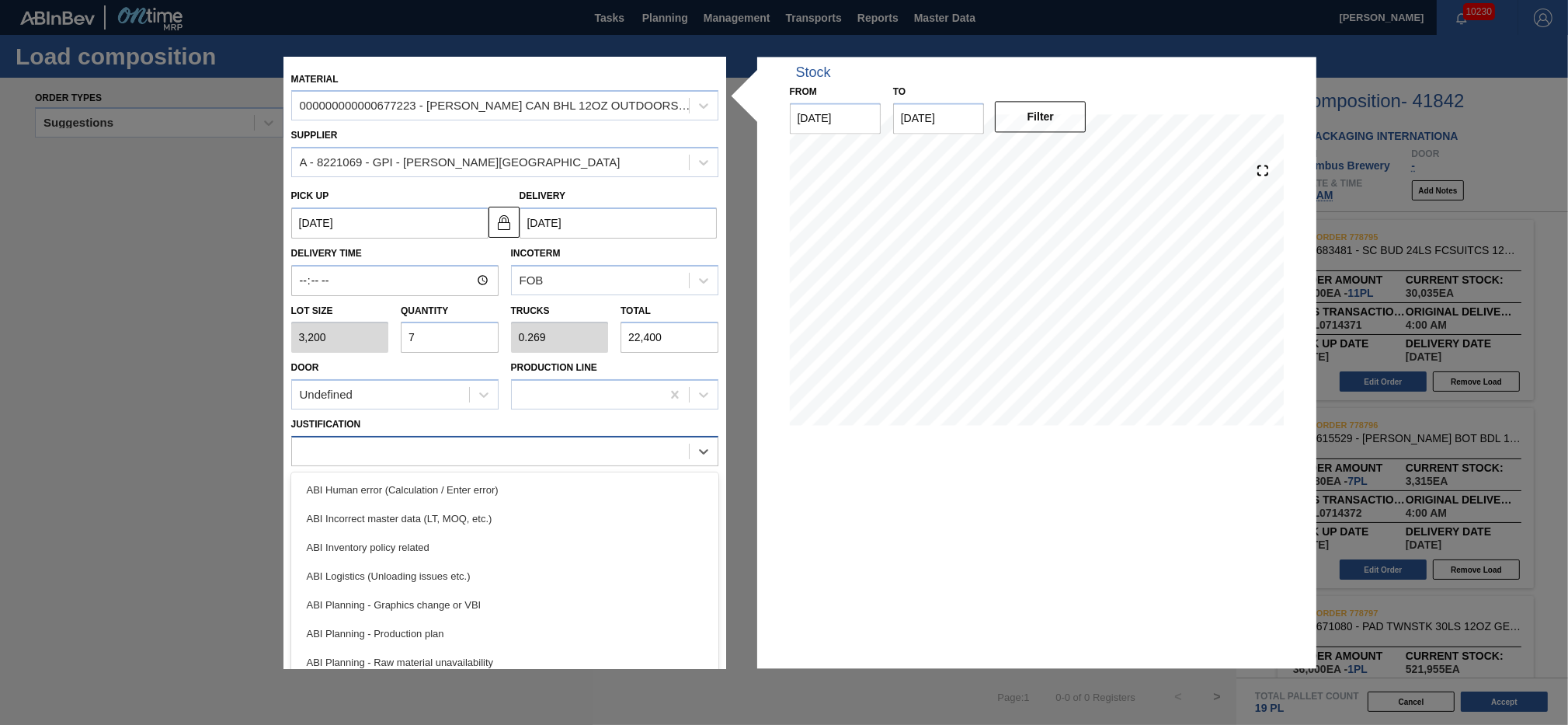
click at [437, 440] on div at bounding box center [490, 452] width 397 height 23
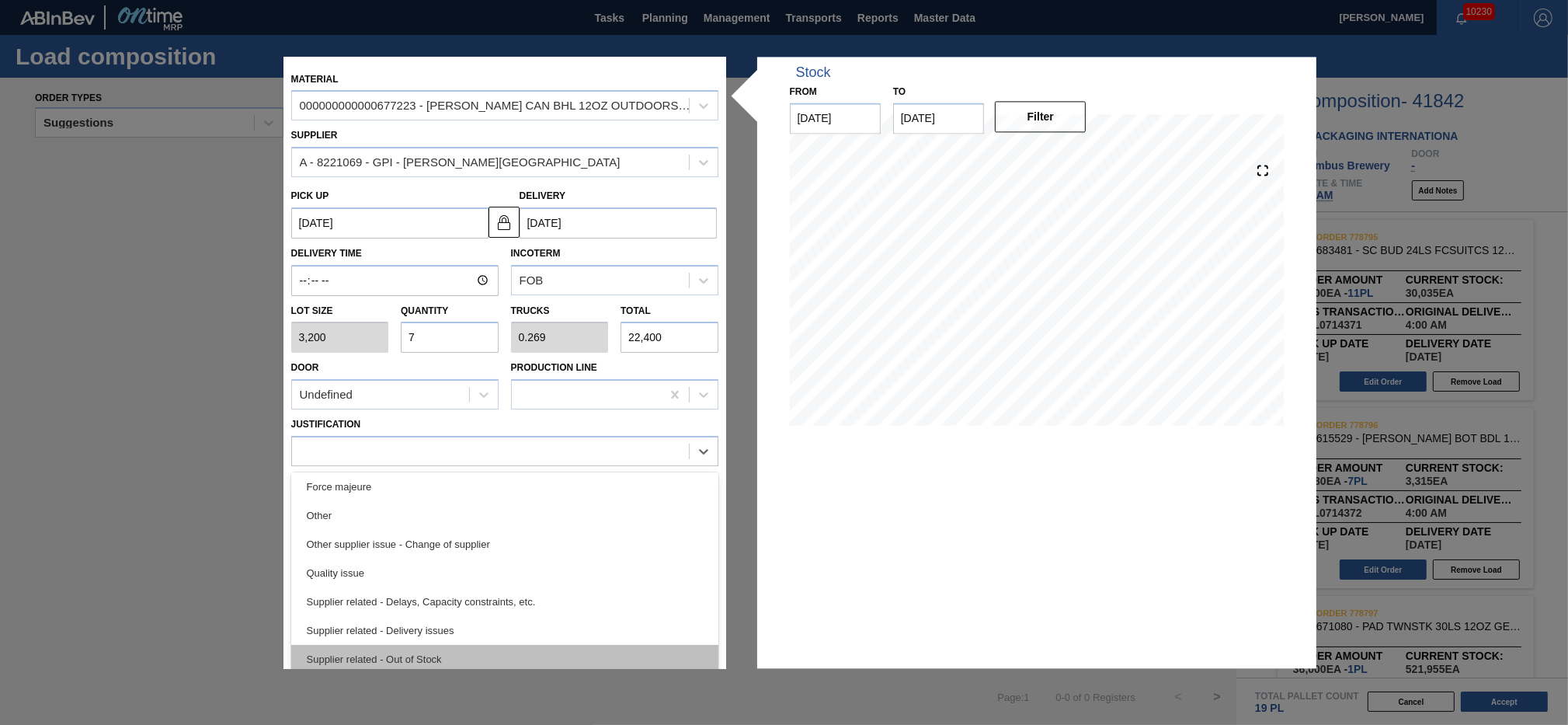
click at [487, 645] on div "Supplier related - Out of Stock" at bounding box center [504, 660] width 428 height 29
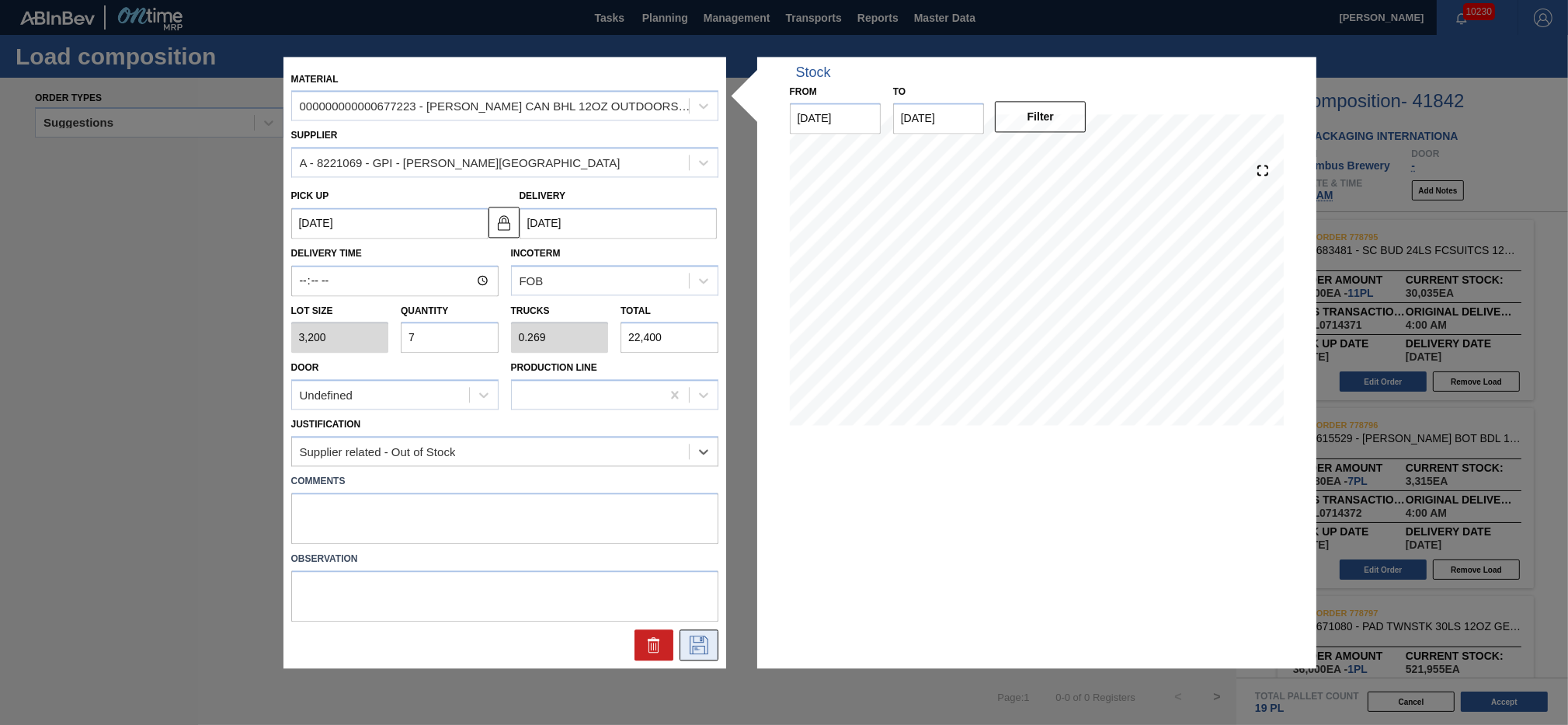
click at [705, 635] on icon at bounding box center [699, 644] width 25 height 19
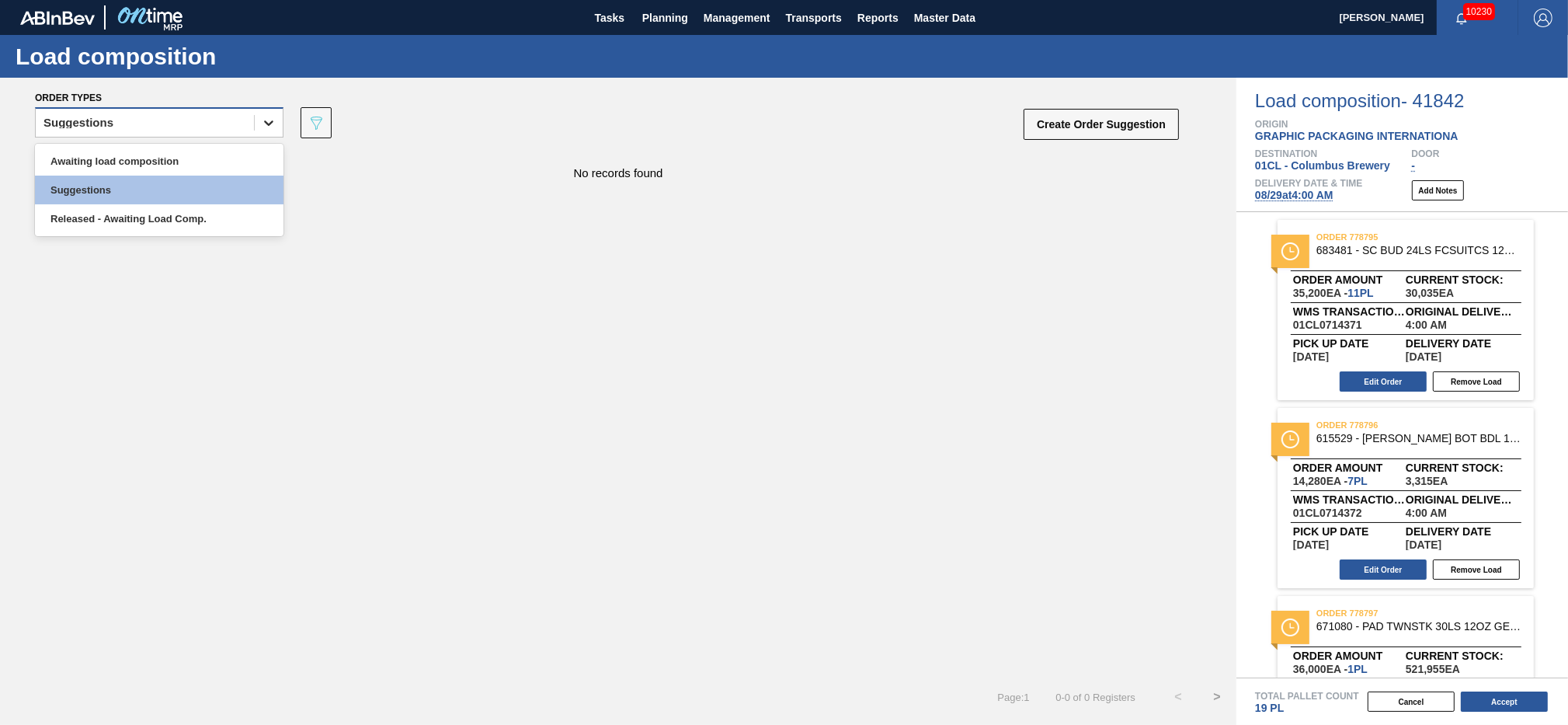
click at [263, 125] on icon at bounding box center [268, 122] width 15 height 15
click at [215, 154] on div "Awaiting load composition" at bounding box center [159, 162] width 249 height 29
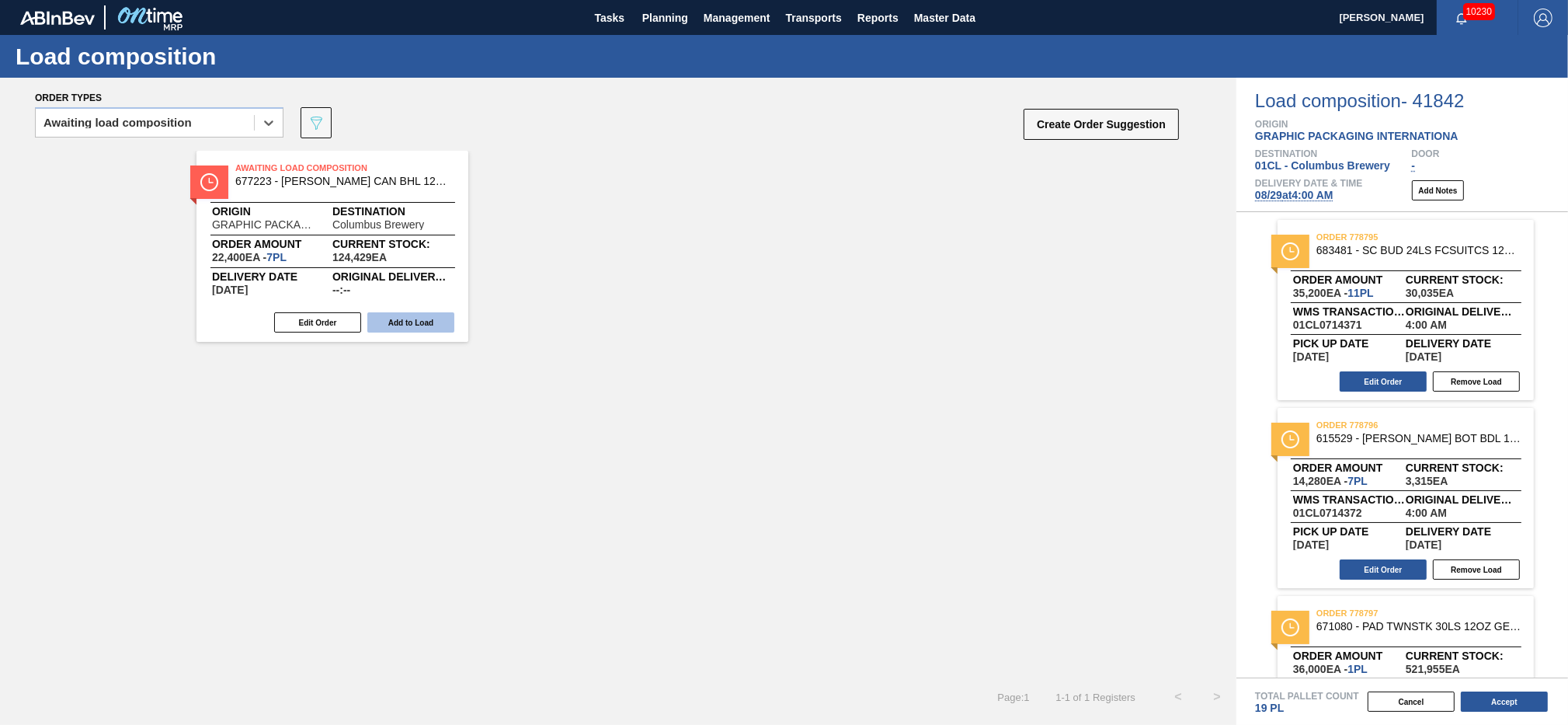
click at [418, 319] on button "Add to Load" at bounding box center [411, 322] width 87 height 20
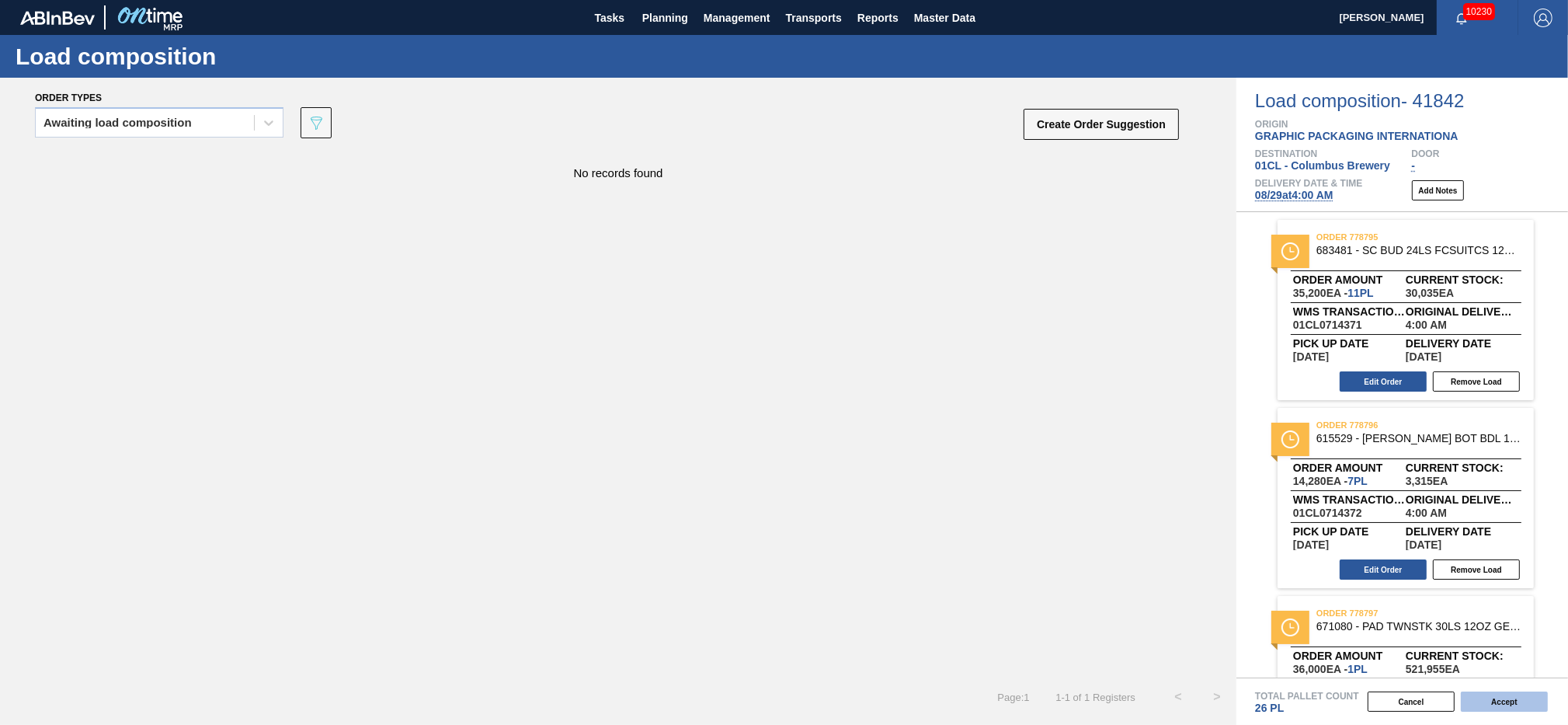
click at [1482, 698] on button "Accept" at bounding box center [1505, 701] width 87 height 20
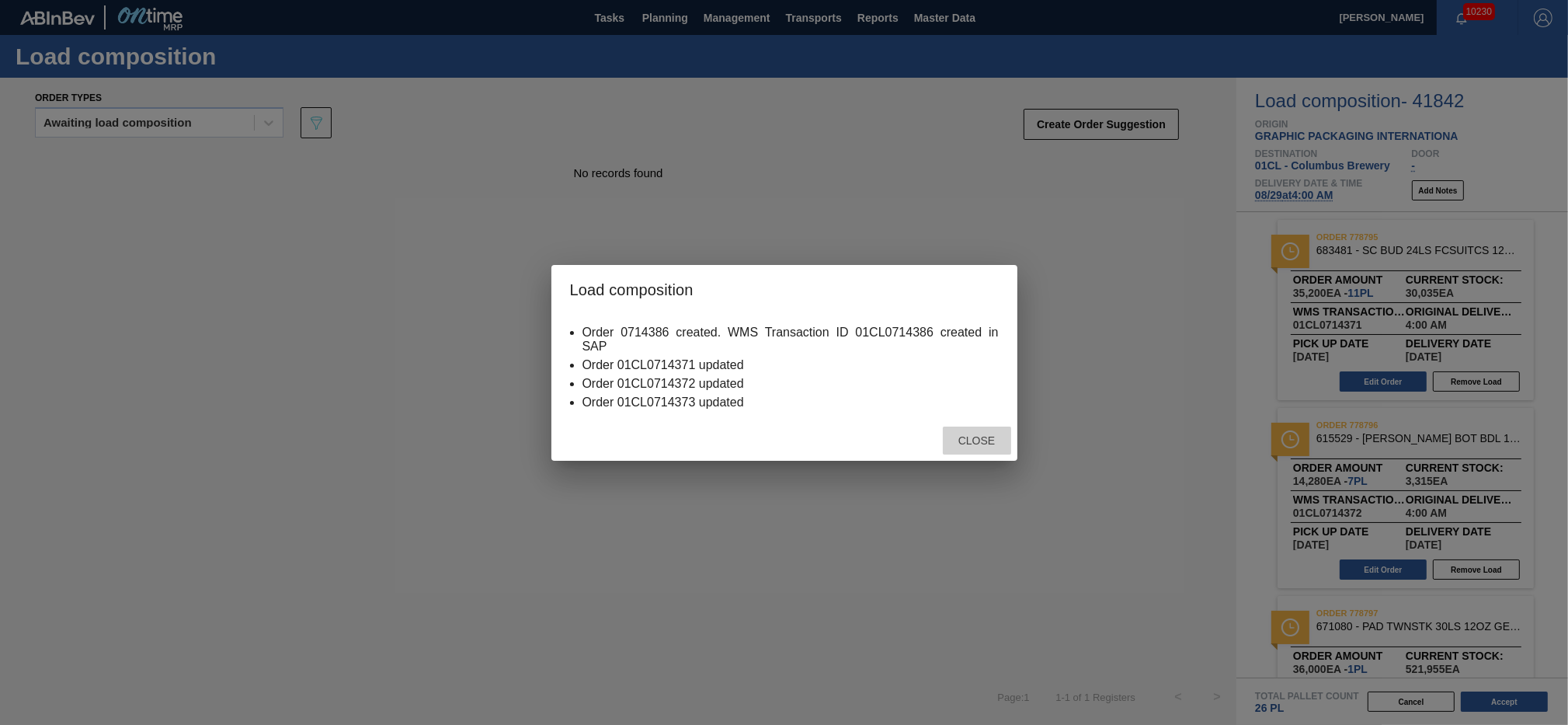
click at [995, 443] on span "Close" at bounding box center [977, 440] width 61 height 12
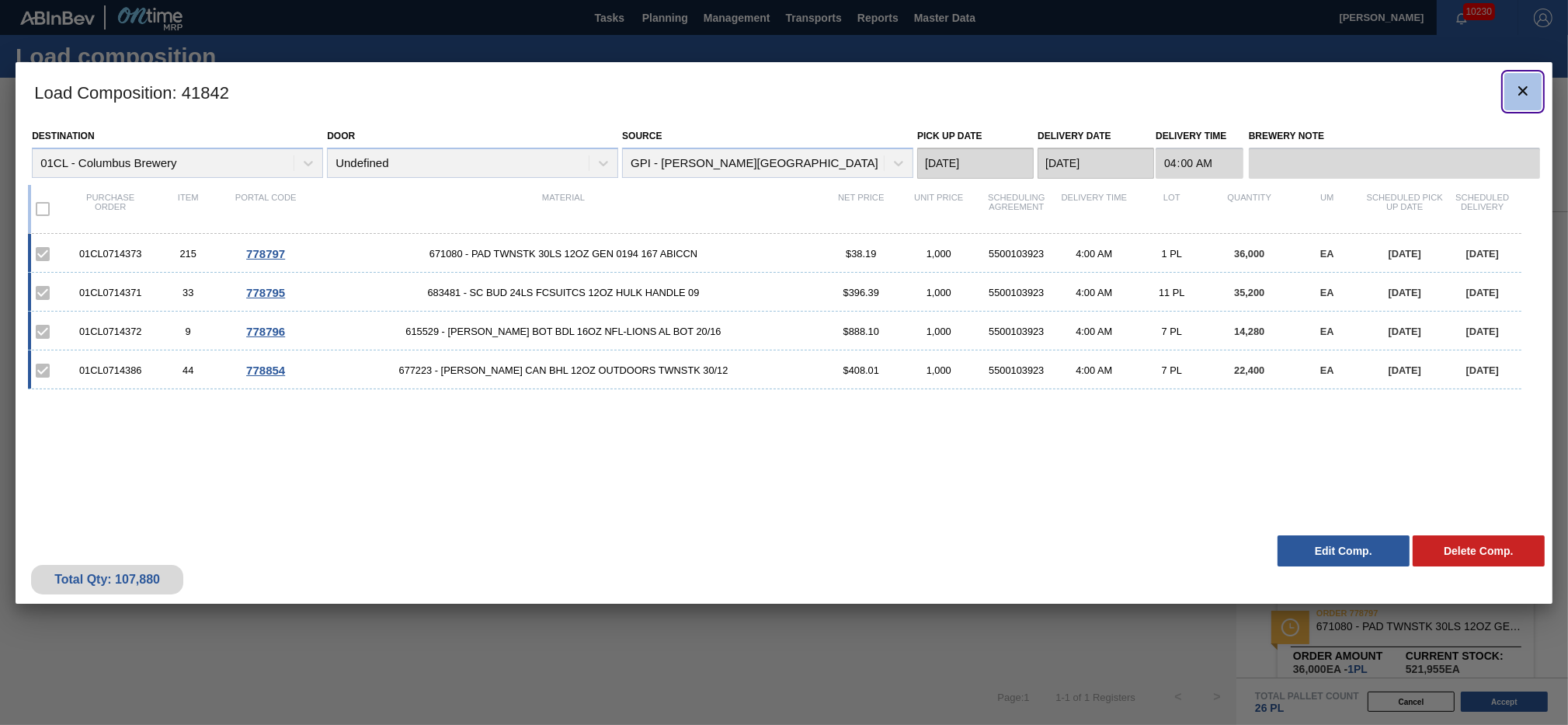
click at [1519, 96] on icon "botão de ícone" at bounding box center [1523, 91] width 19 height 19
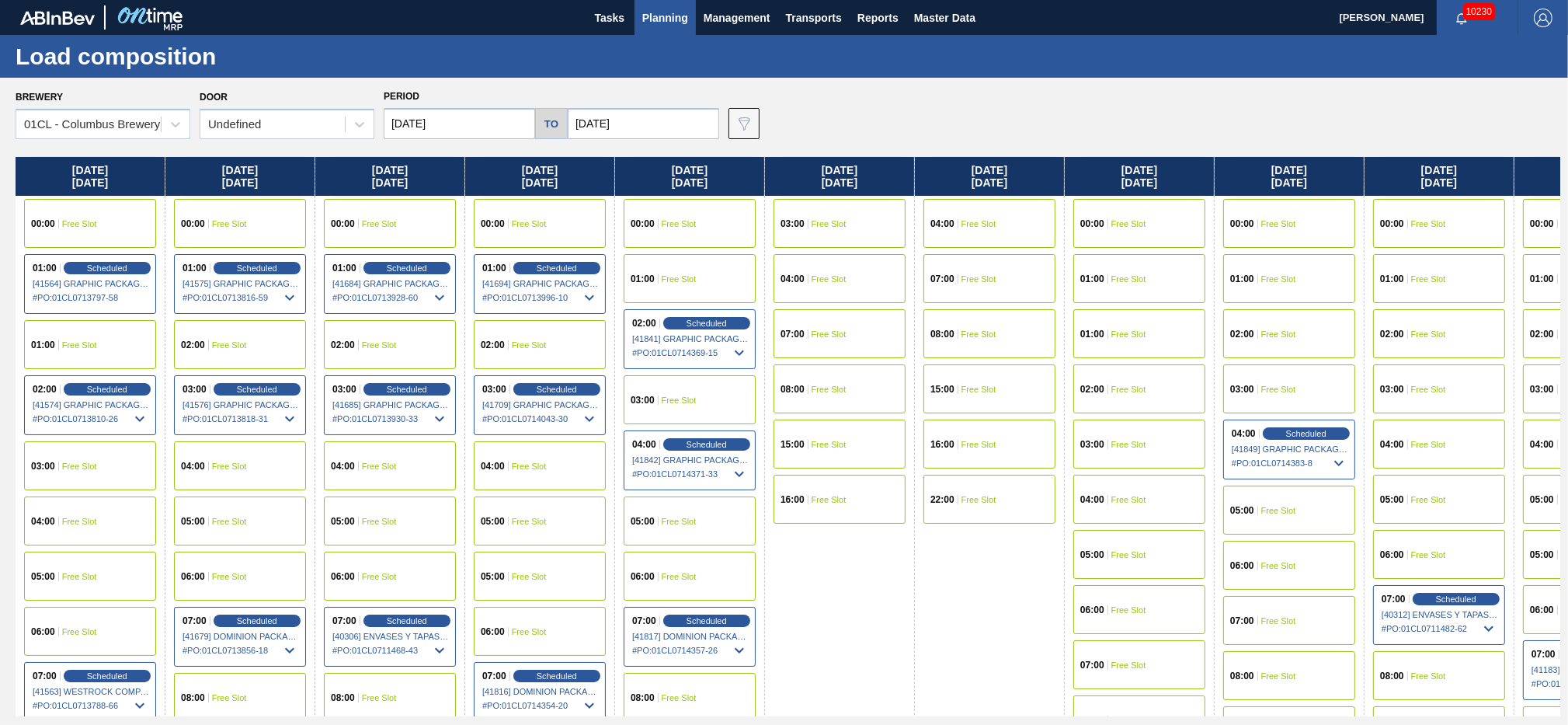
drag, startPoint x: 698, startPoint y: 57, endPoint x: 972, endPoint y: 571, distance: 582.5
click at [384, 383] on div "Scheduled" at bounding box center [407, 389] width 95 height 14
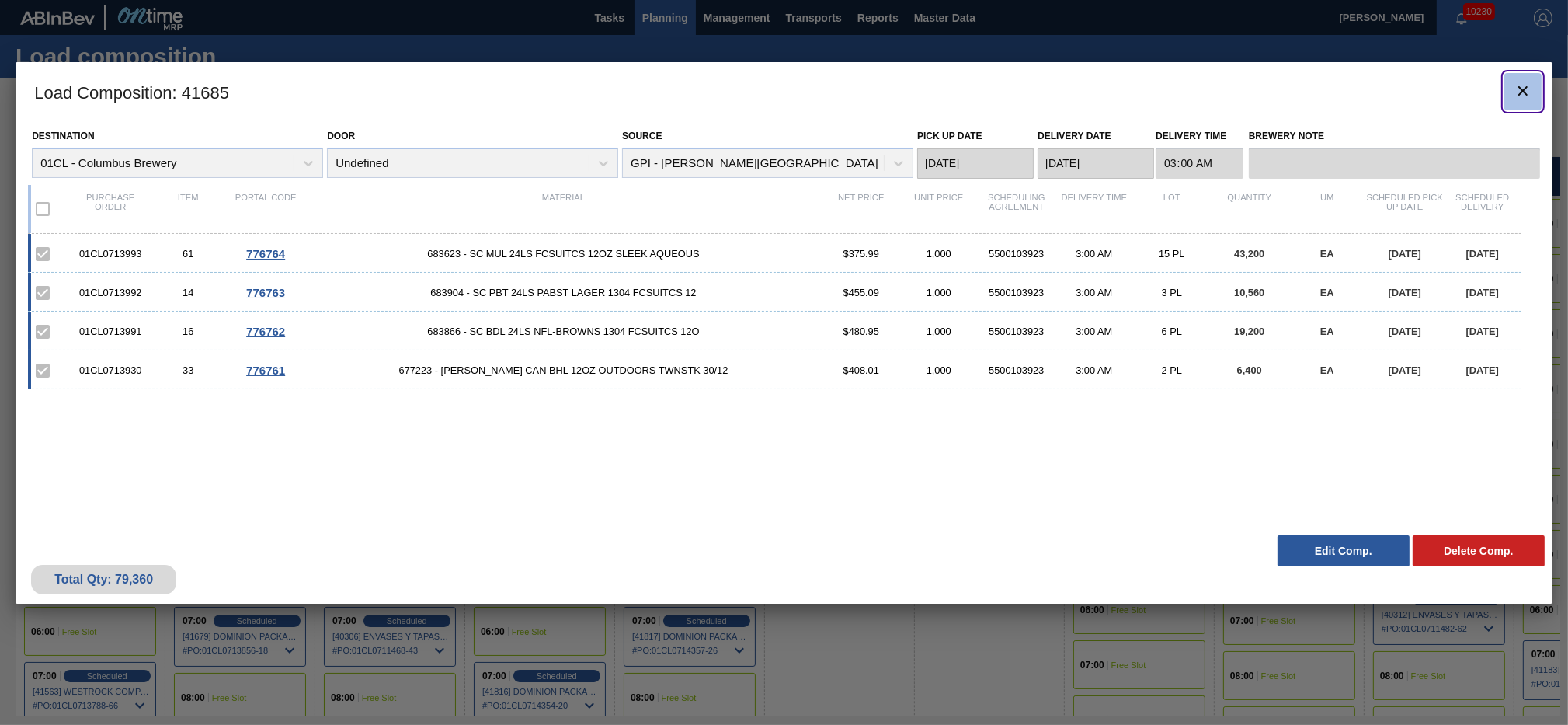
click at [1519, 91] on icon "botão de ícone" at bounding box center [1523, 91] width 19 height 19
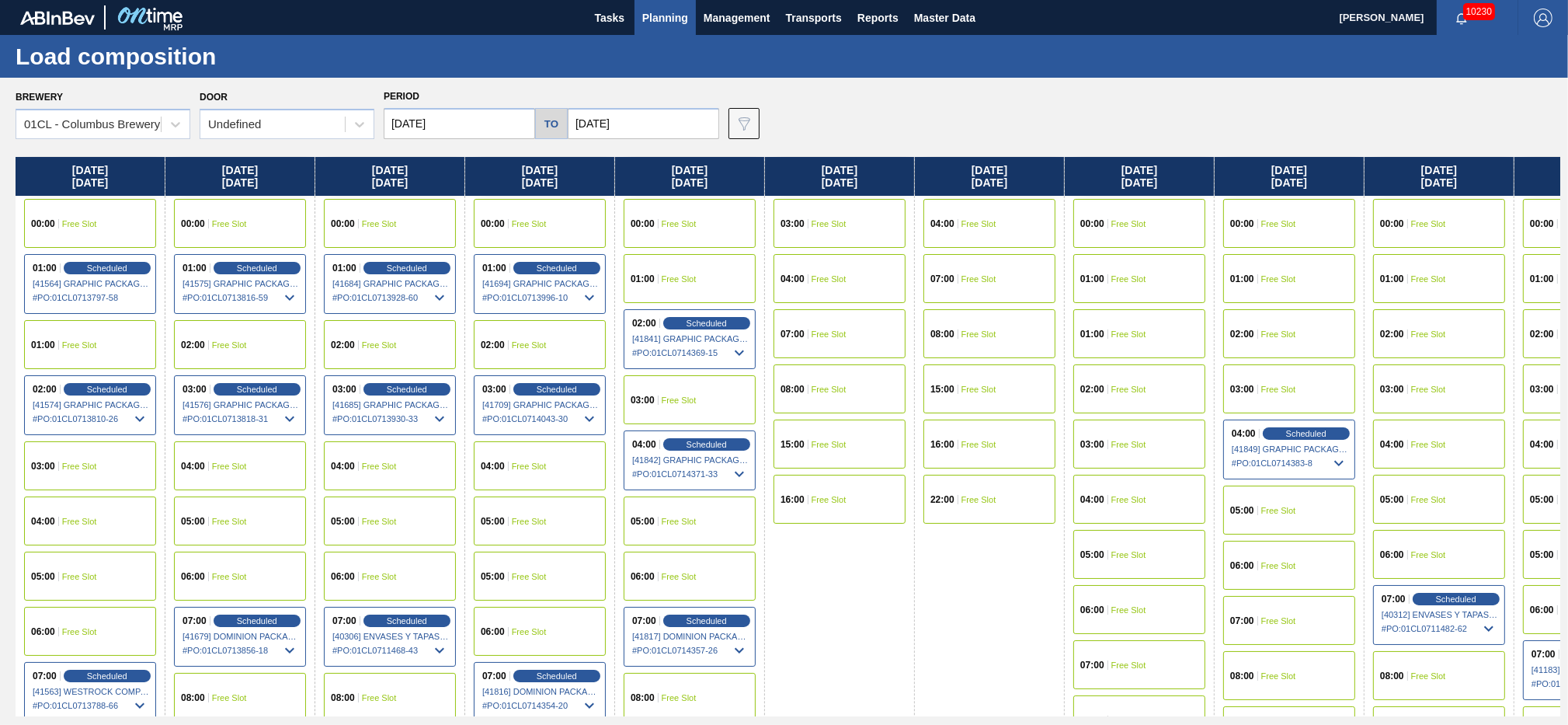
click at [1427, 328] on div "02:00 Free Slot" at bounding box center [1439, 334] width 132 height 49
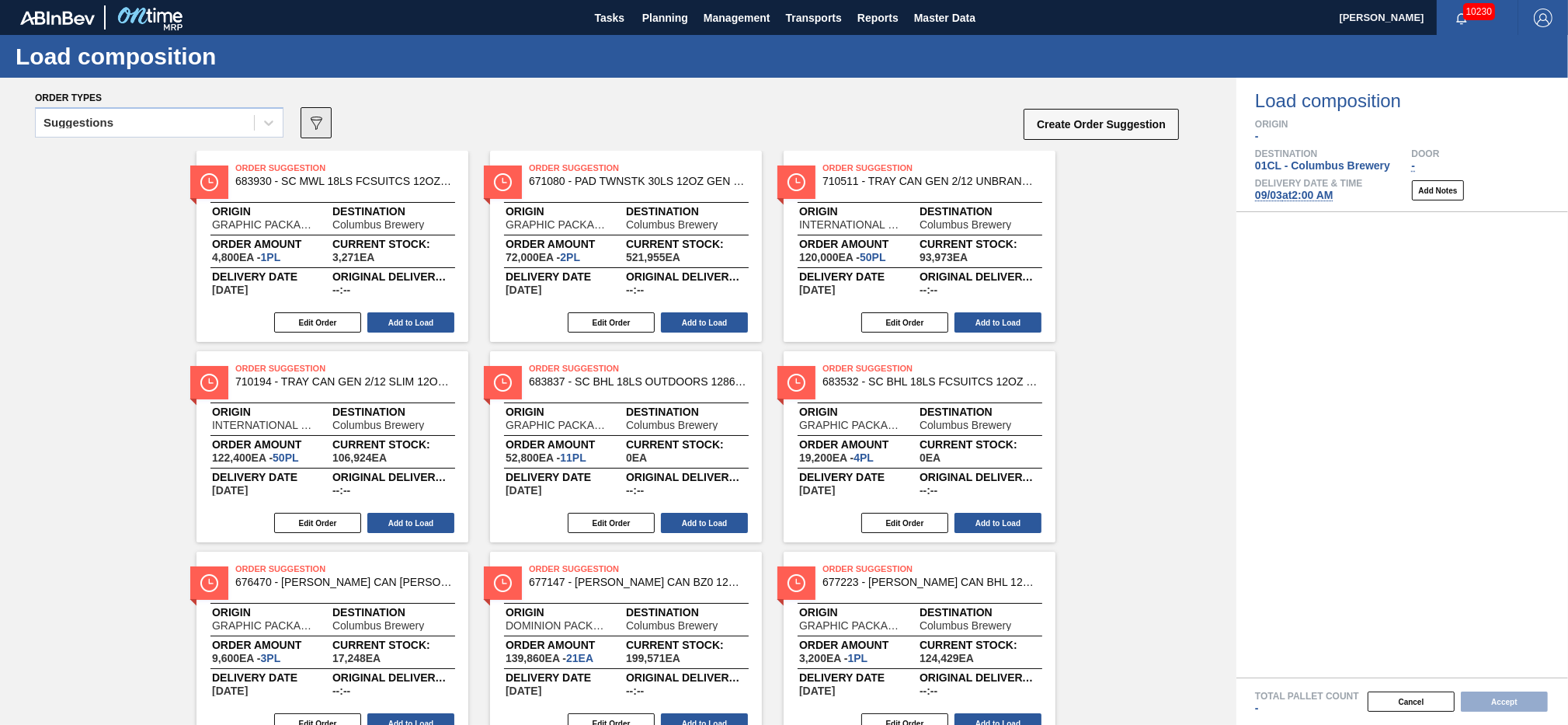
click at [329, 130] on button "089F7B8B-B2A5-4AFE-B5C0-19BA573D28AC" at bounding box center [316, 123] width 31 height 31
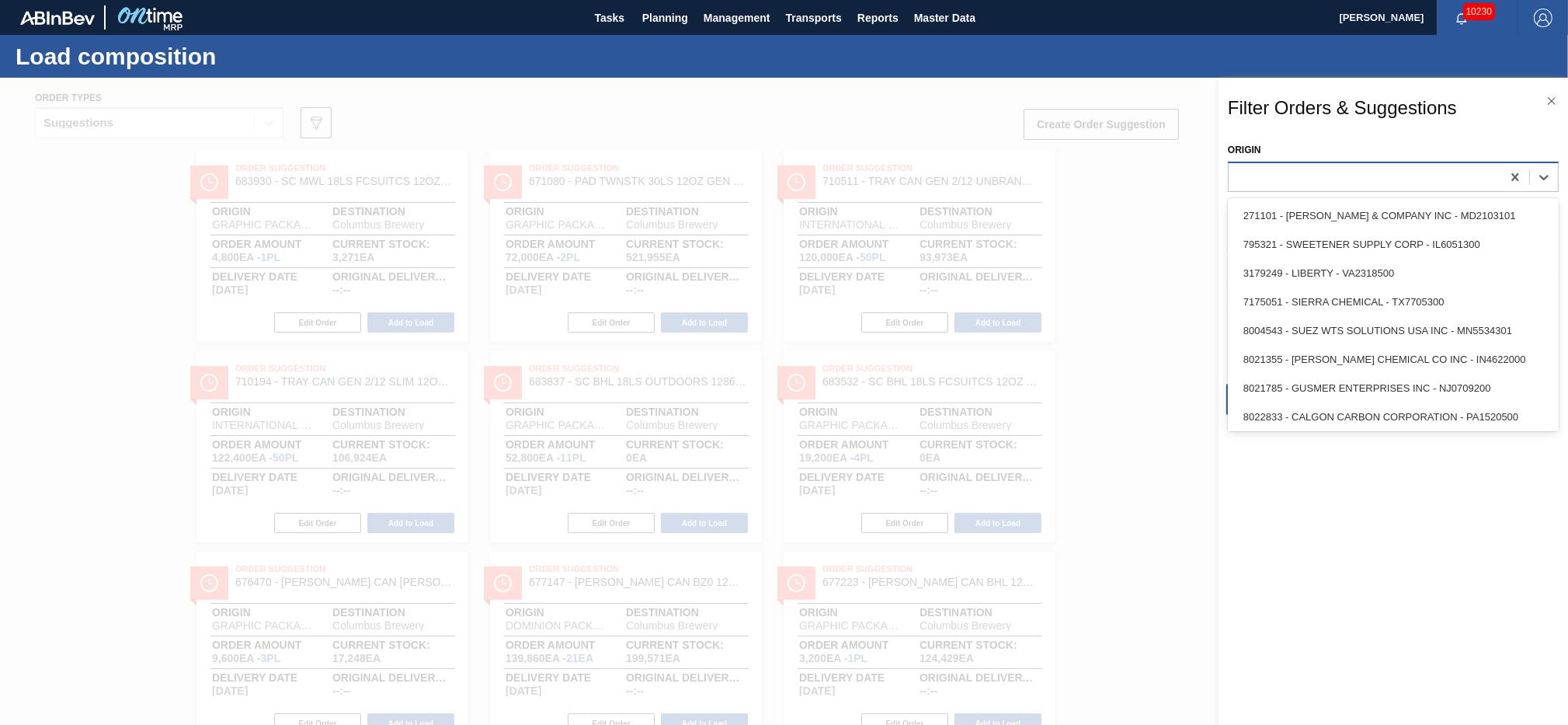
click at [1294, 178] on div at bounding box center [1364, 177] width 272 height 23
click at [1165, 191] on div at bounding box center [784, 440] width 1568 height 725
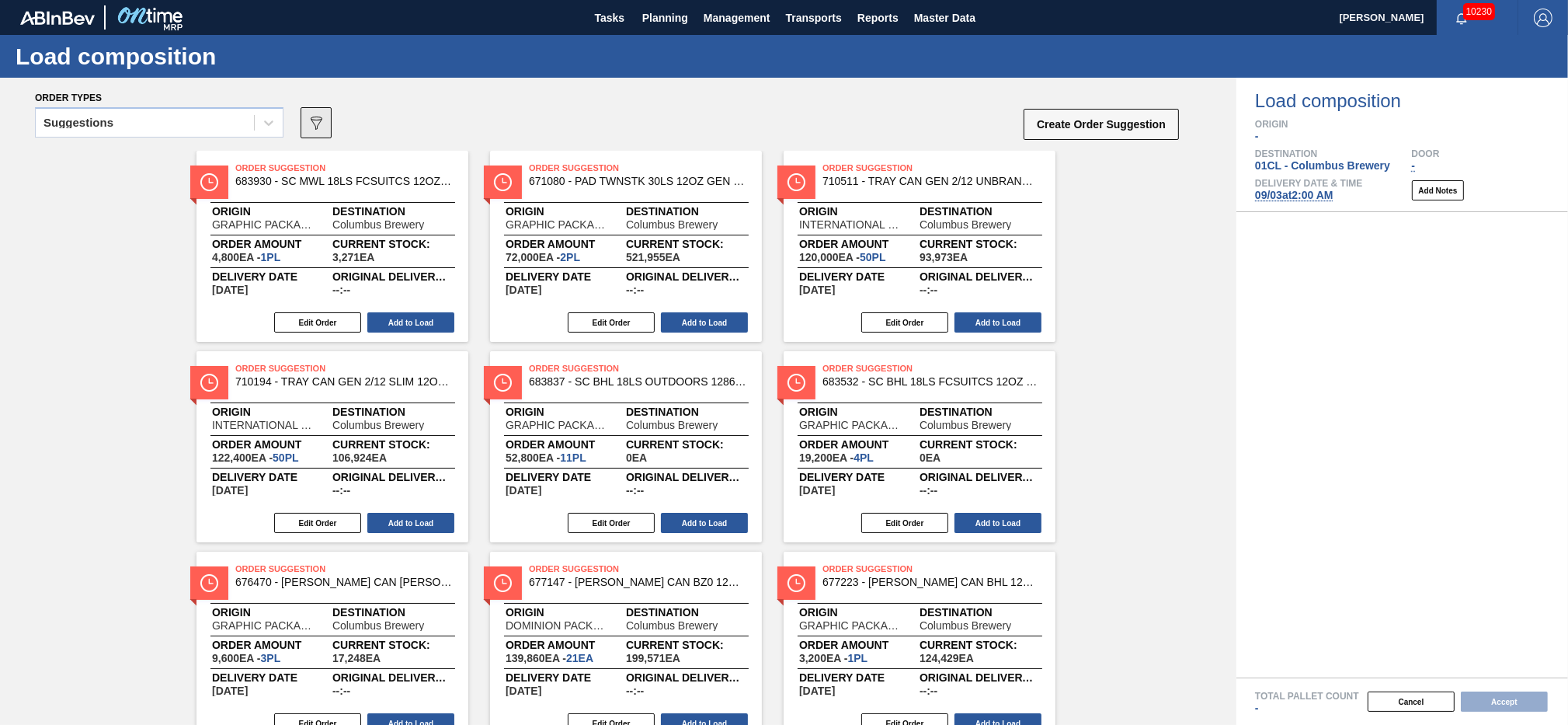
click at [317, 113] on icon "089F7B8B-B2A5-4AFE-B5C0-19BA573D28AC" at bounding box center [316, 122] width 19 height 19
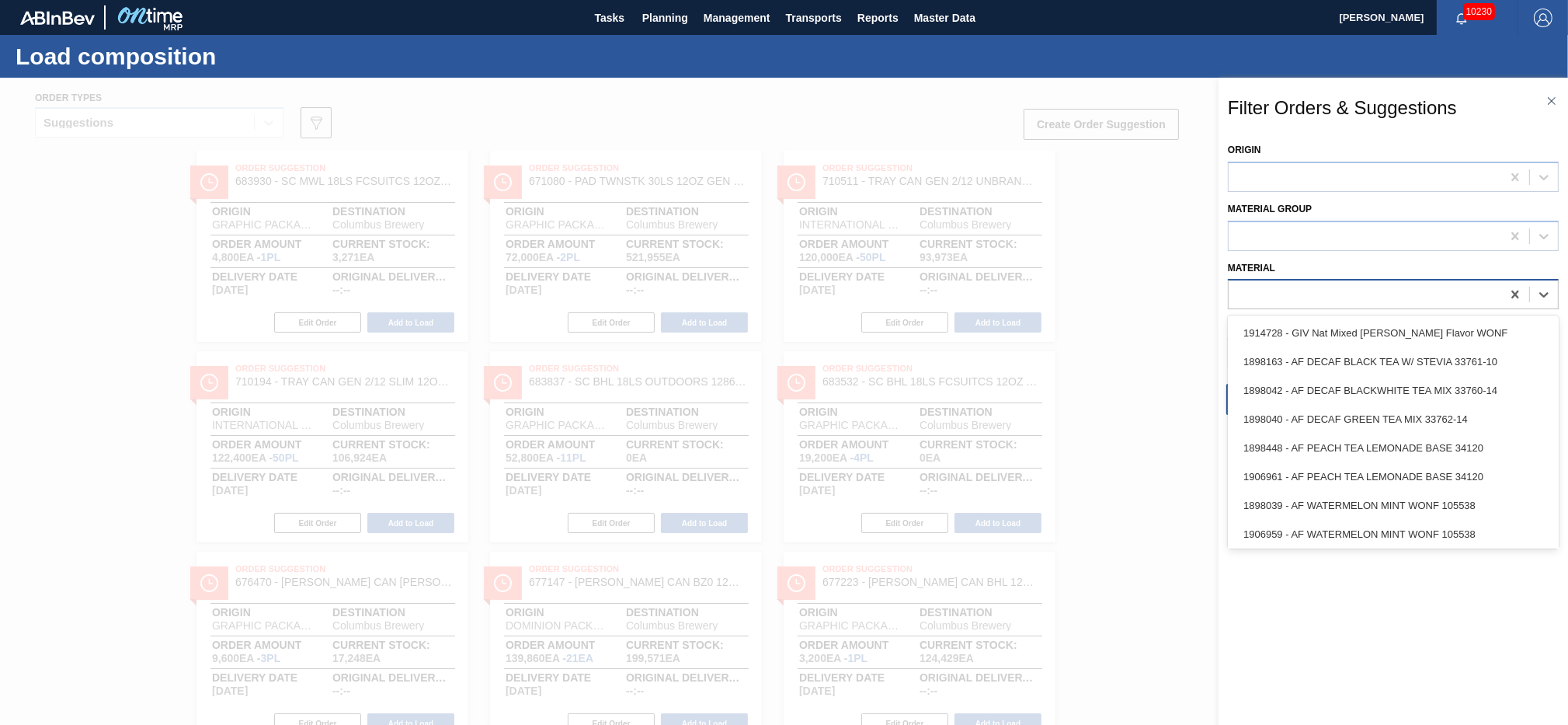
click at [1289, 287] on div at bounding box center [1364, 295] width 272 height 23
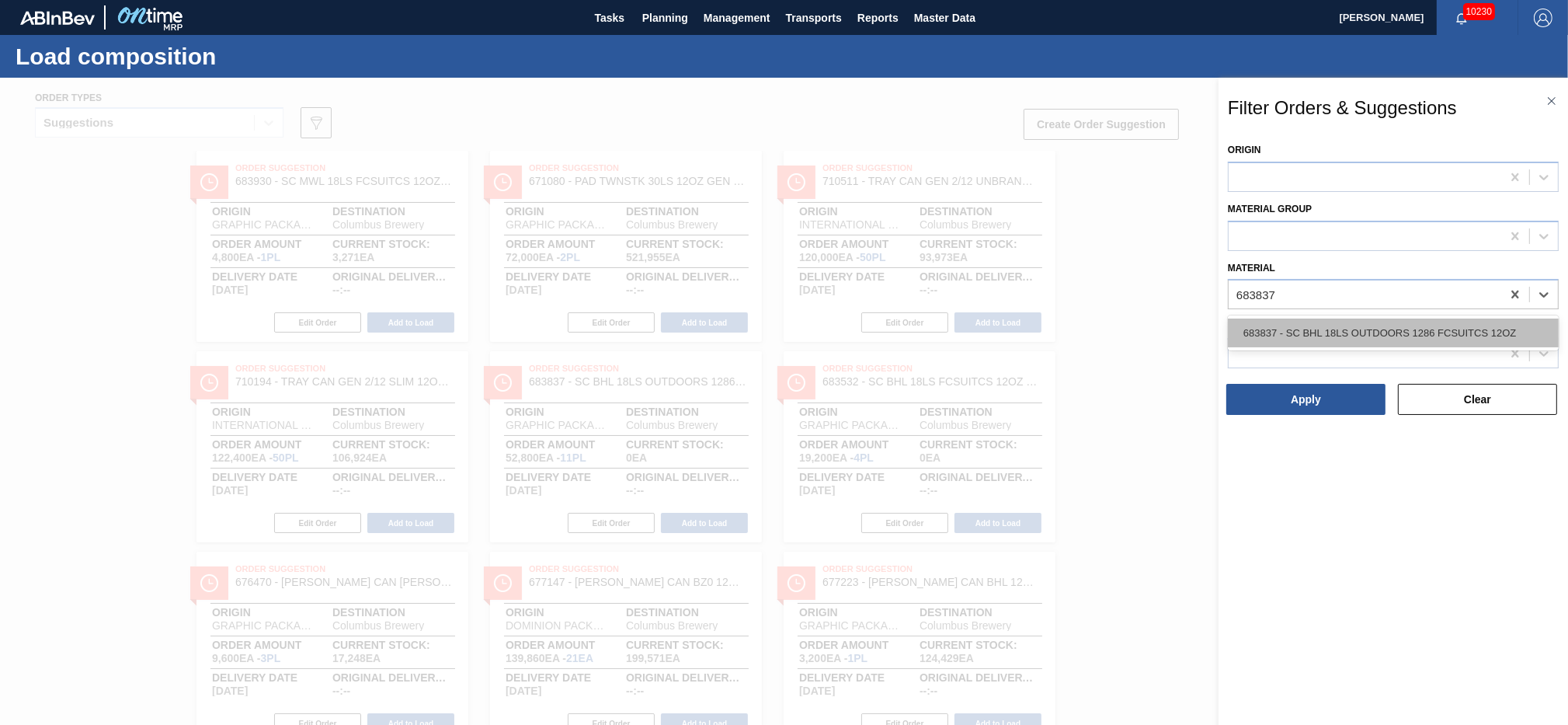
click at [1283, 328] on div "683837 - SC BHL 18LS OUTDOORS 1286 FCSUITCS 12OZ" at bounding box center [1393, 333] width 331 height 29
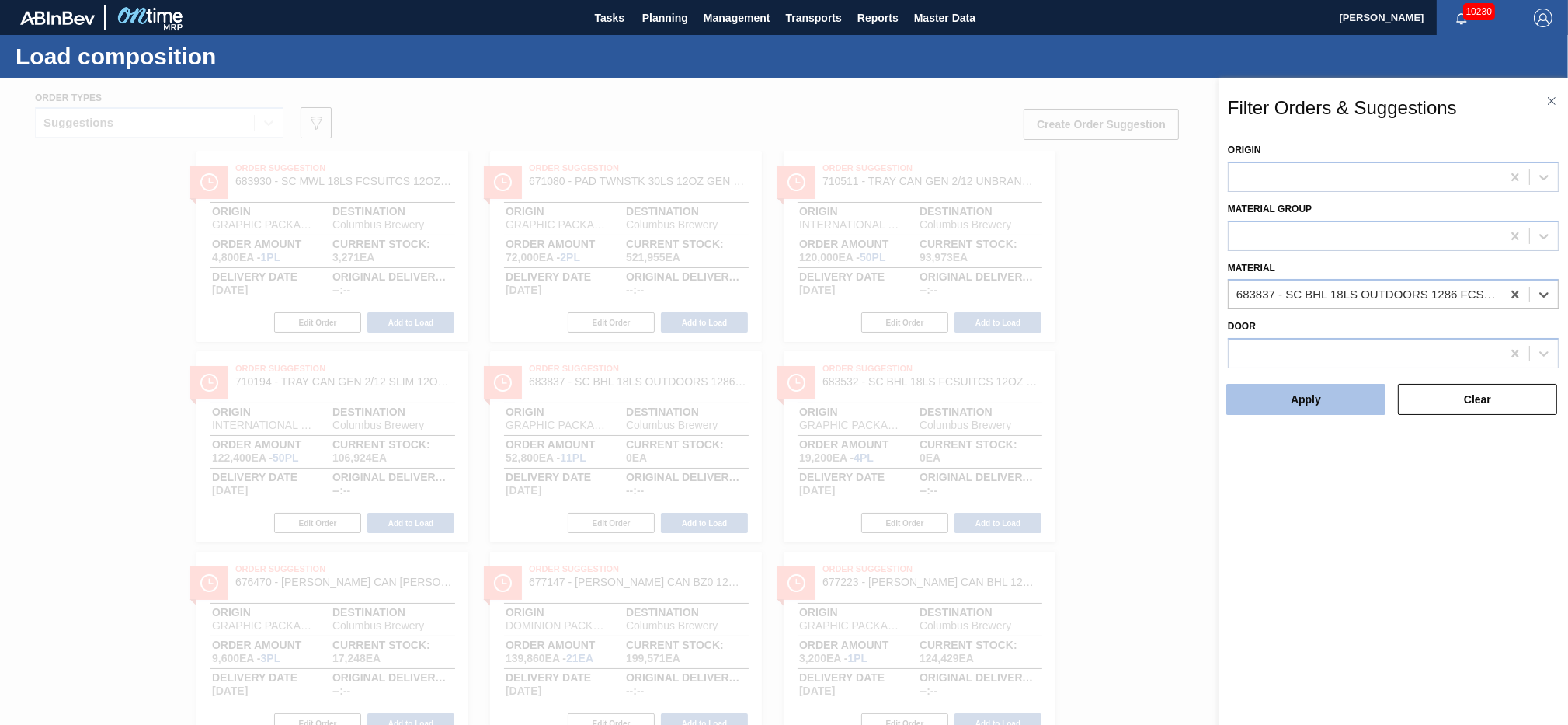
click at [1284, 399] on button "Apply" at bounding box center [1306, 399] width 159 height 31
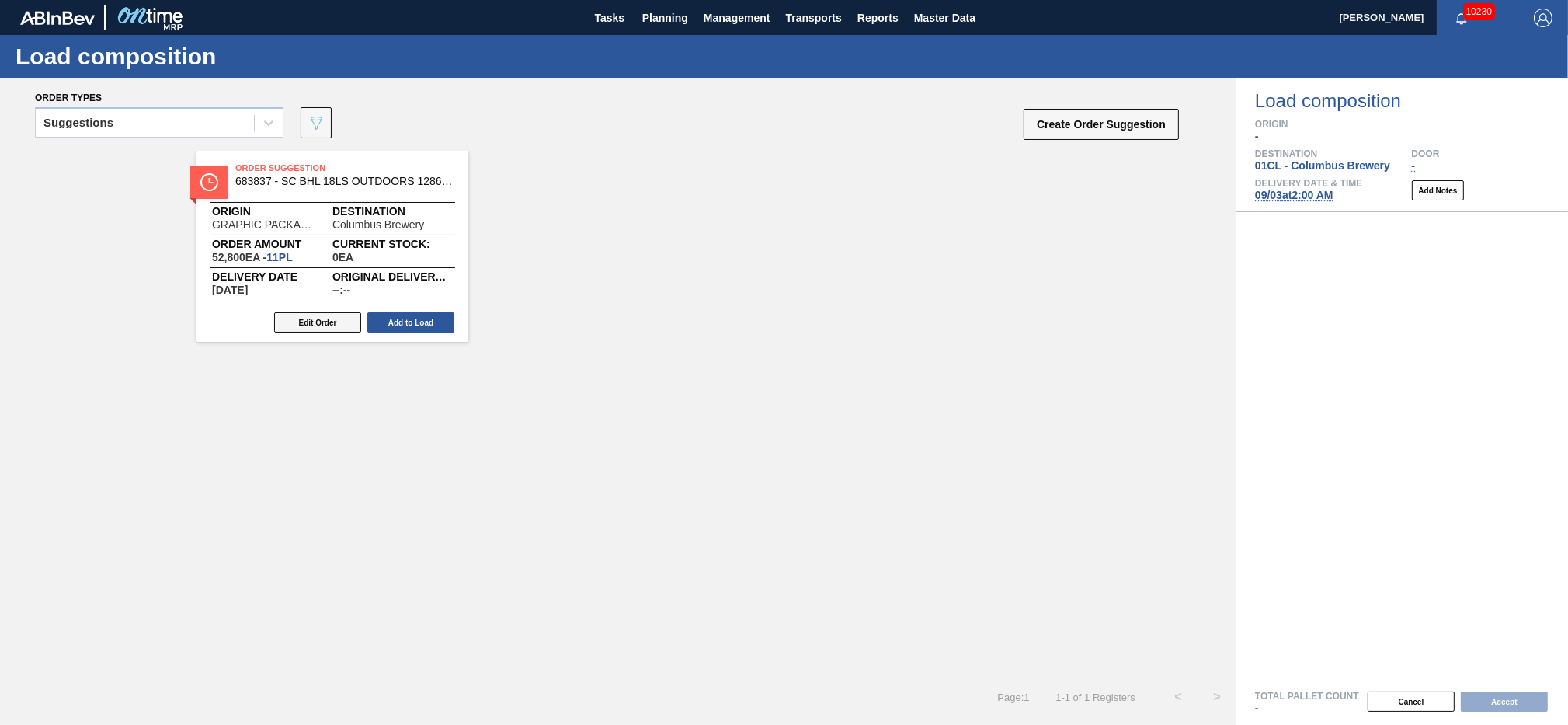
click at [322, 324] on button "Edit Order" at bounding box center [318, 322] width 87 height 20
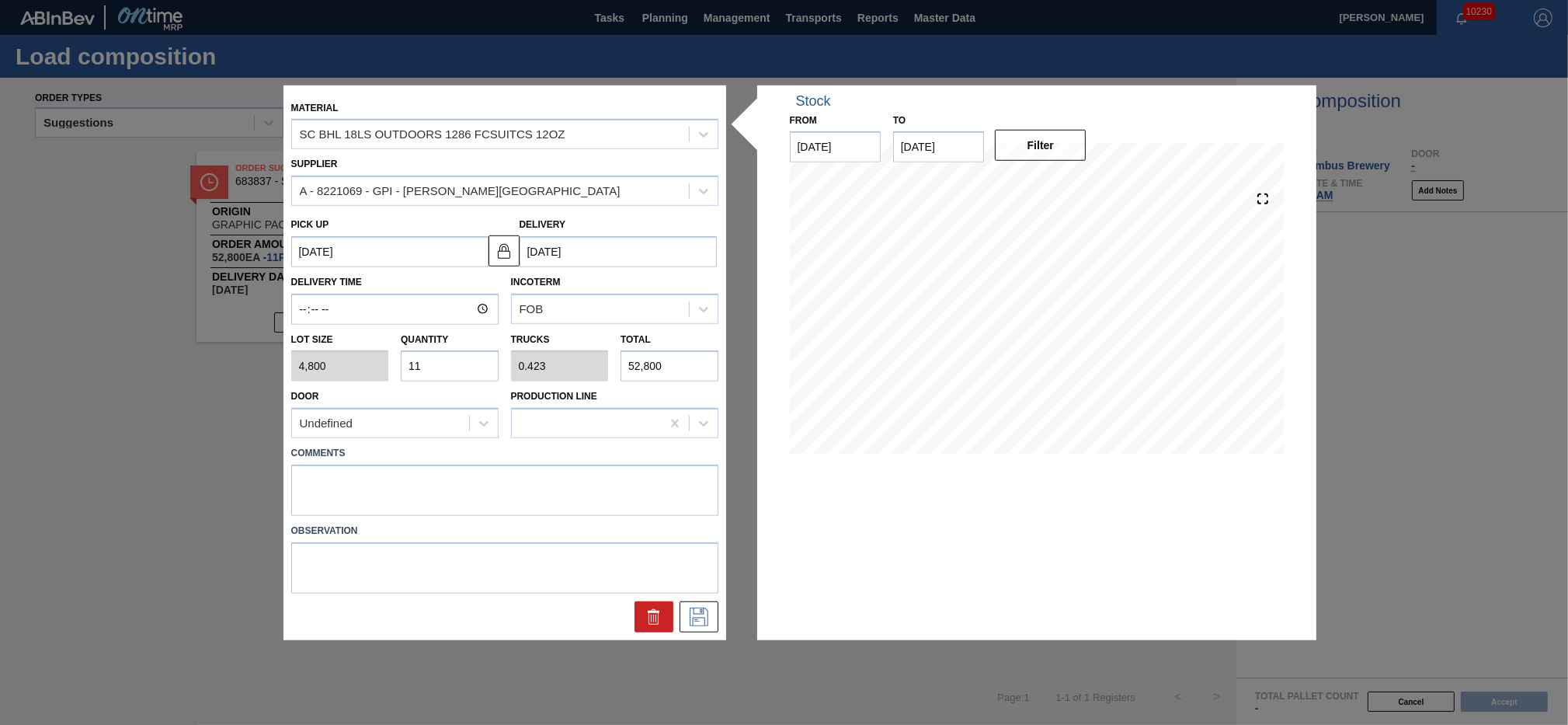
click at [449, 365] on input "11" at bounding box center [449, 365] width 98 height 31
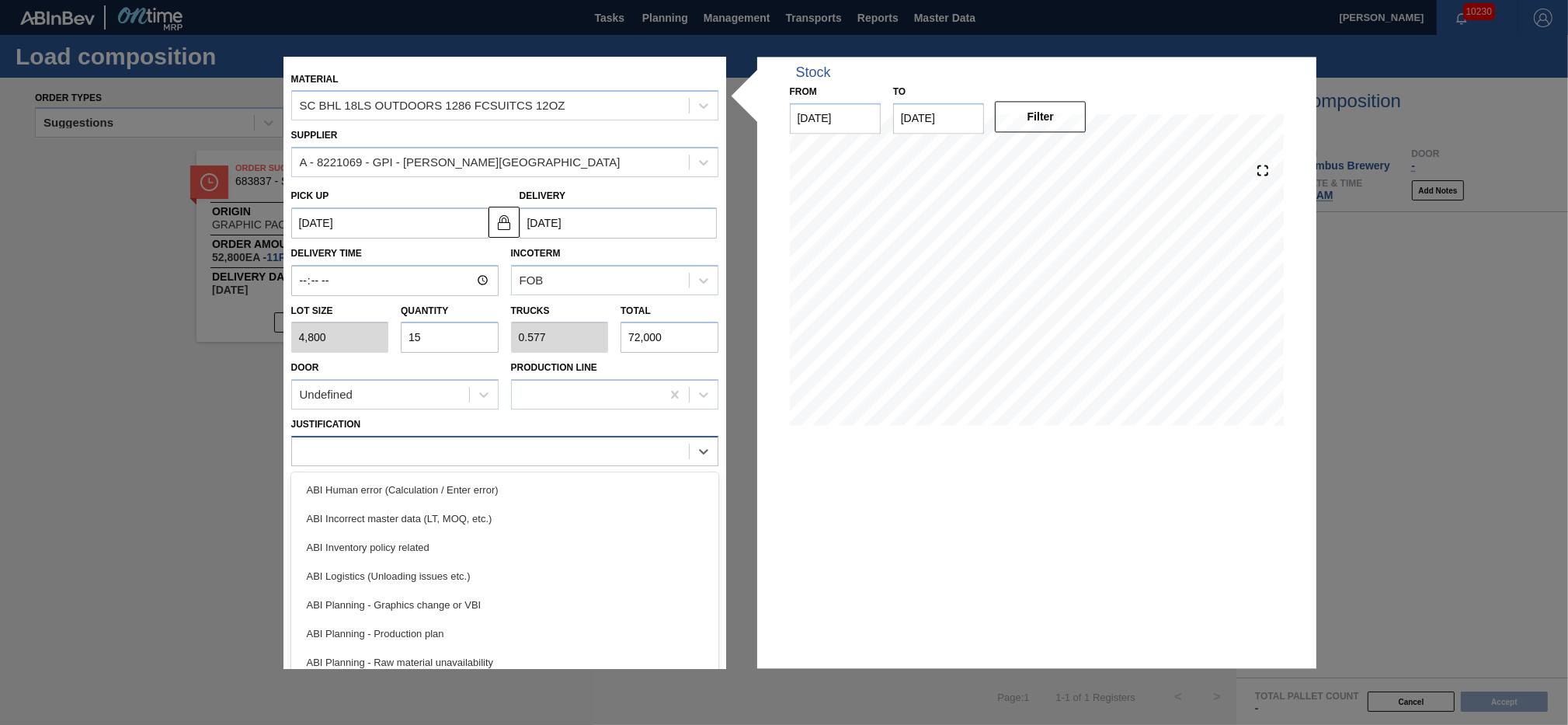
click at [464, 455] on div at bounding box center [490, 452] width 397 height 23
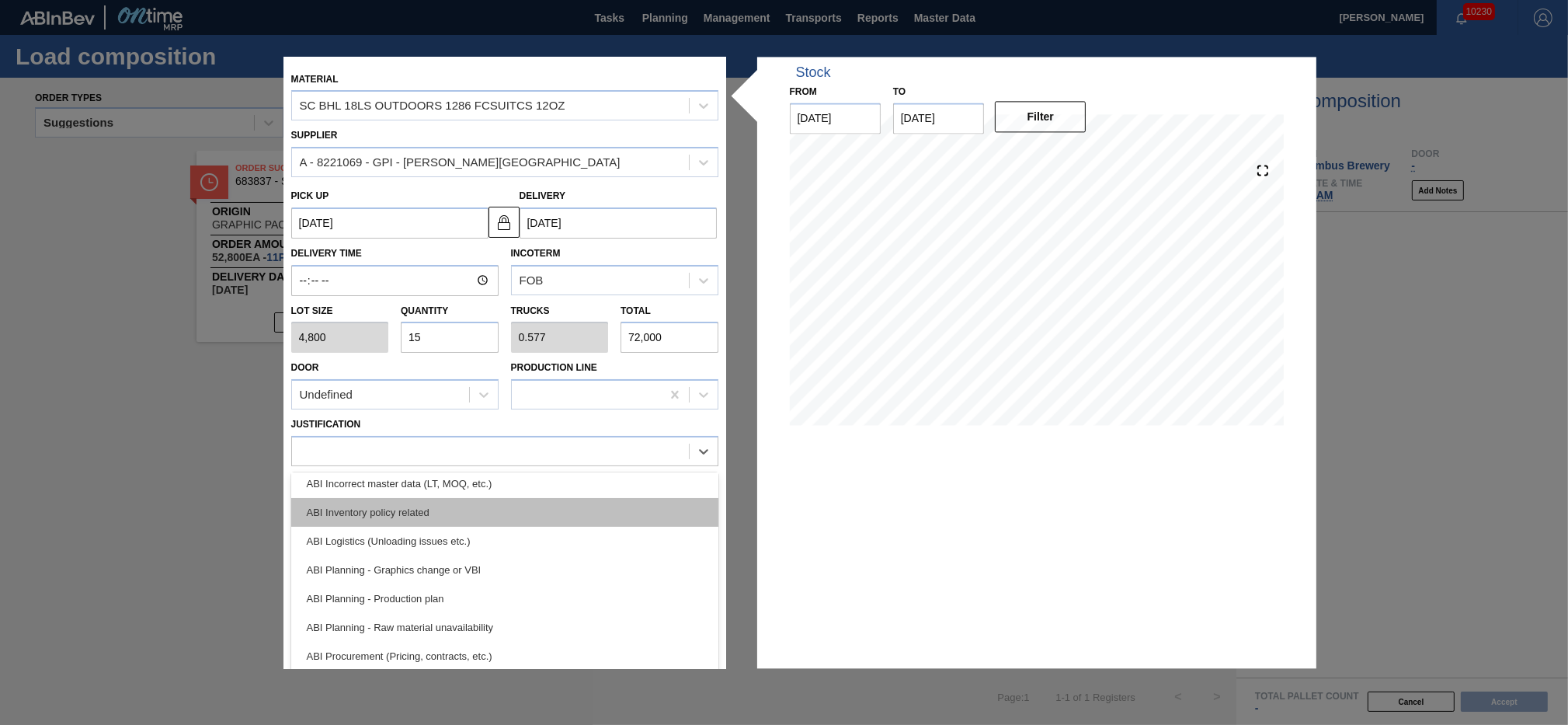
scroll to position [70, 0]
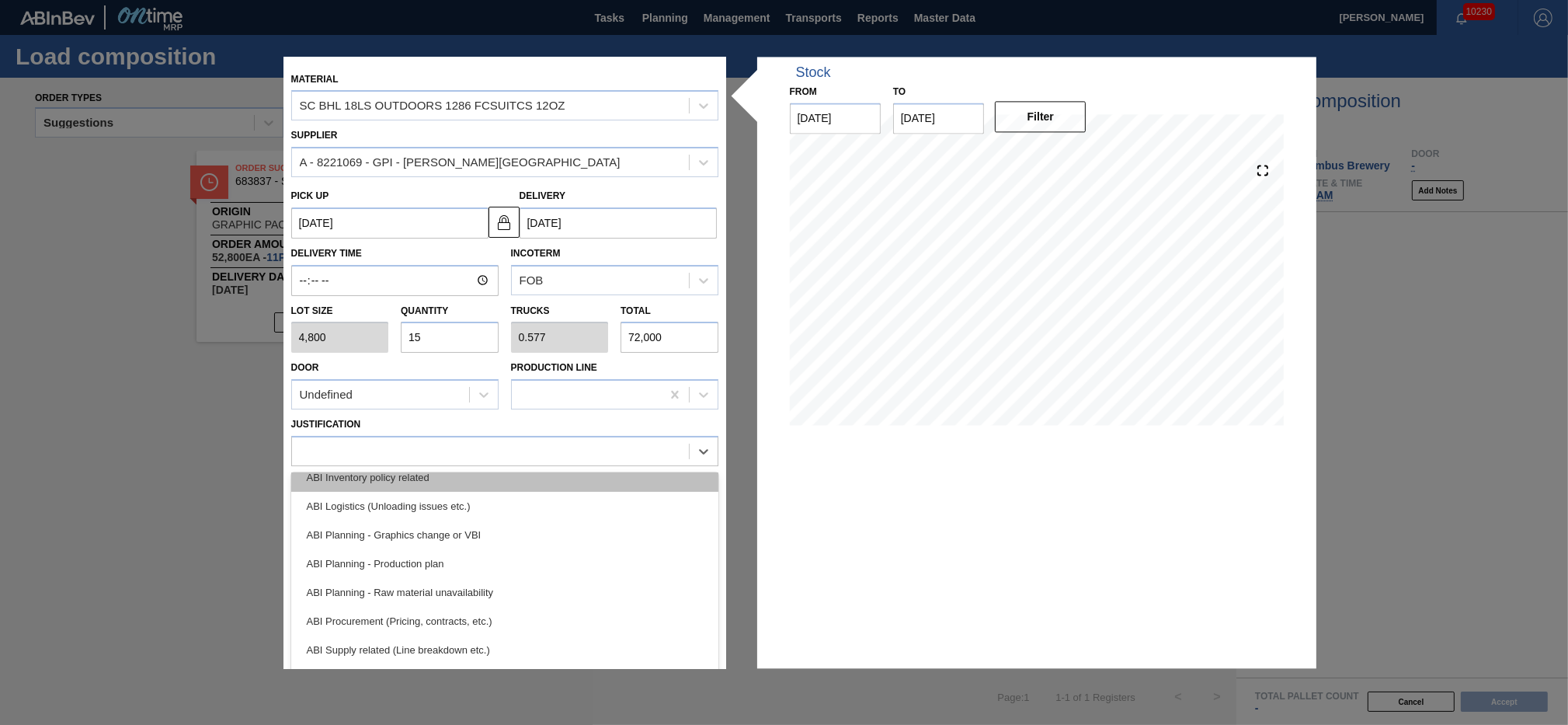
click at [462, 542] on div "ABI Planning - Graphics change or VBI" at bounding box center [504, 535] width 428 height 29
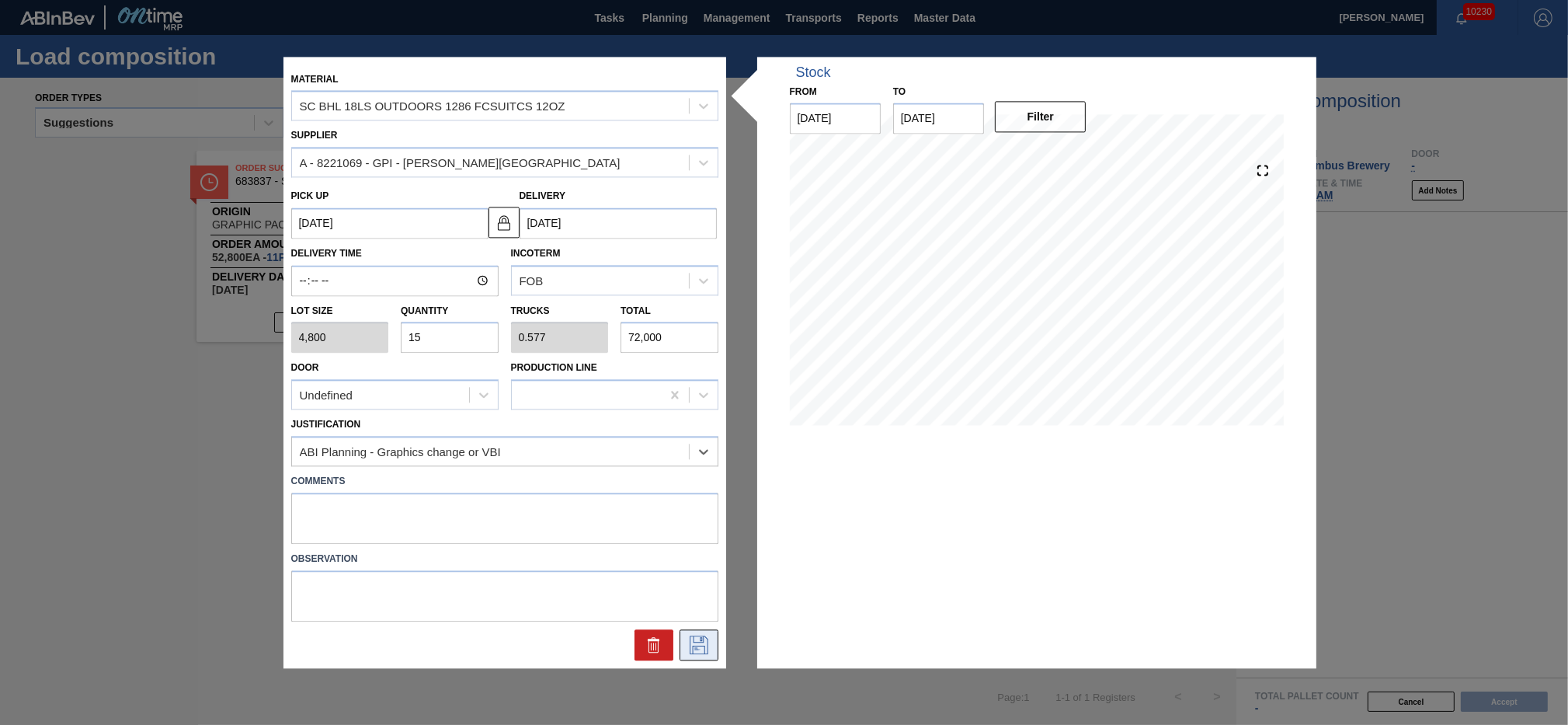
click at [703, 644] on icon at bounding box center [698, 644] width 19 height 19
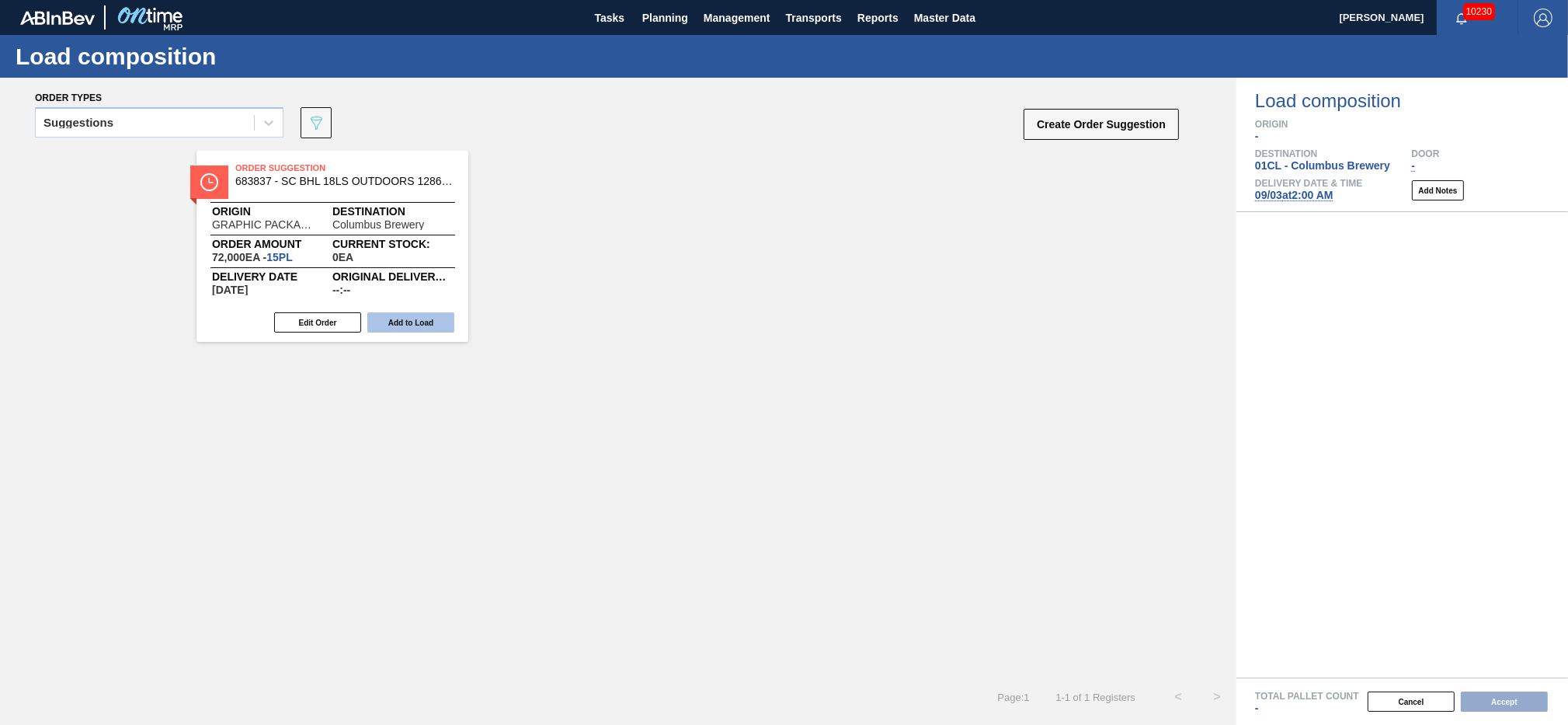
click at [430, 318] on button "Add to Load" at bounding box center [411, 322] width 87 height 20
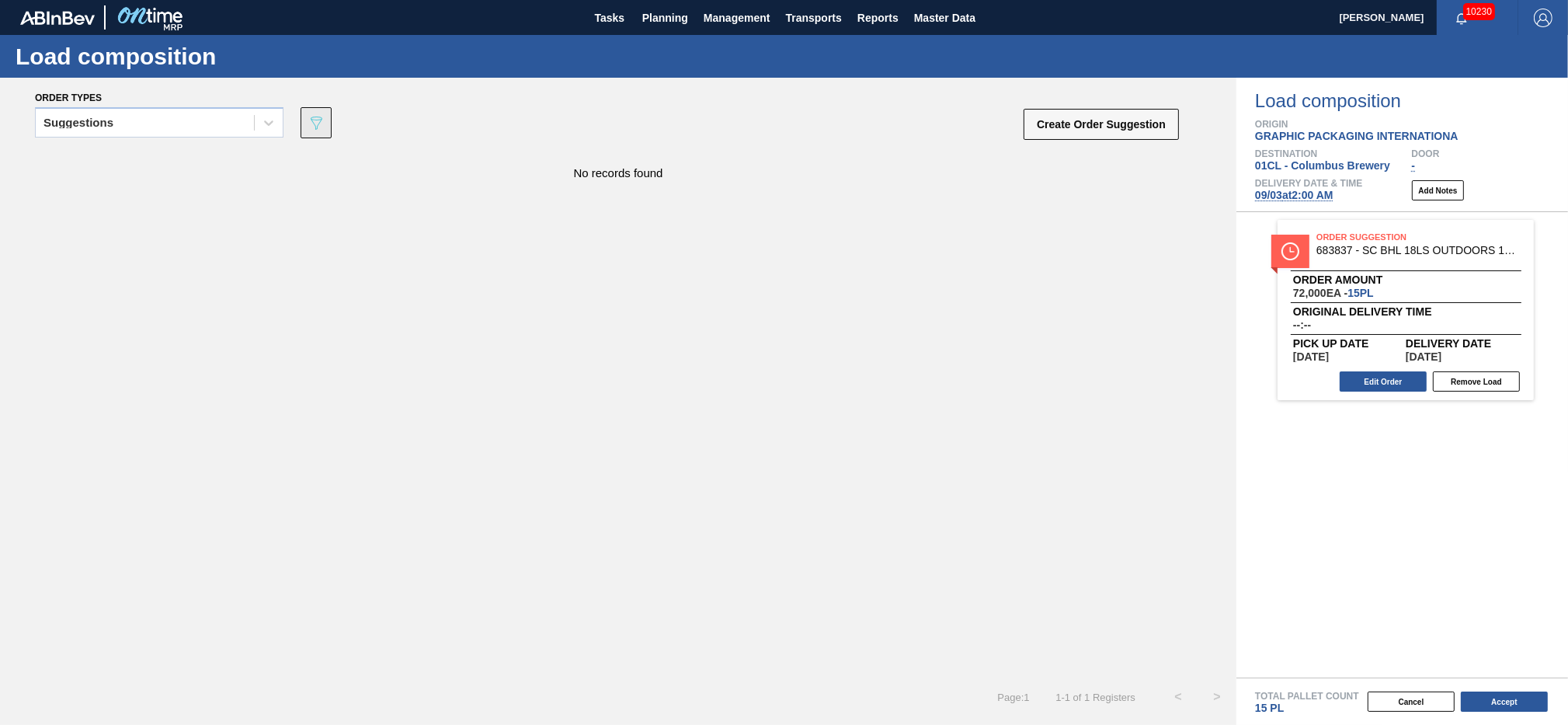
click at [318, 120] on icon "089F7B8B-B2A5-4AFE-B5C0-19BA573D28AC" at bounding box center [316, 122] width 19 height 19
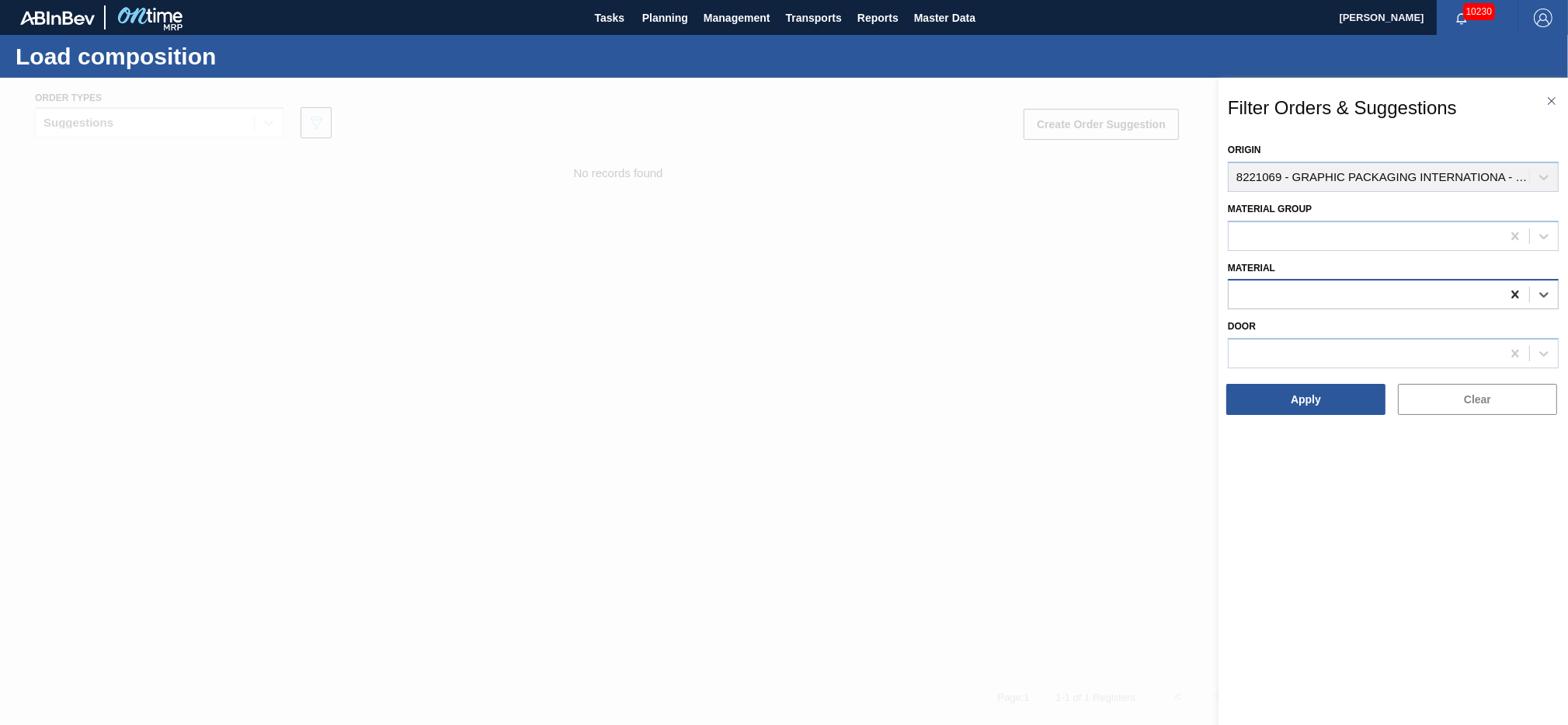
click at [1516, 294] on icon at bounding box center [1515, 294] width 7 height 8
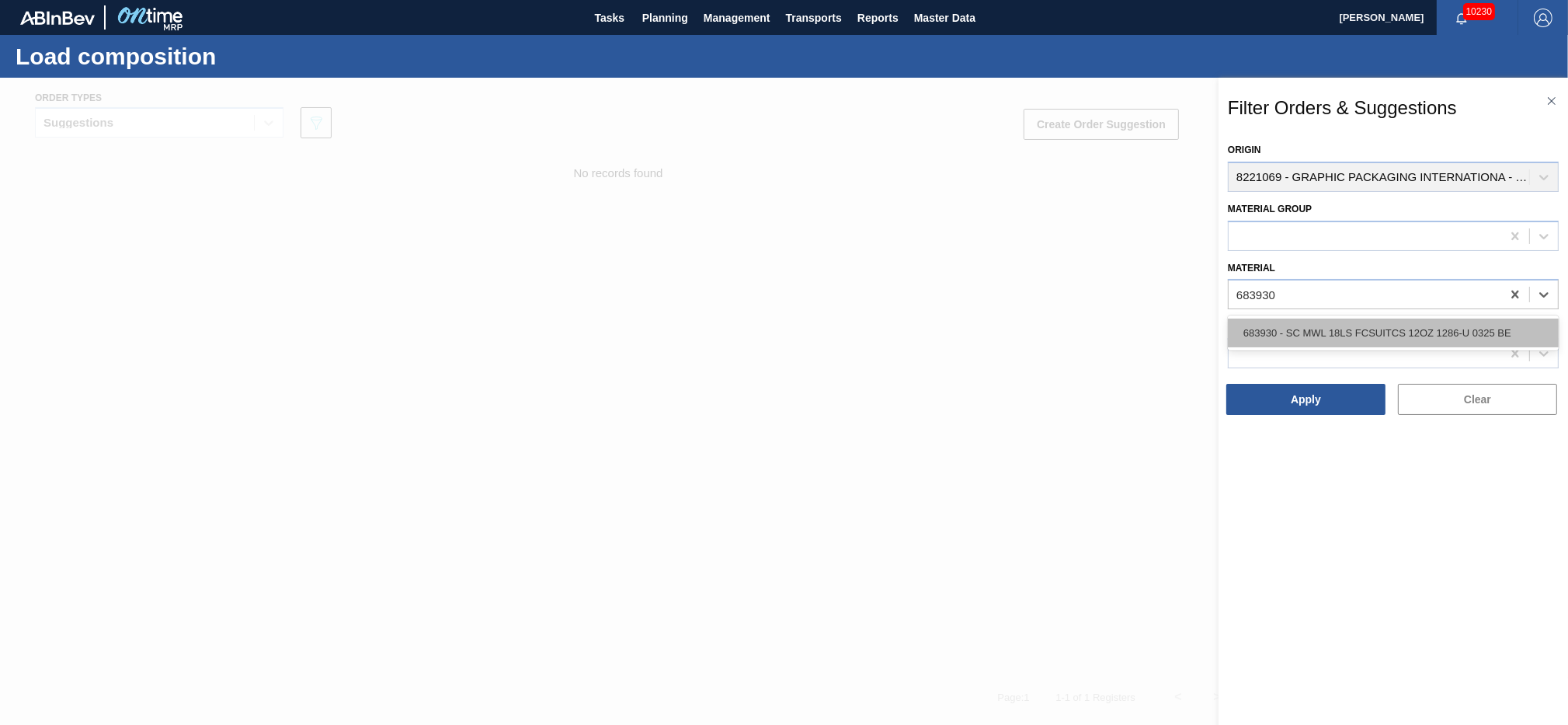
click at [1338, 341] on div "683930 - SC MWL 18LS FCSUITCS 12OZ 1286-U 0325 BE" at bounding box center [1393, 333] width 331 height 29
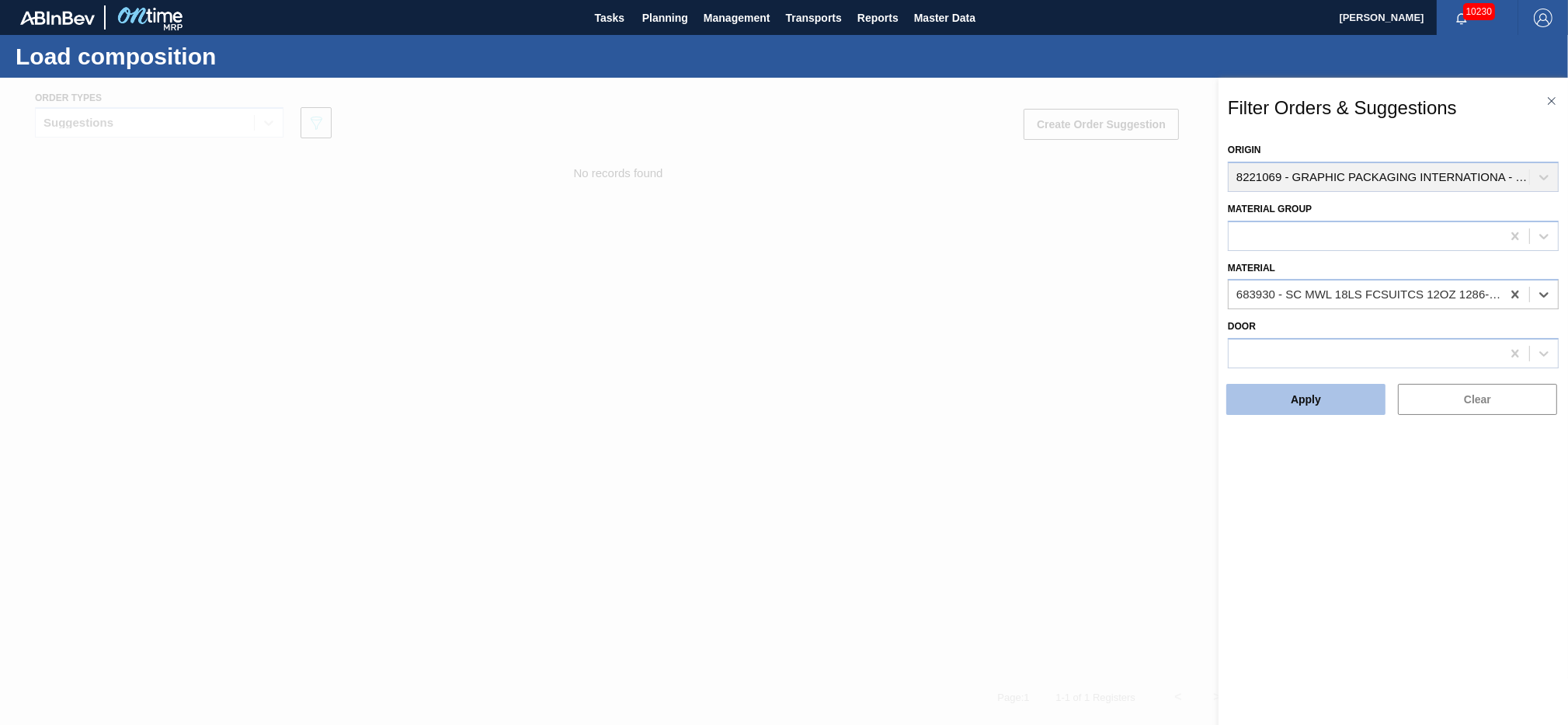
click at [1313, 402] on button "Apply" at bounding box center [1306, 399] width 159 height 31
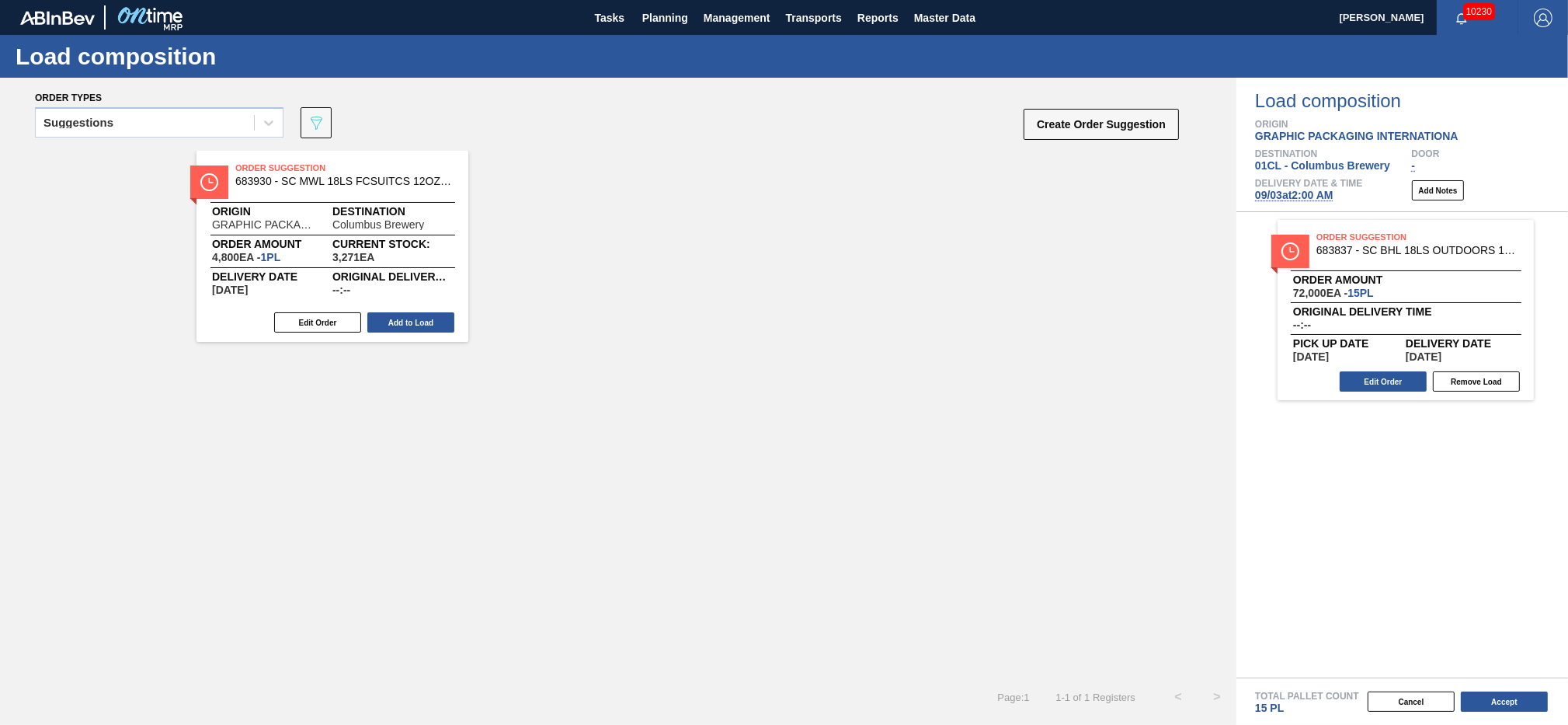
click at [1313, 402] on div "Order Suggestion 683837 - SC BHL 18LS OUTDOORS 1286 FCSUITCS 12OZ Order amount …" at bounding box center [1402, 445] width 331 height 466
click at [650, 419] on div "Order Suggestion 683930 - SC MWL 18LS FCSUITCS 12OZ 1286-U 0325 BE Origin GRAPH…" at bounding box center [618, 414] width 1237 height 527
click at [407, 320] on button "Add to Load" at bounding box center [411, 322] width 87 height 20
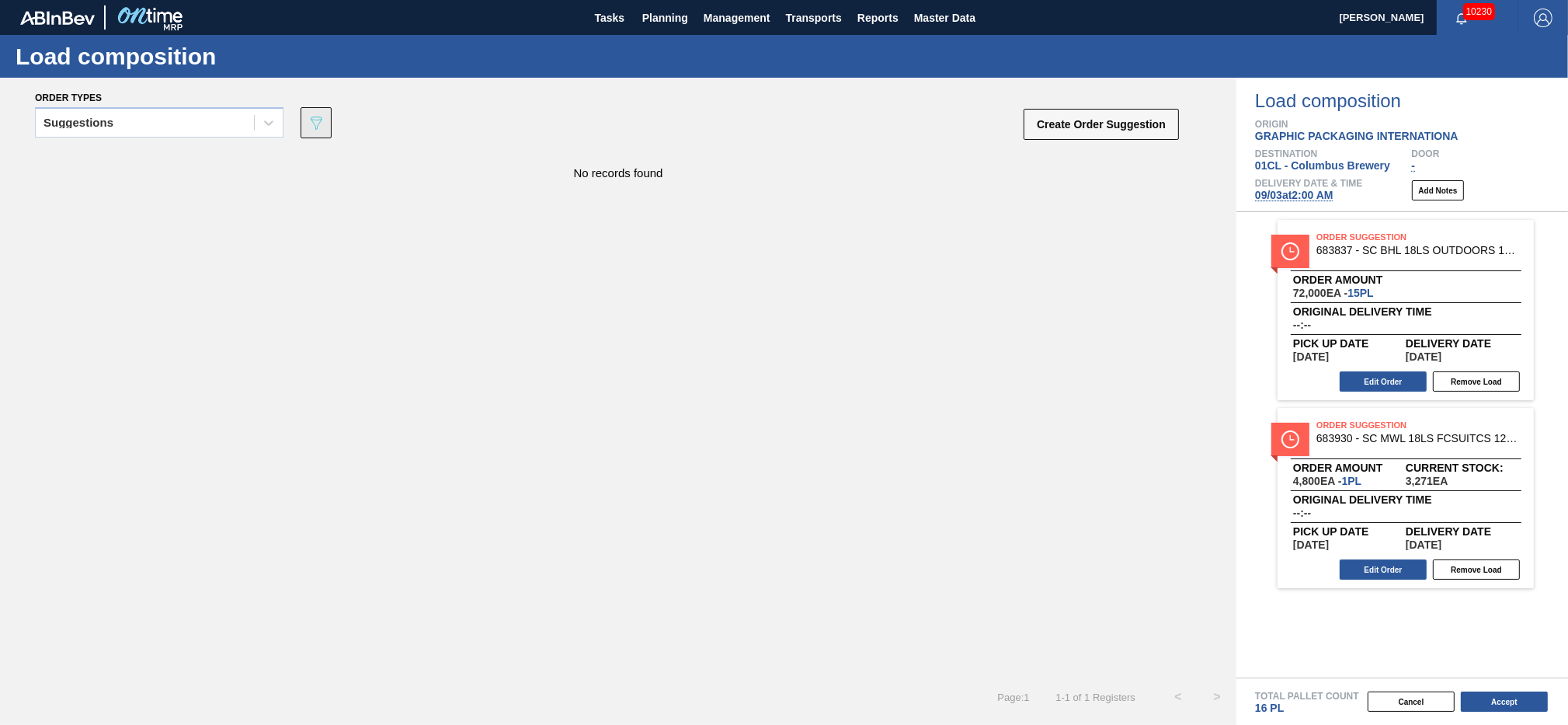
click at [321, 132] on button "089F7B8B-B2A5-4AFE-B5C0-19BA573D28AC" at bounding box center [316, 123] width 31 height 31
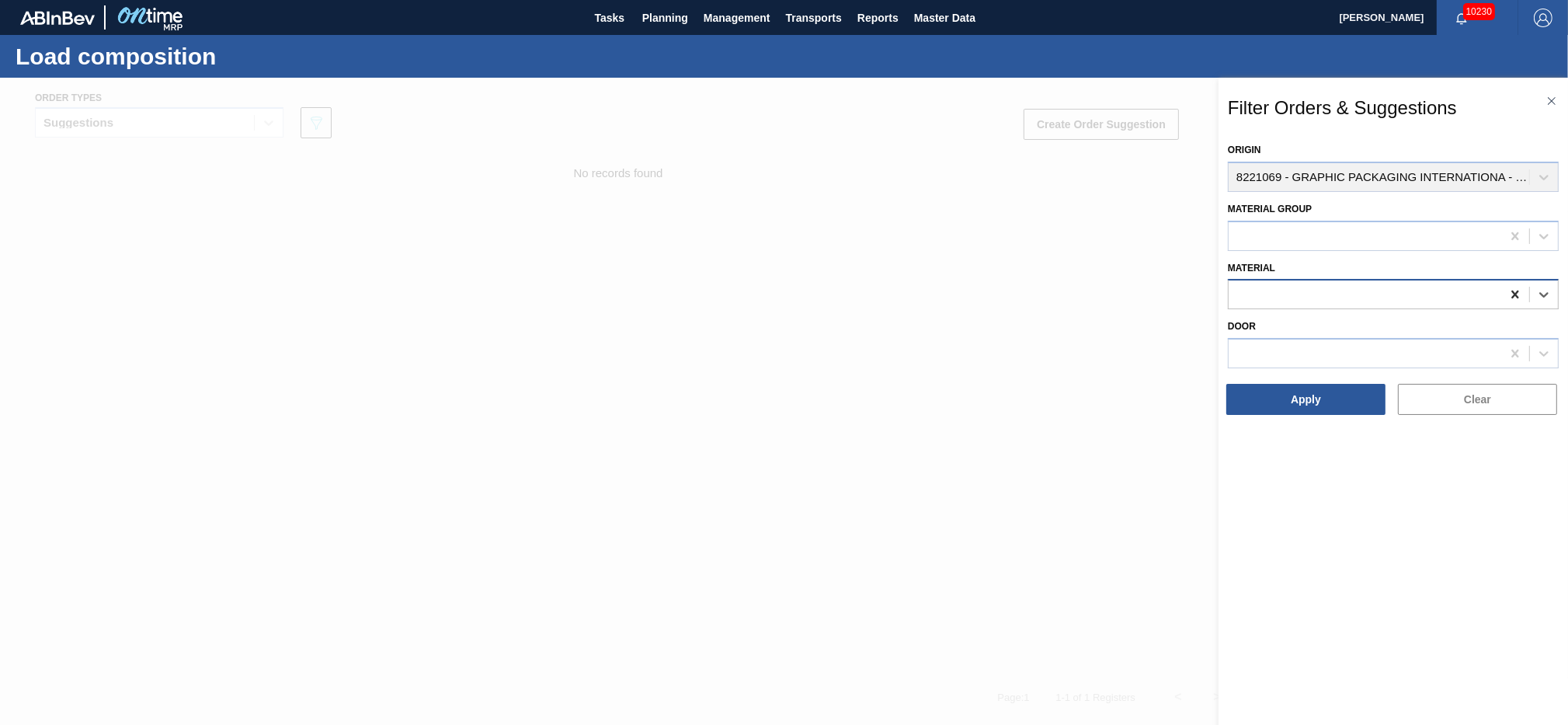
click at [1511, 293] on icon at bounding box center [1515, 294] width 15 height 15
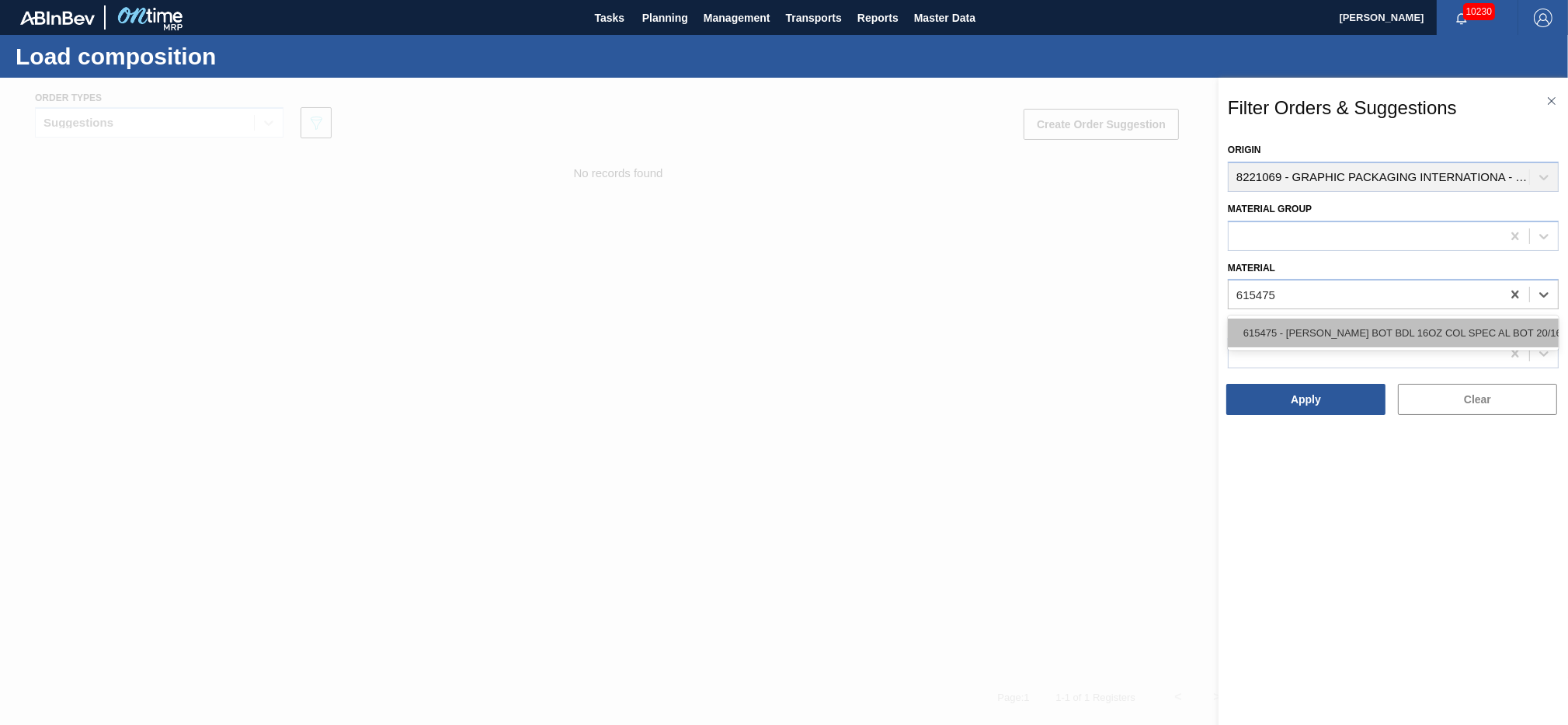
click at [1346, 335] on div "615475 - [PERSON_NAME] BOT BDL 16OZ COL SPEC AL BOT 20/16" at bounding box center [1393, 333] width 331 height 29
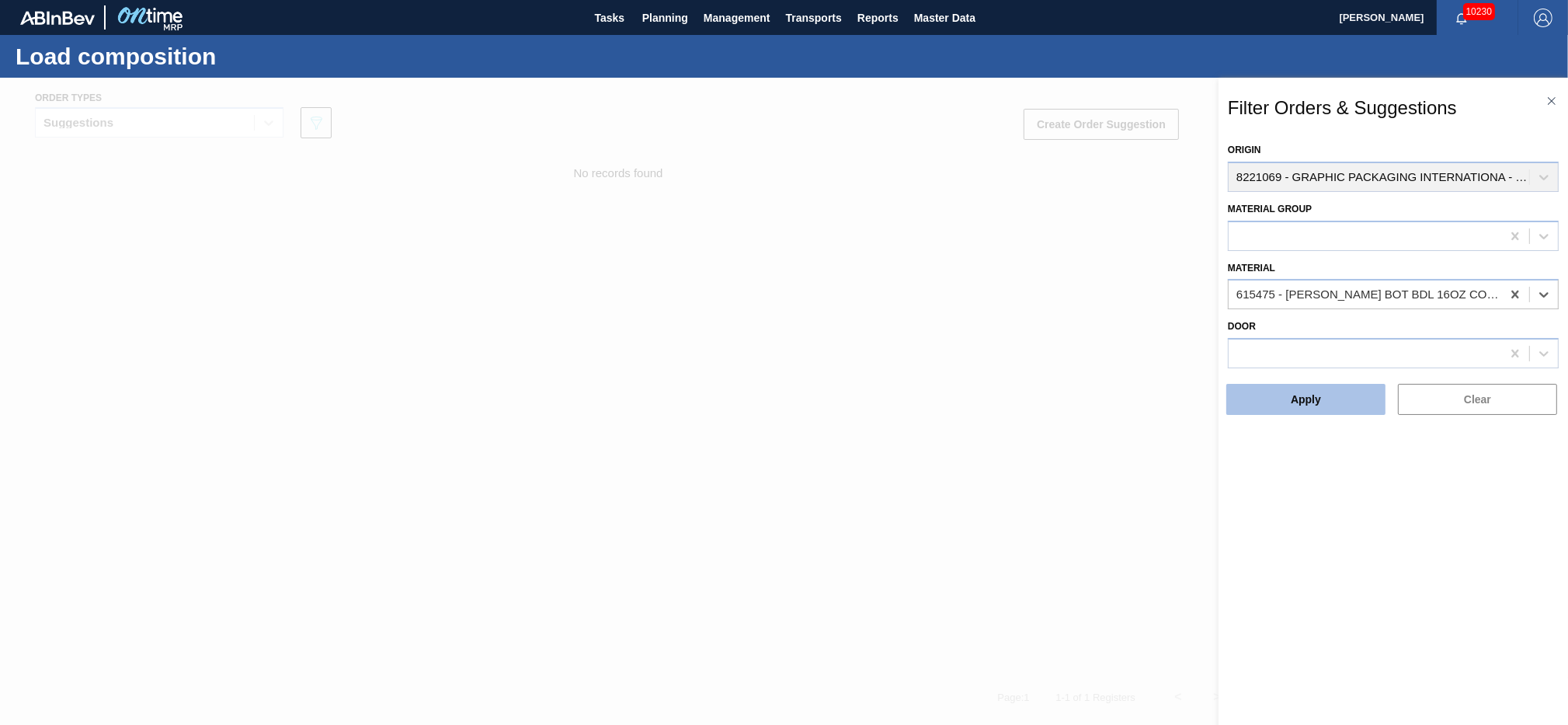
click at [1294, 395] on button "Apply" at bounding box center [1306, 399] width 159 height 31
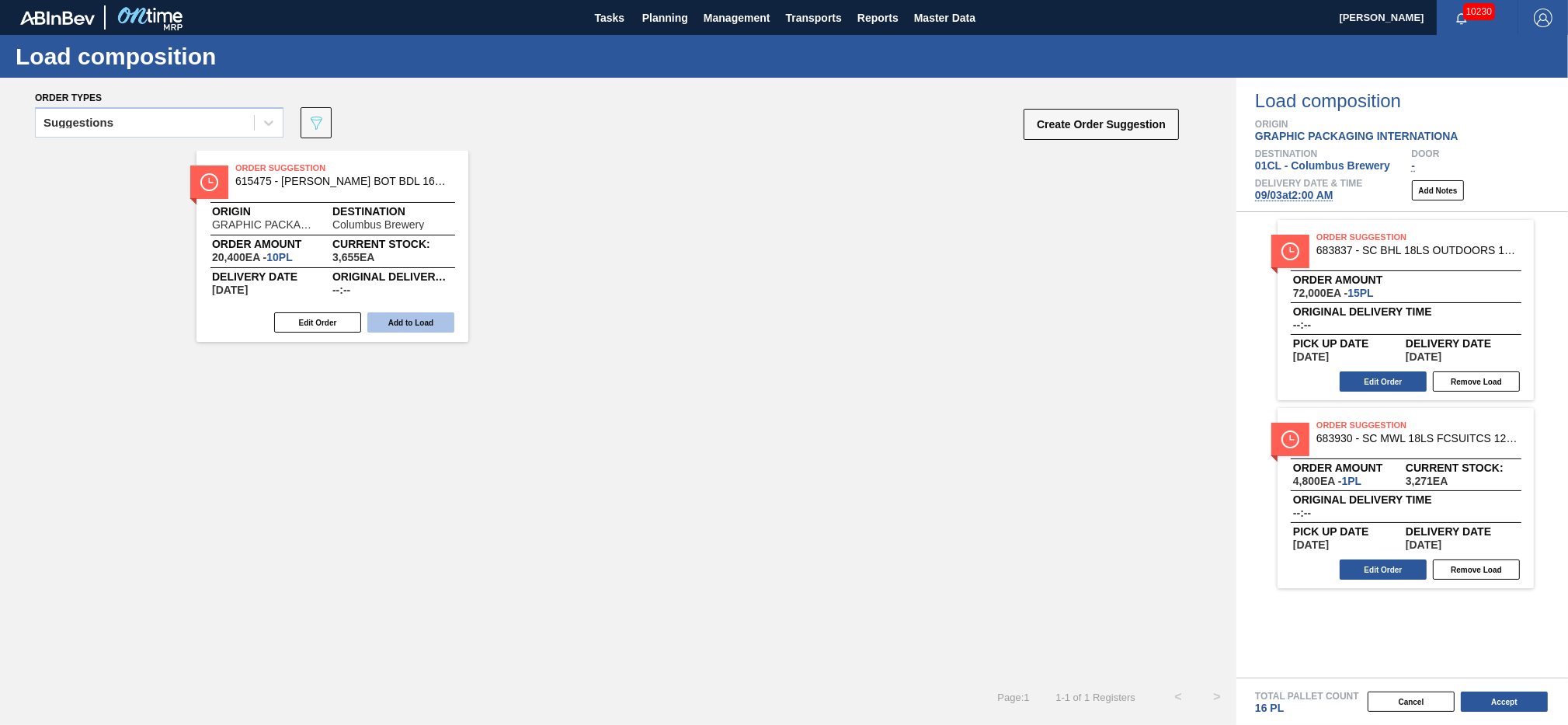
click at [386, 317] on button "Add to Load" at bounding box center [411, 322] width 87 height 20
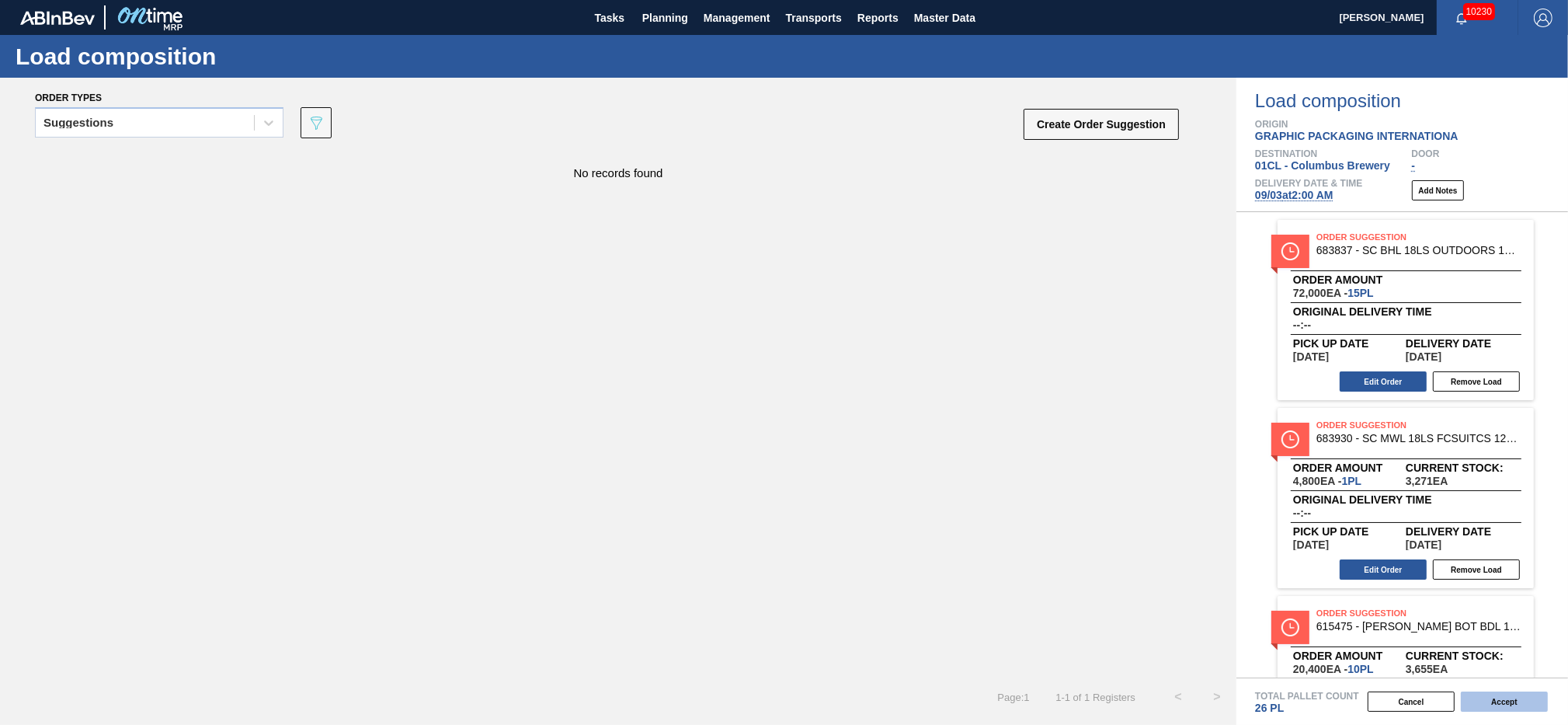
click at [1484, 695] on button "Accept" at bounding box center [1505, 701] width 87 height 20
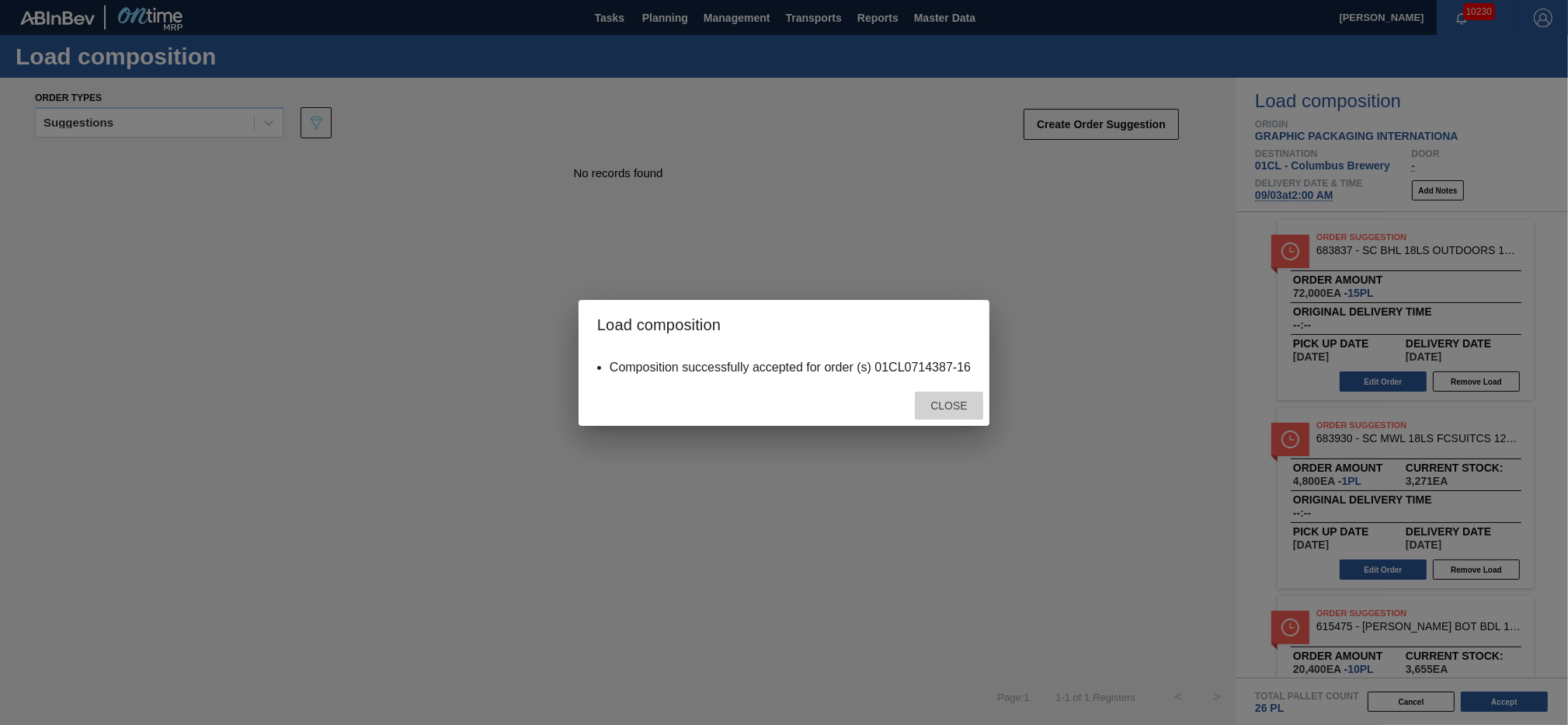
click at [972, 407] on span "Close" at bounding box center [949, 405] width 61 height 12
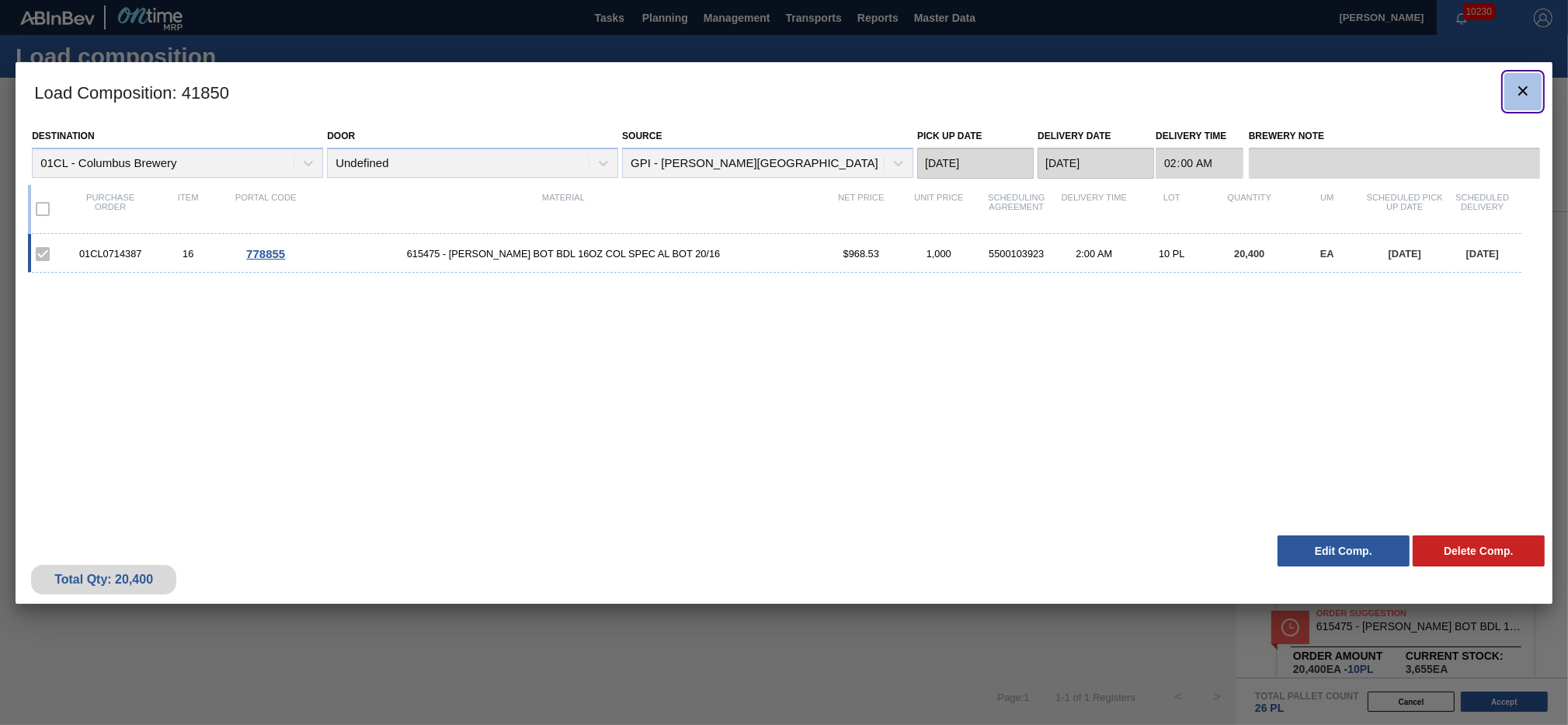
click at [1520, 94] on icon "botão de ícone" at bounding box center [1524, 91] width 10 height 10
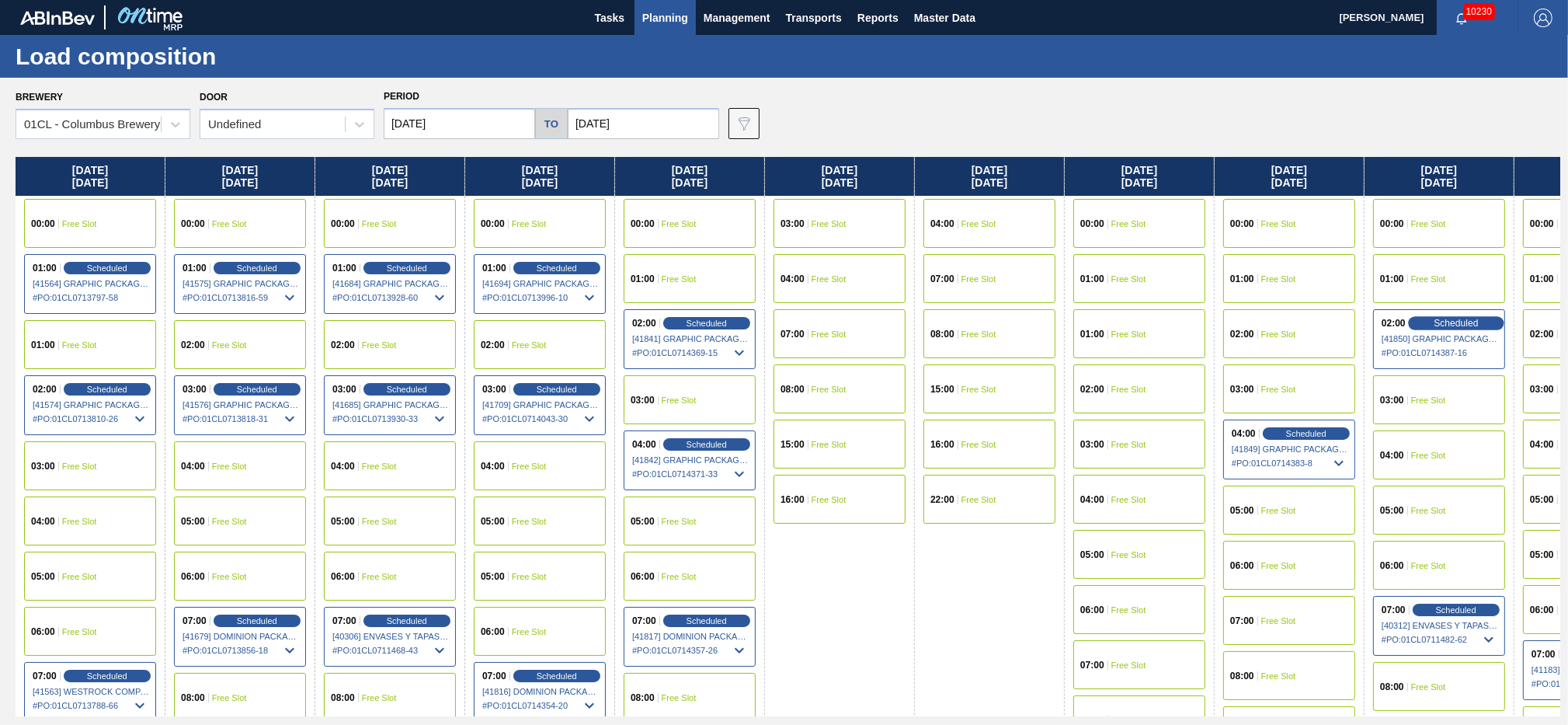
click at [1439, 322] on span "Scheduled" at bounding box center [1456, 322] width 44 height 10
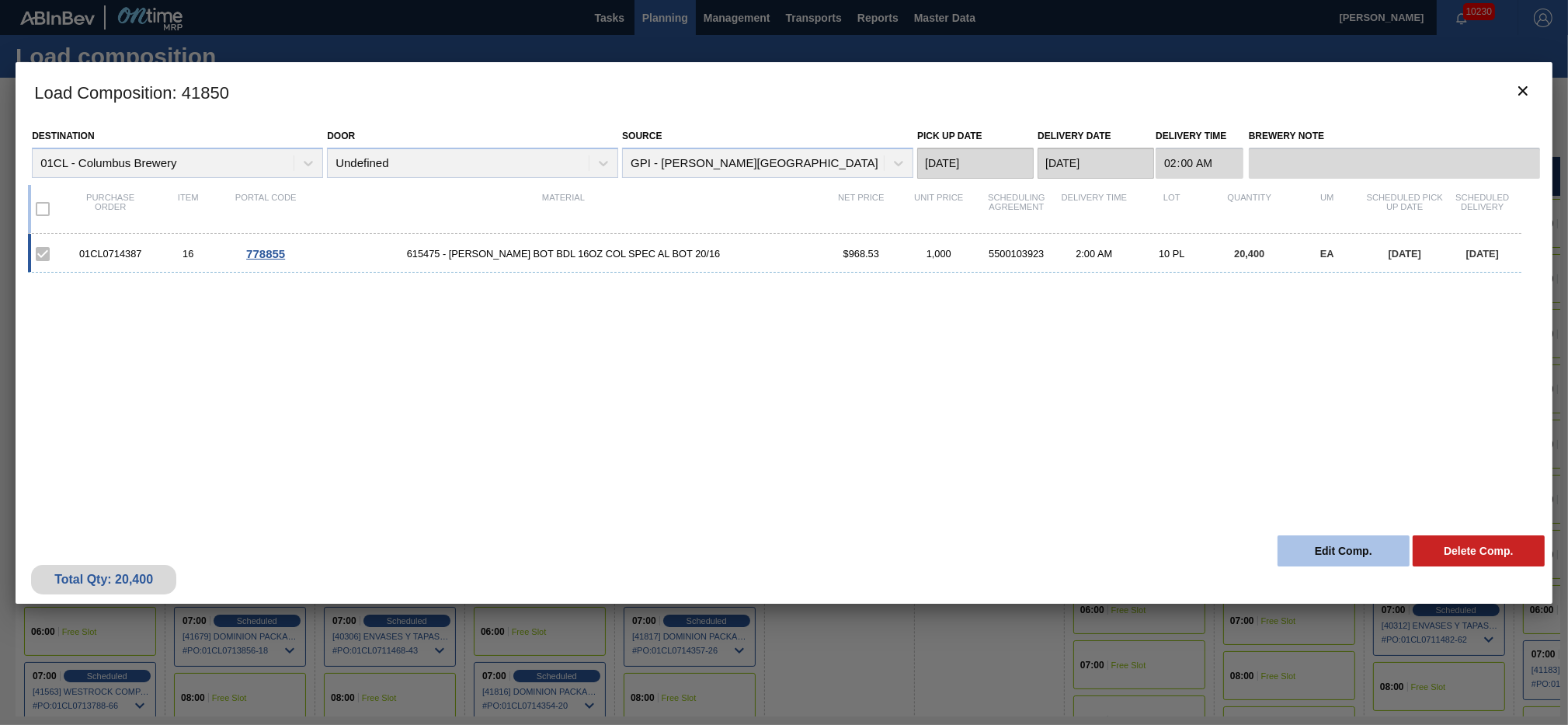
click at [1333, 550] on button "Edit Comp." at bounding box center [1343, 550] width 132 height 31
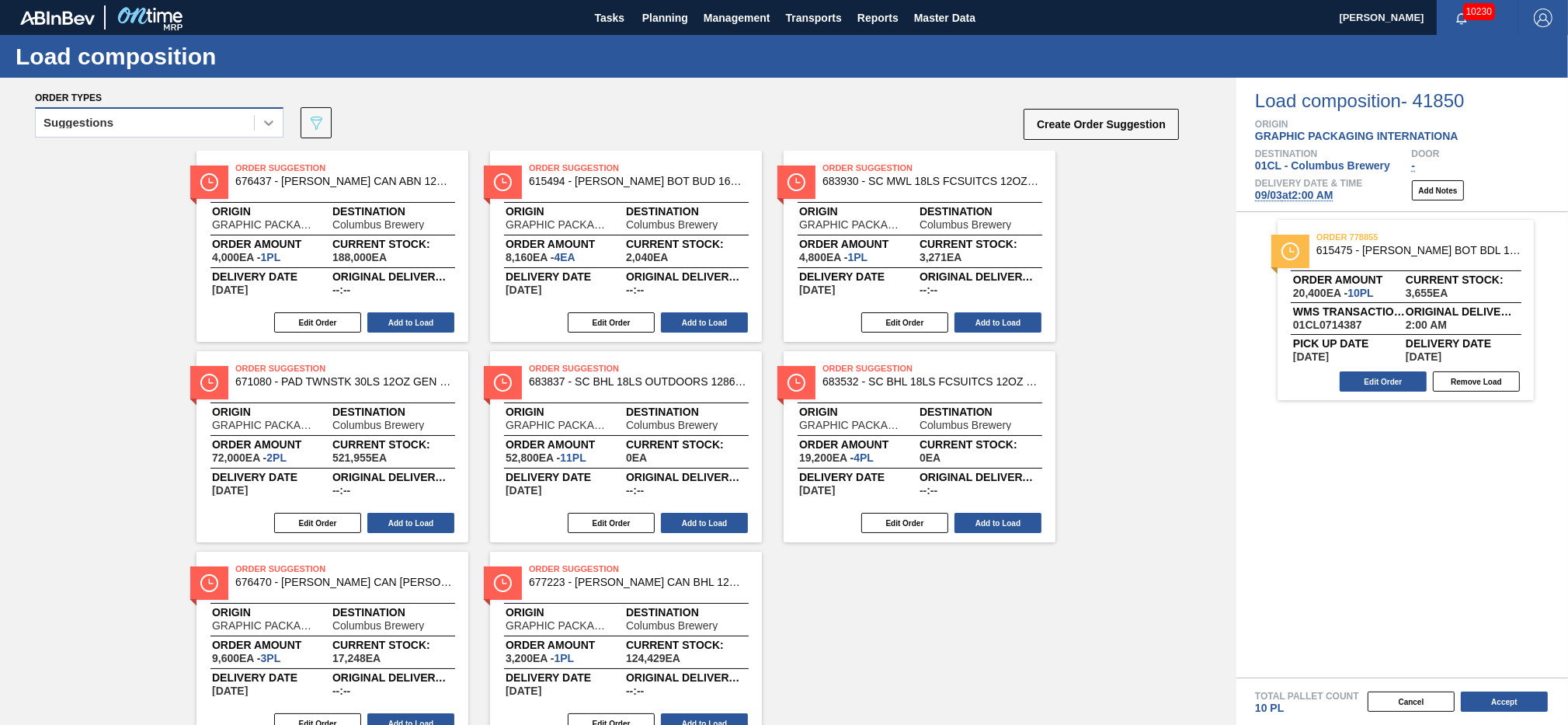
click at [258, 126] on div at bounding box center [268, 123] width 28 height 28
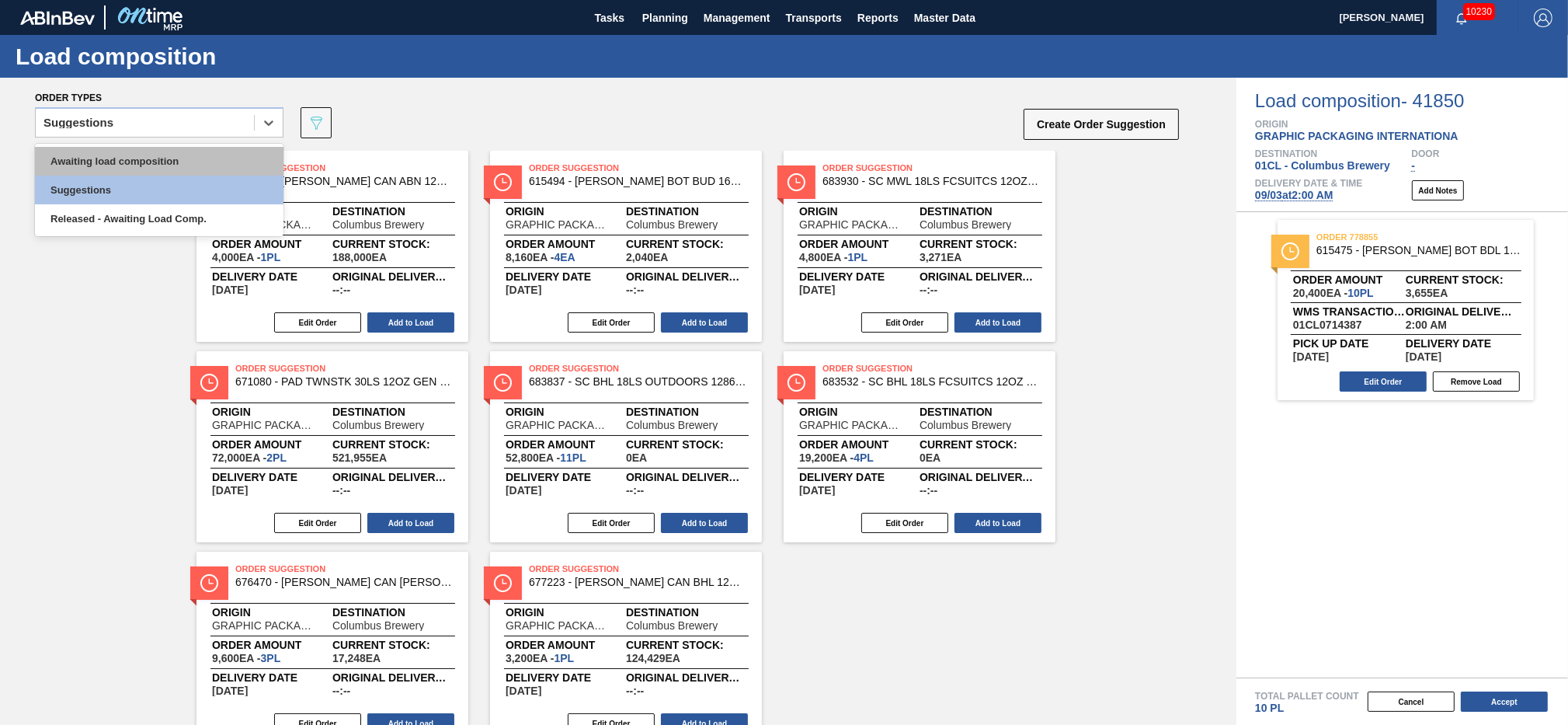
click at [226, 155] on div "Awaiting load composition" at bounding box center [159, 162] width 249 height 29
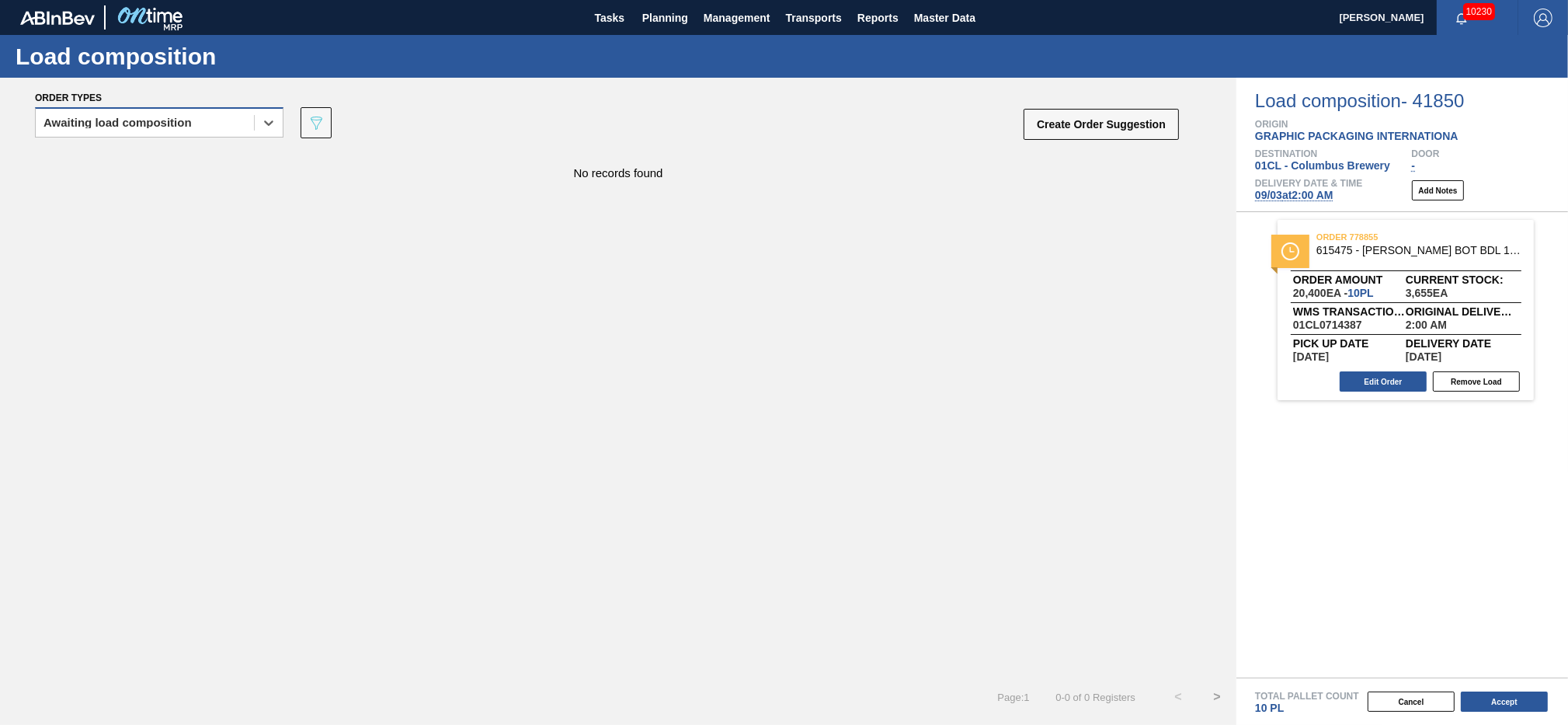
click at [226, 129] on div "Awaiting load composition" at bounding box center [145, 123] width 218 height 23
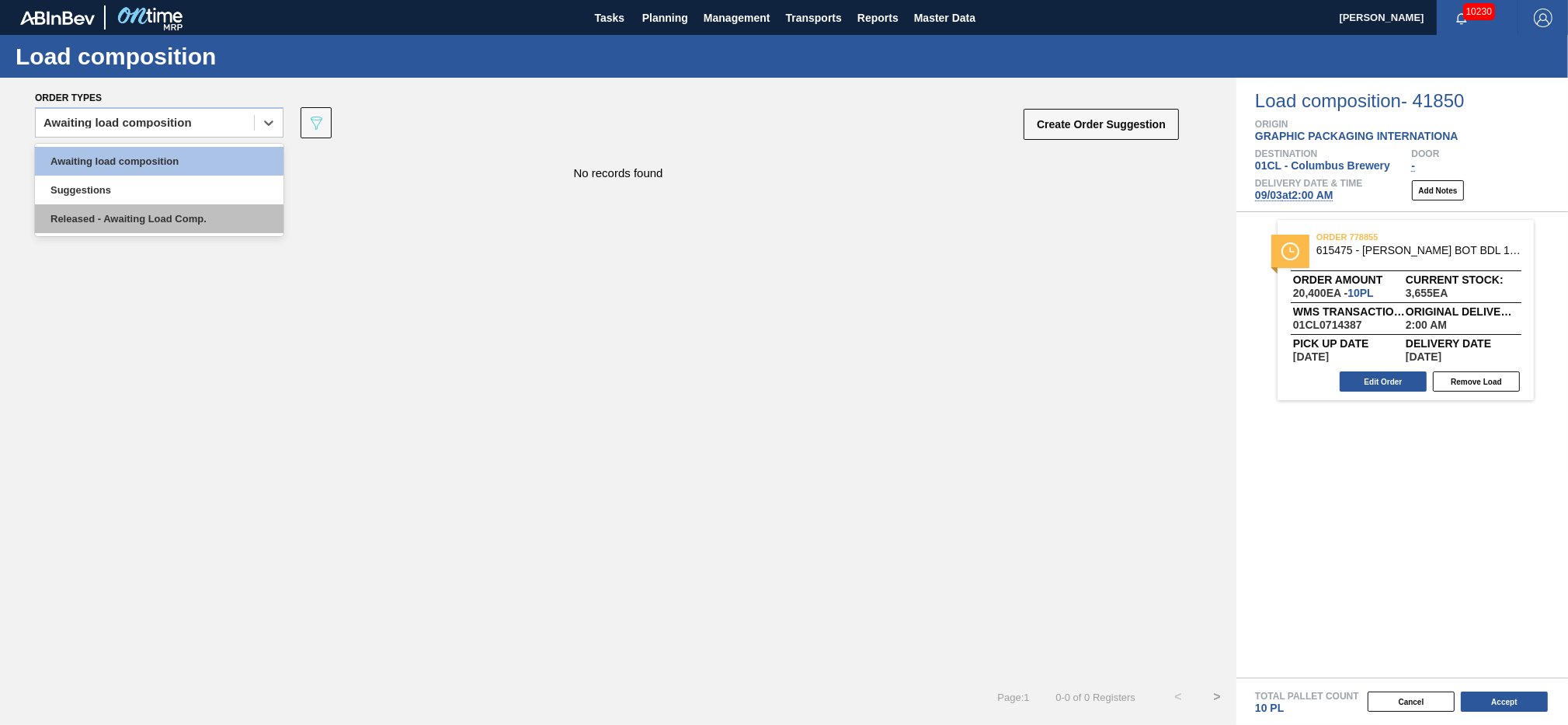
click at [195, 210] on div "Released - Awaiting Load Comp." at bounding box center [159, 219] width 249 height 29
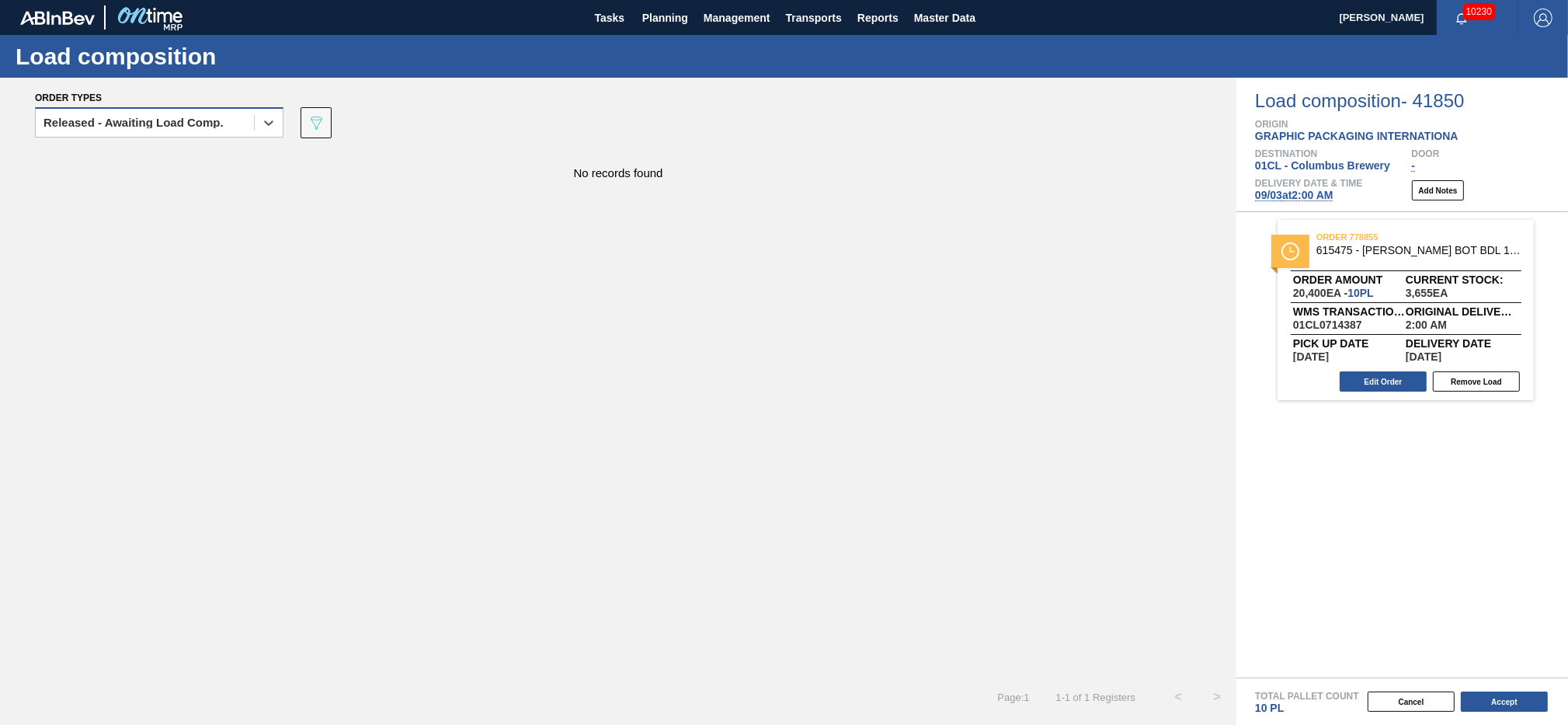
click at [239, 125] on div "Released - Awaiting Load Comp." at bounding box center [145, 123] width 218 height 23
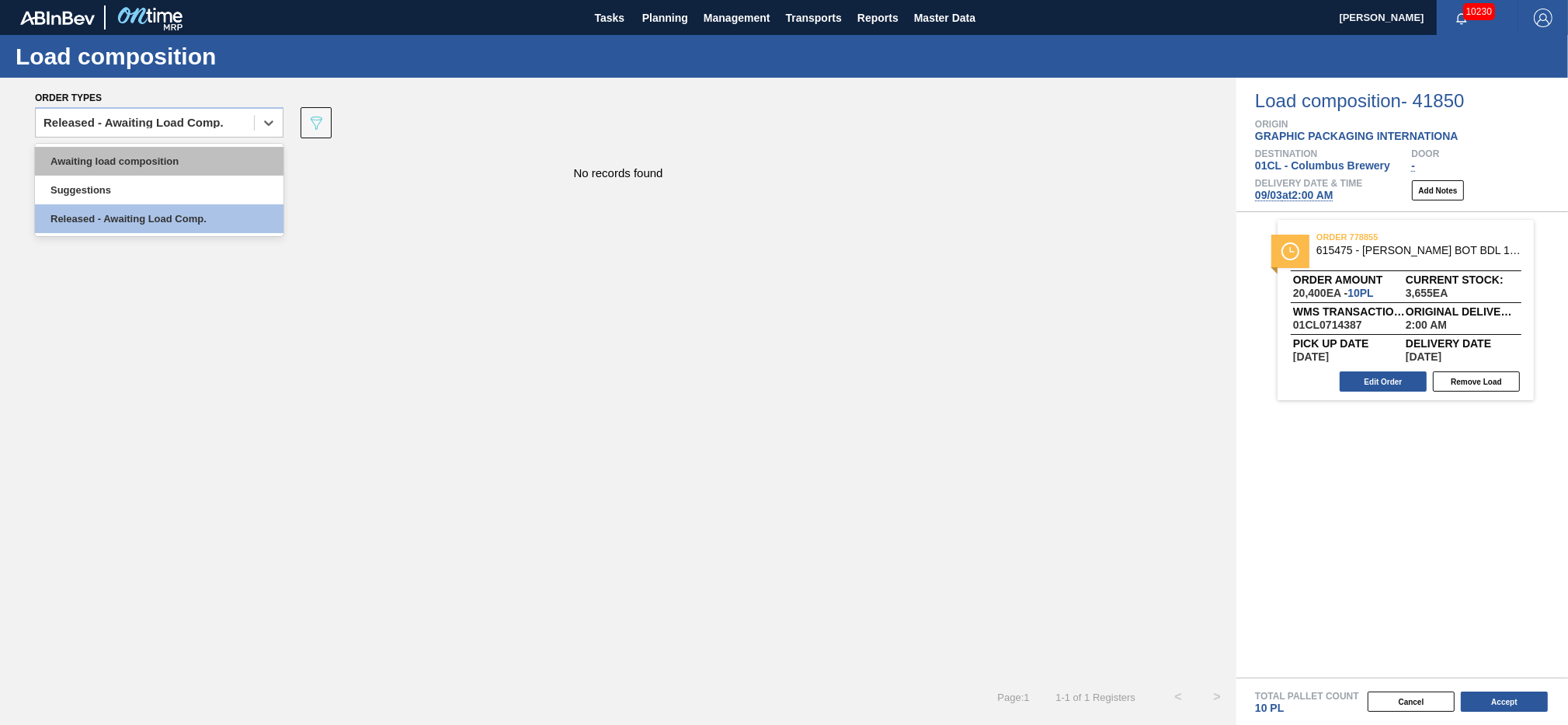
click at [208, 155] on div "Awaiting load composition" at bounding box center [159, 162] width 249 height 29
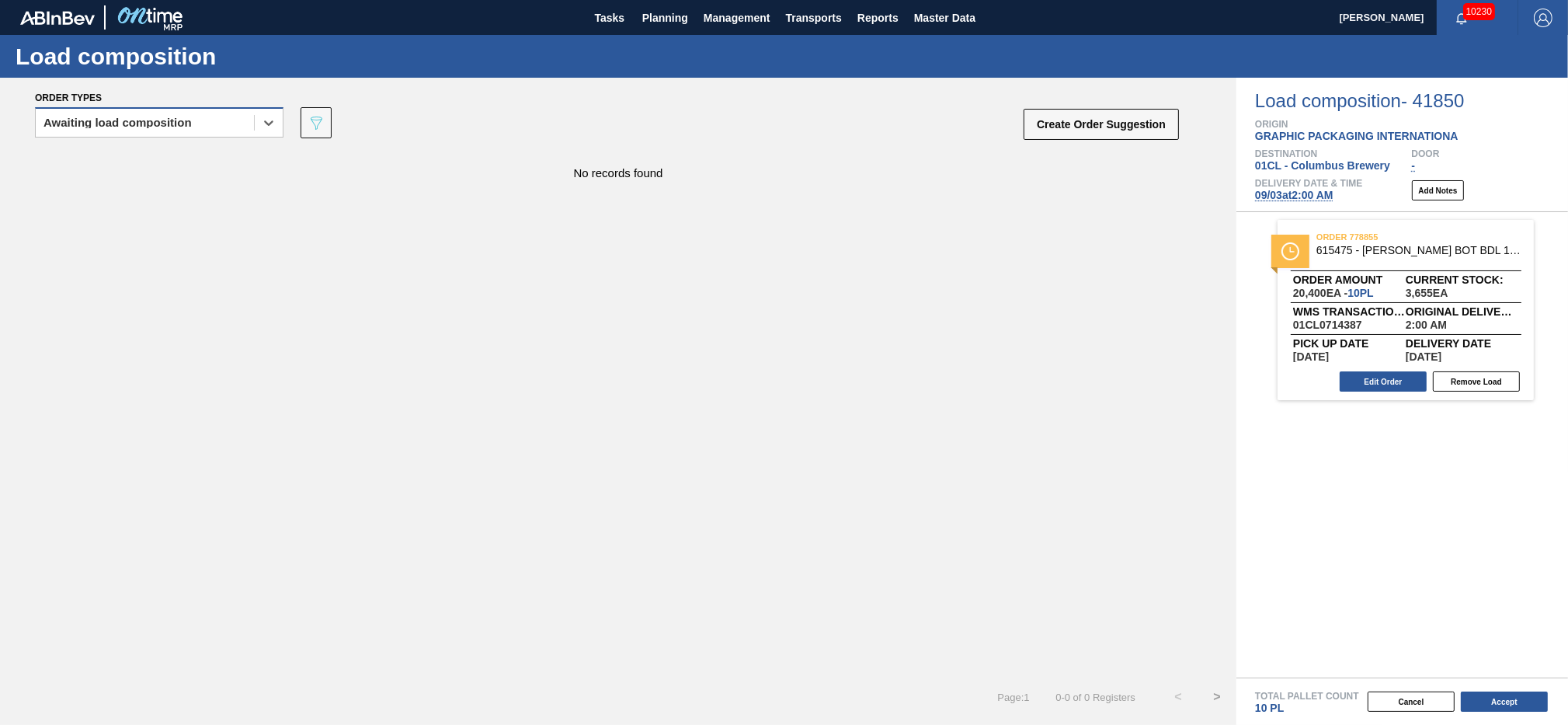
click at [251, 129] on div "Awaiting load composition" at bounding box center [145, 123] width 218 height 23
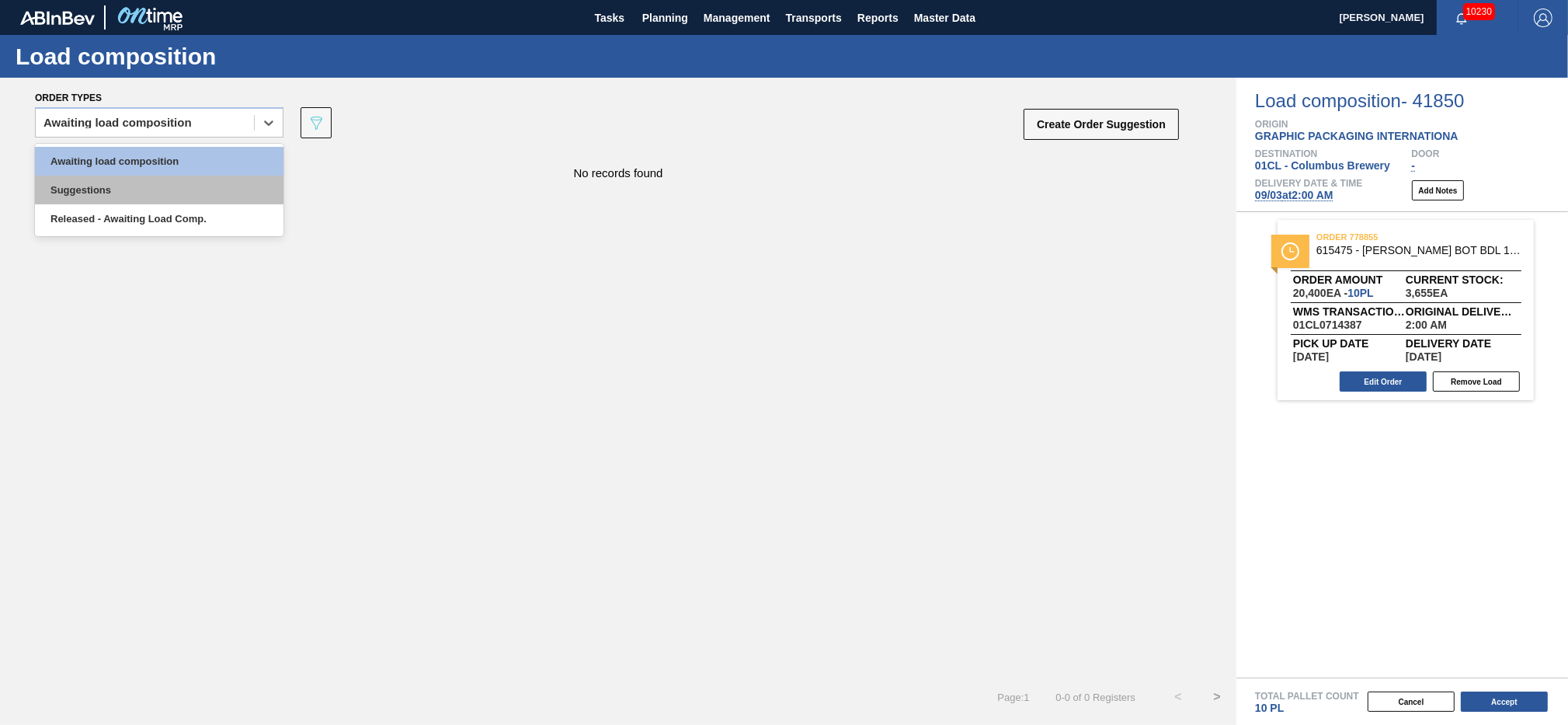
click at [202, 196] on div "Suggestions" at bounding box center [159, 190] width 249 height 29
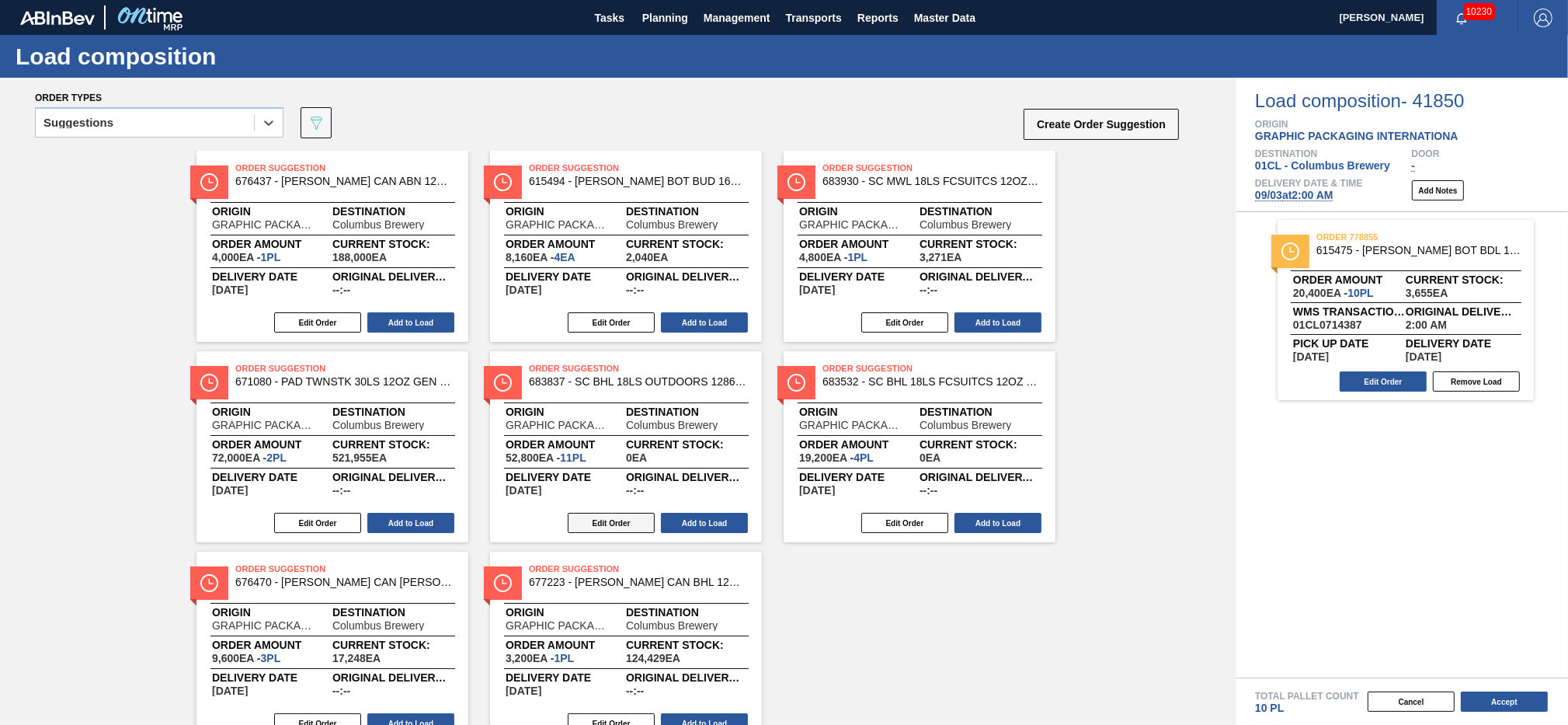
click at [607, 518] on button "Edit Order" at bounding box center [612, 522] width 87 height 20
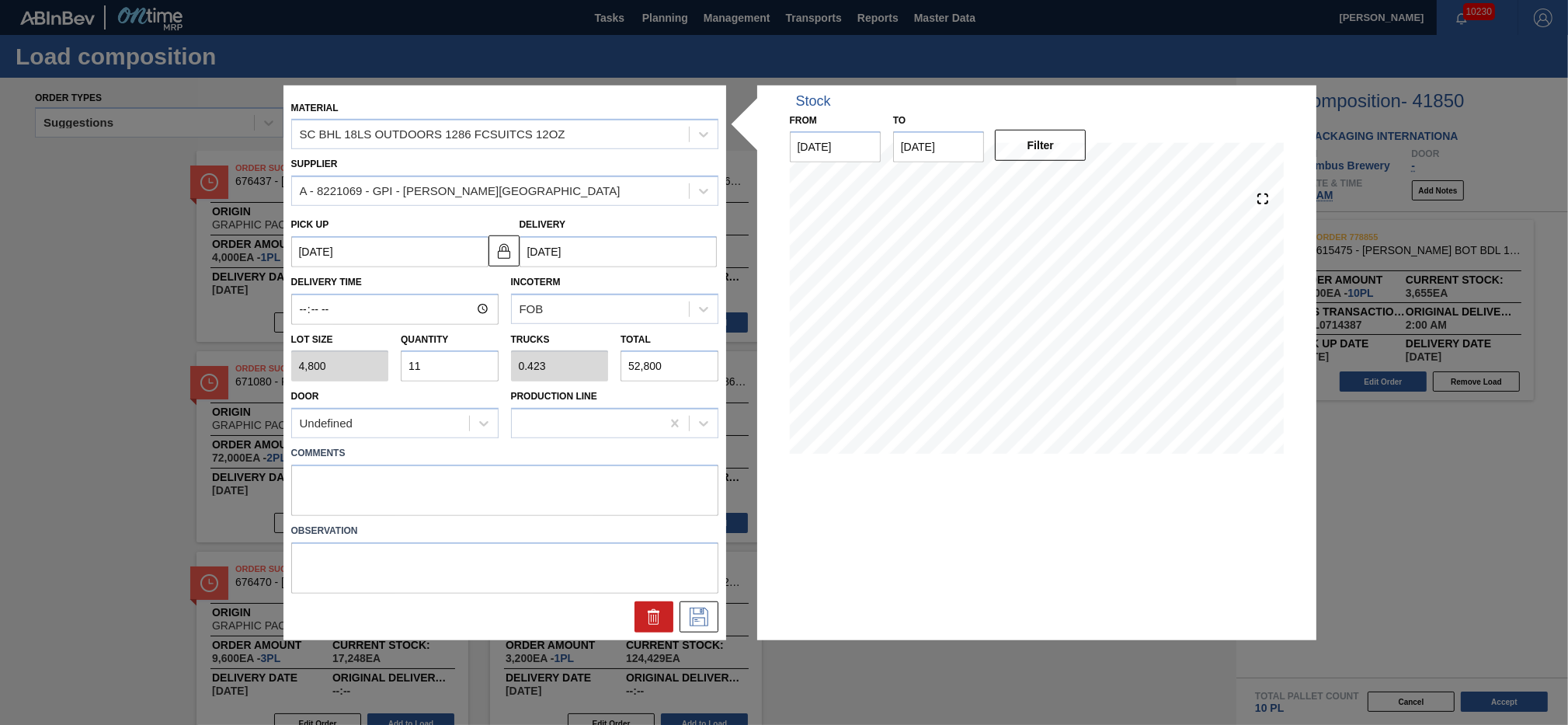
click at [452, 368] on input "11" at bounding box center [449, 365] width 98 height 31
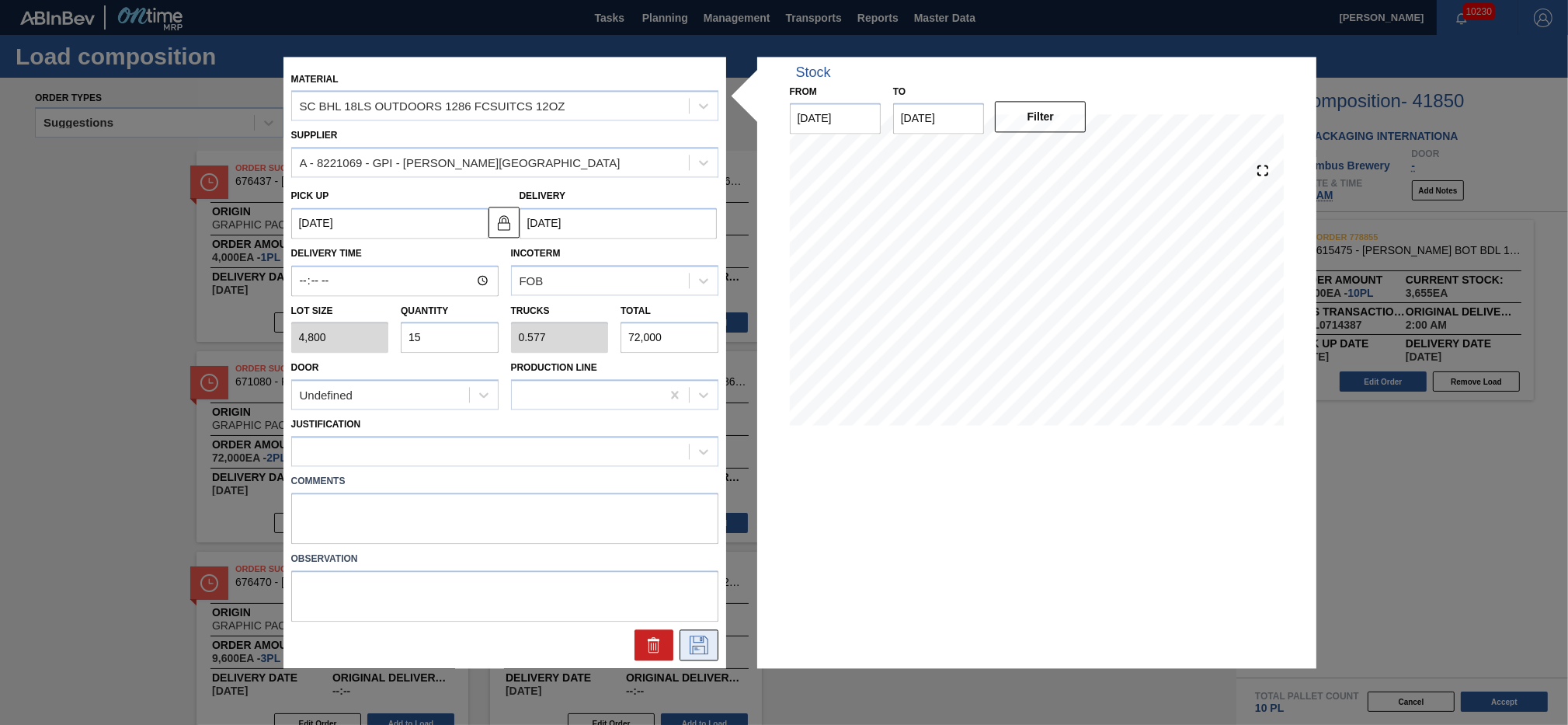
click at [697, 632] on button at bounding box center [699, 644] width 39 height 31
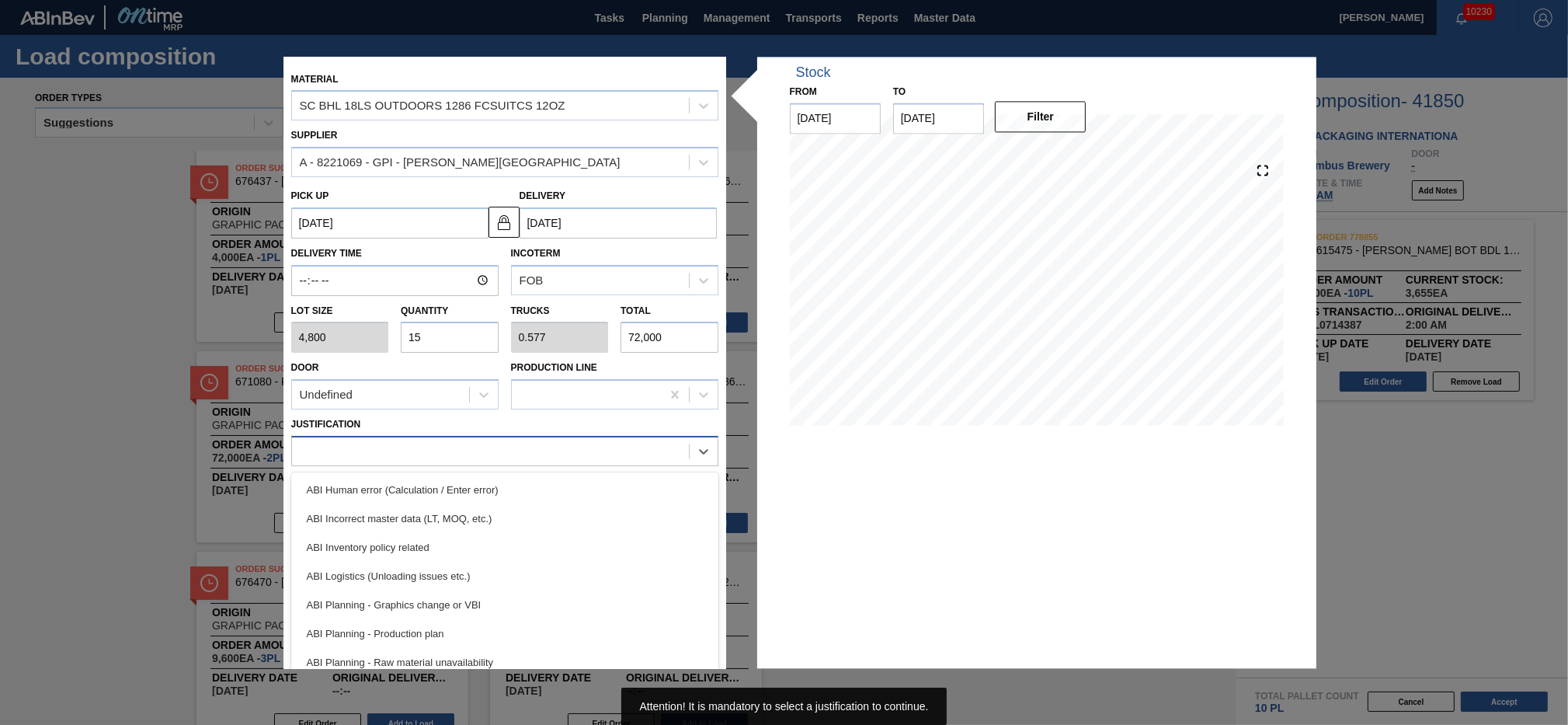
click at [589, 436] on div at bounding box center [504, 450] width 428 height 30
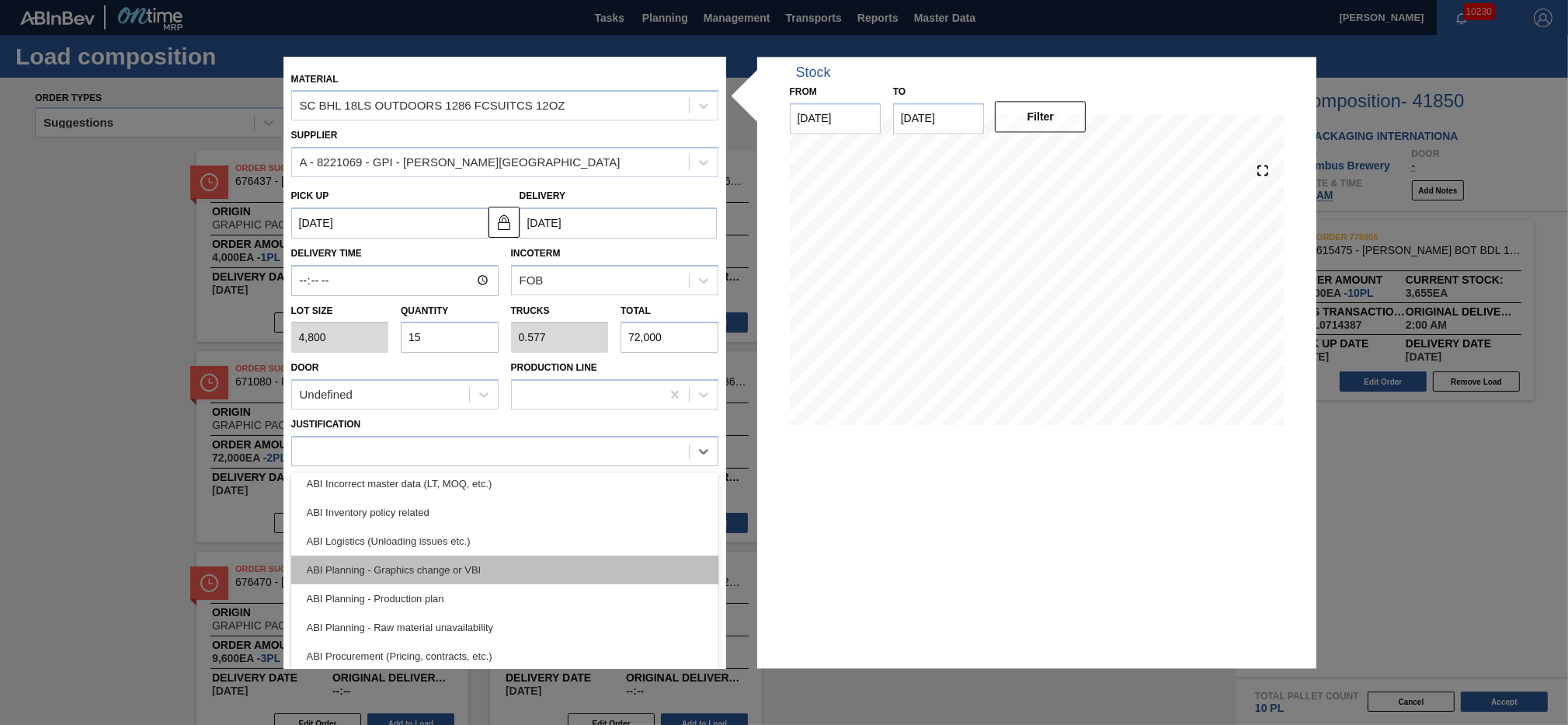
scroll to position [105, 0]
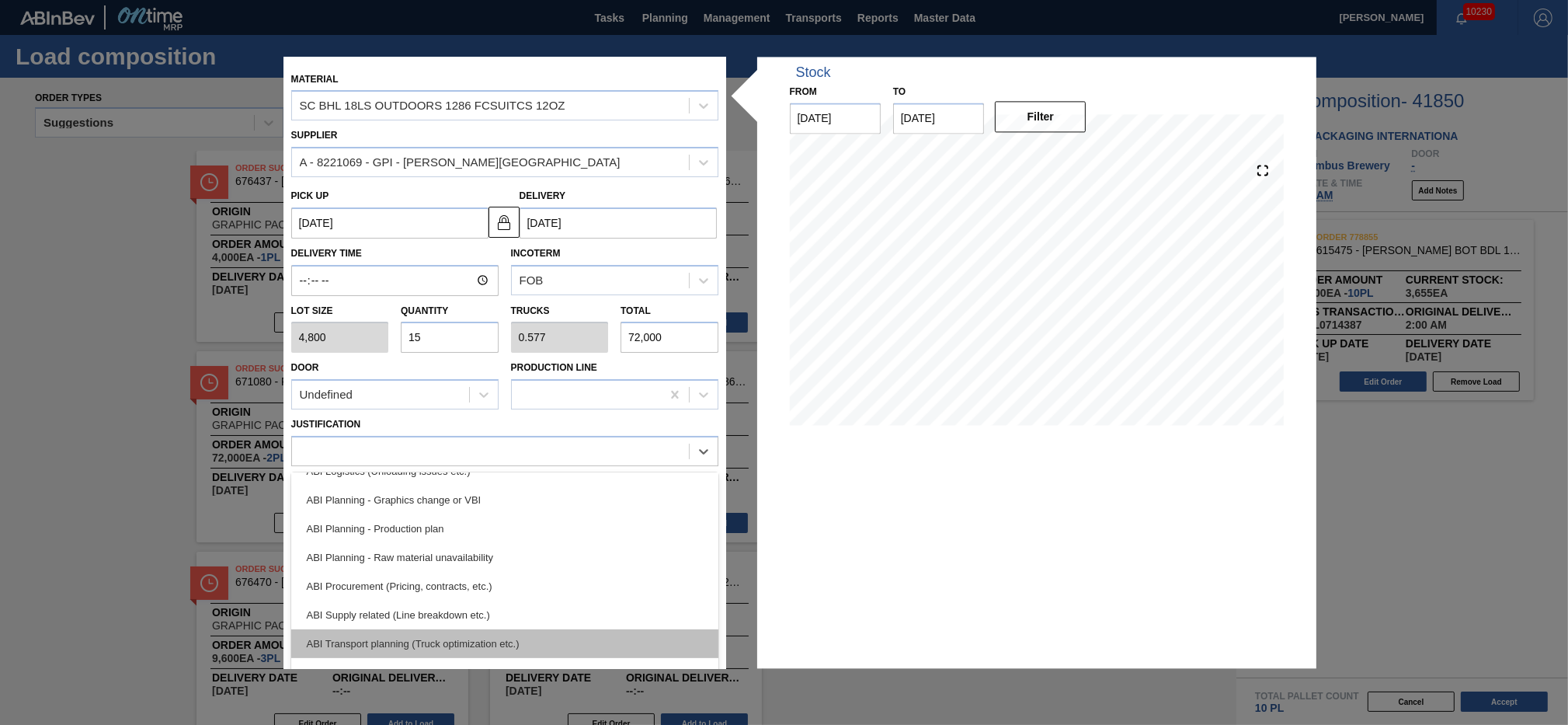
click at [580, 630] on div "ABI Transport planning (Truck optimization etc.)" at bounding box center [504, 643] width 428 height 29
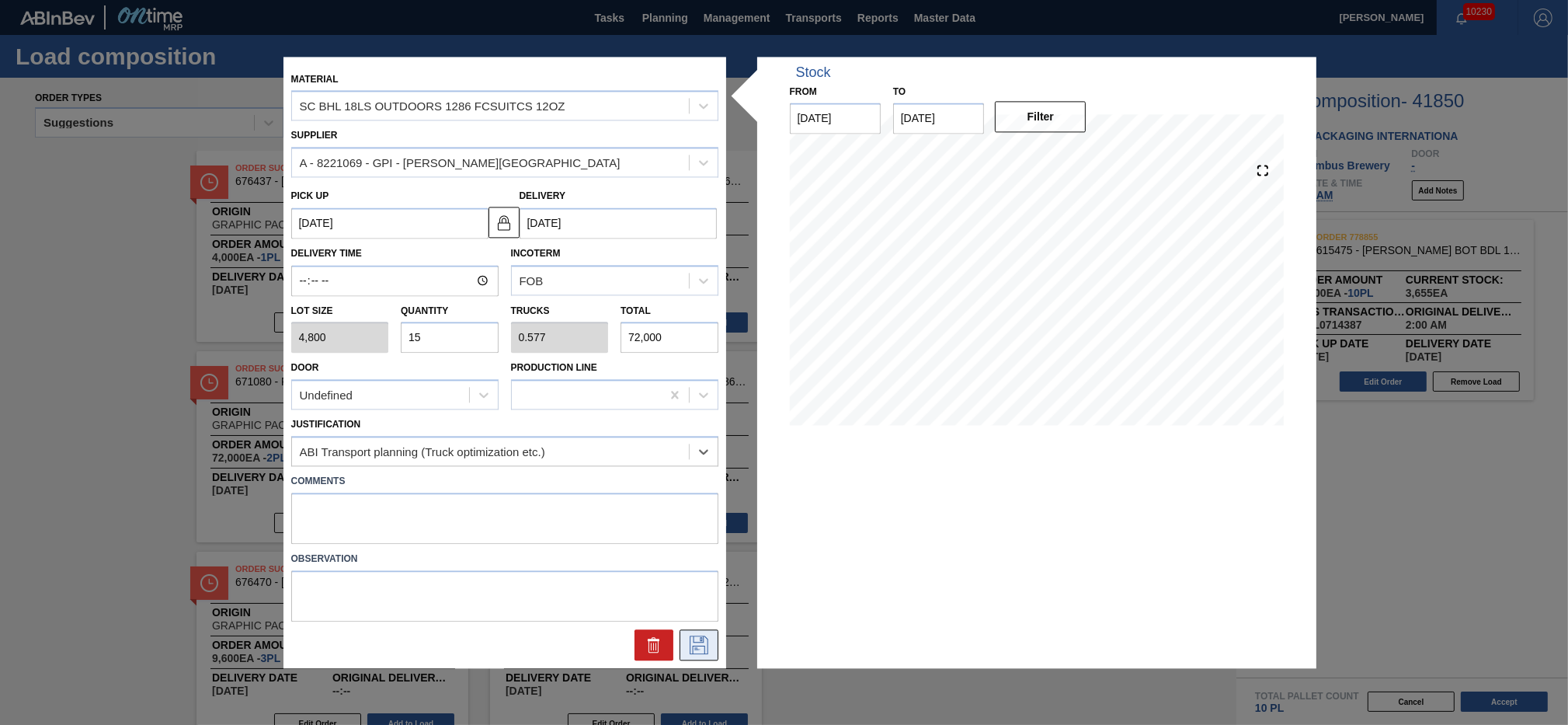
click at [703, 642] on icon at bounding box center [699, 644] width 25 height 19
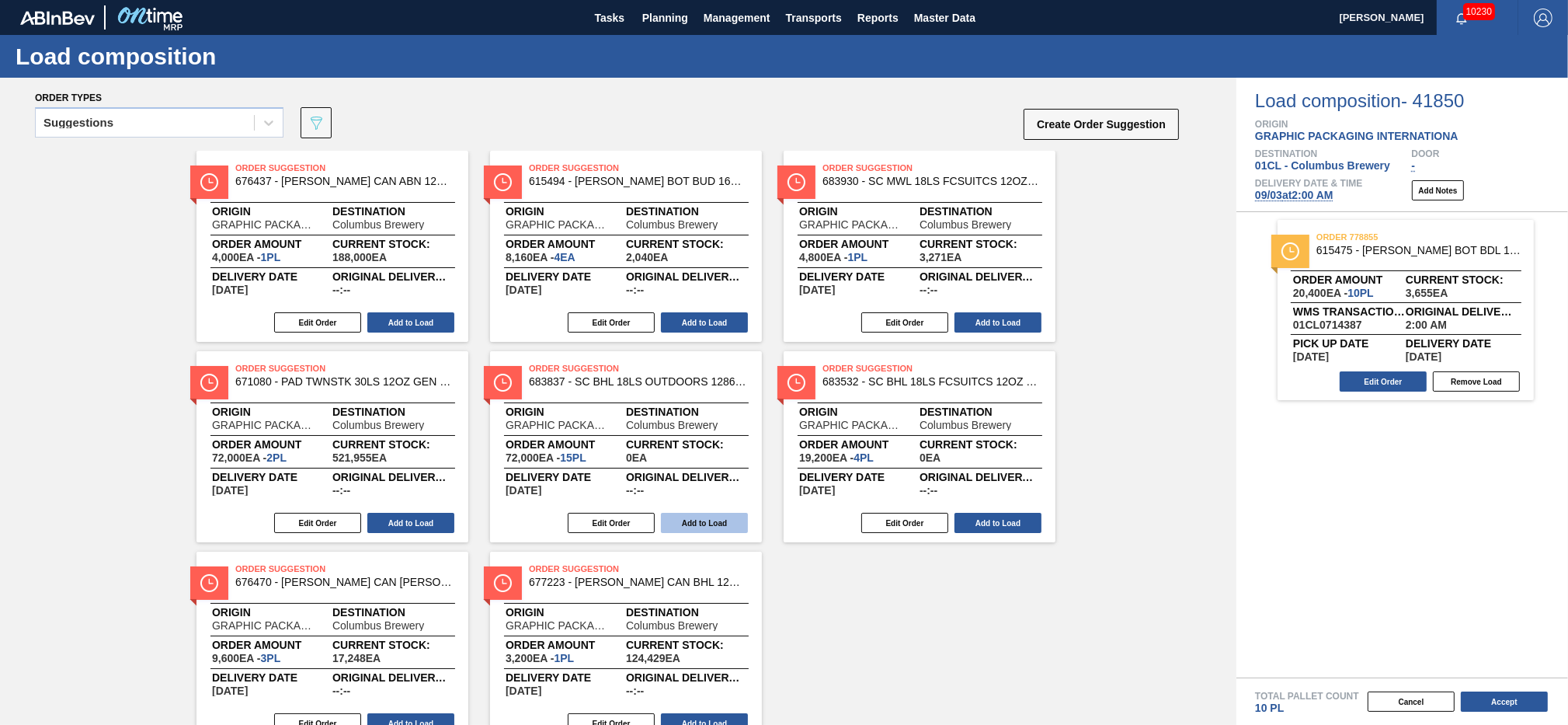
click at [698, 514] on button "Add to Load" at bounding box center [705, 522] width 87 height 20
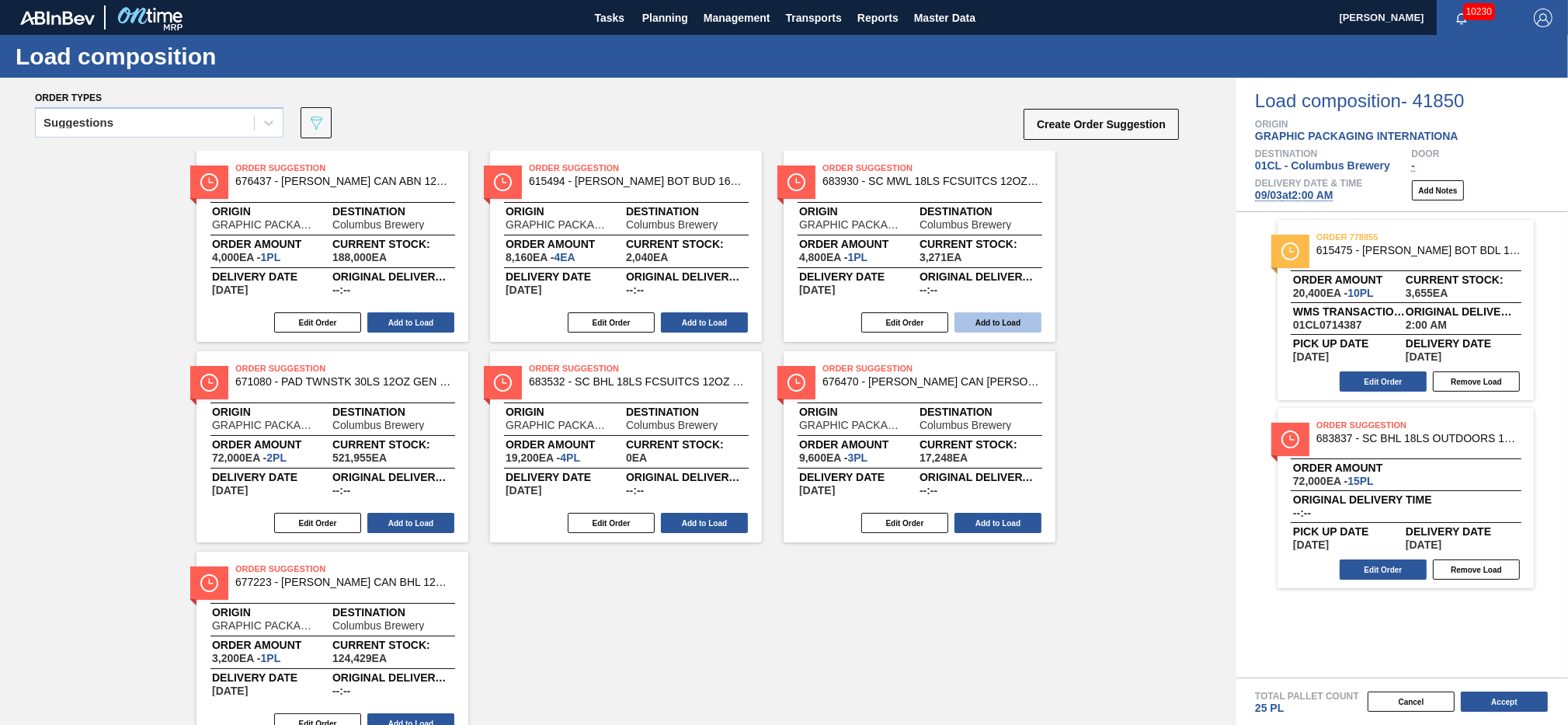
click at [963, 318] on button "Add to Load" at bounding box center [998, 322] width 87 height 20
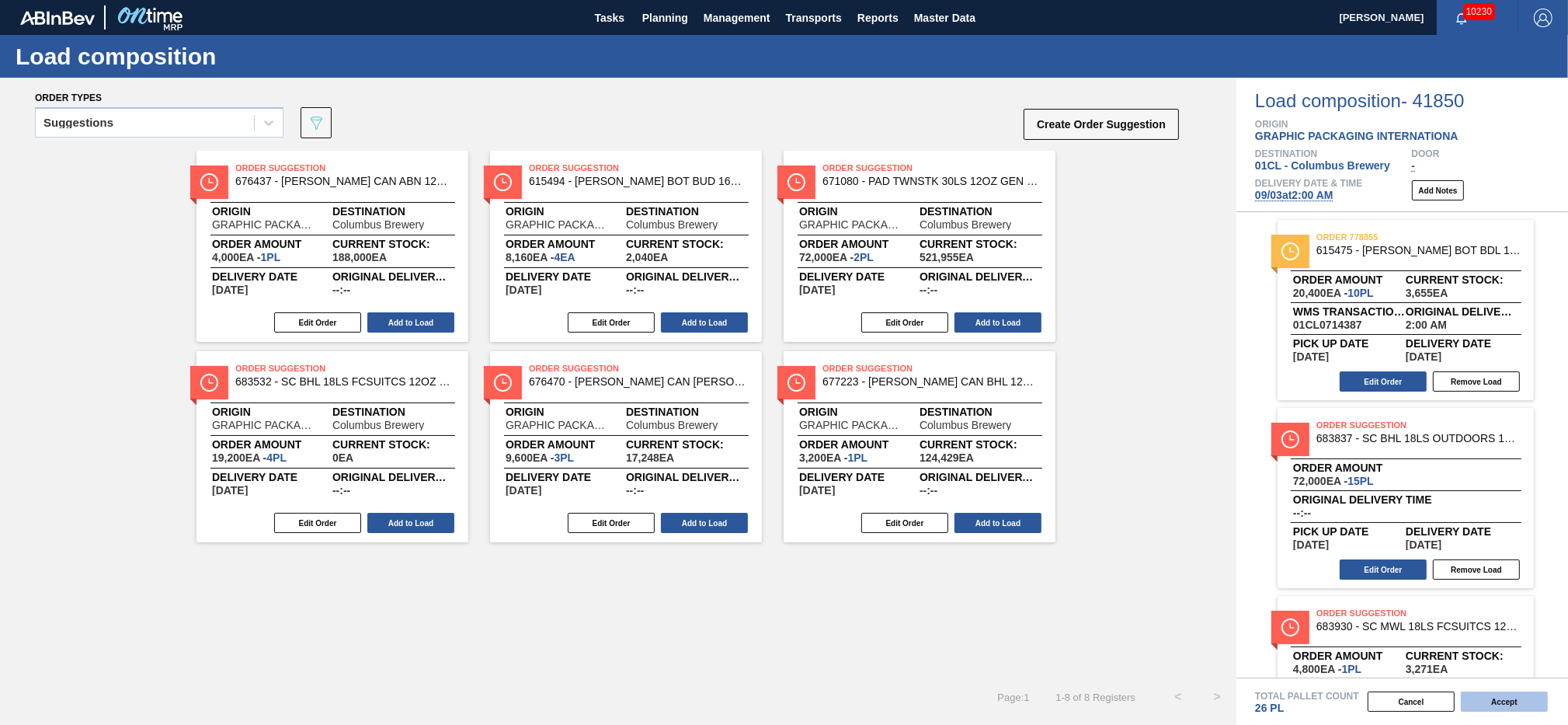
click at [1503, 702] on button "Accept" at bounding box center [1505, 701] width 87 height 20
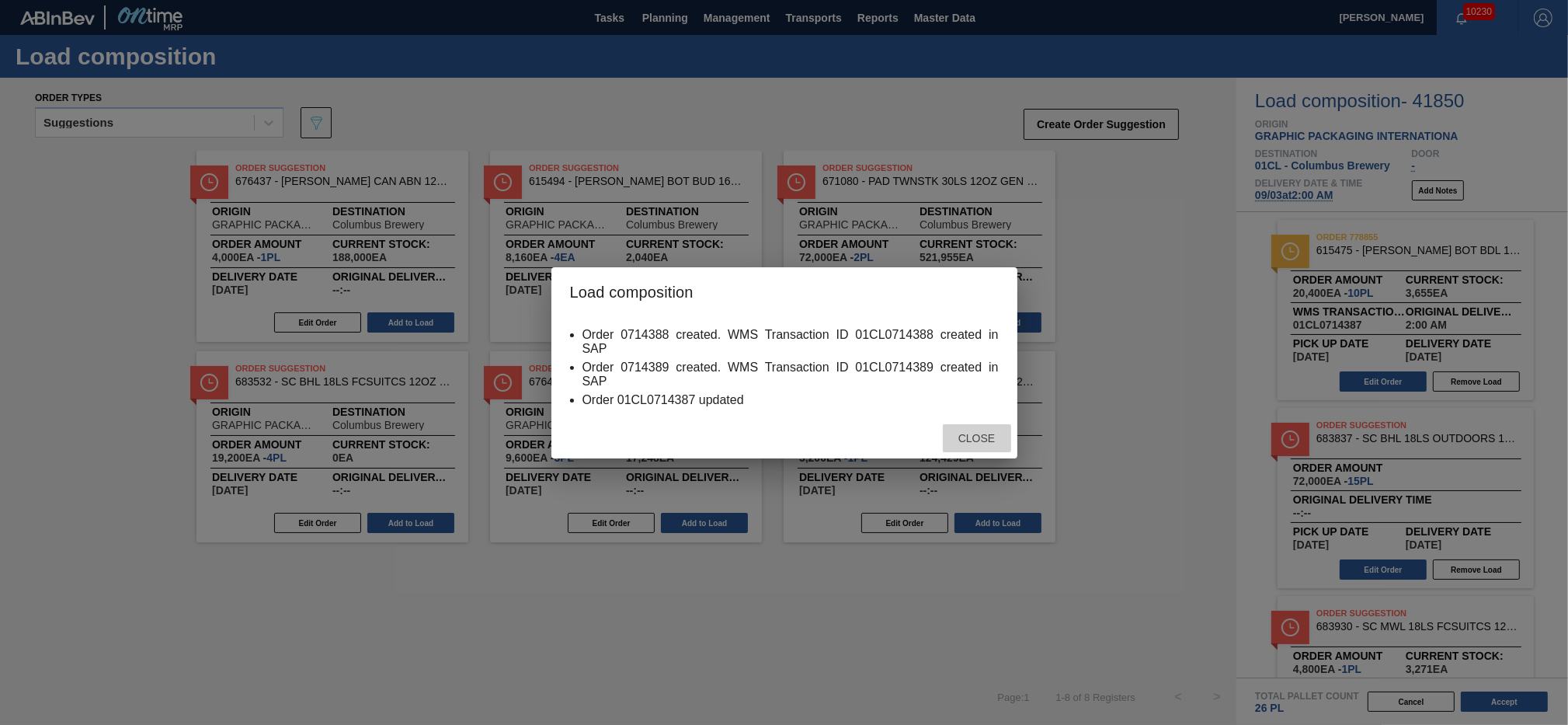
click at [976, 444] on span "Close" at bounding box center [977, 437] width 61 height 12
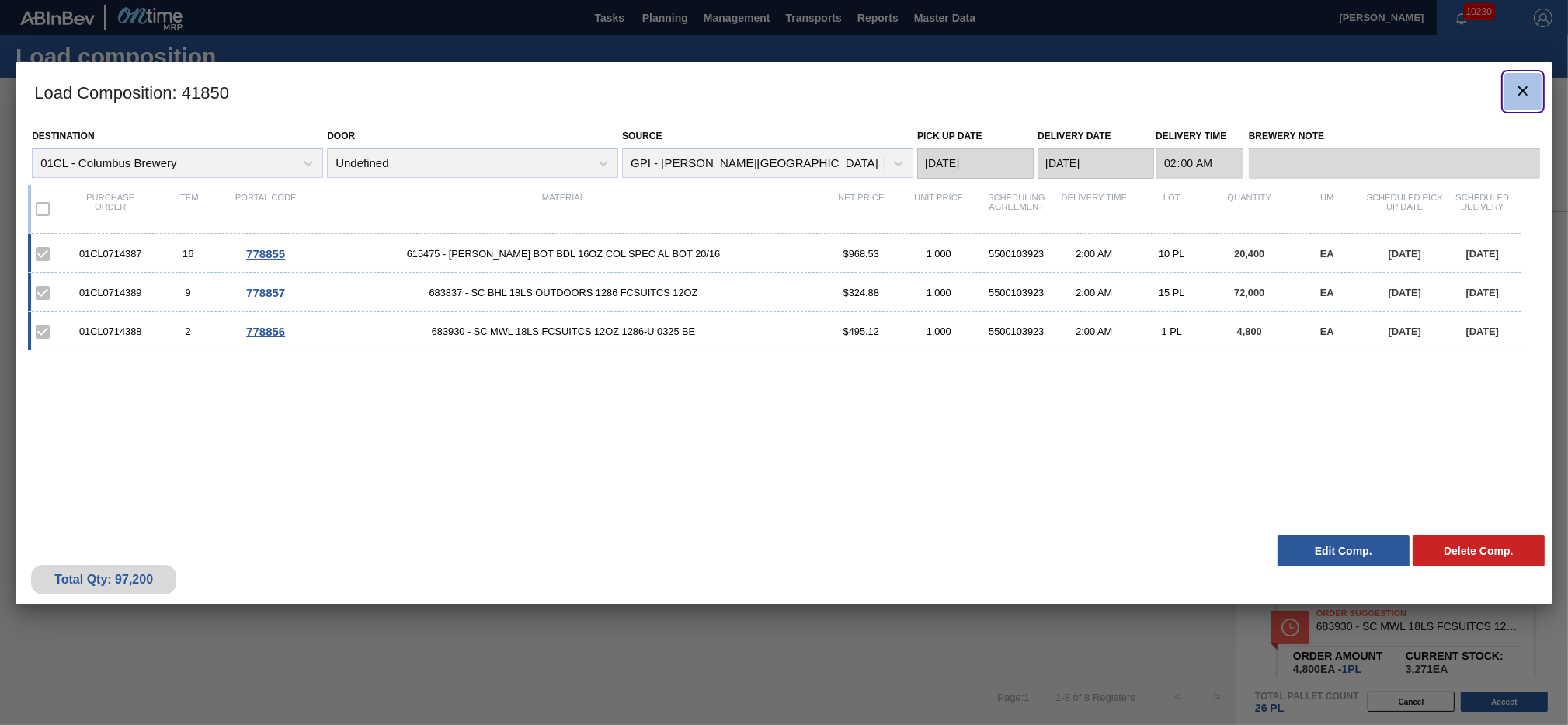
click at [1529, 93] on icon "botão de ícone" at bounding box center [1523, 91] width 19 height 19
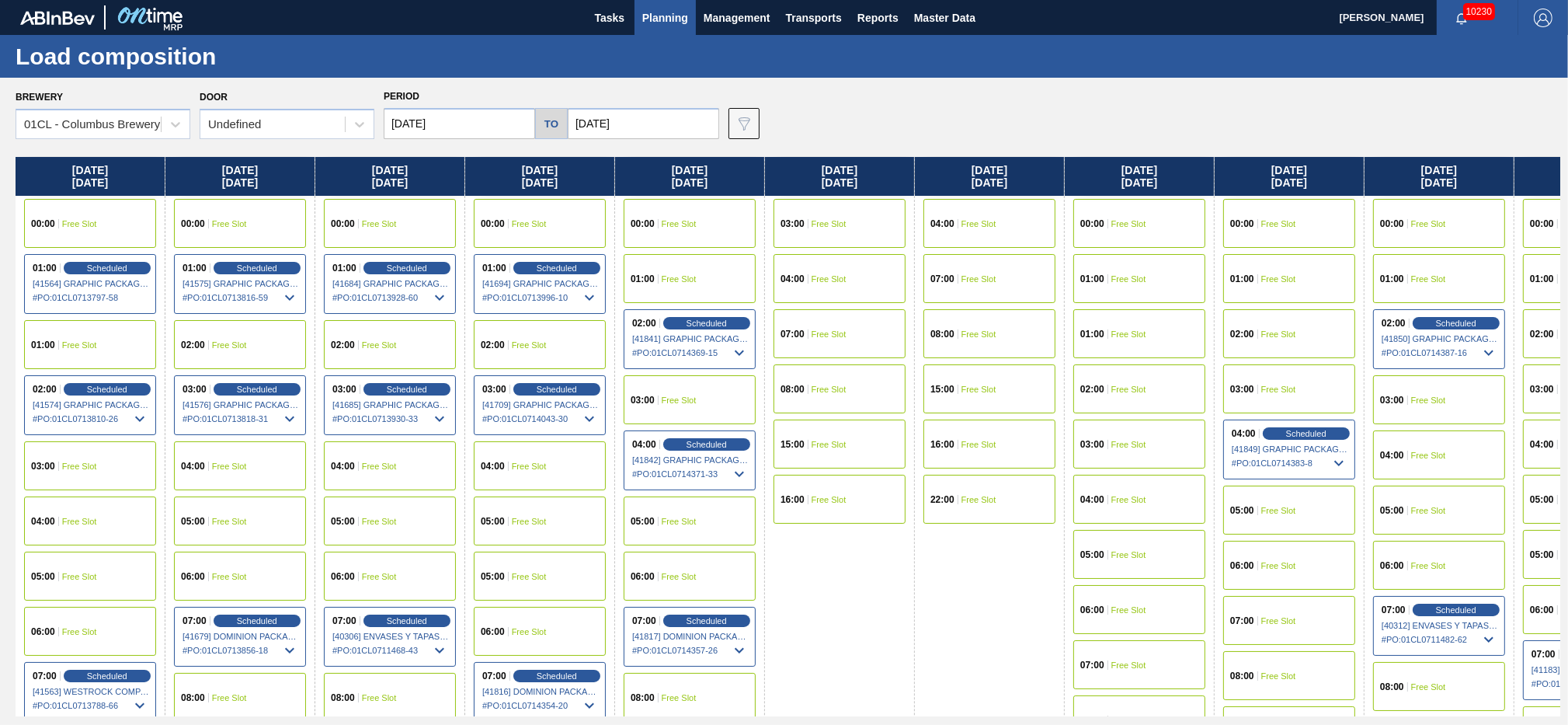
scroll to position [84, 0]
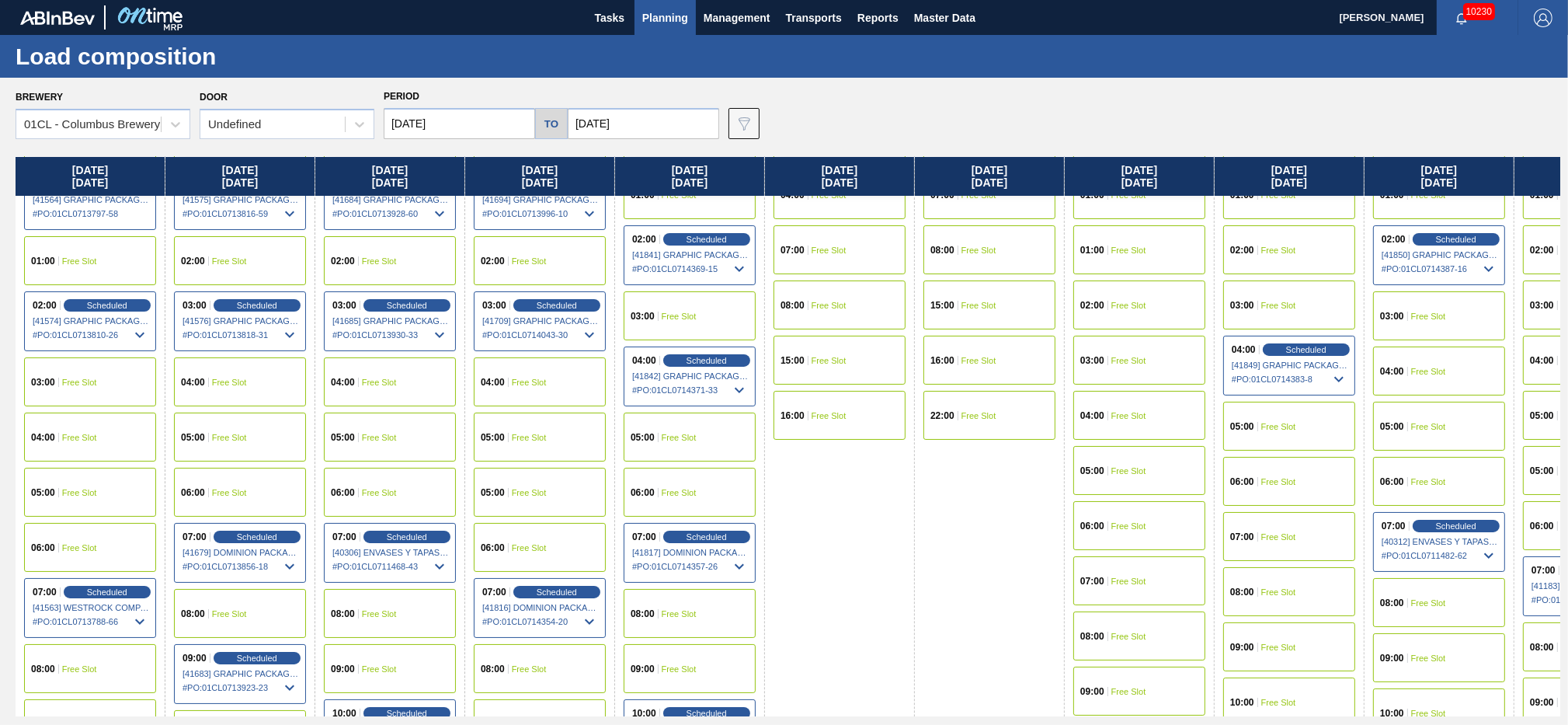
click at [1433, 367] on span "Free Slot" at bounding box center [1428, 372] width 35 height 10
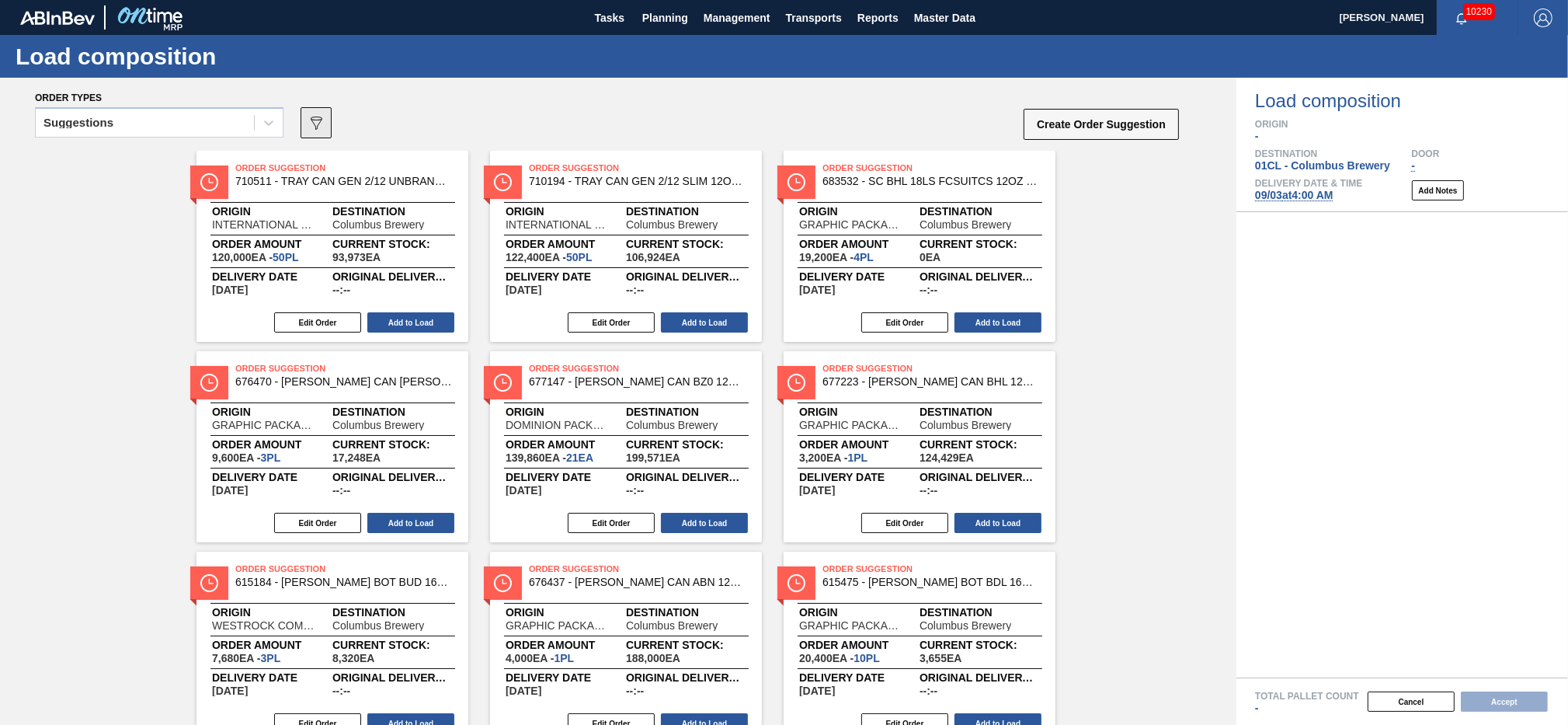
click at [314, 115] on icon "089F7B8B-B2A5-4AFE-B5C0-19BA573D28AC" at bounding box center [316, 122] width 19 height 19
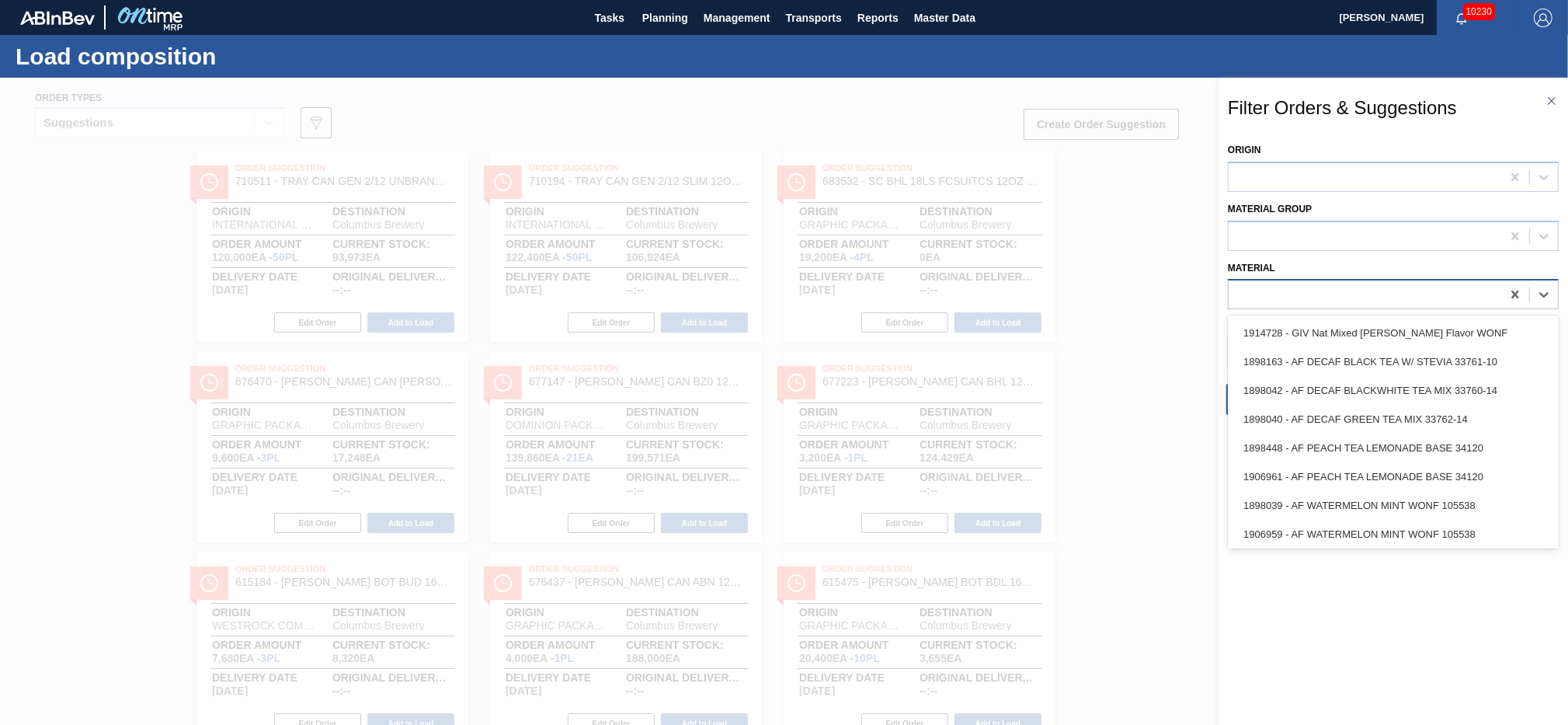
click at [1296, 285] on div at bounding box center [1364, 295] width 272 height 23
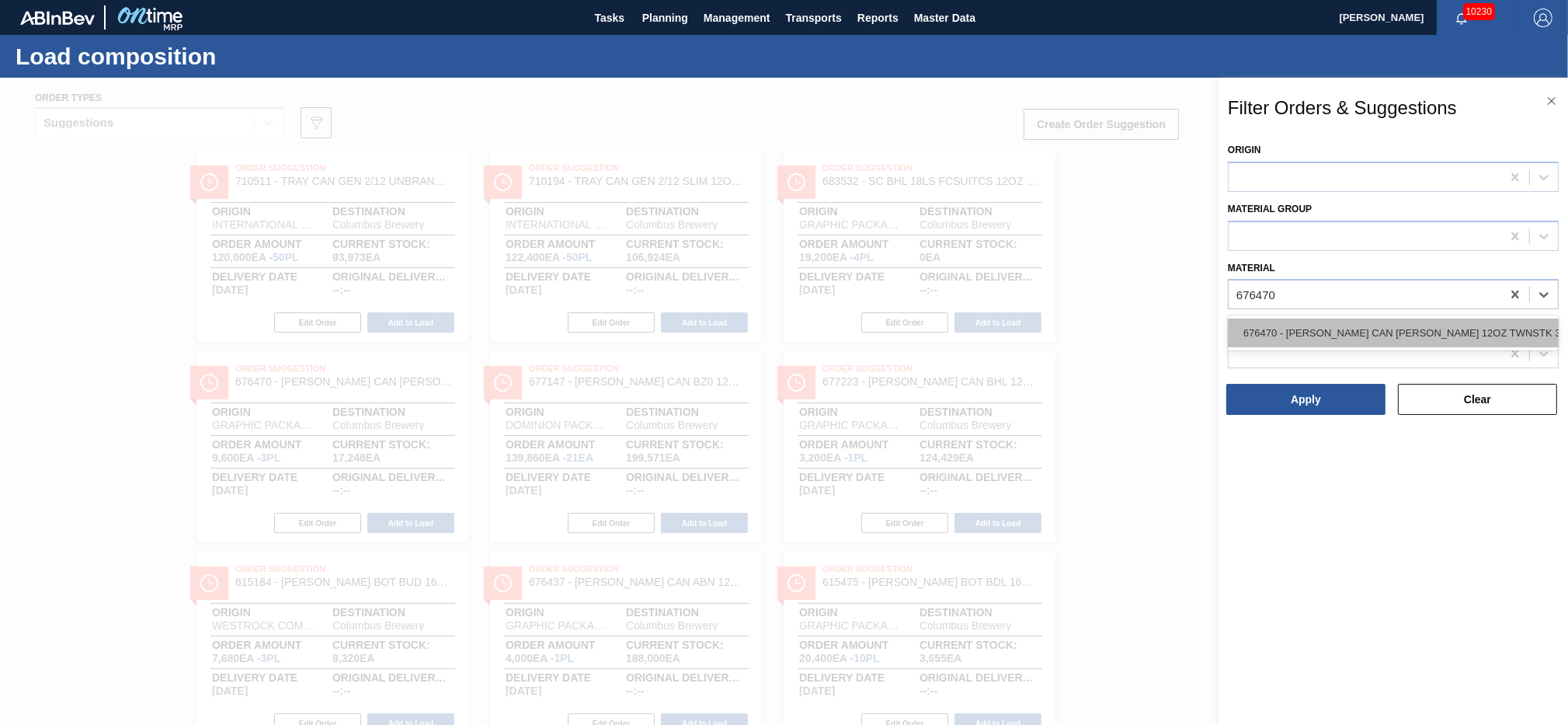
click at [1300, 335] on div "676470 - [PERSON_NAME] CAN [PERSON_NAME] 12OZ TWNSTK 30/12 CAN 0922" at bounding box center [1393, 333] width 331 height 29
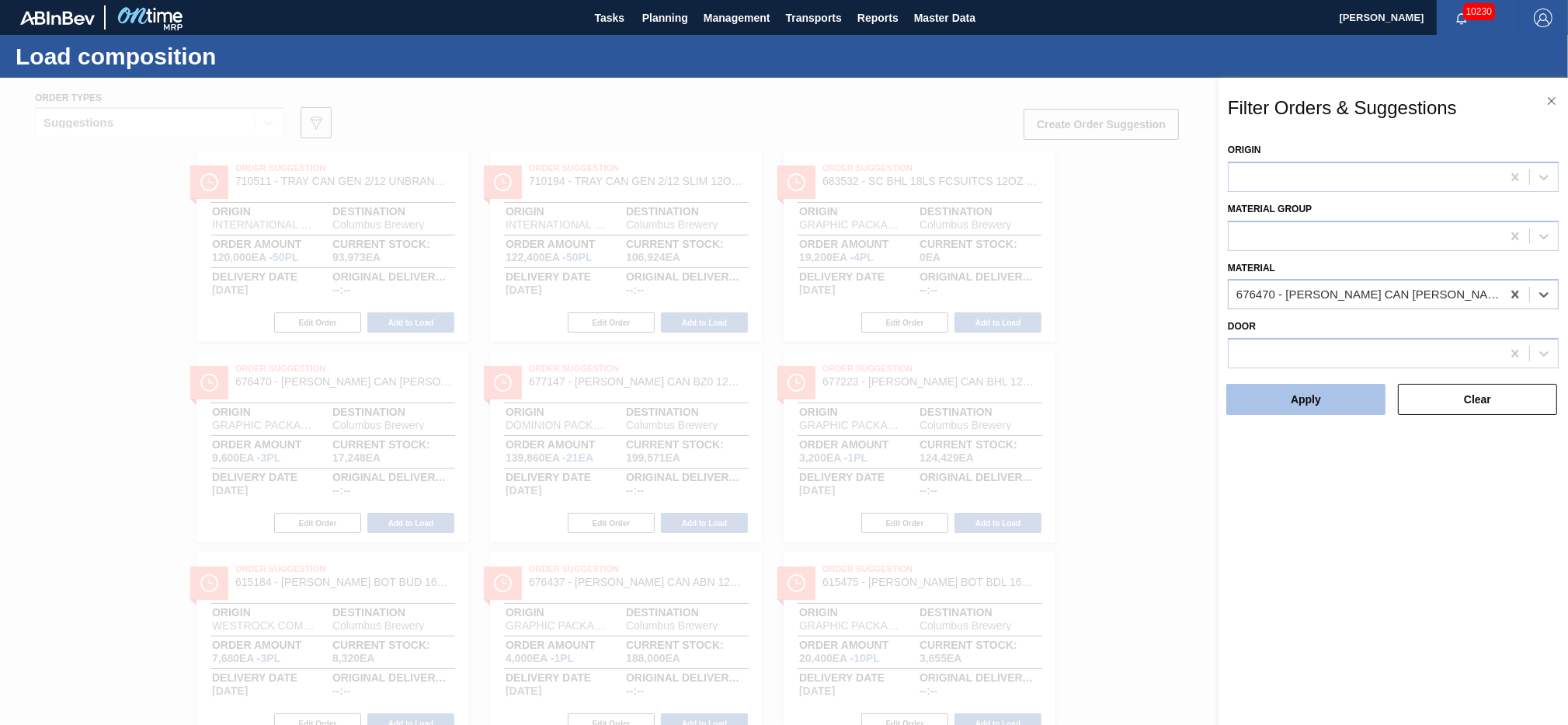
click at [1300, 404] on button "Apply" at bounding box center [1306, 399] width 159 height 31
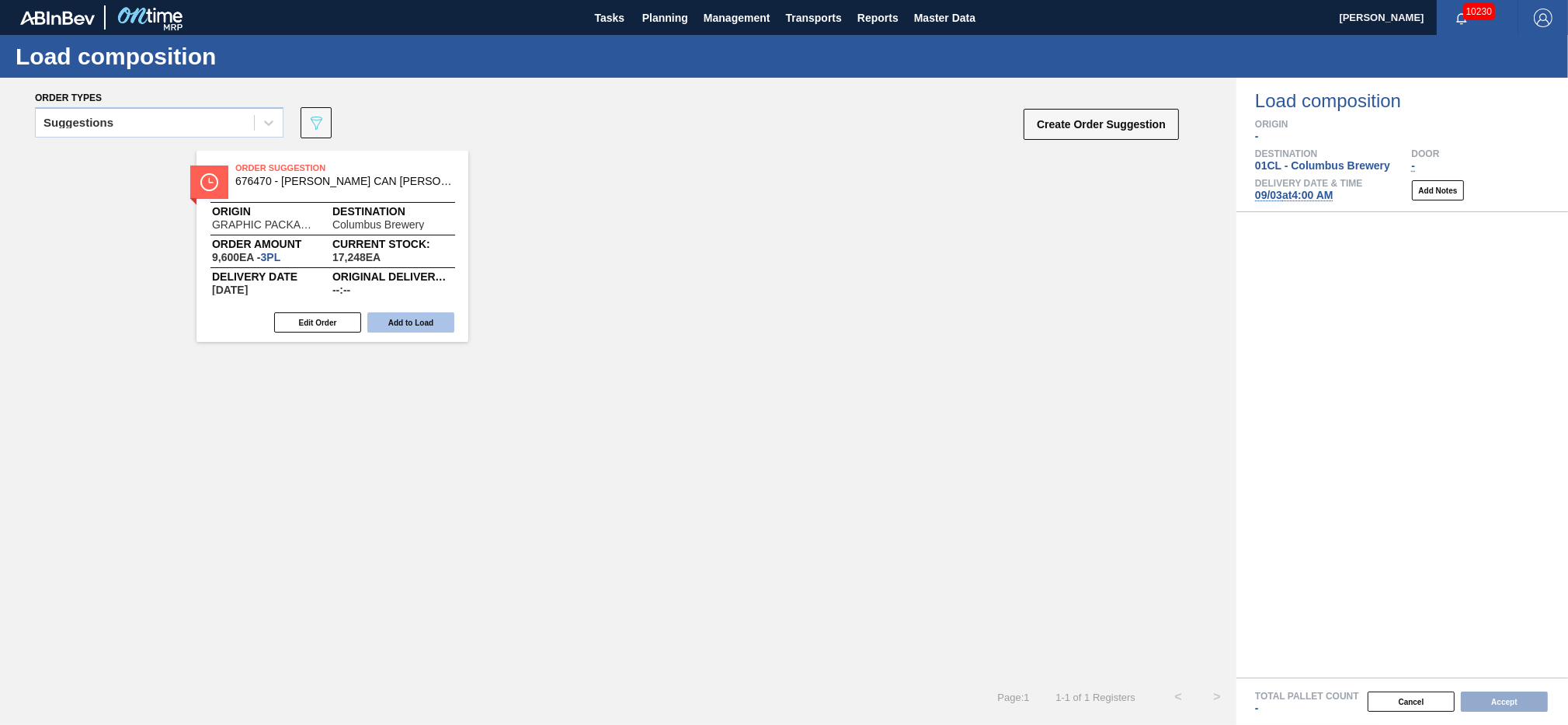
click at [409, 322] on button "Add to Load" at bounding box center [411, 322] width 87 height 20
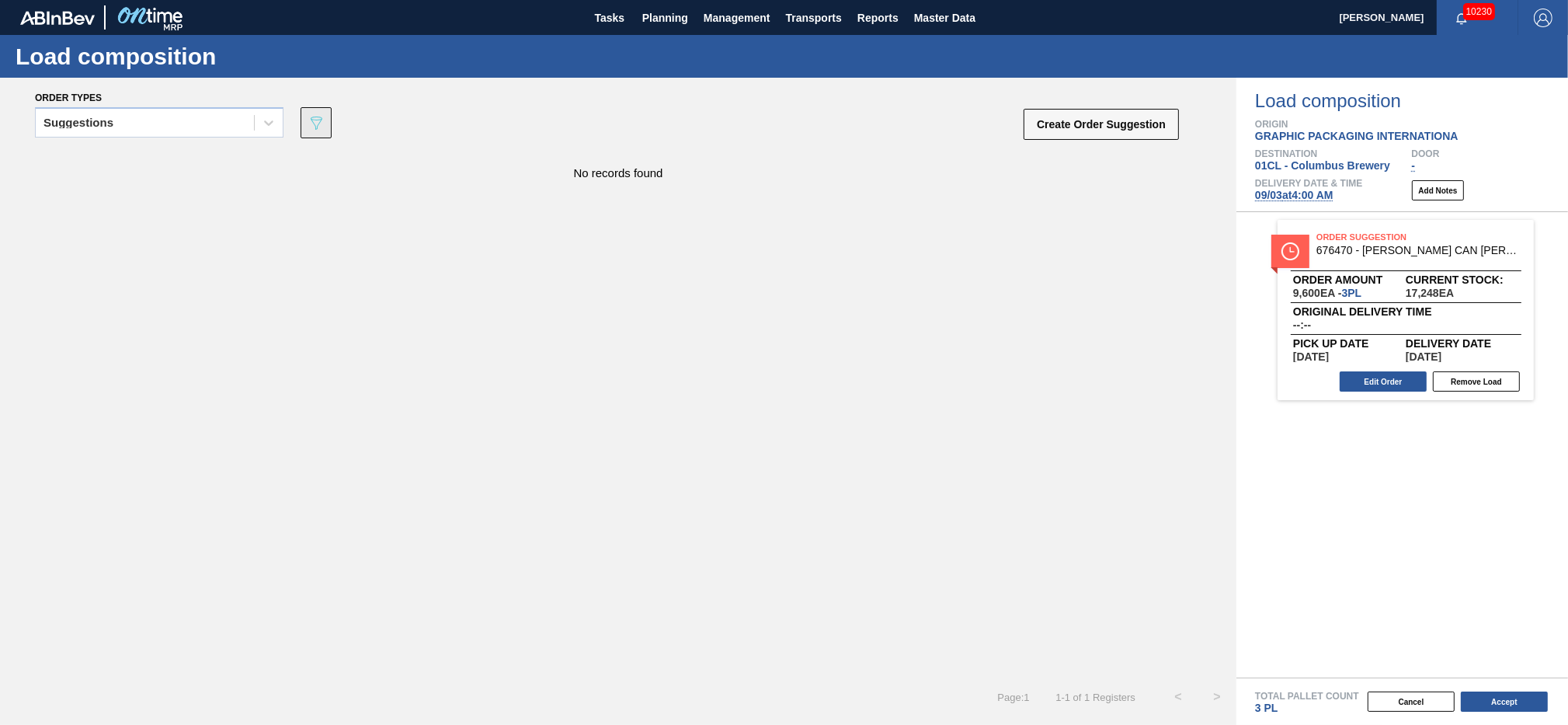
click at [327, 130] on button "089F7B8B-B2A5-4AFE-B5C0-19BA573D28AC" at bounding box center [316, 123] width 31 height 31
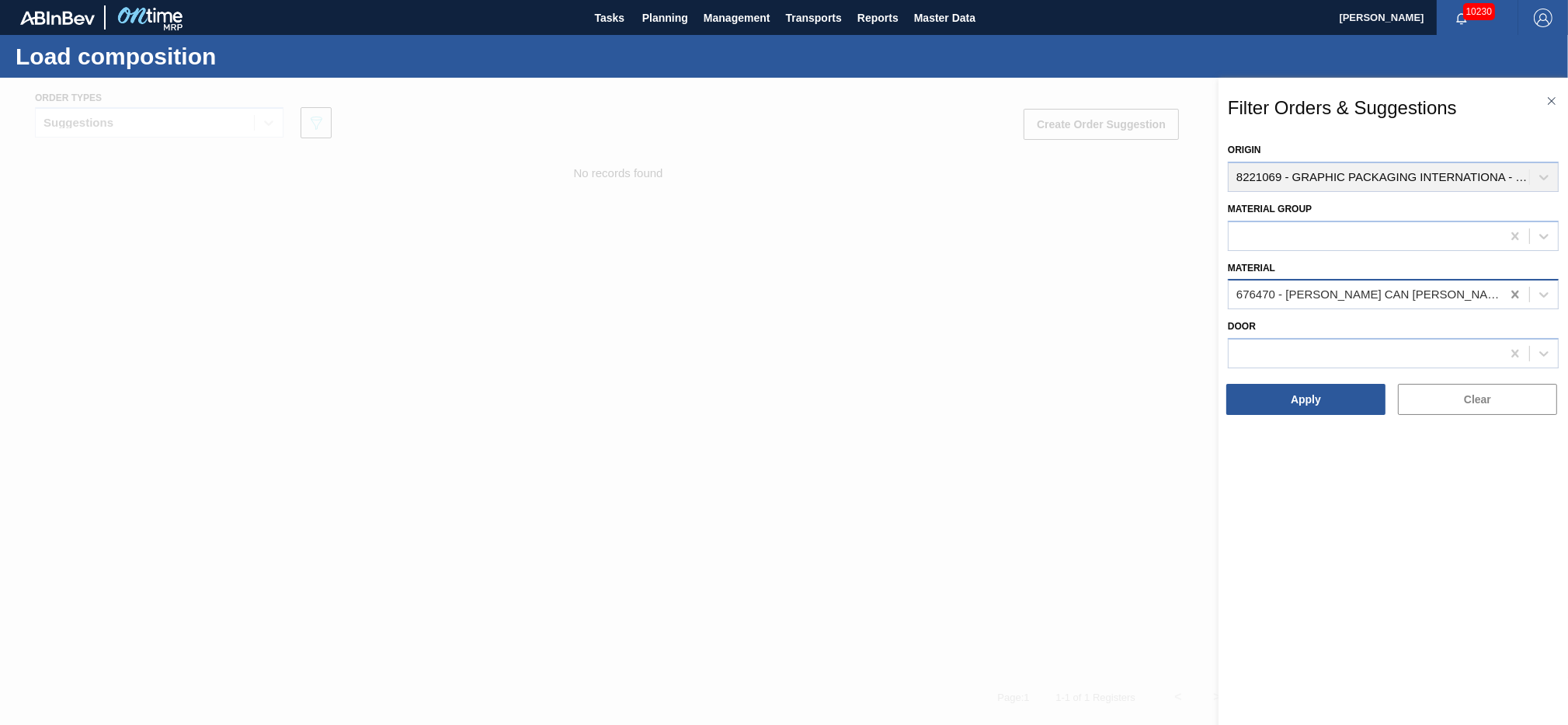
click at [1519, 294] on icon at bounding box center [1515, 294] width 15 height 15
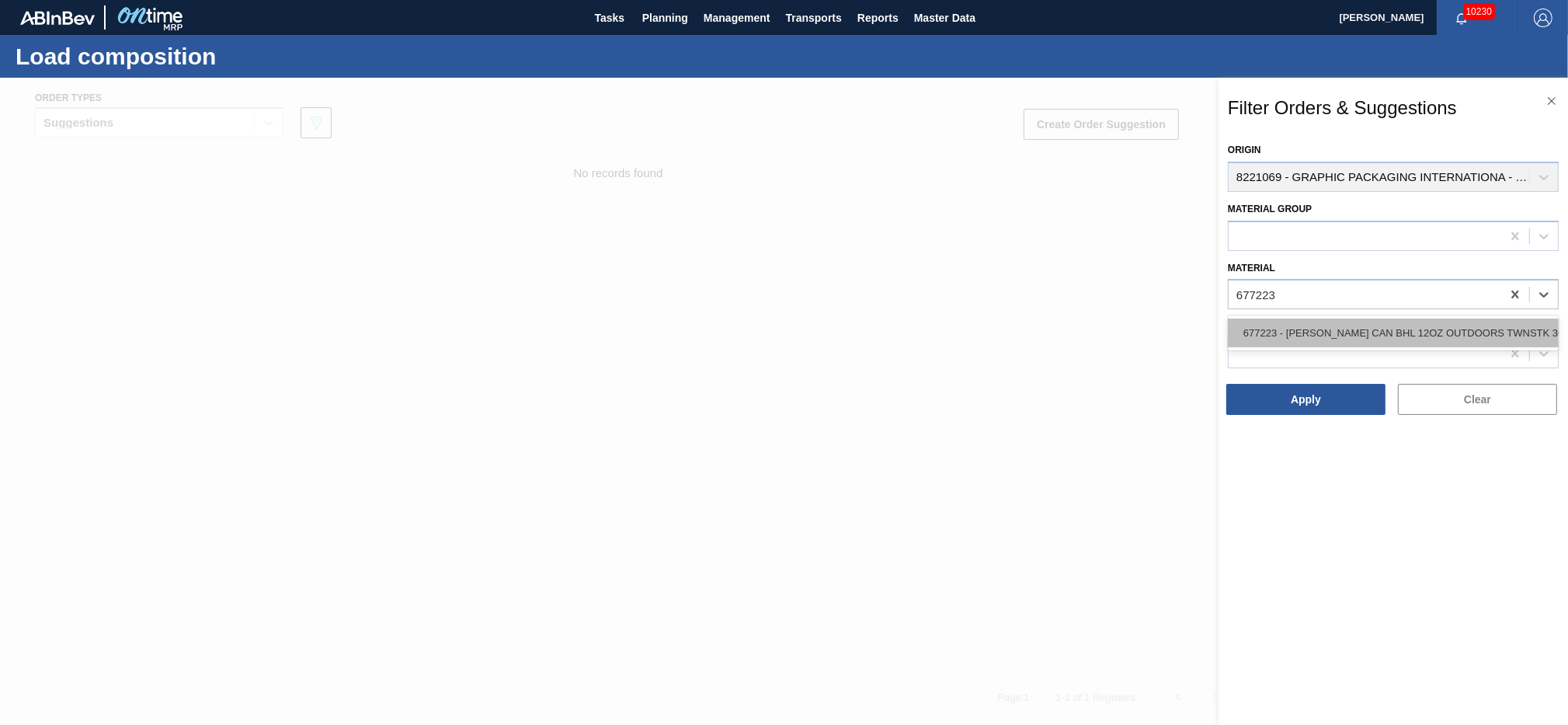
click at [1378, 335] on div "677223 - [PERSON_NAME] CAN BHL 12OZ OUTDOORS TWNSTK 30/12" at bounding box center [1393, 333] width 331 height 29
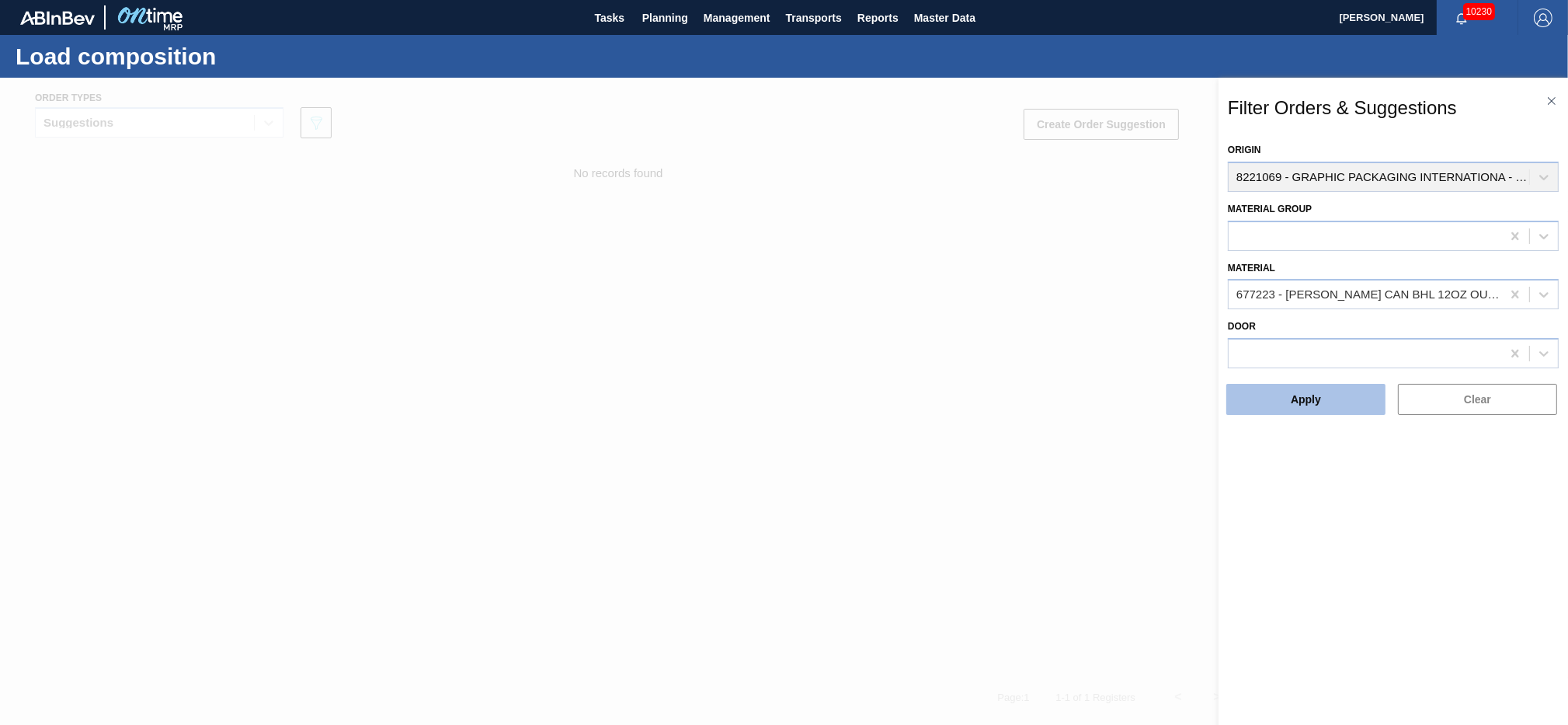
click at [1280, 408] on button "Apply" at bounding box center [1306, 399] width 159 height 31
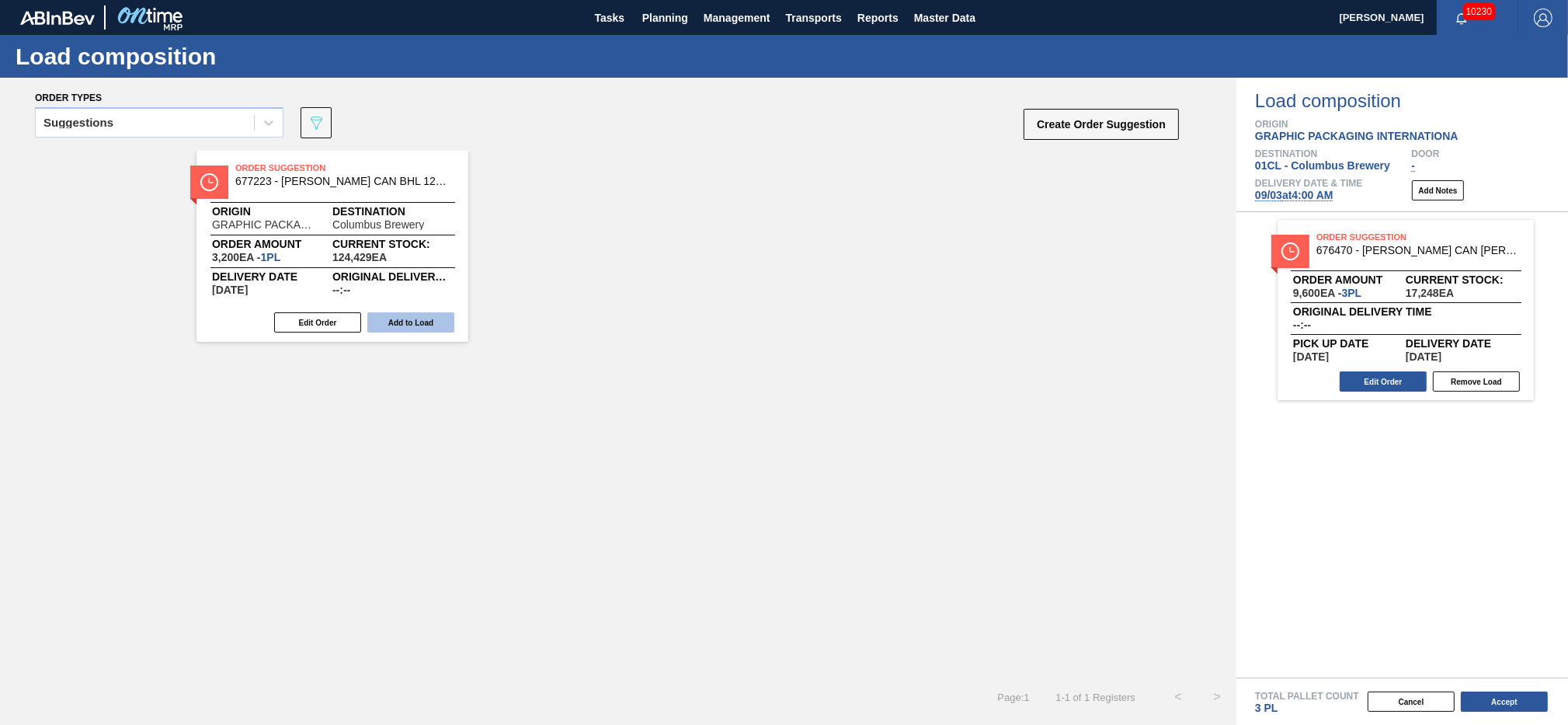
click at [432, 330] on button "Add to Load" at bounding box center [411, 322] width 87 height 20
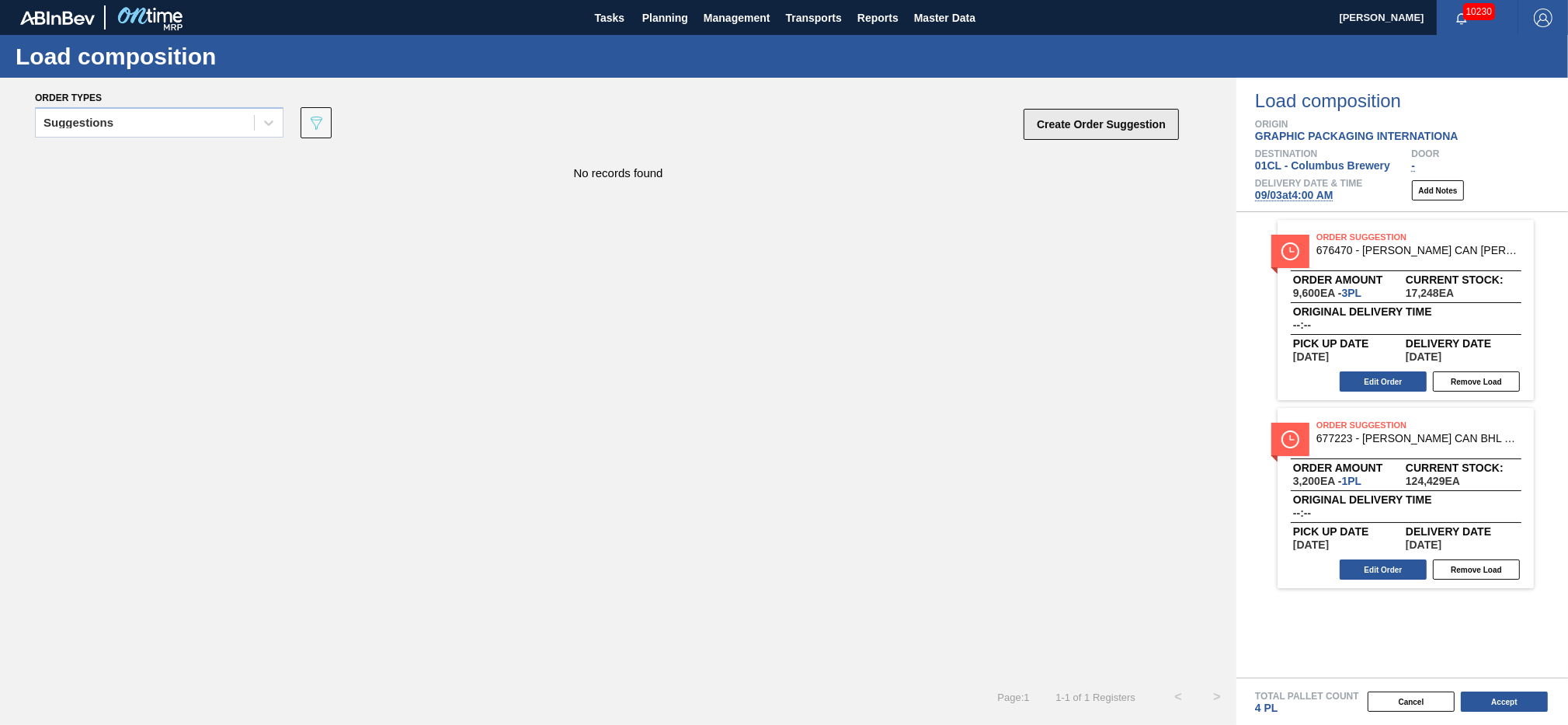
click at [1084, 120] on button "Create Order Suggestion" at bounding box center [1102, 124] width 155 height 31
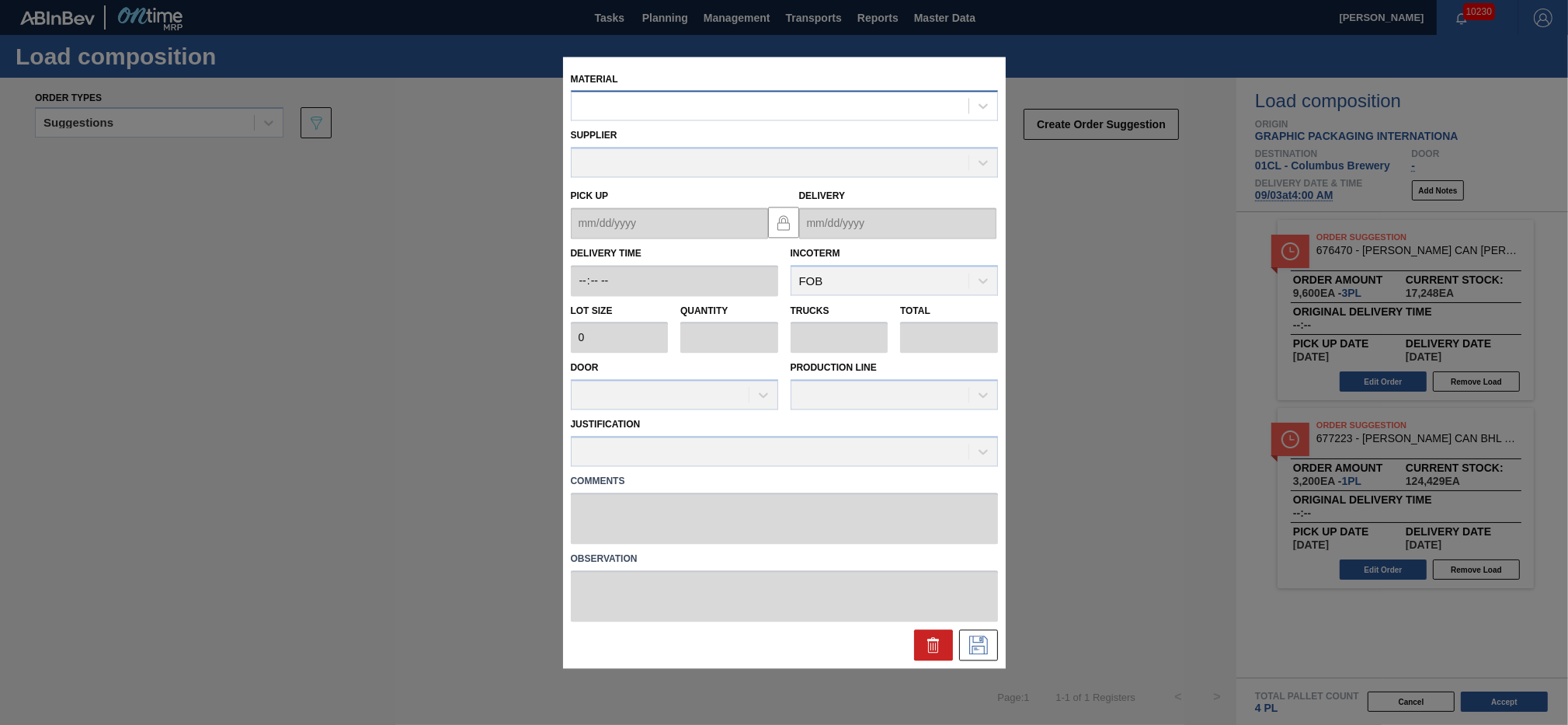
click at [702, 115] on div at bounding box center [769, 106] width 397 height 23
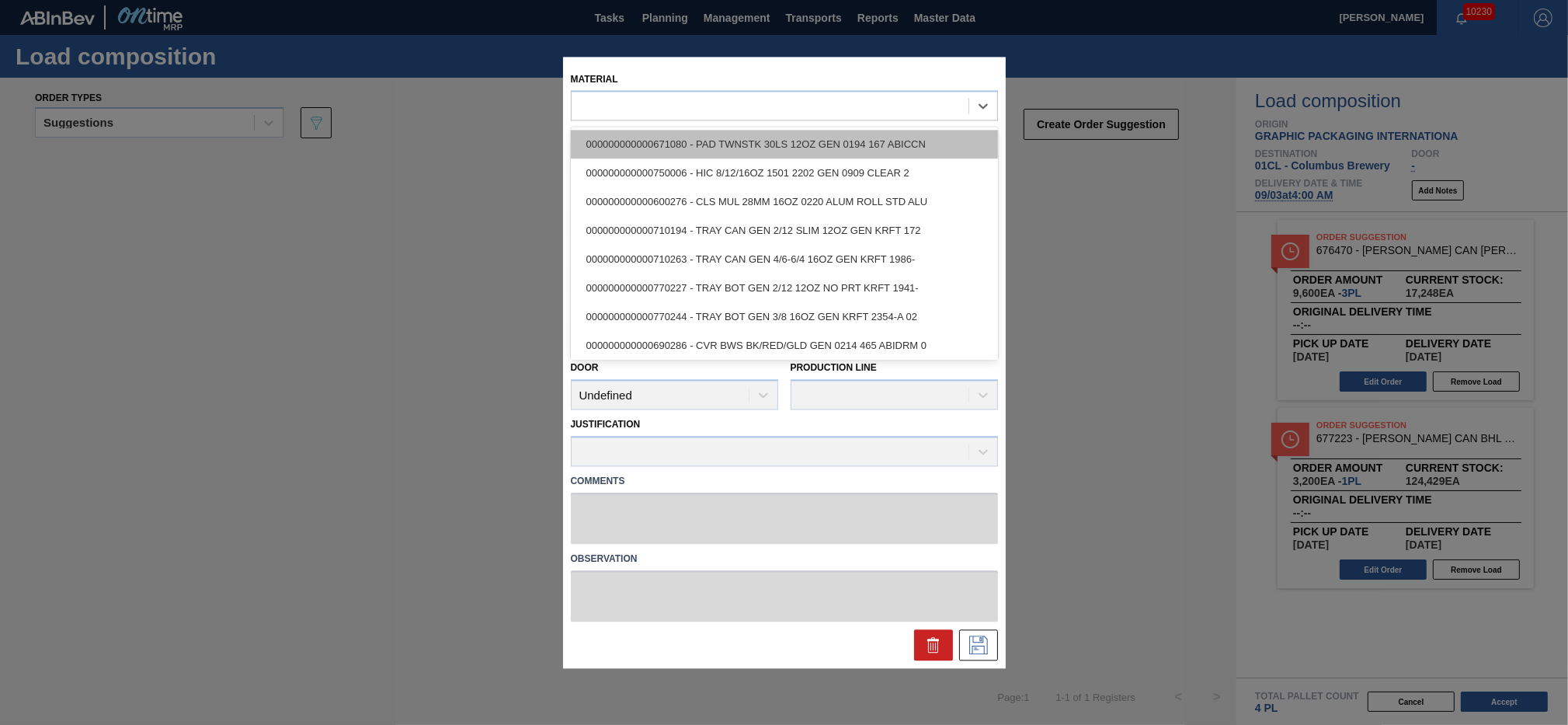
click at [627, 141] on div "000000000000671080 - PAD TWNSTK 30LS 12OZ GEN 0194 167 ABICCN" at bounding box center [784, 145] width 428 height 29
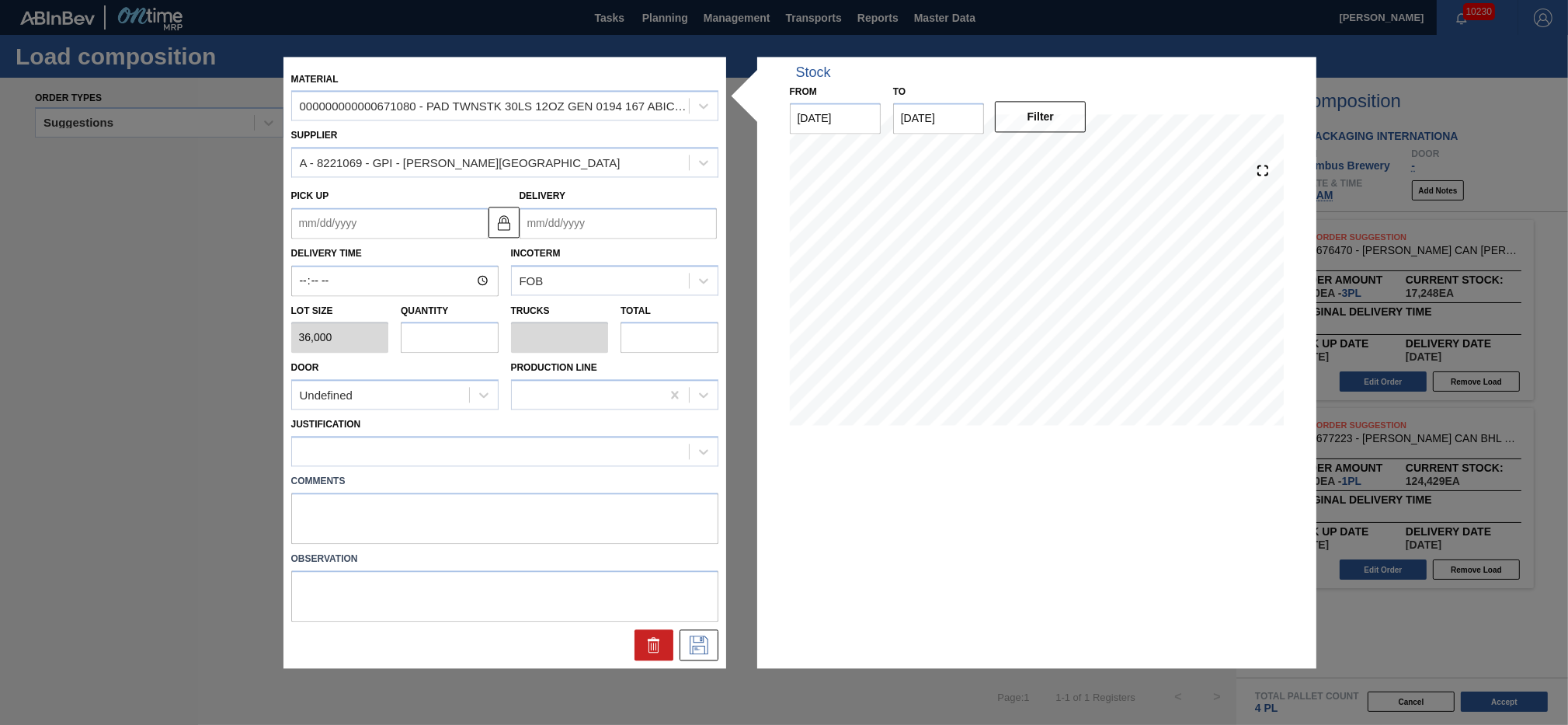
click at [463, 336] on input "text" at bounding box center [449, 338] width 98 height 31
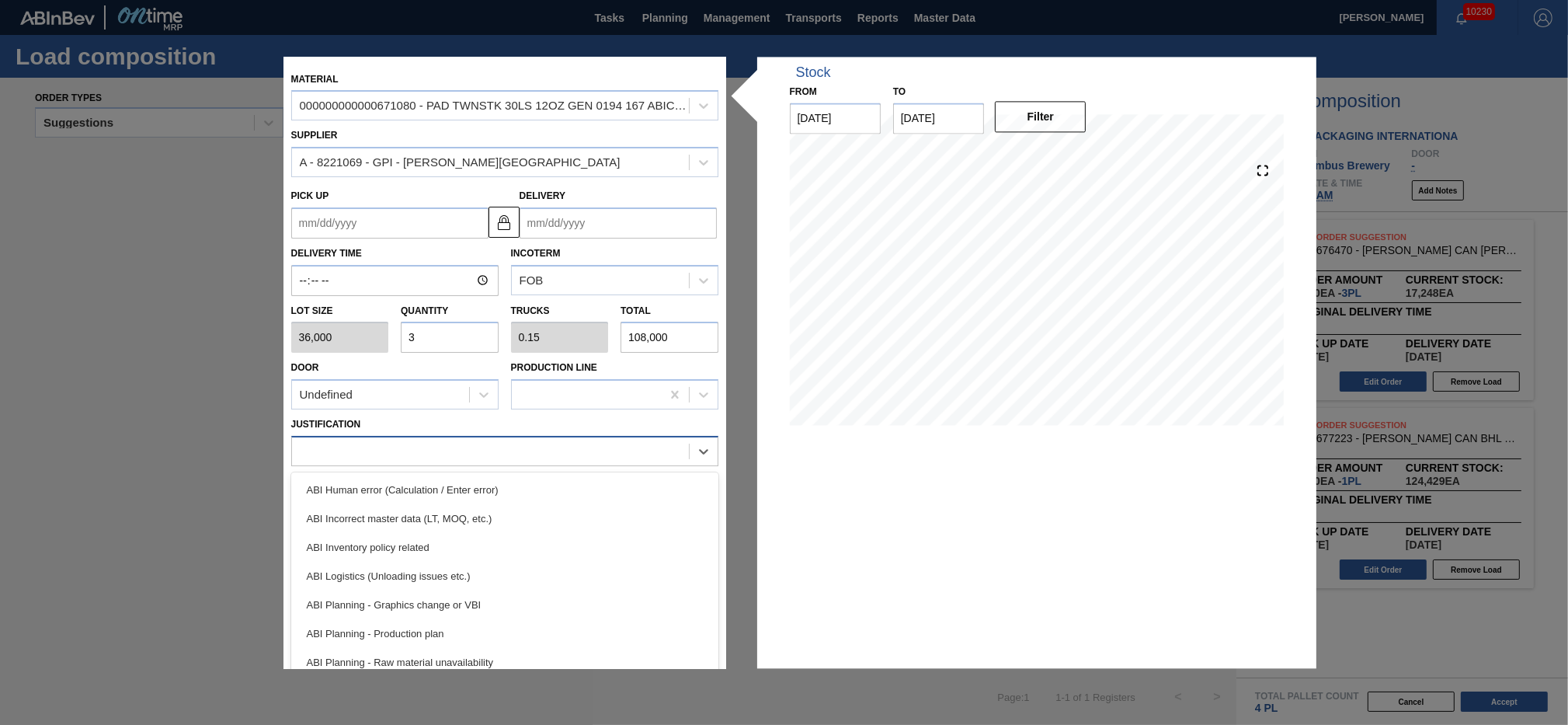
click at [444, 440] on div at bounding box center [490, 452] width 397 height 23
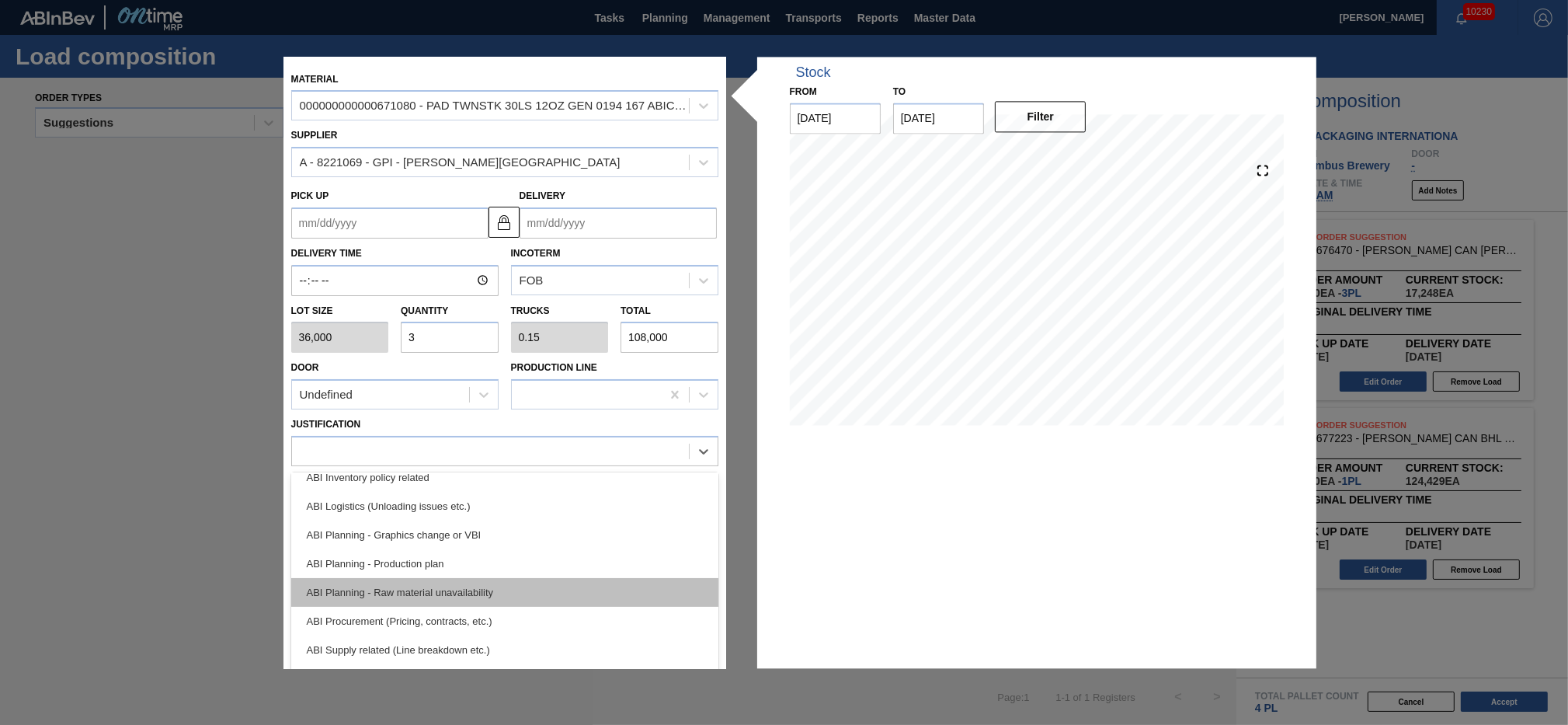
scroll to position [105, 0]
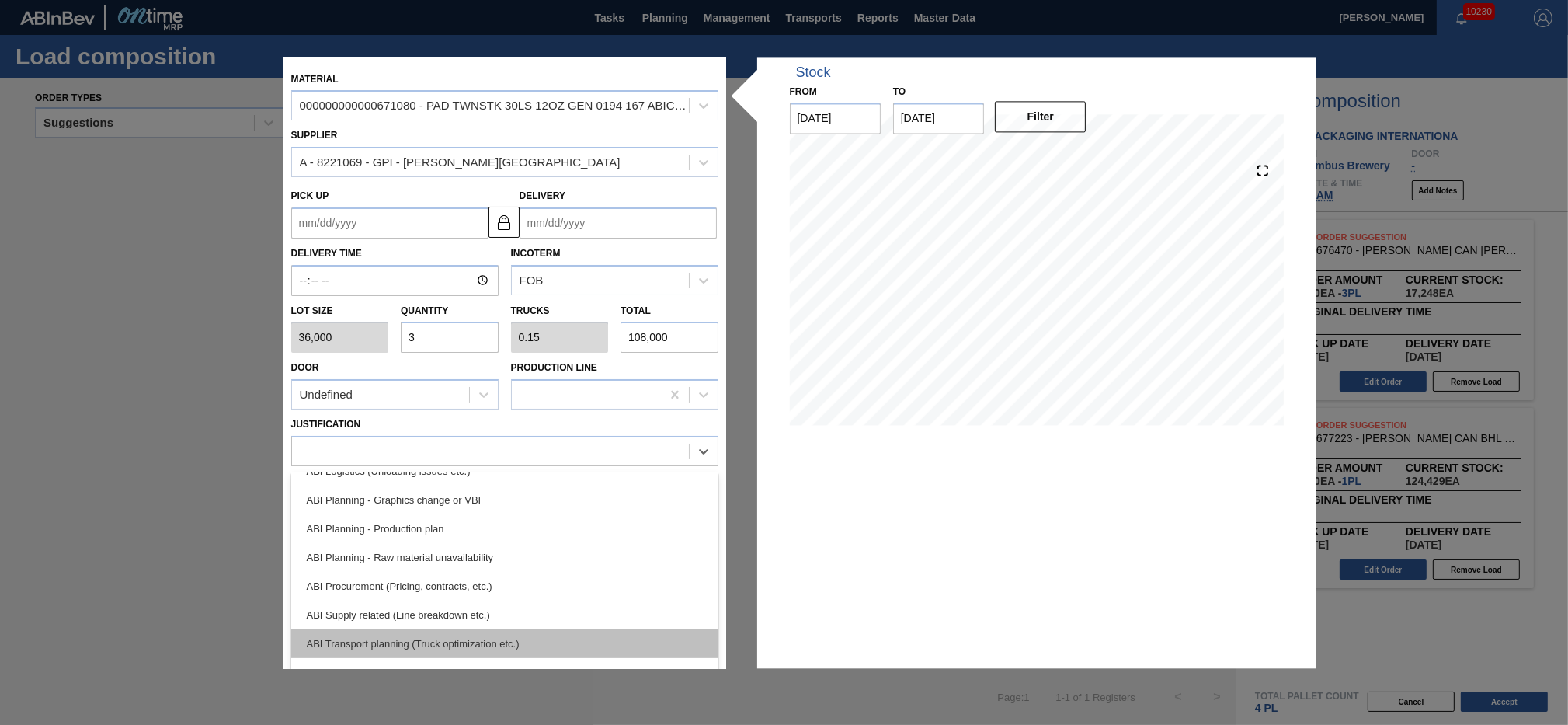
click at [499, 633] on div "ABI Transport planning (Truck optimization etc.)" at bounding box center [504, 643] width 428 height 29
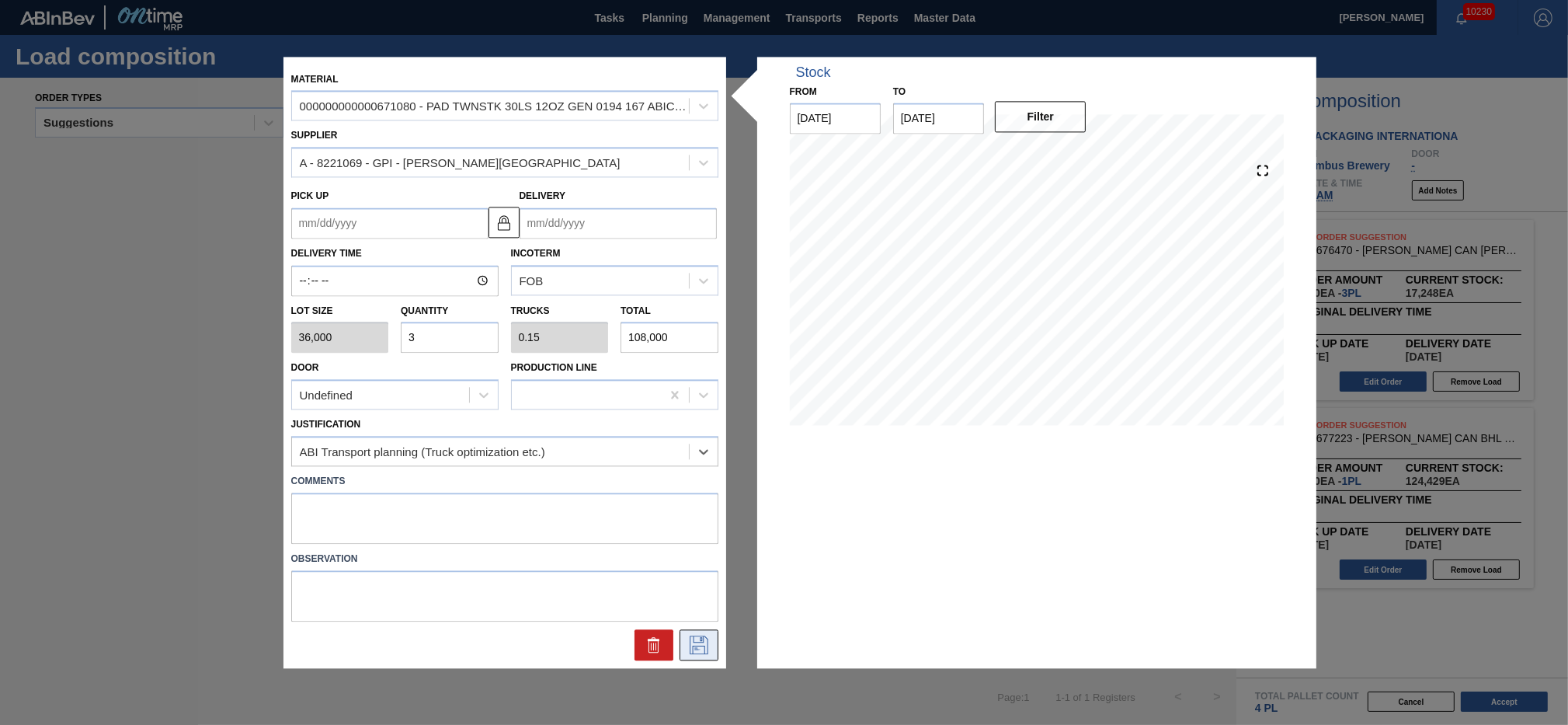
click at [709, 643] on icon at bounding box center [699, 644] width 25 height 19
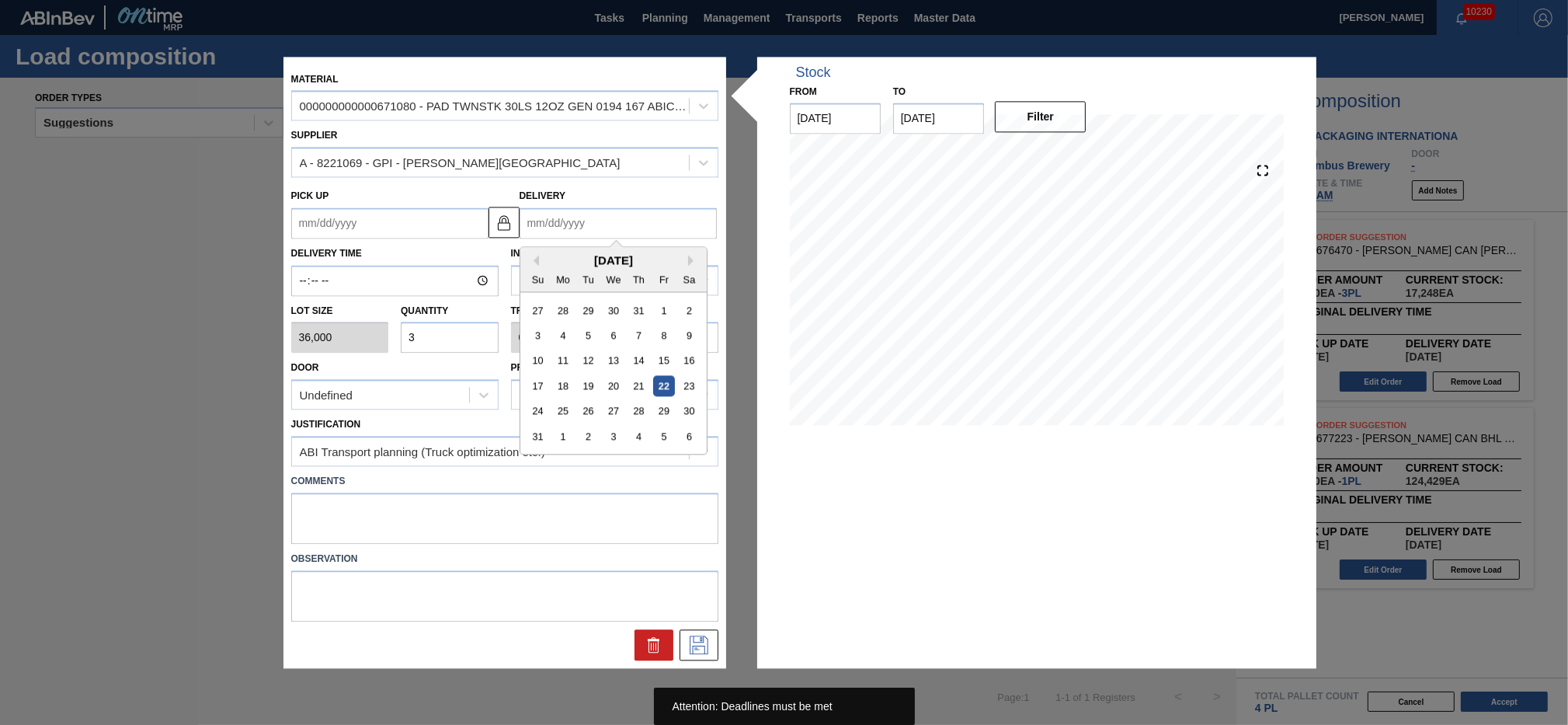
click at [641, 230] on input "Delivery" at bounding box center [618, 223] width 197 height 31
click at [613, 408] on div "27" at bounding box center [613, 411] width 21 height 21
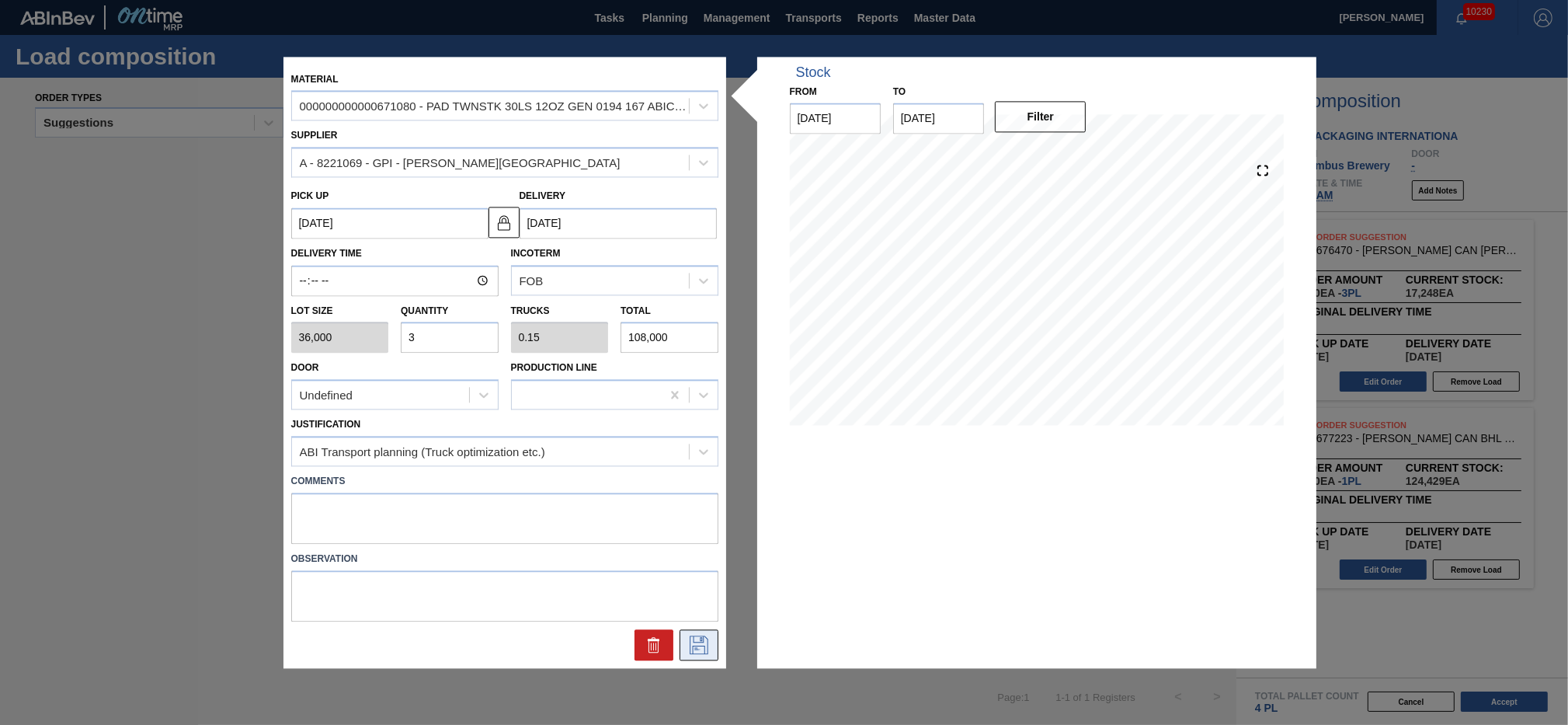
click at [702, 639] on icon at bounding box center [698, 643] width 8 height 12
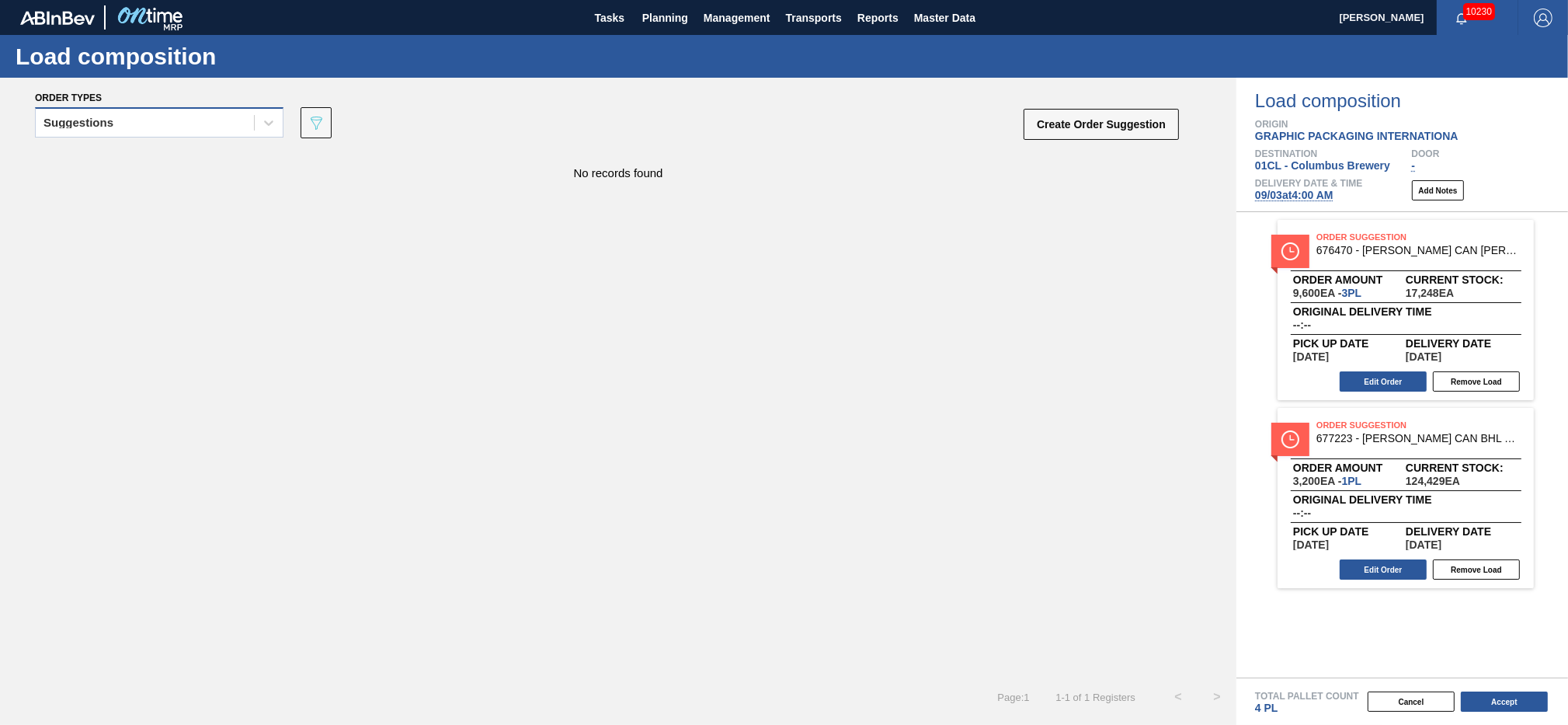
click at [229, 121] on div "Suggestions" at bounding box center [145, 123] width 218 height 23
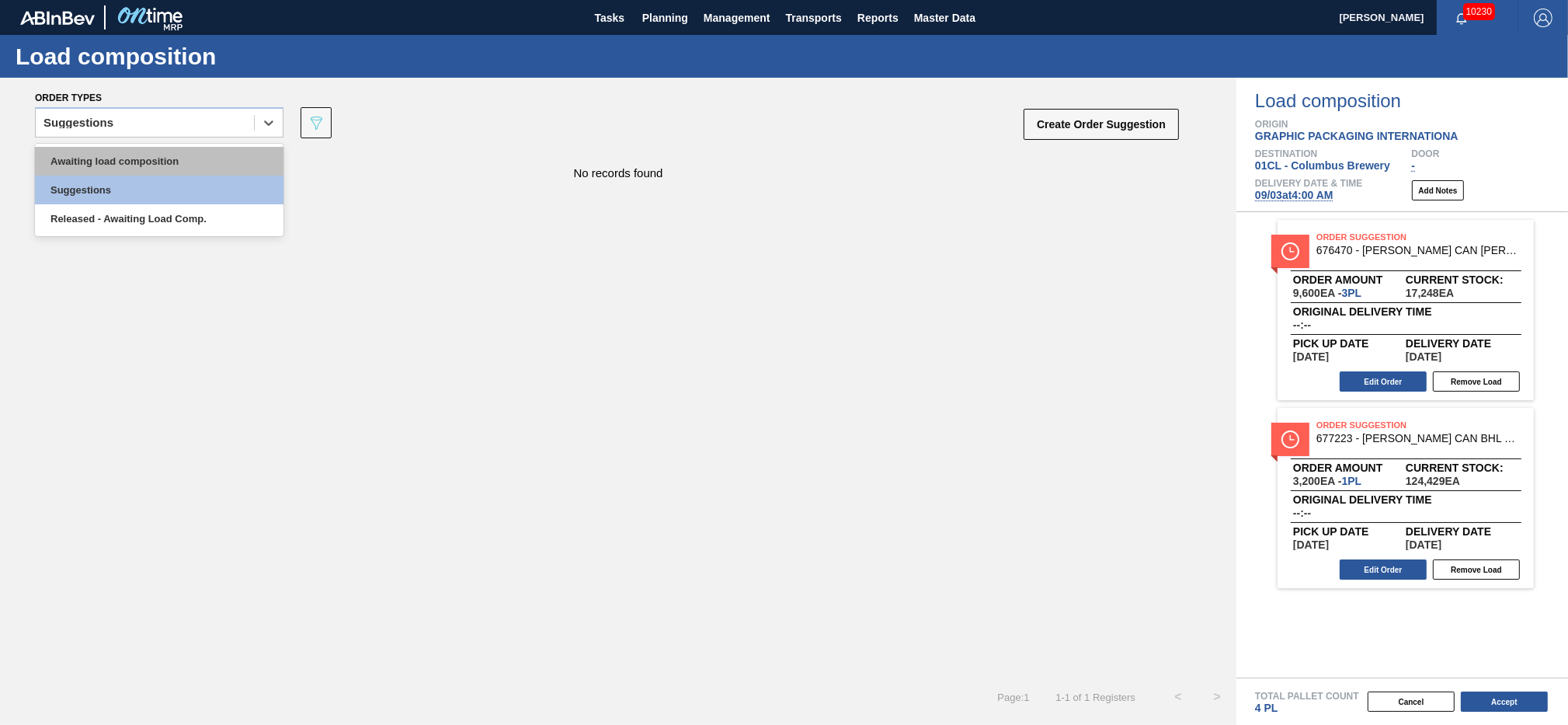
click at [168, 154] on div "Awaiting load composition" at bounding box center [159, 162] width 249 height 29
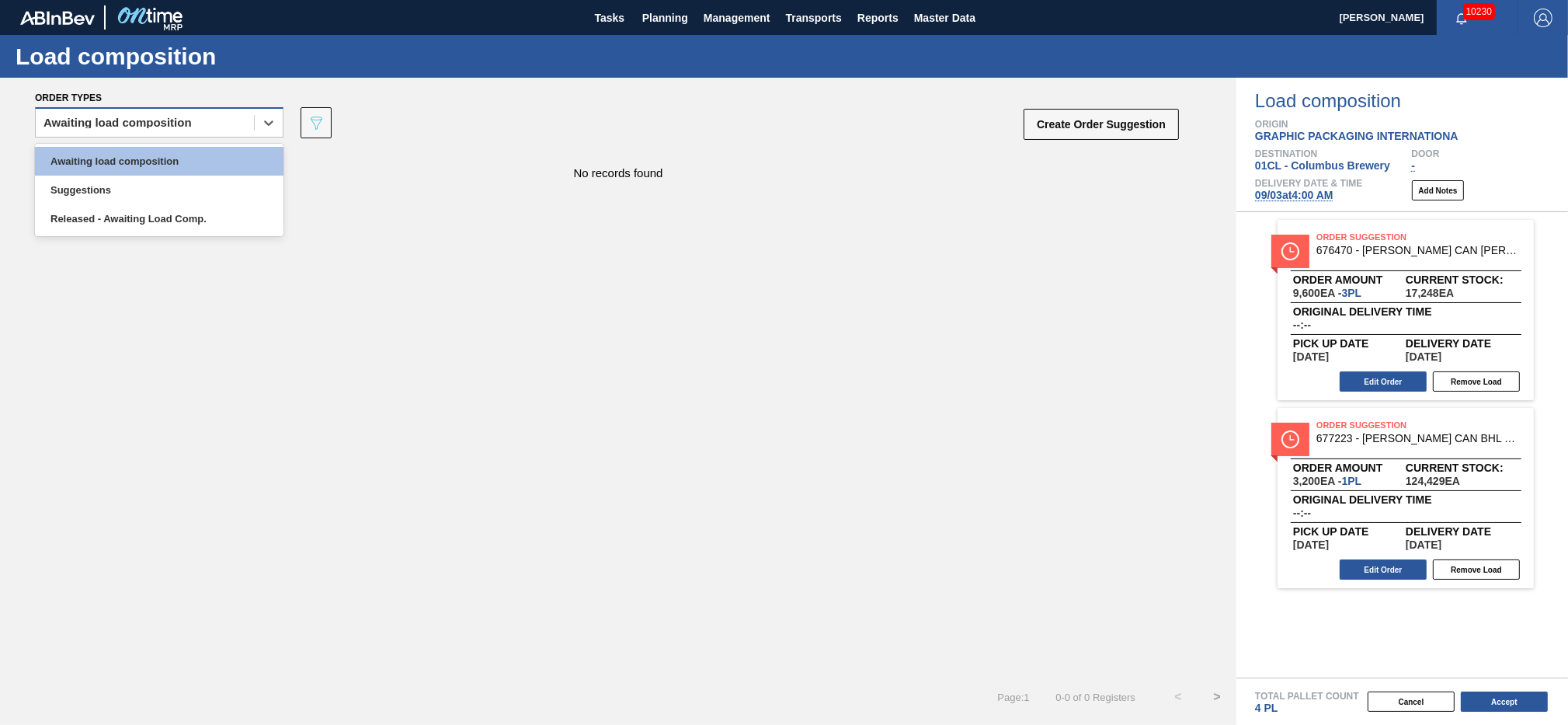
click at [222, 129] on div "Awaiting load composition" at bounding box center [145, 123] width 218 height 23
click at [184, 158] on div "Awaiting load composition" at bounding box center [159, 162] width 249 height 29
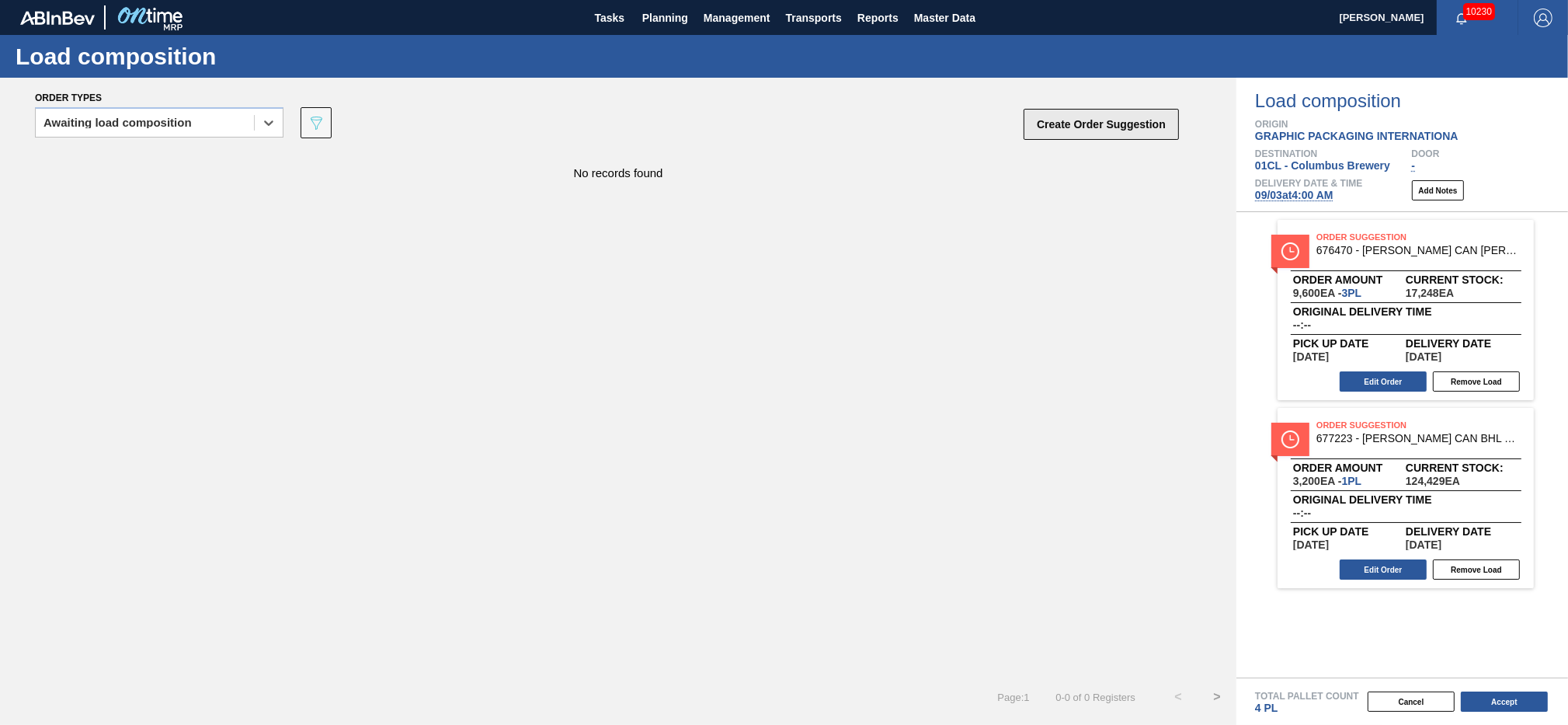
click at [1043, 129] on button "Create Order Suggestion" at bounding box center [1102, 124] width 155 height 31
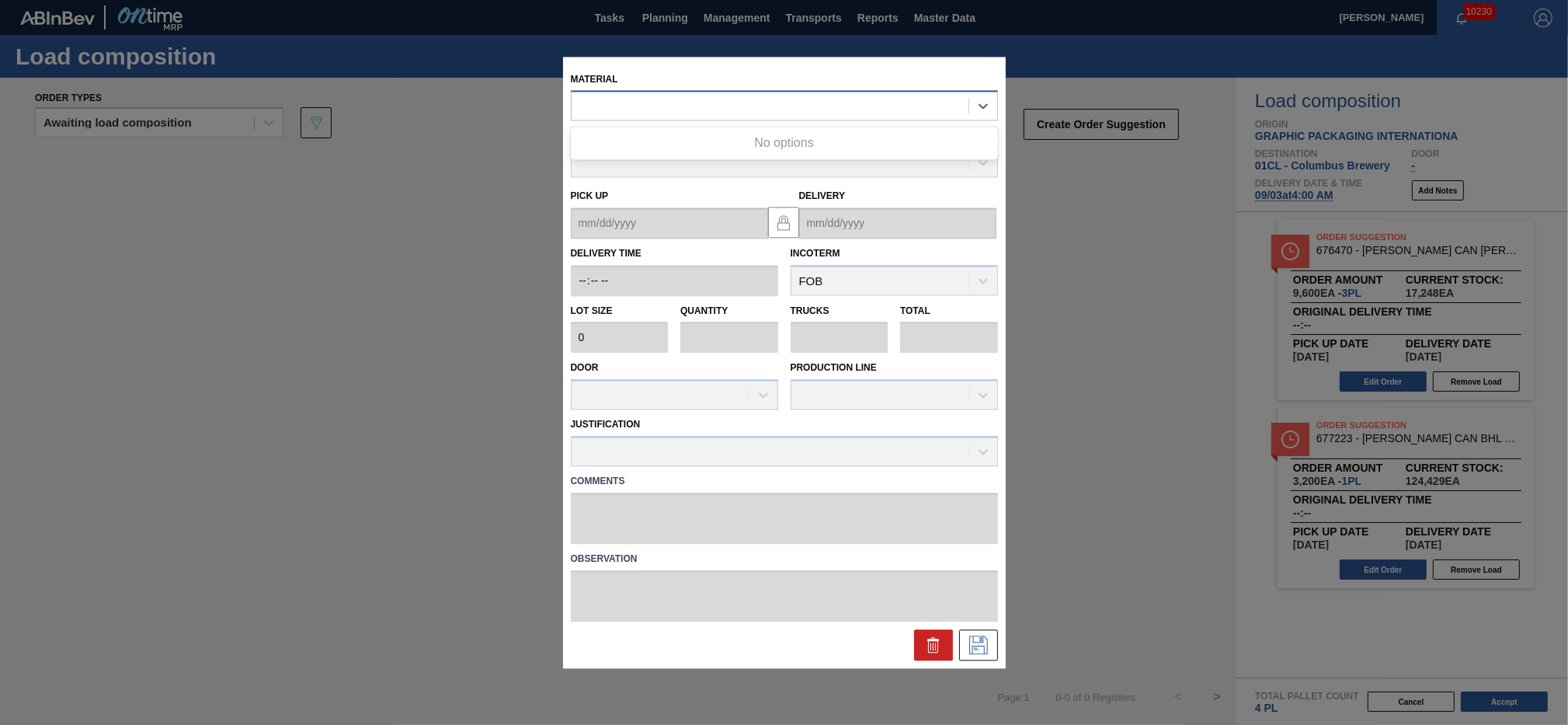
click at [673, 106] on div at bounding box center [769, 106] width 397 height 23
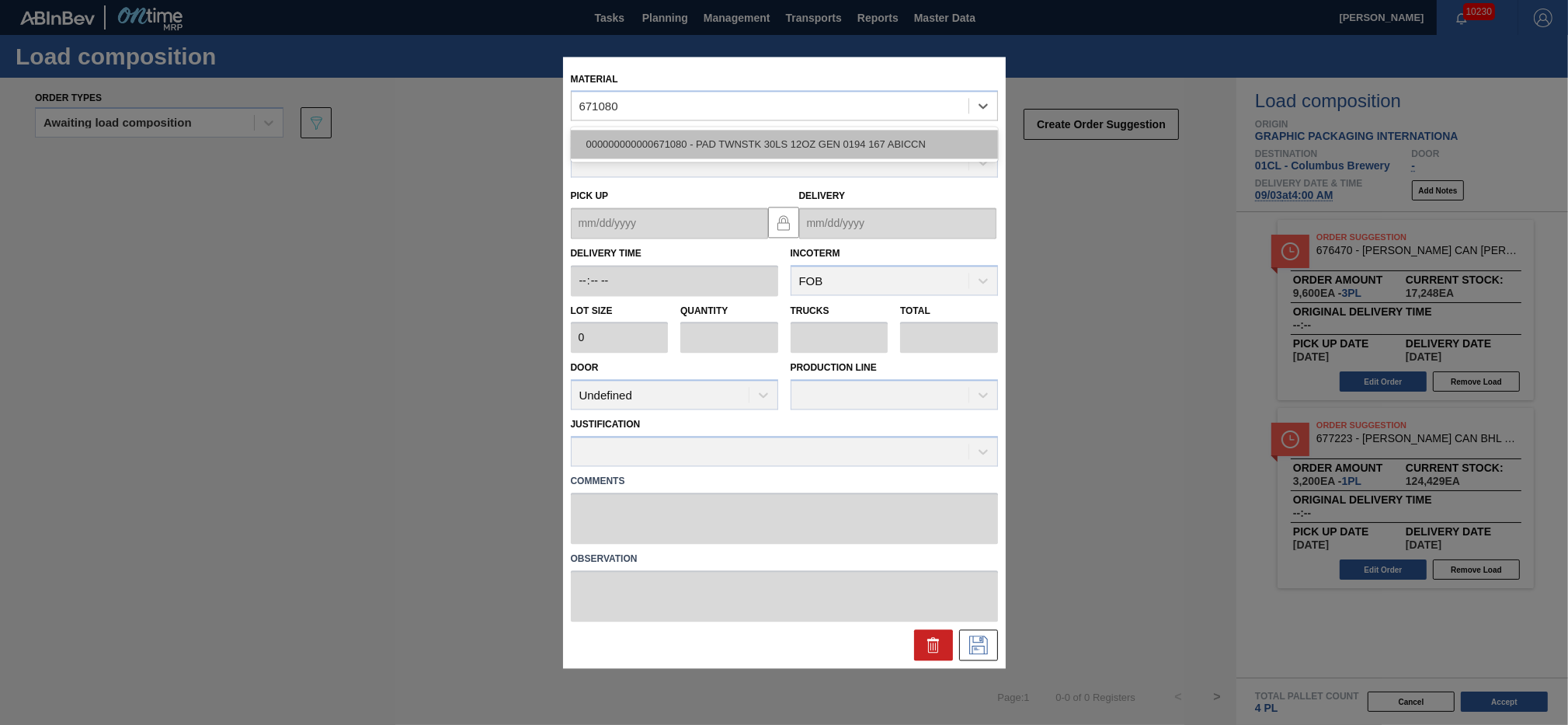
click at [677, 136] on div "000000000000671080 - PAD TWNSTK 30LS 12OZ GEN 0194 167 ABICCN" at bounding box center [784, 145] width 428 height 29
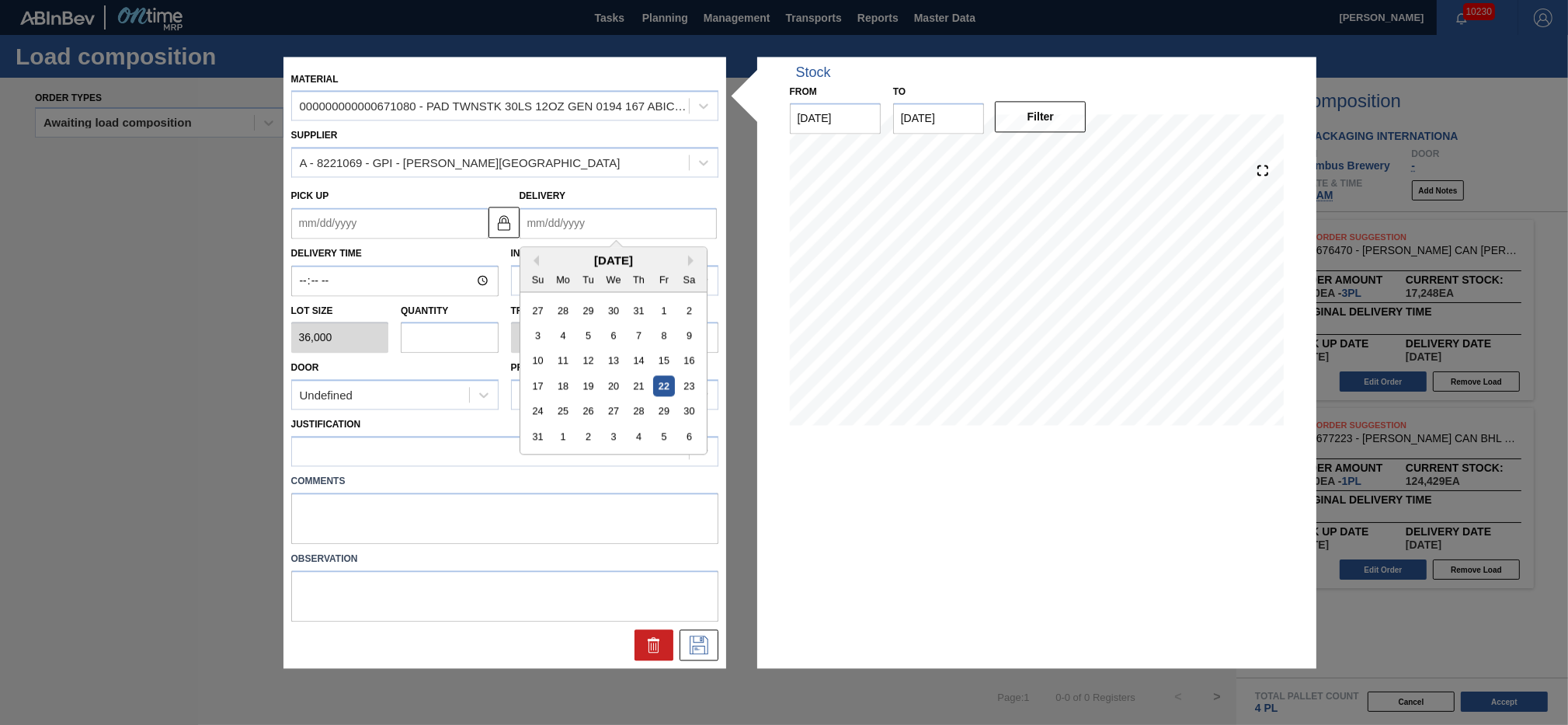
click at [570, 225] on input "Delivery" at bounding box center [618, 223] width 197 height 31
click at [659, 428] on div "5" at bounding box center [664, 436] width 21 height 21
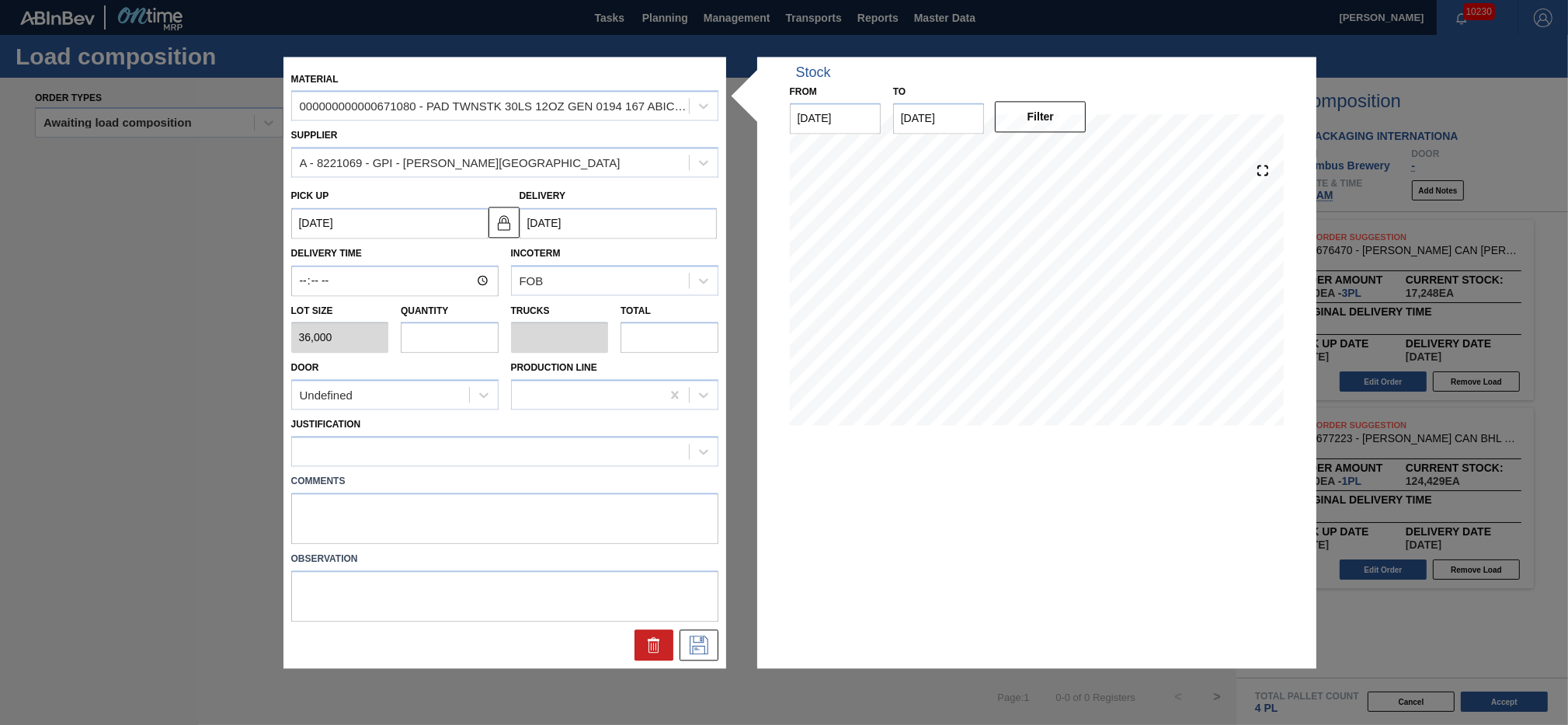
click at [466, 339] on input "text" at bounding box center [449, 338] width 98 height 31
click at [466, 443] on div at bounding box center [490, 452] width 397 height 23
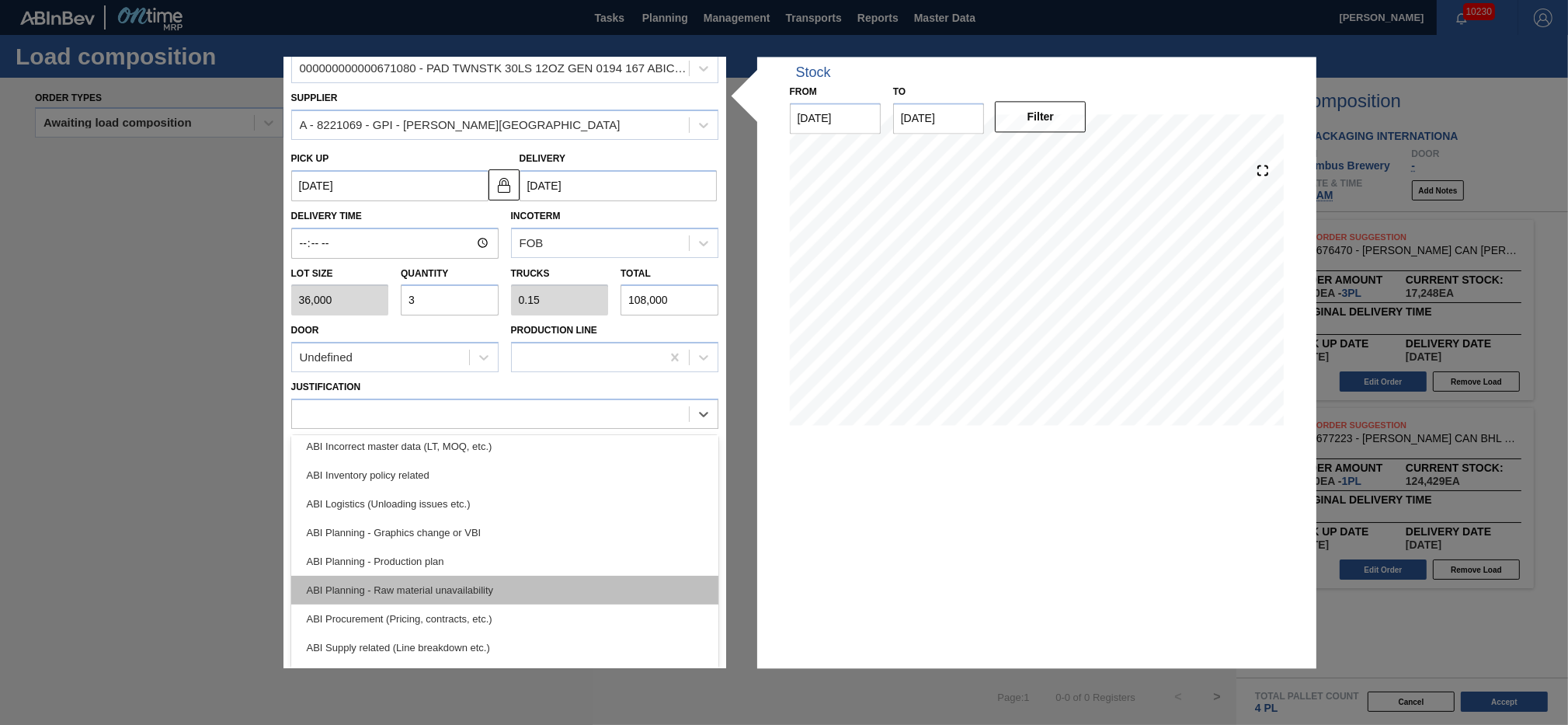
scroll to position [70, 0]
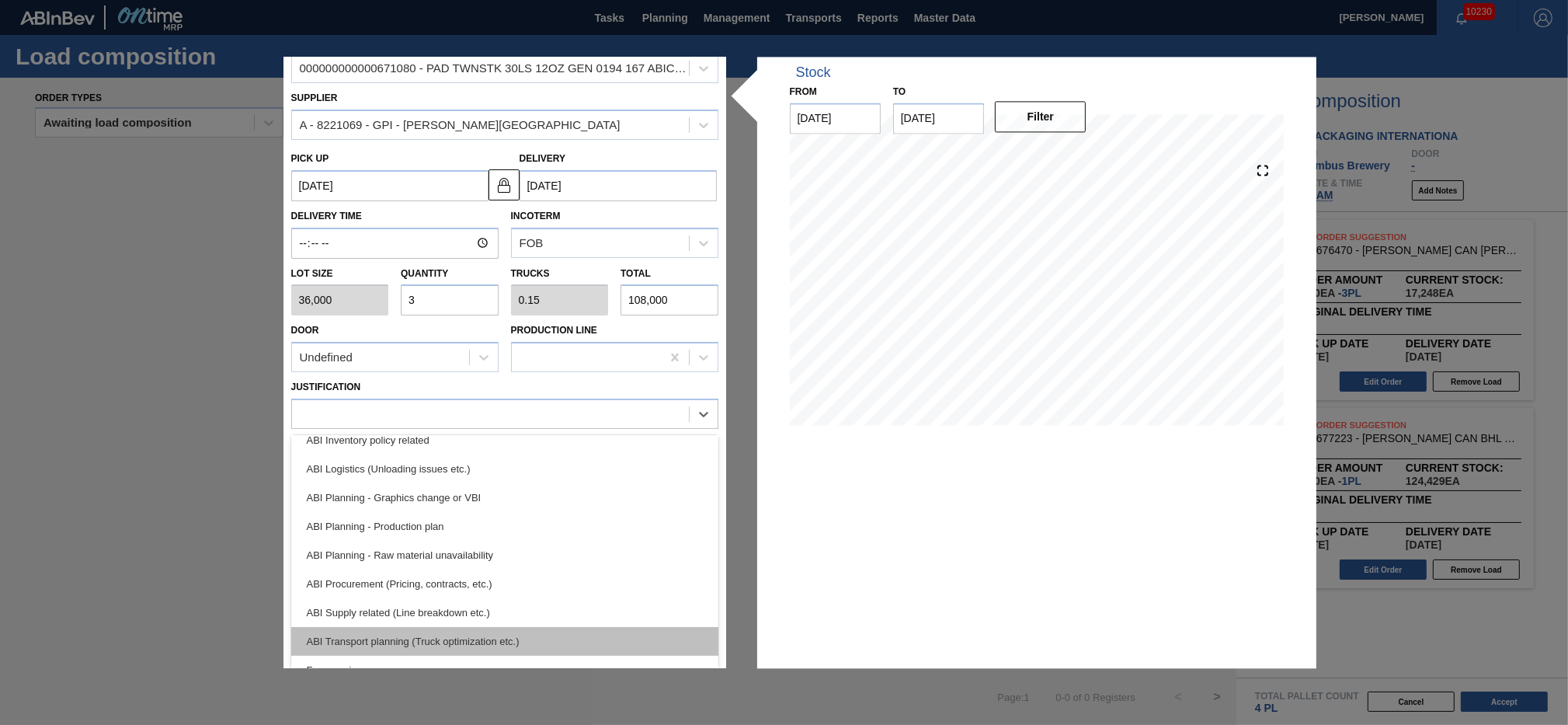
click at [481, 642] on div "ABI Transport planning (Truck optimization etc.)" at bounding box center [504, 642] width 428 height 29
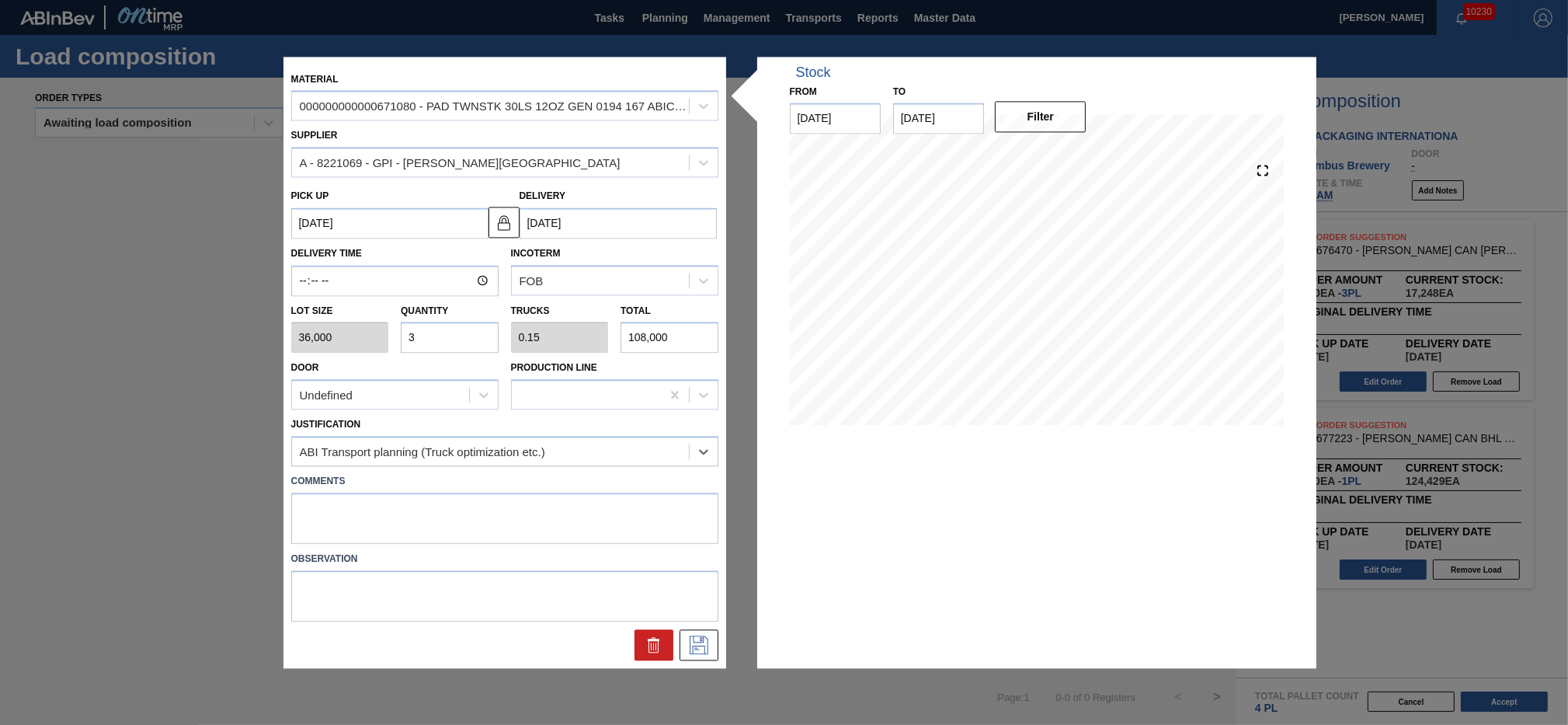
scroll to position [0, 0]
click at [693, 629] on button at bounding box center [699, 644] width 39 height 31
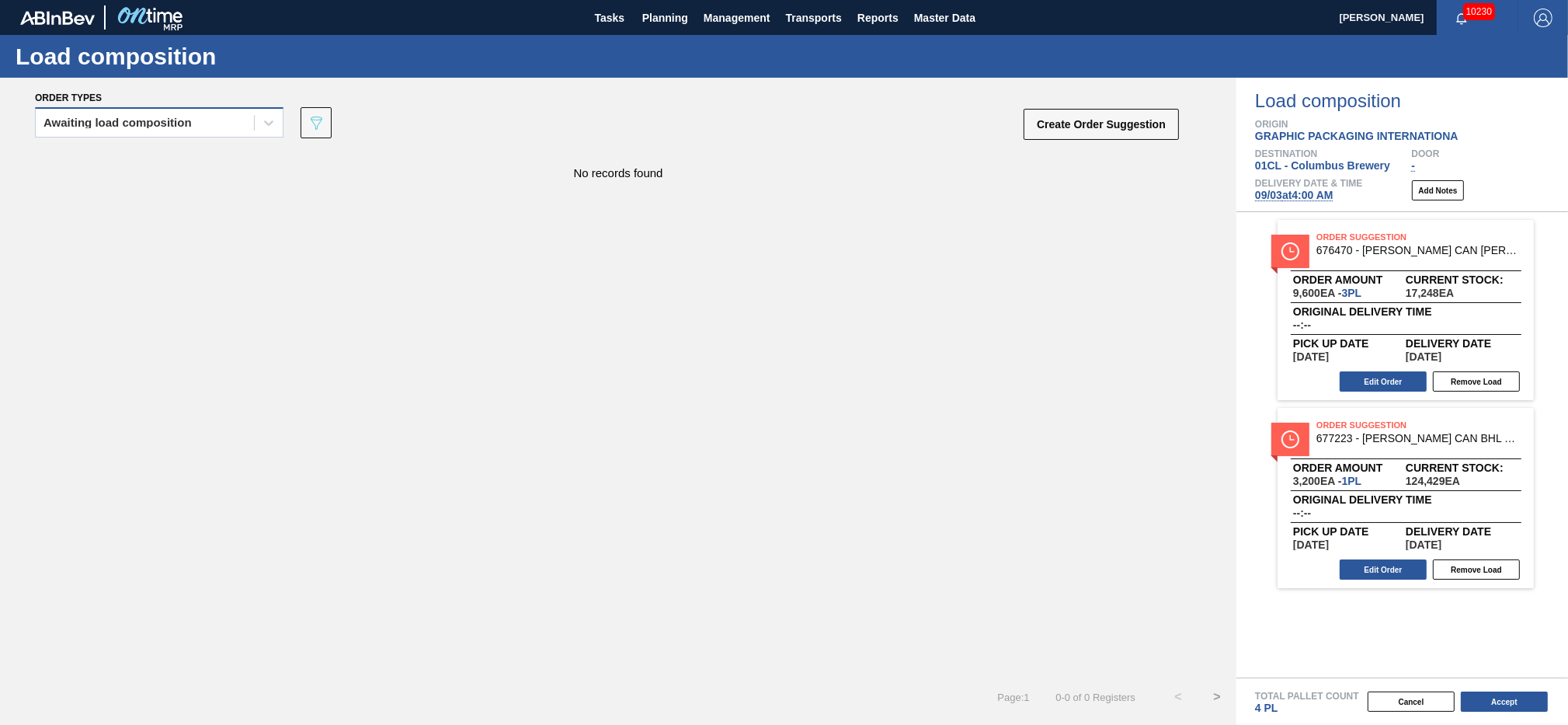
click at [245, 122] on div "Awaiting load composition" at bounding box center [145, 123] width 218 height 23
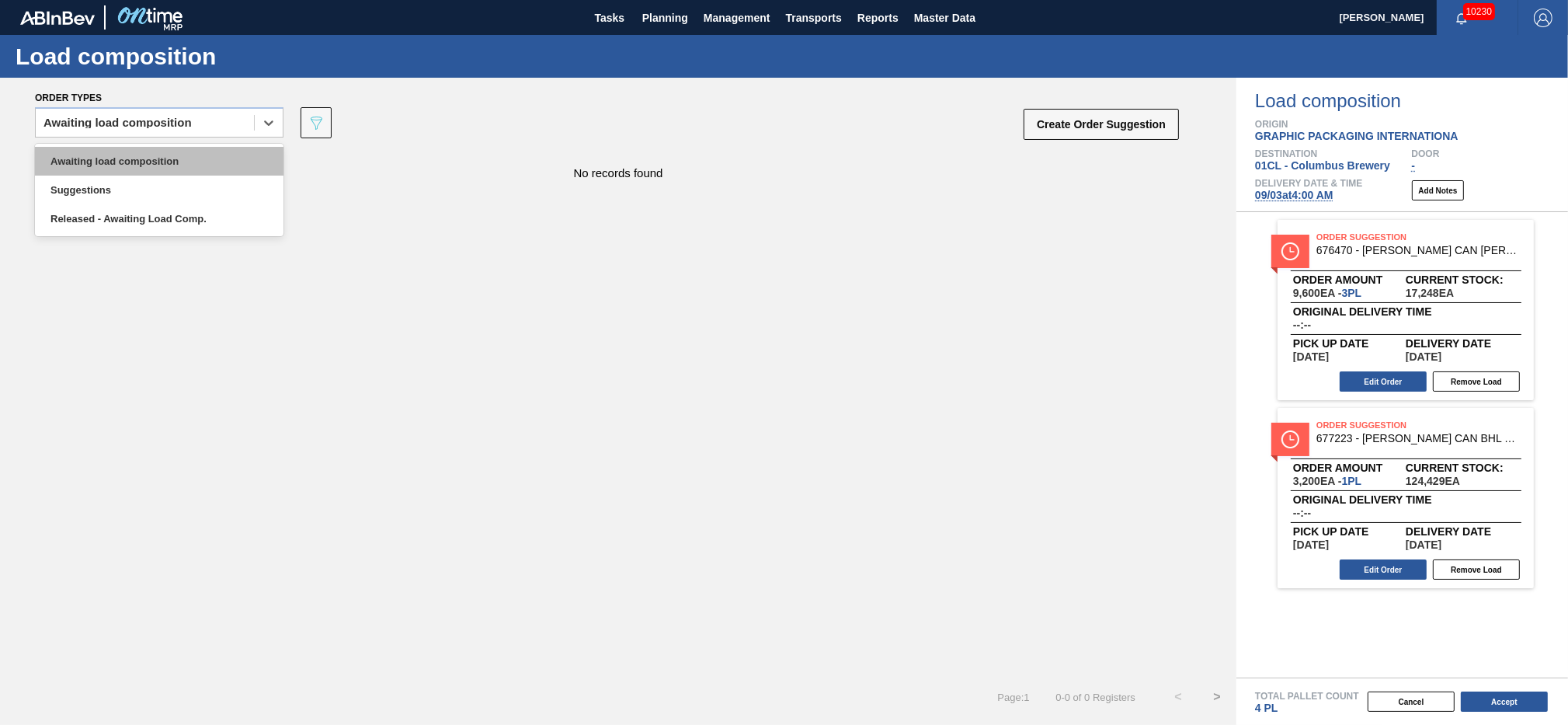
click at [176, 153] on div "Awaiting load composition" at bounding box center [159, 162] width 249 height 29
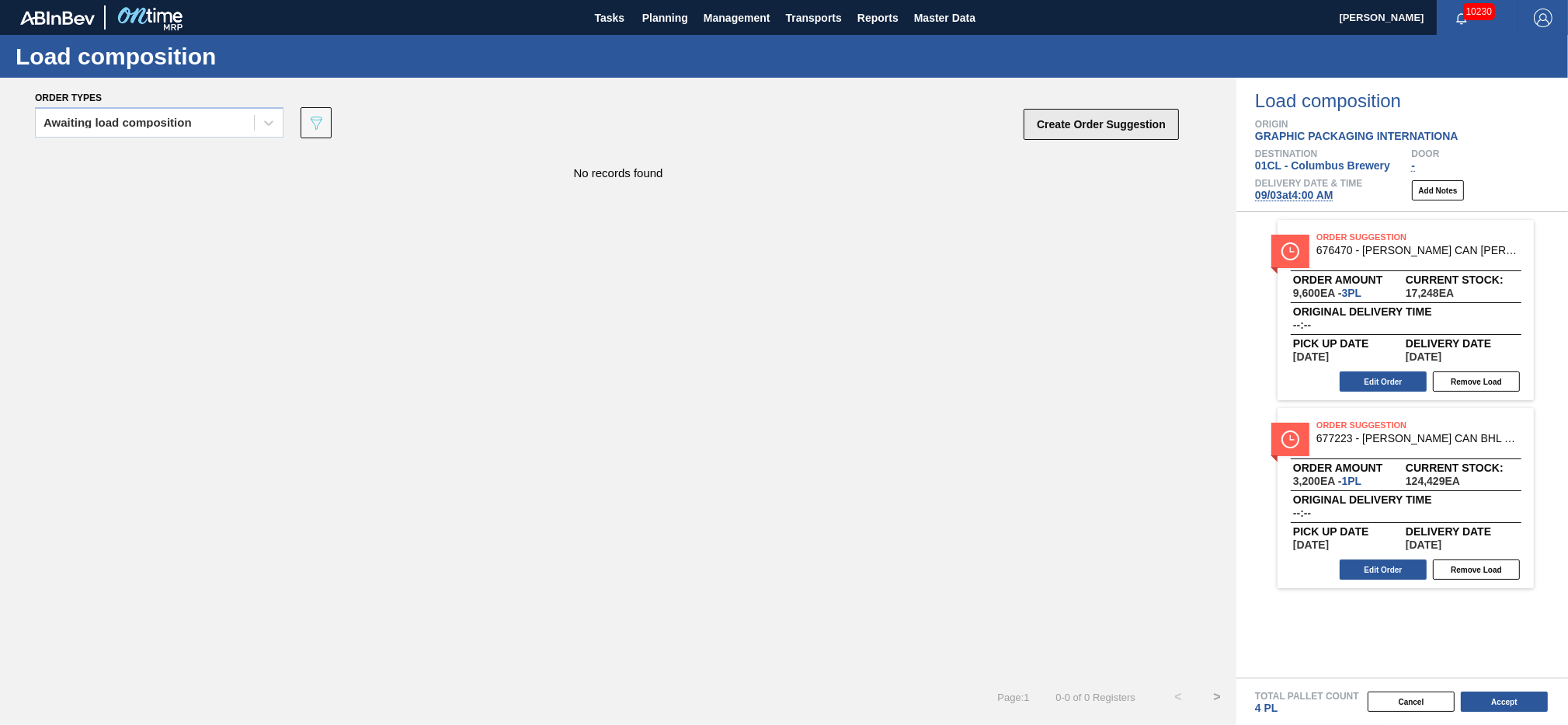
click at [1070, 125] on button "Create Order Suggestion" at bounding box center [1102, 124] width 155 height 31
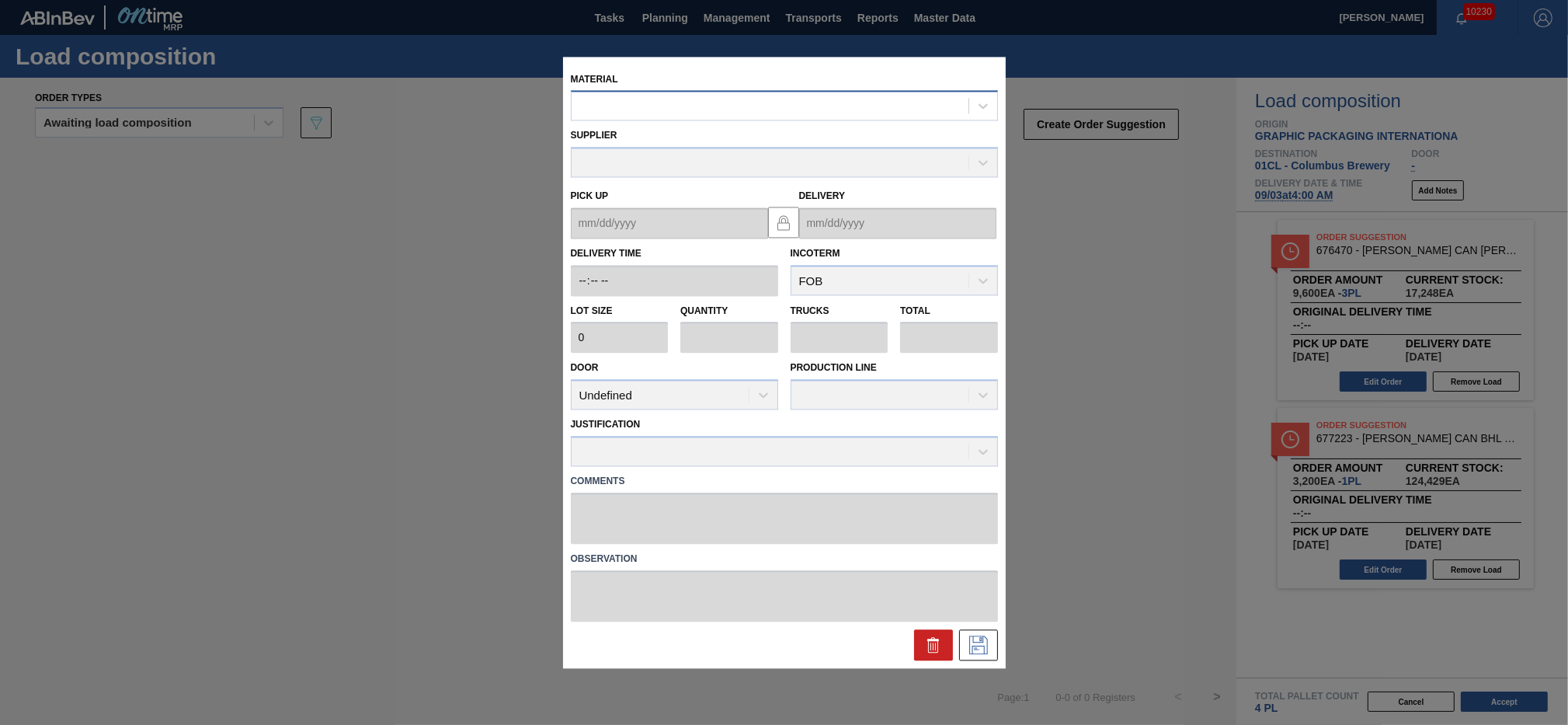
click at [649, 105] on div at bounding box center [769, 106] width 397 height 23
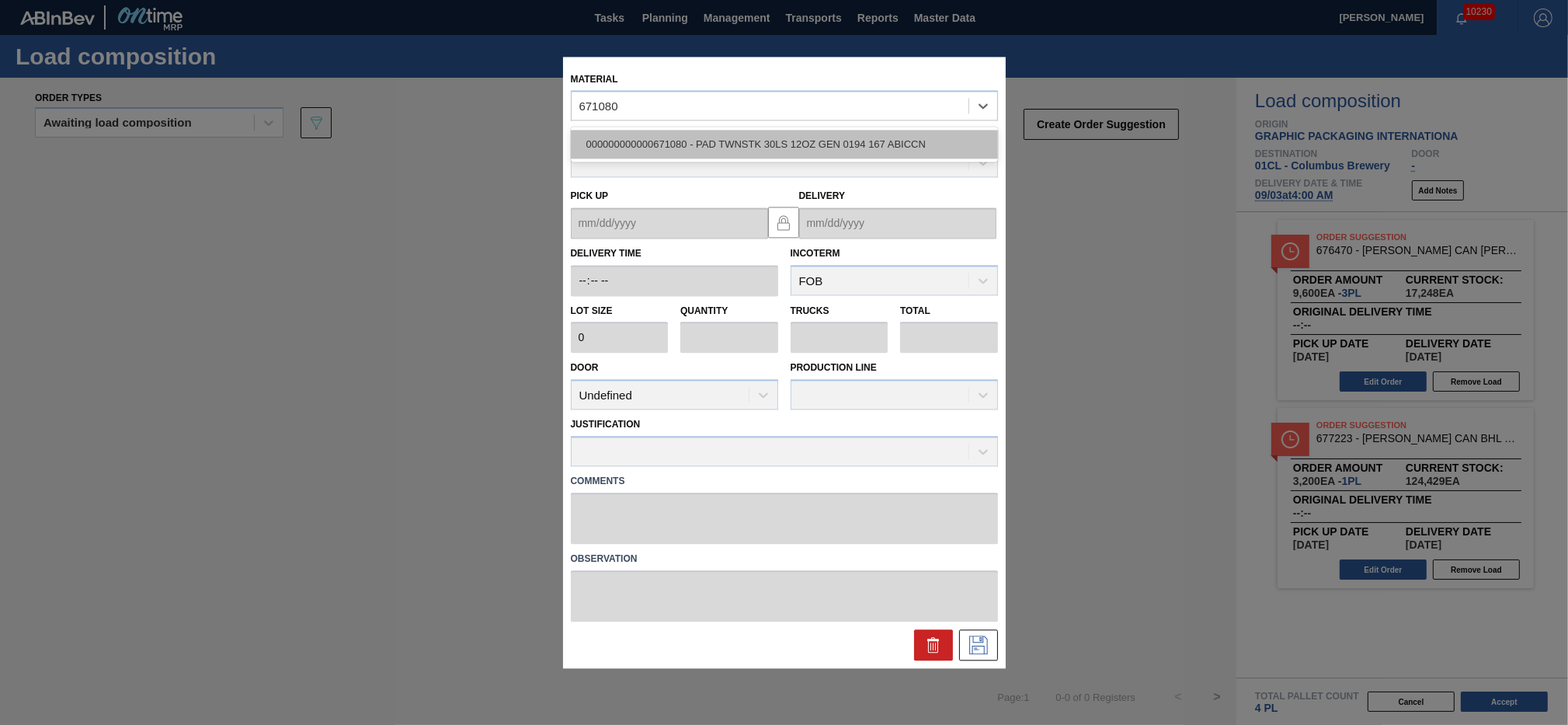
click at [663, 135] on div "000000000000671080 - PAD TWNSTK 30LS 12OZ GEN 0194 167 ABICCN" at bounding box center [784, 145] width 428 height 29
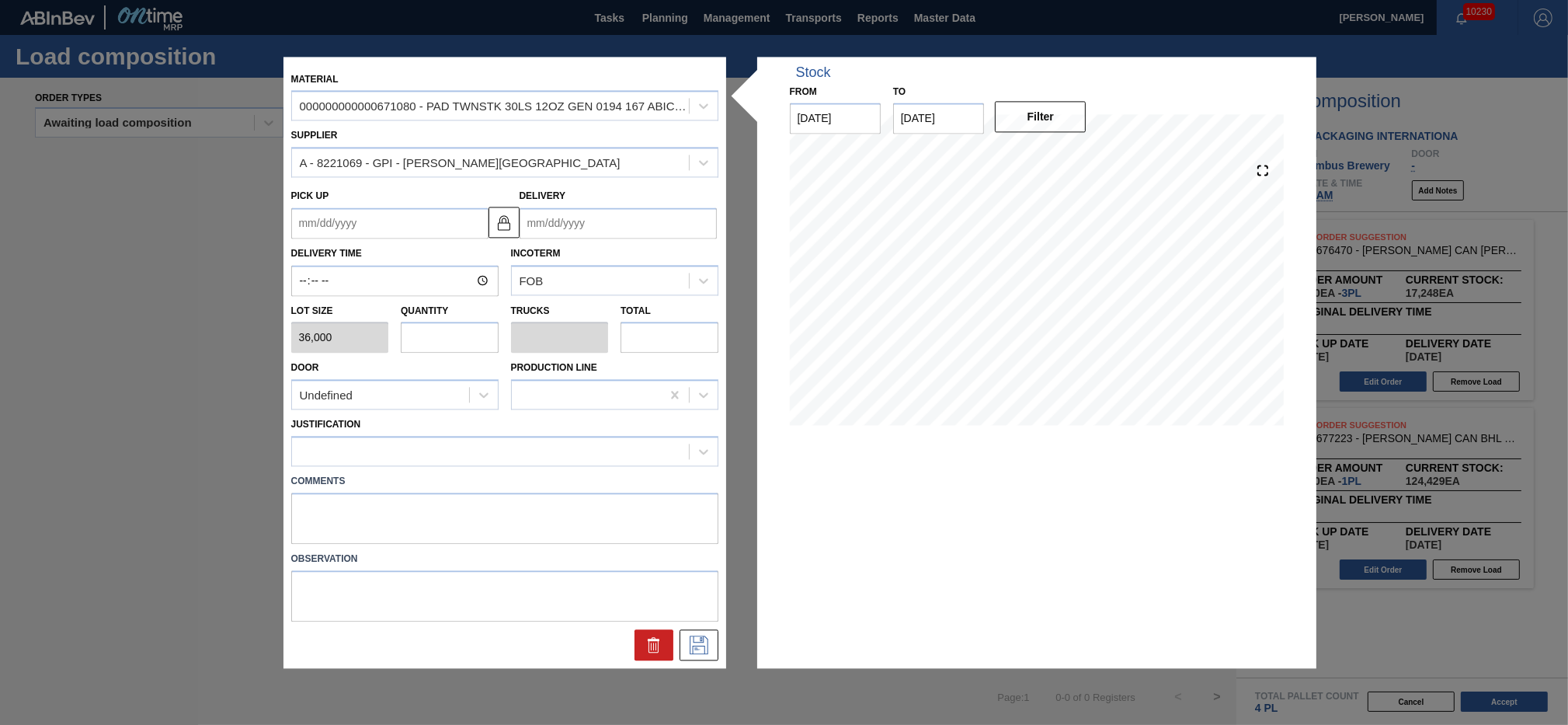
click at [457, 340] on input "text" at bounding box center [449, 338] width 98 height 31
click at [592, 213] on input "Delivery" at bounding box center [618, 223] width 197 height 31
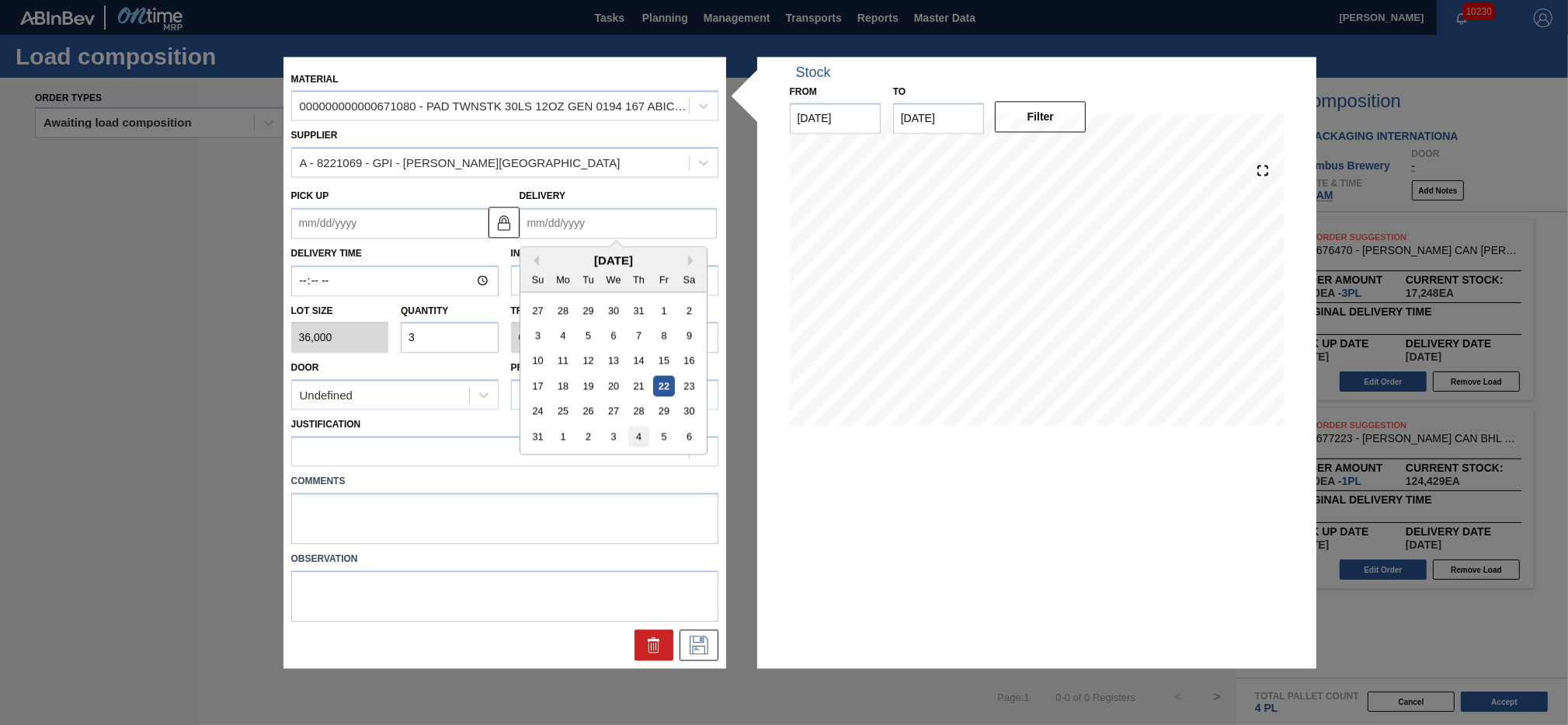
click at [635, 440] on div "4" at bounding box center [639, 436] width 21 height 21
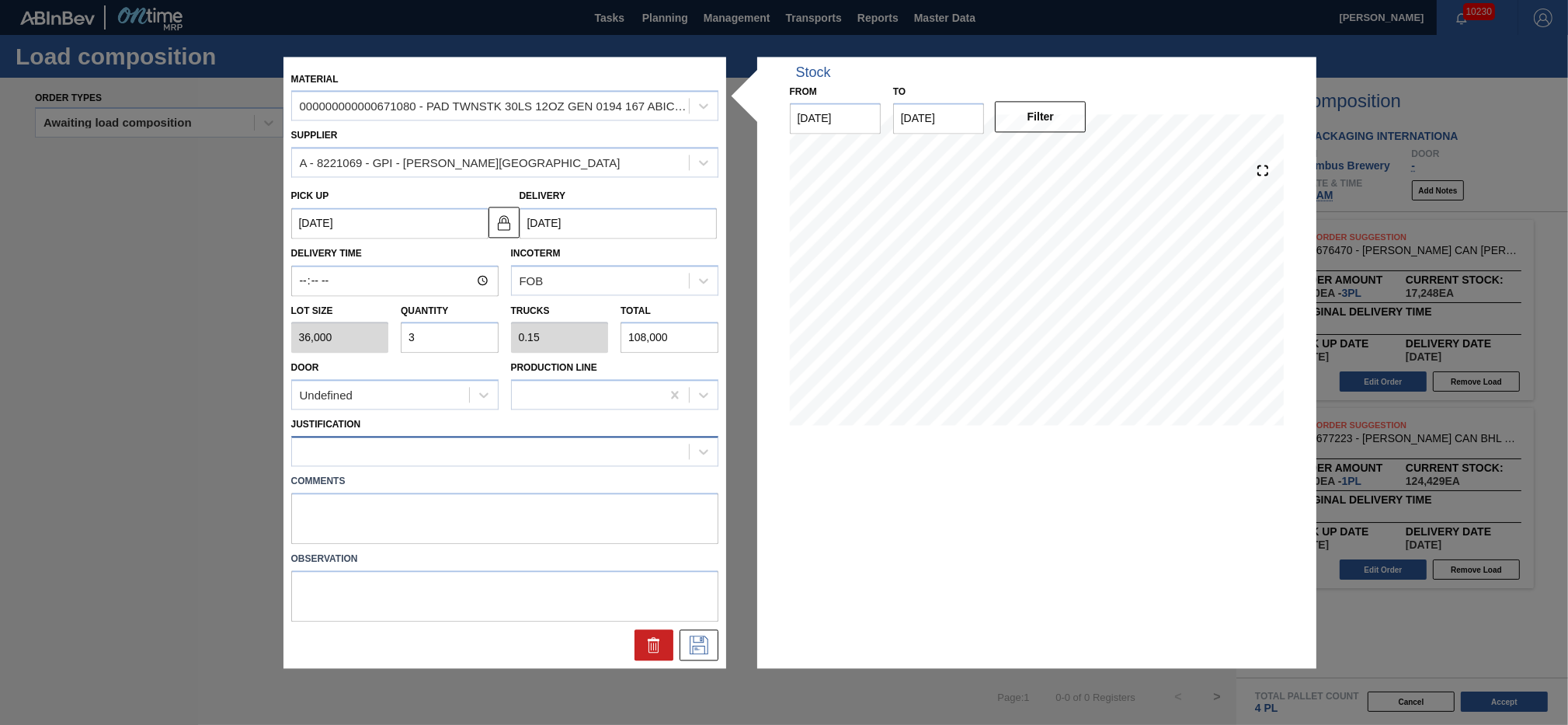
click at [544, 449] on div at bounding box center [490, 452] width 397 height 23
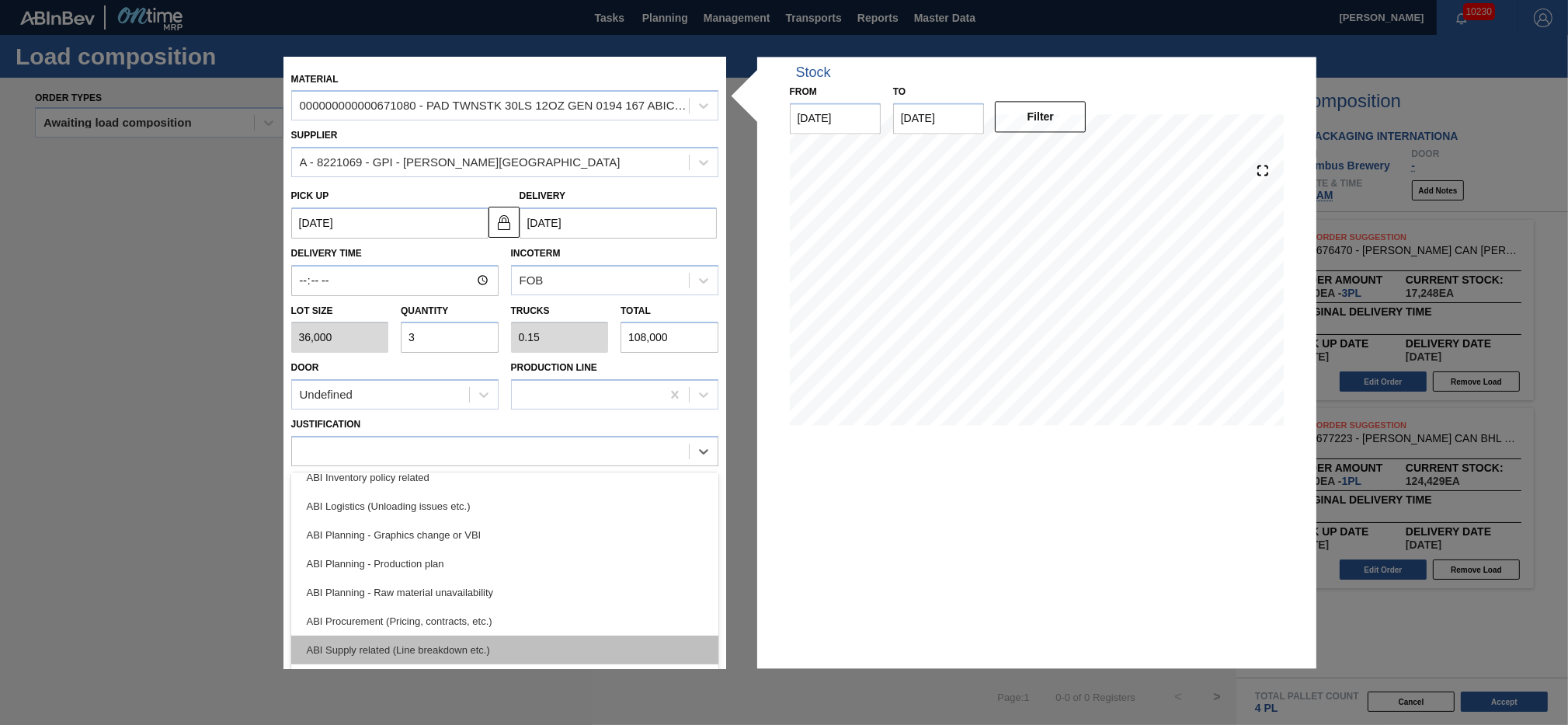
scroll to position [105, 0]
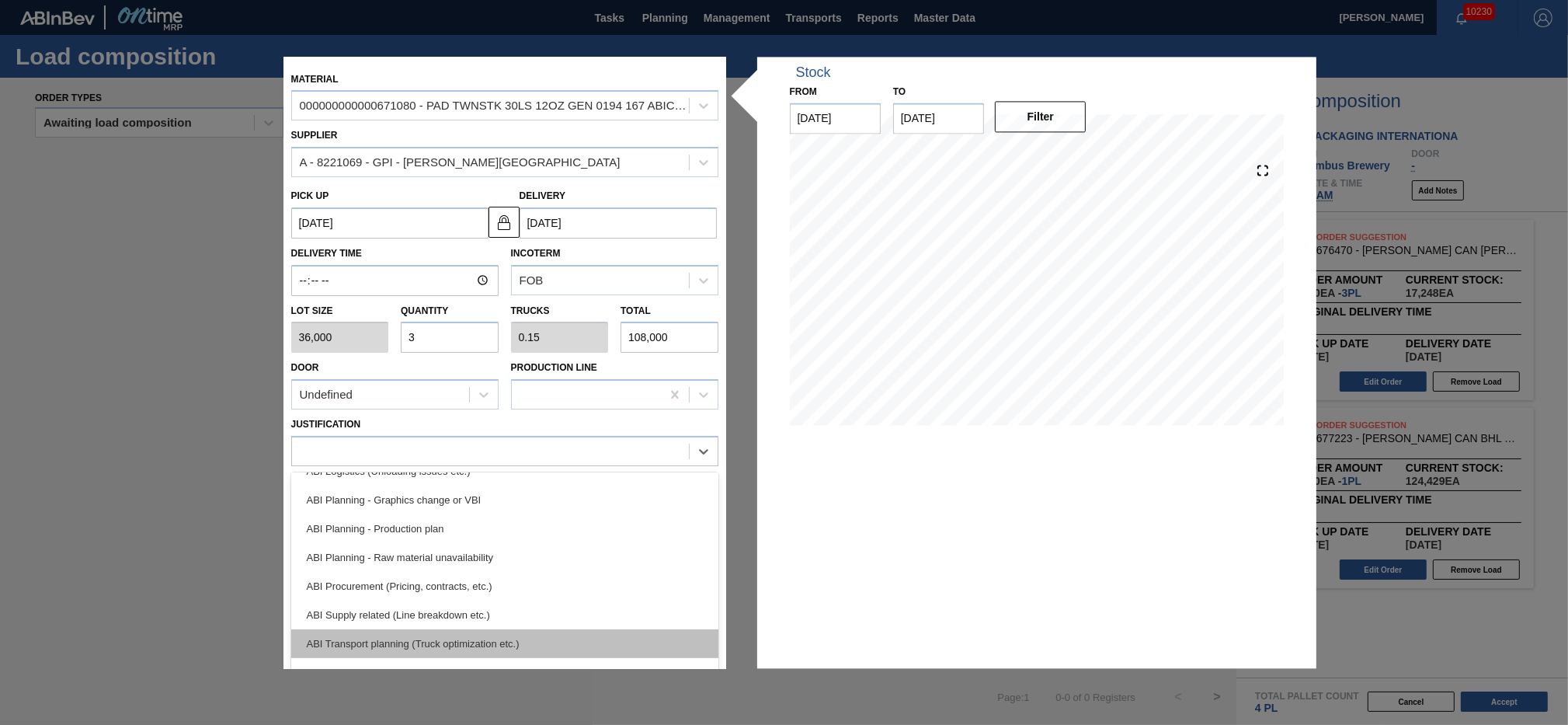
click at [516, 631] on div "ABI Transport planning (Truck optimization etc.)" at bounding box center [504, 643] width 428 height 29
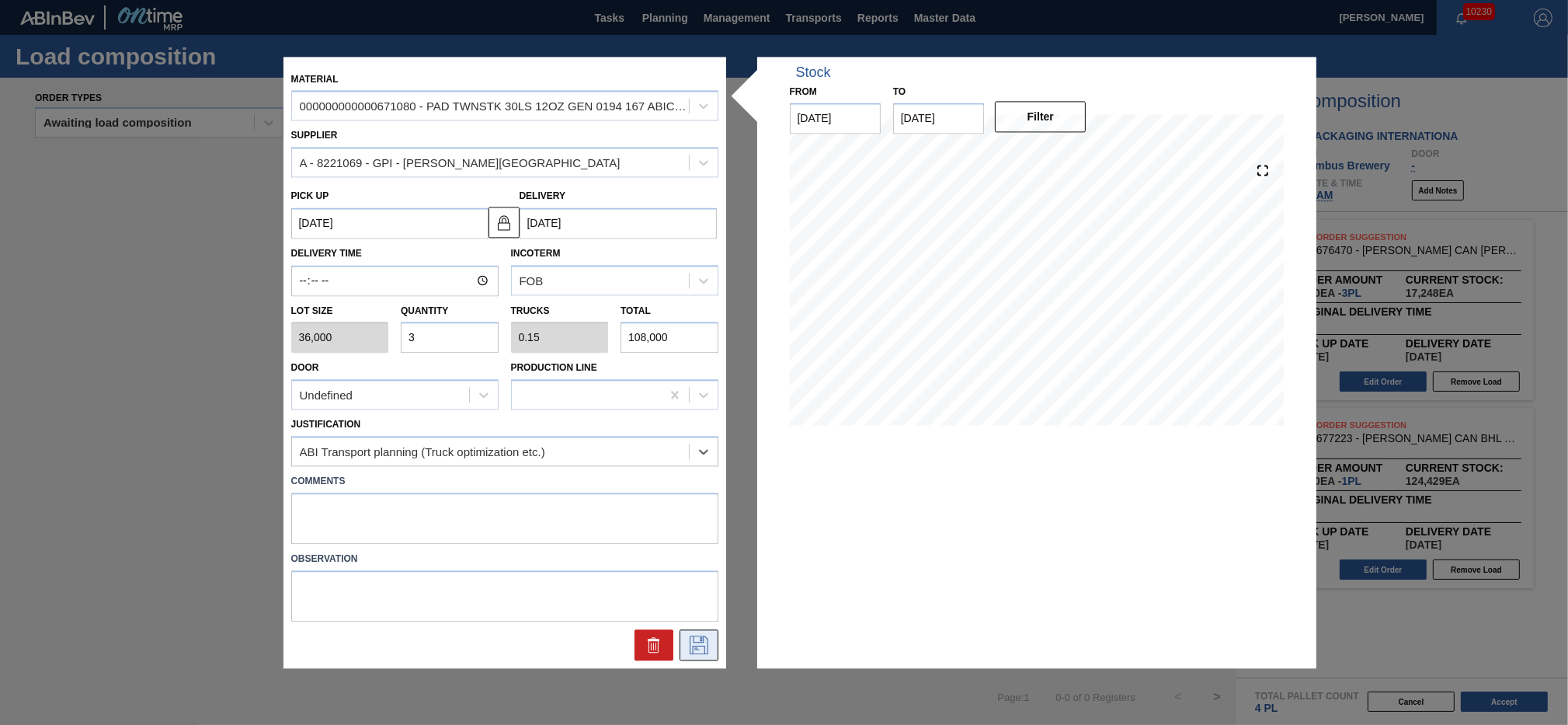
click at [692, 643] on icon at bounding box center [699, 644] width 25 height 19
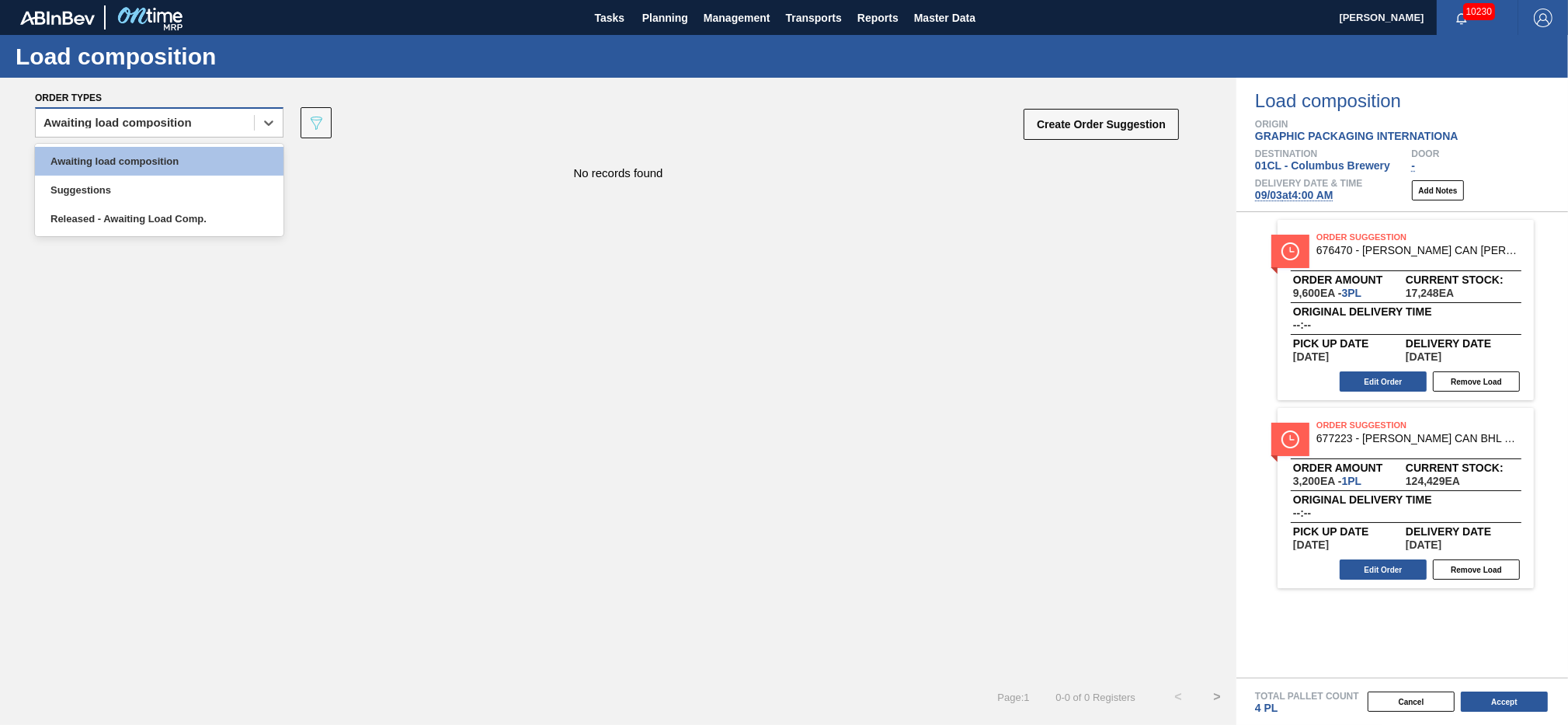
click at [245, 135] on div "Awaiting load composition" at bounding box center [159, 122] width 249 height 30
click at [204, 158] on div "Awaiting load composition" at bounding box center [159, 162] width 249 height 29
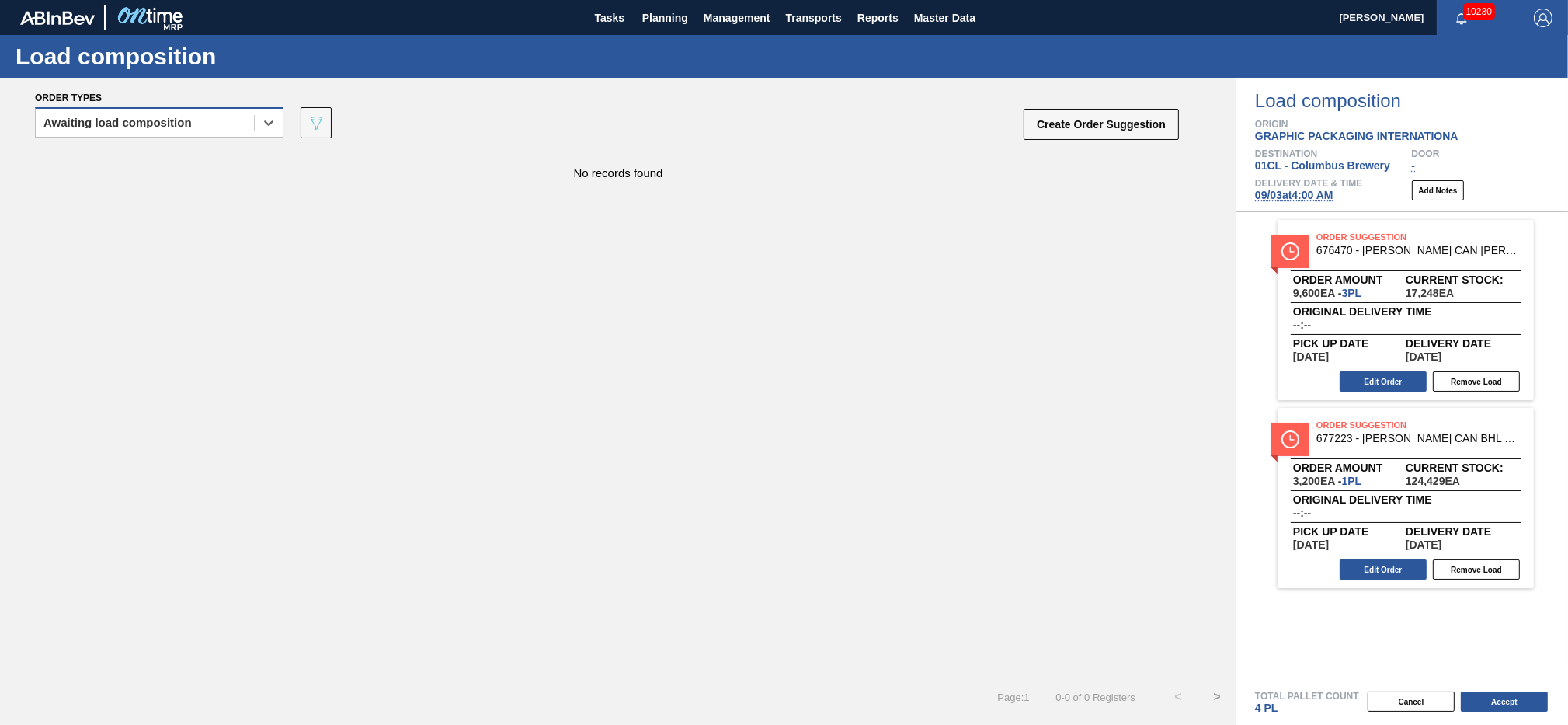
click at [202, 129] on div "Awaiting load composition" at bounding box center [145, 123] width 218 height 23
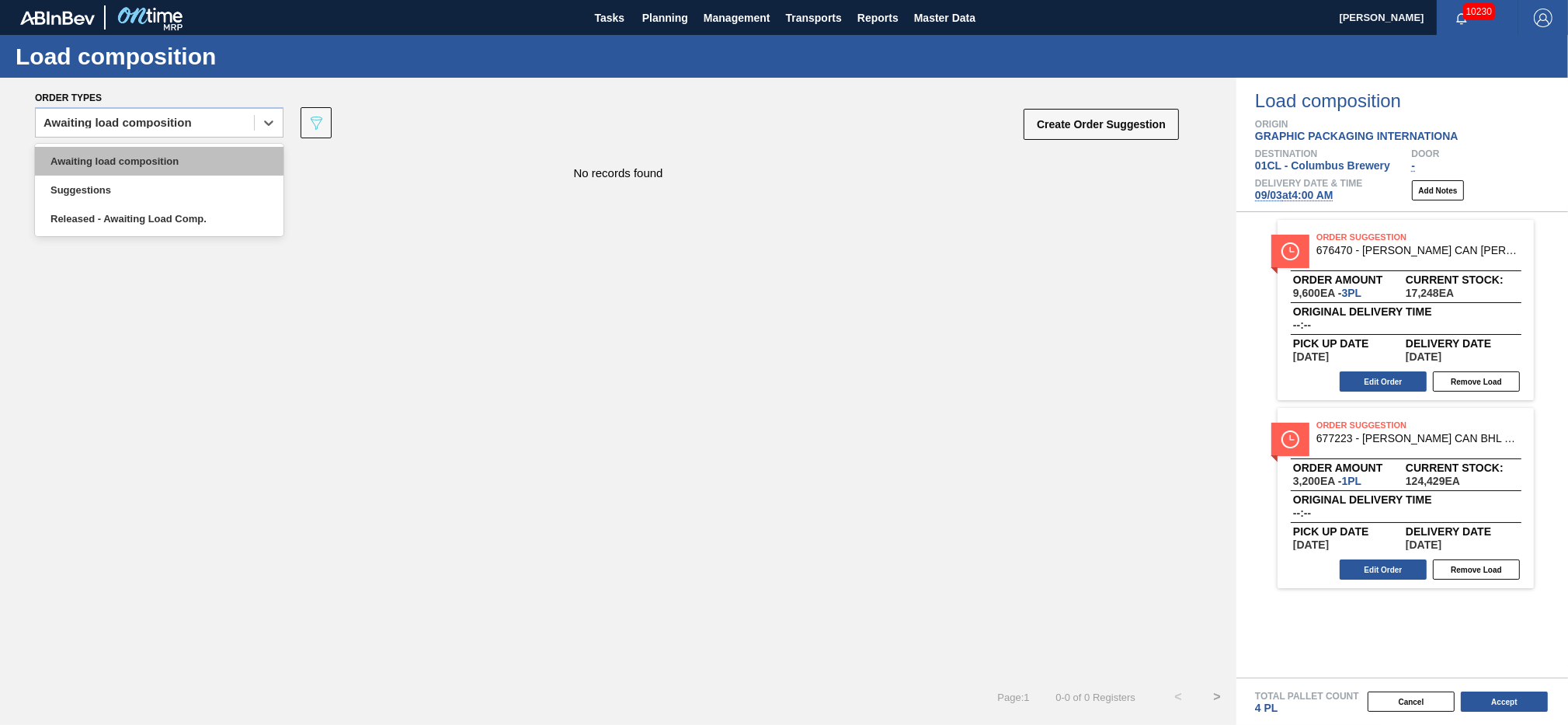
click at [192, 162] on div "Awaiting load composition" at bounding box center [159, 162] width 249 height 29
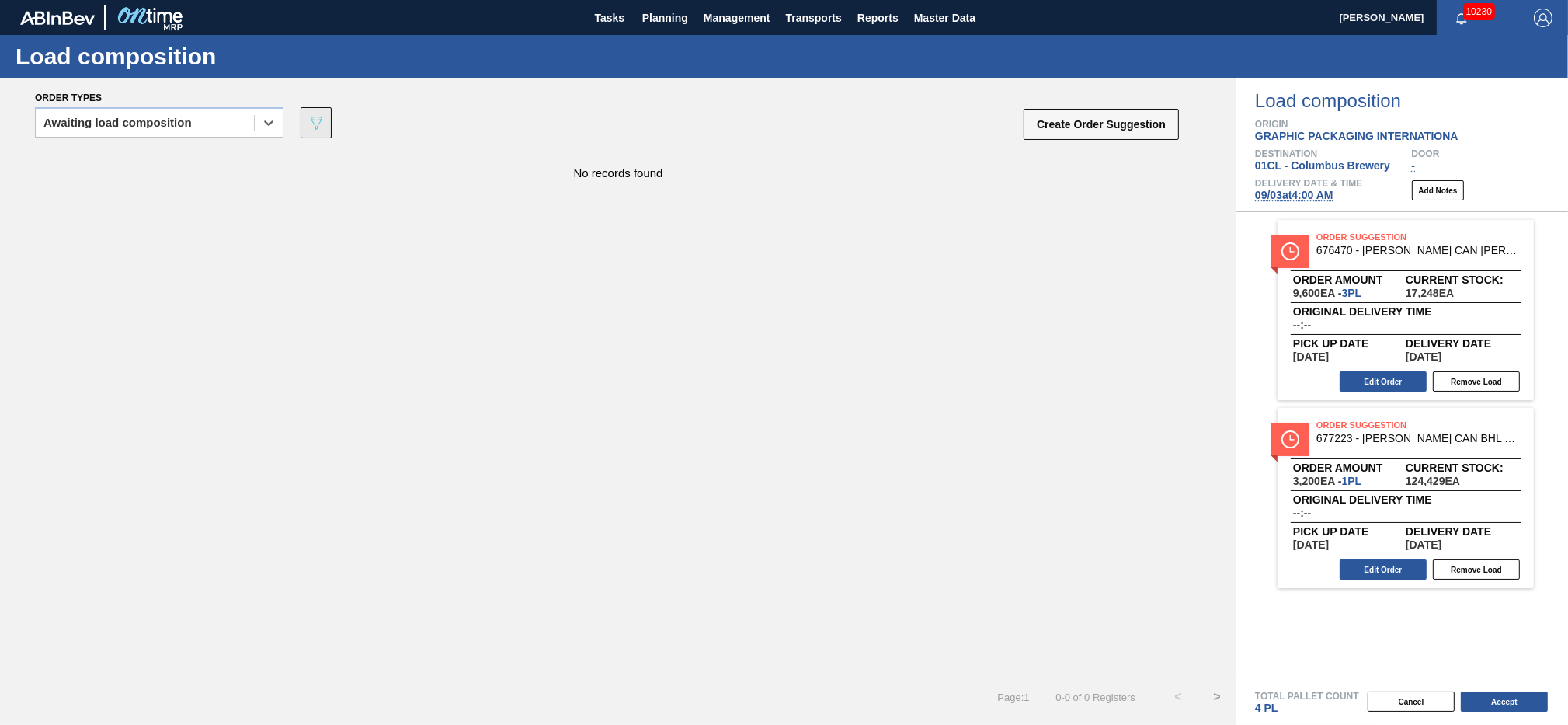
click at [319, 125] on icon "089F7B8B-B2A5-4AFE-B5C0-19BA573D28AC" at bounding box center [316, 122] width 19 height 19
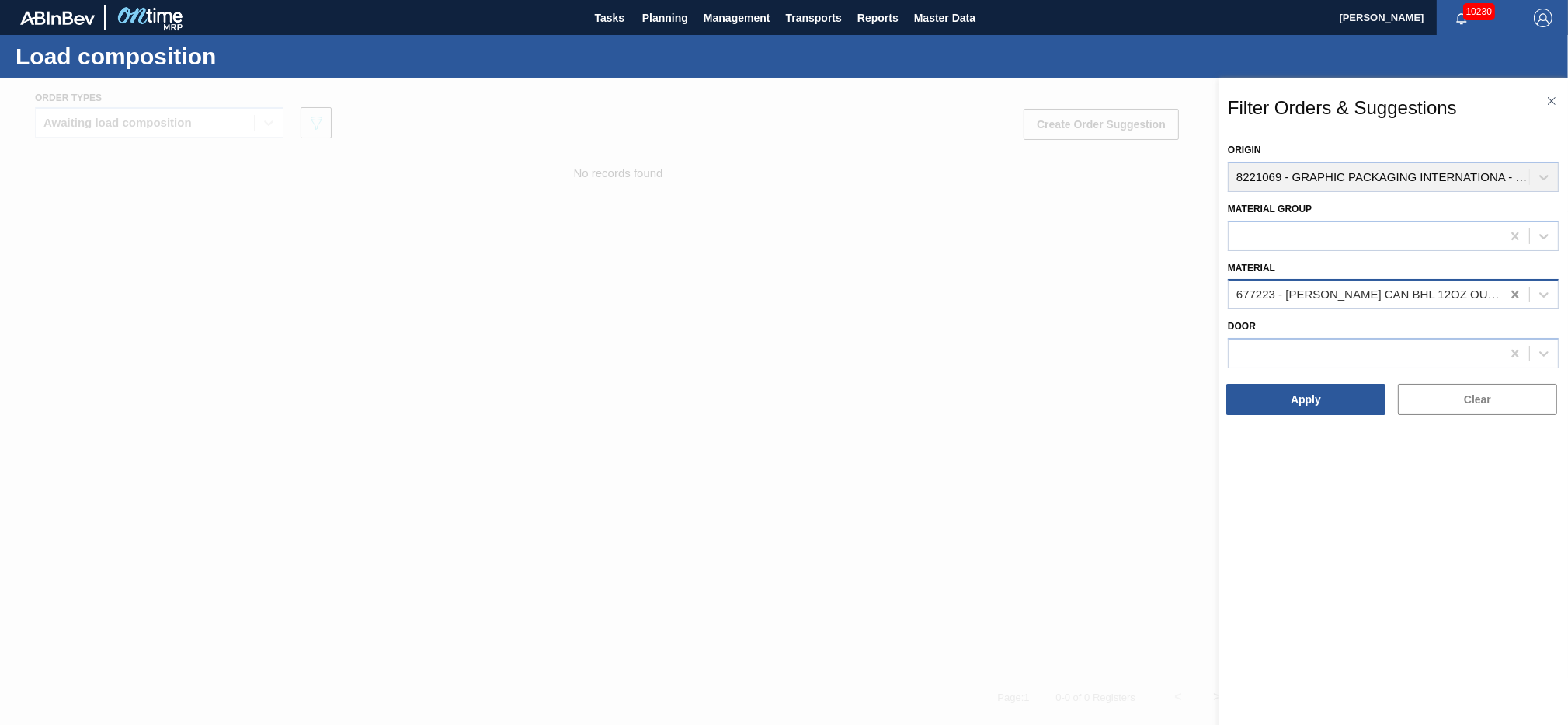
click at [1512, 293] on icon at bounding box center [1515, 294] width 15 height 15
click at [1300, 397] on button "Apply" at bounding box center [1306, 399] width 159 height 31
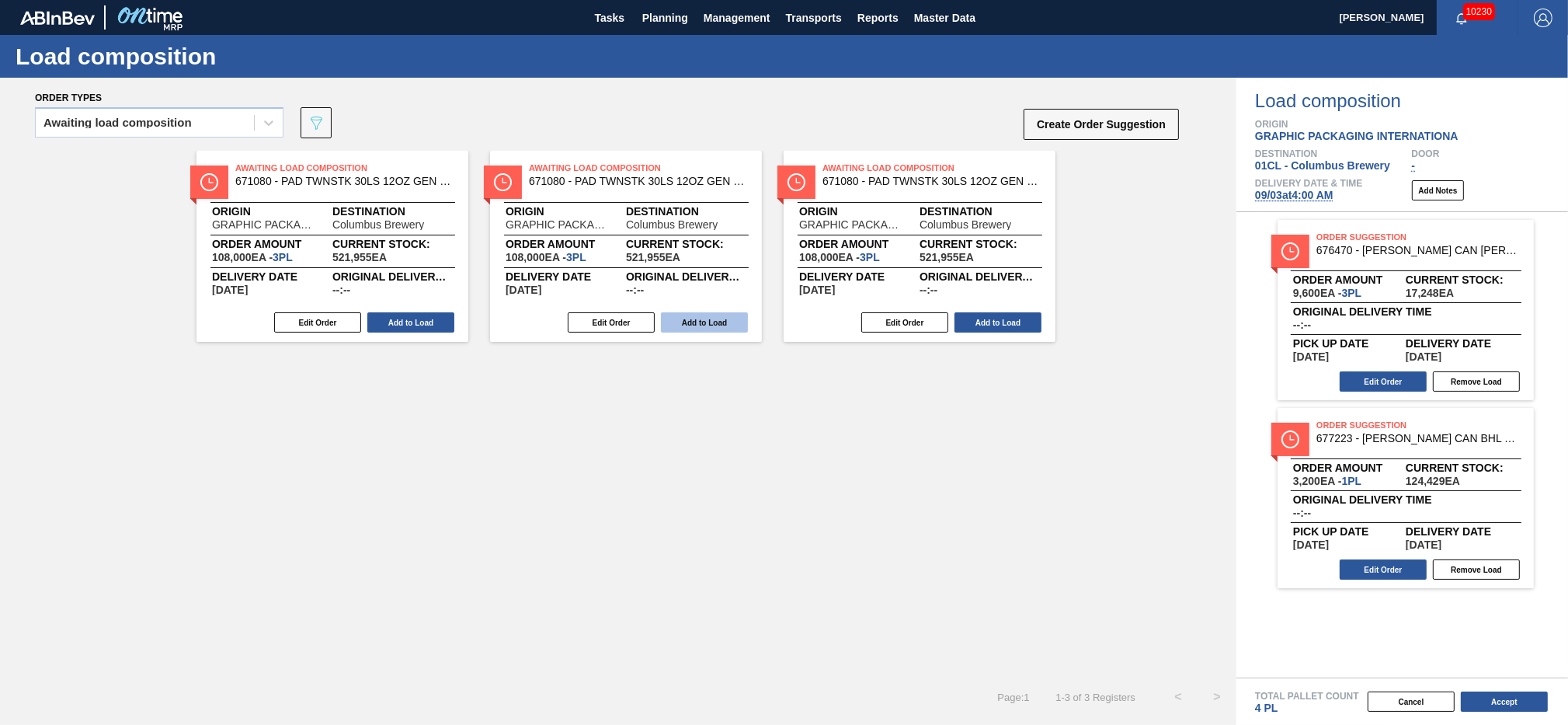
click at [704, 322] on button "Add to Load" at bounding box center [705, 322] width 87 height 20
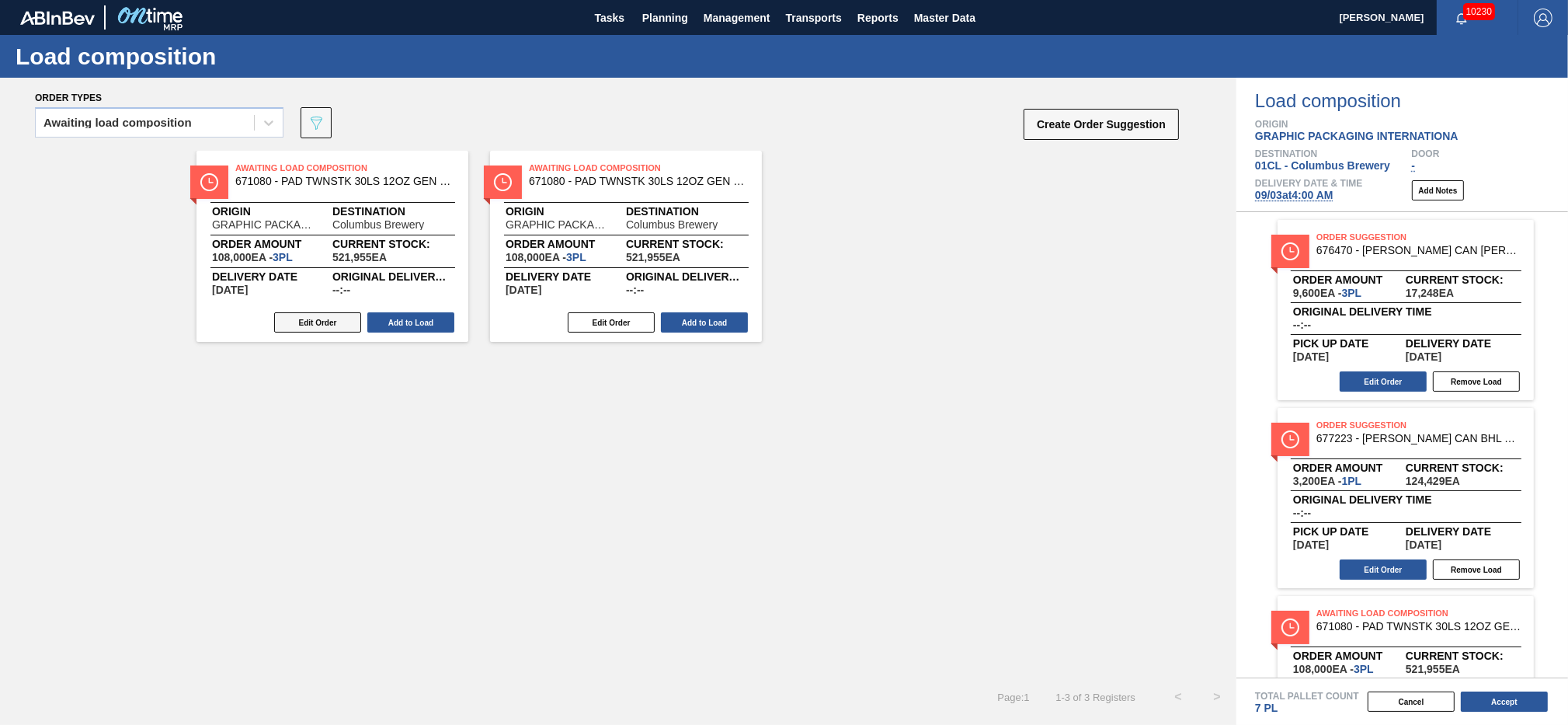
click at [310, 322] on button "Edit Order" at bounding box center [318, 322] width 87 height 20
click at [325, 330] on button "Edit Order" at bounding box center [318, 322] width 87 height 20
click at [313, 314] on button "Edit Order" at bounding box center [318, 322] width 87 height 20
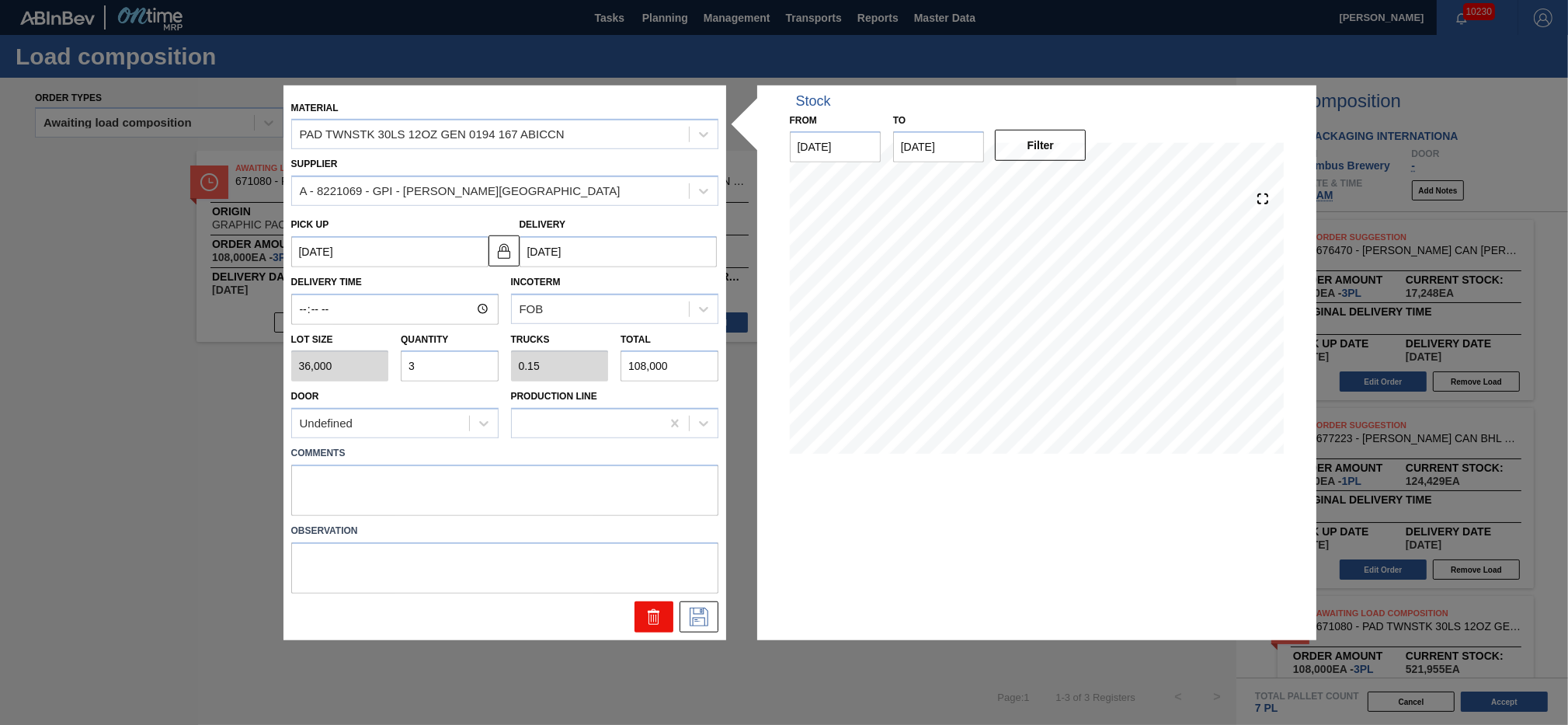
click at [648, 610] on icon at bounding box center [654, 611] width 11 height 2
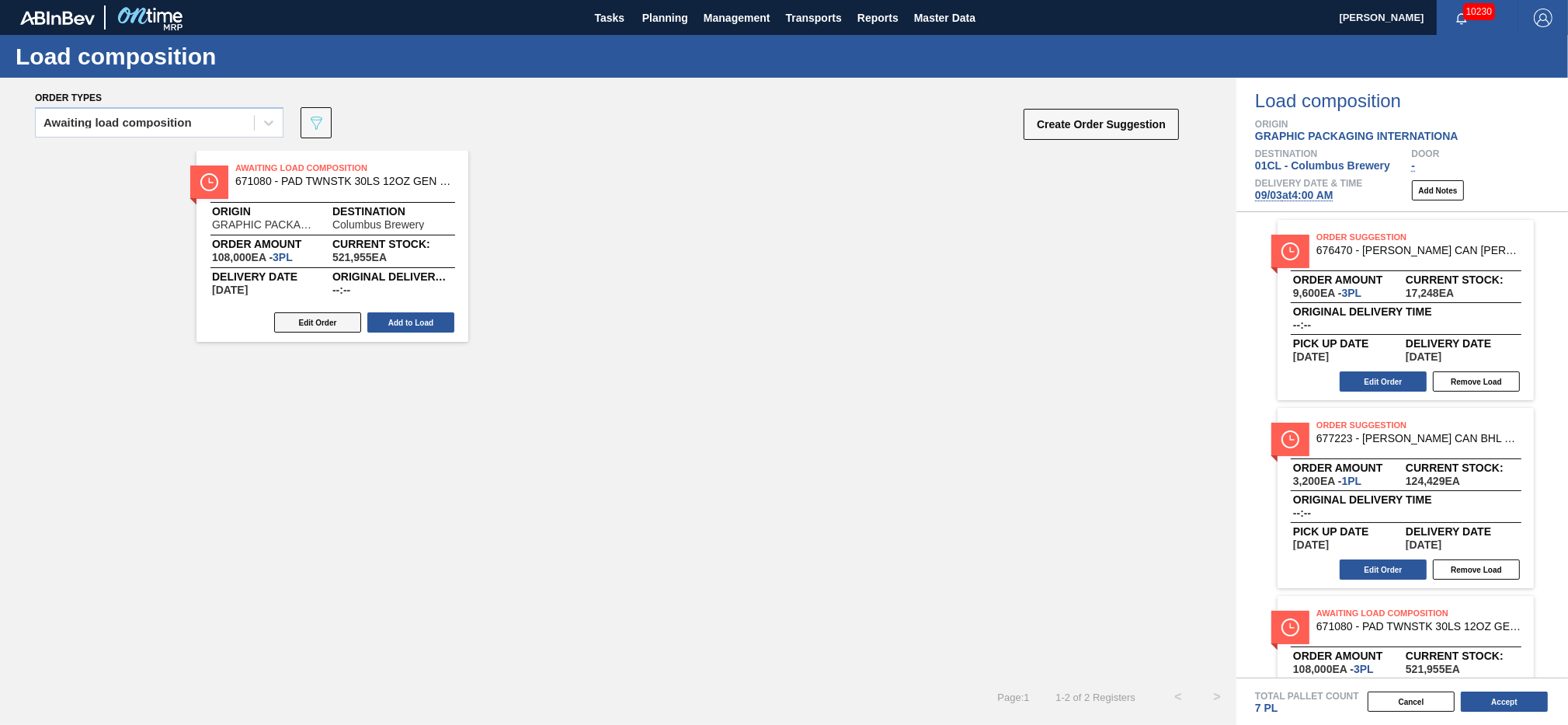
click at [326, 323] on button "Edit Order" at bounding box center [318, 322] width 87 height 20
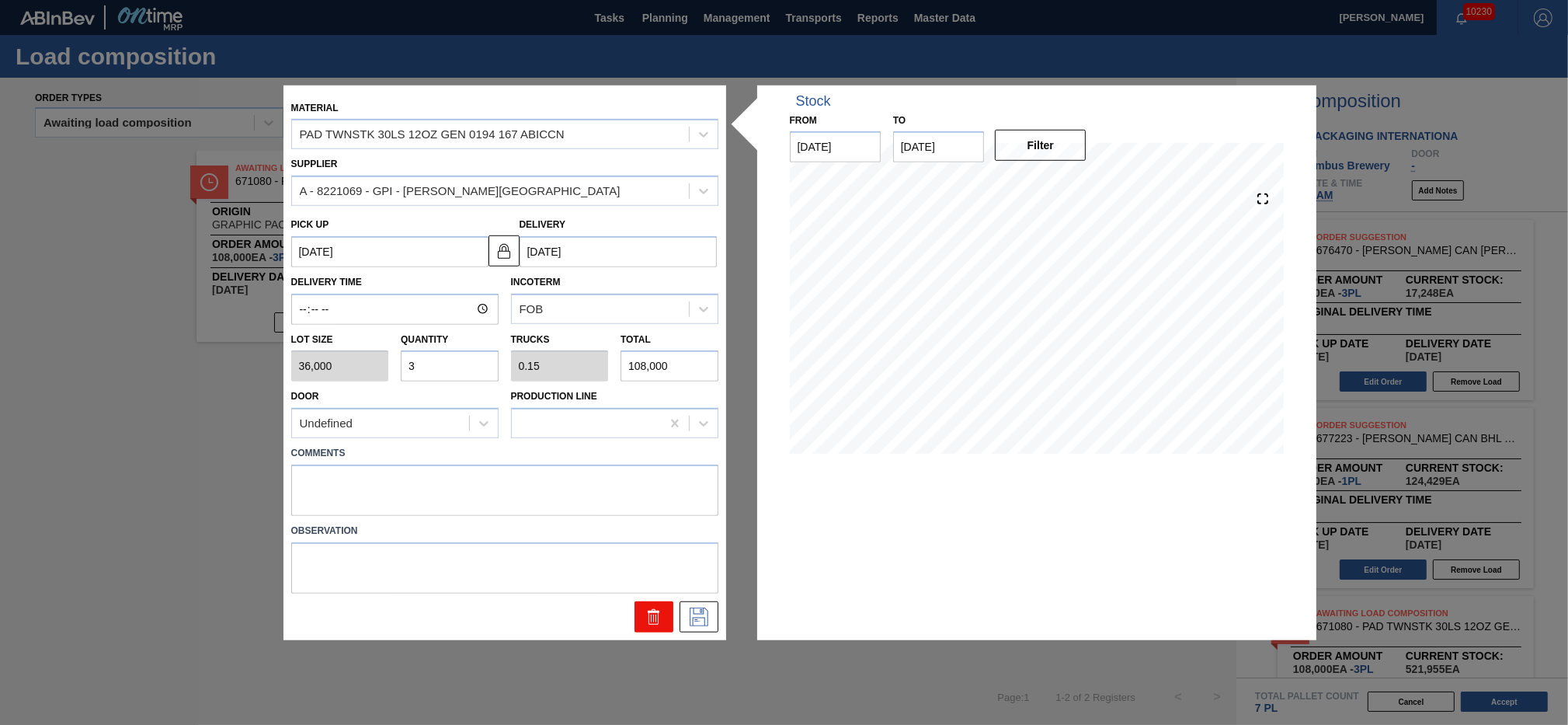
click at [647, 615] on icon at bounding box center [654, 617] width 19 height 19
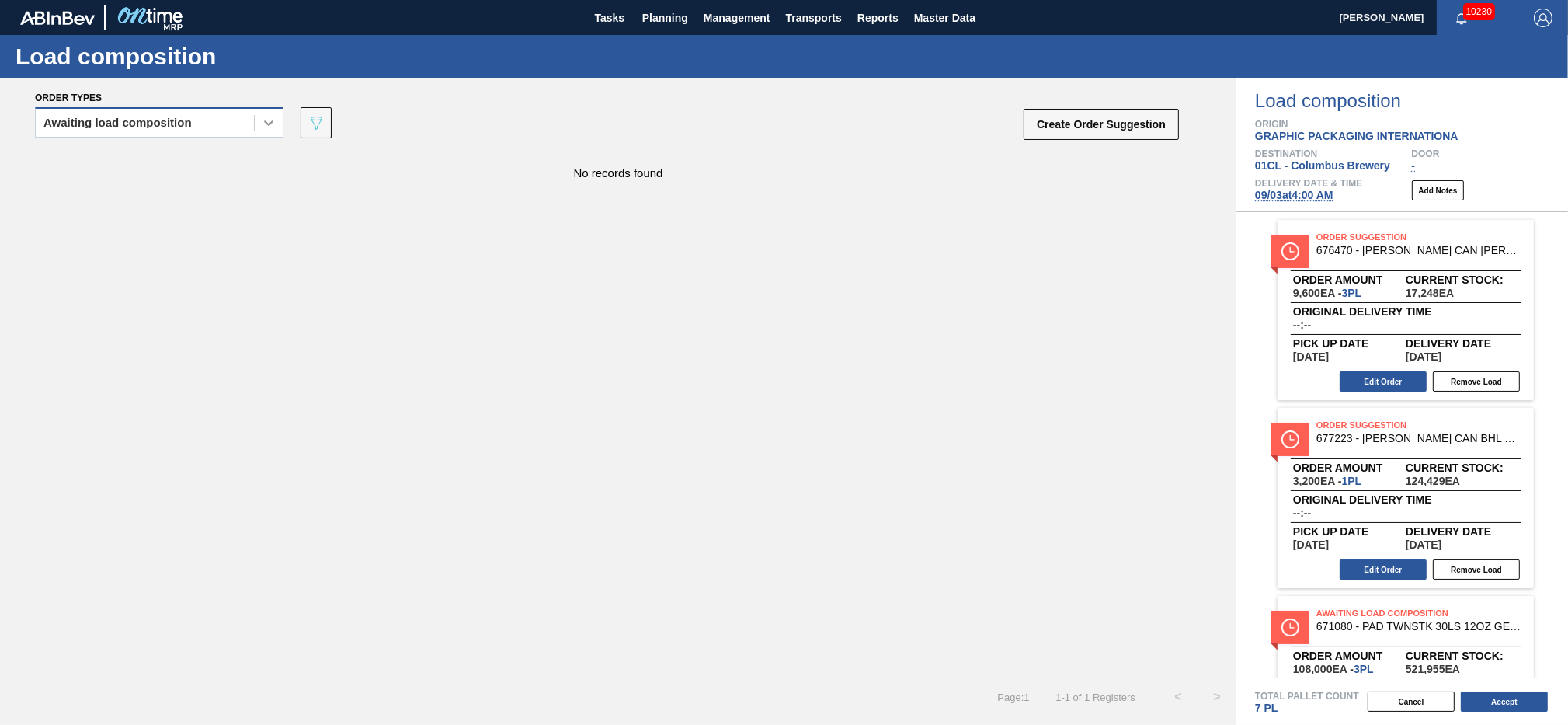
click at [278, 128] on div at bounding box center [268, 123] width 28 height 28
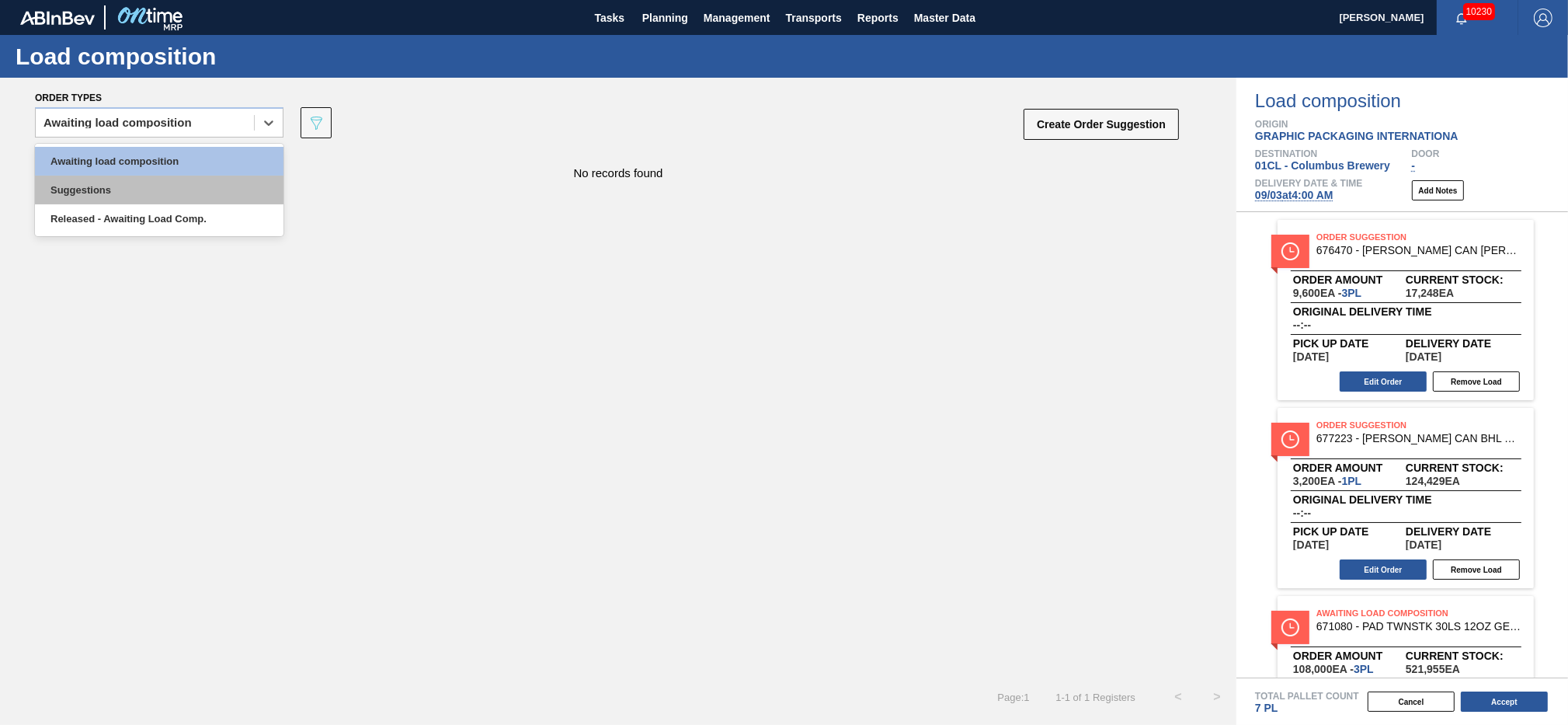
click at [176, 200] on div "Suggestions" at bounding box center [159, 190] width 249 height 29
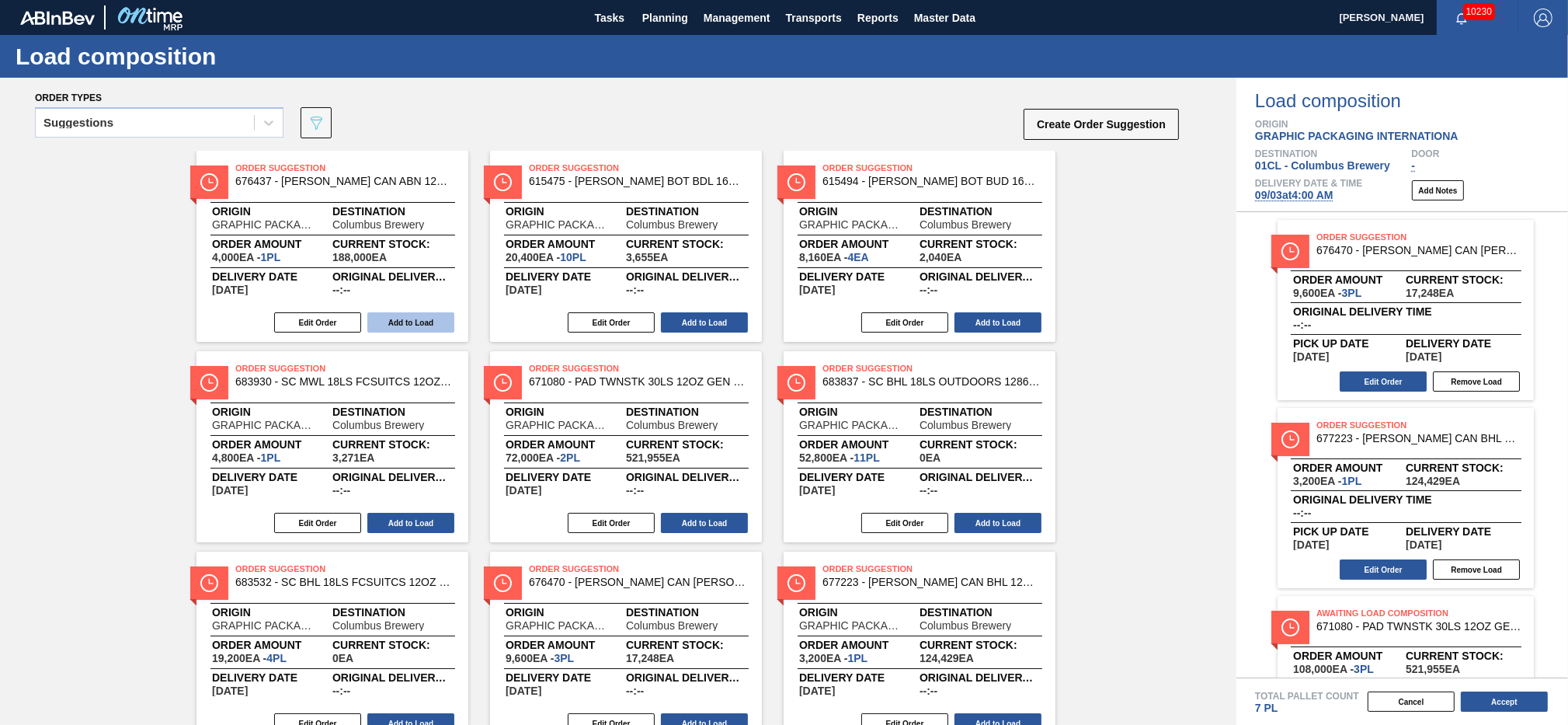
click at [407, 318] on button "Add to Load" at bounding box center [411, 322] width 87 height 20
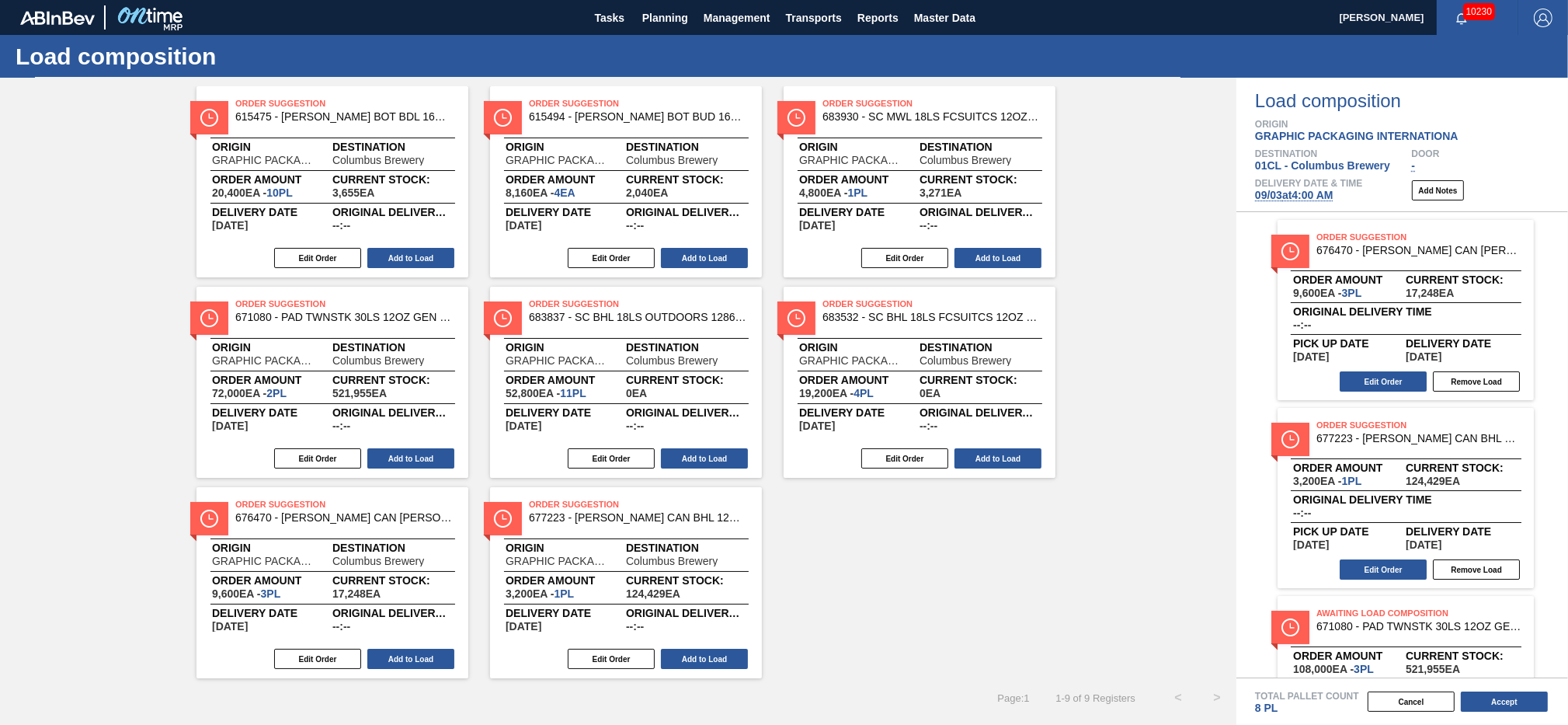
scroll to position [0, 0]
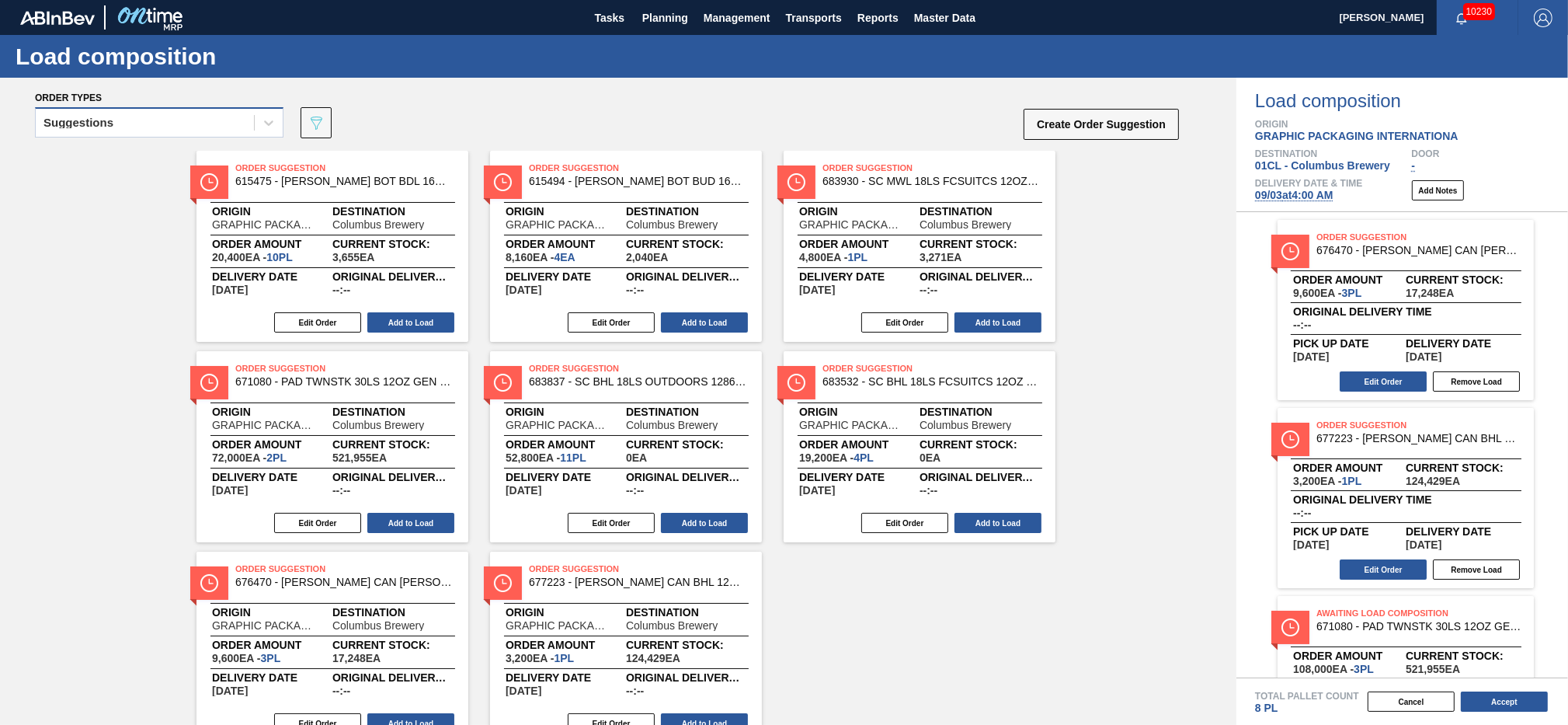
click at [163, 123] on div "Suggestions" at bounding box center [145, 123] width 218 height 23
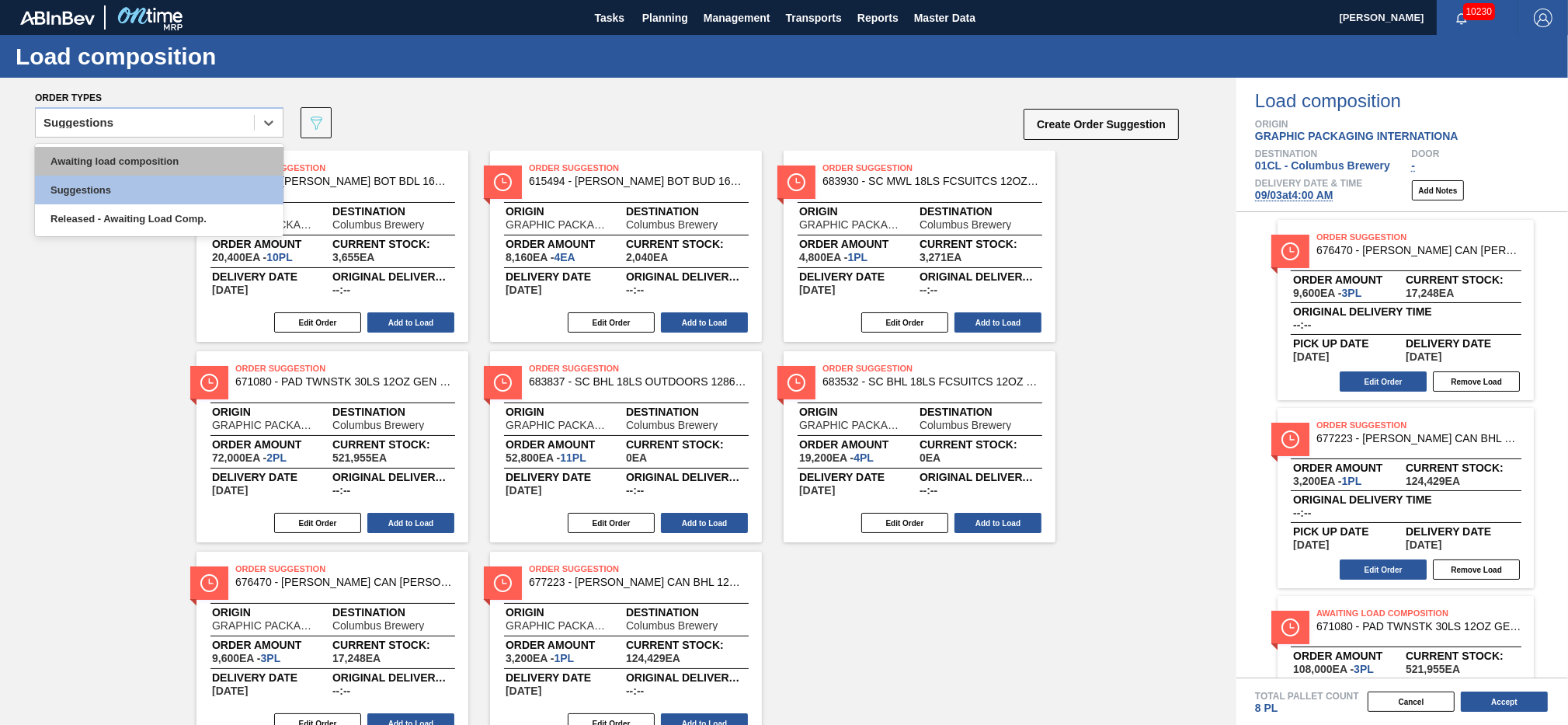
click at [148, 153] on div "Awaiting load composition" at bounding box center [159, 162] width 249 height 29
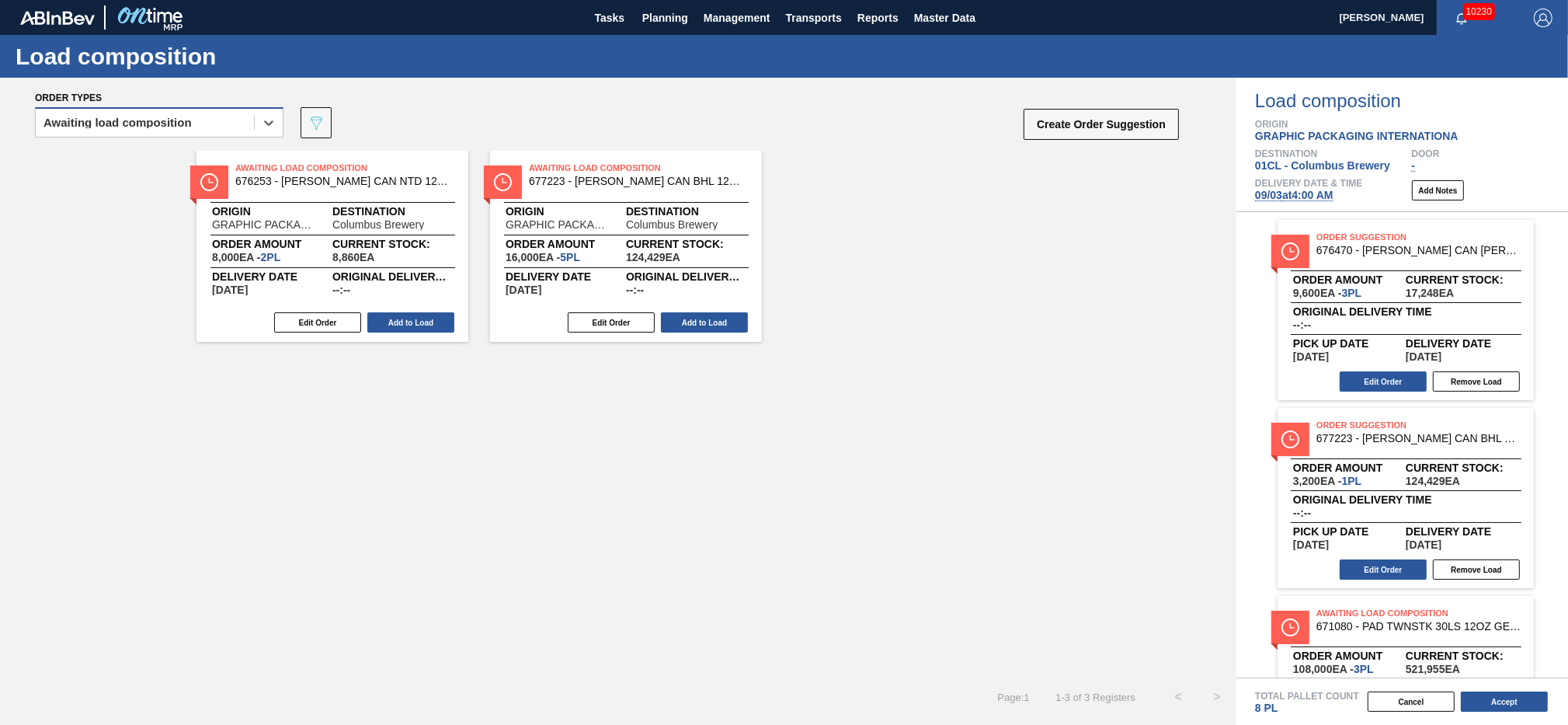
click at [209, 125] on div "Awaiting load composition" at bounding box center [145, 123] width 218 height 23
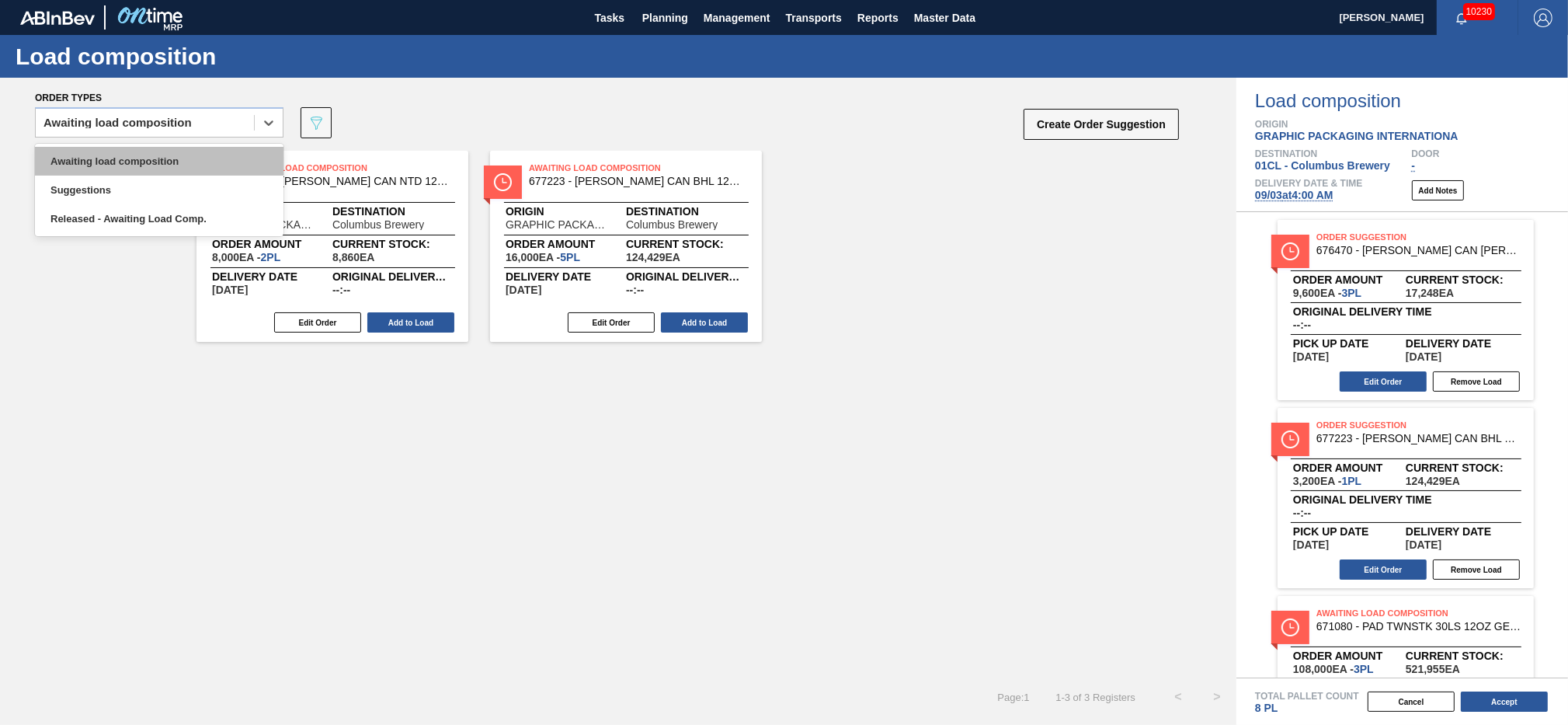
click at [183, 162] on div "Awaiting load composition" at bounding box center [159, 162] width 249 height 29
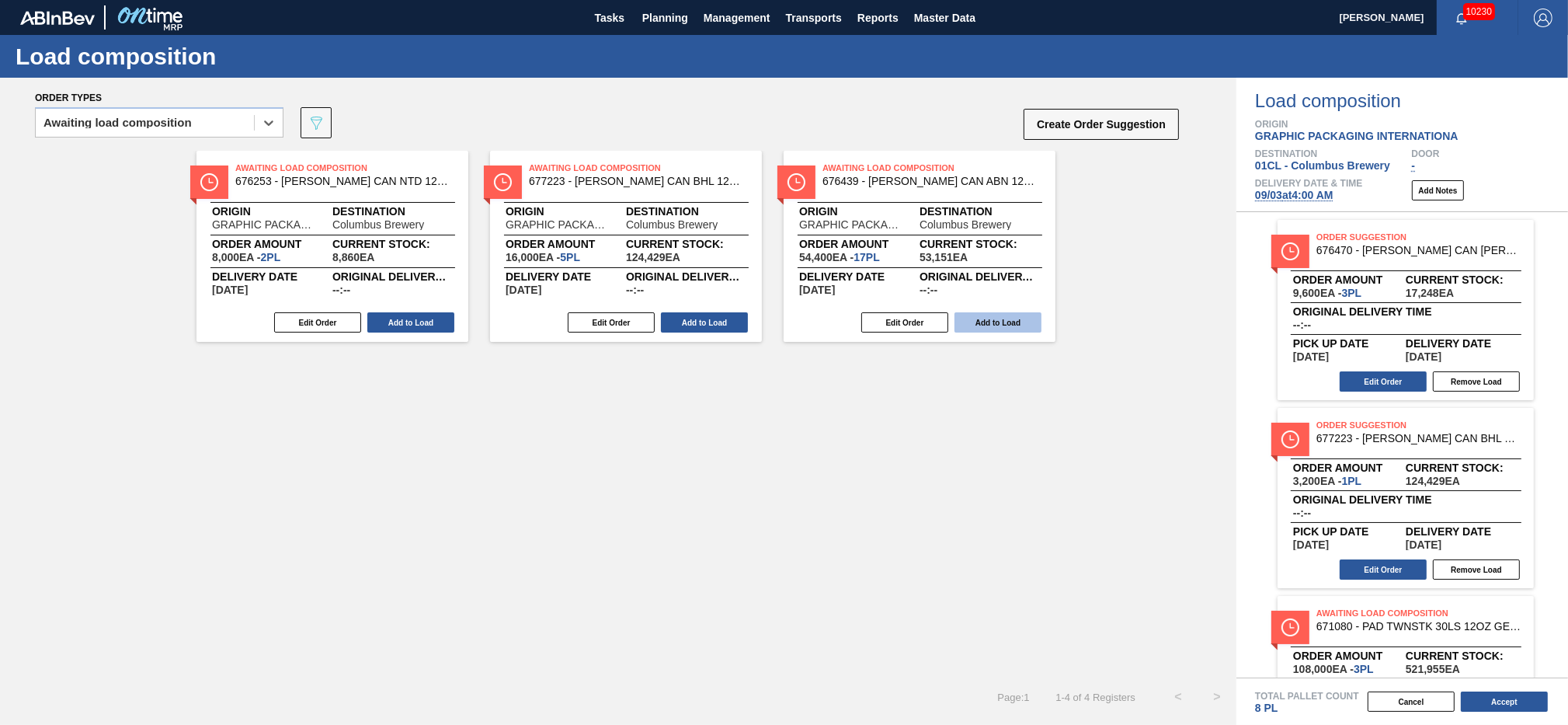
click at [980, 320] on button "Add to Load" at bounding box center [998, 322] width 87 height 20
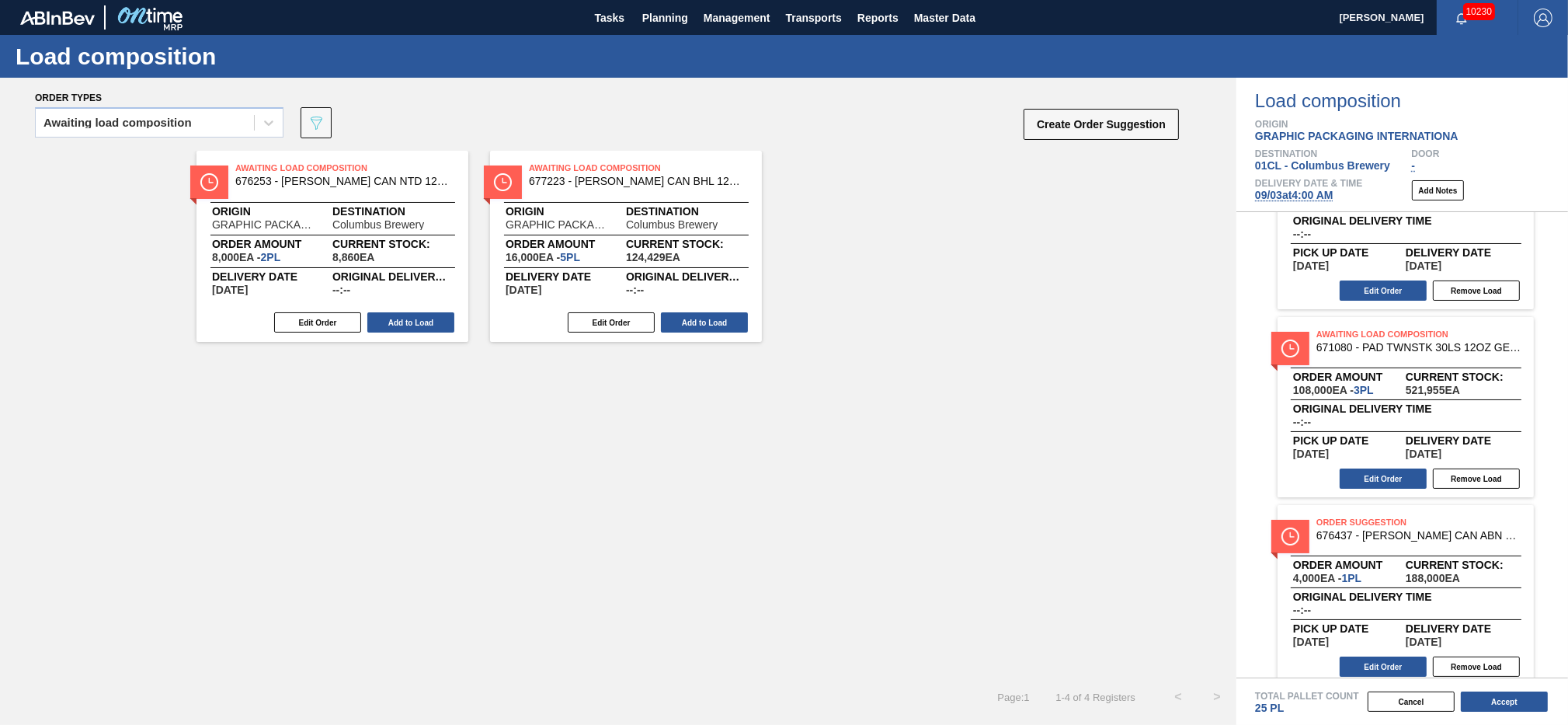
scroll to position [70, 0]
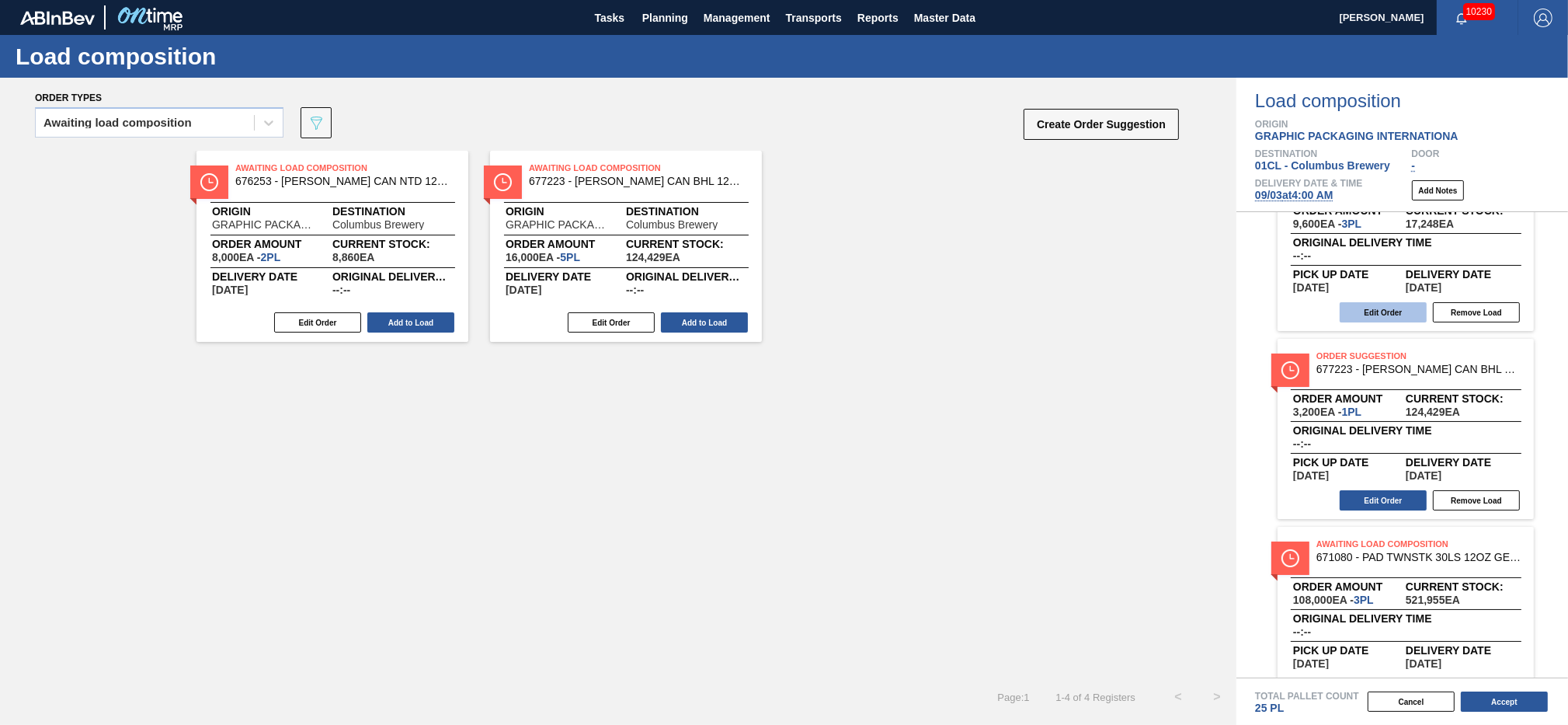
click at [1376, 317] on button "Edit Order" at bounding box center [1384, 312] width 87 height 20
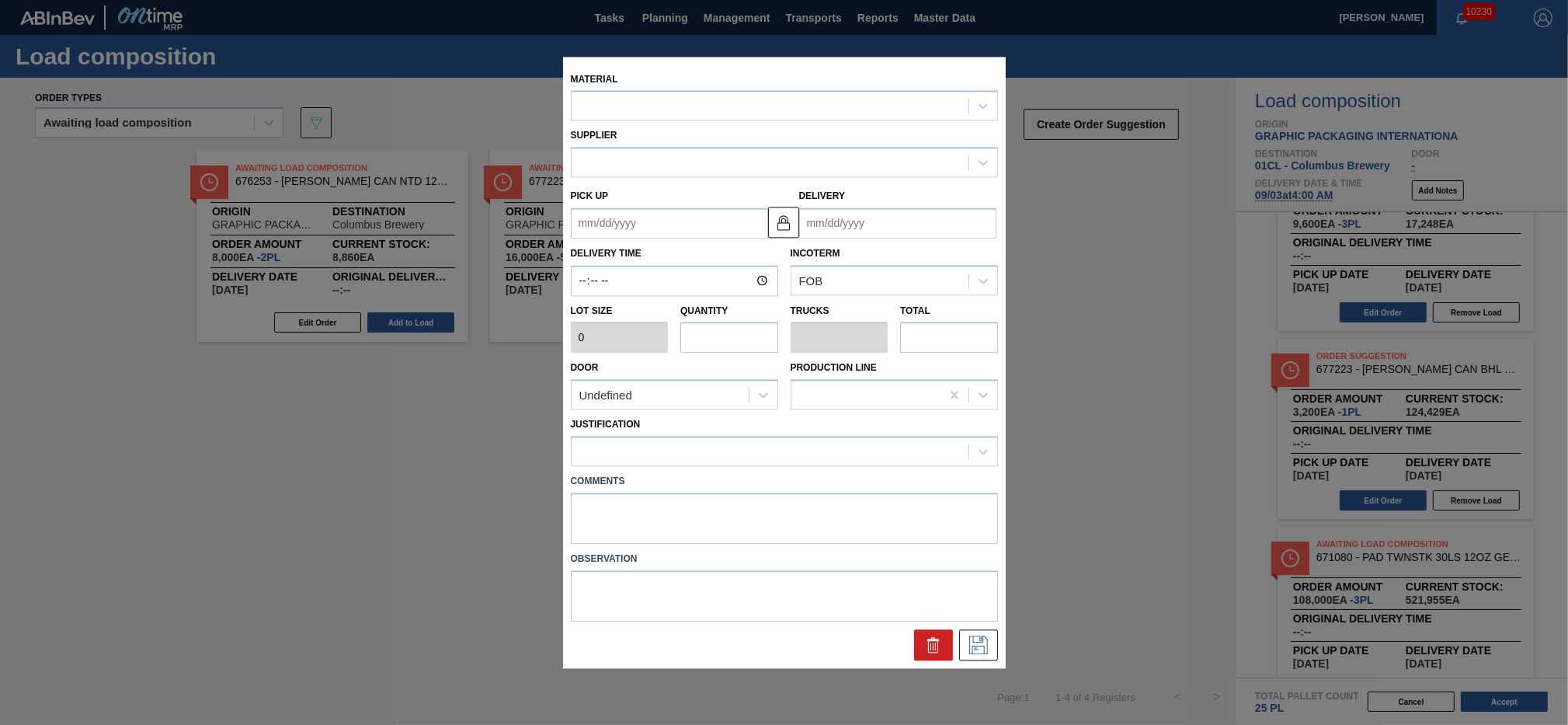
click at [706, 339] on input "text" at bounding box center [729, 338] width 98 height 31
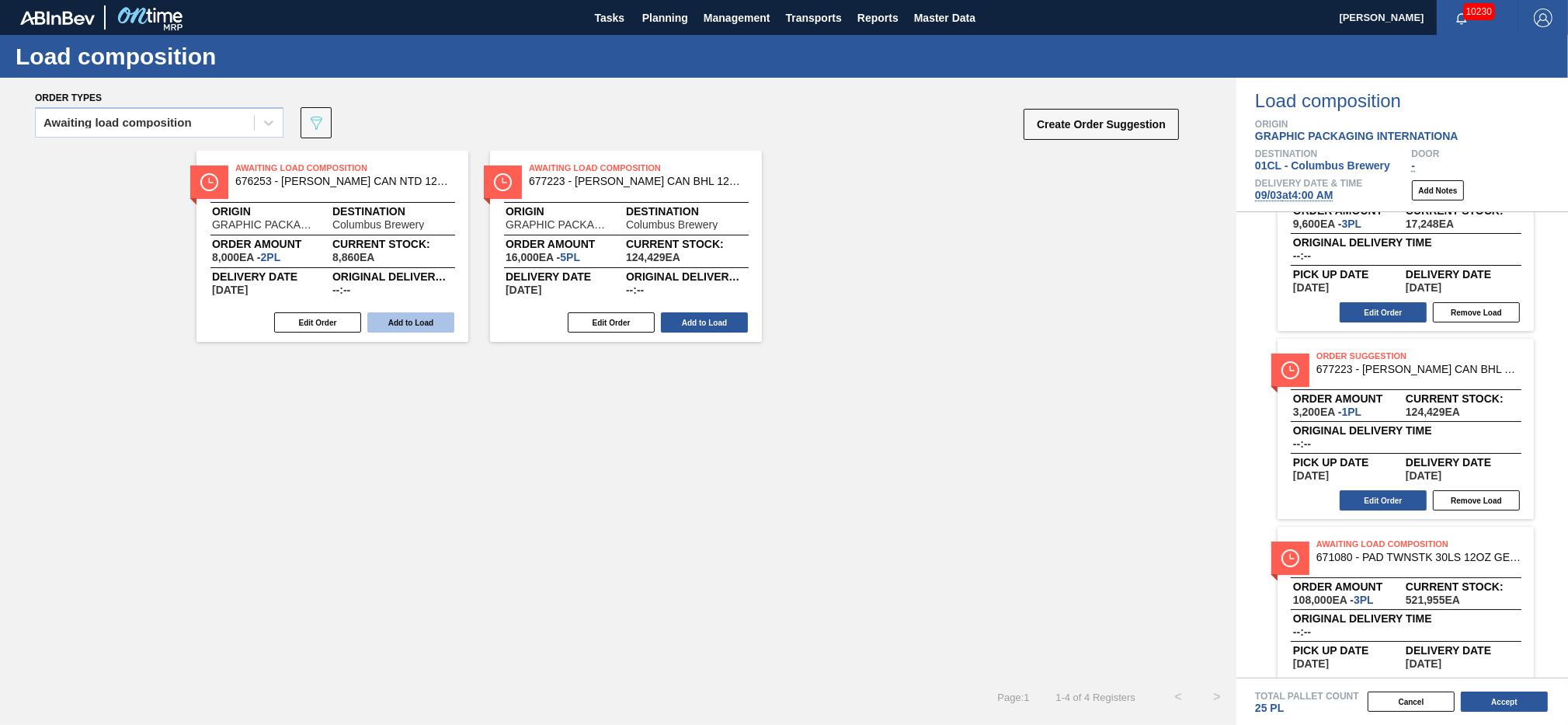
click at [421, 324] on button "Add to Load" at bounding box center [411, 322] width 87 height 20
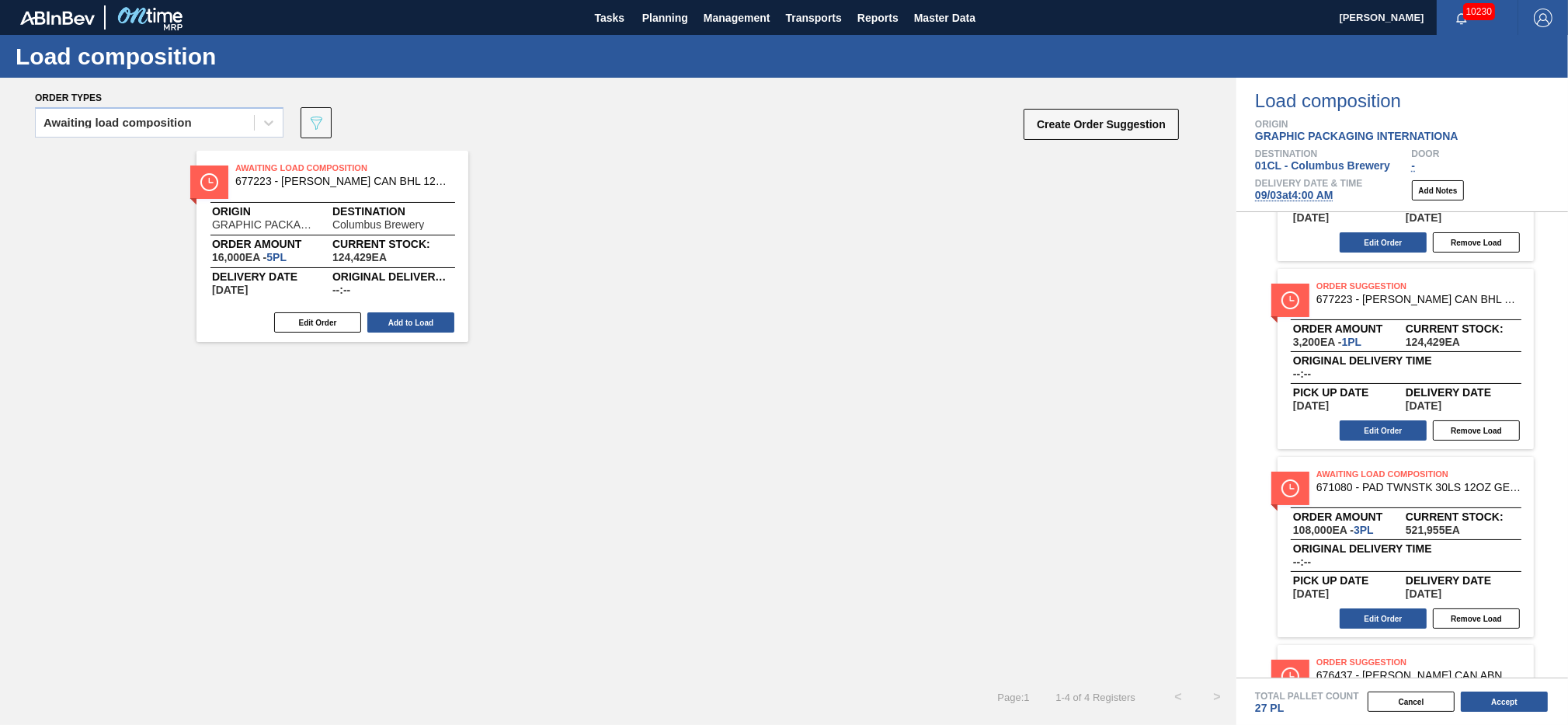
scroll to position [209, 0]
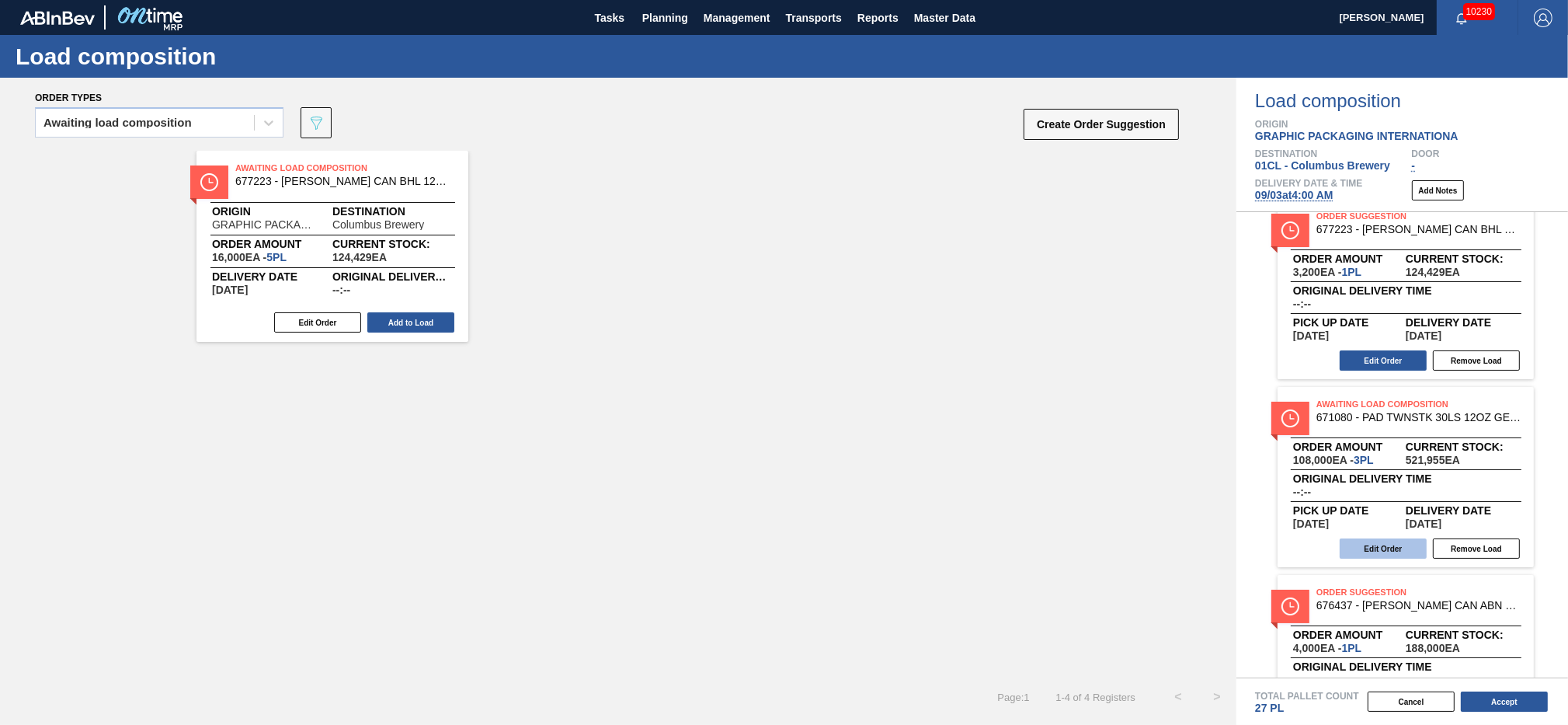
click at [1383, 544] on button "Edit Order" at bounding box center [1384, 548] width 87 height 20
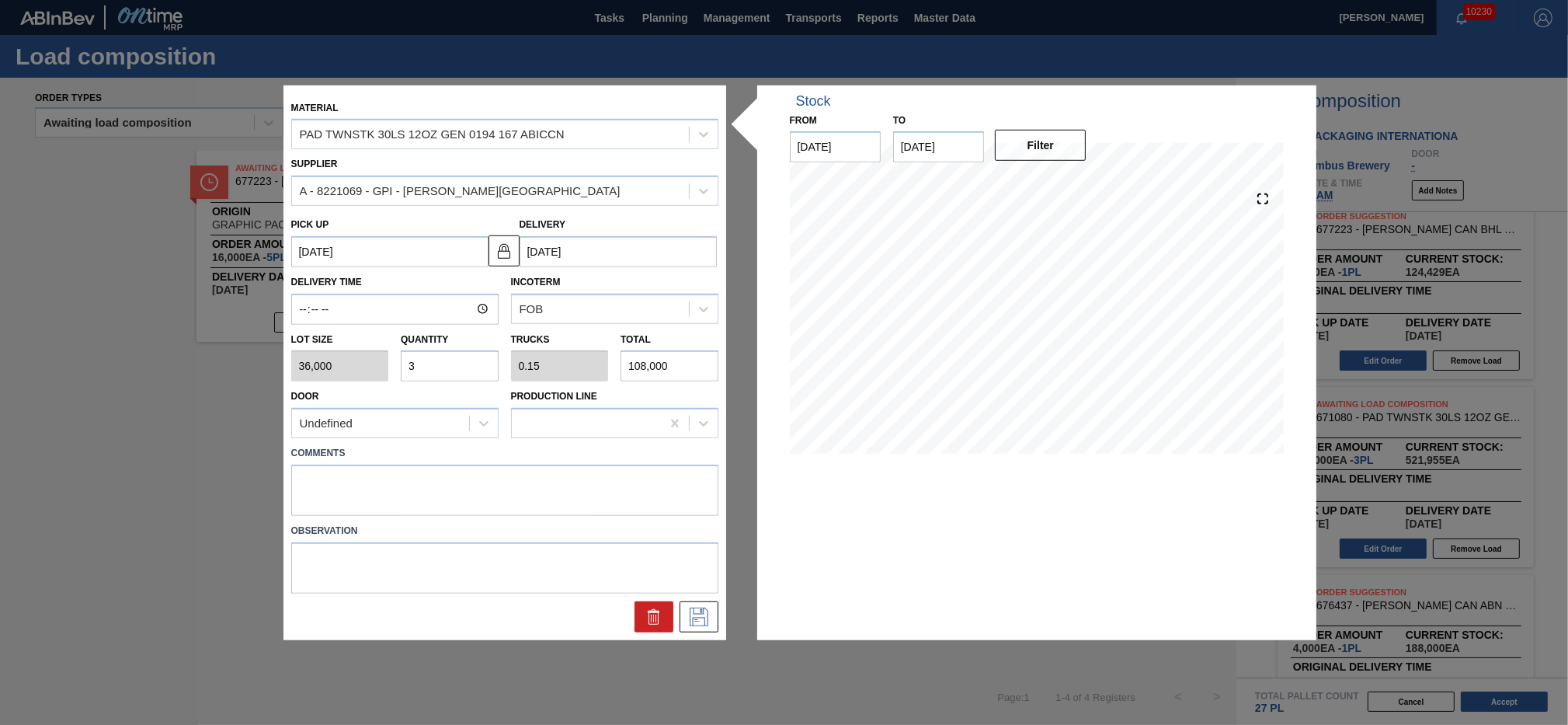
click at [456, 372] on input "3" at bounding box center [449, 365] width 98 height 31
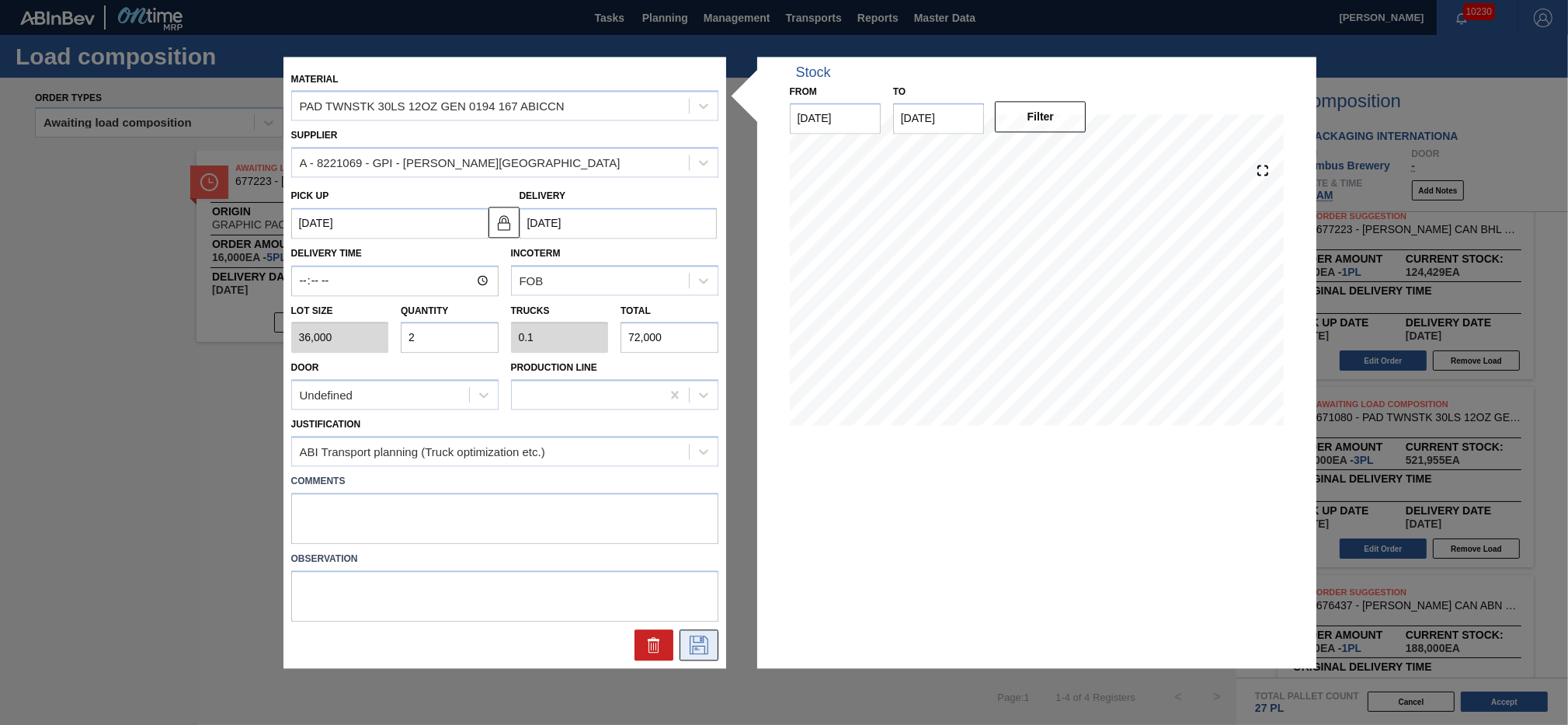
click at [702, 639] on icon at bounding box center [699, 644] width 25 height 19
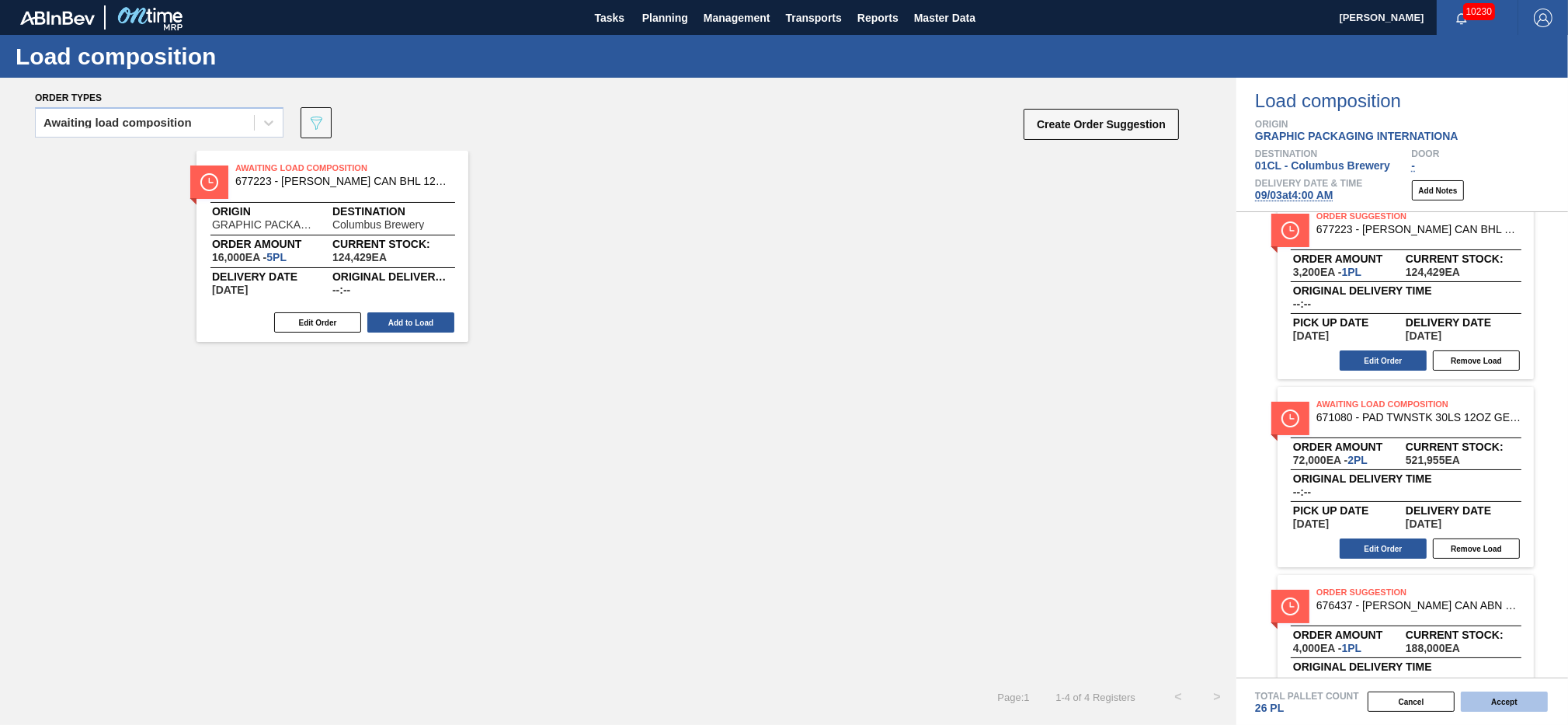
click at [1494, 702] on button "Accept" at bounding box center [1505, 701] width 87 height 20
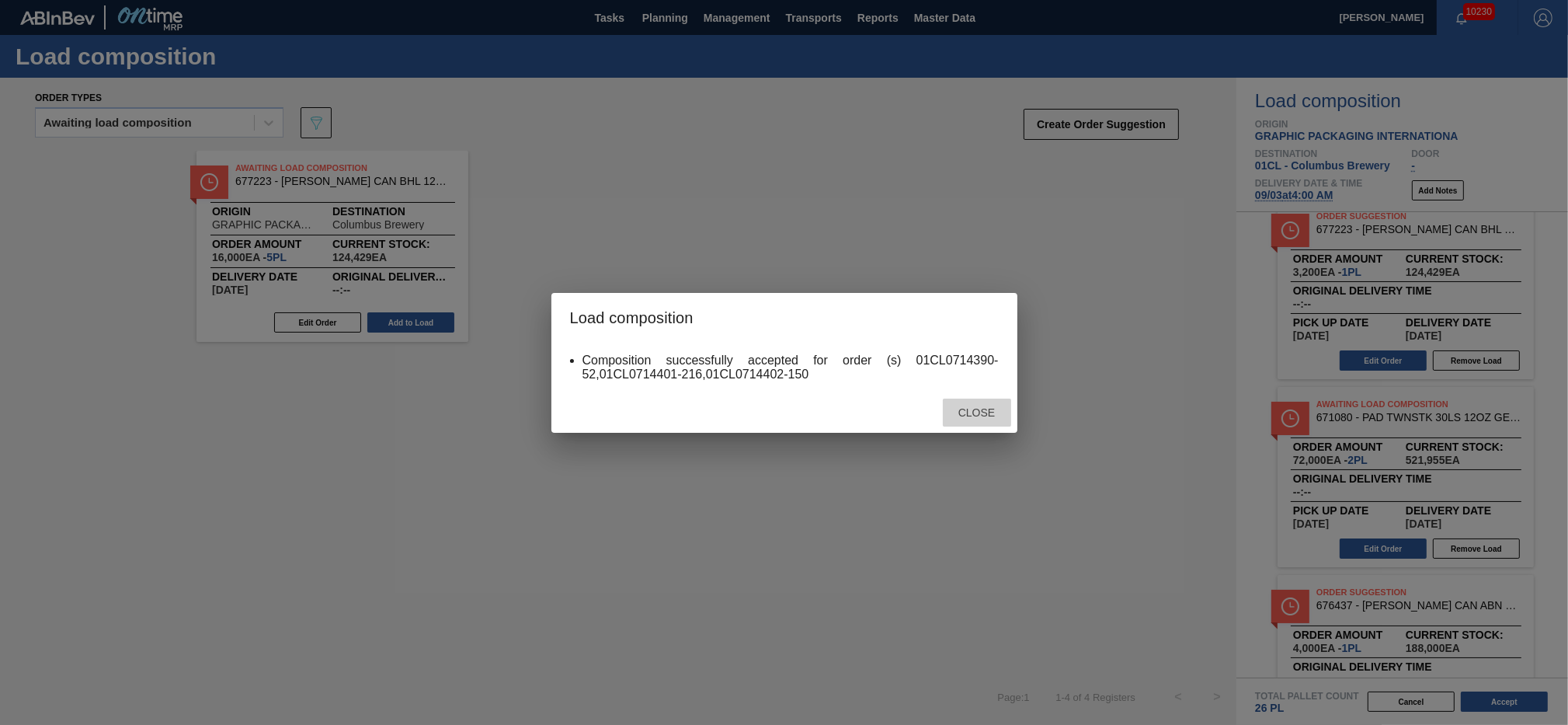
click at [991, 421] on div "Close" at bounding box center [977, 413] width 69 height 29
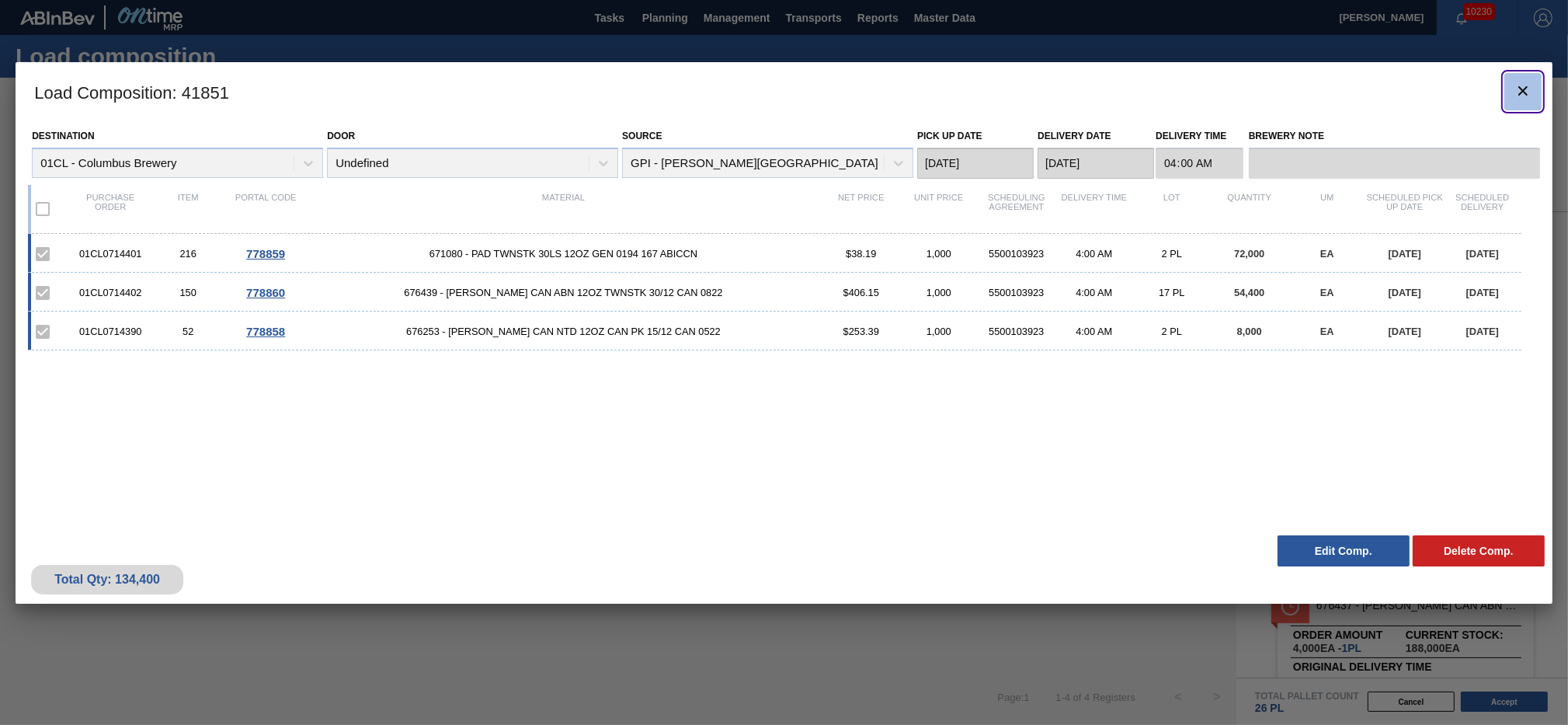
click at [1531, 87] on icon "botão de ícone" at bounding box center [1523, 91] width 19 height 19
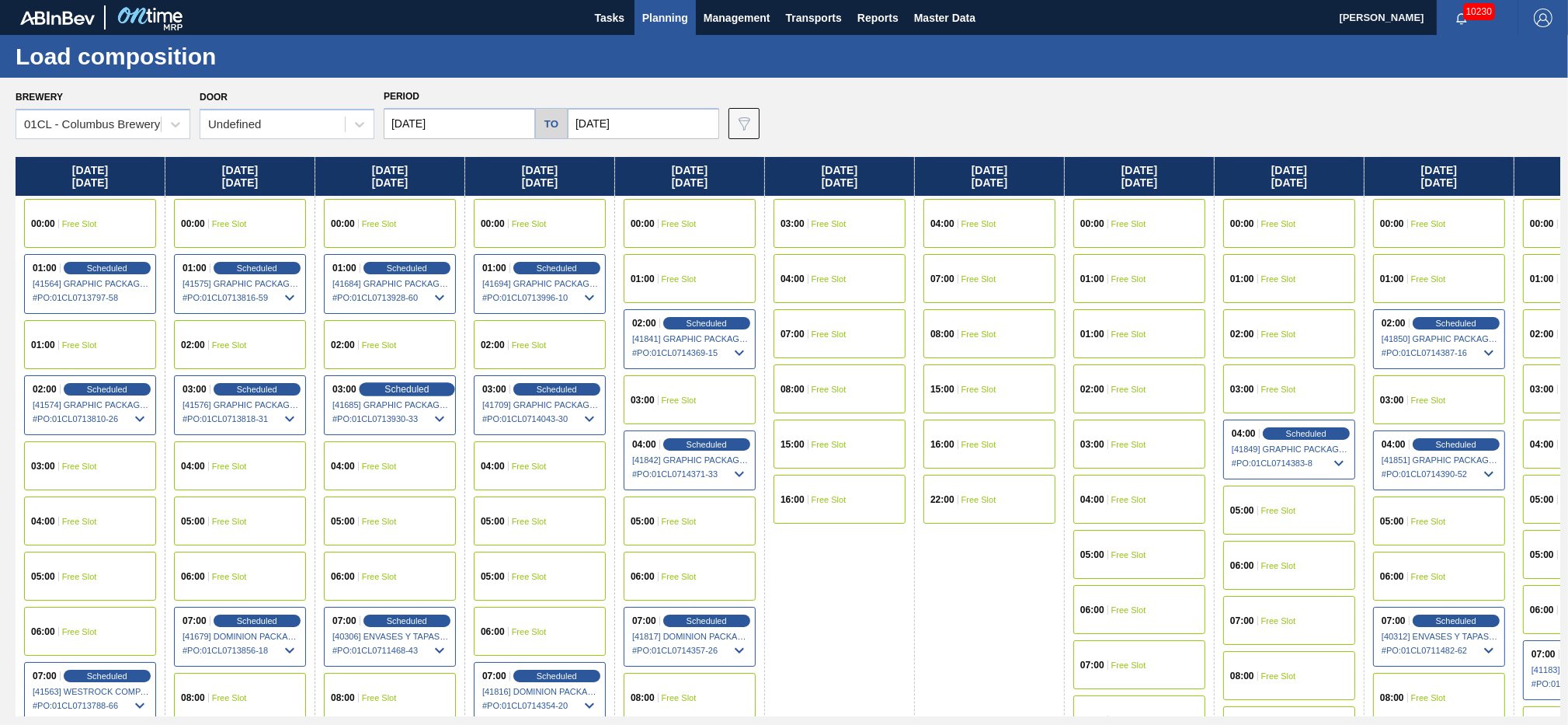
click at [388, 391] on span "Scheduled" at bounding box center [407, 389] width 44 height 10
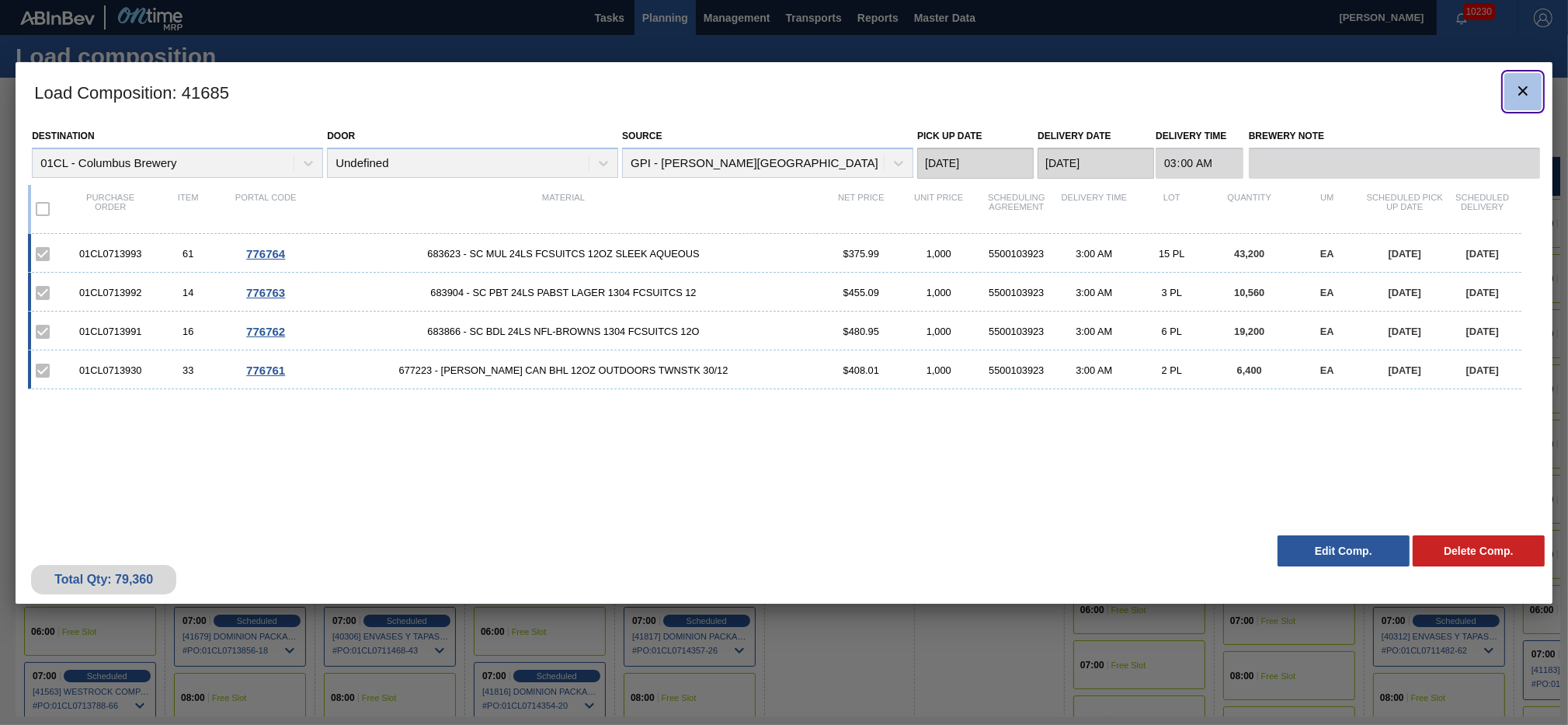
click at [1520, 89] on icon "botão de ícone" at bounding box center [1523, 91] width 19 height 19
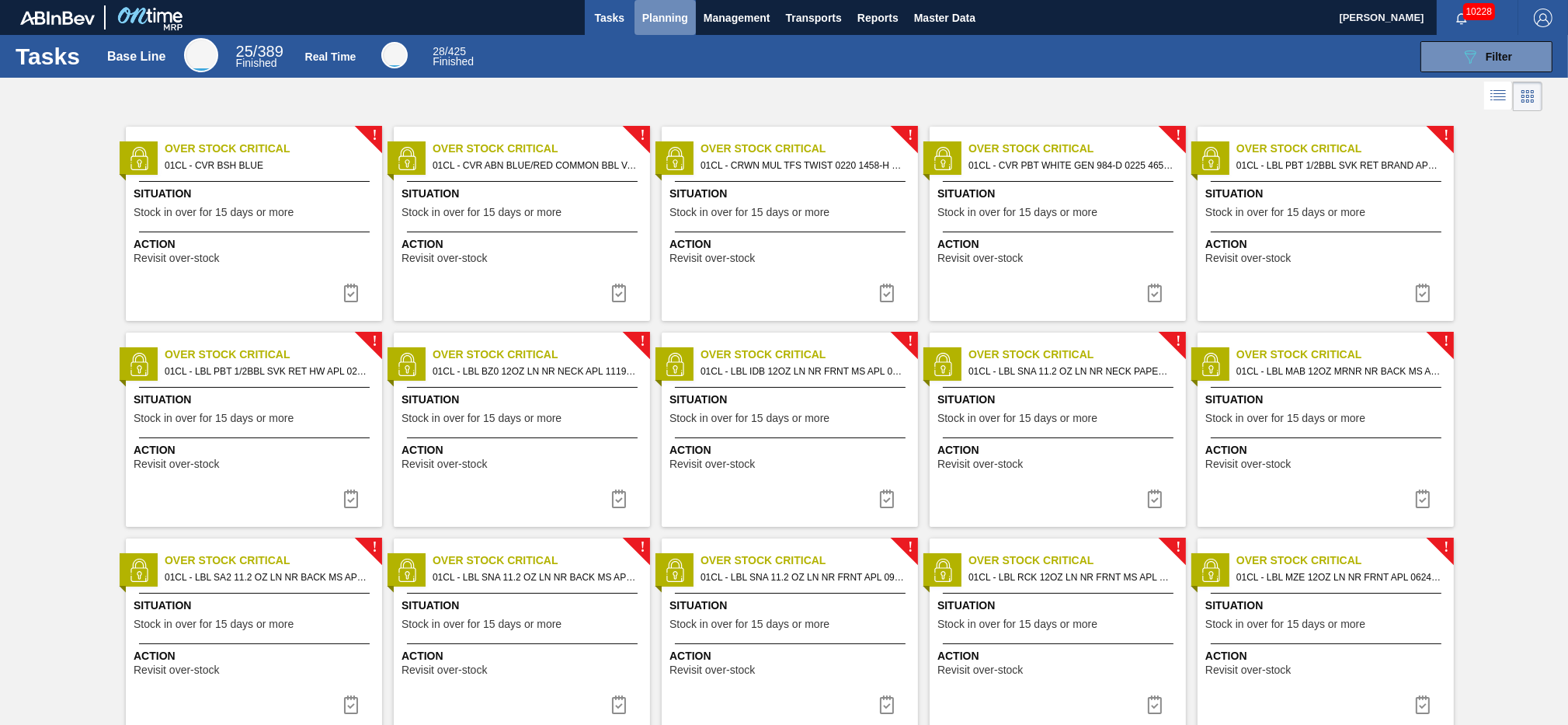
click at [674, 30] on button "Planning" at bounding box center [665, 17] width 61 height 35
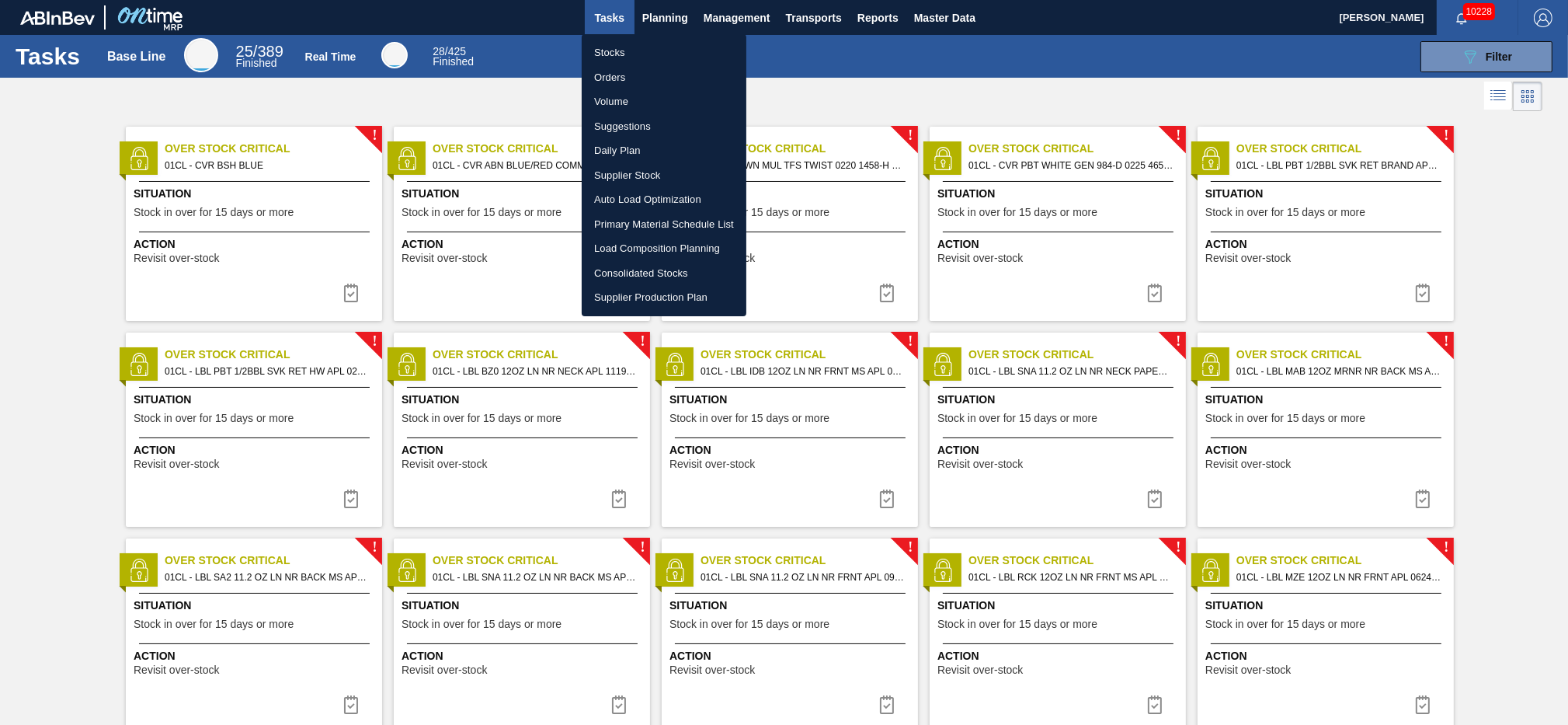
click at [649, 48] on li "Stocks" at bounding box center [664, 53] width 165 height 25
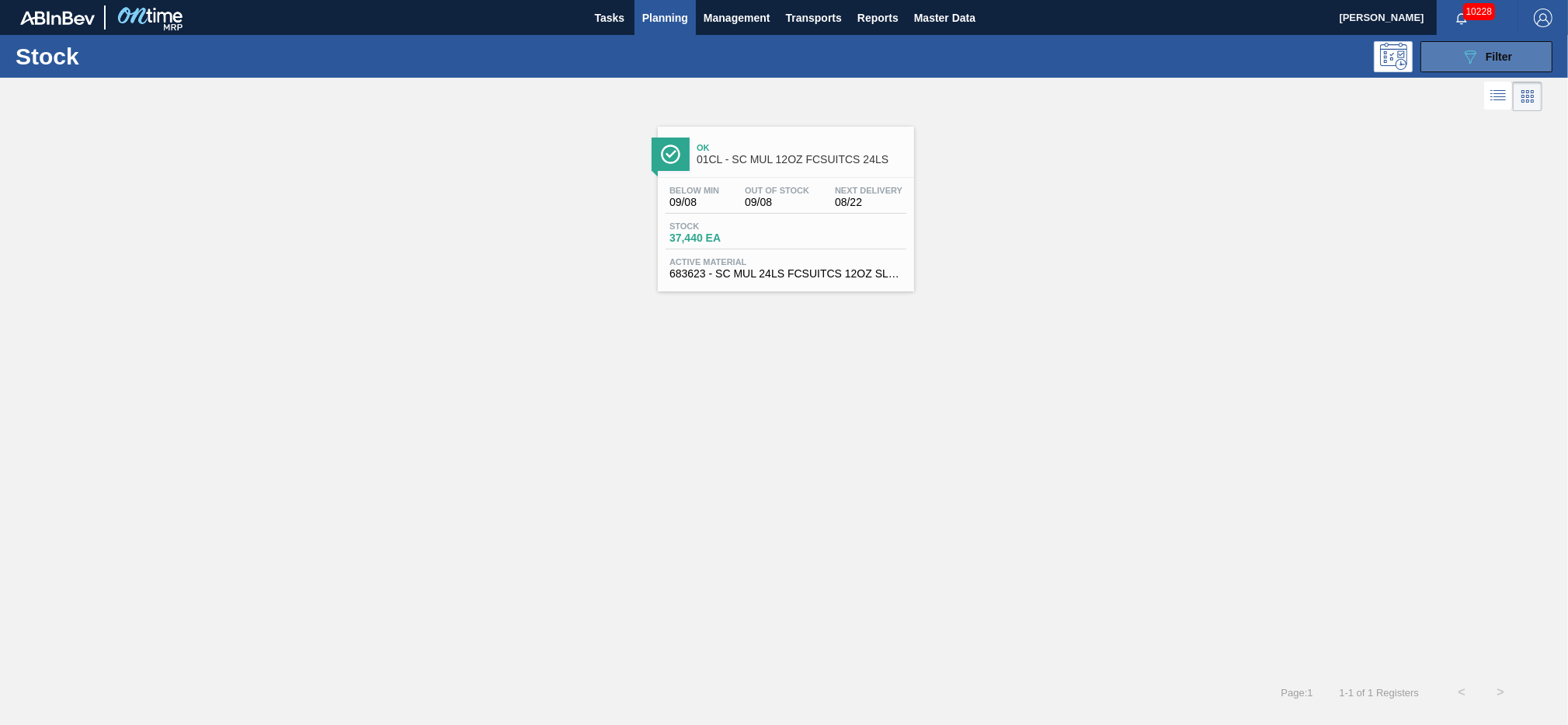
click at [1470, 61] on icon "089F7B8B-B2A5-4AFE-B5C0-19BA573D28AC" at bounding box center [1470, 57] width 19 height 19
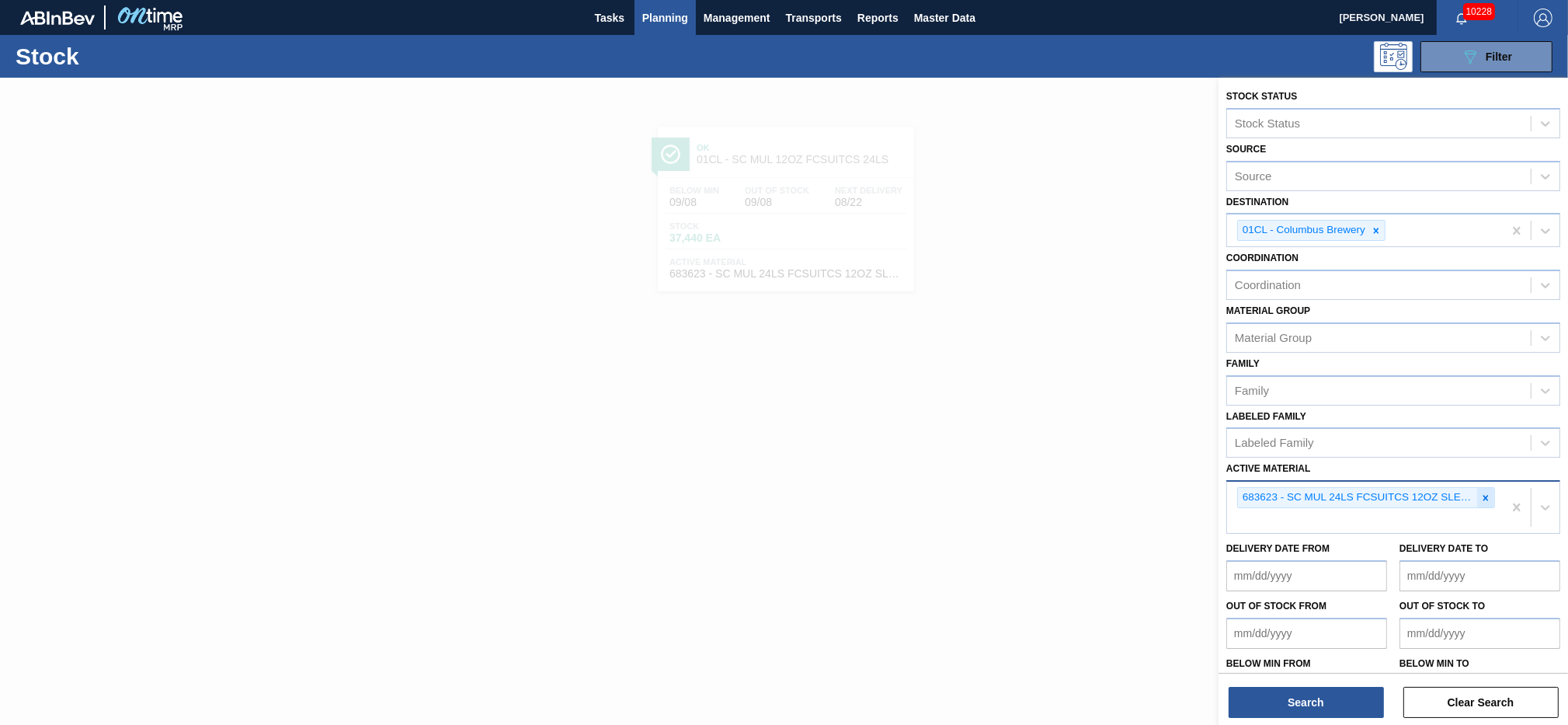
click at [1485, 495] on icon at bounding box center [1486, 497] width 6 height 6
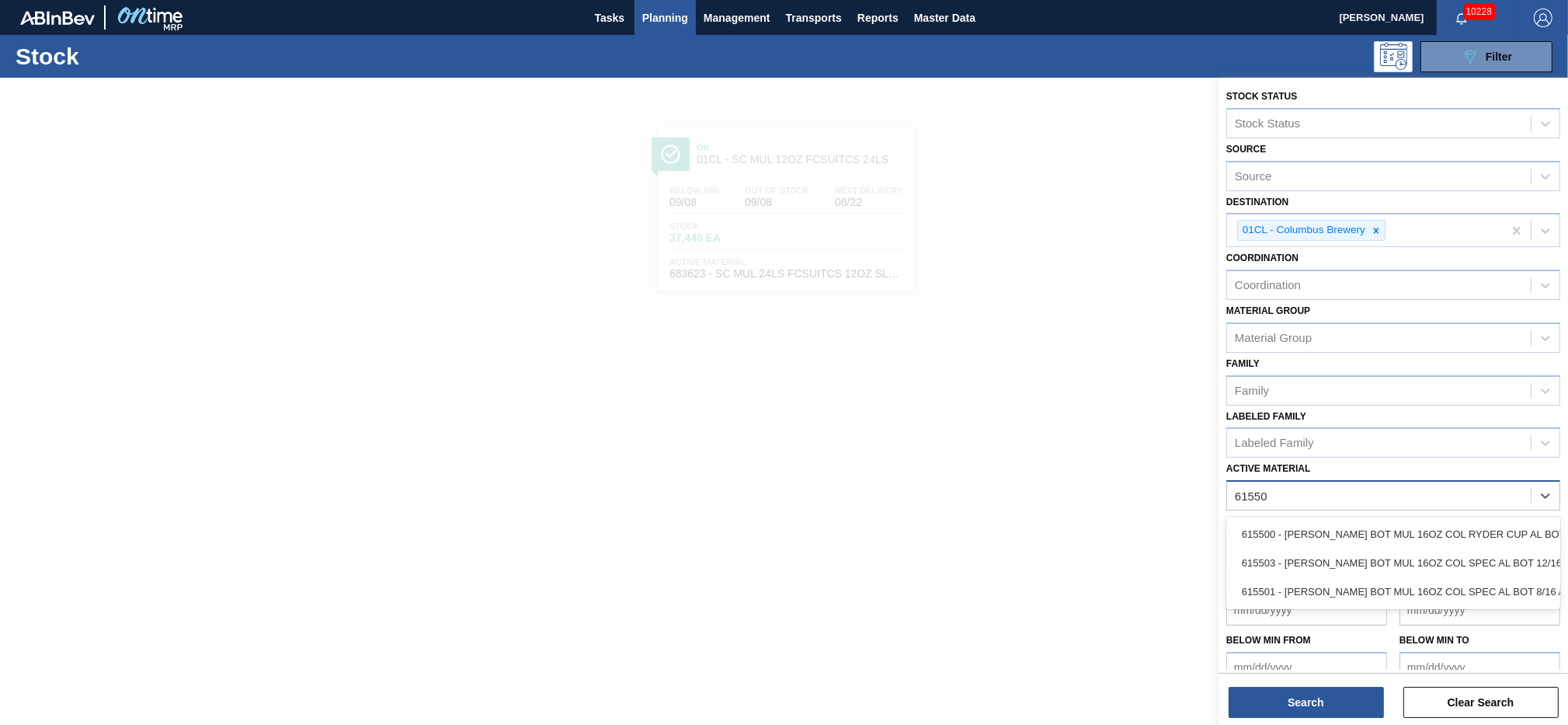
type Material "615503"
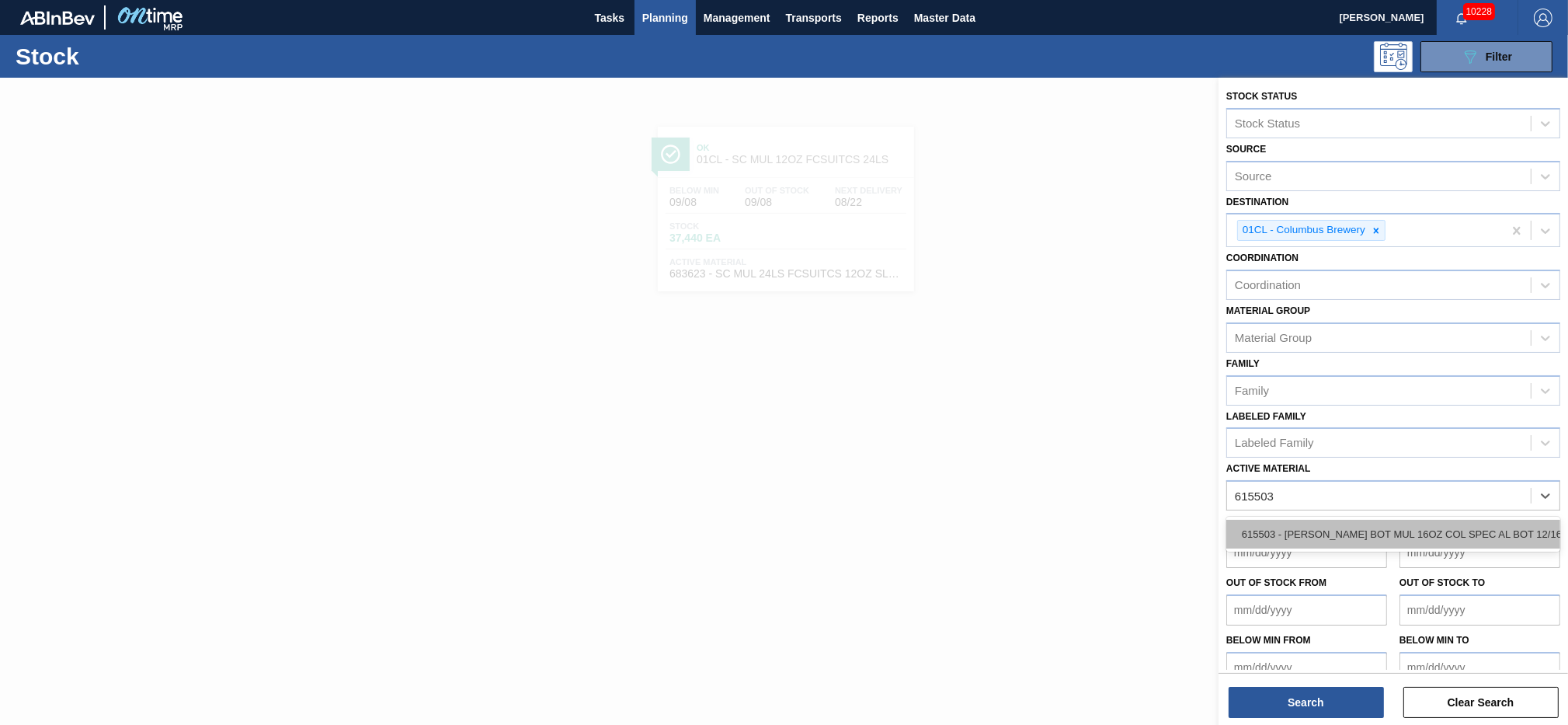
click at [1439, 520] on div "615503 - [PERSON_NAME] BOT MUL 16OZ COL SPEC AL BOT 12/16" at bounding box center [1393, 534] width 334 height 29
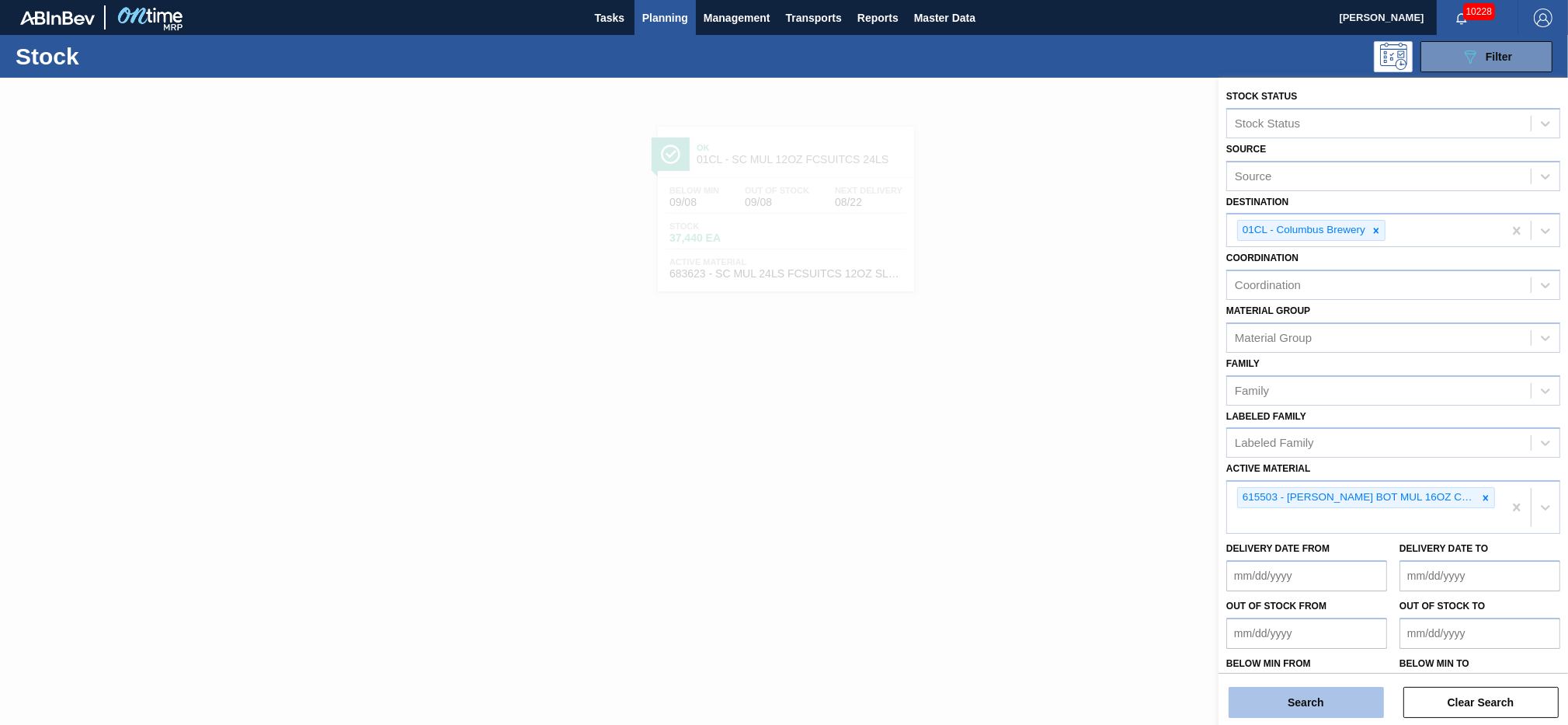
click at [1326, 692] on button "Search" at bounding box center [1306, 702] width 155 height 31
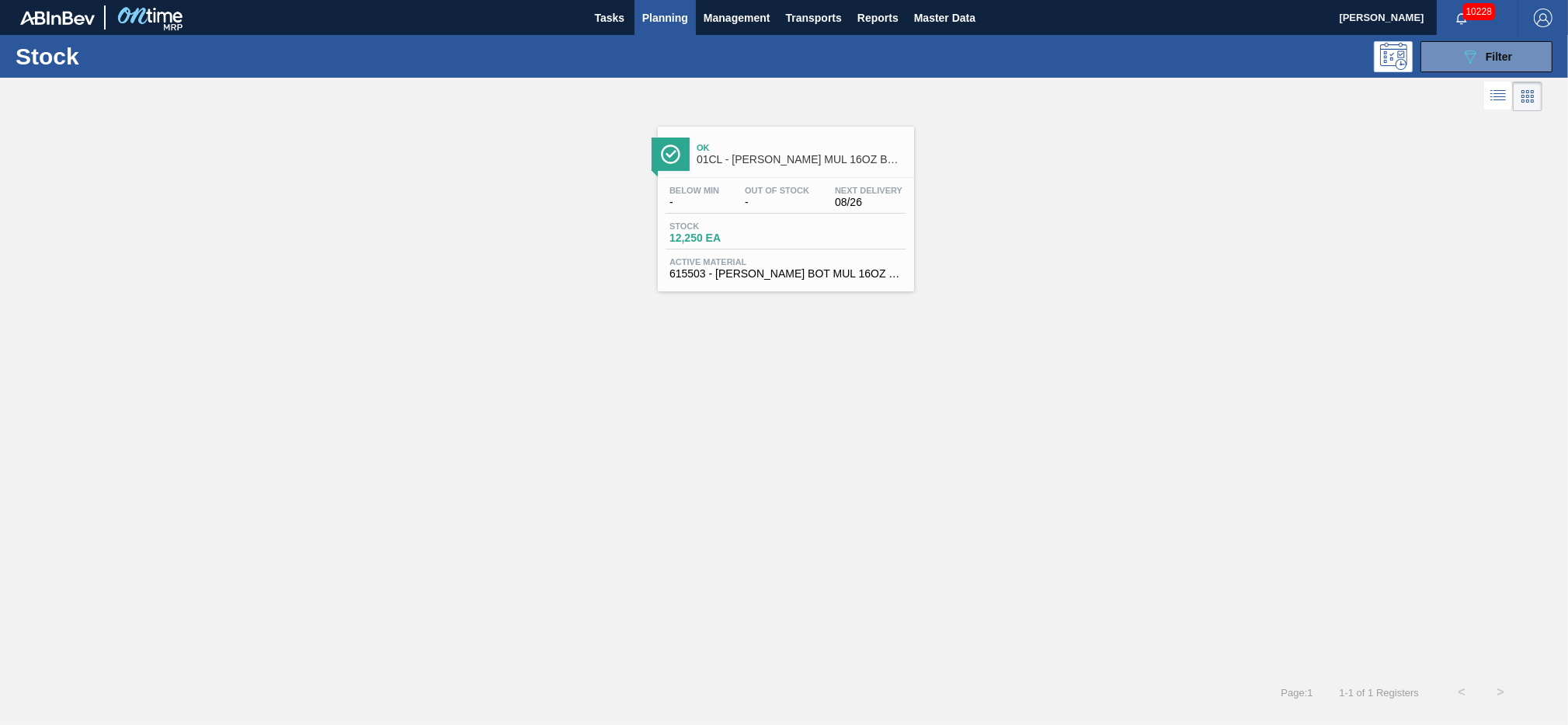
click at [817, 265] on span "Active Material" at bounding box center [786, 262] width 233 height 10
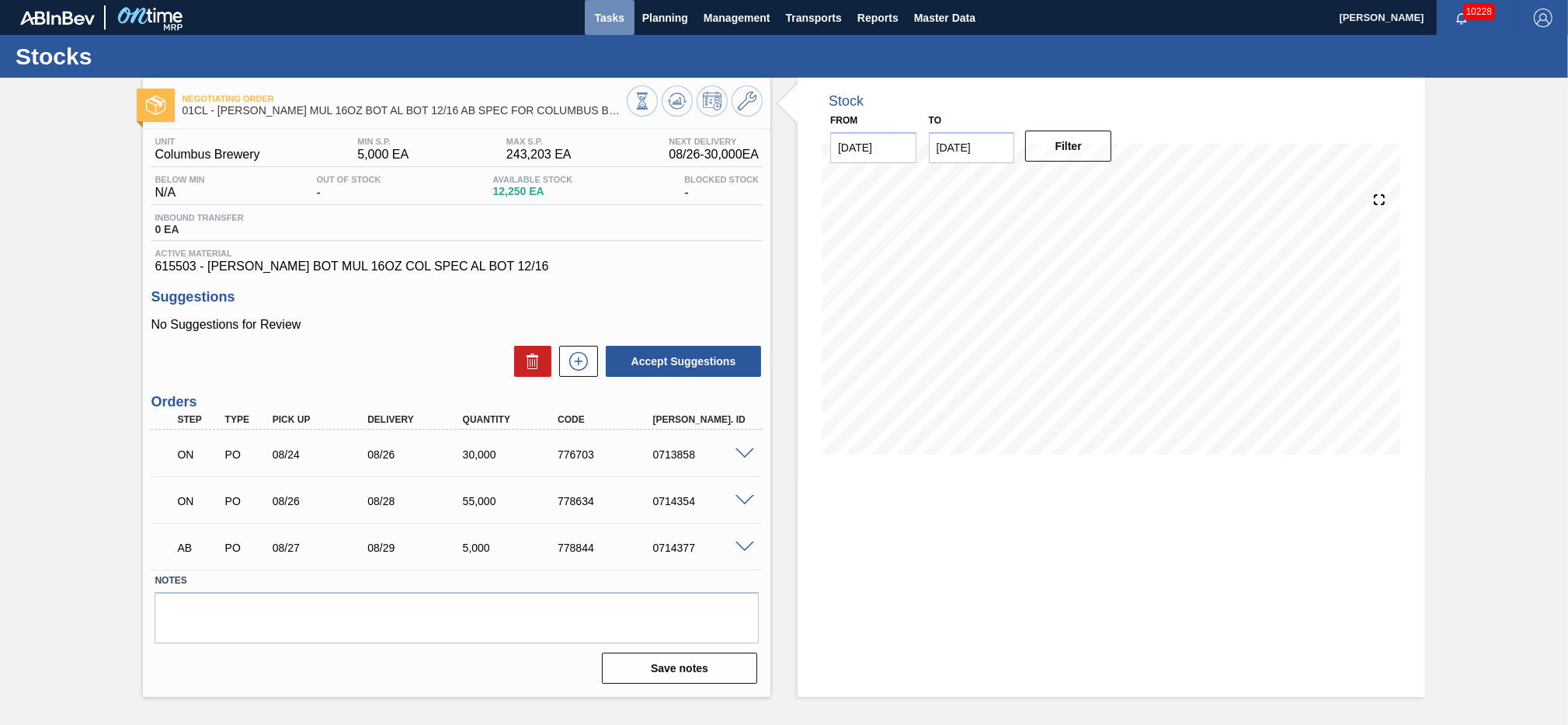
click at [612, 16] on span "Tasks" at bounding box center [609, 18] width 34 height 19
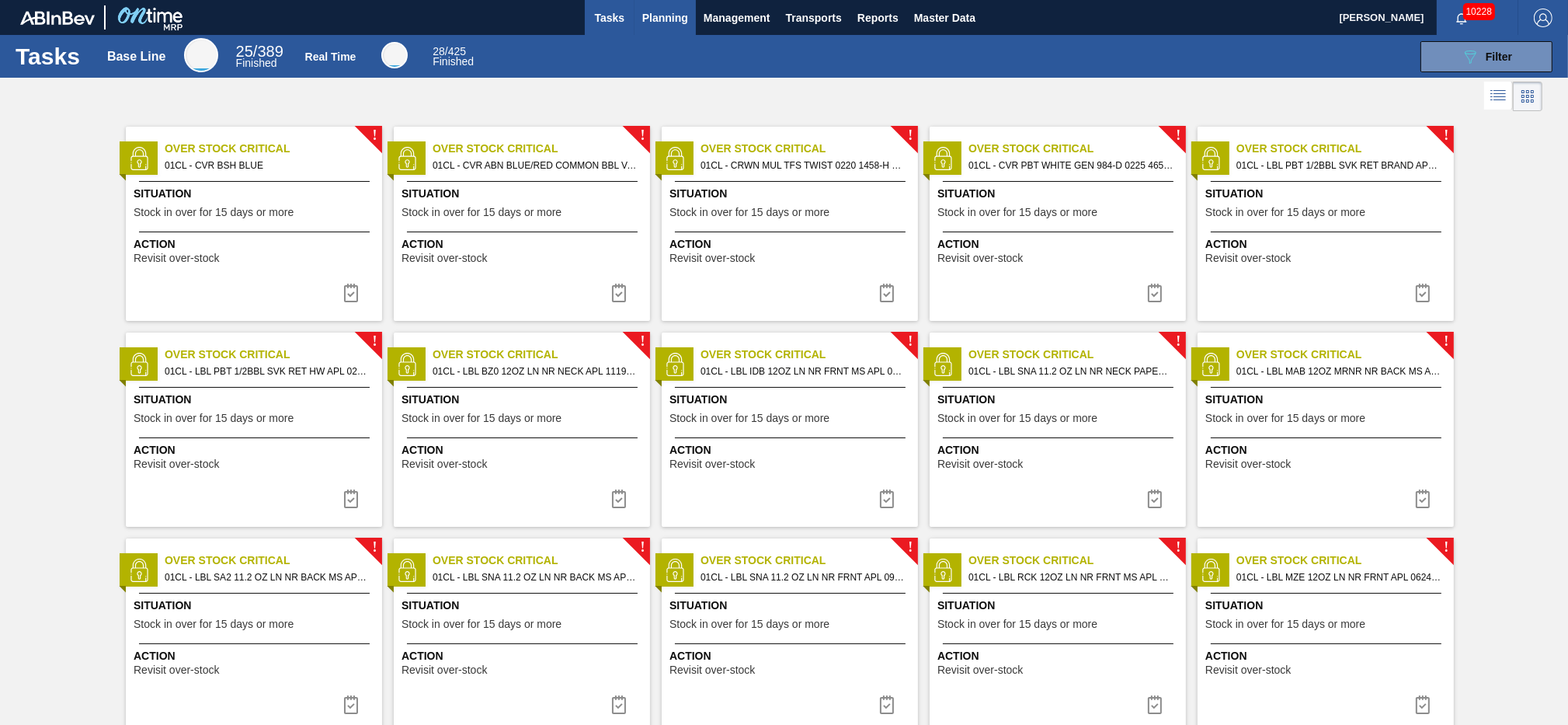
click at [690, 10] on button "Planning" at bounding box center [665, 17] width 61 height 35
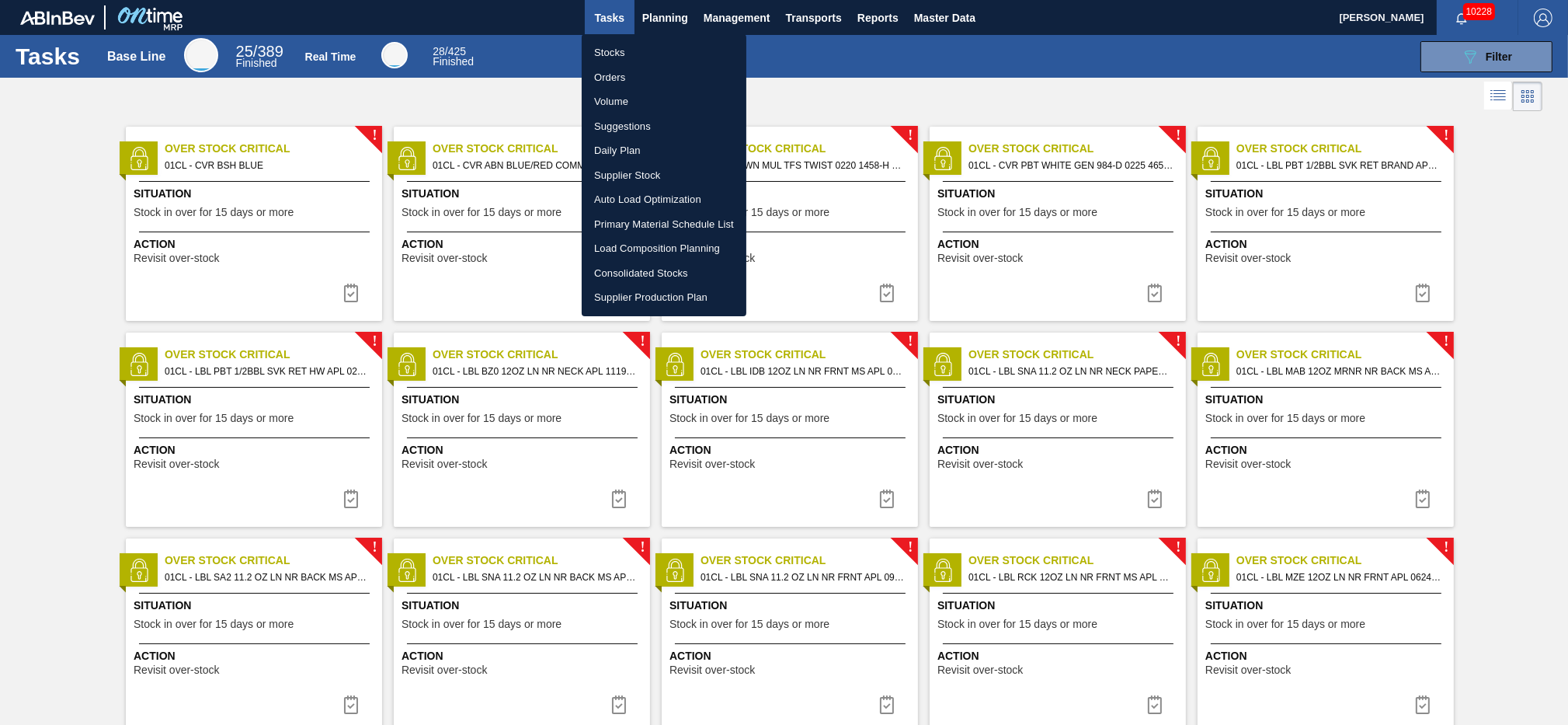
click at [630, 59] on li "Stocks" at bounding box center [664, 53] width 165 height 25
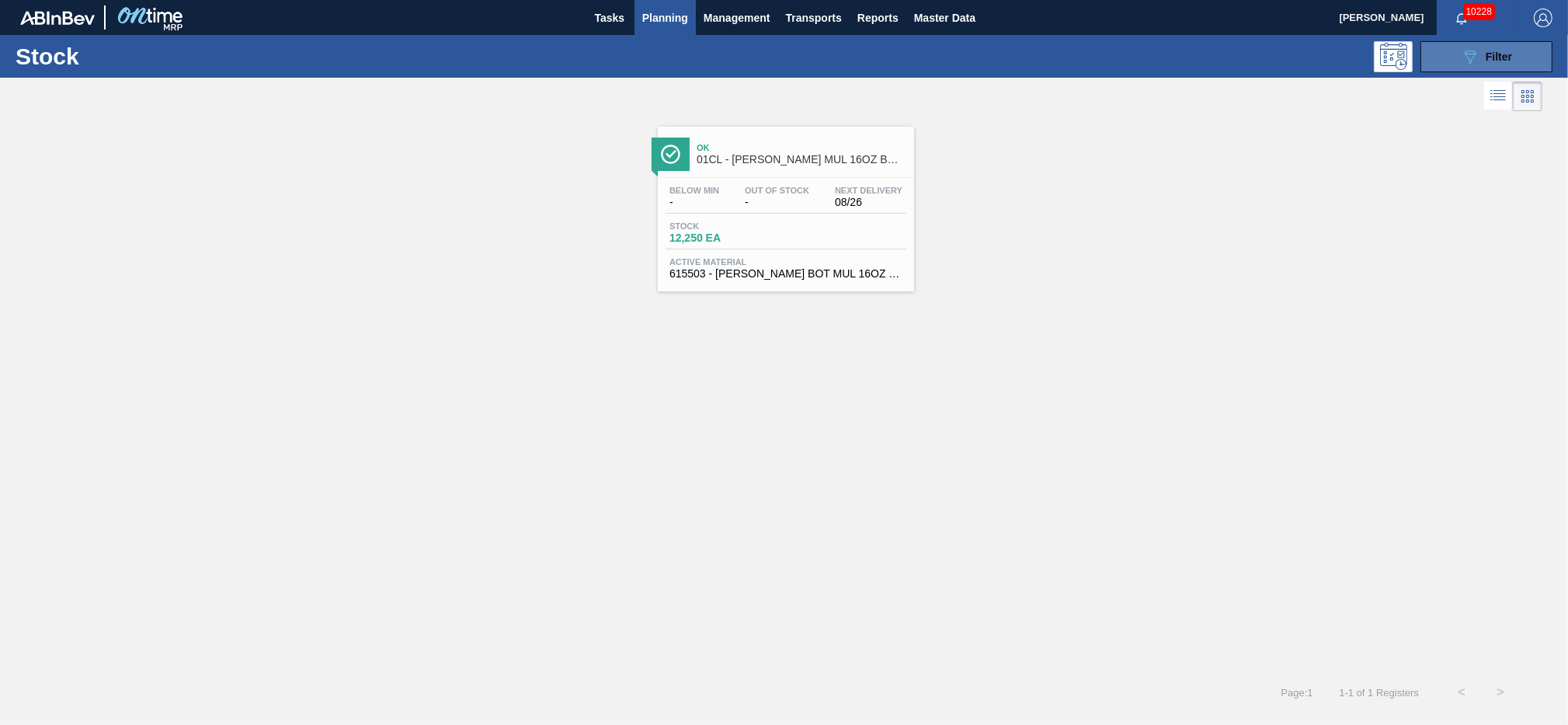
click at [1458, 61] on button "089F7B8B-B2A5-4AFE-B5C0-19BA573D28AC Filter" at bounding box center [1486, 57] width 132 height 31
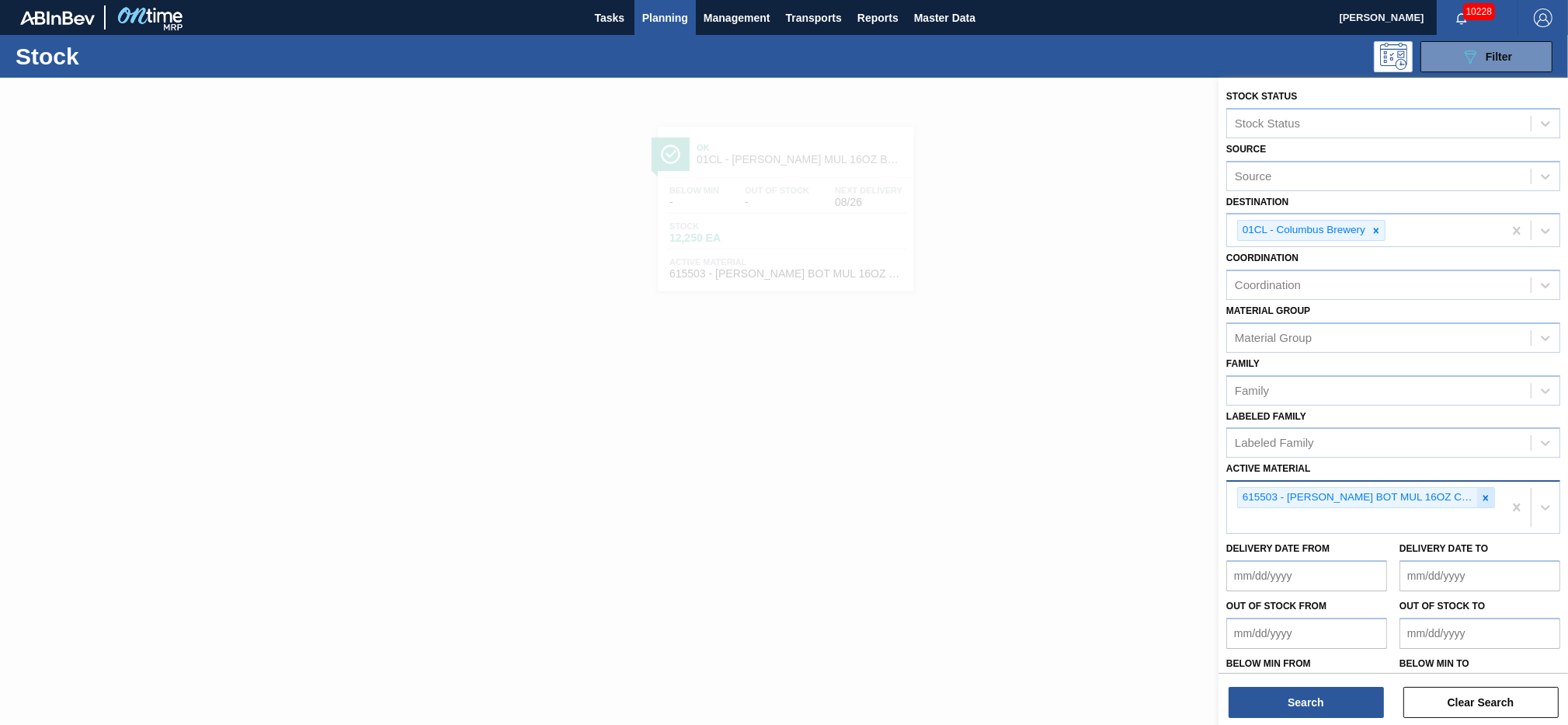
click at [1484, 494] on icon at bounding box center [1486, 497] width 11 height 11
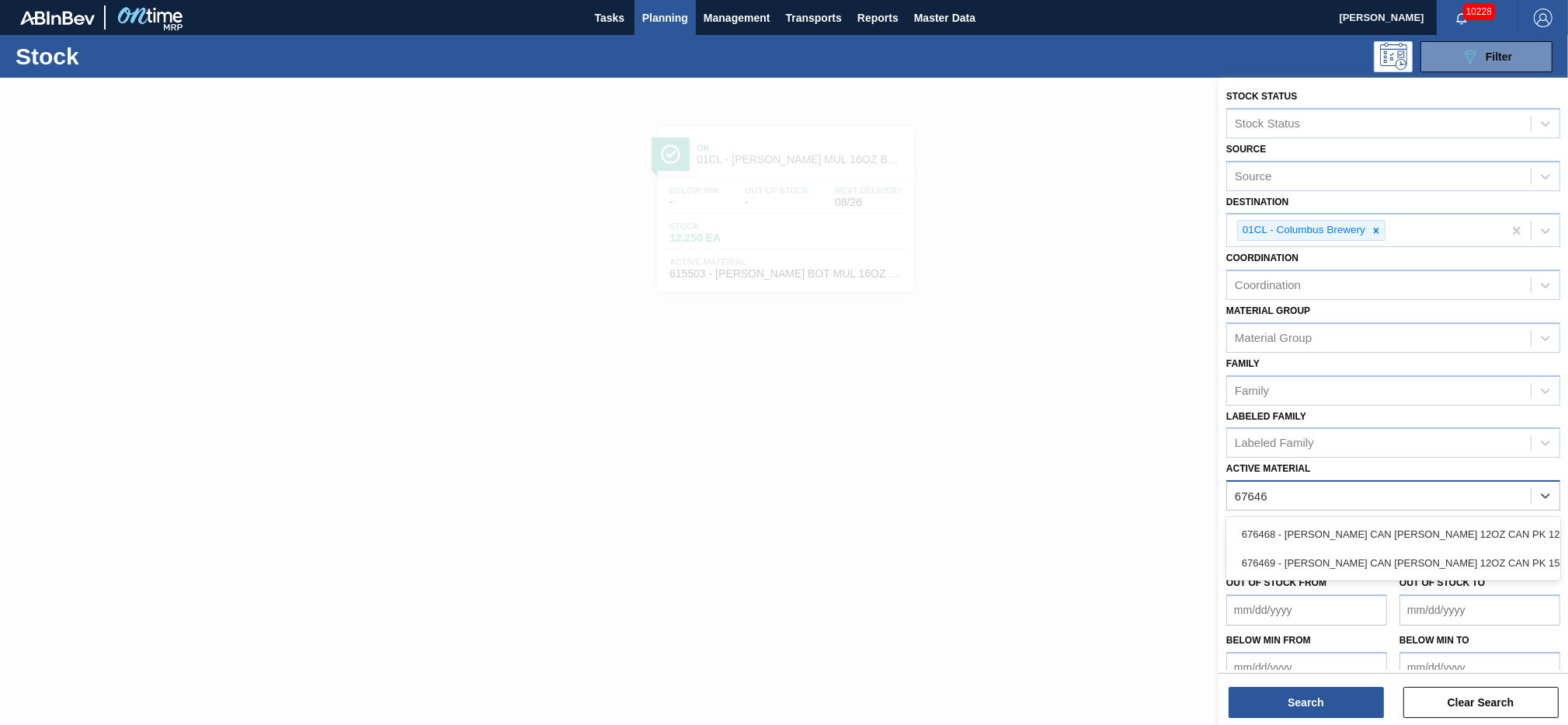
type Material "676469"
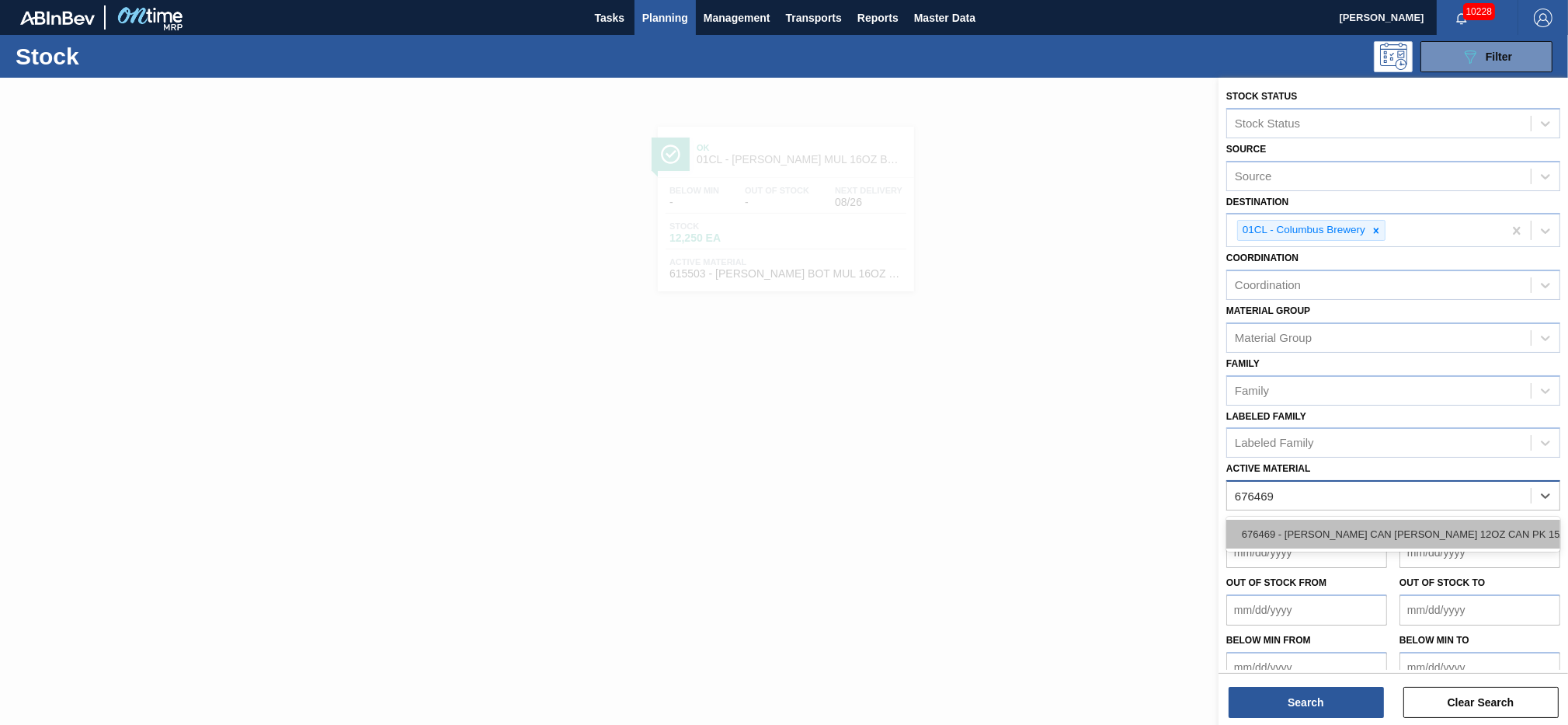
click at [1434, 521] on div "676469 - [PERSON_NAME] CAN [PERSON_NAME] 12OZ CAN PK 15/12 CAN 0922" at bounding box center [1393, 534] width 334 height 29
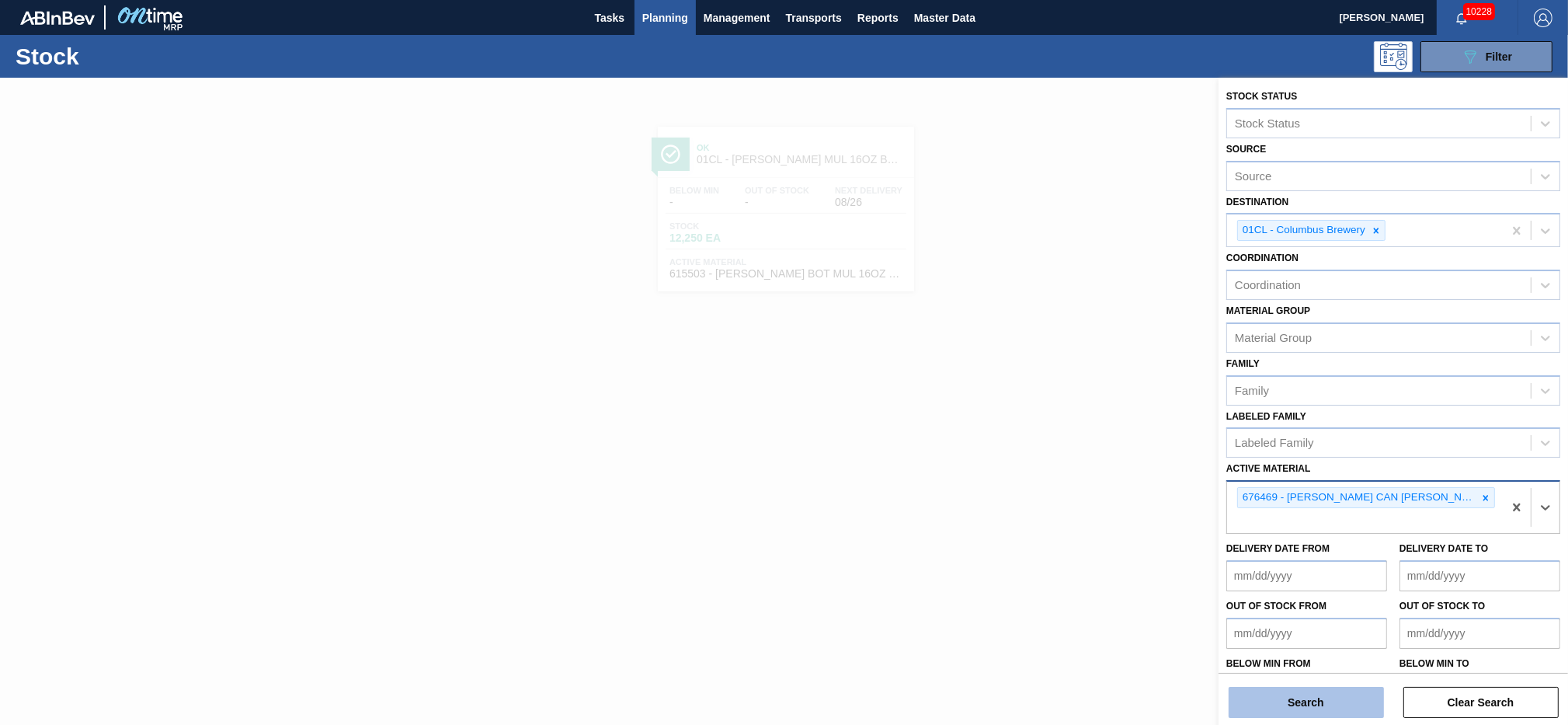
click at [1275, 704] on button "Search" at bounding box center [1306, 702] width 155 height 31
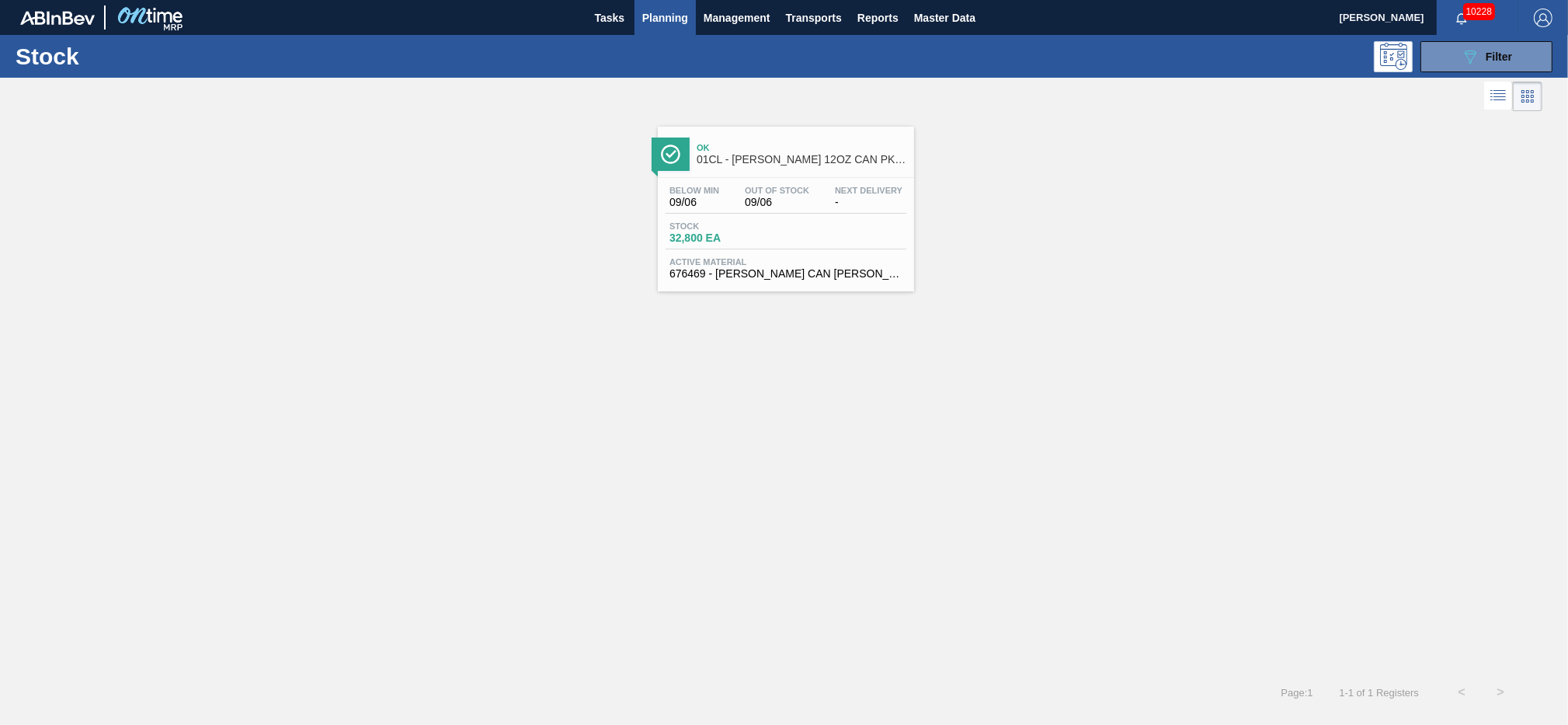
click at [786, 252] on div "Below Min 09/06 Out Of Stock 09/06 Next Delivery - Stock 32,800 EA Active Mater…" at bounding box center [786, 230] width 256 height 106
click at [1461, 53] on icon "089F7B8B-B2A5-4AFE-B5C0-19BA573D28AC" at bounding box center [1470, 57] width 19 height 19
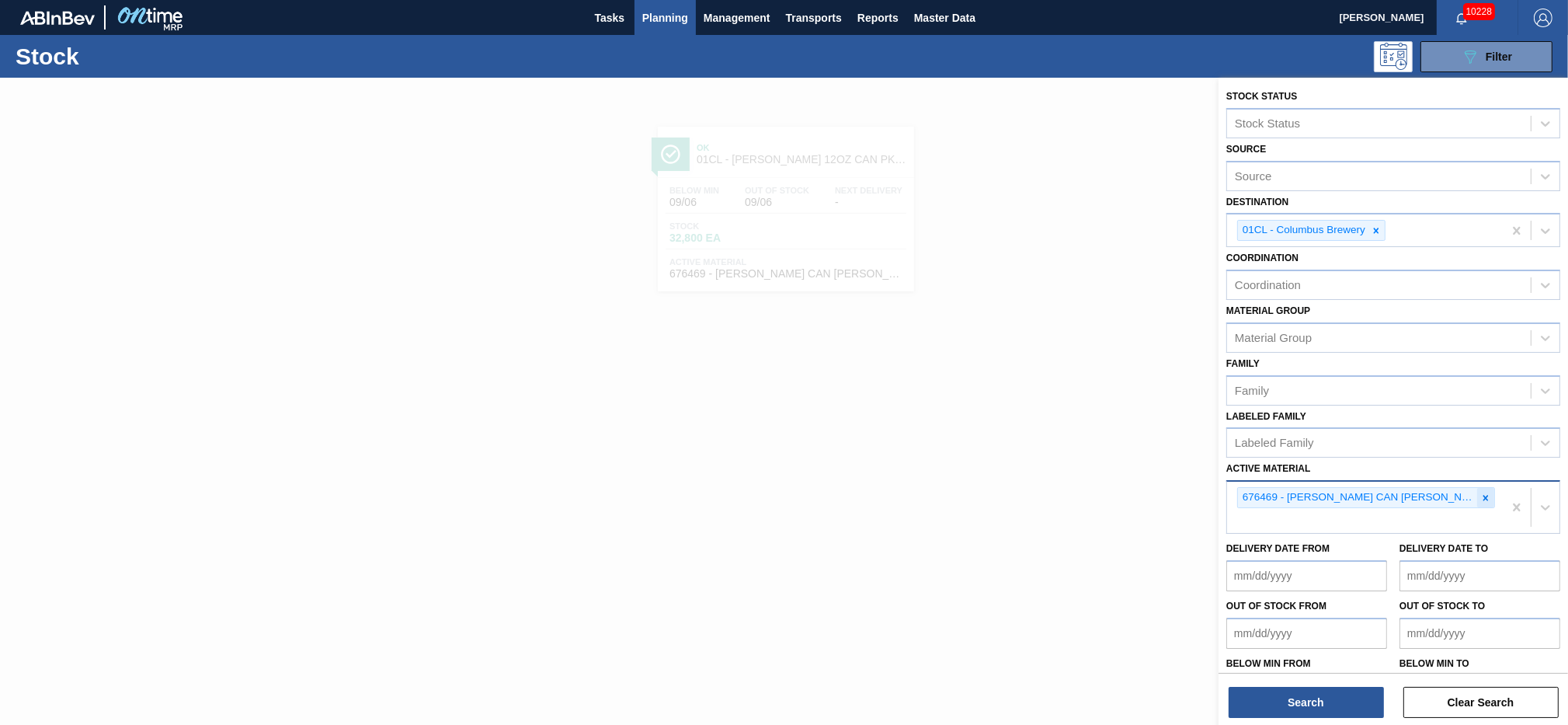
click at [1487, 492] on icon at bounding box center [1486, 497] width 11 height 11
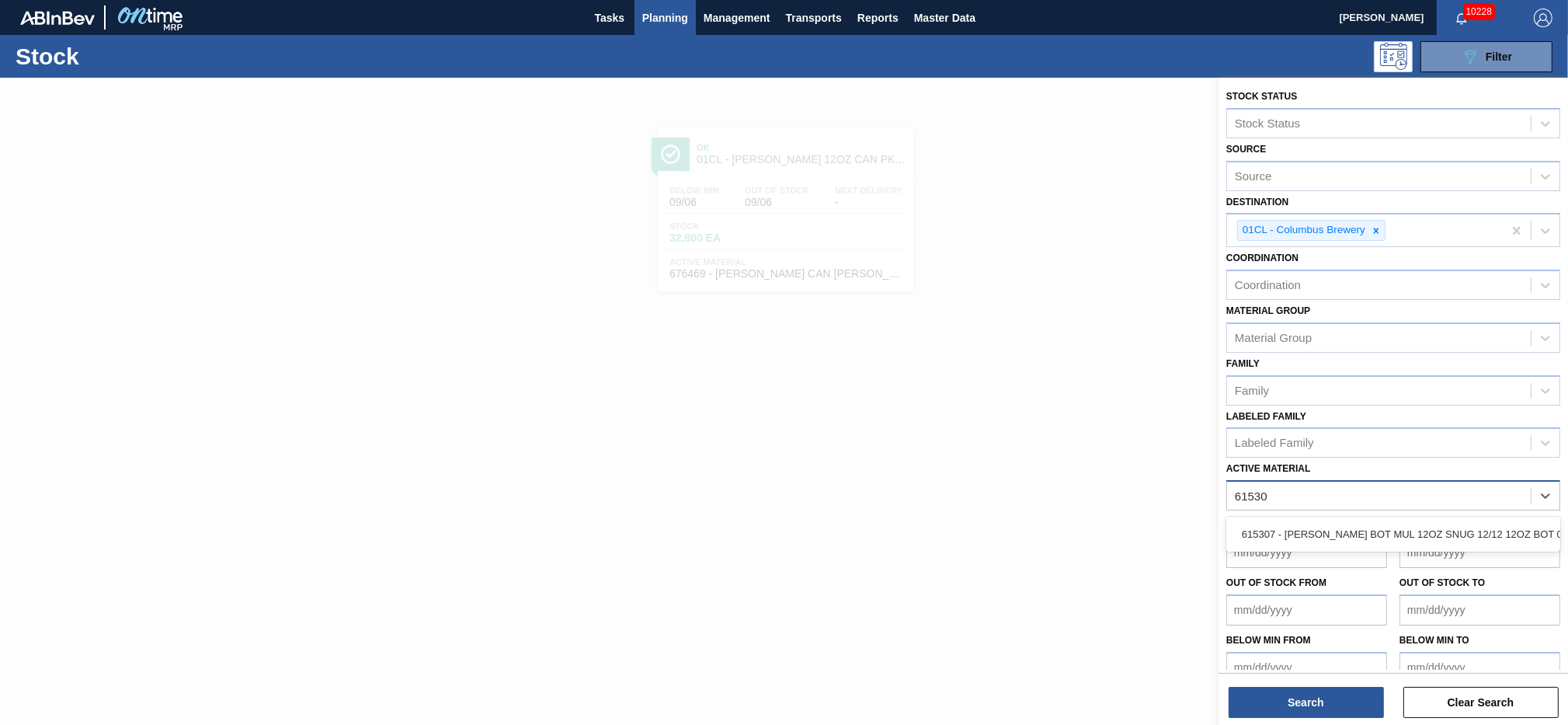
type Material "615307"
click at [1435, 530] on div "615307 - [PERSON_NAME] BOT MUL 12OZ SNUG 12/12 12OZ BOT 07" at bounding box center [1393, 534] width 334 height 29
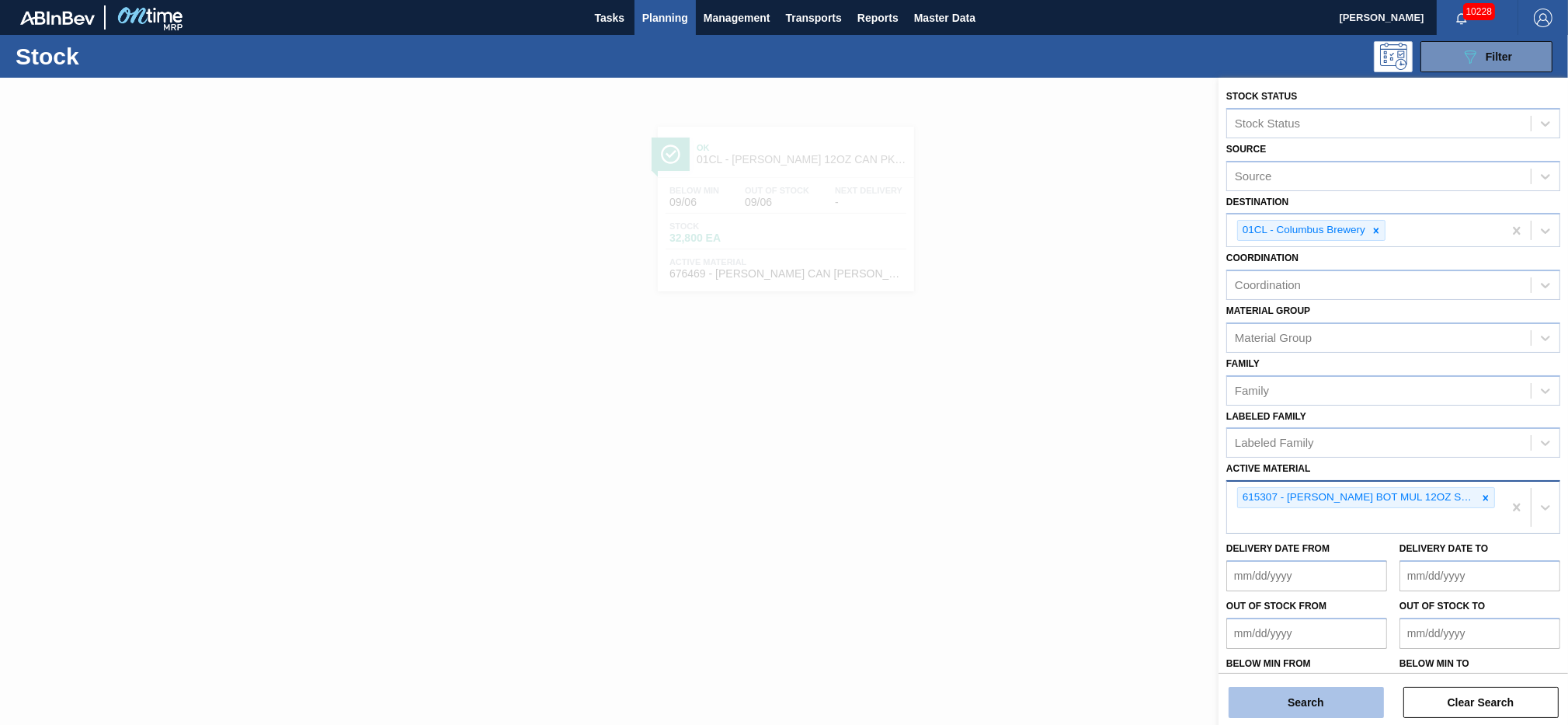
click at [1296, 706] on button "Search" at bounding box center [1306, 702] width 155 height 31
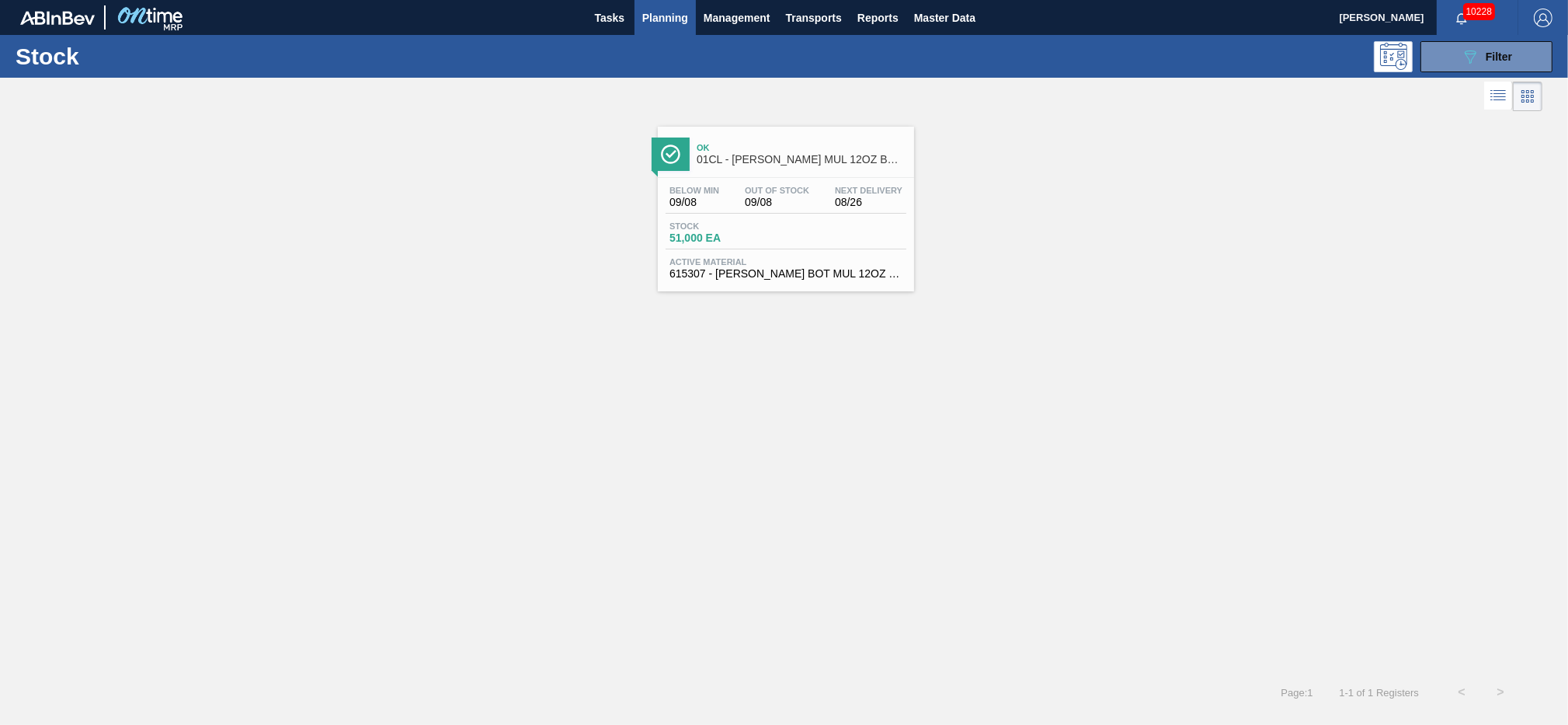
click at [723, 253] on div "Below Min 09/08 Out Of Stock 09/08 Next Delivery 08/26 Stock 51,000 EA Active M…" at bounding box center [786, 230] width 256 height 106
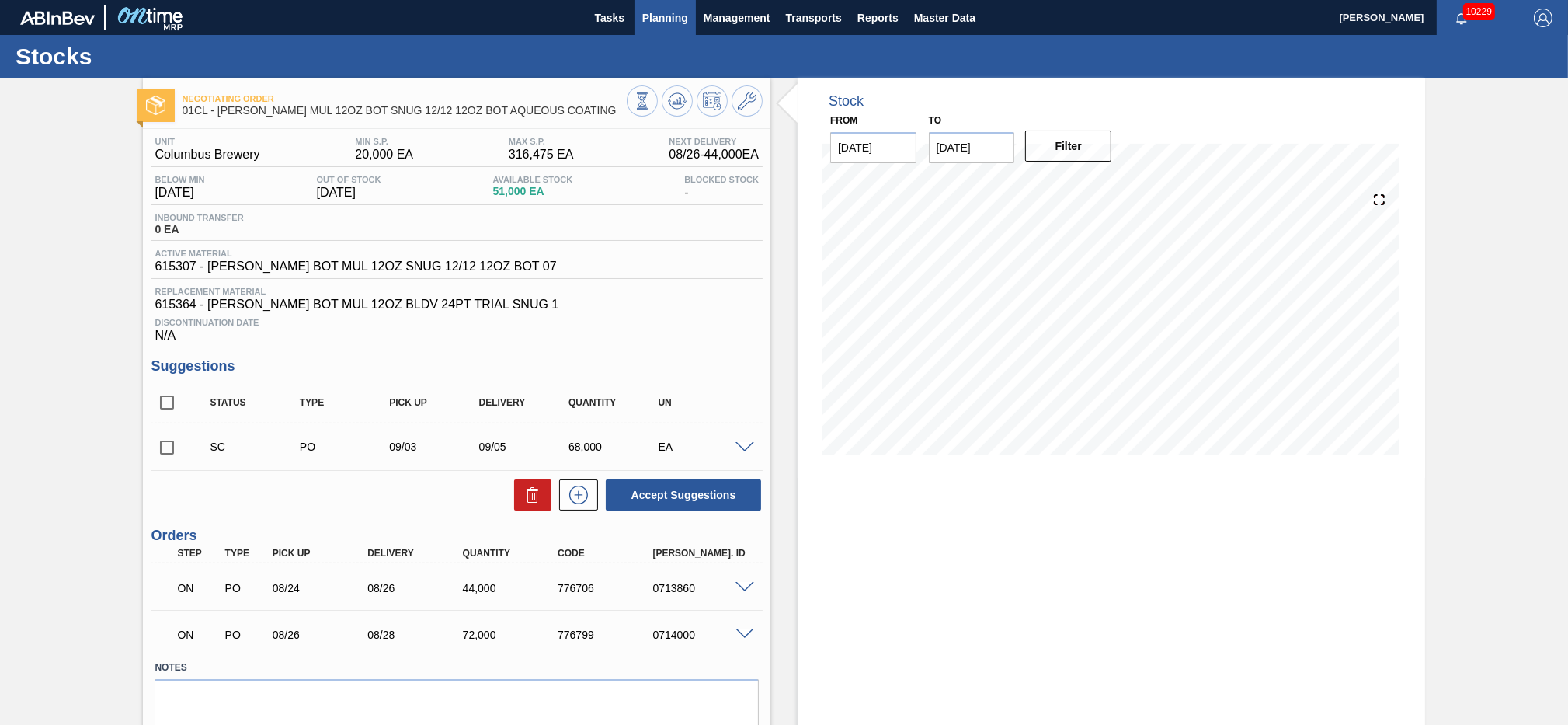
click at [685, 29] on button "Planning" at bounding box center [665, 17] width 61 height 35
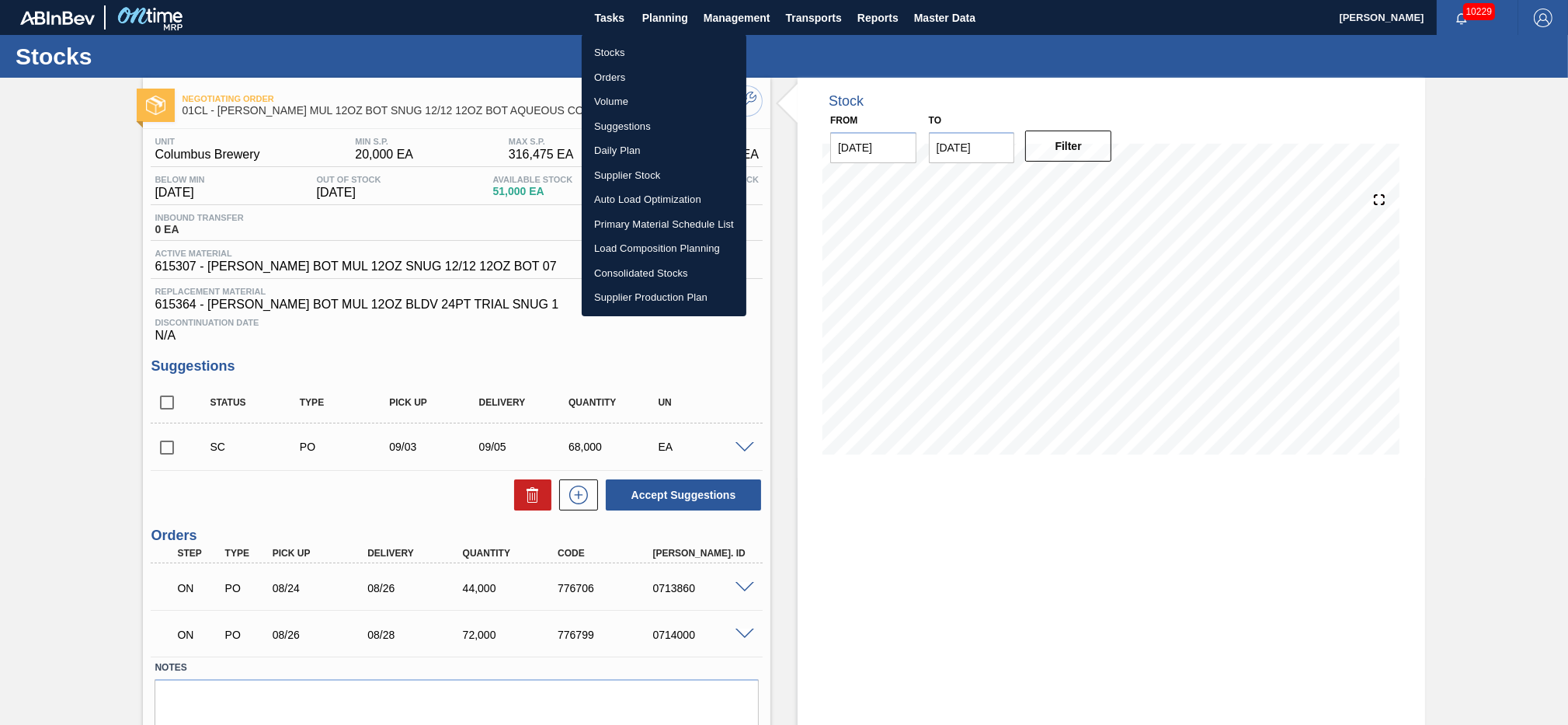
click at [624, 124] on li "Suggestions" at bounding box center [664, 126] width 165 height 25
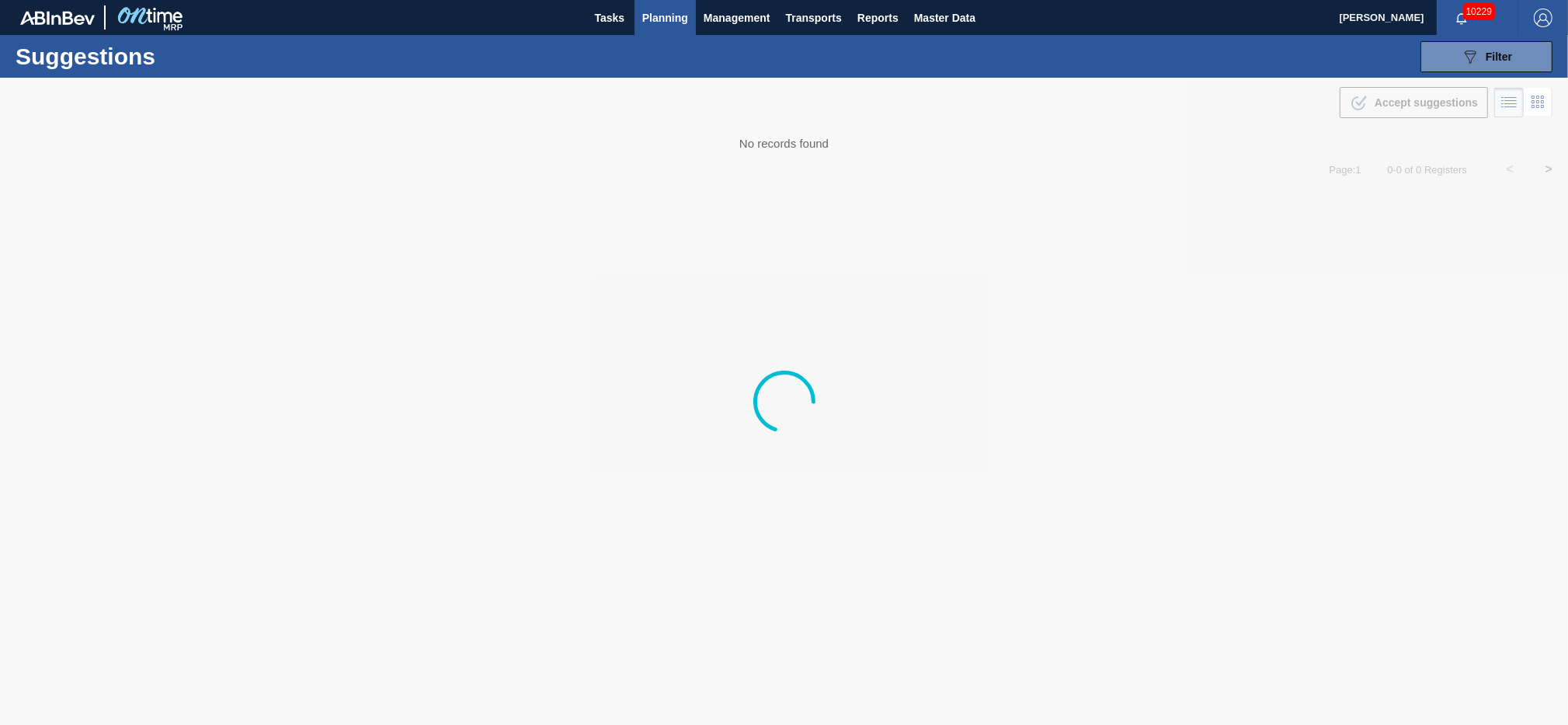
type from "08/21/2025"
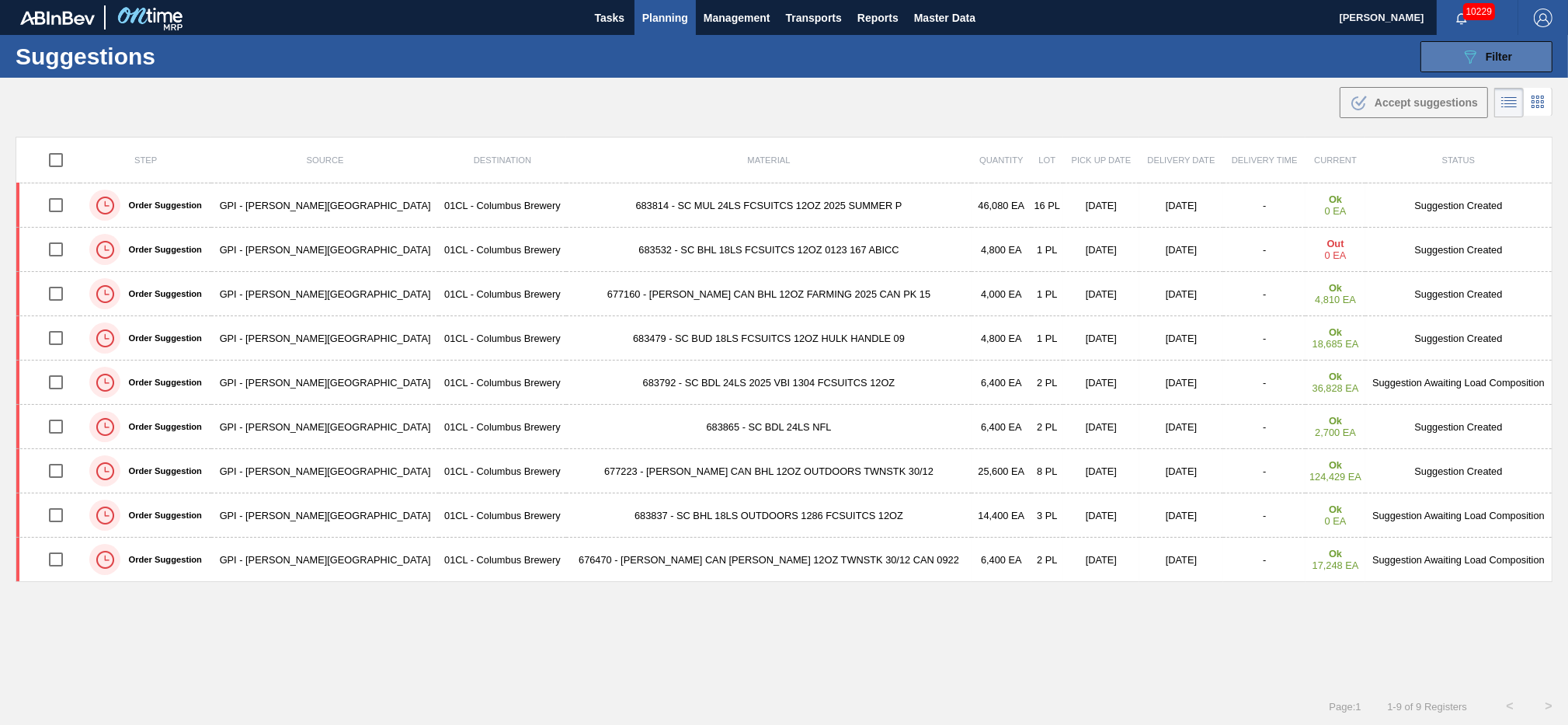
click at [1483, 60] on div "089F7B8B-B2A5-4AFE-B5C0-19BA573D28AC Filter" at bounding box center [1486, 57] width 51 height 19
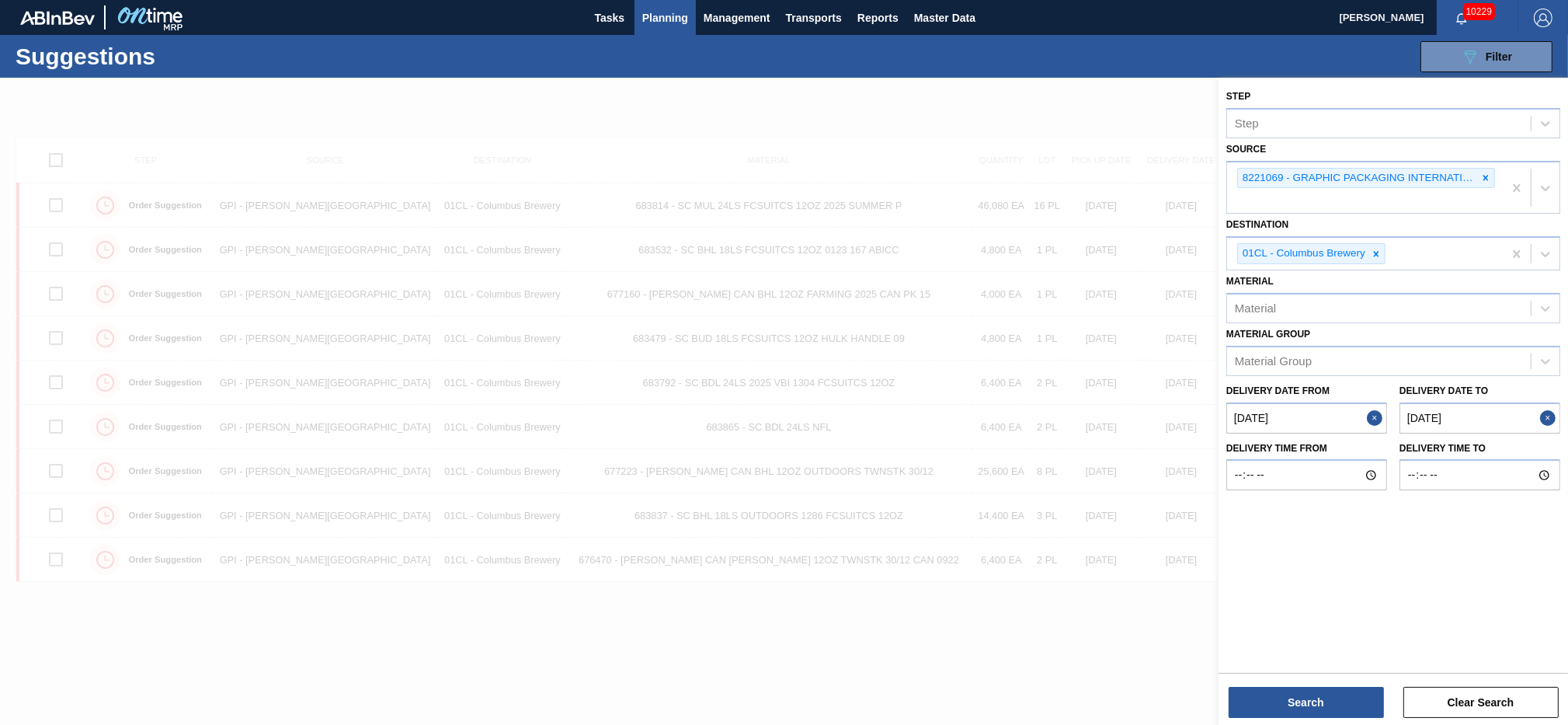
click at [1509, 411] on to "[DATE]" at bounding box center [1480, 418] width 161 height 31
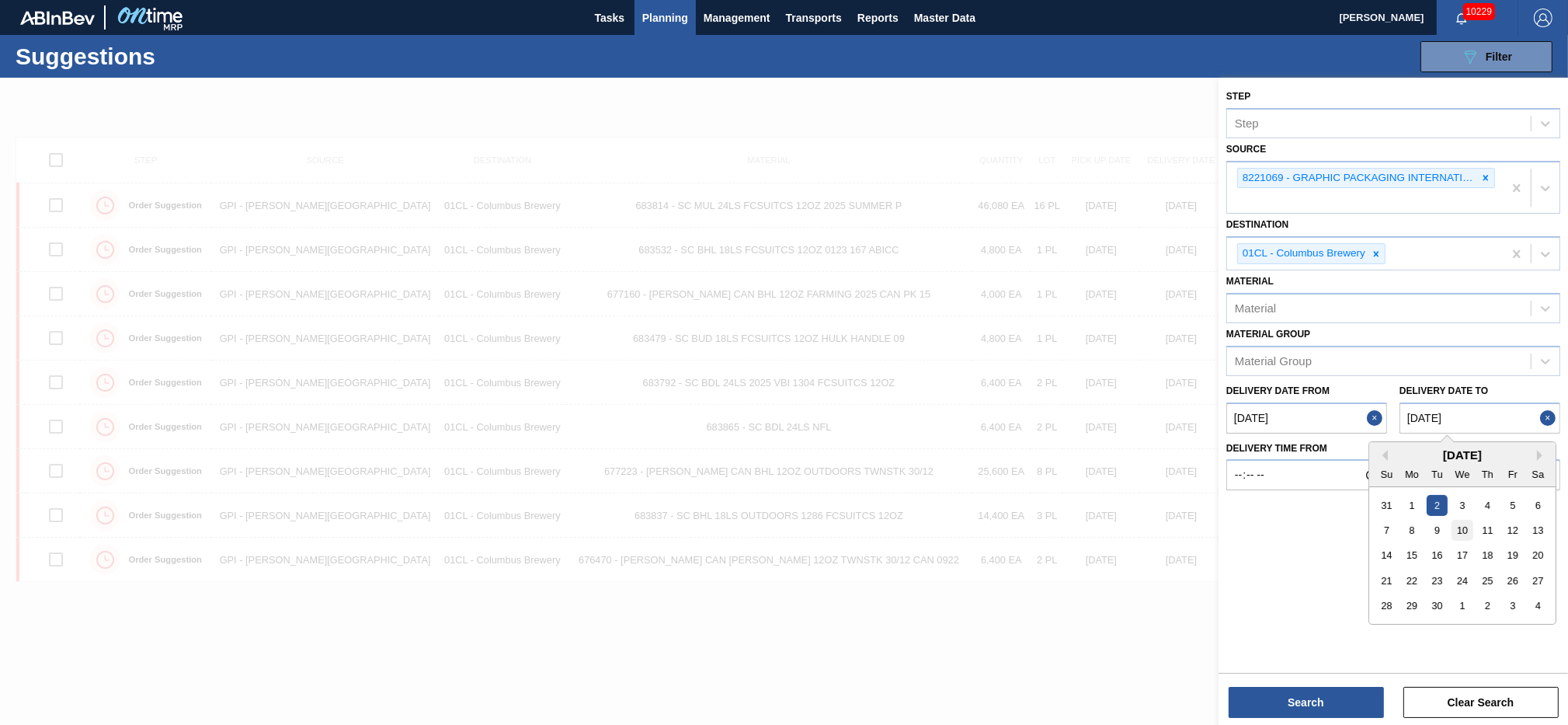
click at [1462, 531] on div "10" at bounding box center [1462, 530] width 21 height 21
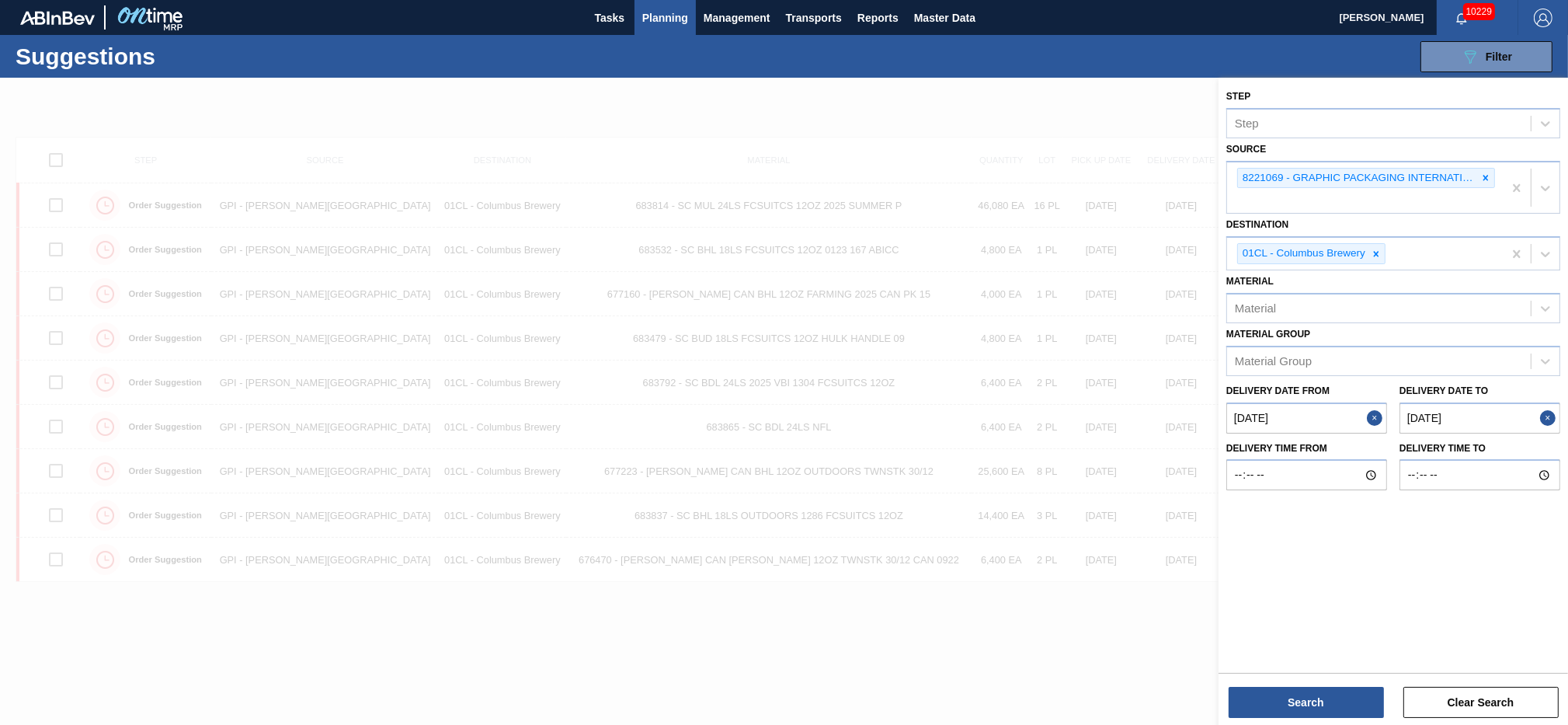
type to "[DATE]"
click at [1291, 700] on button "Search" at bounding box center [1306, 702] width 155 height 31
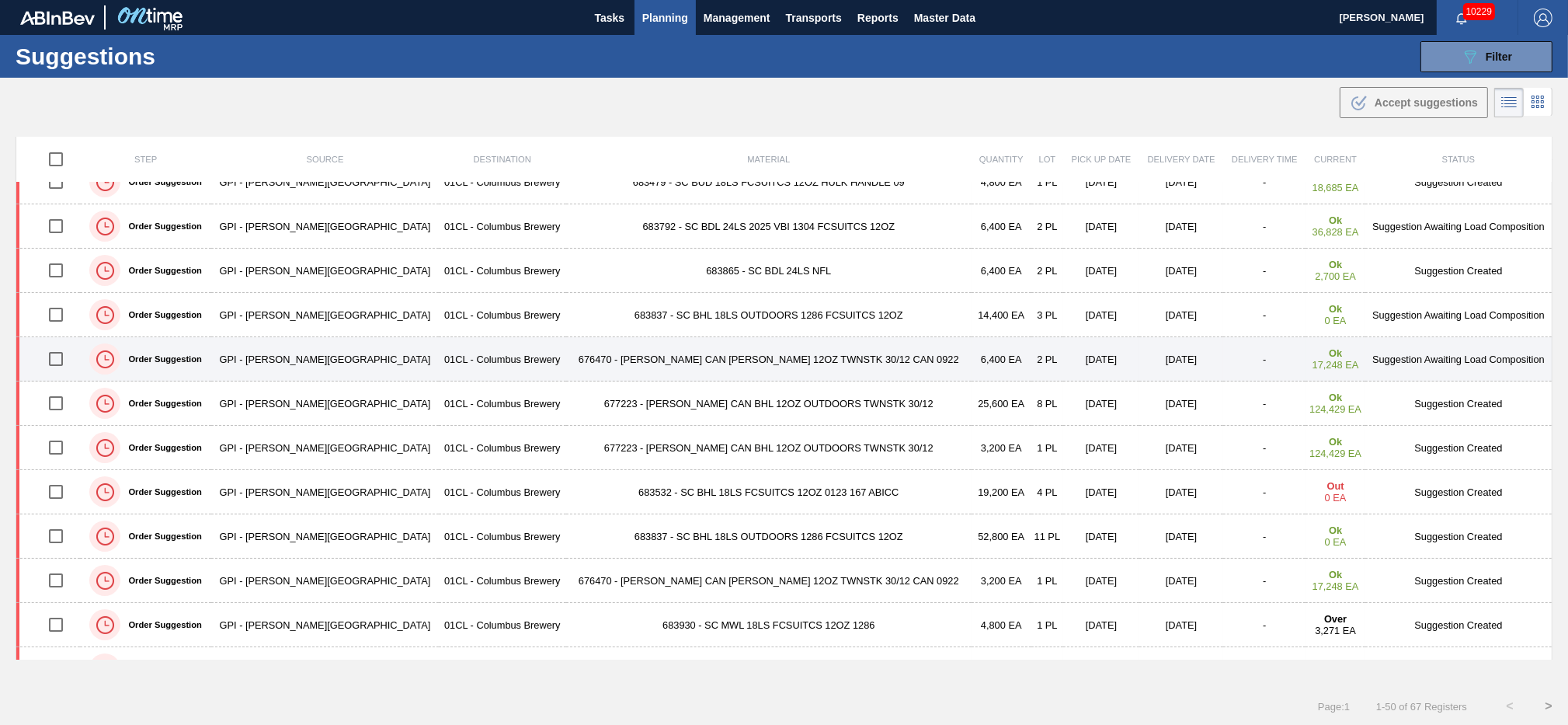
scroll to position [234, 0]
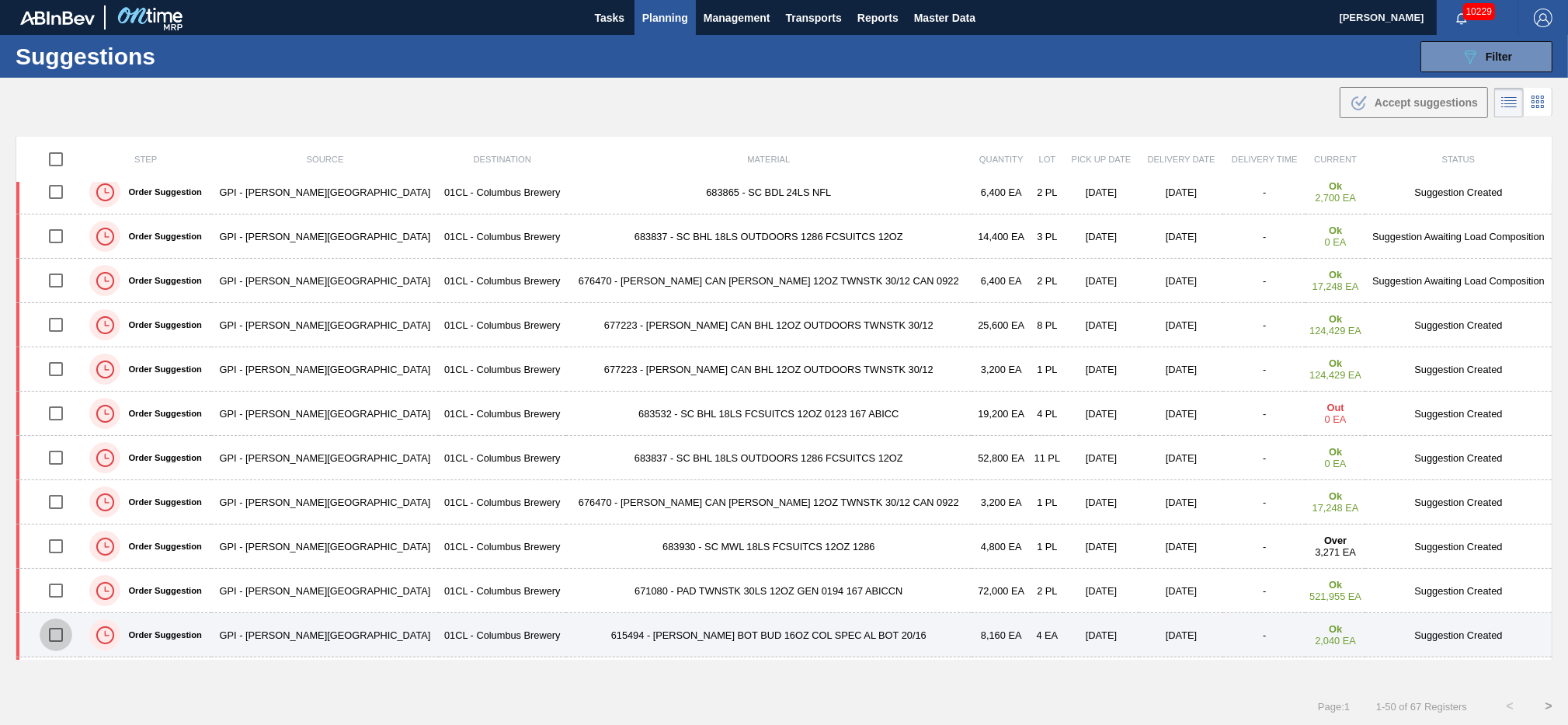
click at [67, 639] on input "checkbox" at bounding box center [56, 634] width 32 height 32
checkbox input "true"
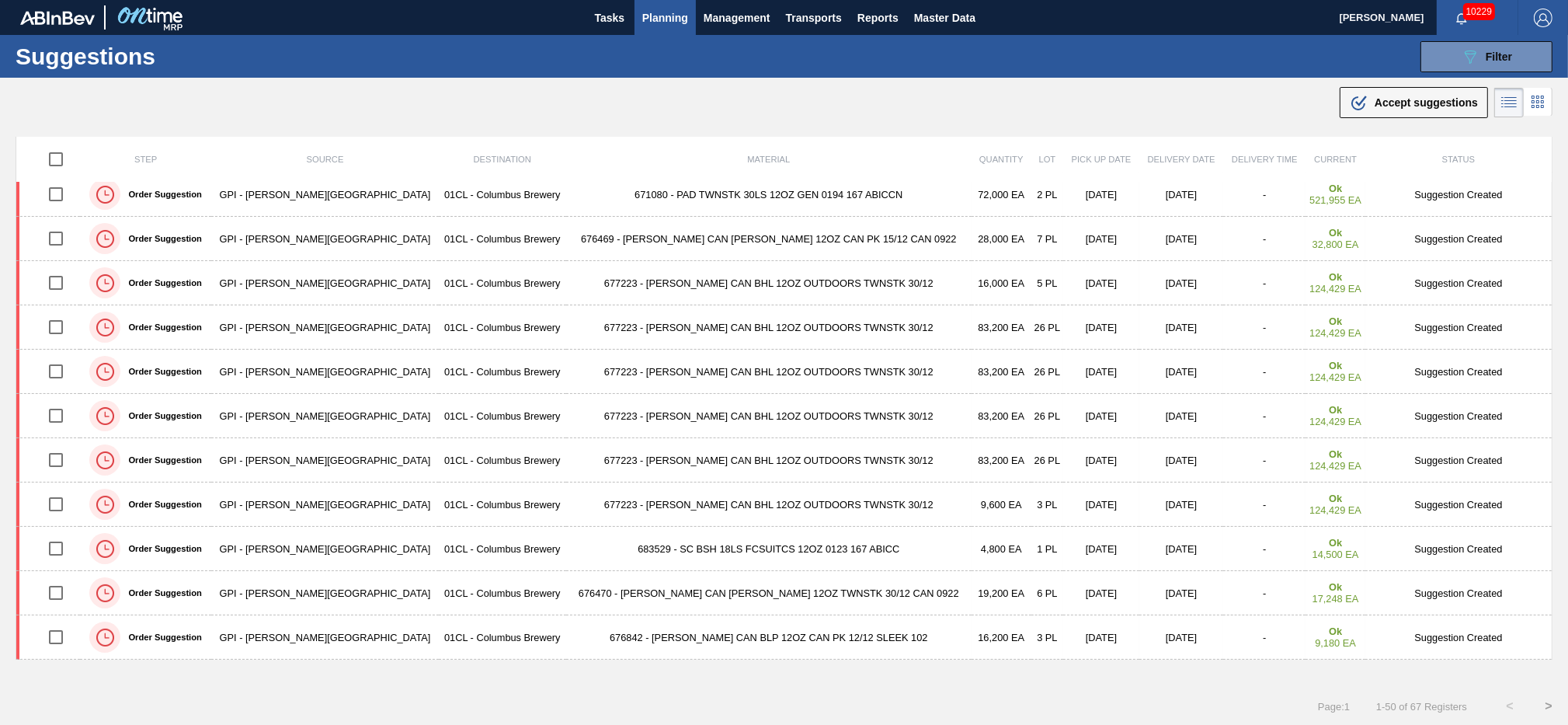
scroll to position [1019, 0]
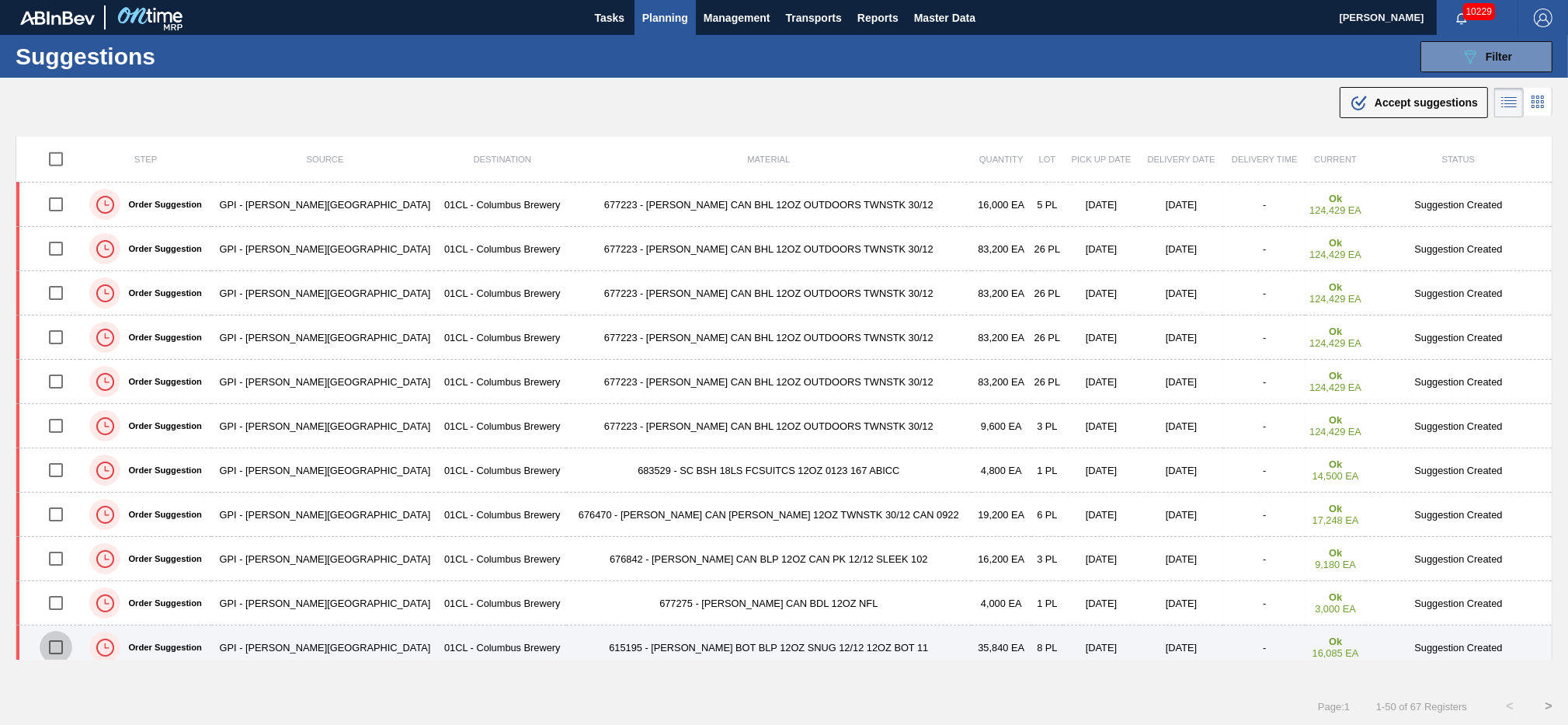
click at [66, 646] on input "checkbox" at bounding box center [56, 647] width 32 height 32
checkbox input "true"
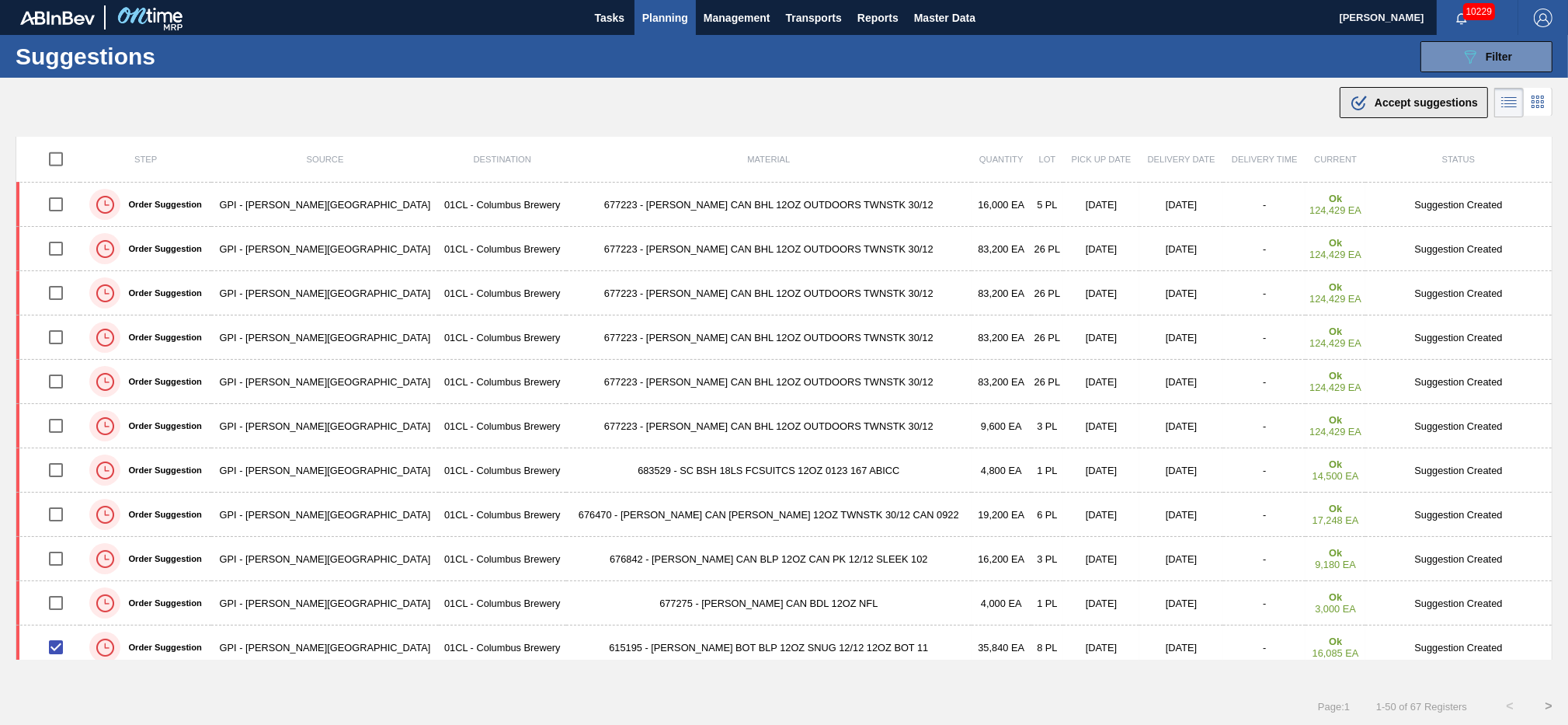
click at [1401, 97] on span "Accept suggestions" at bounding box center [1427, 102] width 103 height 12
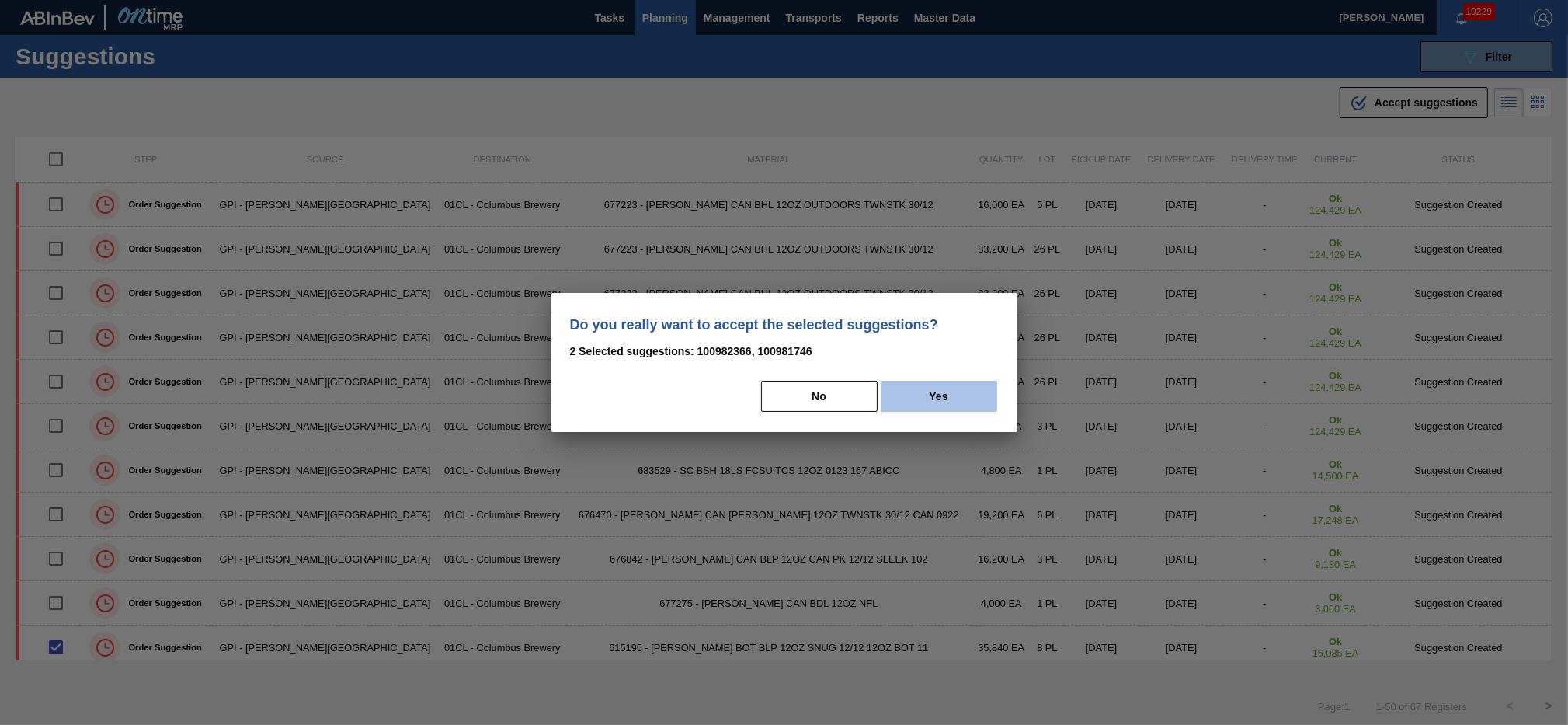
click at [935, 393] on button "Yes" at bounding box center [939, 396] width 116 height 31
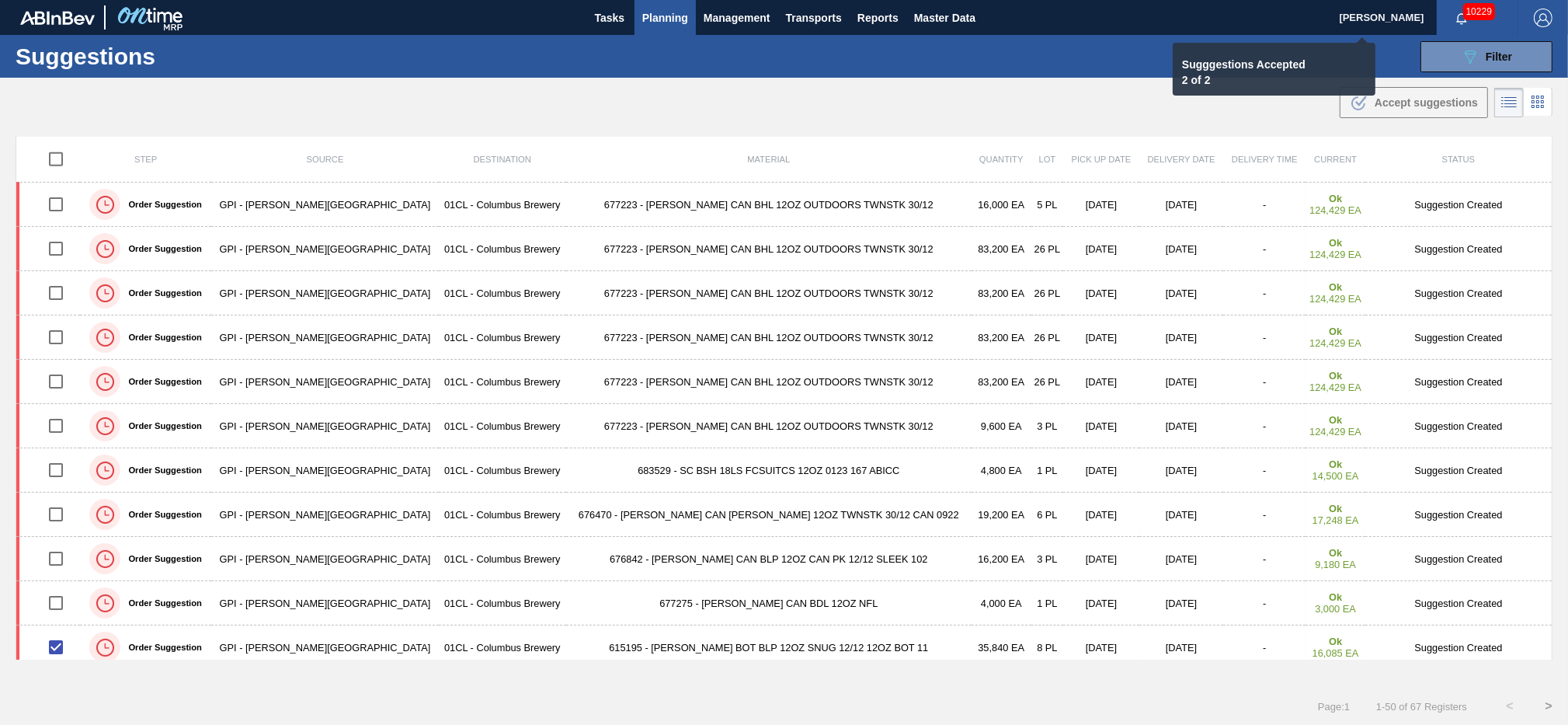
checkbox input "false"
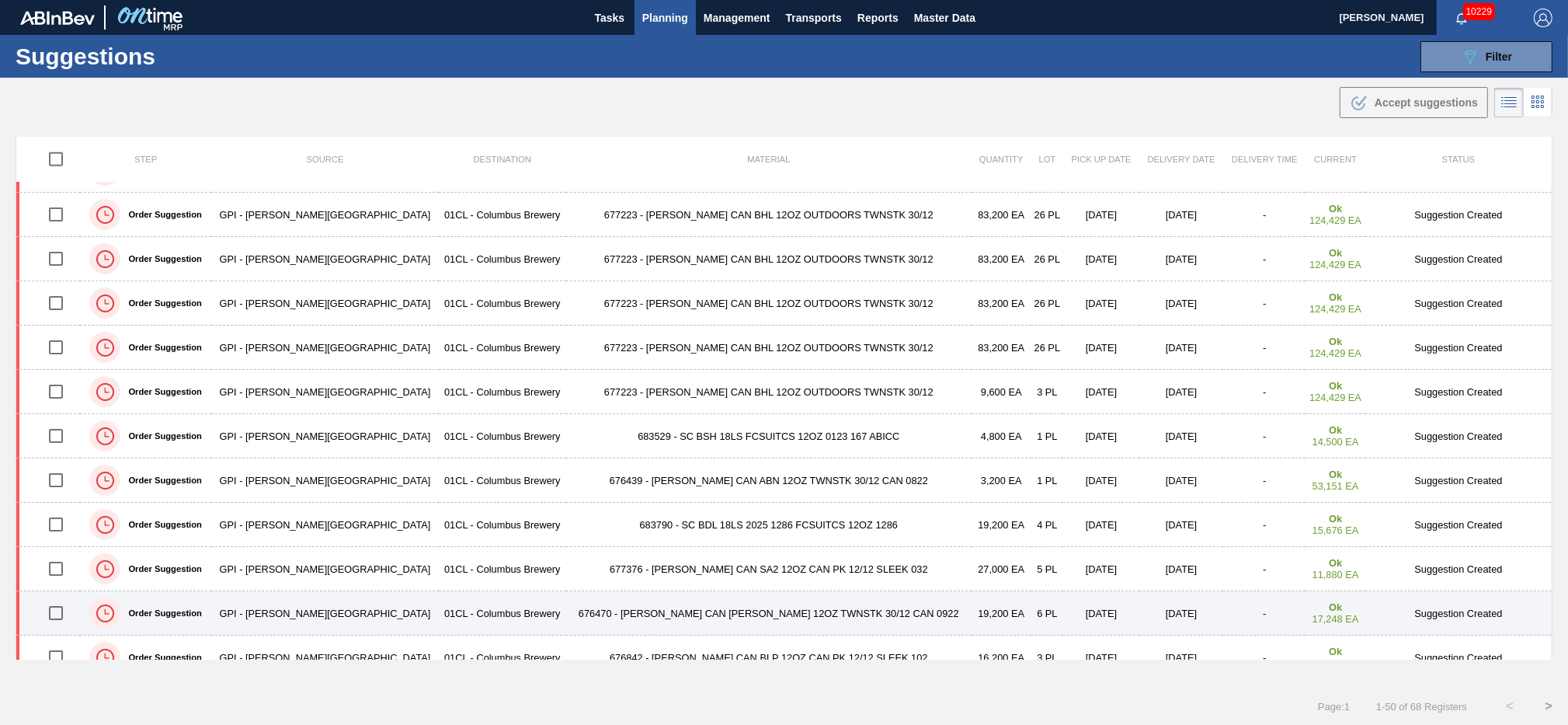
scroll to position [1333, 0]
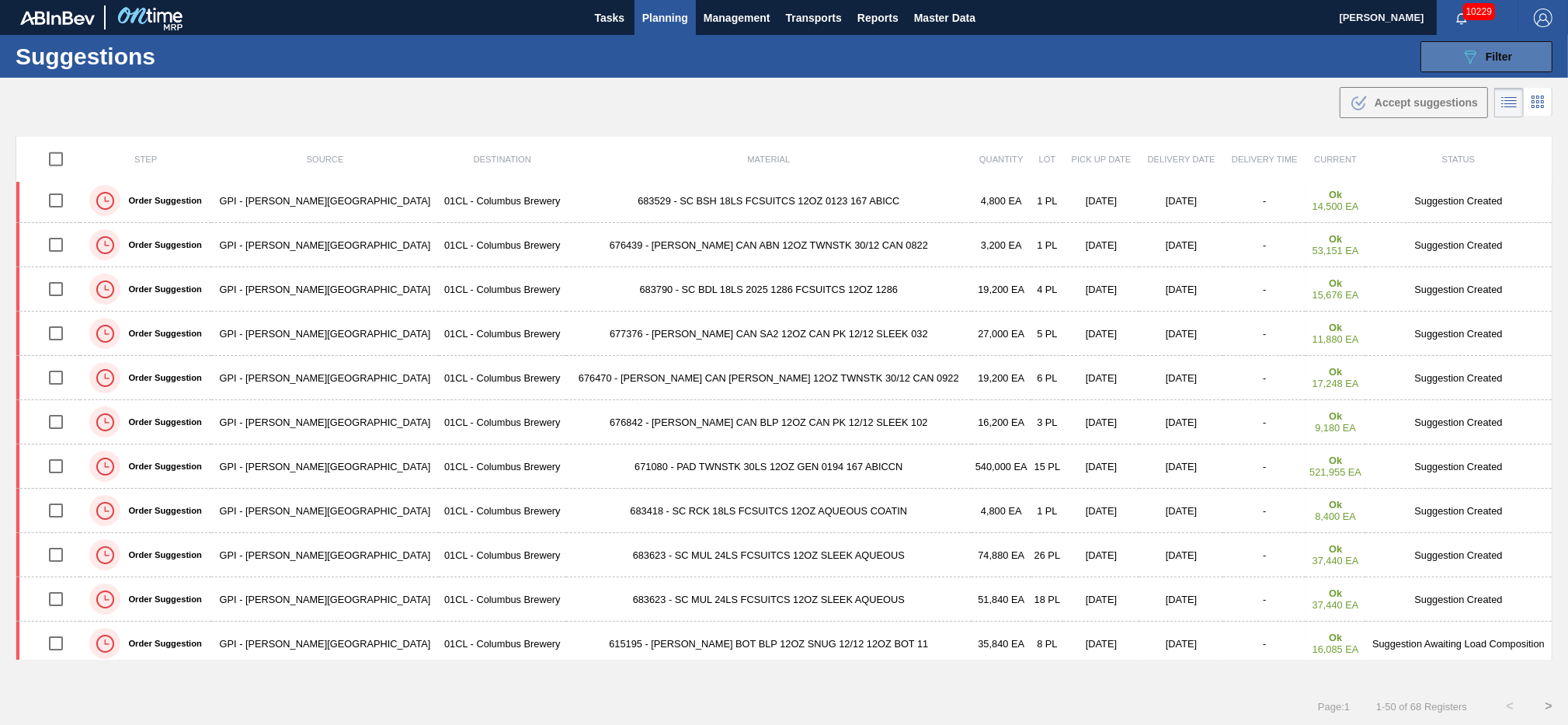
click at [1472, 61] on icon "089F7B8B-B2A5-4AFE-B5C0-19BA573D28AC" at bounding box center [1470, 57] width 19 height 19
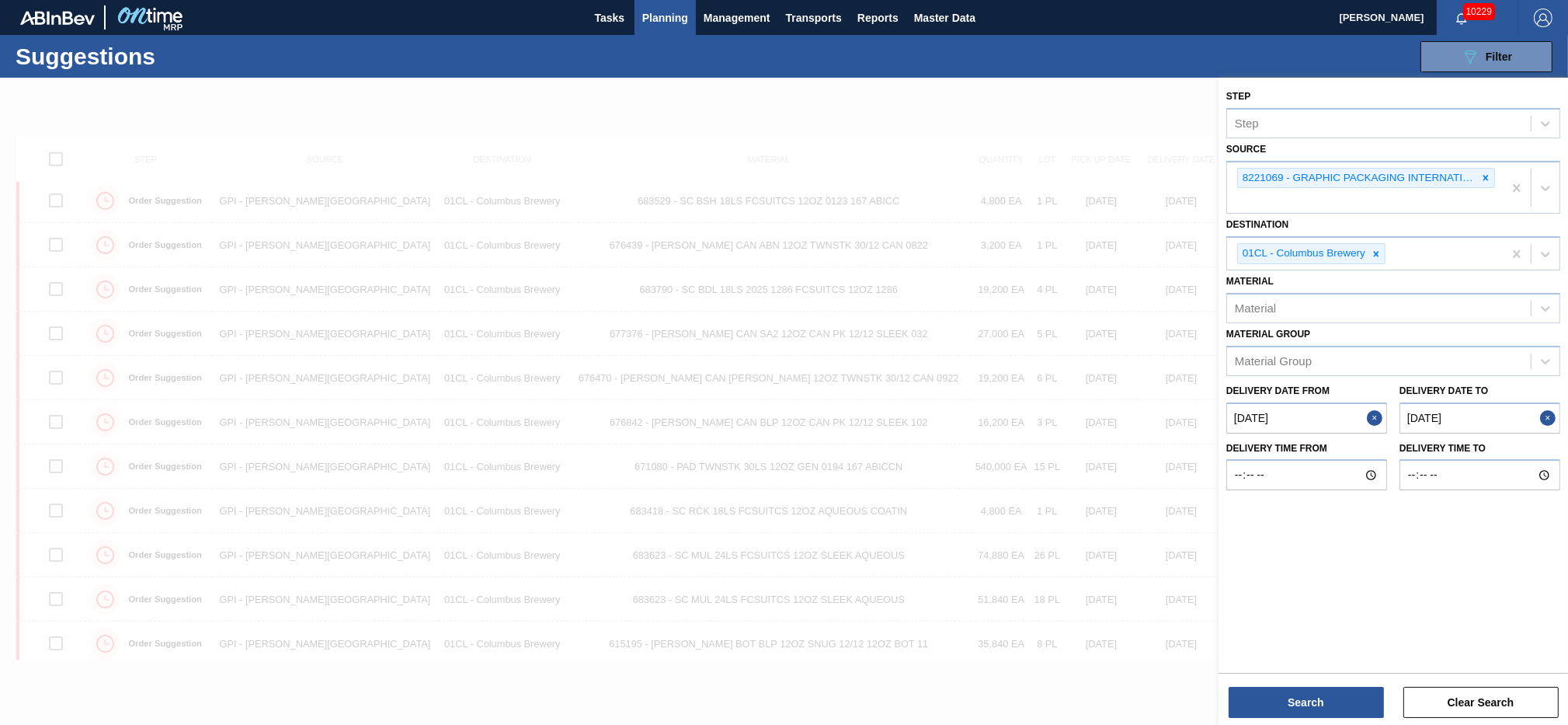
click at [1315, 411] on from "08/21/2025" at bounding box center [1307, 418] width 161 height 31
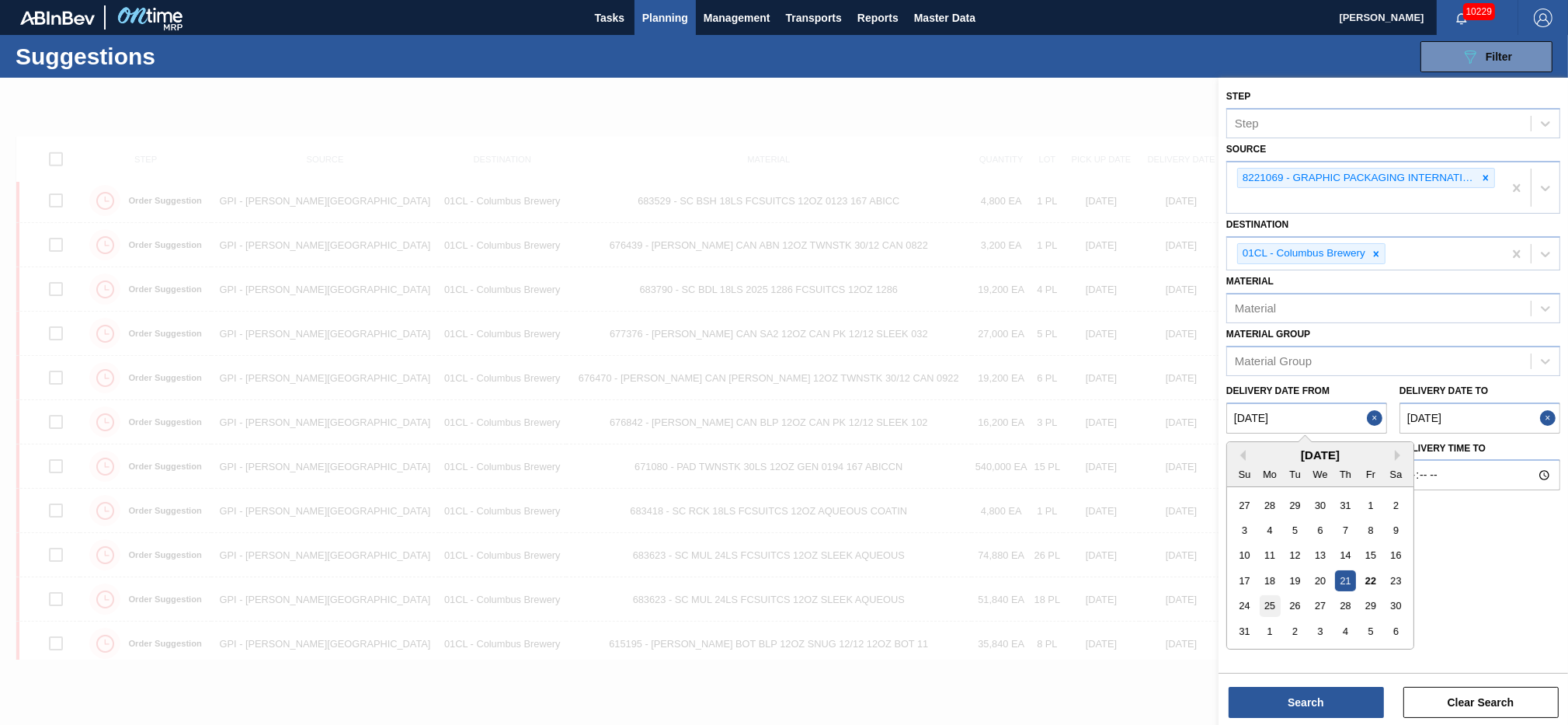
click at [1273, 608] on div "25" at bounding box center [1271, 605] width 21 height 21
type from "[DATE]"
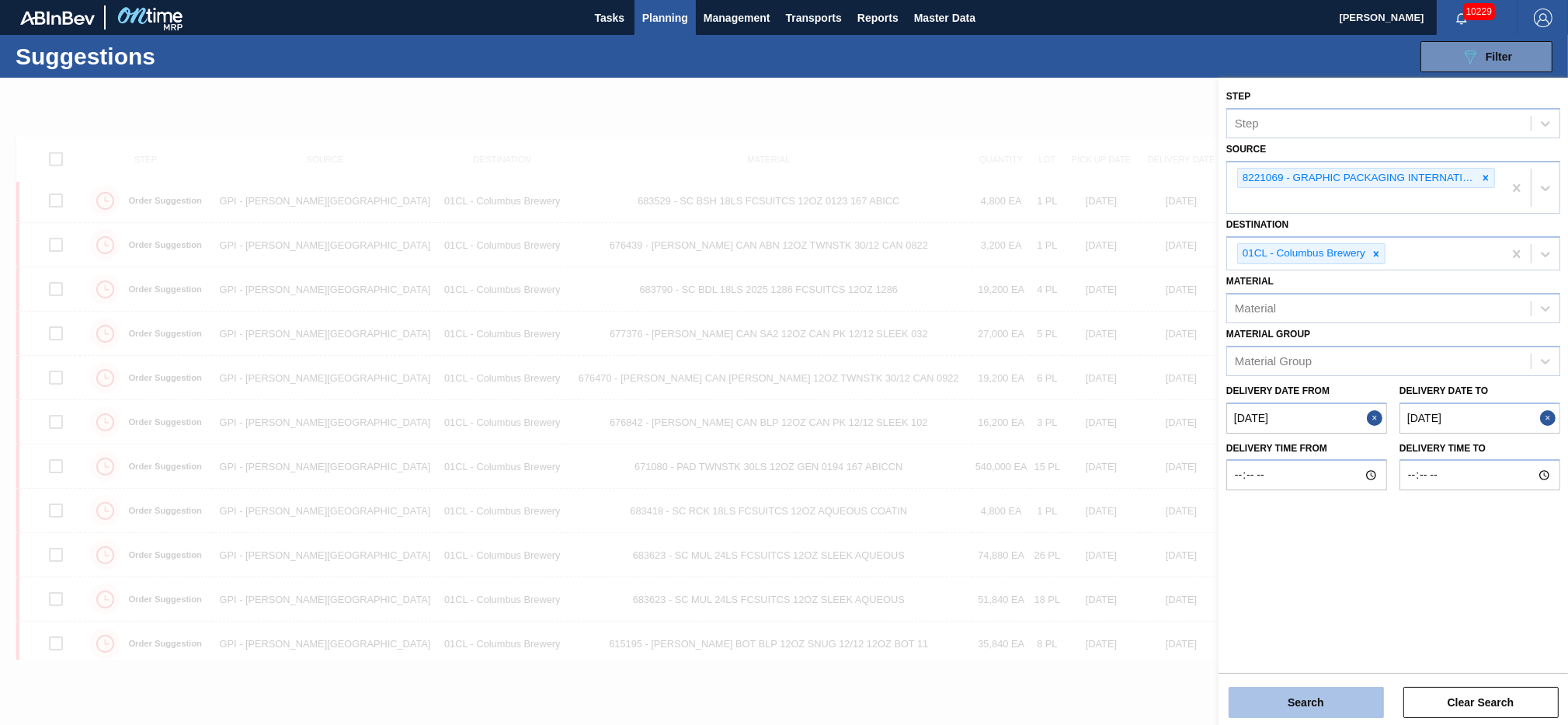
click at [1299, 705] on button "Search" at bounding box center [1306, 702] width 155 height 31
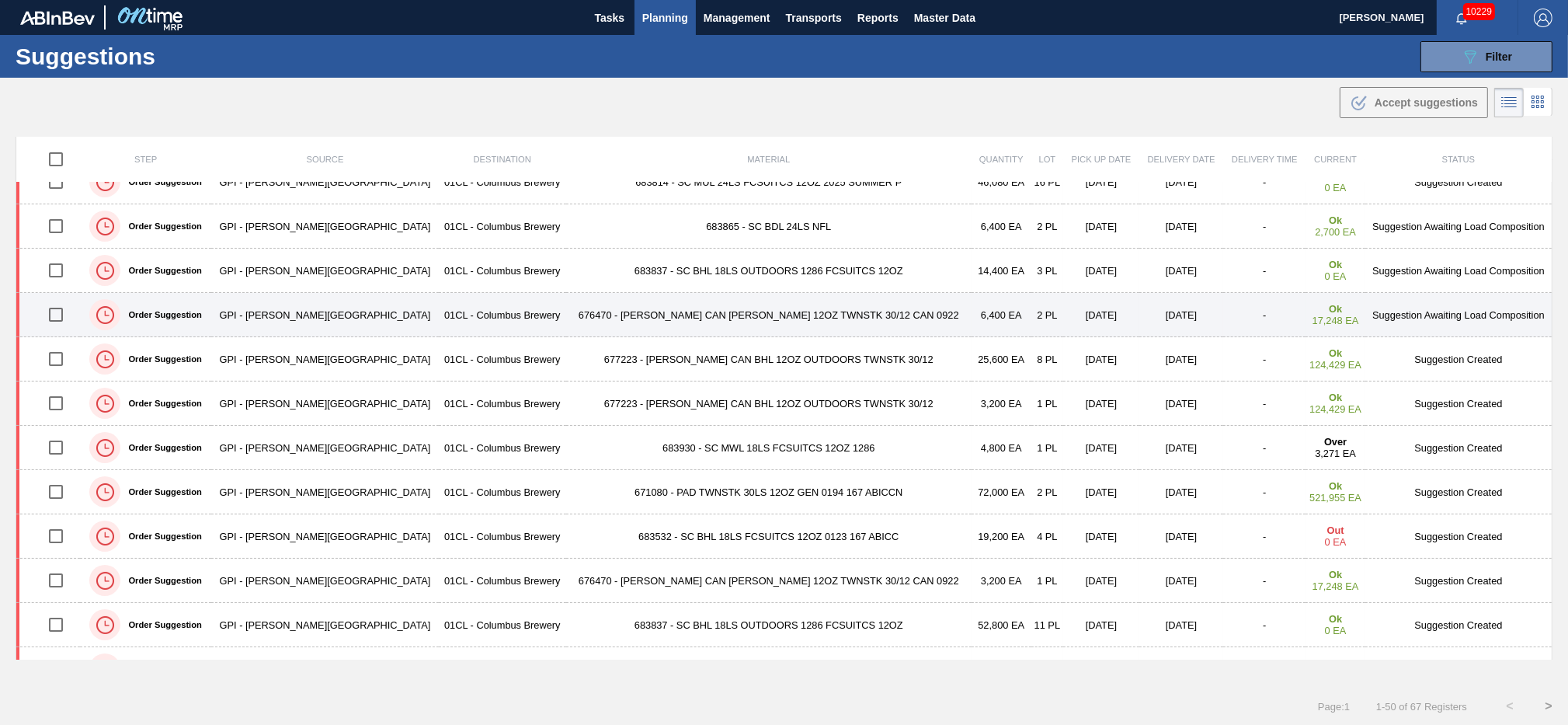
scroll to position [234, 0]
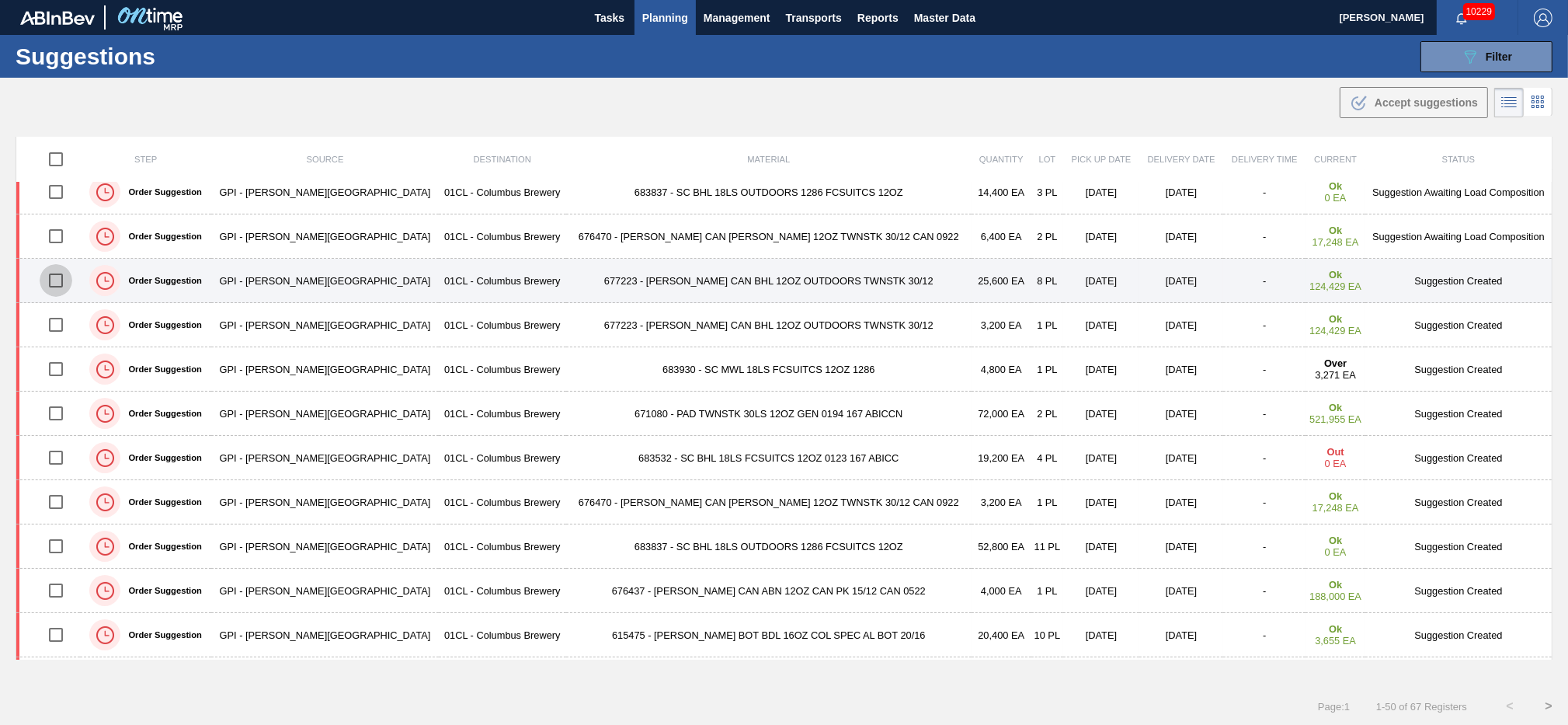
click at [63, 280] on input "checkbox" at bounding box center [56, 280] width 32 height 32
checkbox input "true"
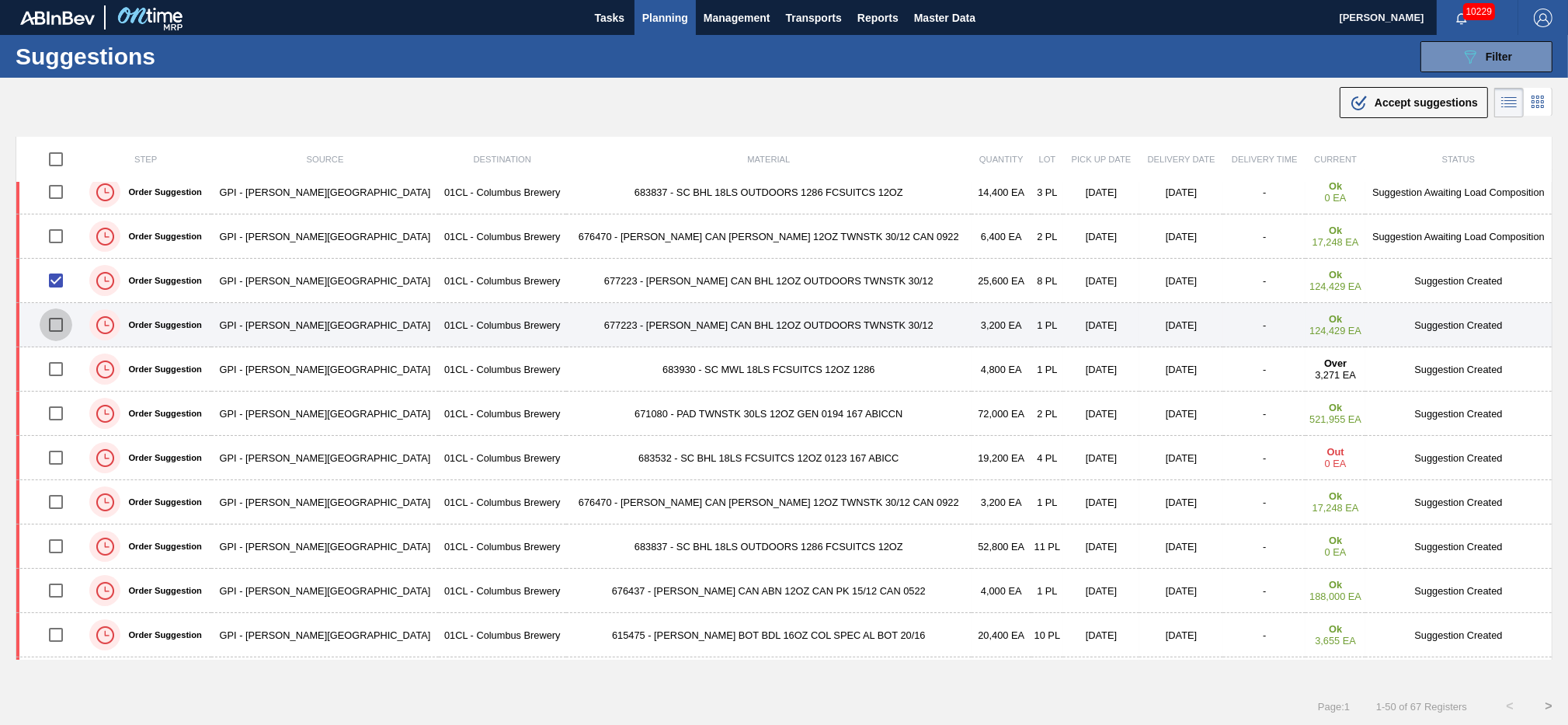
click at [60, 327] on input "checkbox" at bounding box center [56, 325] width 32 height 32
checkbox input "true"
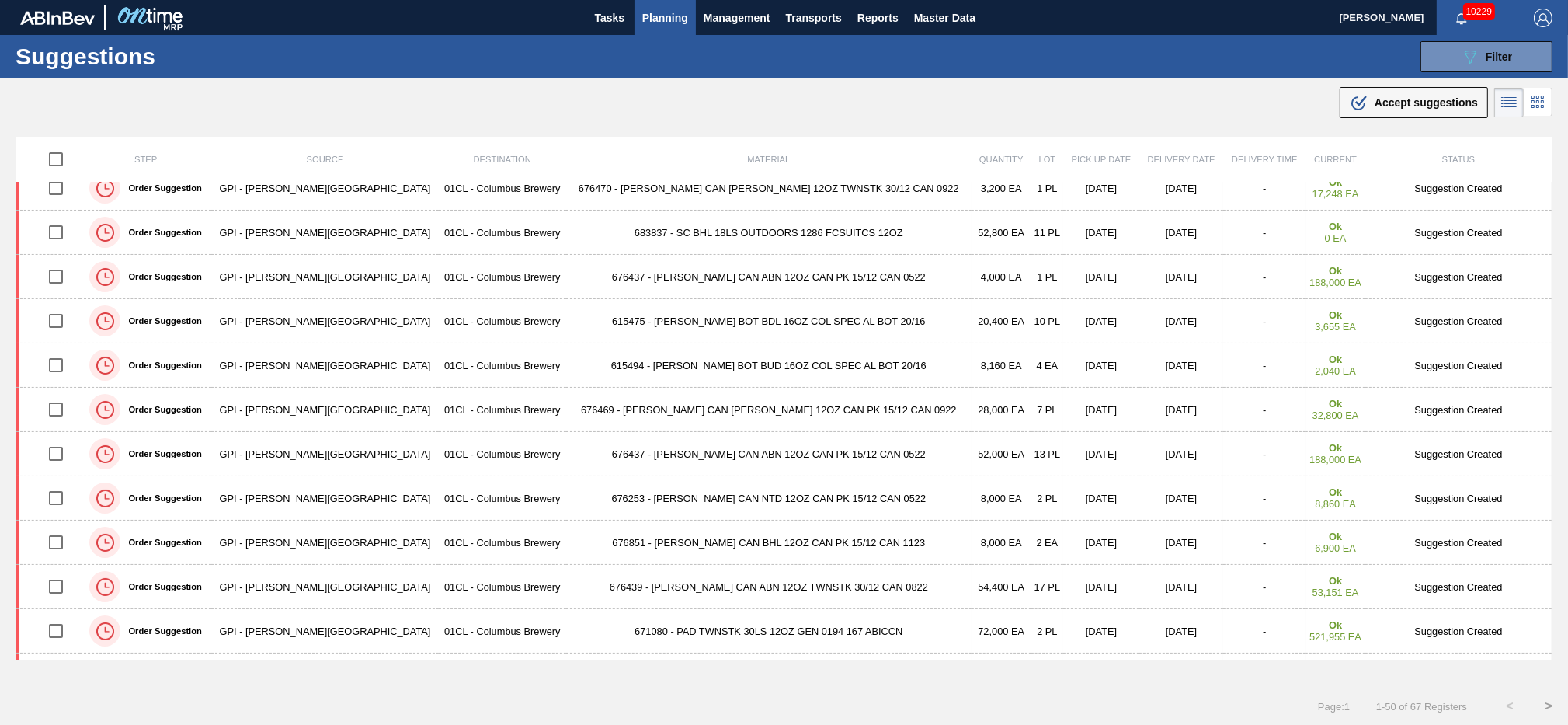
scroll to position [627, 0]
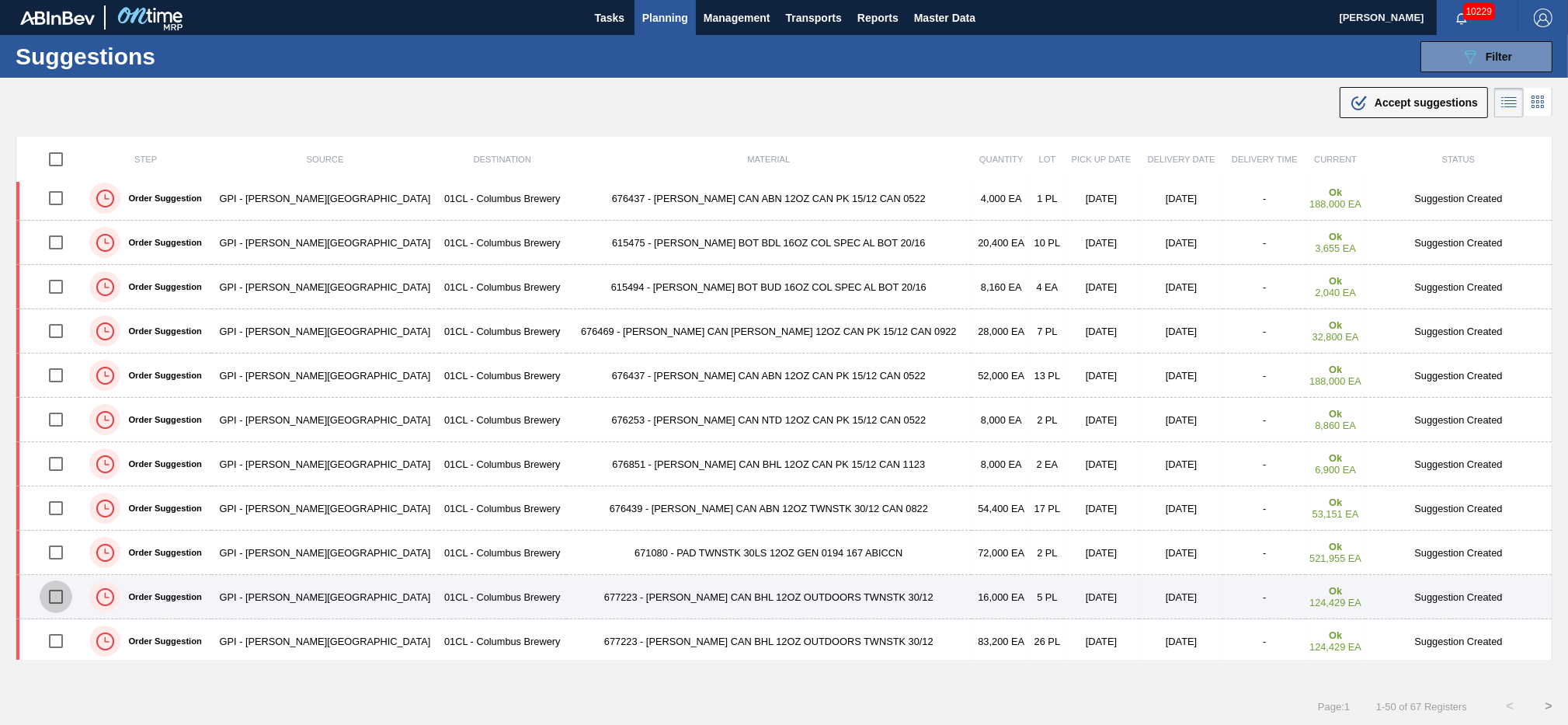
click at [58, 596] on input "checkbox" at bounding box center [56, 596] width 32 height 32
checkbox input "true"
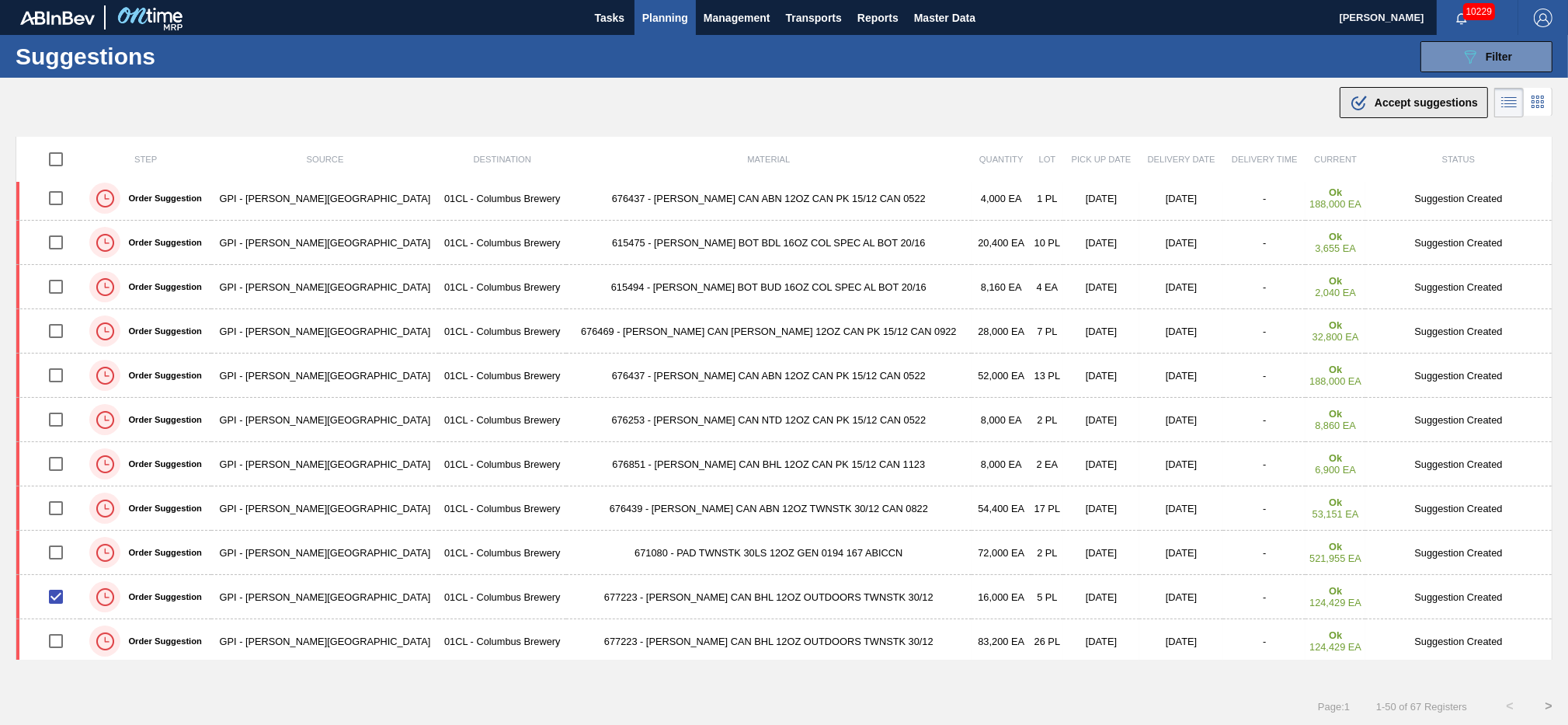
click at [1378, 96] on span "Accept suggestions" at bounding box center [1427, 102] width 103 height 12
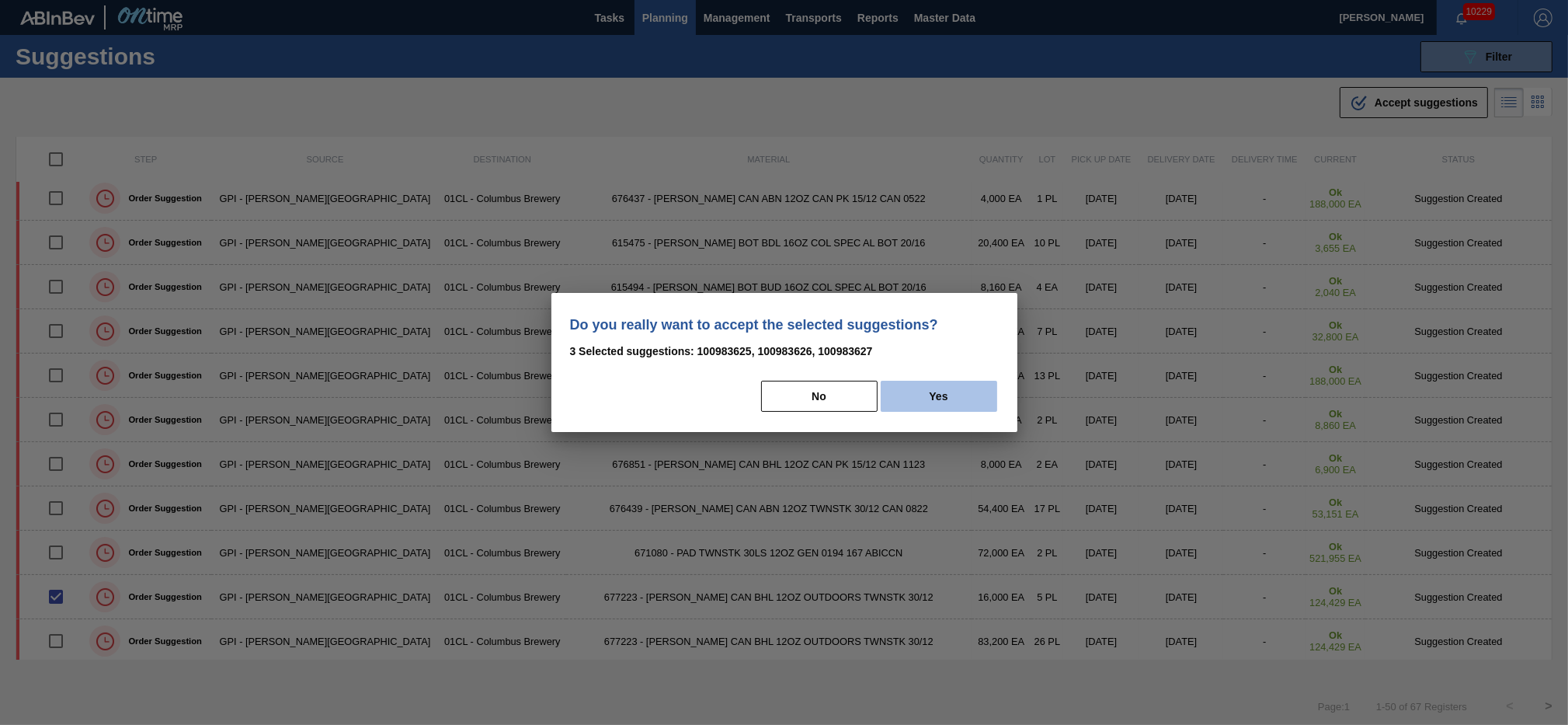
click at [963, 394] on button "Yes" at bounding box center [939, 396] width 116 height 31
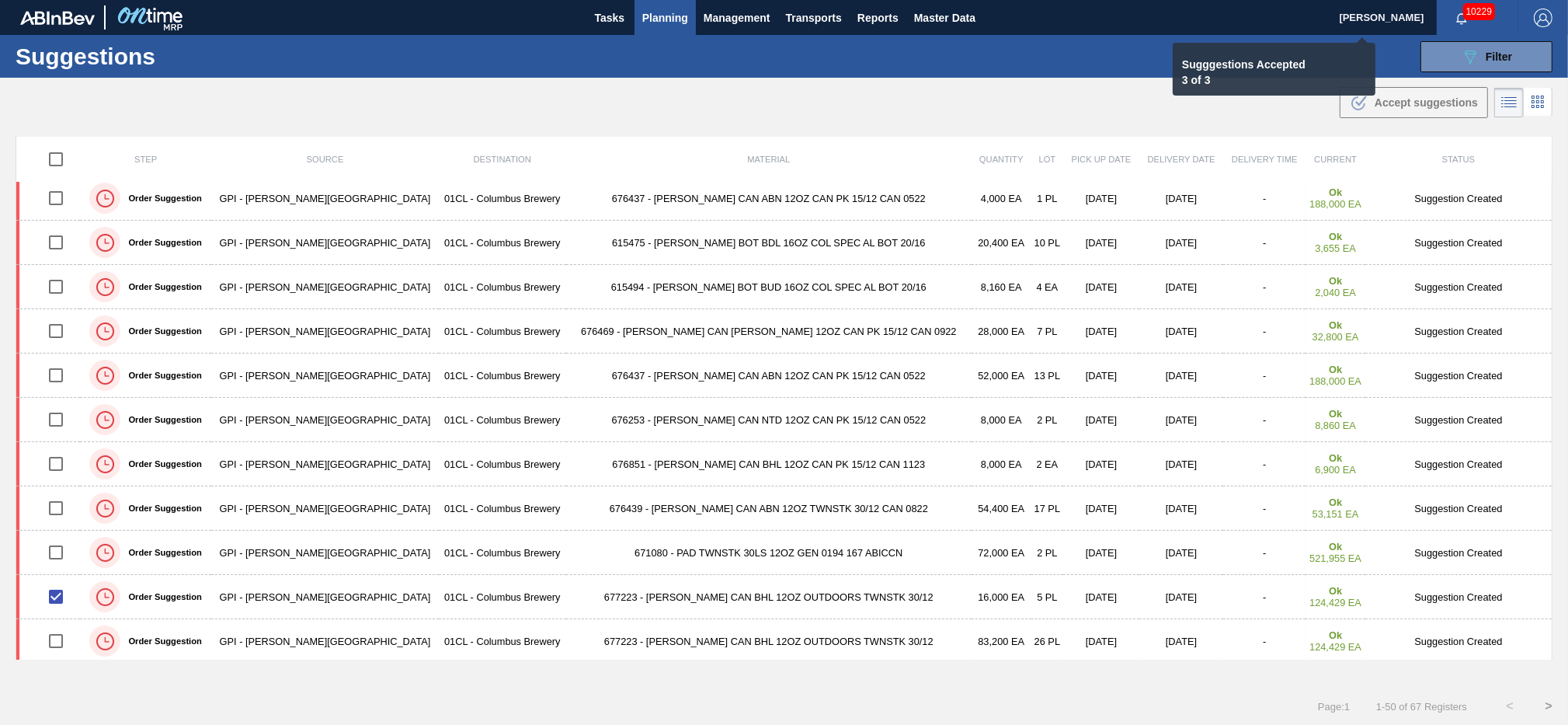
checkbox input "false"
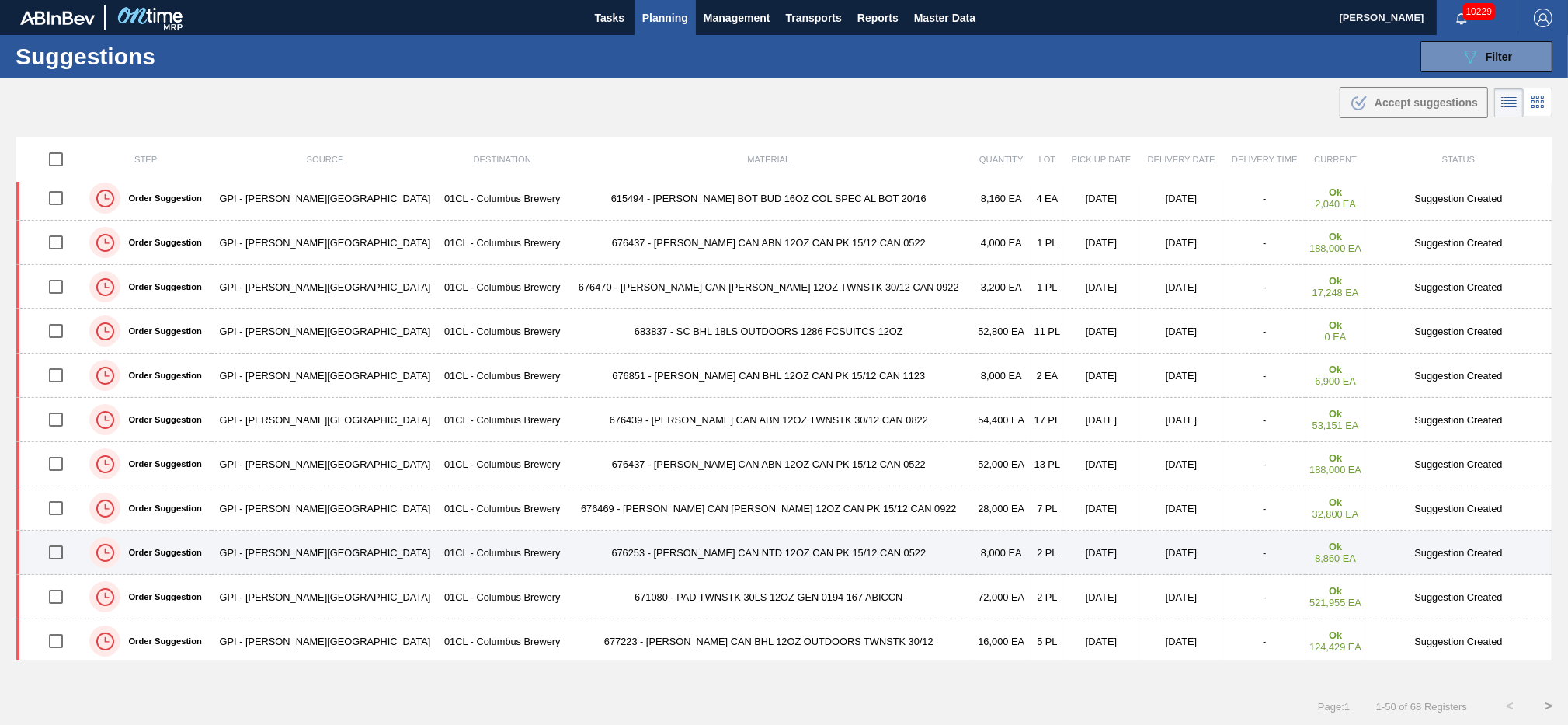
scroll to position [784, 0]
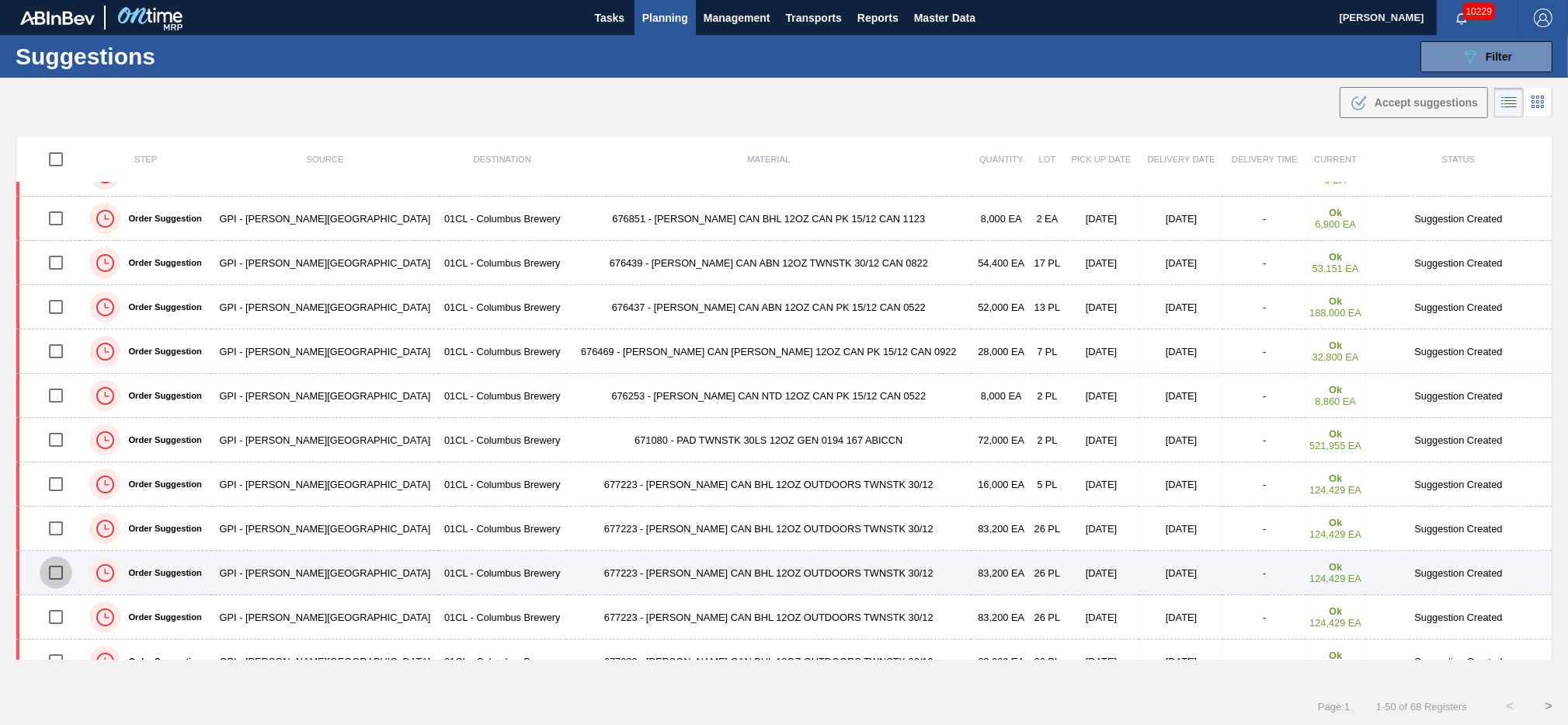
click at [65, 571] on input "checkbox" at bounding box center [56, 572] width 32 height 32
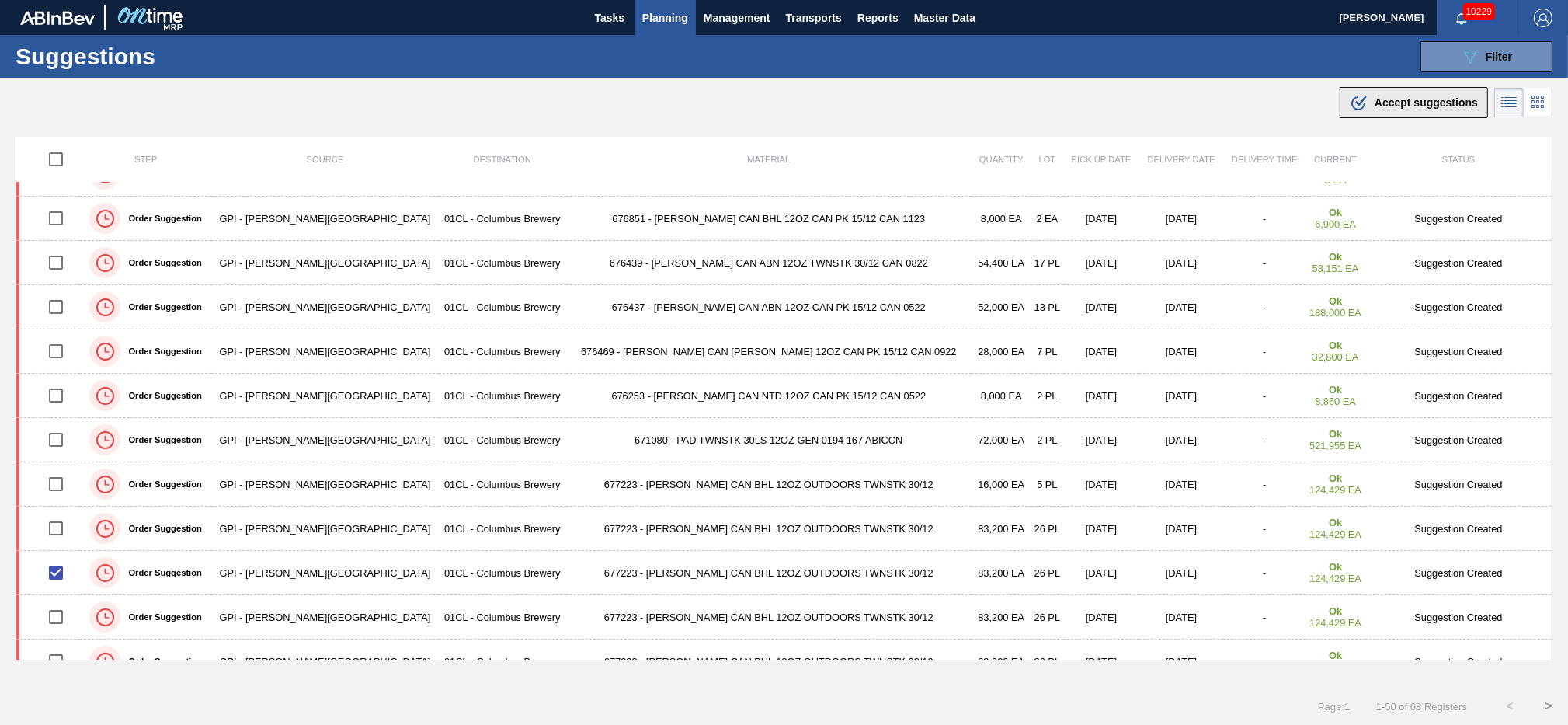
click at [1407, 110] on button ".b{fill:var(--color-action-default)} Accept suggestions" at bounding box center [1414, 103] width 149 height 31
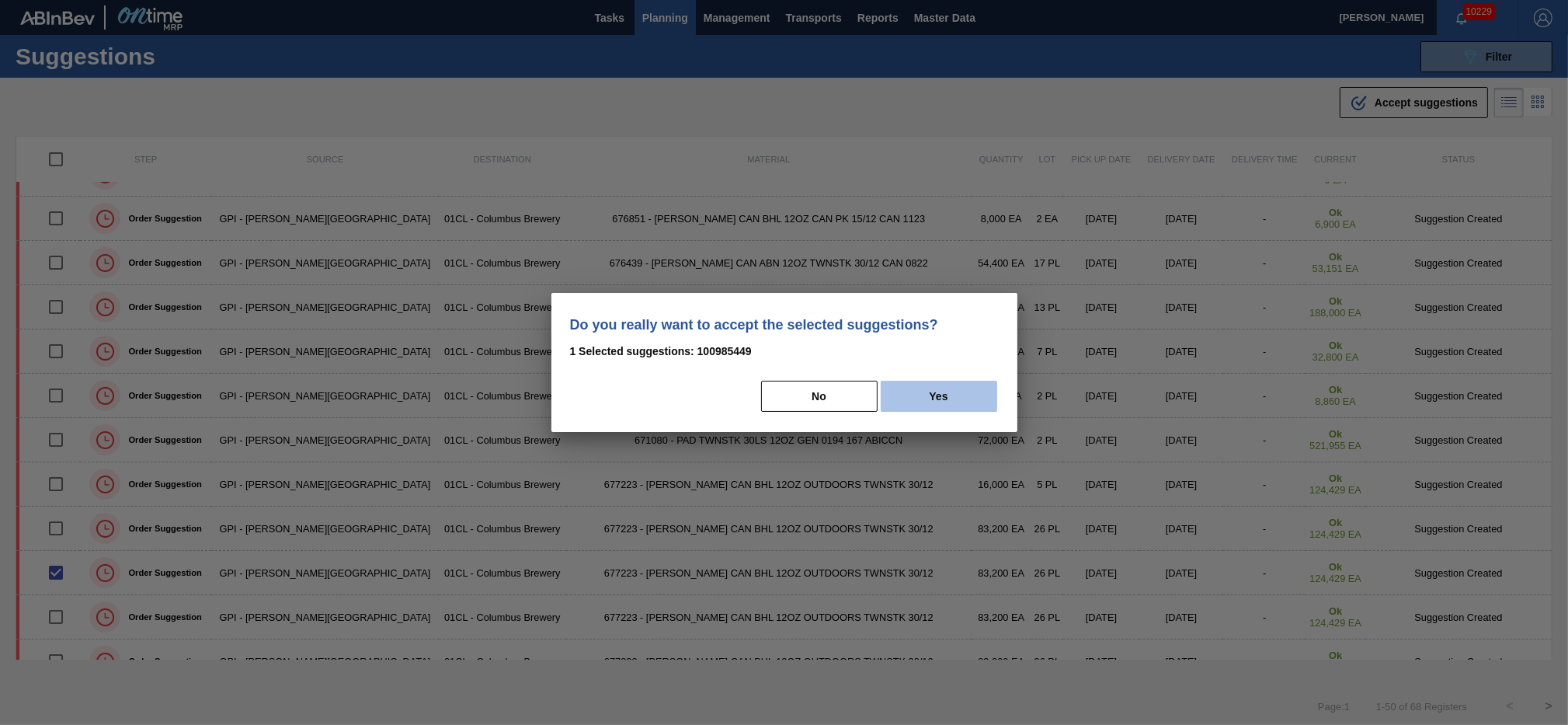
click at [925, 398] on button "Yes" at bounding box center [939, 396] width 116 height 31
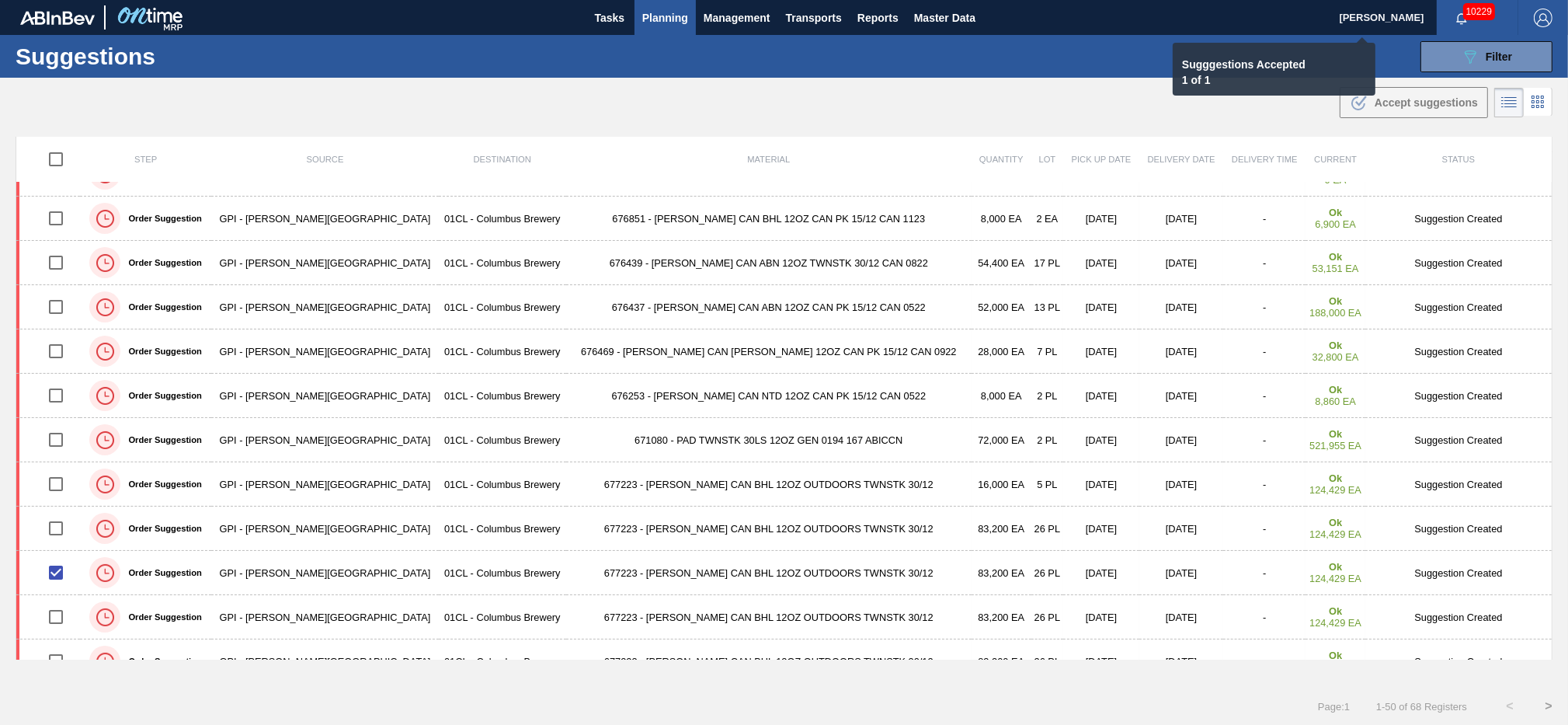
checkbox input "false"
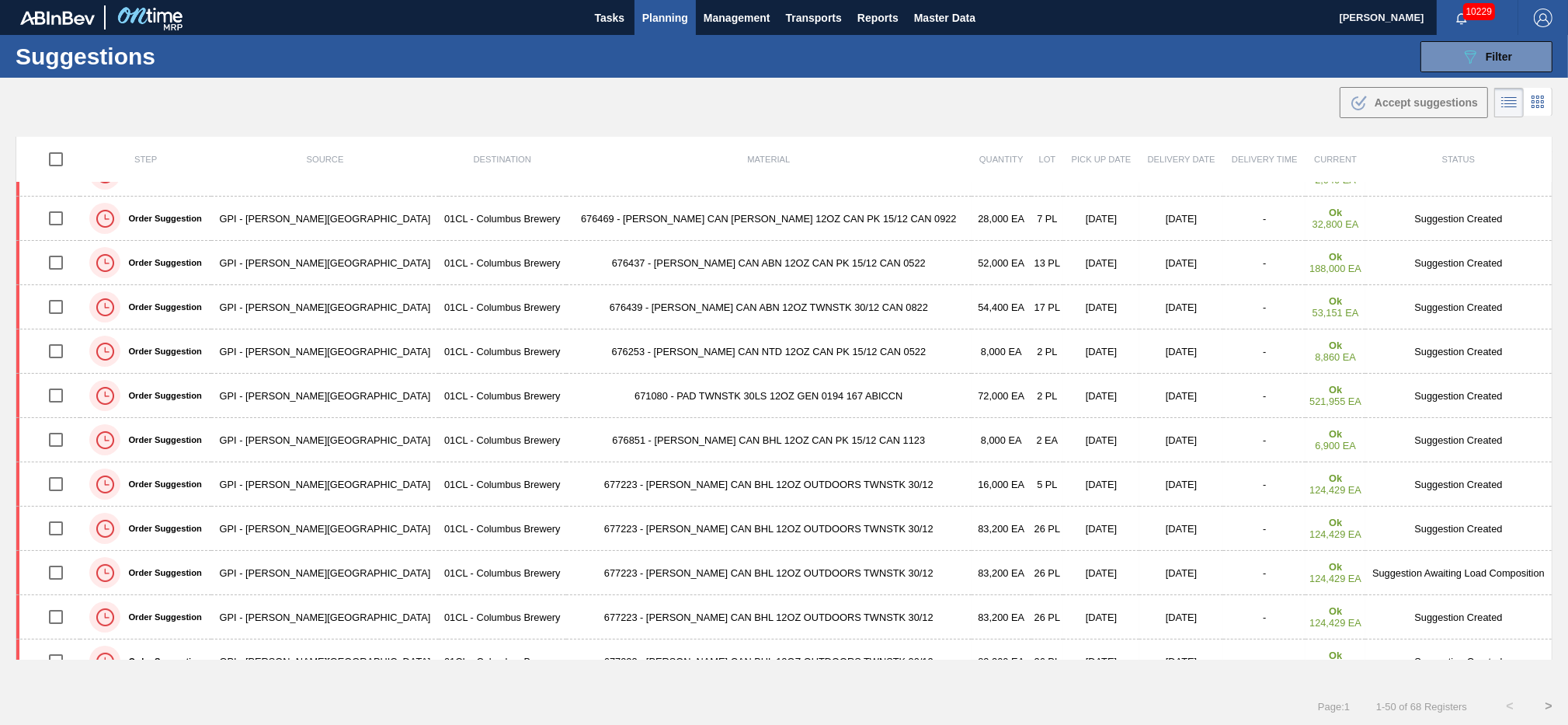
scroll to position [518, 0]
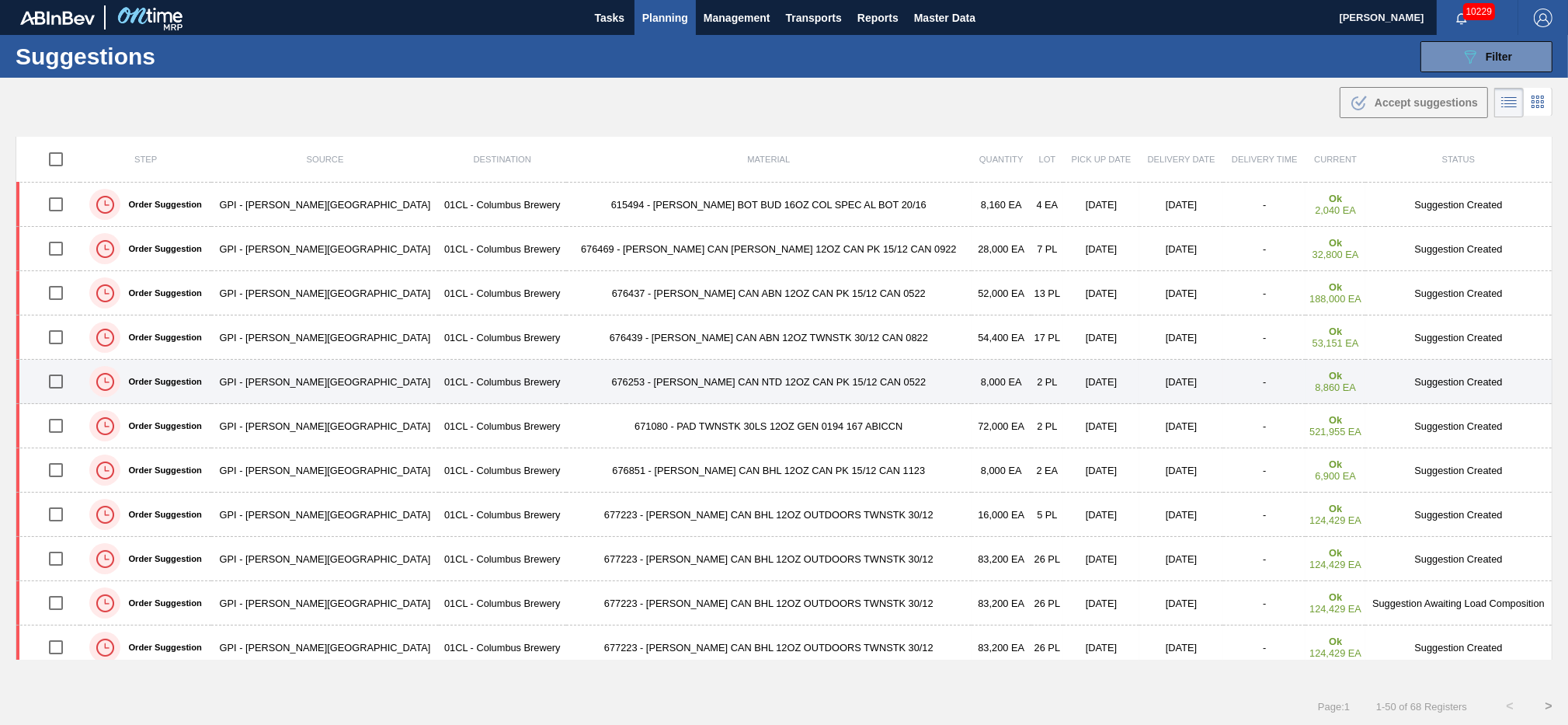
scroll to position [832, 0]
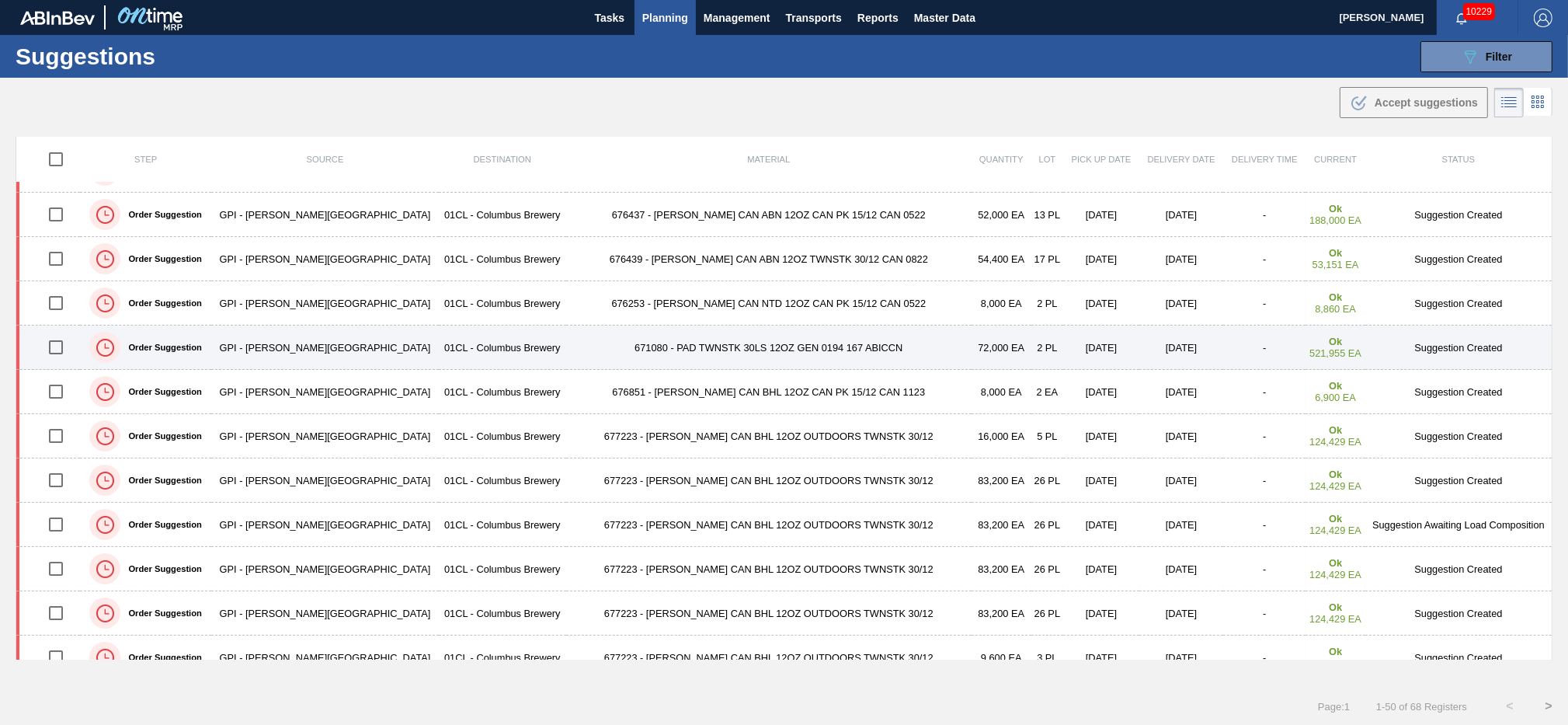
click at [53, 348] on input "checkbox" at bounding box center [56, 347] width 32 height 32
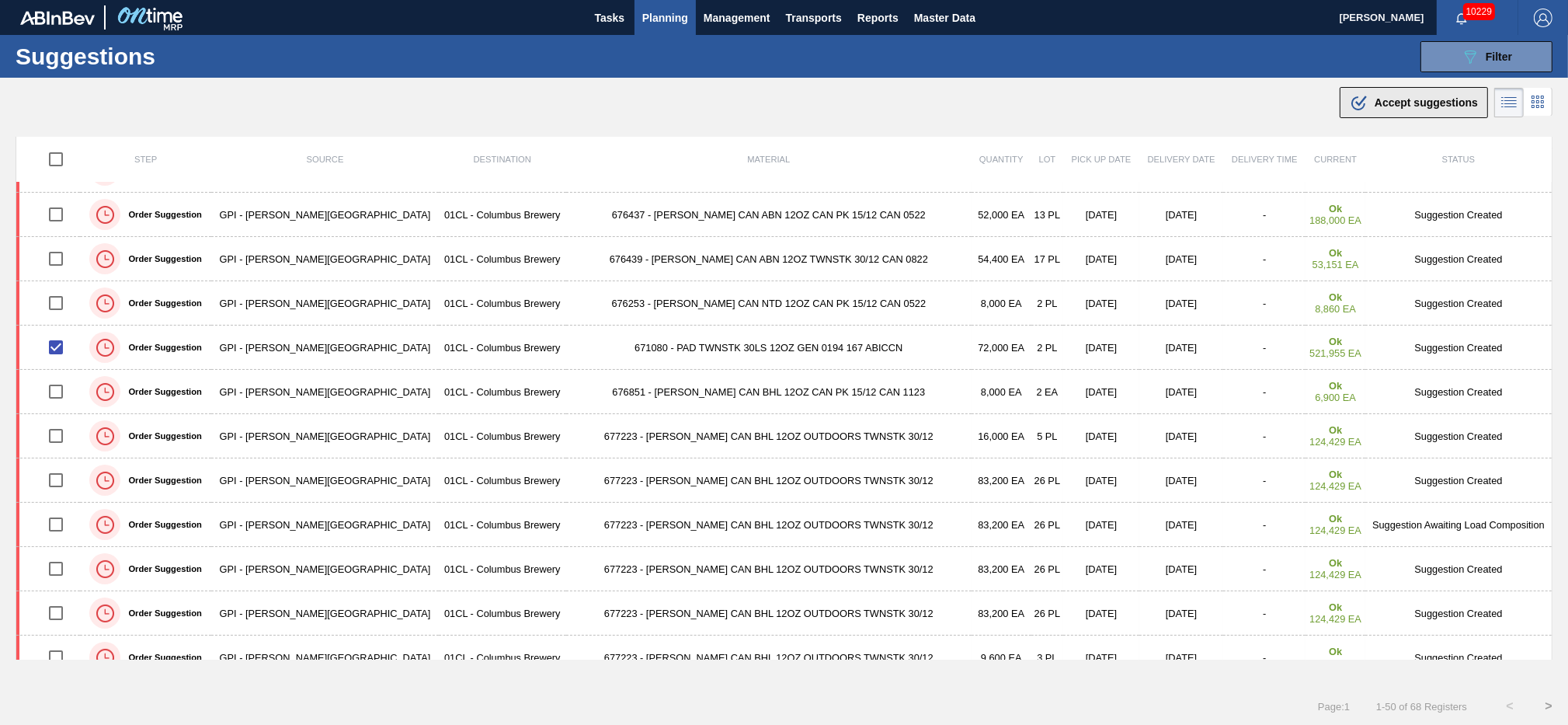
click at [1403, 108] on span "Accept suggestions" at bounding box center [1427, 102] width 103 height 12
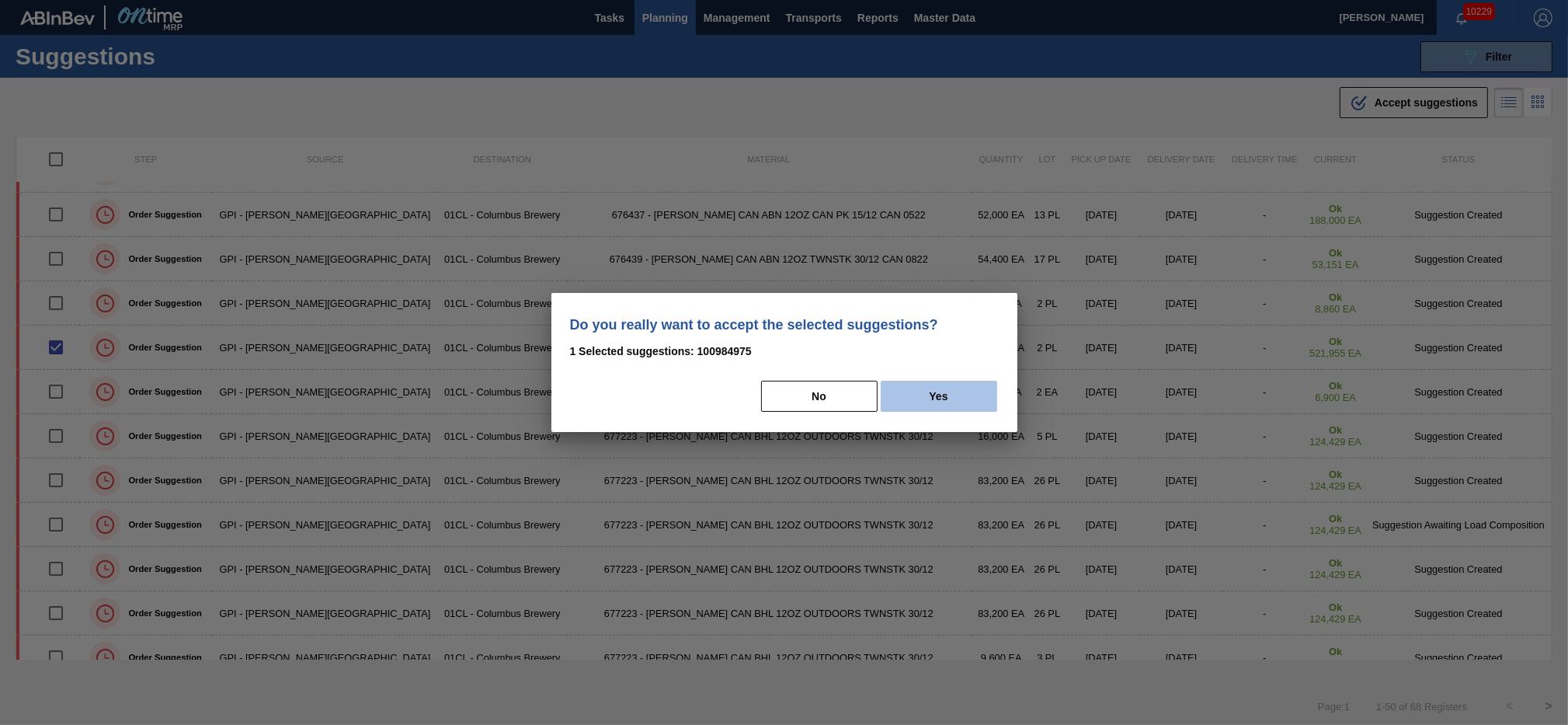
click at [982, 391] on button "Yes" at bounding box center [939, 396] width 116 height 31
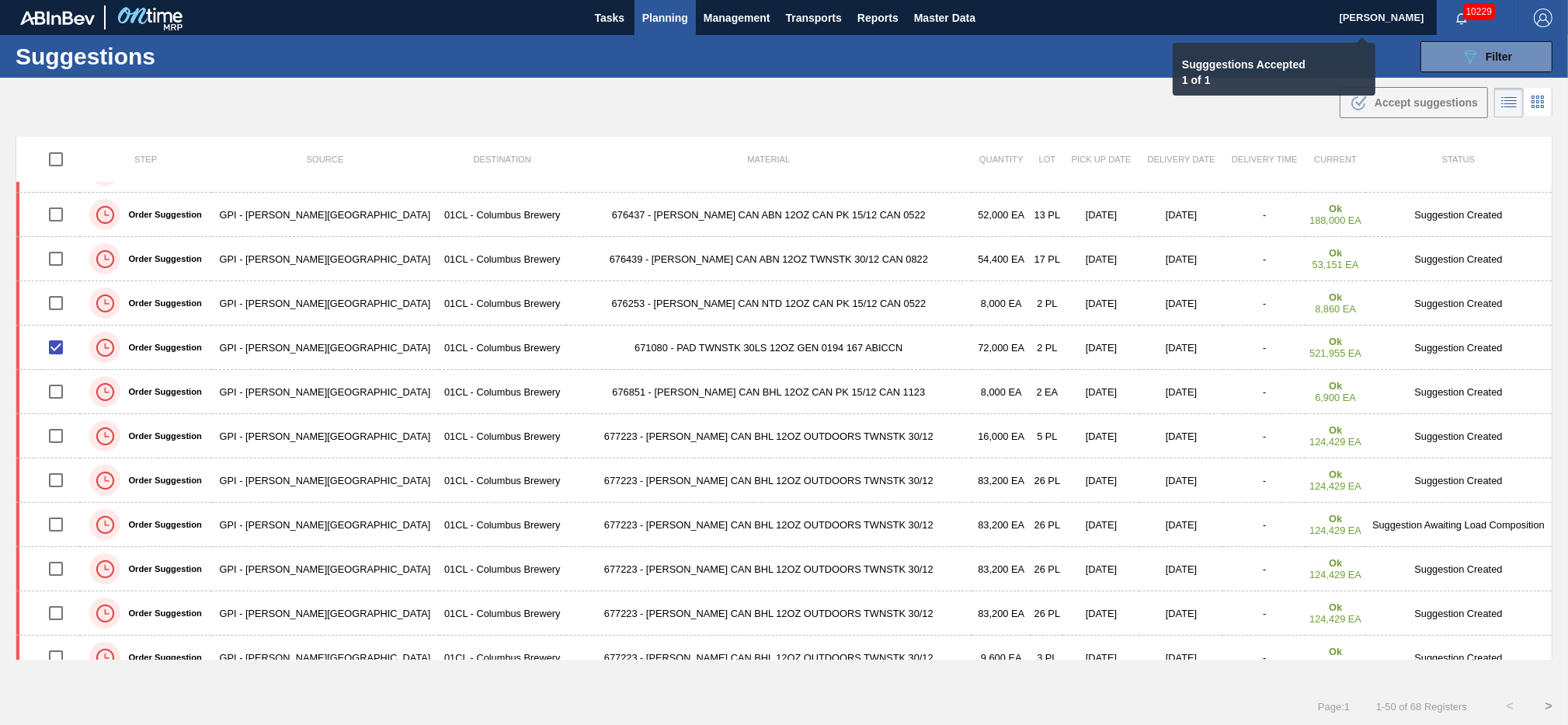
checkbox input "false"
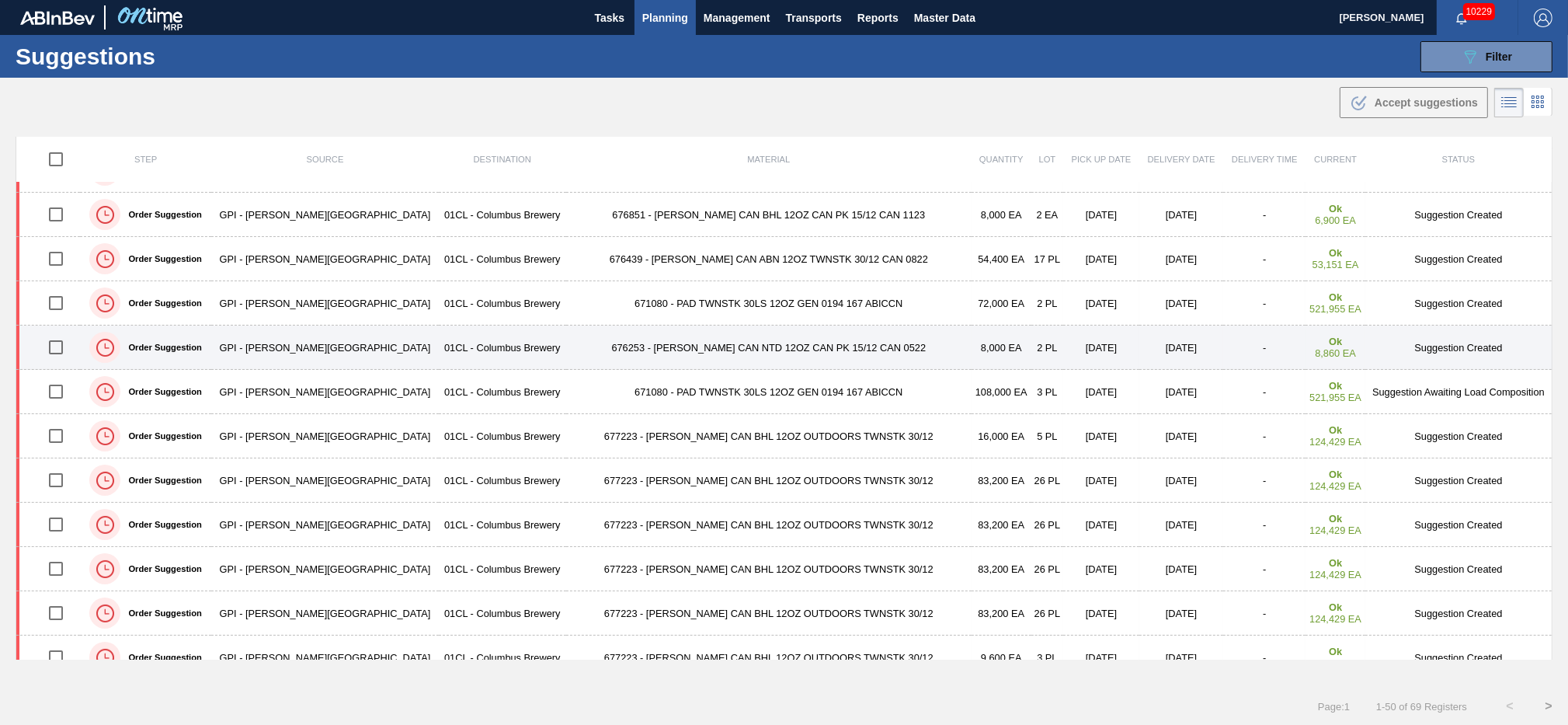
click at [70, 351] on input "checkbox" at bounding box center [56, 347] width 32 height 32
checkbox input "true"
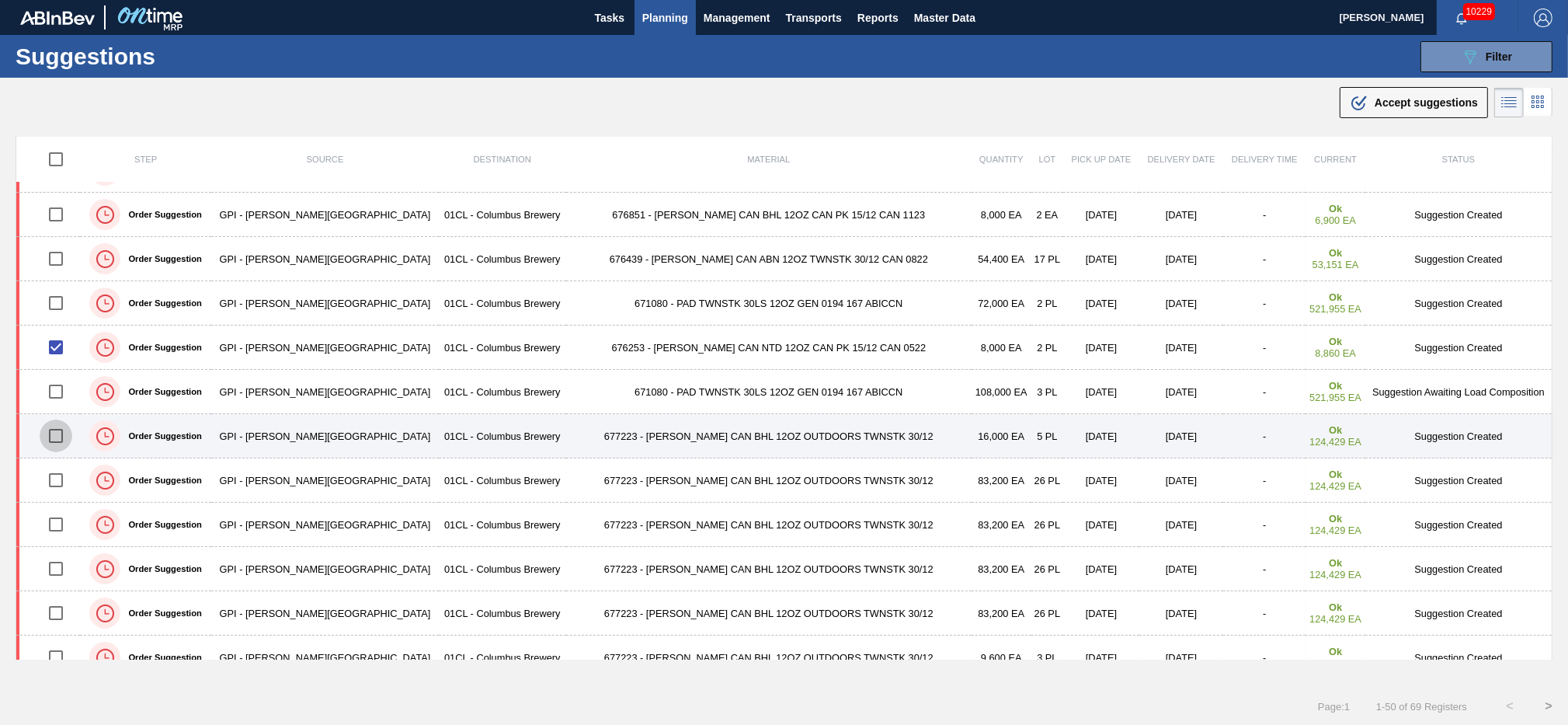
click at [62, 433] on input "checkbox" at bounding box center [56, 436] width 32 height 32
checkbox input "true"
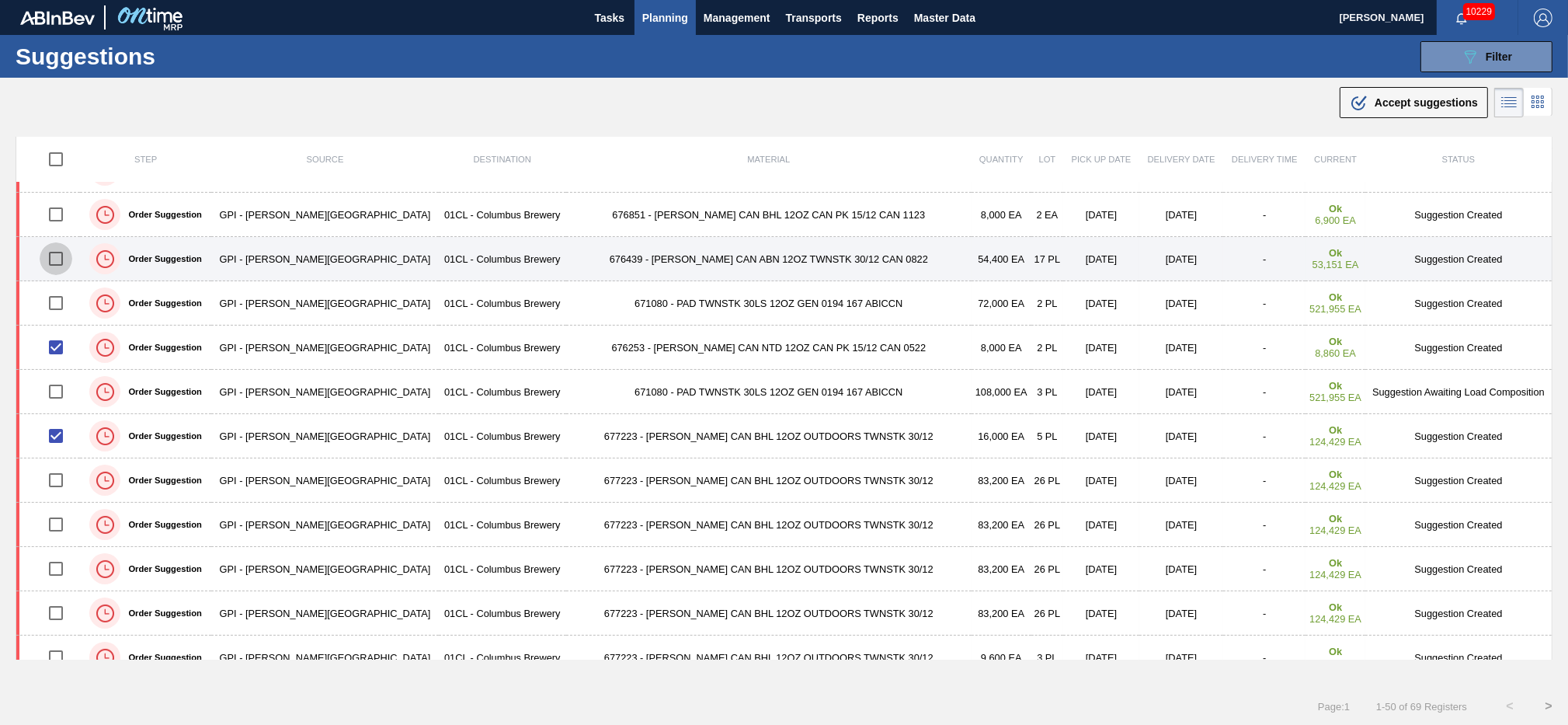
click at [56, 267] on input "checkbox" at bounding box center [56, 259] width 32 height 32
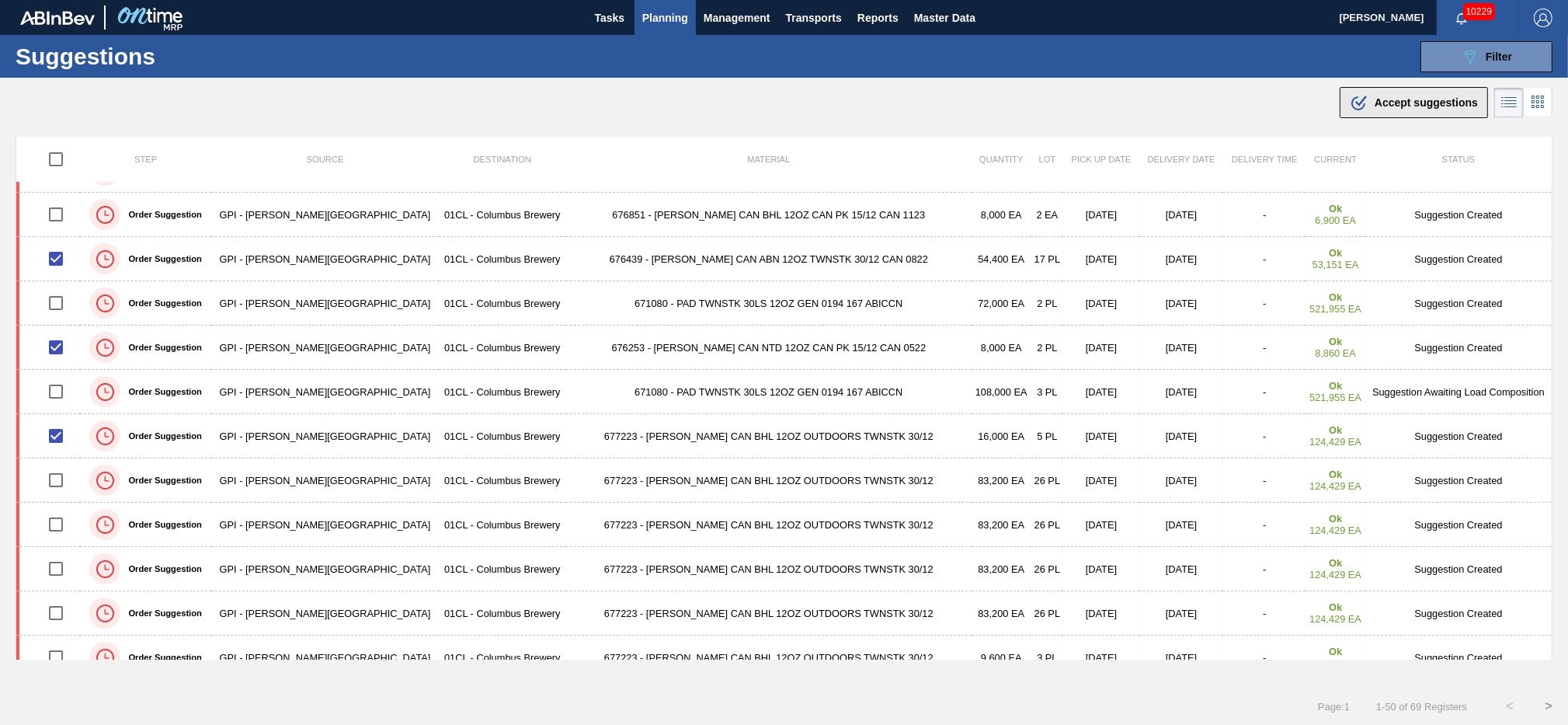
click at [1393, 111] on div ".b{fill:var(--color-action-default)} Accept suggestions" at bounding box center [1414, 102] width 129 height 19
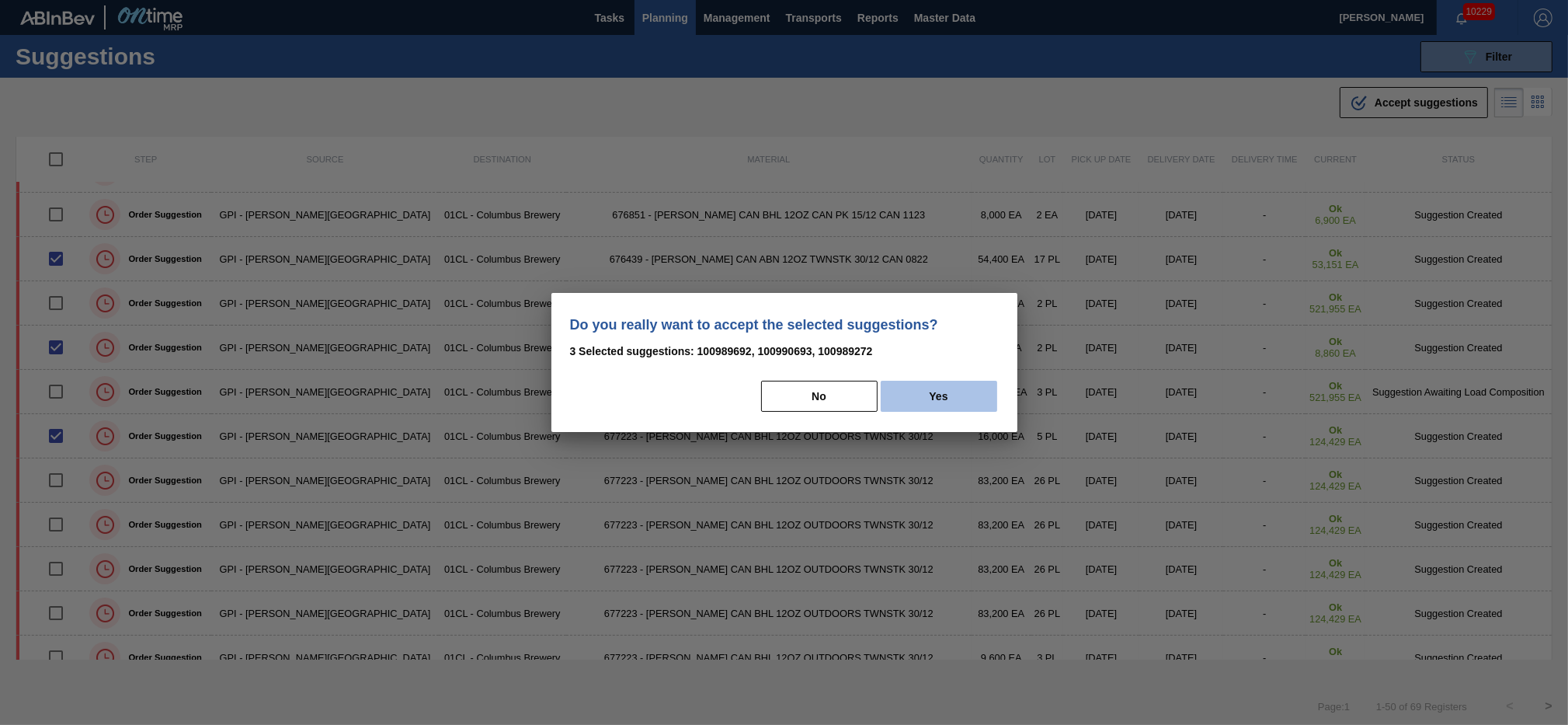
click at [941, 394] on button "Yes" at bounding box center [939, 396] width 116 height 31
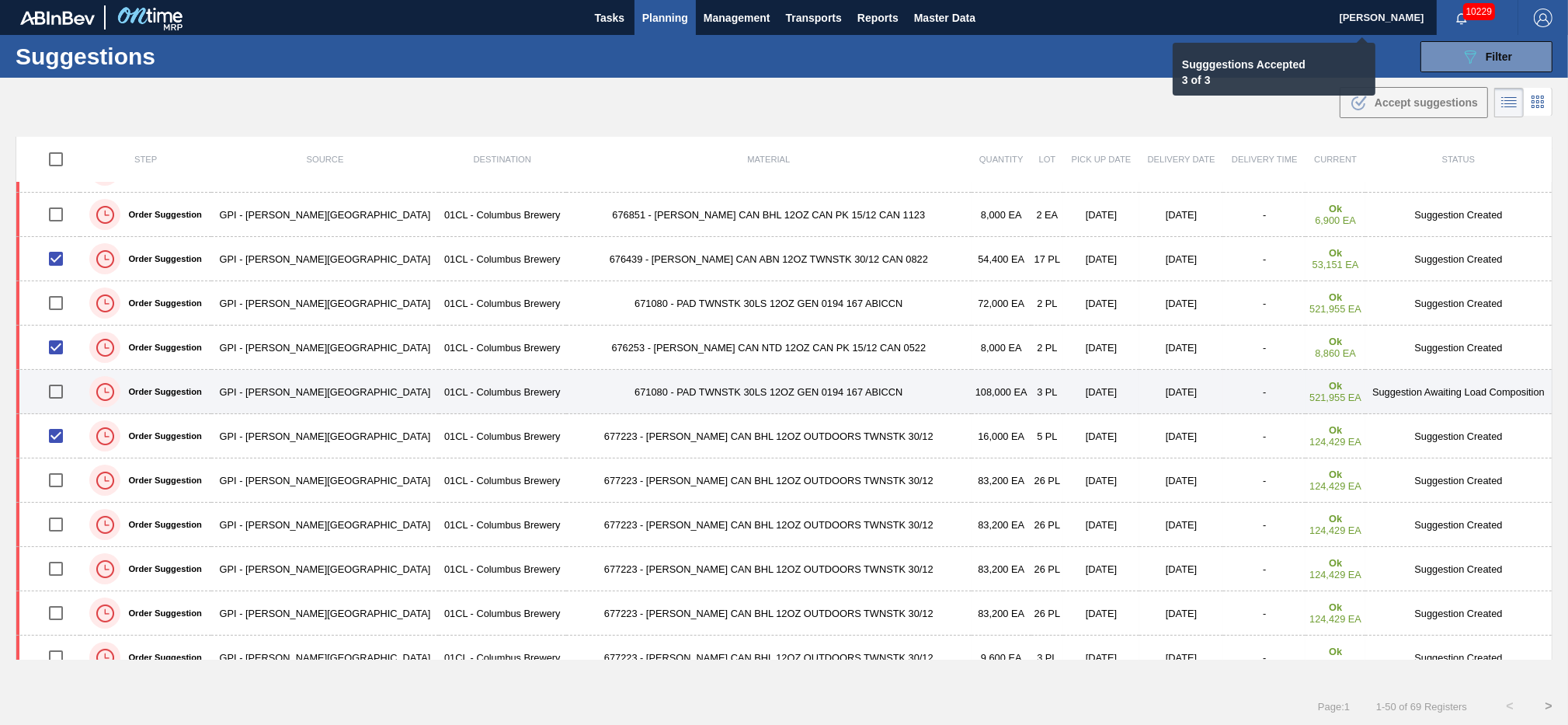
checkbox input "false"
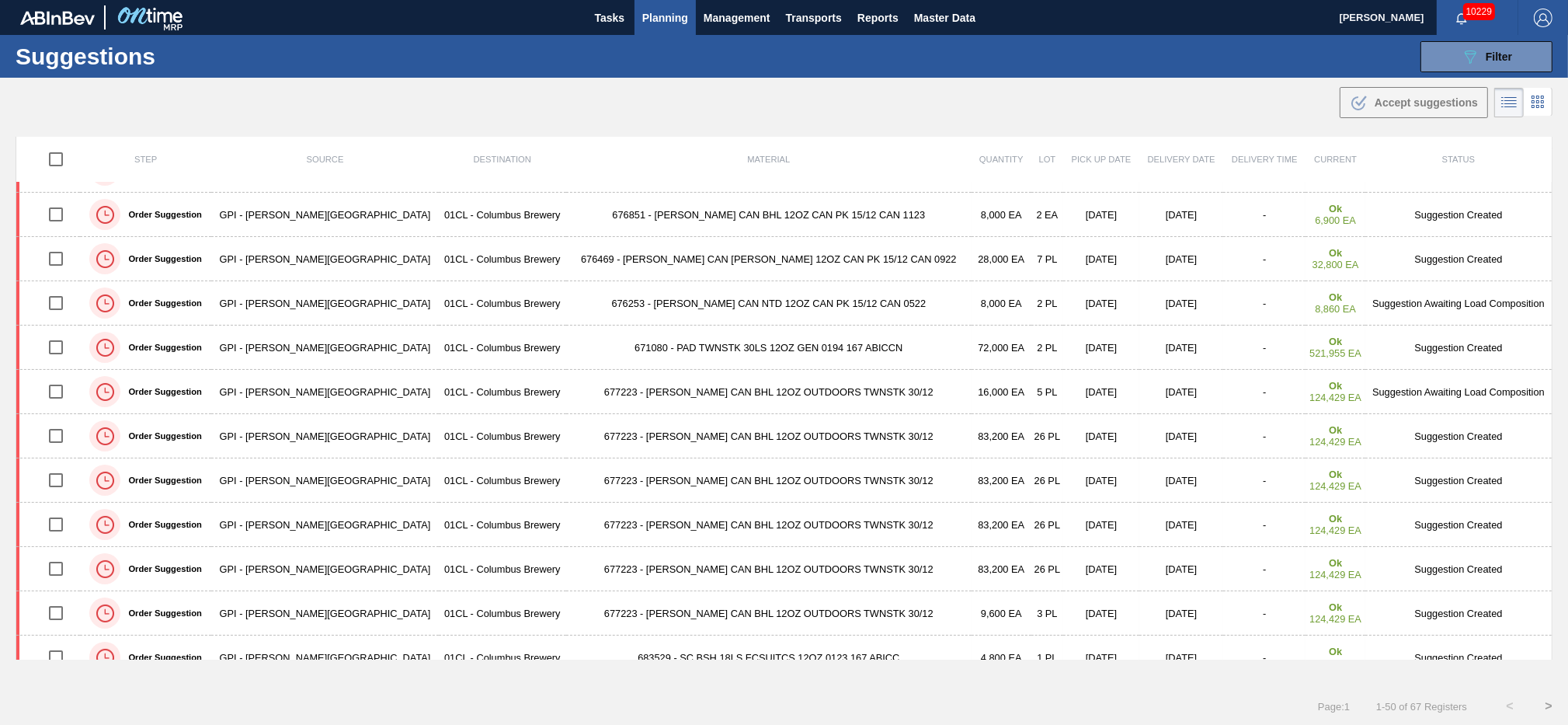
scroll to position [522, 0]
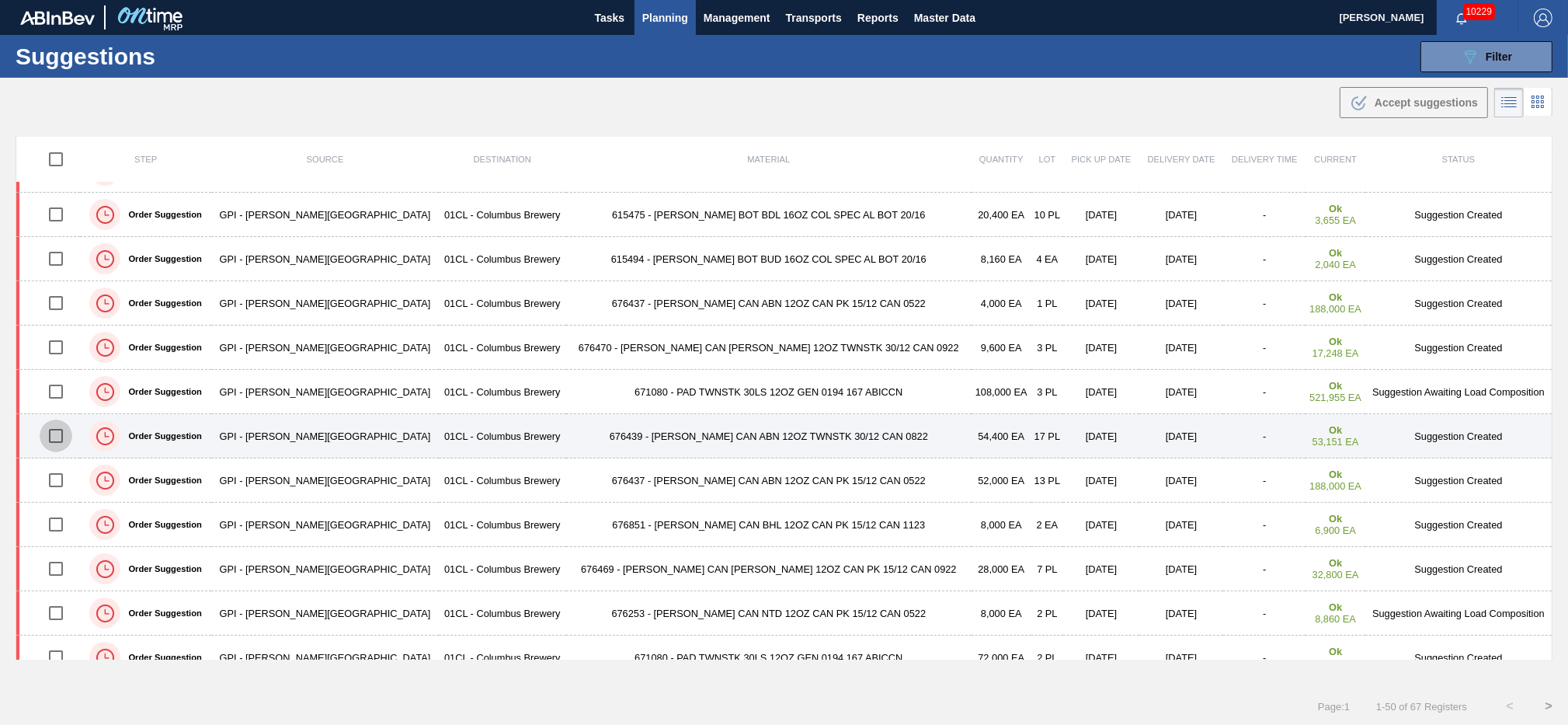
drag, startPoint x: 63, startPoint y: 442, endPoint x: 141, endPoint y: 429, distance: 79.1
click at [63, 441] on input "checkbox" at bounding box center [56, 436] width 32 height 32
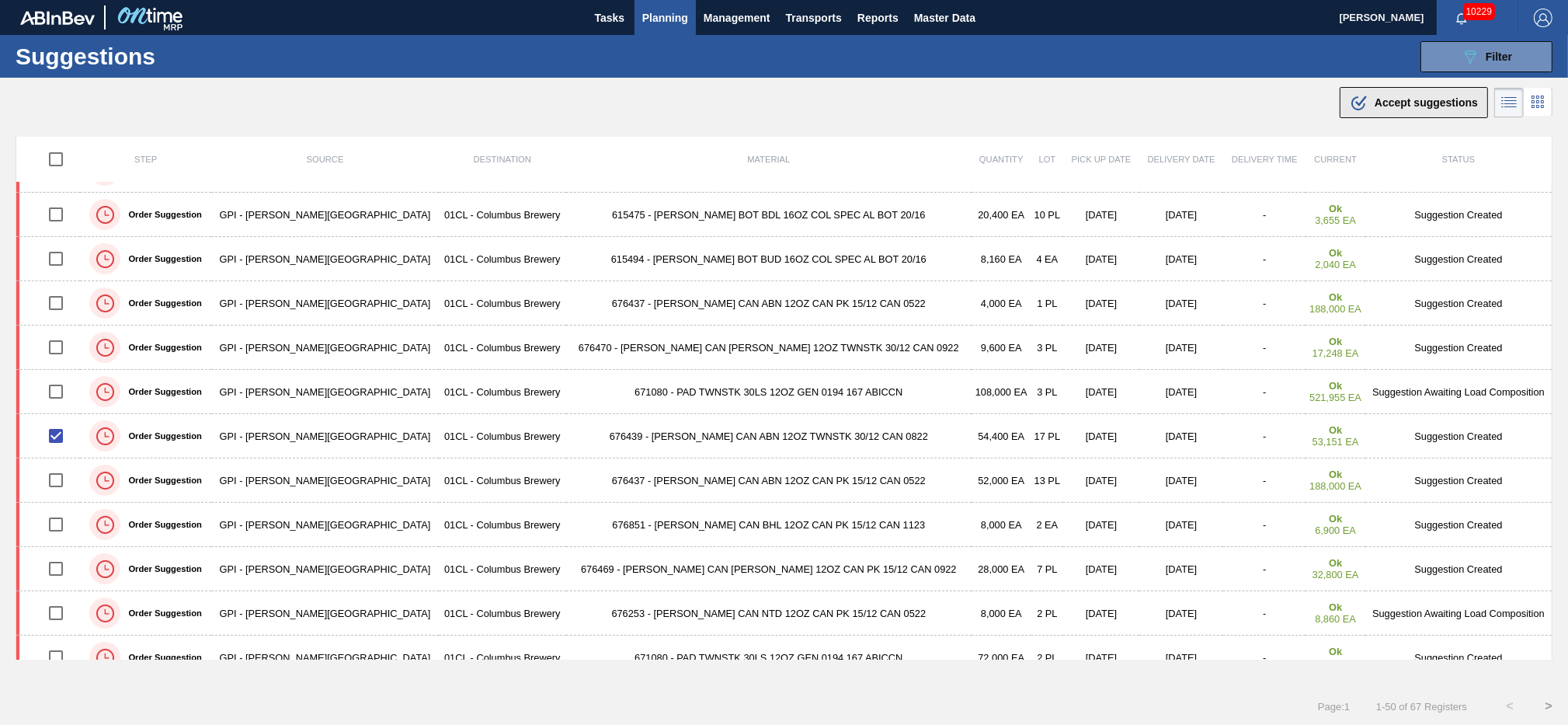
click at [1388, 108] on span "Accept suggestions" at bounding box center [1427, 102] width 103 height 12
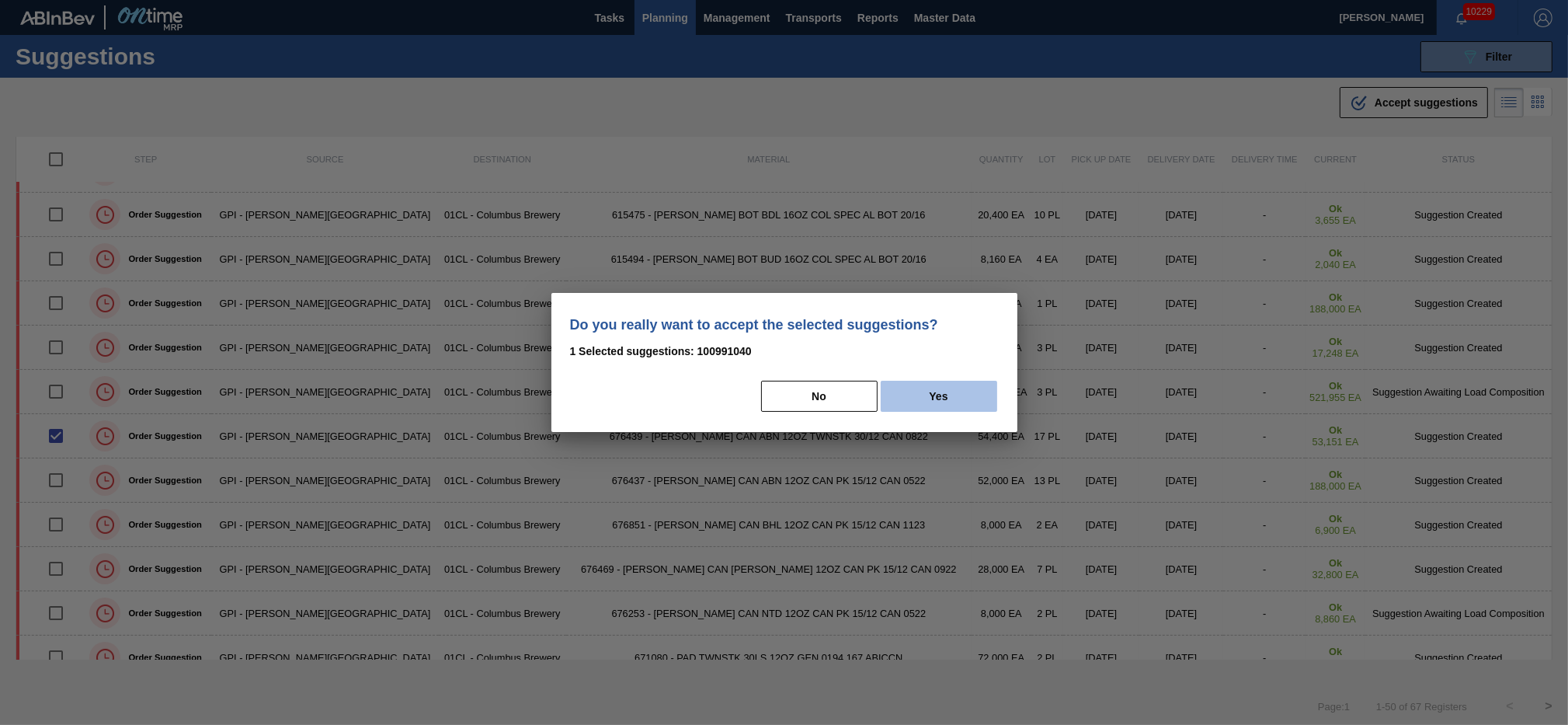
click at [962, 385] on button "Yes" at bounding box center [939, 396] width 116 height 31
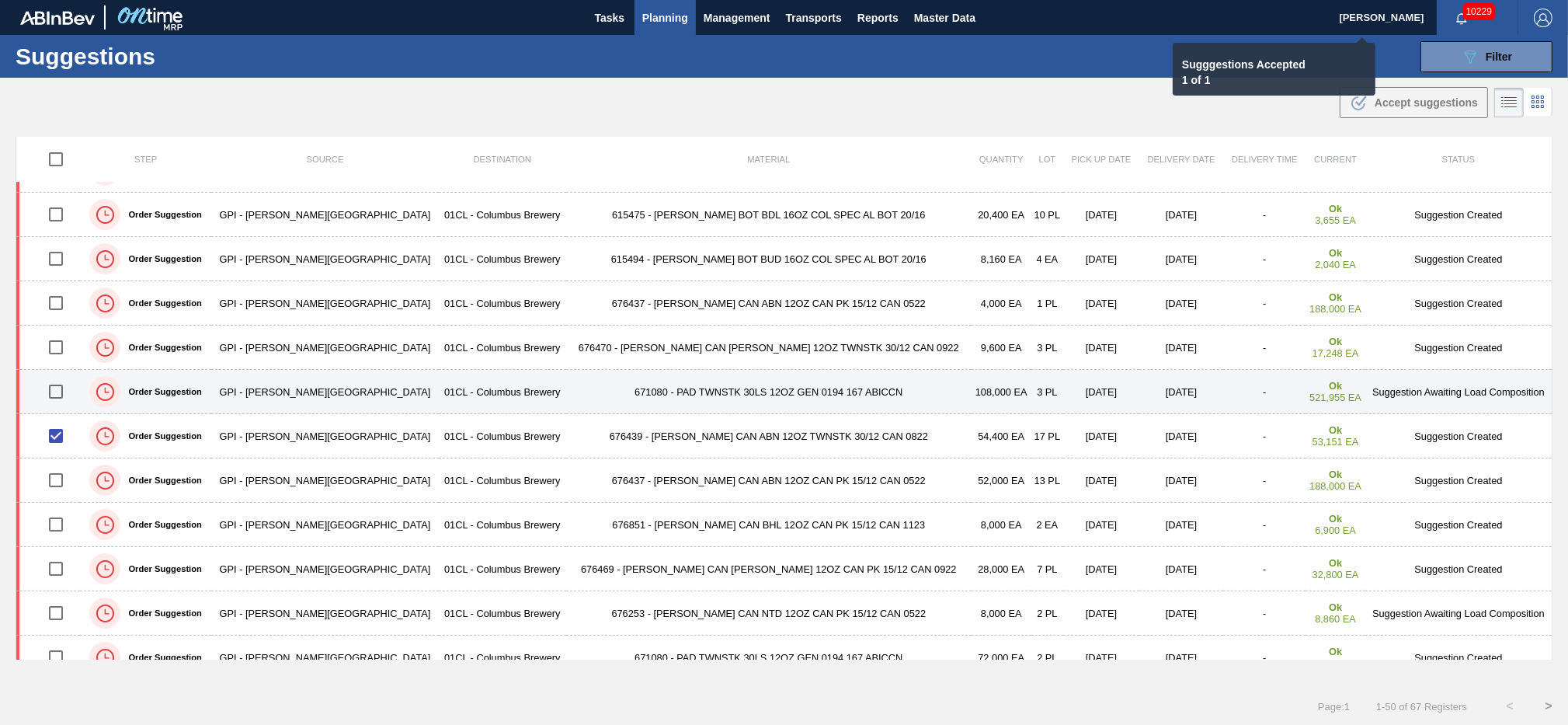
checkbox input "false"
